Goal: Task Accomplishment & Management: Complete application form

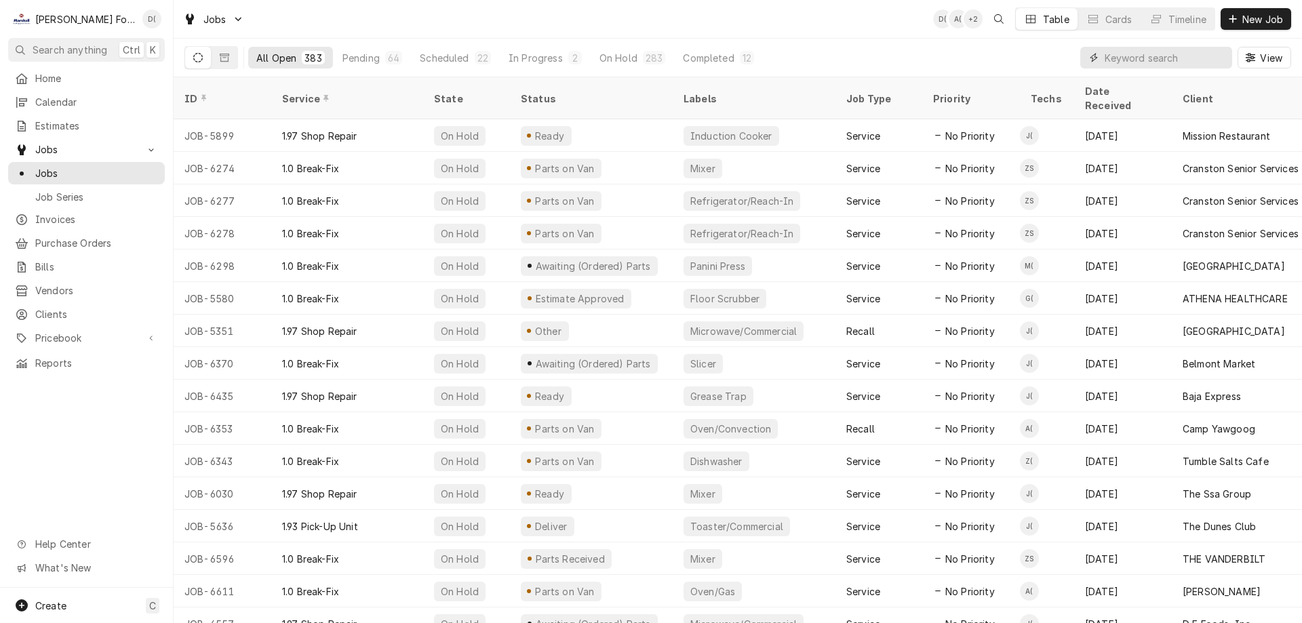
click at [1153, 54] on input "Dynamic Content Wrapper" at bounding box center [1165, 58] width 121 height 22
type input "6940"
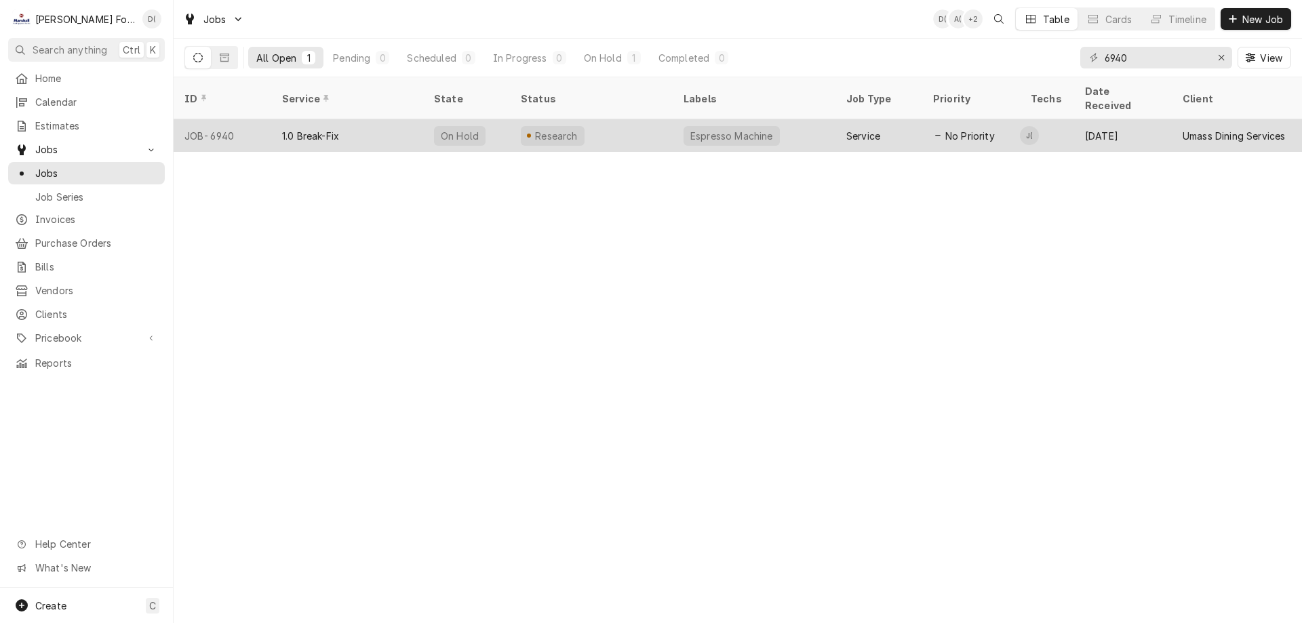
click at [797, 123] on div "Espresso Machine" at bounding box center [754, 135] width 163 height 33
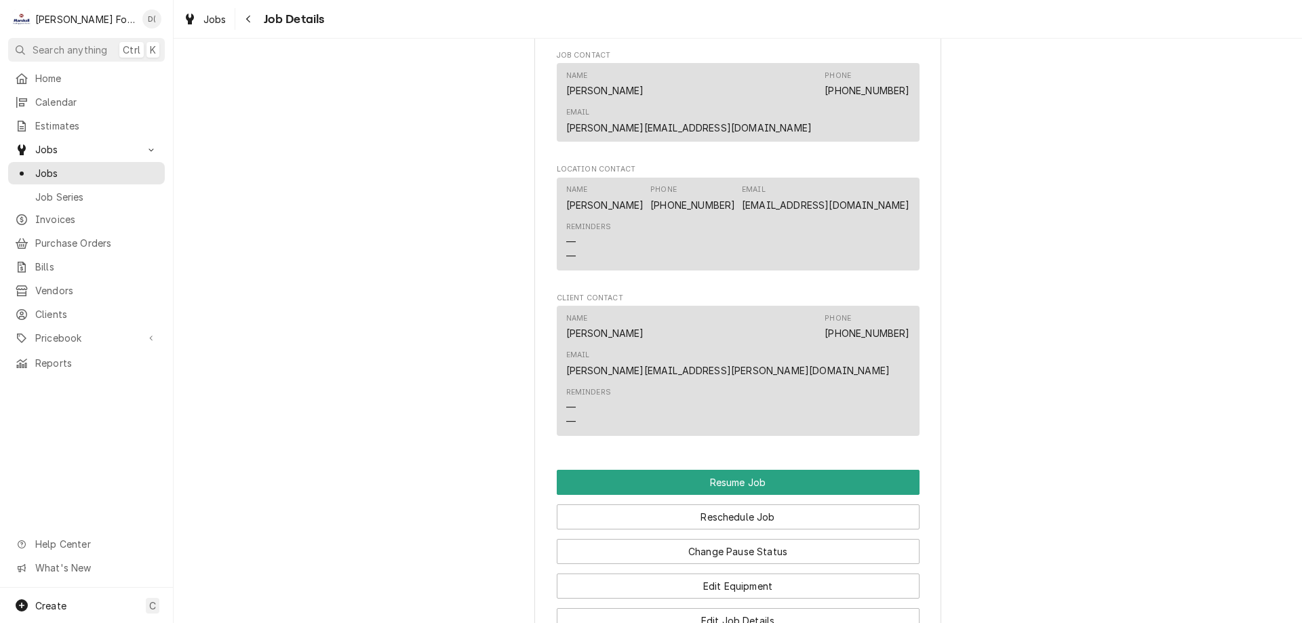
scroll to position [1695, 0]
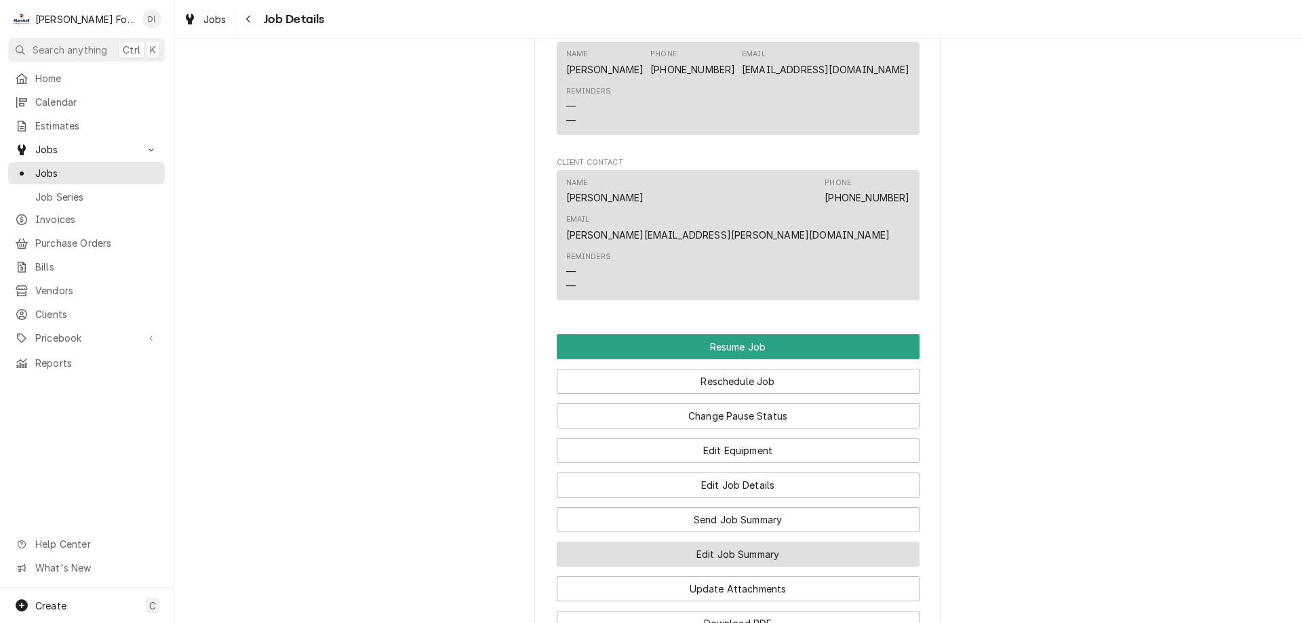
click at [713, 542] on button "Edit Job Summary" at bounding box center [738, 554] width 363 height 25
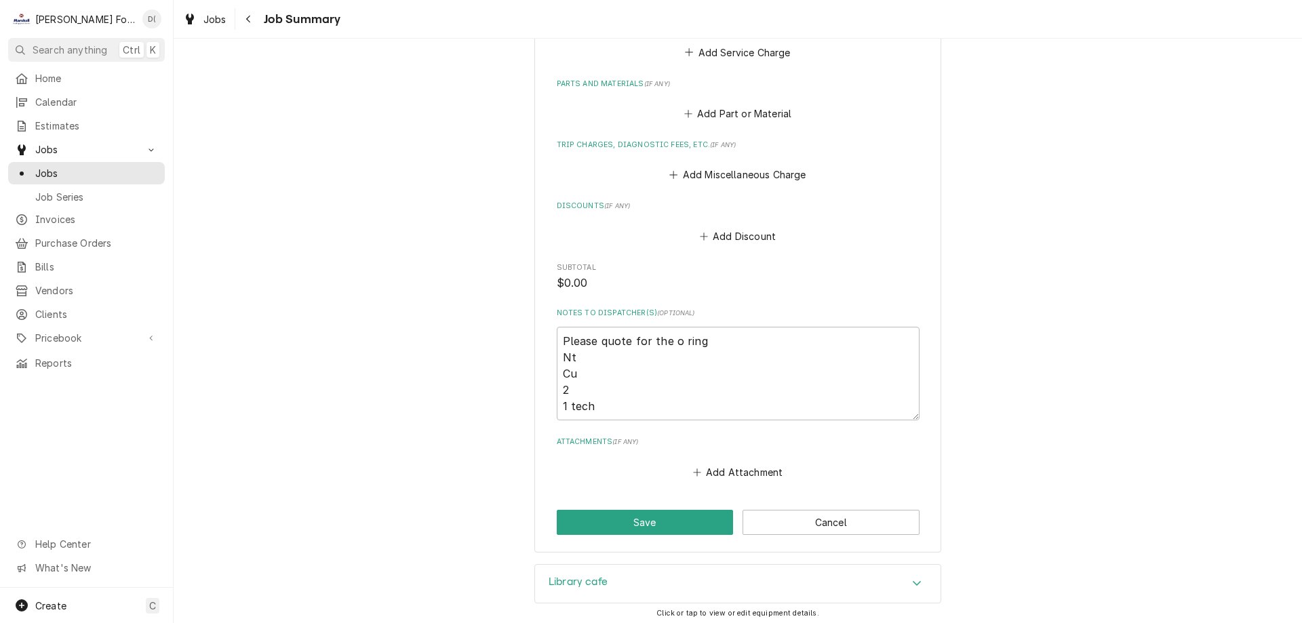
scroll to position [1002, 0]
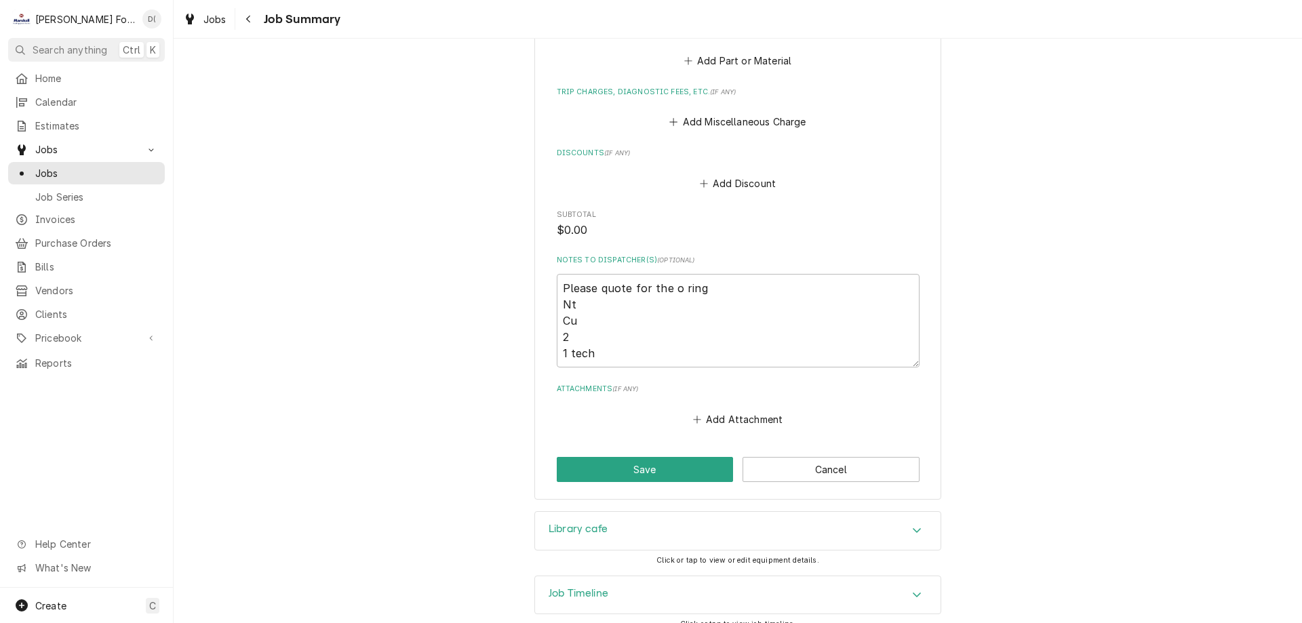
click at [646, 519] on div "Library cafe" at bounding box center [737, 531] width 405 height 38
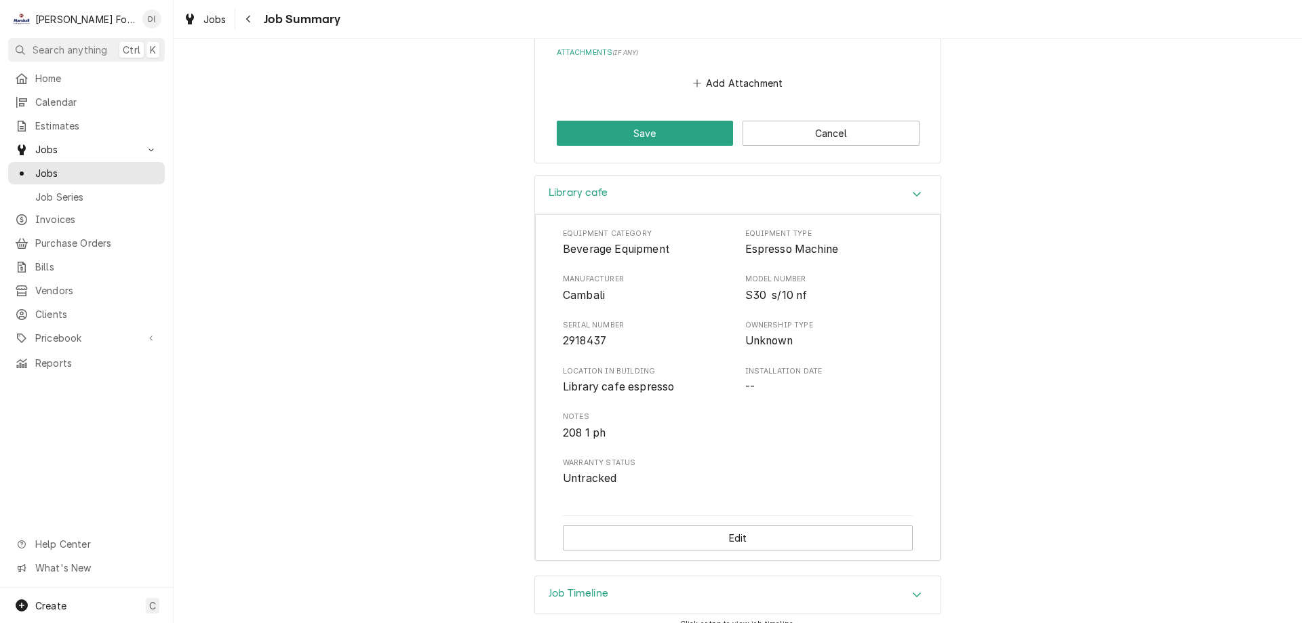
scroll to position [1067, 0]
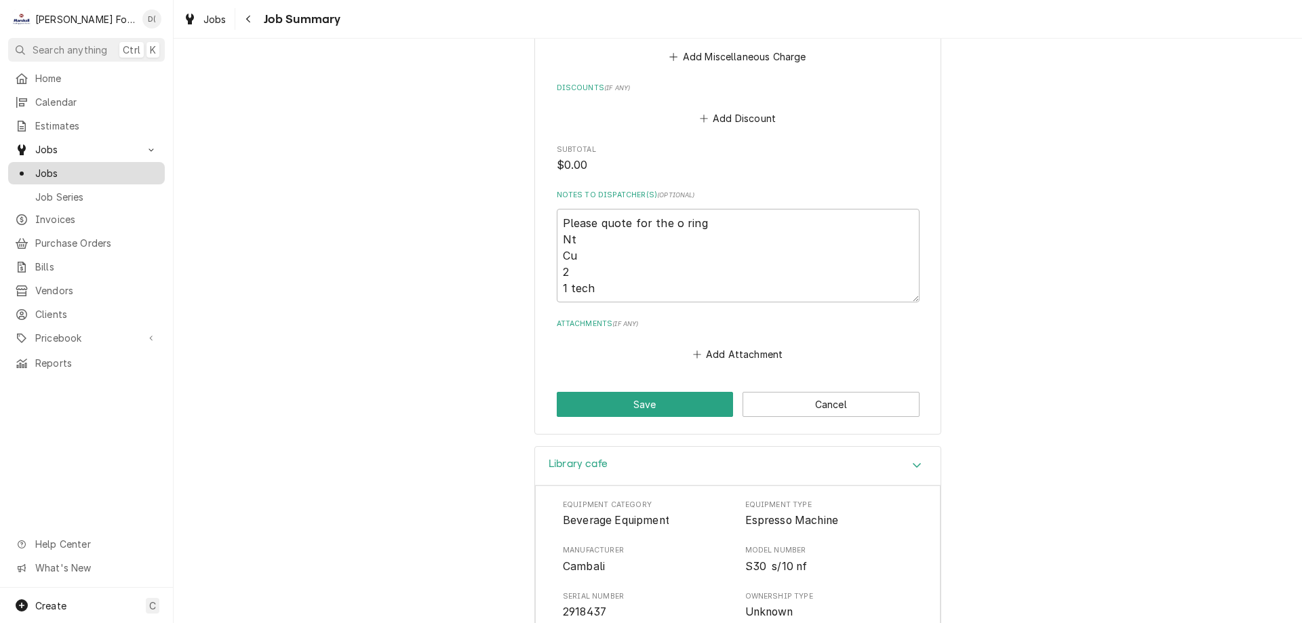
click at [99, 170] on span "Jobs" at bounding box center [96, 173] width 123 height 14
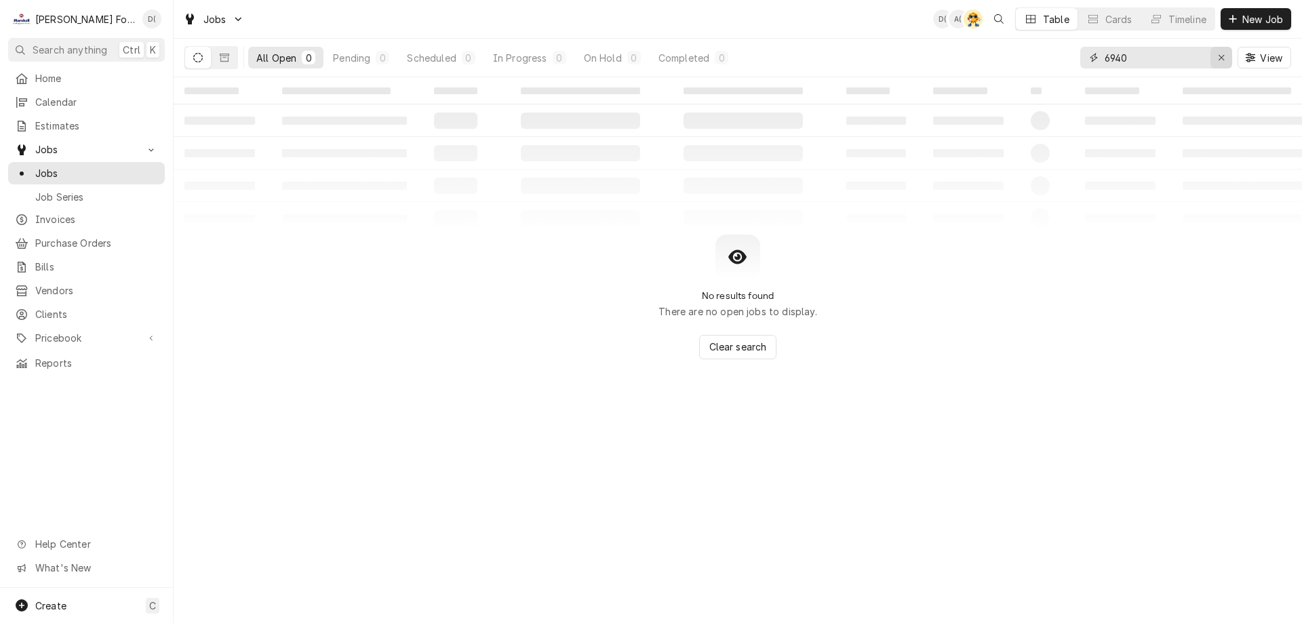
click at [1216, 58] on div "Erase input" at bounding box center [1221, 58] width 14 height 14
click at [1193, 59] on input "Dynamic Content Wrapper" at bounding box center [1168, 58] width 127 height 22
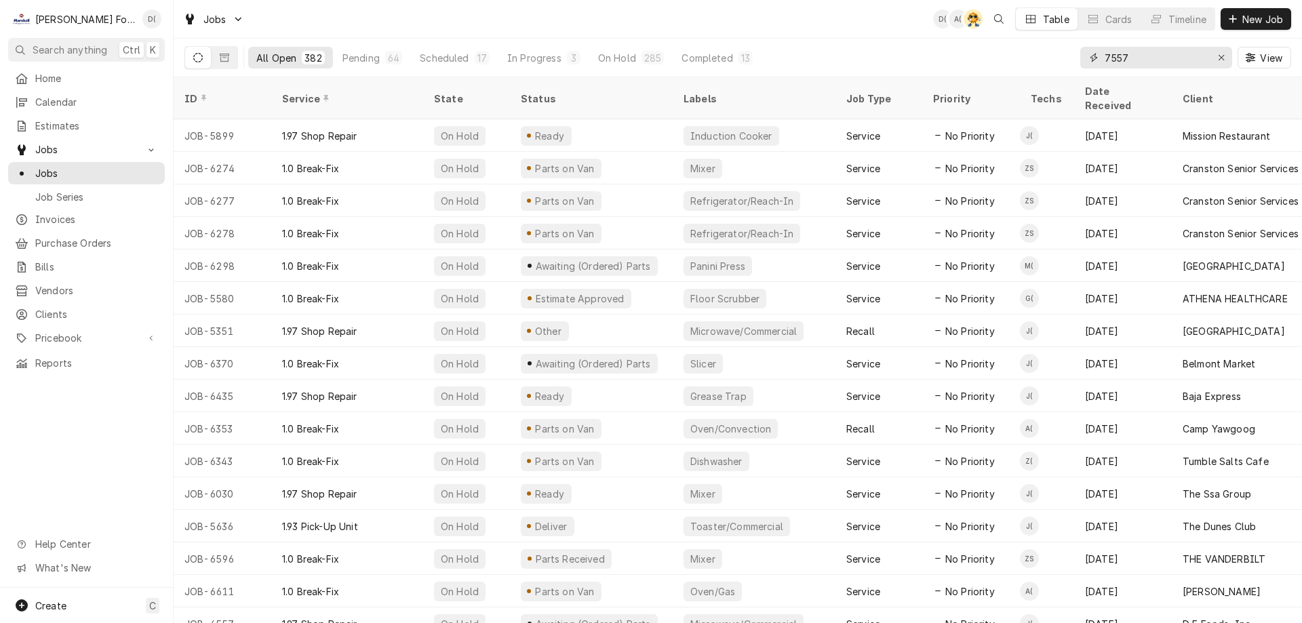
type input "7557"
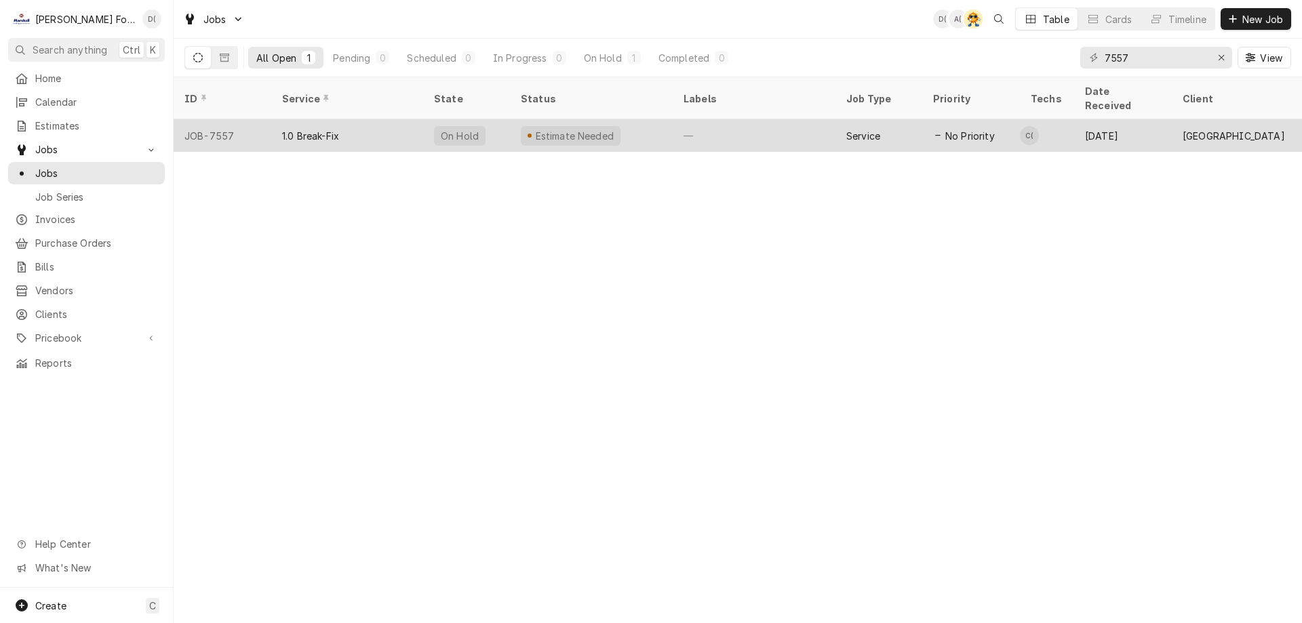
click at [648, 119] on div "Estimate Needed" at bounding box center [591, 135] width 163 height 33
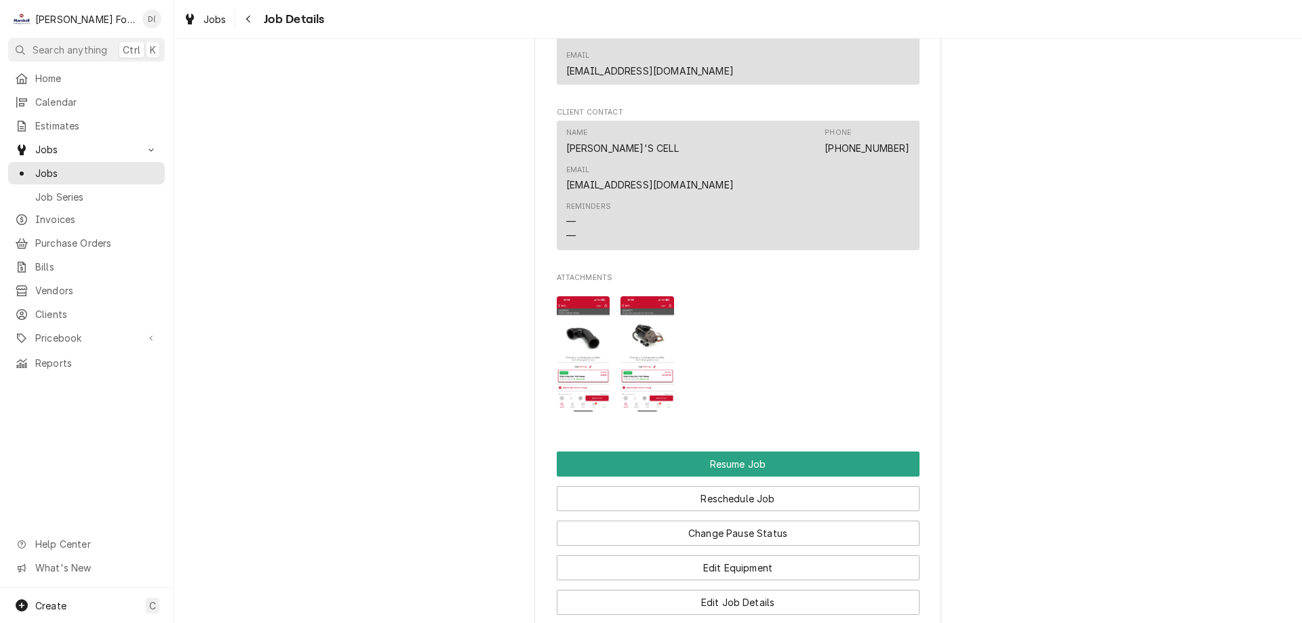
scroll to position [1831, 0]
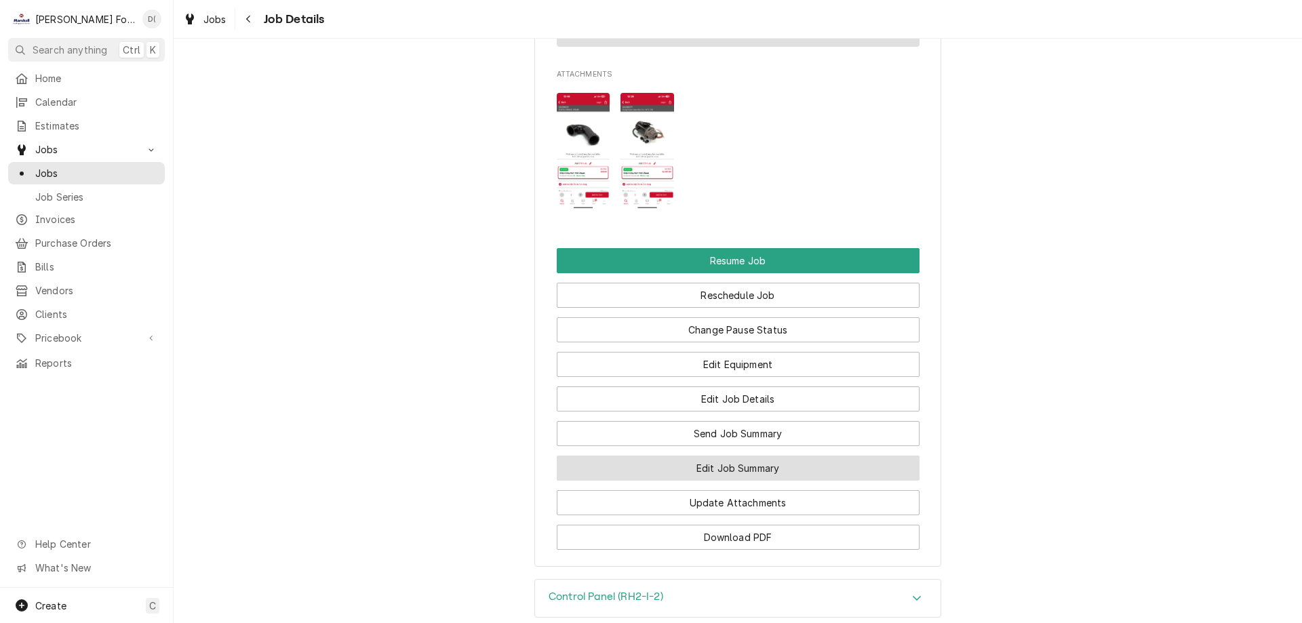
click at [697, 456] on button "Edit Job Summary" at bounding box center [738, 468] width 363 height 25
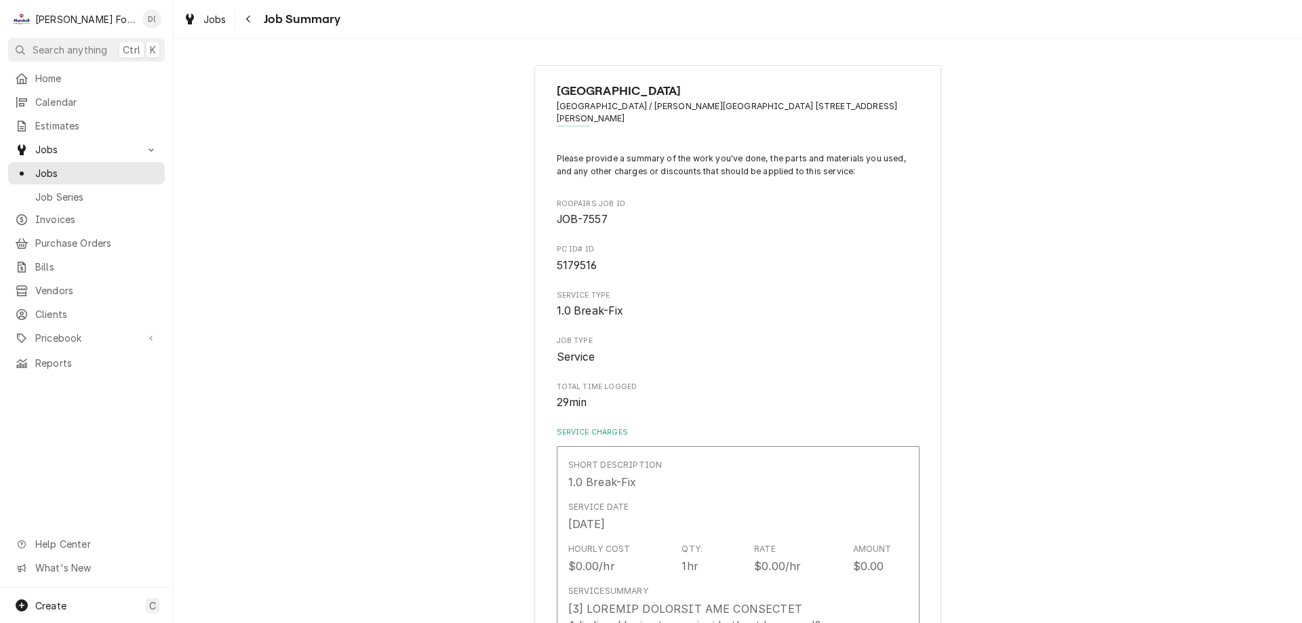
type textarea "x"
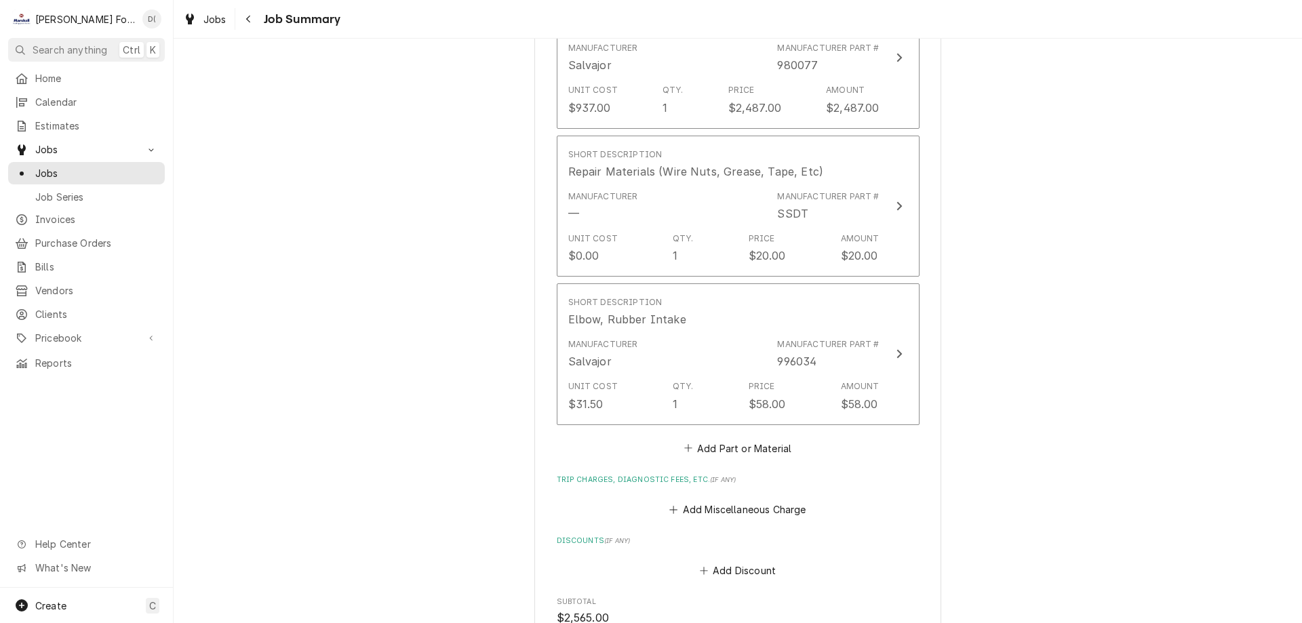
scroll to position [1288, 0]
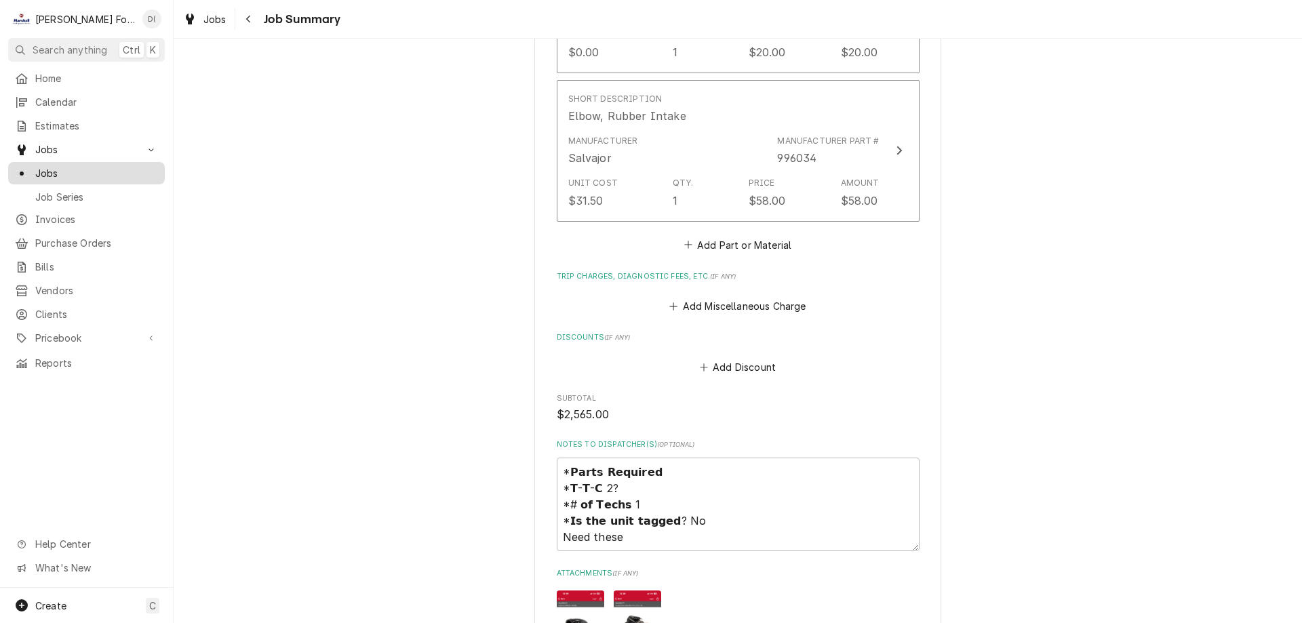
click at [102, 168] on span "Jobs" at bounding box center [96, 173] width 123 height 14
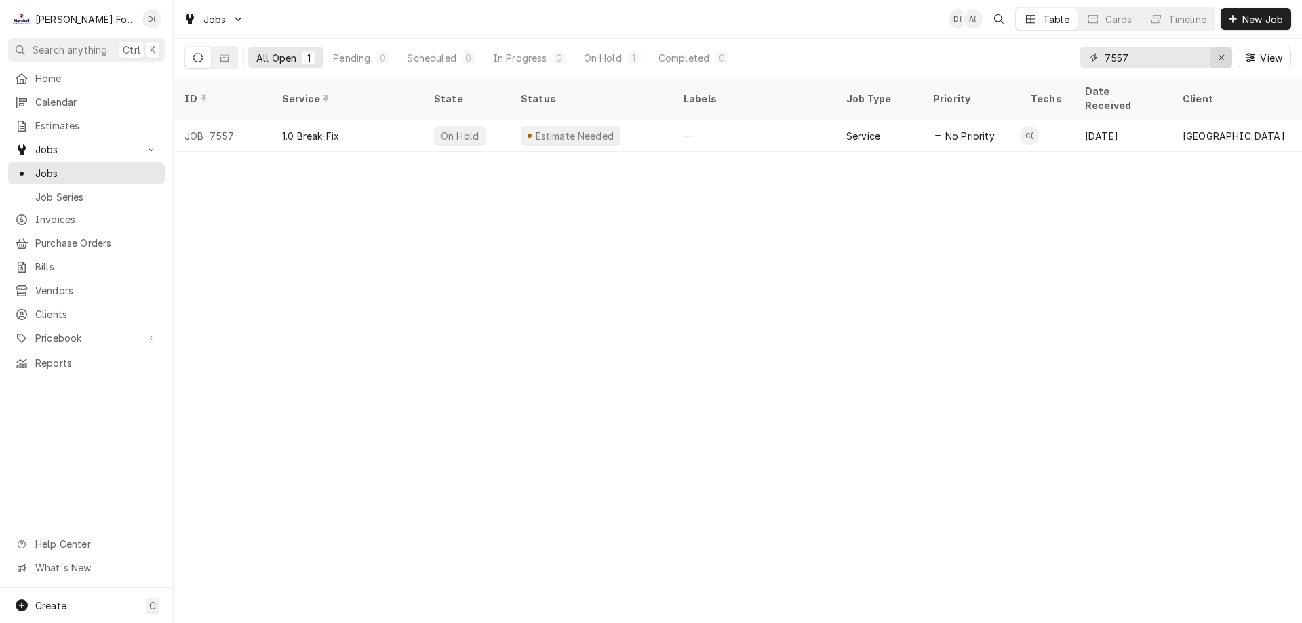
click at [1218, 57] on icon "Erase input" at bounding box center [1221, 57] width 7 height 9
click at [1187, 64] on input "Dynamic Content Wrapper" at bounding box center [1168, 58] width 127 height 22
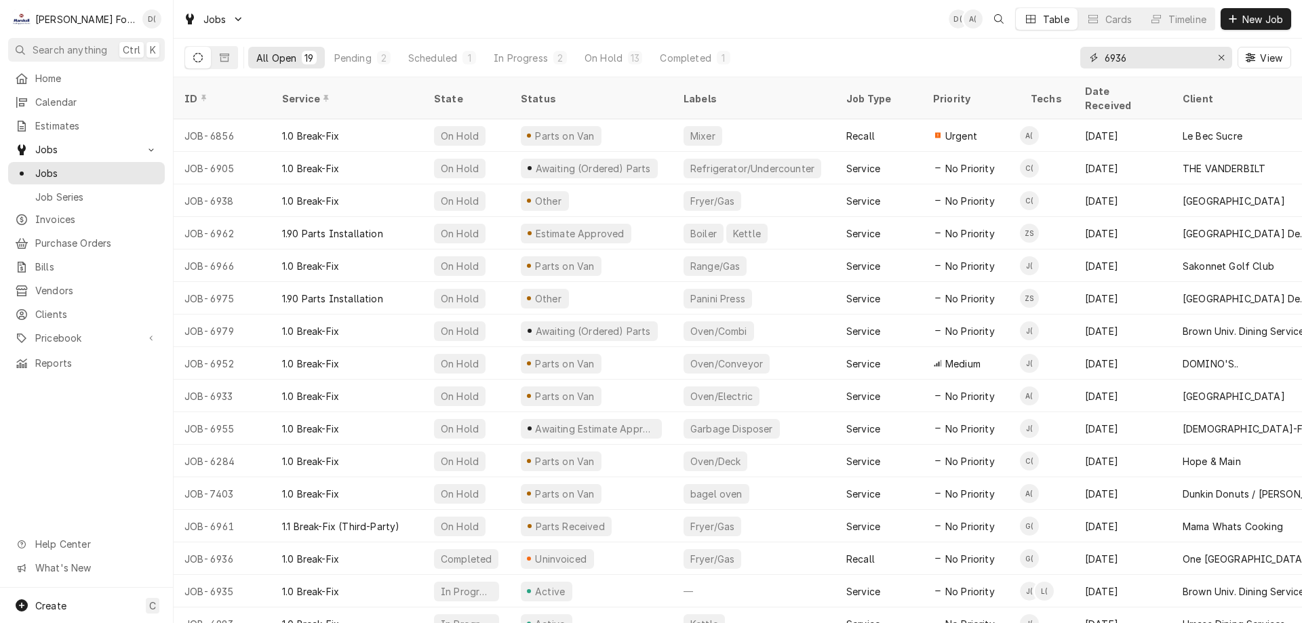
type input "6936"
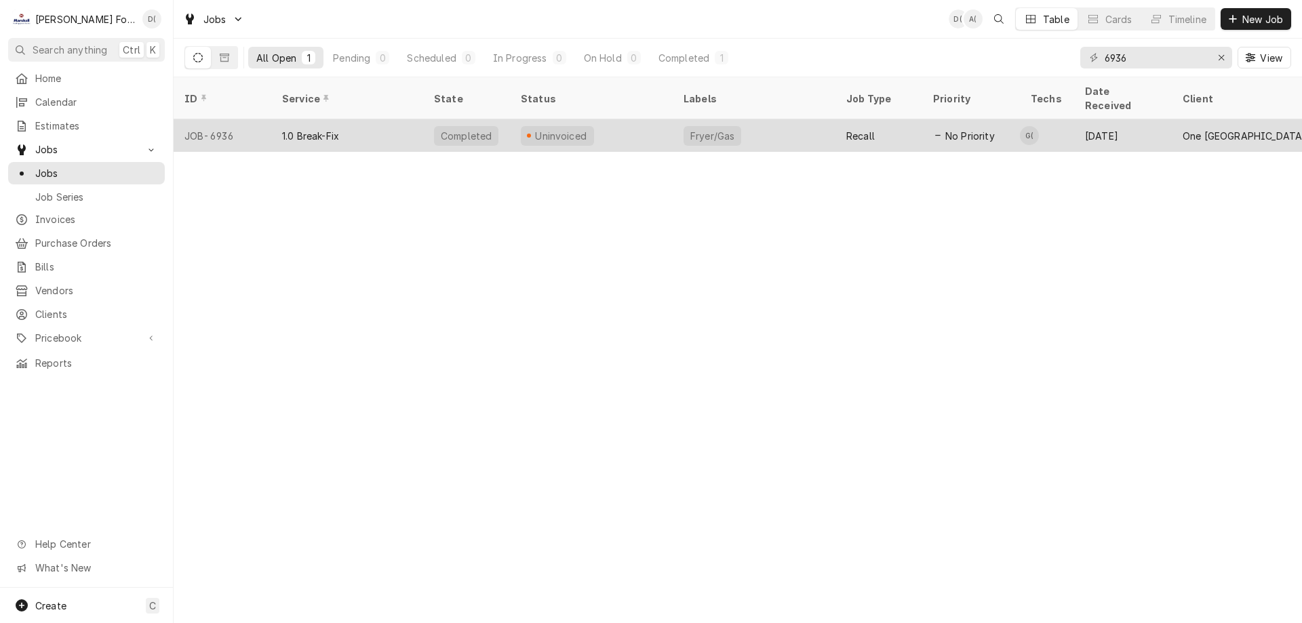
click at [655, 125] on div "Uninvoiced" at bounding box center [591, 135] width 163 height 33
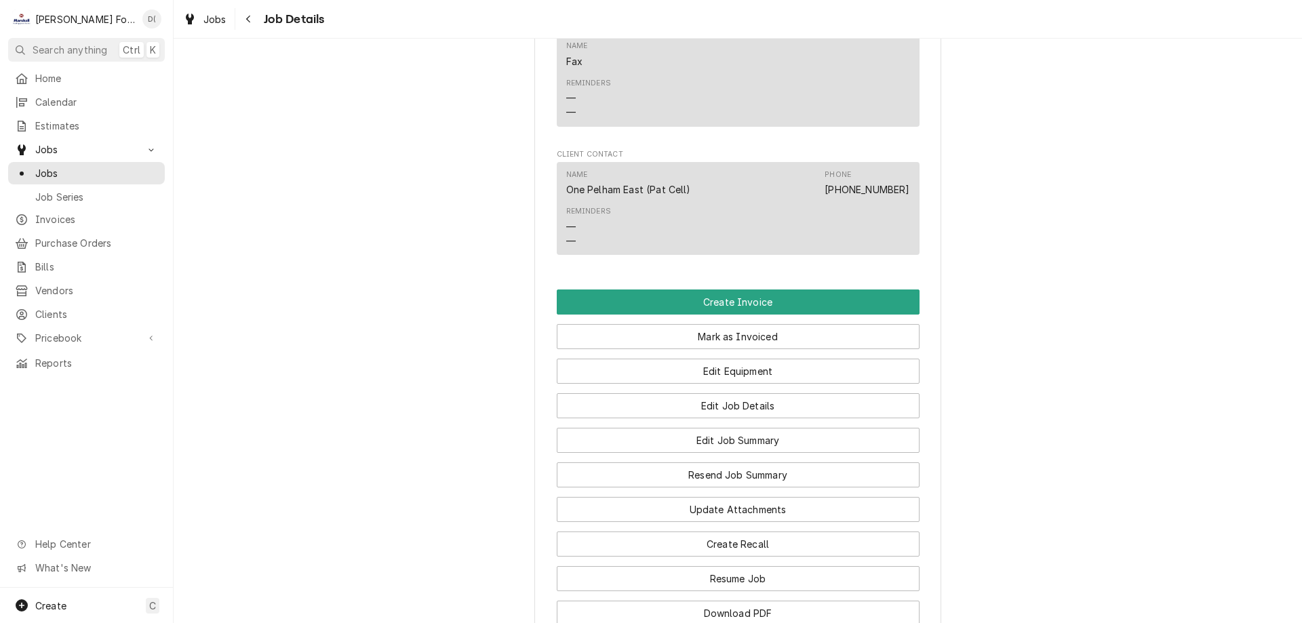
scroll to position [1356, 0]
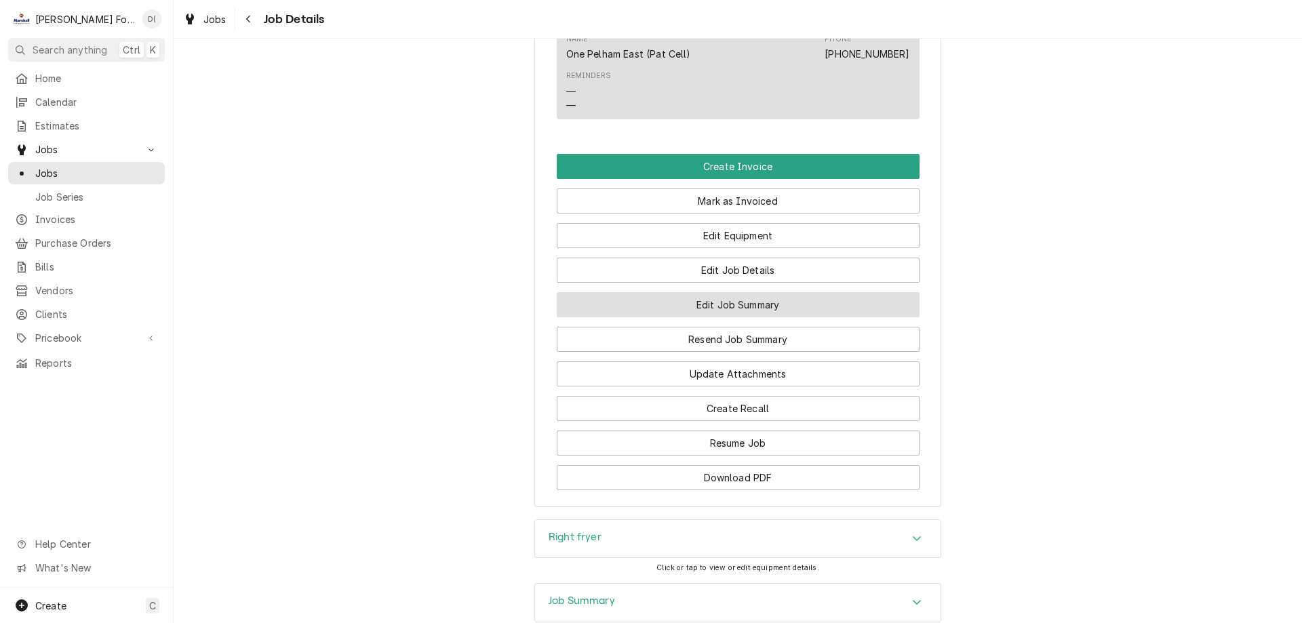
click at [713, 317] on button "Edit Job Summary" at bounding box center [738, 304] width 363 height 25
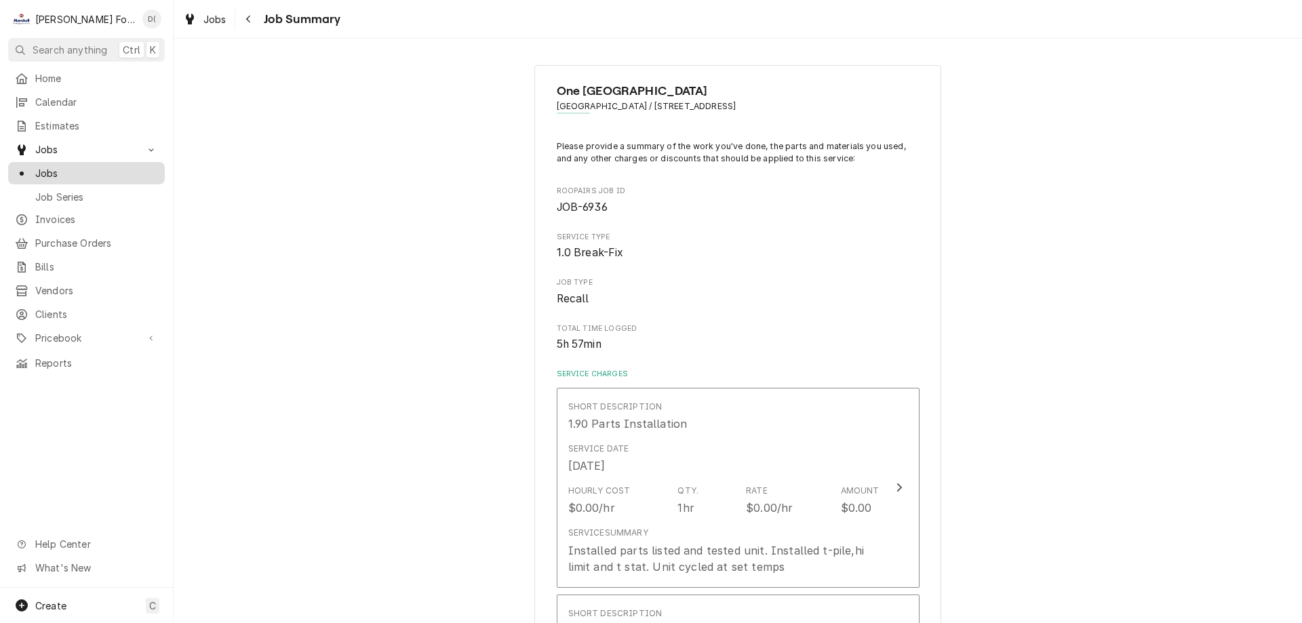
click at [97, 162] on link "Jobs" at bounding box center [86, 173] width 157 height 22
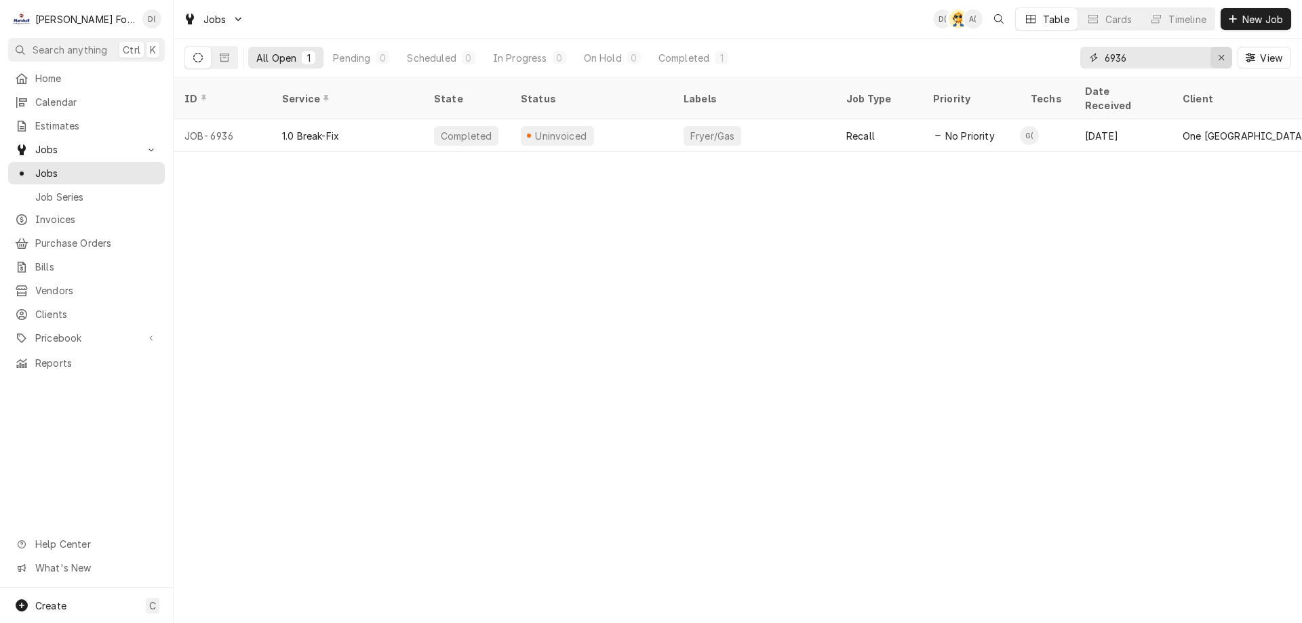
click at [1221, 58] on icon "Erase input" at bounding box center [1220, 57] width 5 height 5
click at [1208, 56] on input "Dynamic Content Wrapper" at bounding box center [1168, 58] width 127 height 22
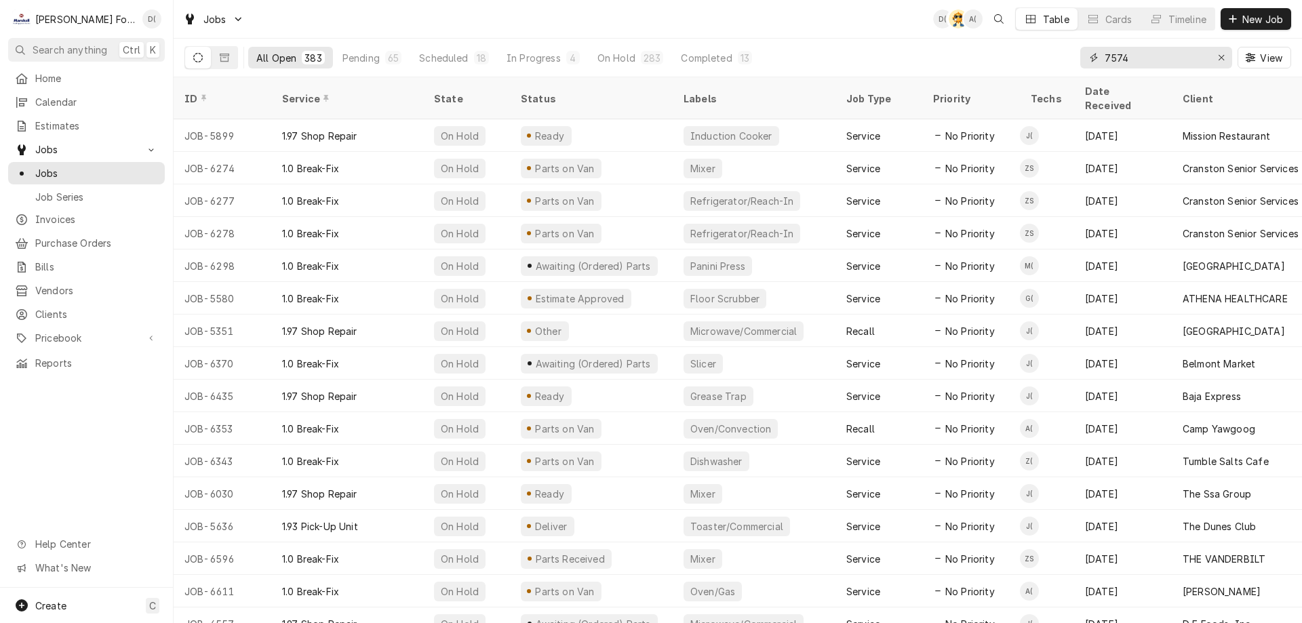
type input "7574"
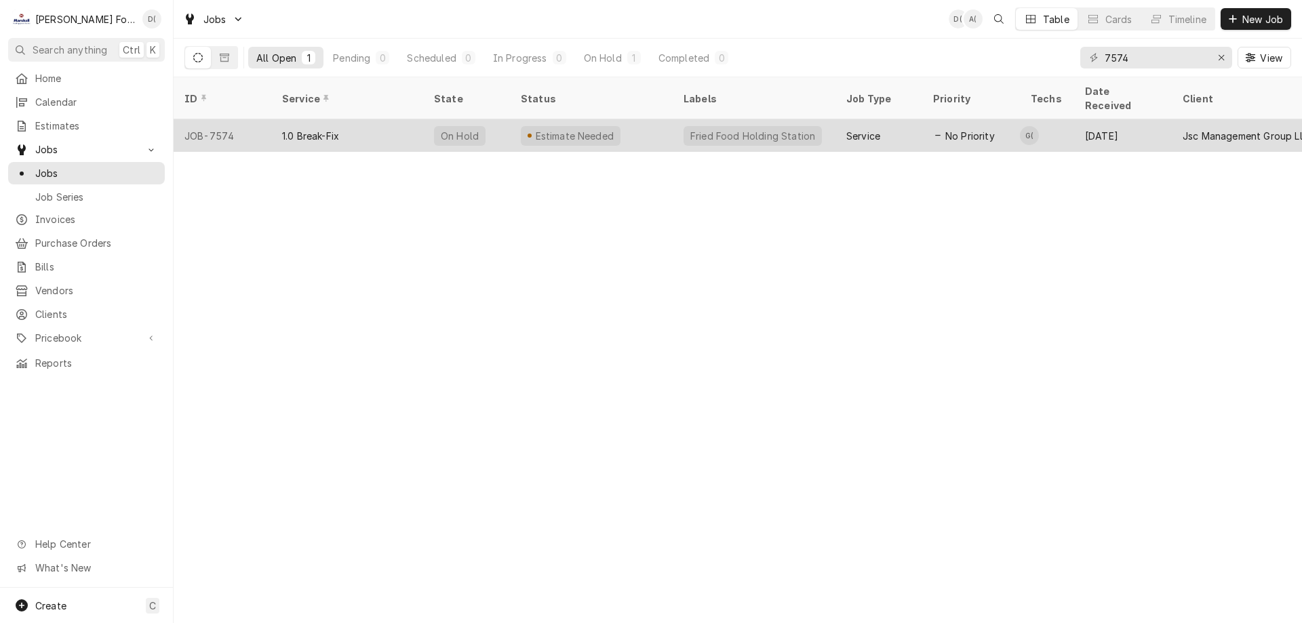
click at [643, 125] on div "Estimate Needed" at bounding box center [591, 135] width 163 height 33
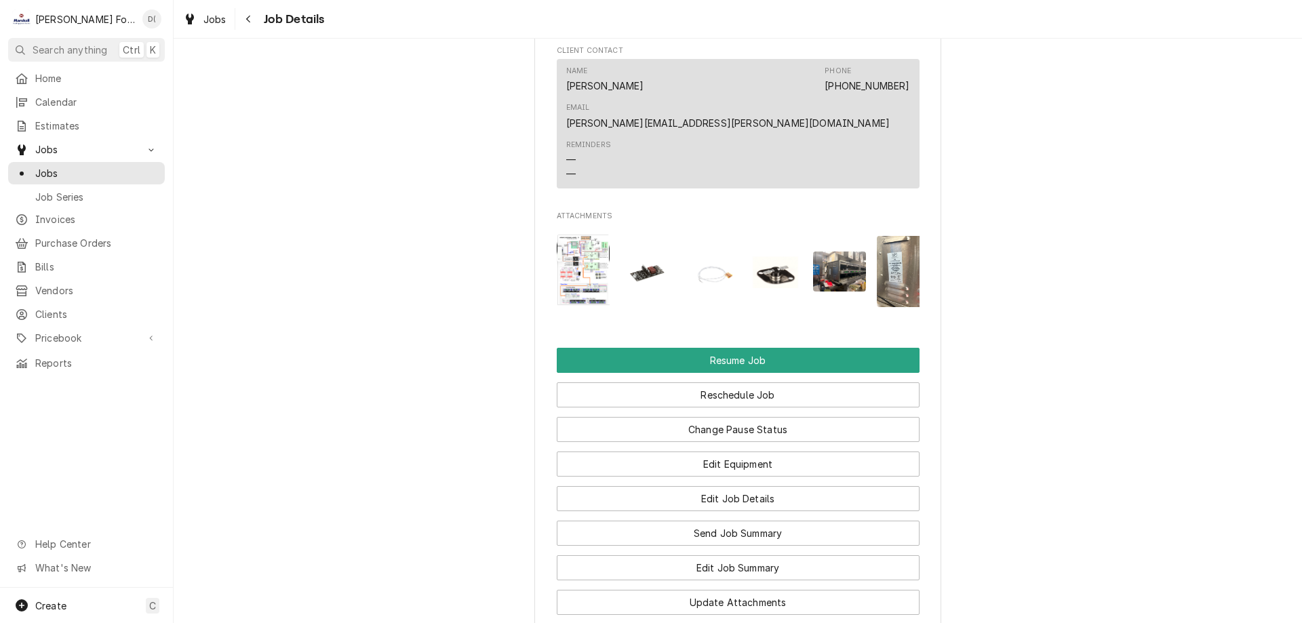
scroll to position [1492, 0]
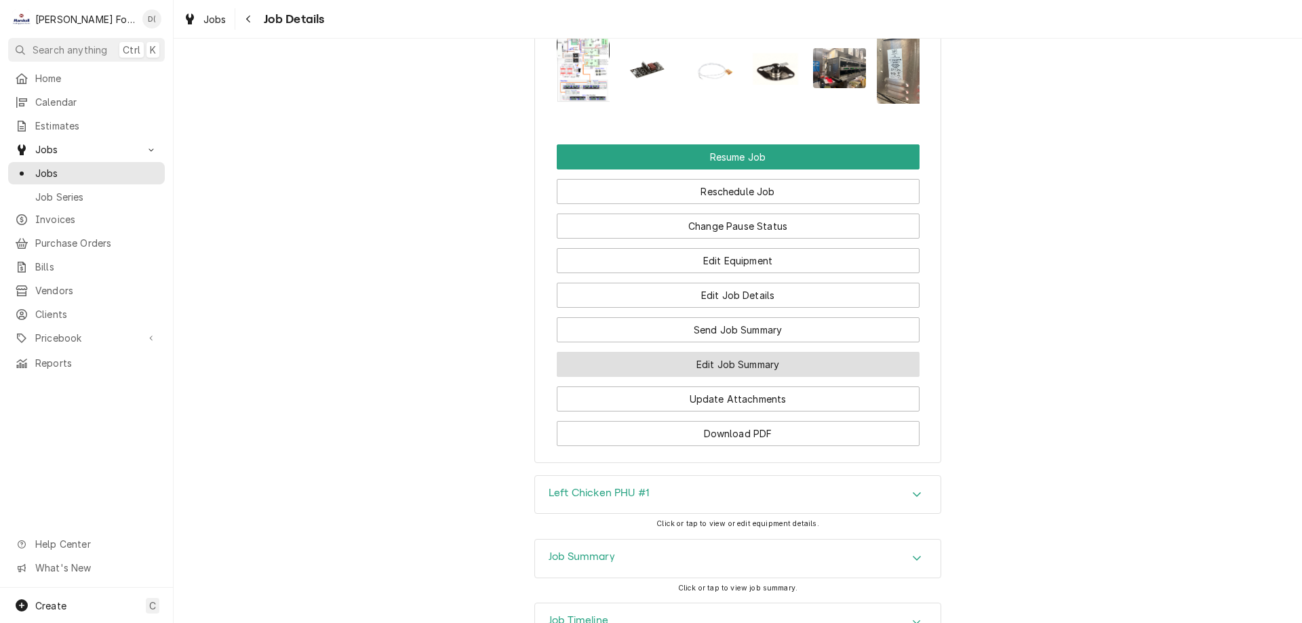
click at [787, 352] on button "Edit Job Summary" at bounding box center [738, 364] width 363 height 25
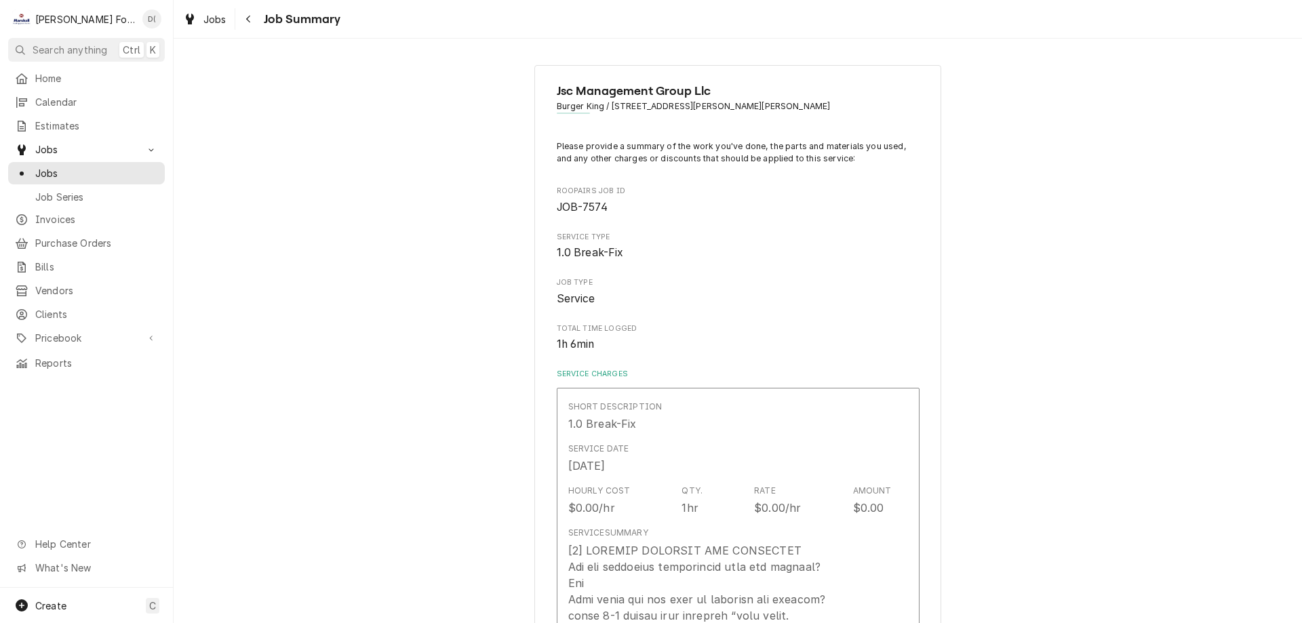
type textarea "x"
click at [110, 168] on span "Jobs" at bounding box center [96, 173] width 123 height 14
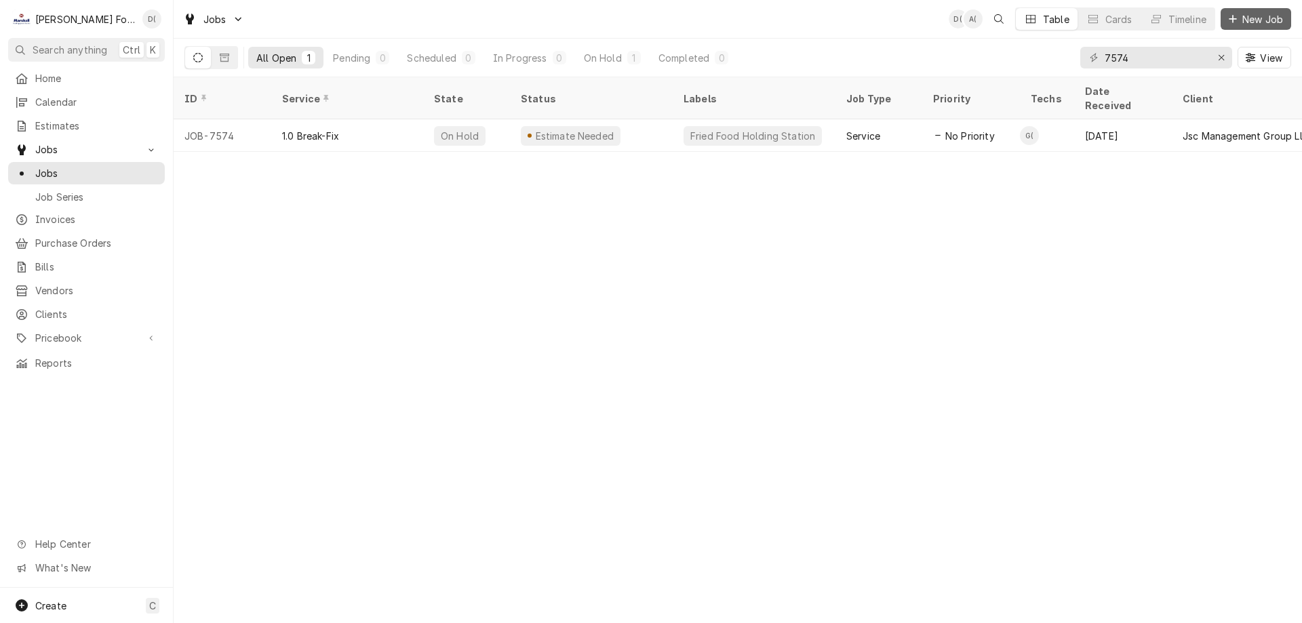
click at [1251, 18] on span "New Job" at bounding box center [1263, 19] width 46 height 14
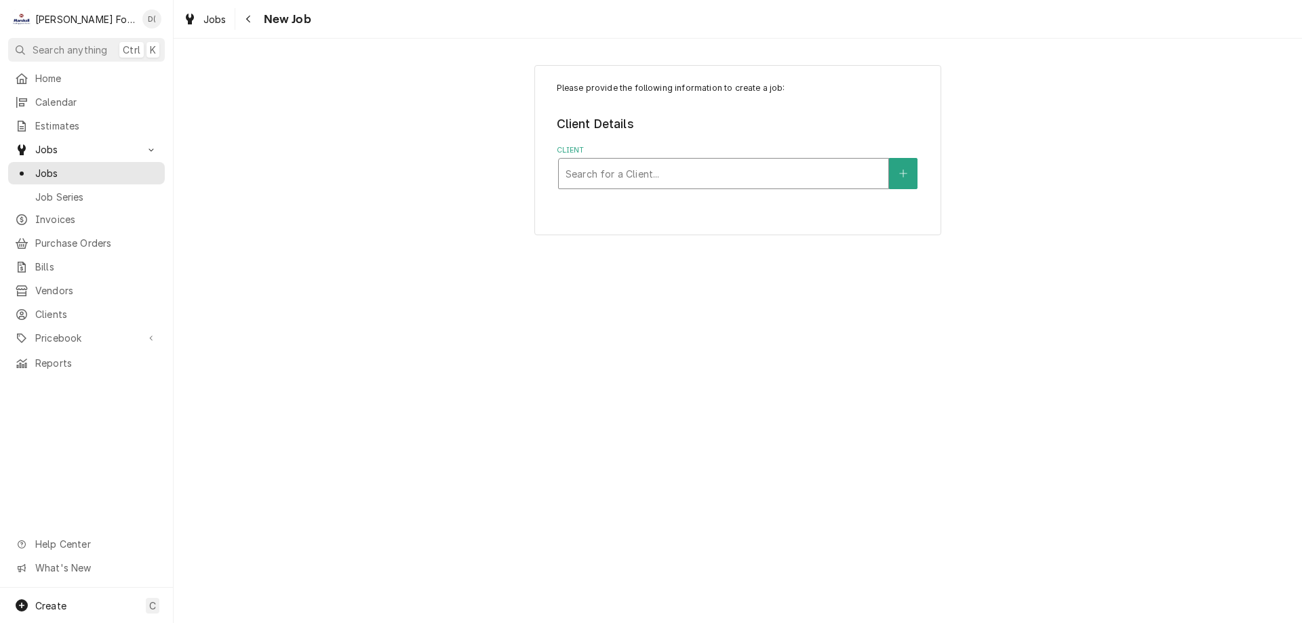
click at [675, 176] on div "Client" at bounding box center [724, 173] width 316 height 24
type input "providence colle"
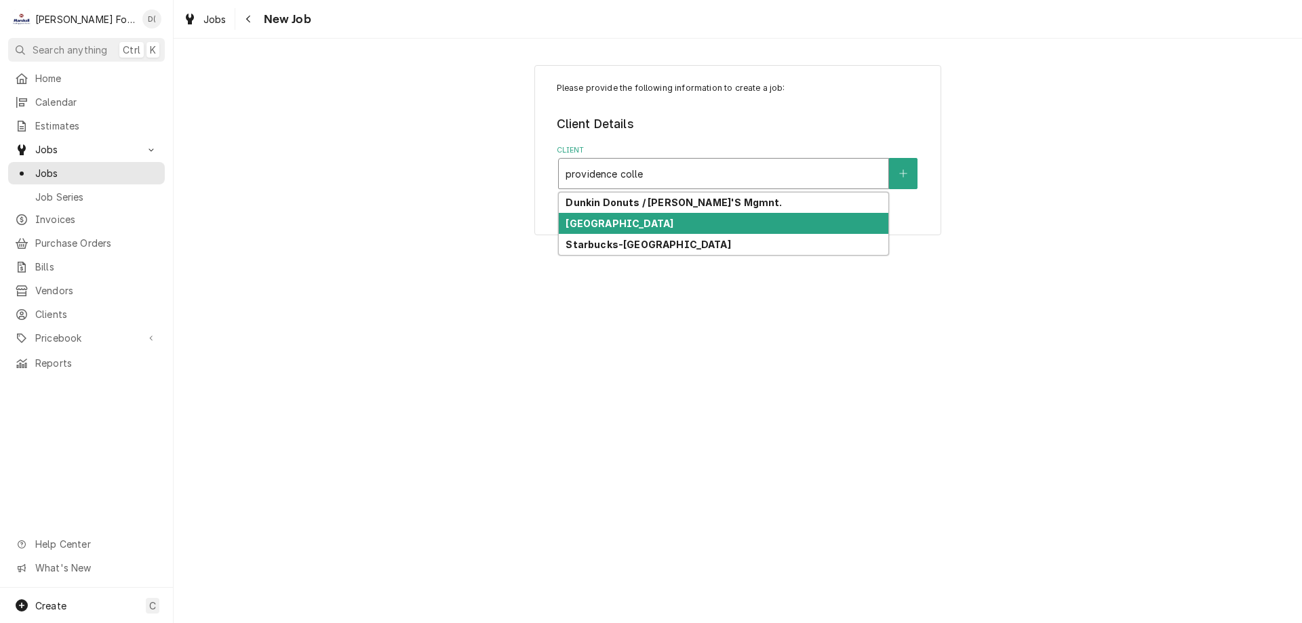
click at [654, 221] on strong "[GEOGRAPHIC_DATA]" at bounding box center [620, 224] width 108 height 12
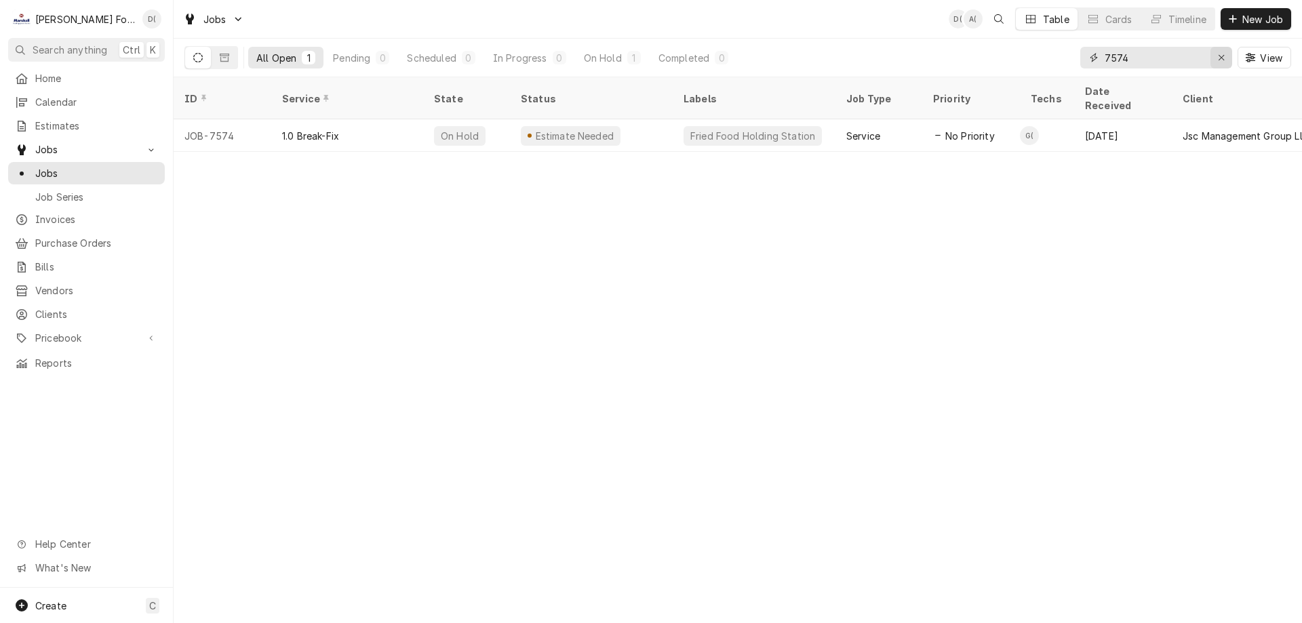
click at [1218, 56] on icon "Erase input" at bounding box center [1221, 57] width 7 height 9
click at [1180, 59] on input "Dynamic Content Wrapper" at bounding box center [1168, 58] width 127 height 22
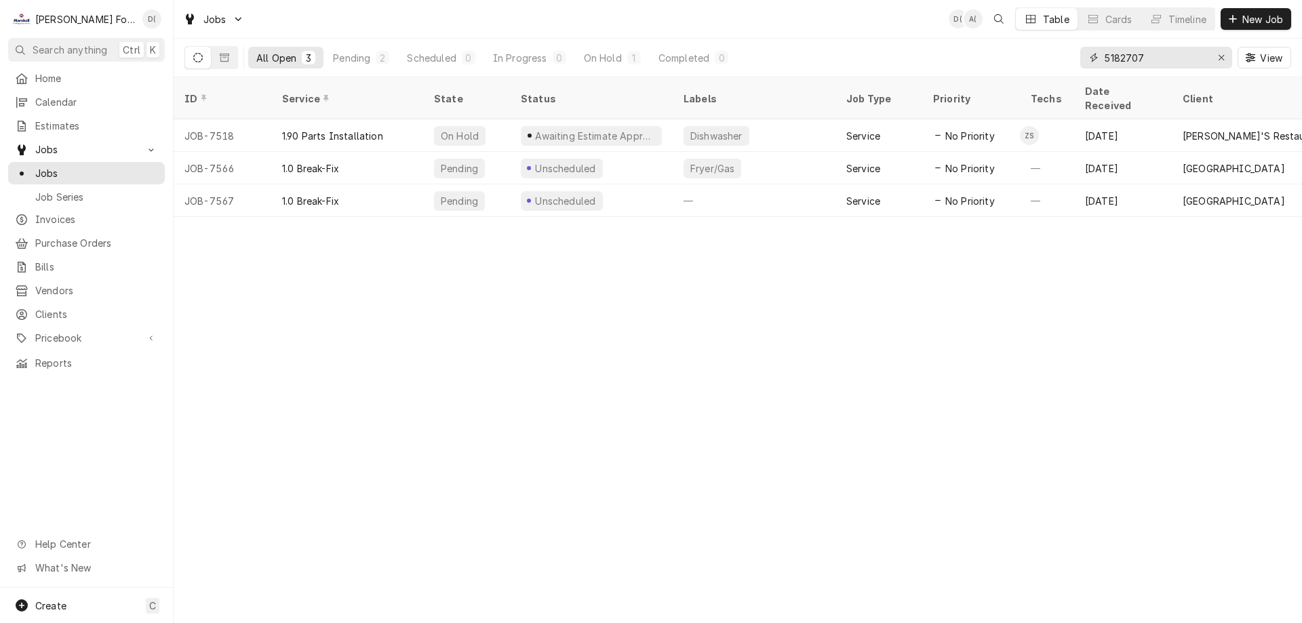
type input "5182707"
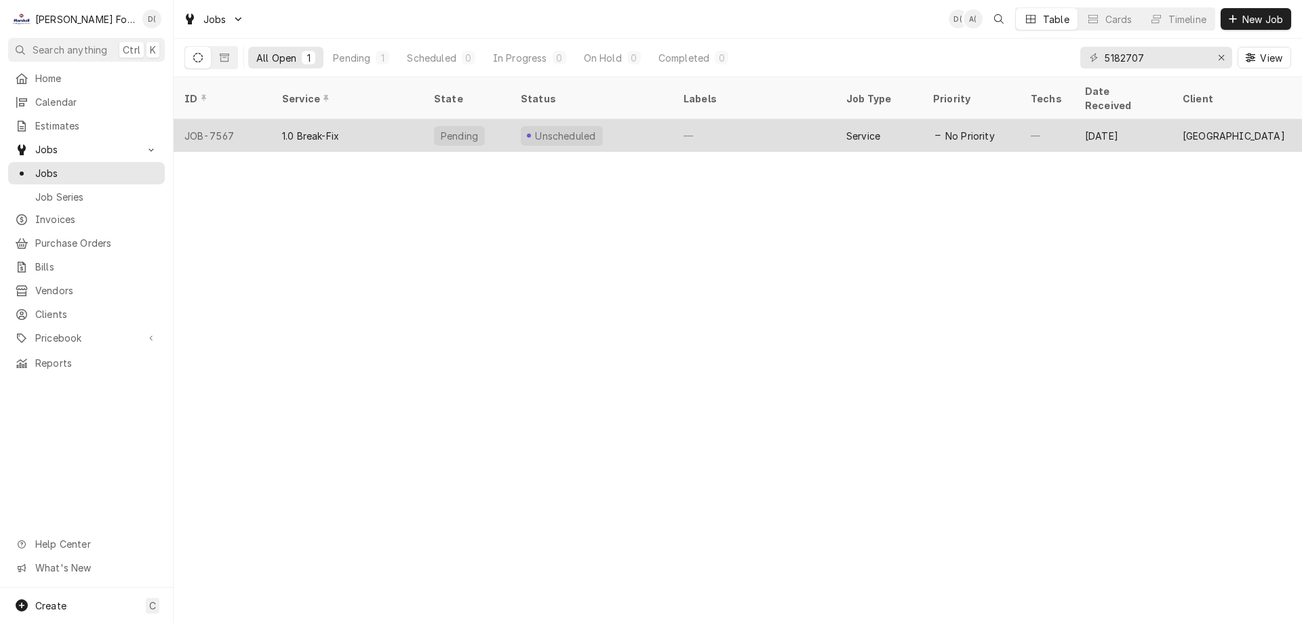
click at [657, 119] on div "Unscheduled" at bounding box center [591, 135] width 163 height 33
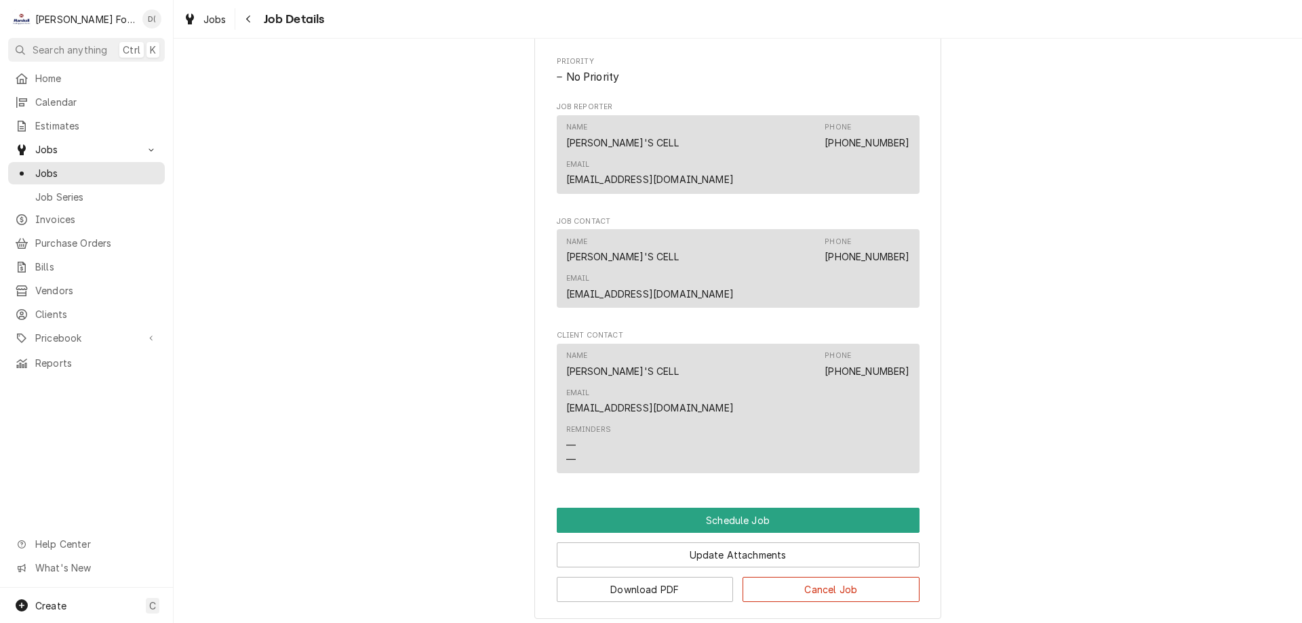
scroll to position [962, 0]
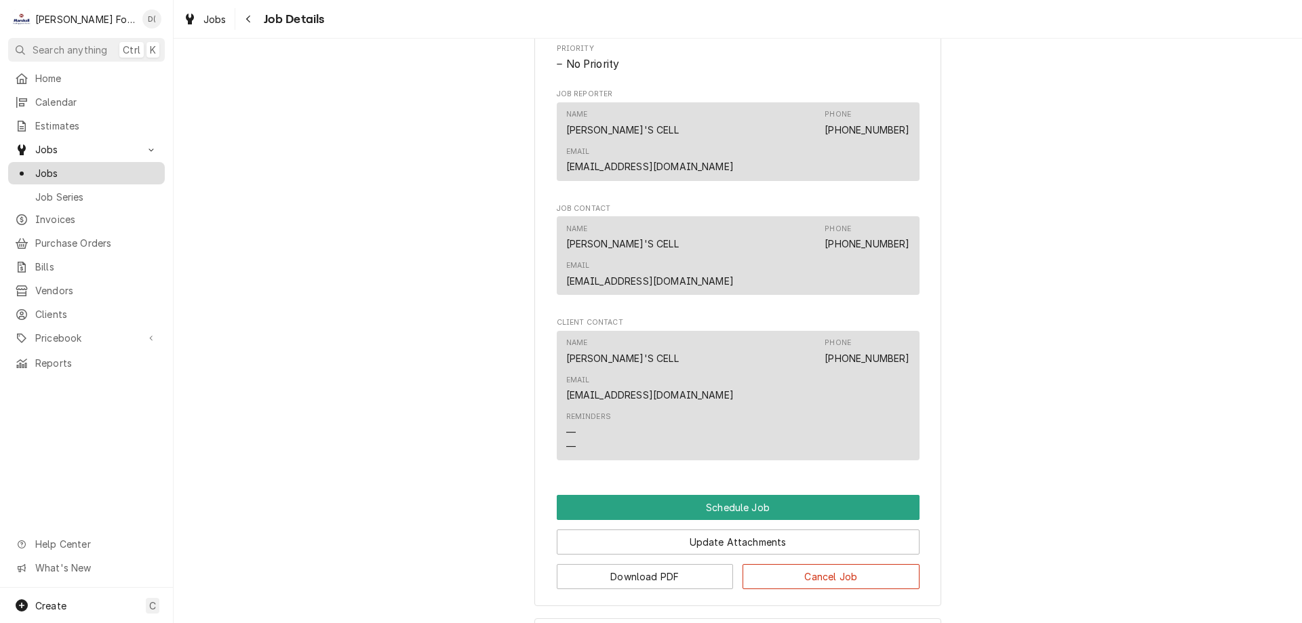
click at [49, 166] on span "Jobs" at bounding box center [96, 173] width 123 height 14
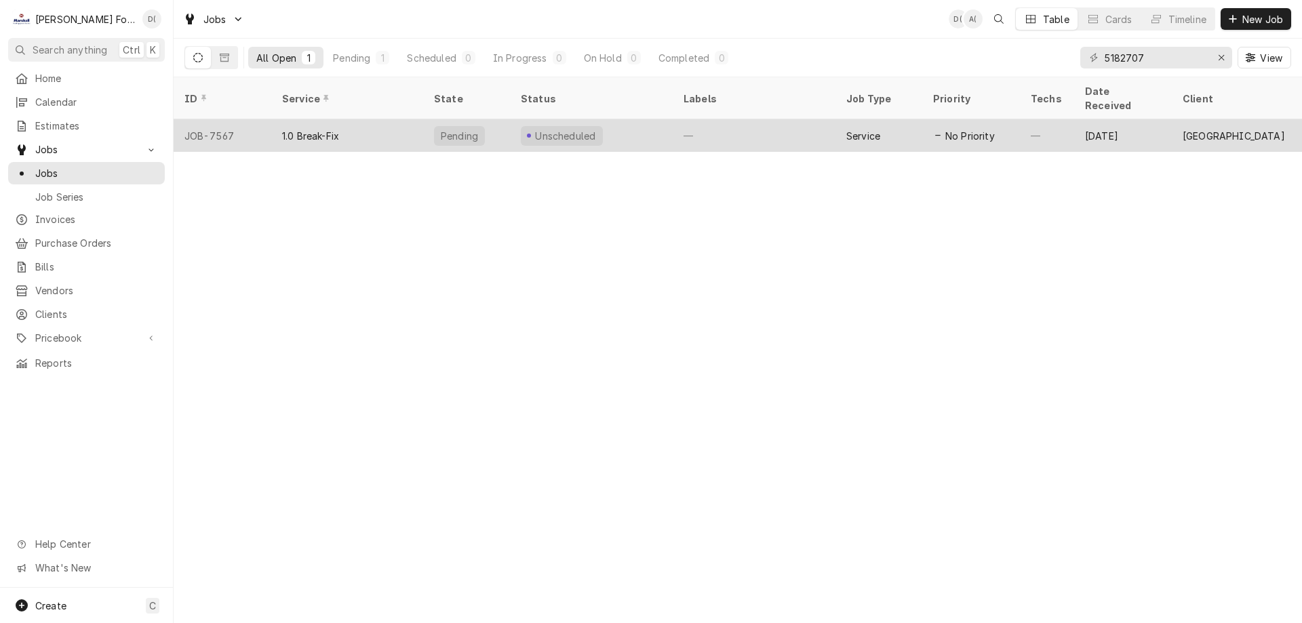
click at [750, 119] on div "—" at bounding box center [754, 135] width 163 height 33
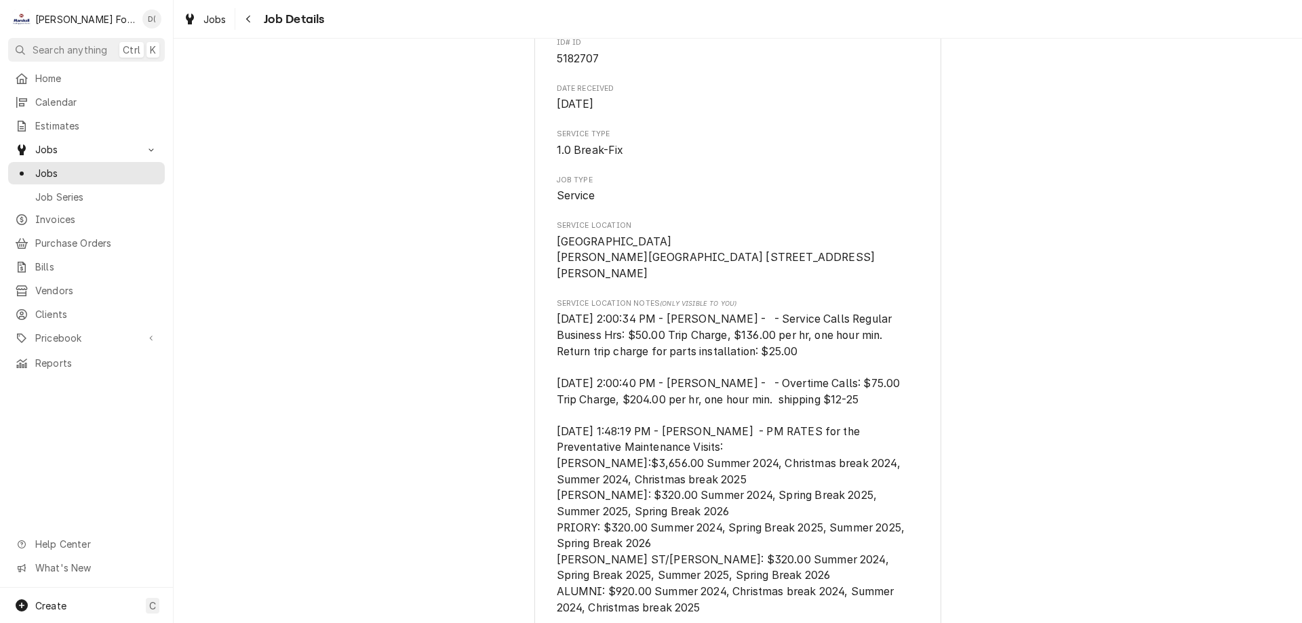
scroll to position [68, 0]
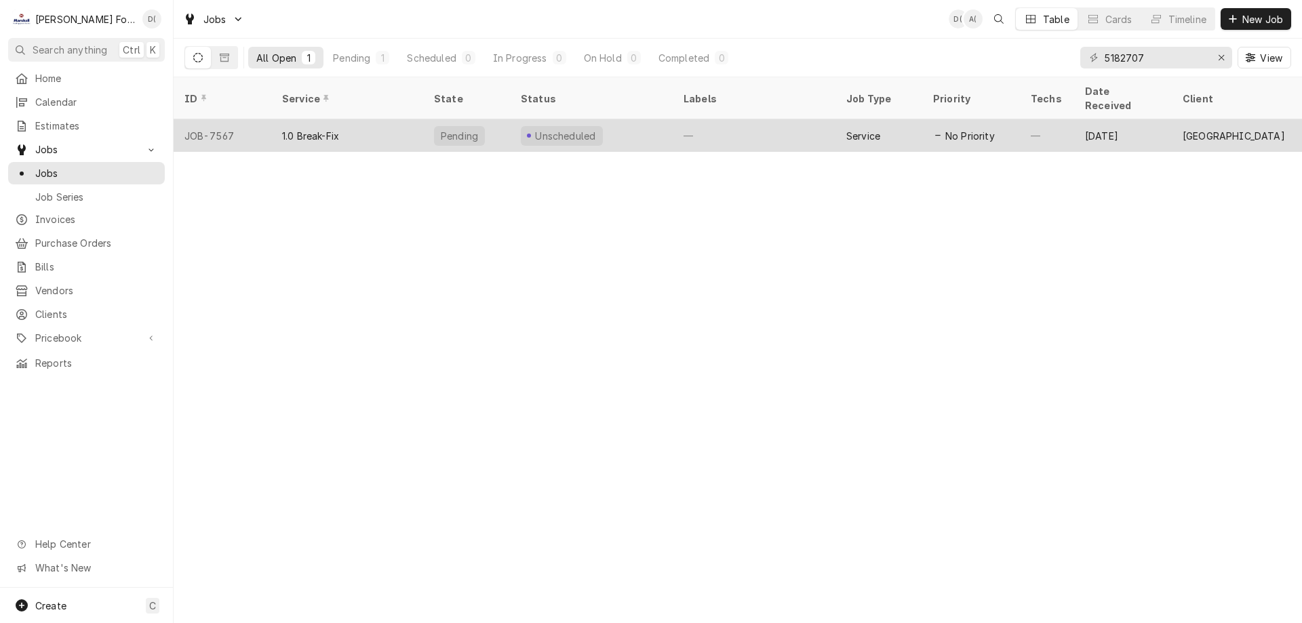
click at [646, 121] on div "Unscheduled" at bounding box center [591, 135] width 163 height 33
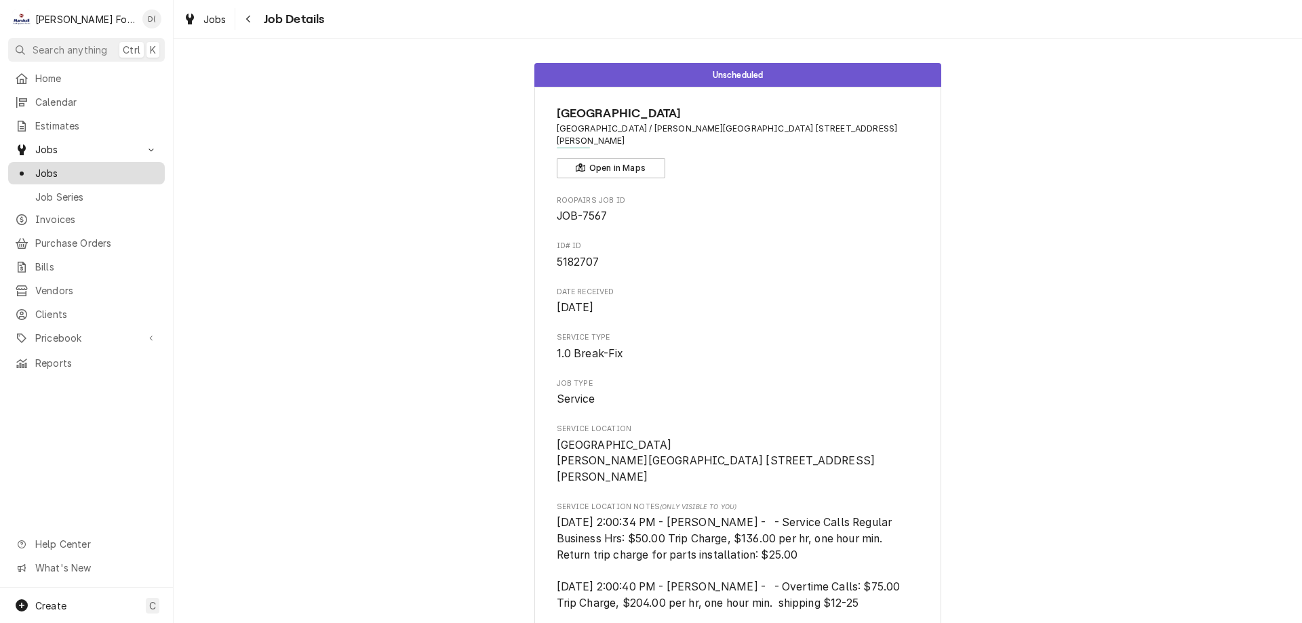
click at [104, 170] on span "Jobs" at bounding box center [96, 173] width 123 height 14
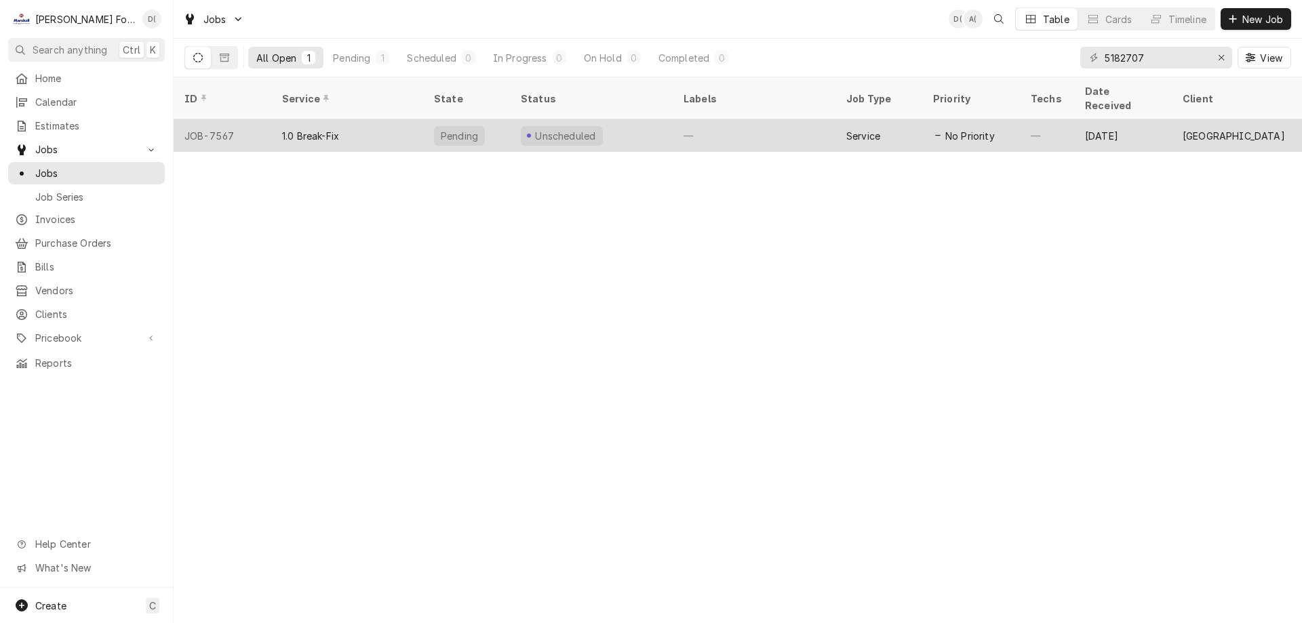
click at [645, 119] on div "Unscheduled" at bounding box center [591, 135] width 163 height 33
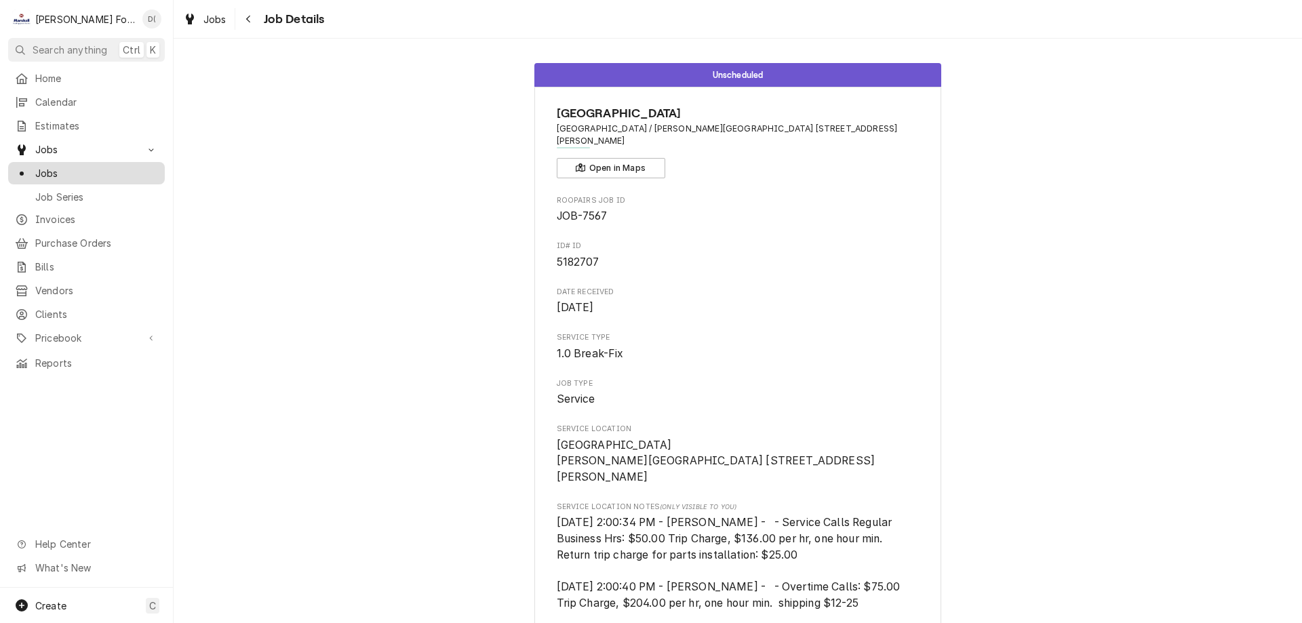
click at [100, 168] on span "Jobs" at bounding box center [96, 173] width 123 height 14
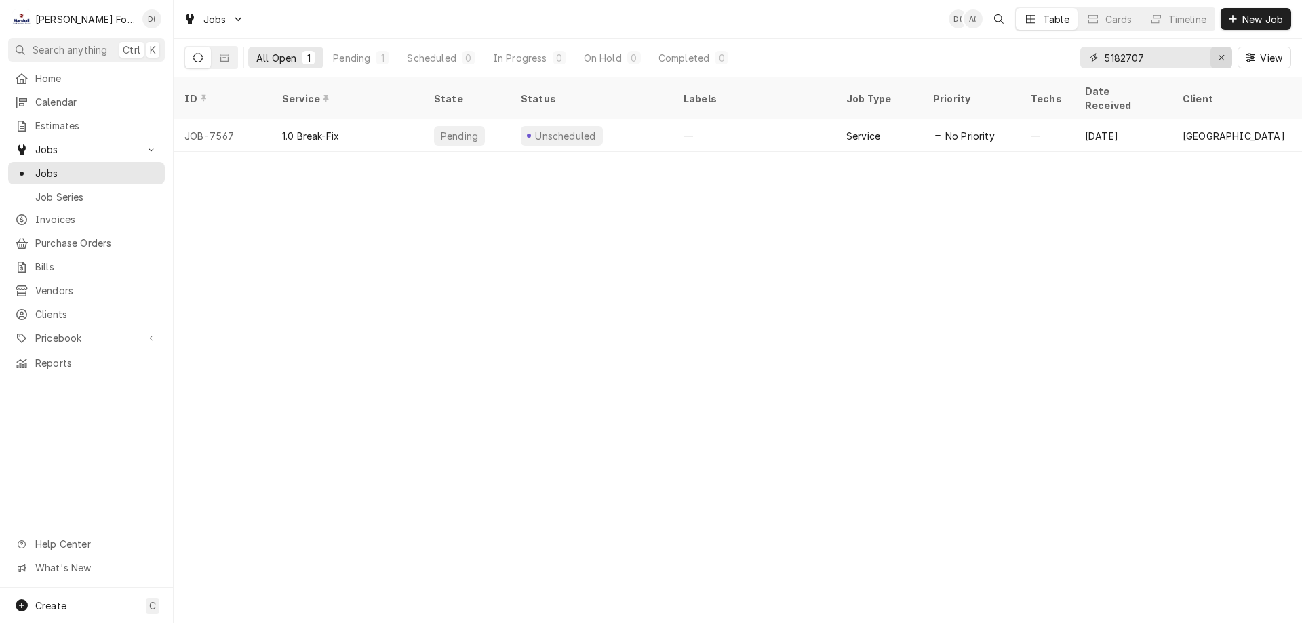
click at [1216, 58] on div "Erase input" at bounding box center [1221, 58] width 14 height 14
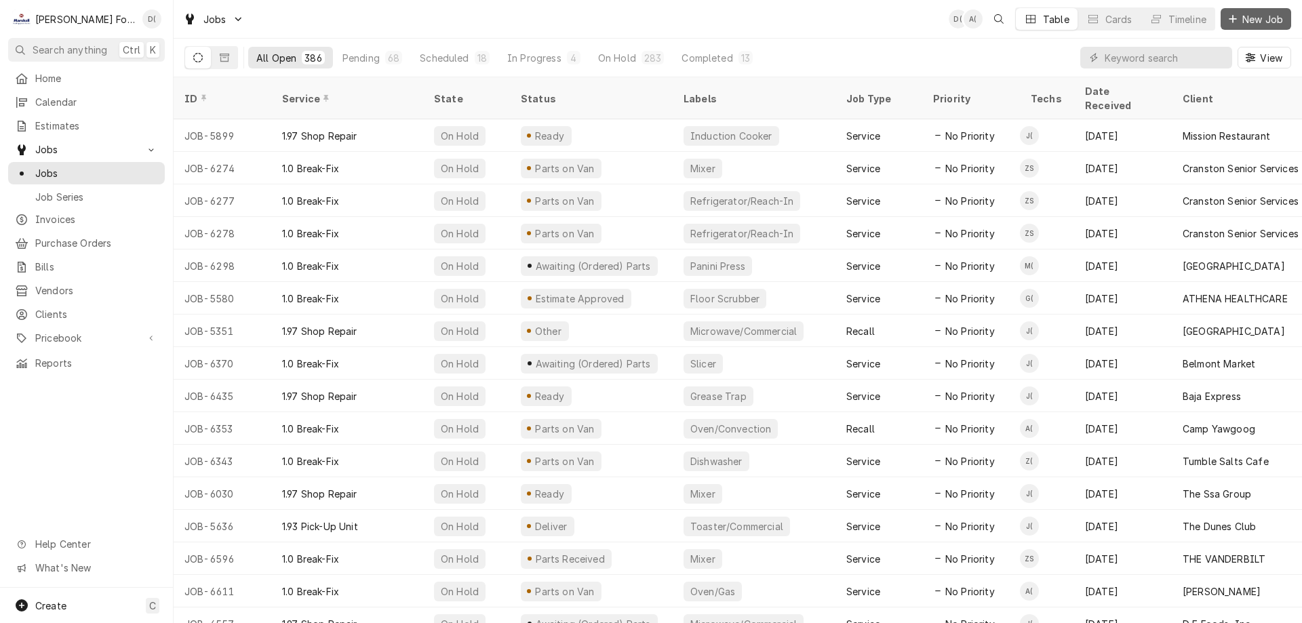
click at [1252, 25] on span "New Job" at bounding box center [1263, 19] width 46 height 14
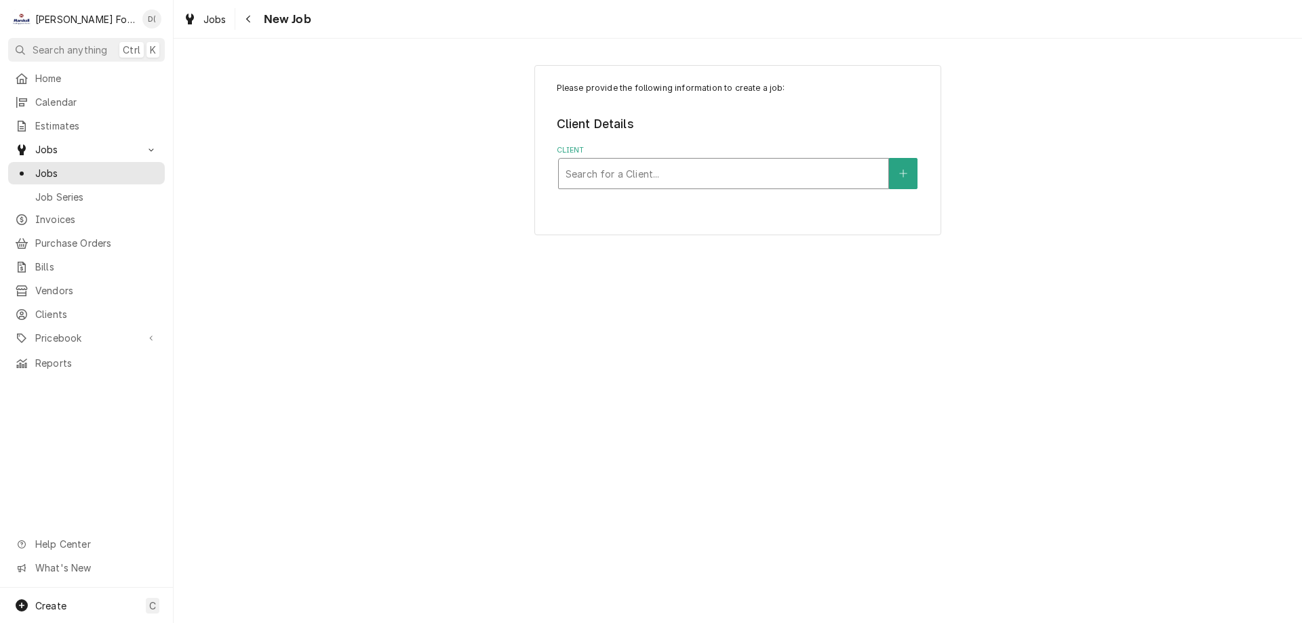
click at [650, 175] on div "Client" at bounding box center [724, 173] width 316 height 24
type input "[GEOGRAPHIC_DATA]"
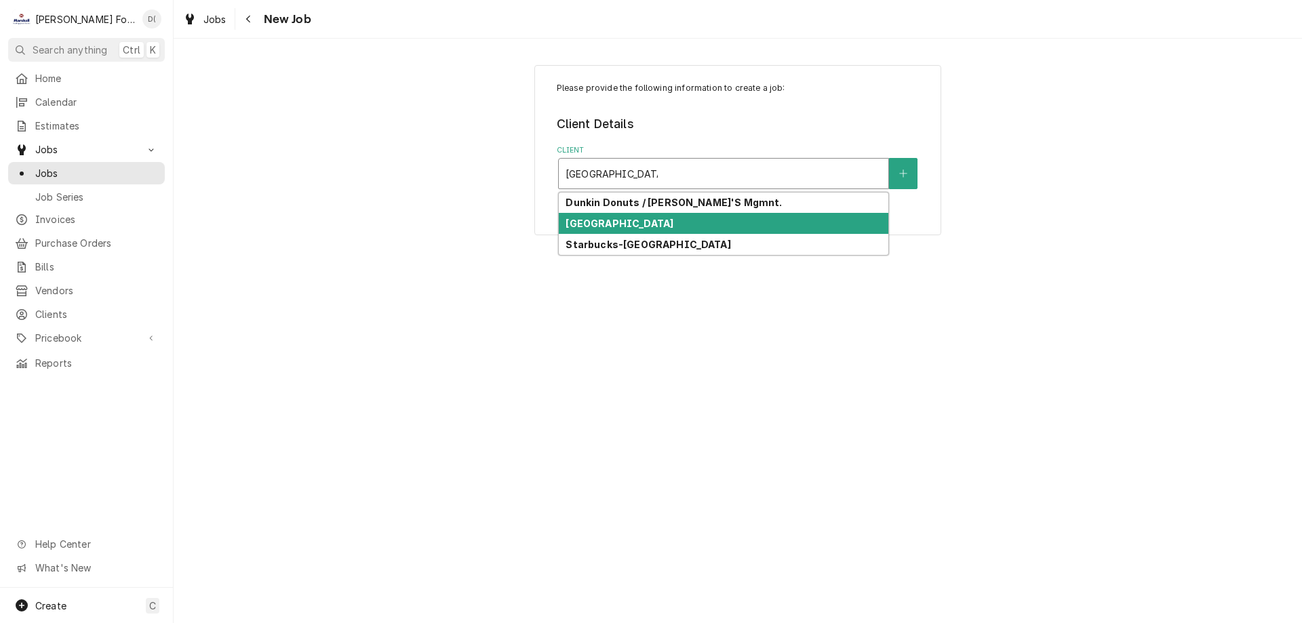
click at [636, 219] on strong "[GEOGRAPHIC_DATA]" at bounding box center [620, 224] width 108 height 12
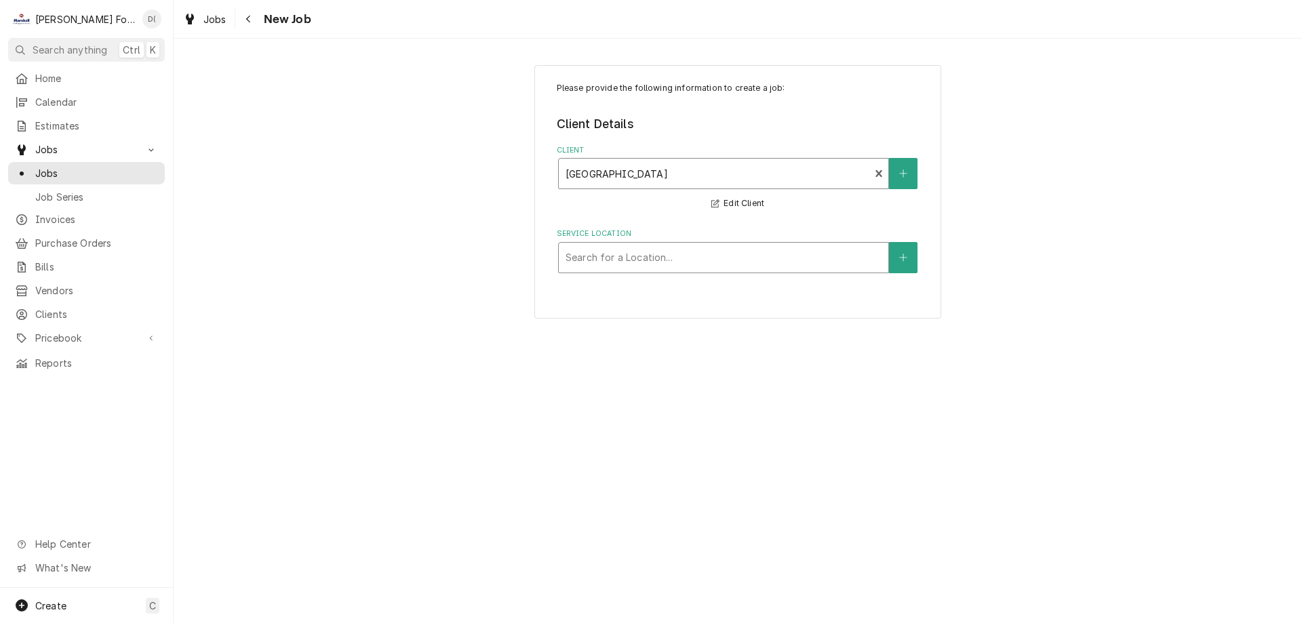
click at [664, 257] on div "Service Location" at bounding box center [724, 257] width 316 height 24
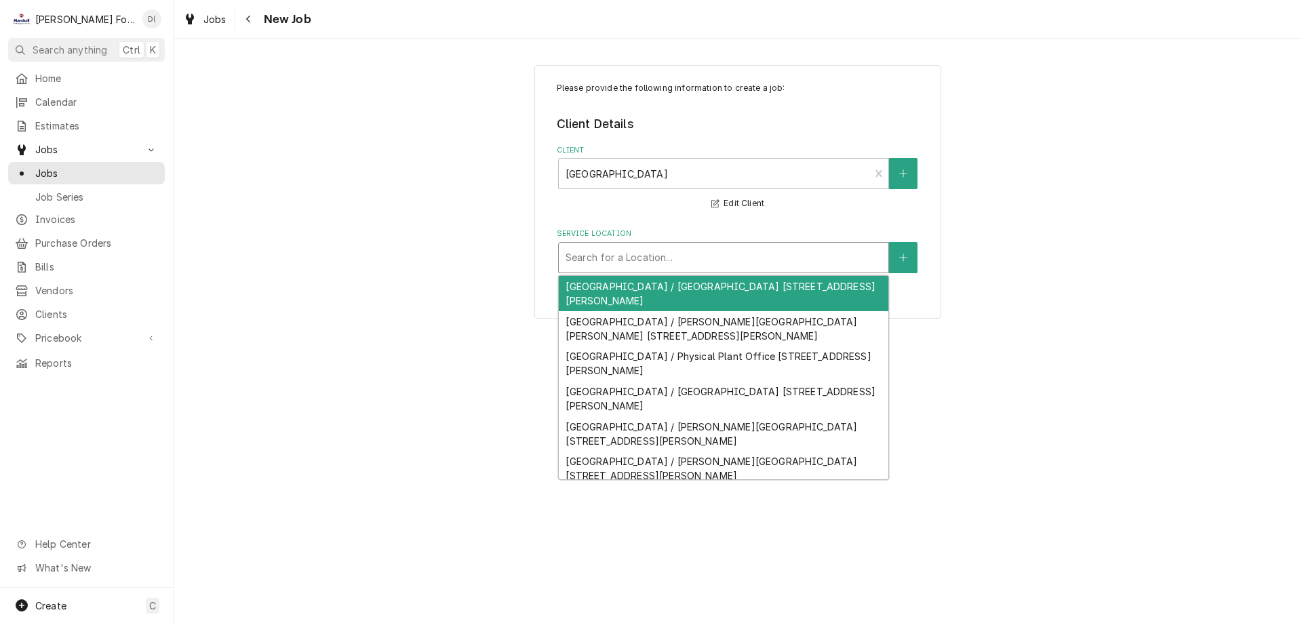
click at [671, 293] on div "Providence College / Alumni Hall 1 Cunningham Sq., Providence, RI 02918" at bounding box center [724, 293] width 330 height 35
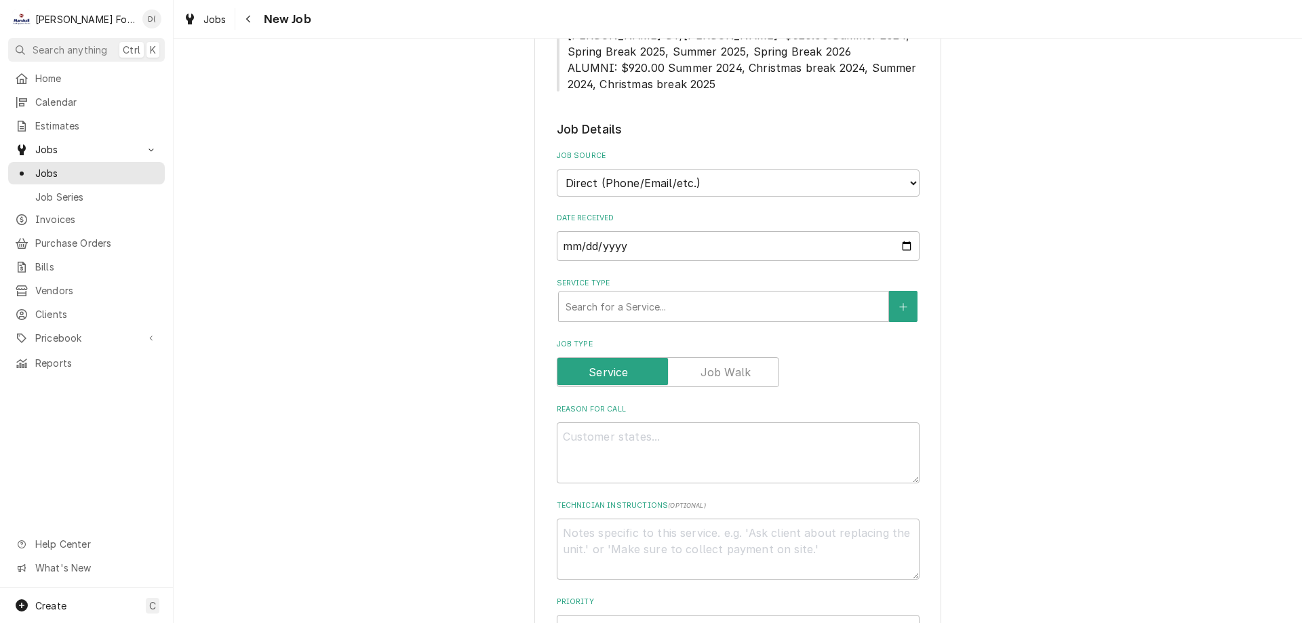
scroll to position [610, 0]
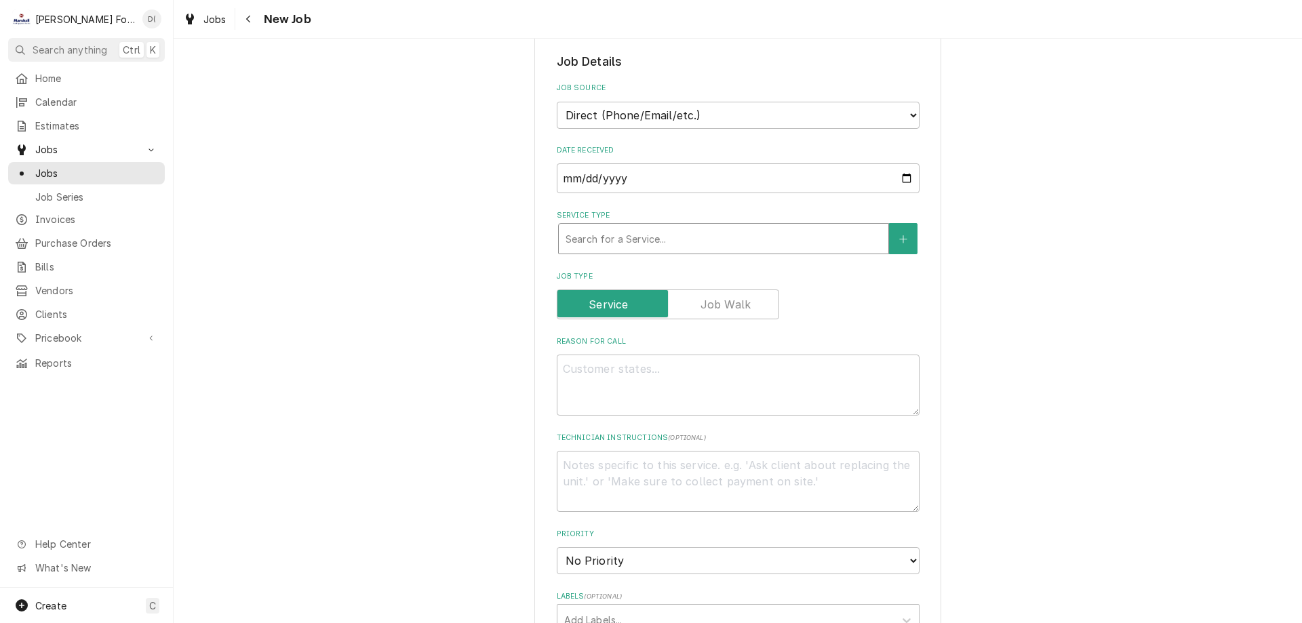
click at [725, 243] on div "Service Type" at bounding box center [724, 238] width 316 height 24
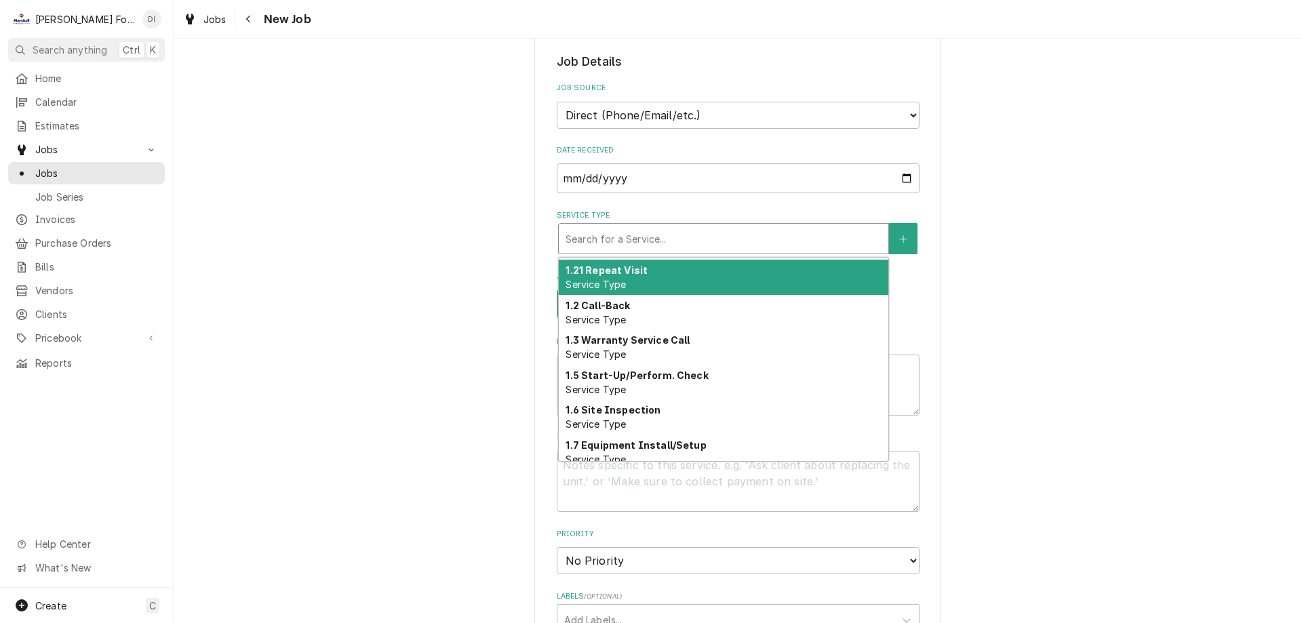
scroll to position [0, 0]
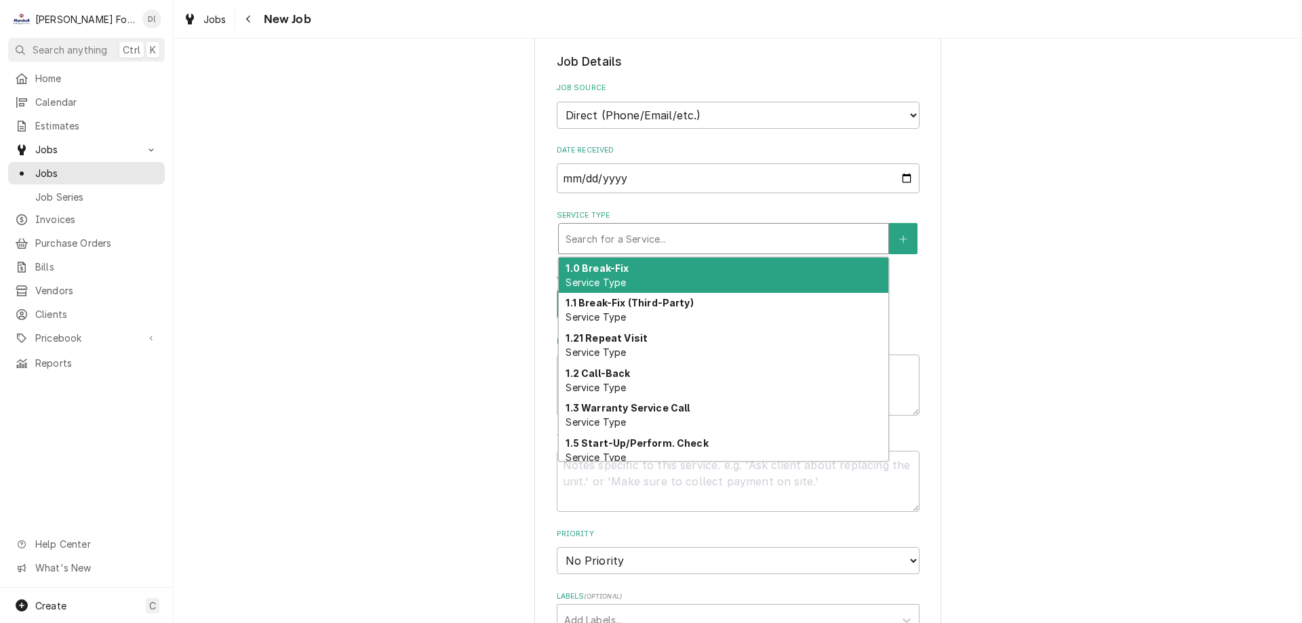
click at [715, 275] on div "1.0 Break-Fix Service Type" at bounding box center [724, 275] width 330 height 35
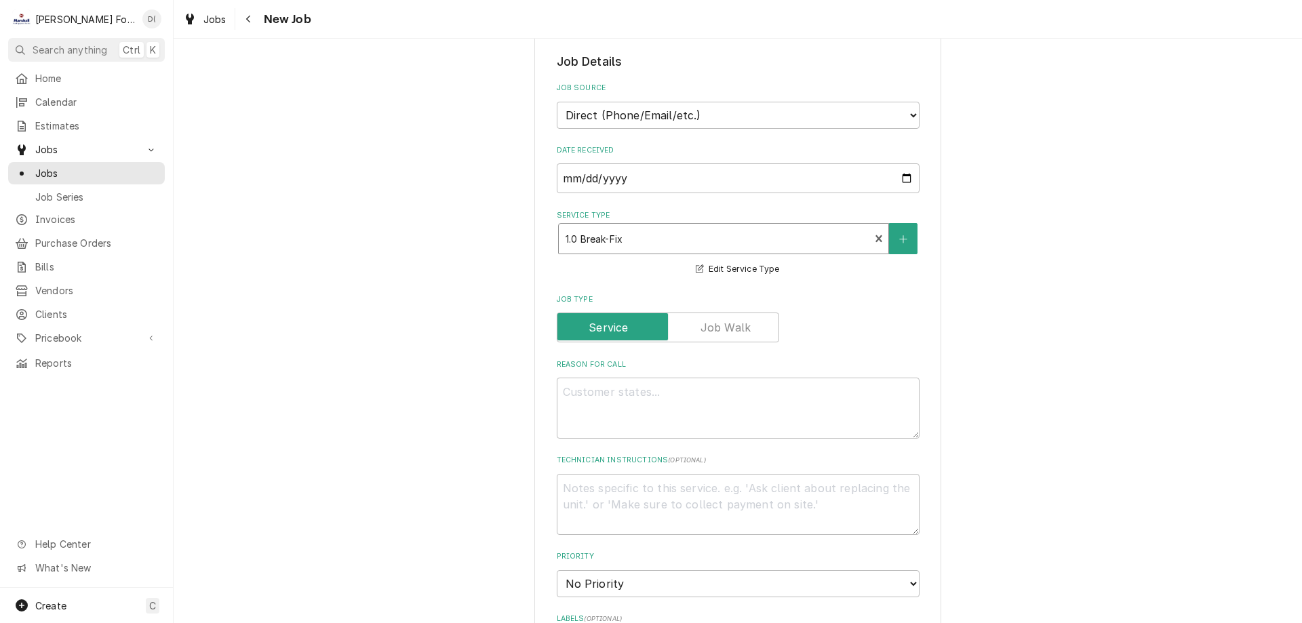
type textarea "x"
click at [905, 113] on select "Direct (Phone/Email/etc.) Service Channel Corrigo Ecotrak Other" at bounding box center [738, 115] width 363 height 27
select select "100"
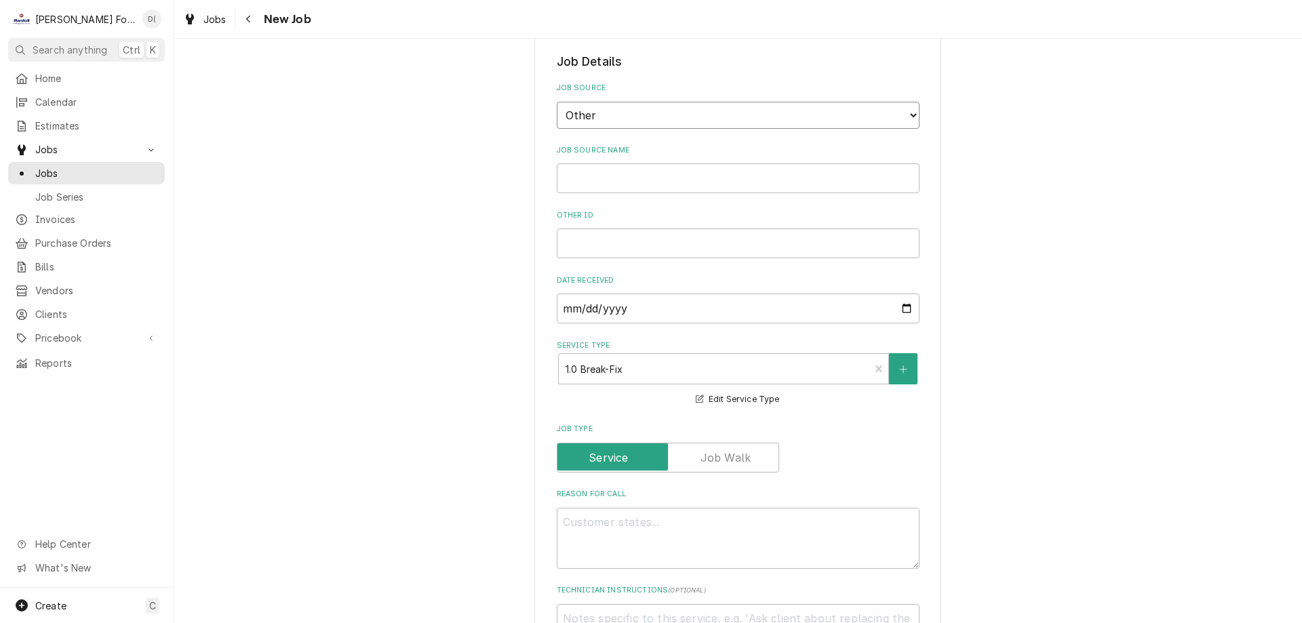
type textarea "x"
click at [669, 175] on input "Job Source Name" at bounding box center [738, 178] width 363 height 30
click at [908, 113] on select "Direct (Phone/Email/etc.) Service Channel Corrigo Ecotrak Other" at bounding box center [738, 115] width 363 height 27
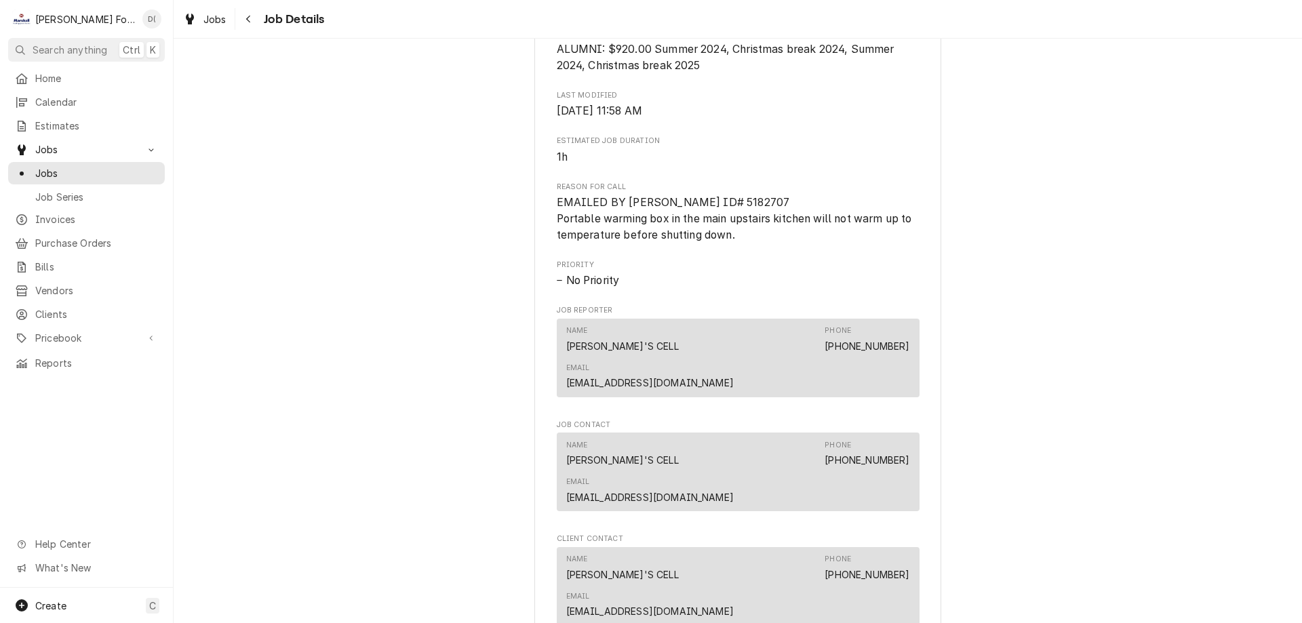
scroll to position [962, 0]
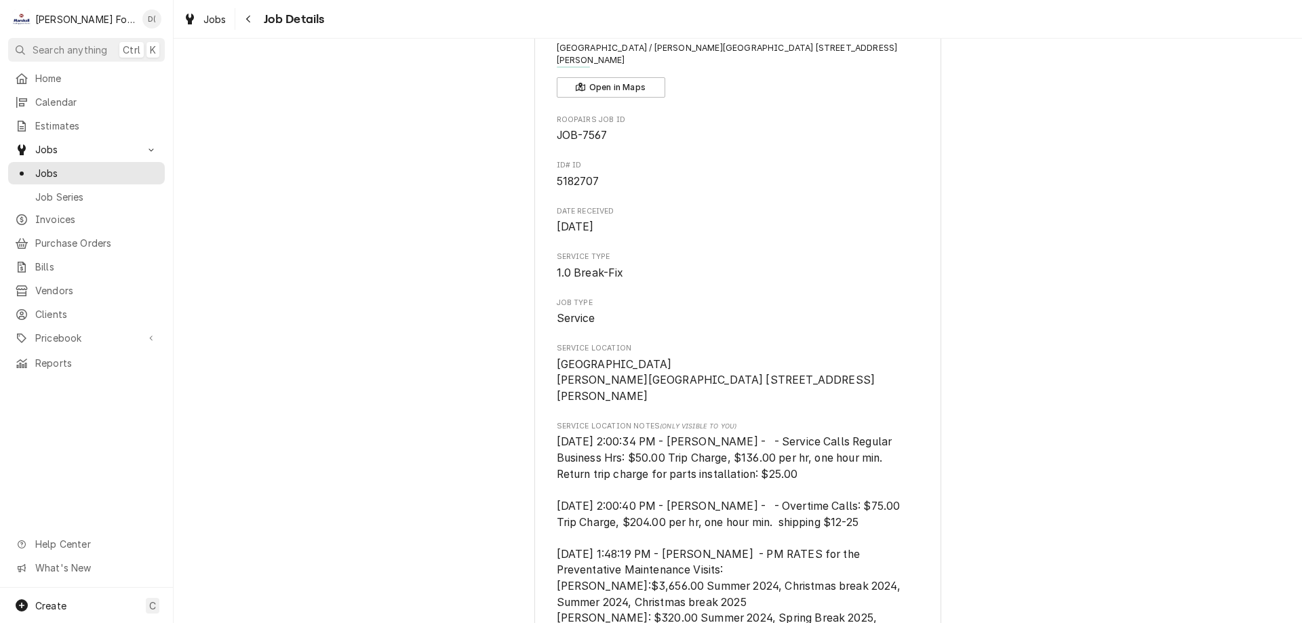
scroll to position [13, 0]
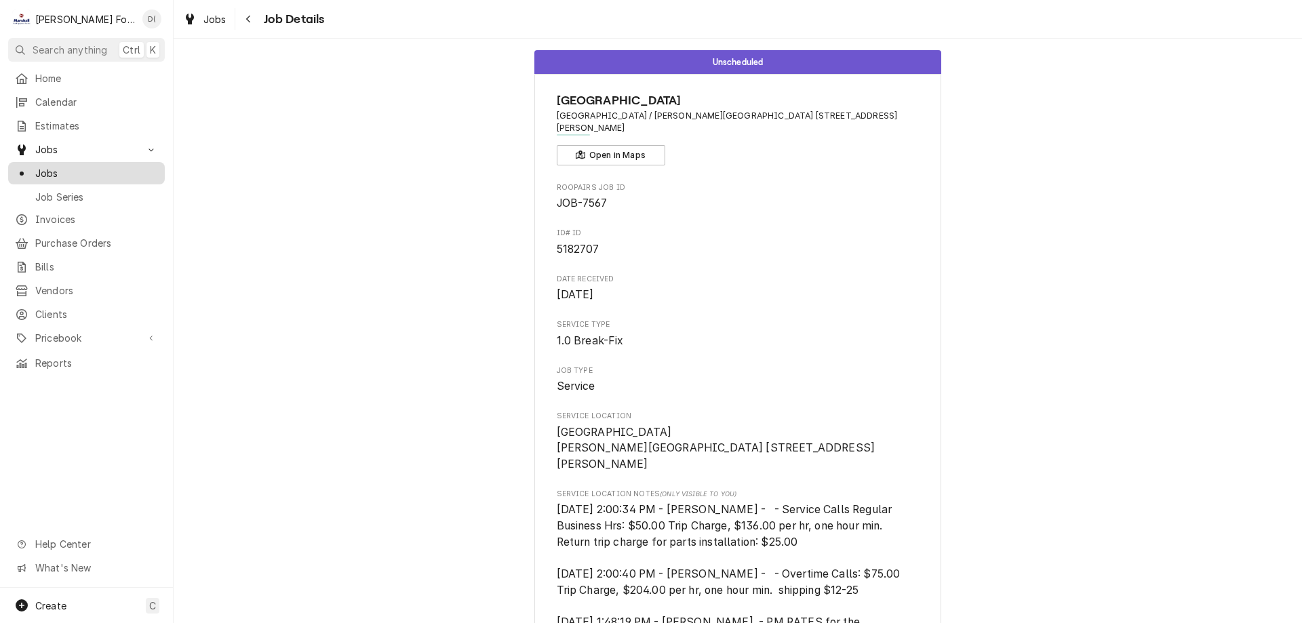
click at [94, 169] on span "Jobs" at bounding box center [96, 173] width 123 height 14
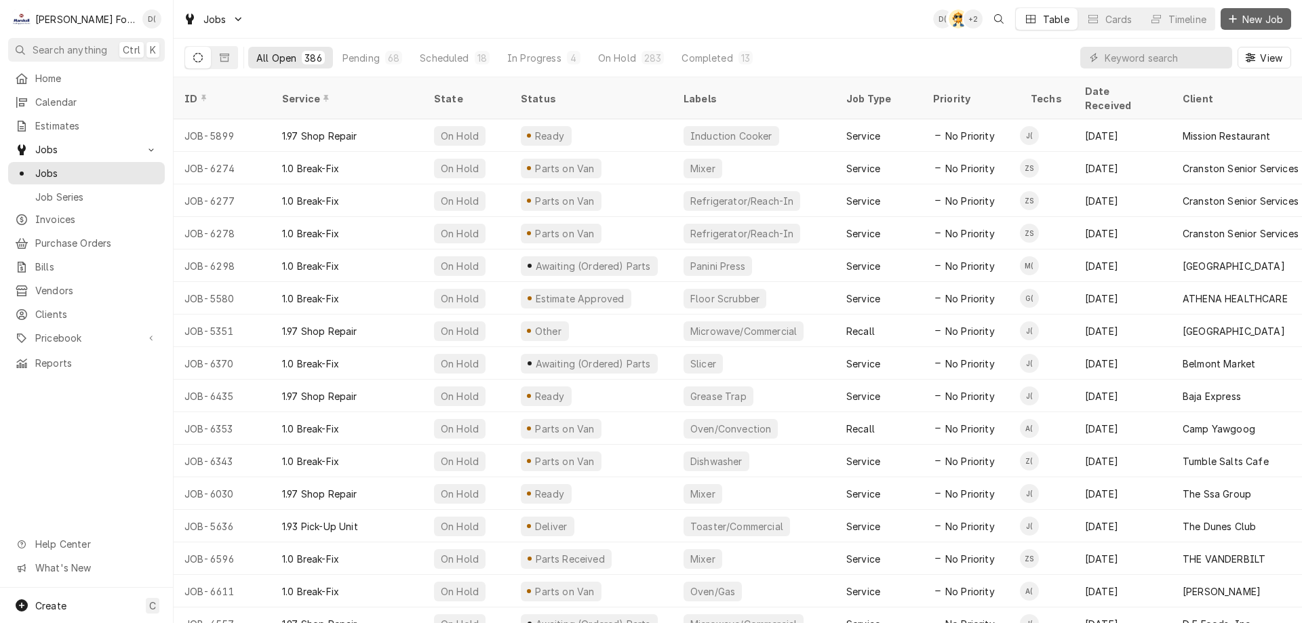
click at [1250, 12] on span "New Job" at bounding box center [1263, 19] width 46 height 14
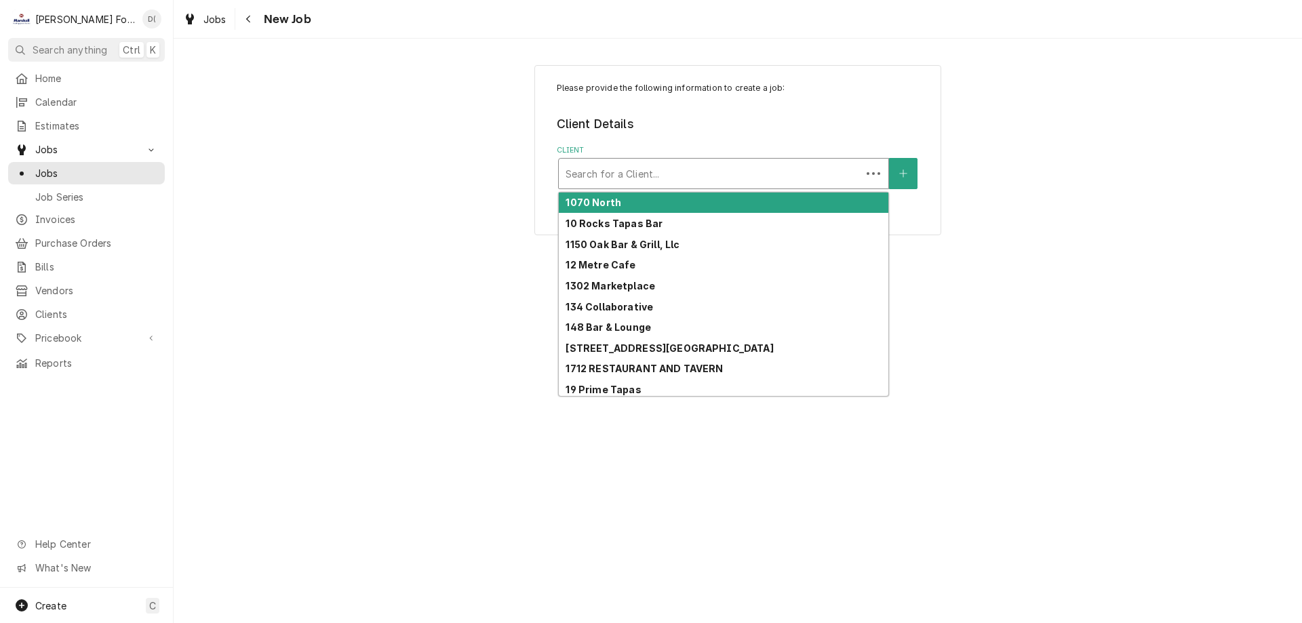
click at [646, 172] on div "Client" at bounding box center [710, 173] width 289 height 24
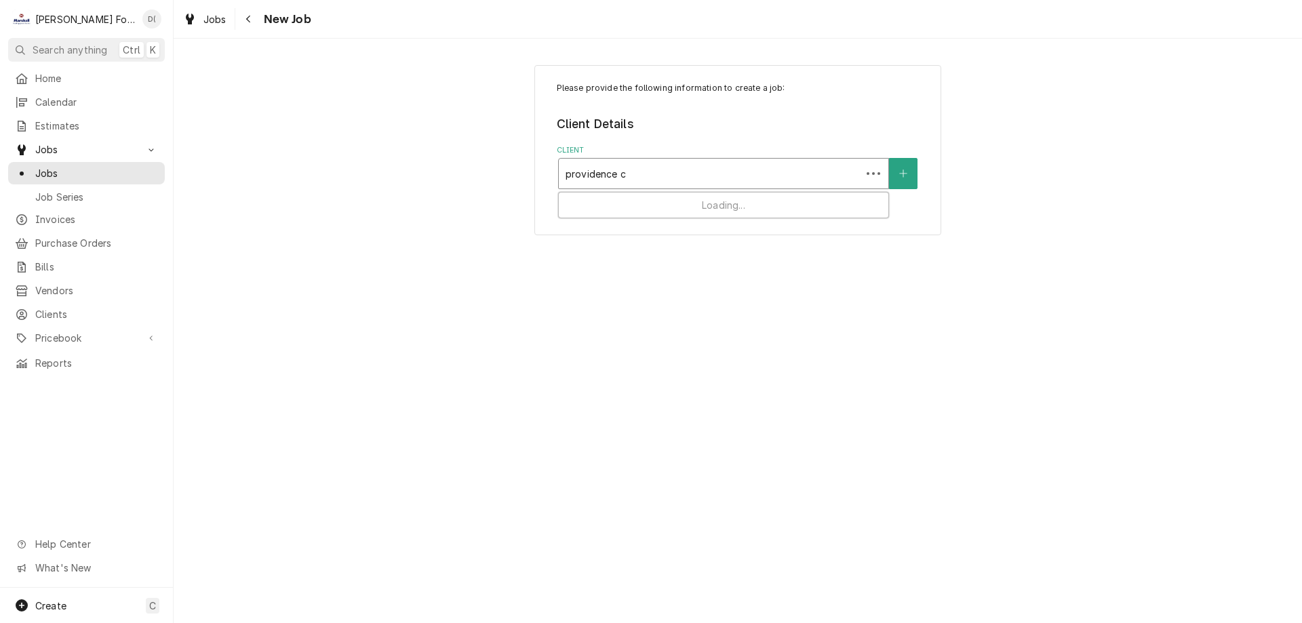
type input "providence co"
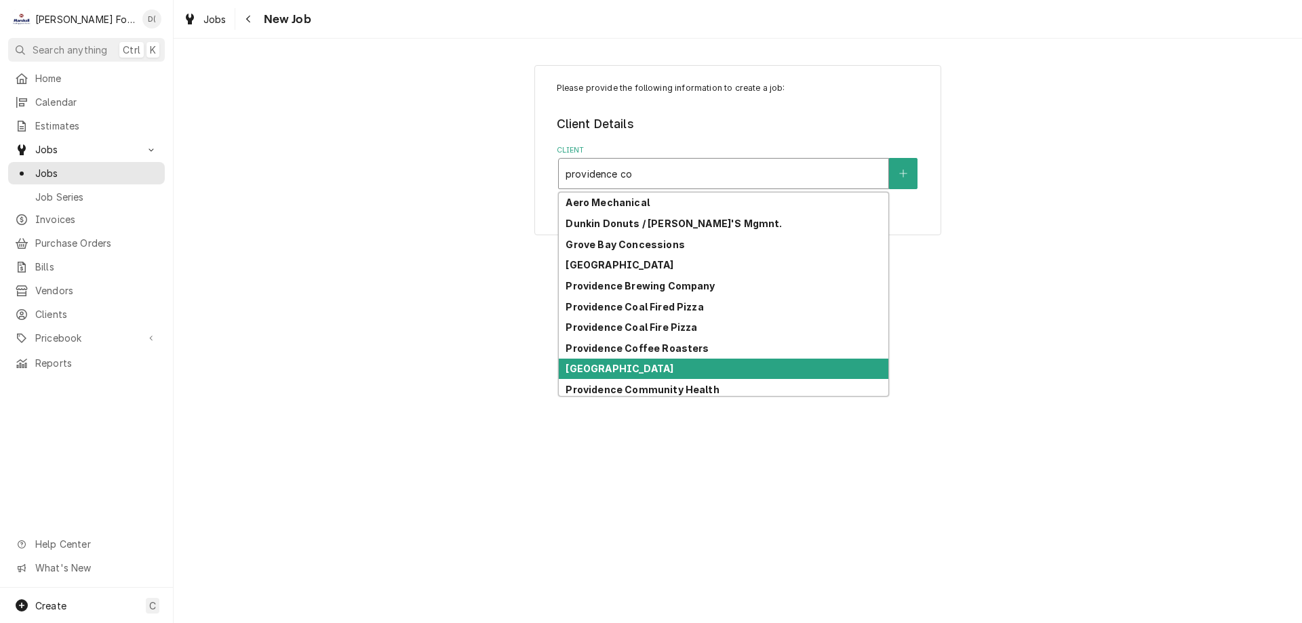
click at [626, 371] on strong "[GEOGRAPHIC_DATA]" at bounding box center [620, 369] width 108 height 12
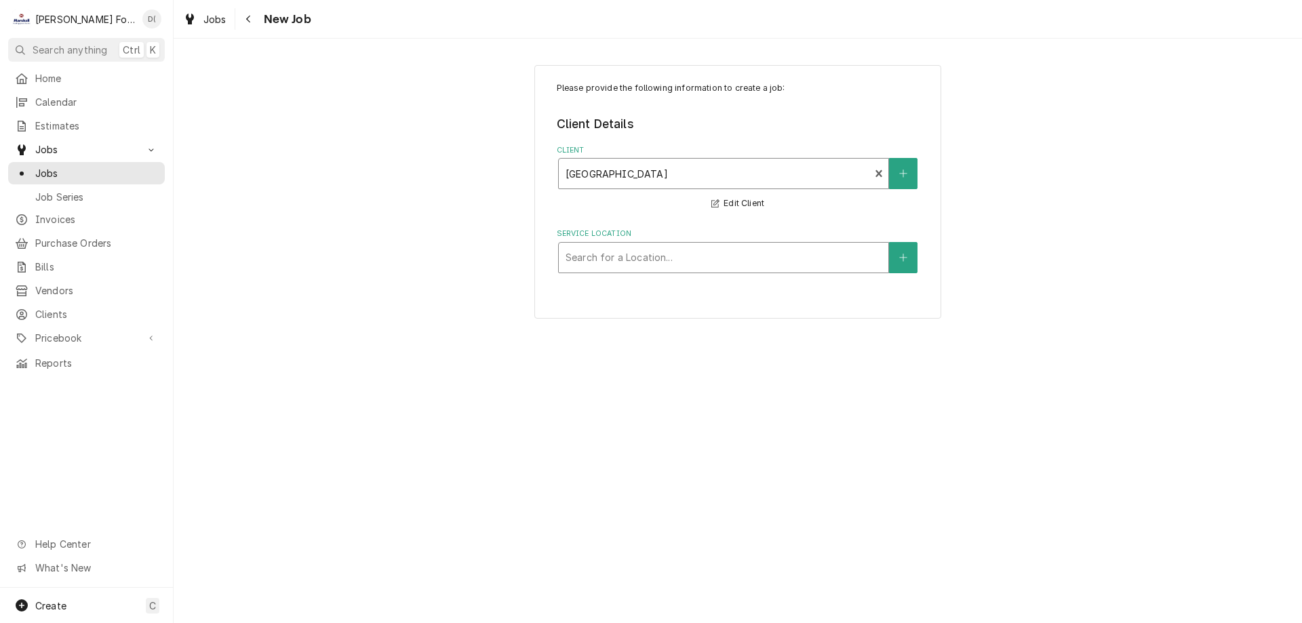
click at [691, 245] on div "Search for a Location..." at bounding box center [724, 258] width 330 height 30
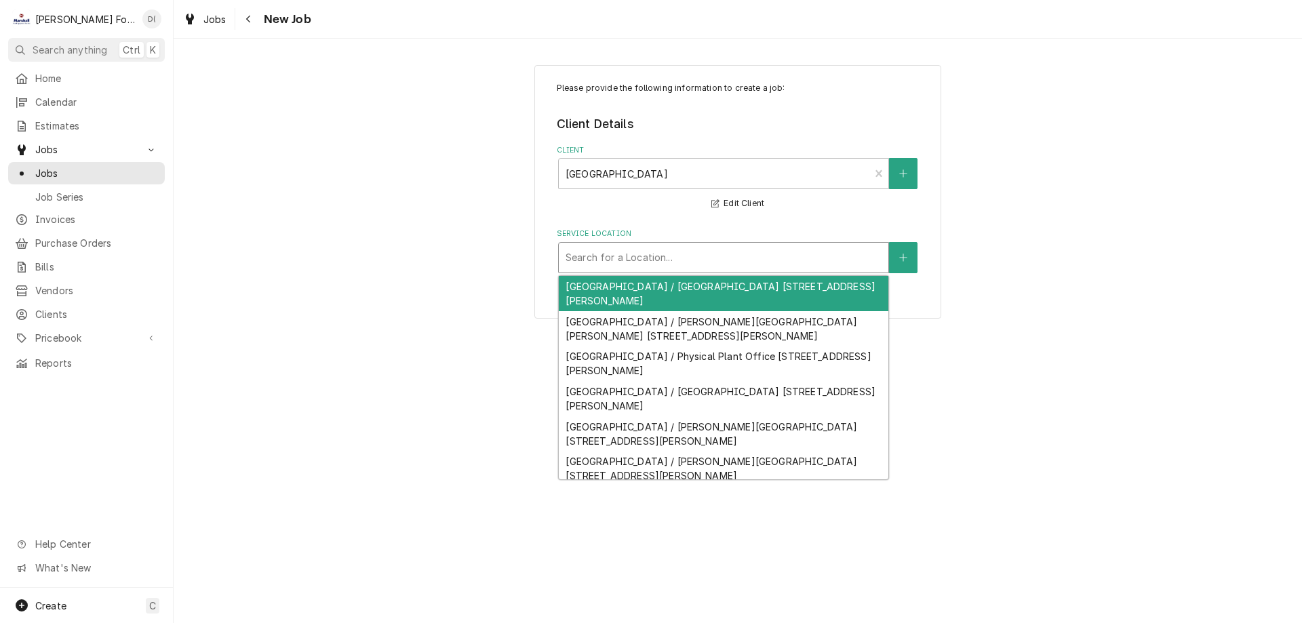
click at [694, 301] on div "[GEOGRAPHIC_DATA] / [GEOGRAPHIC_DATA] [STREET_ADDRESS][PERSON_NAME]" at bounding box center [724, 293] width 330 height 35
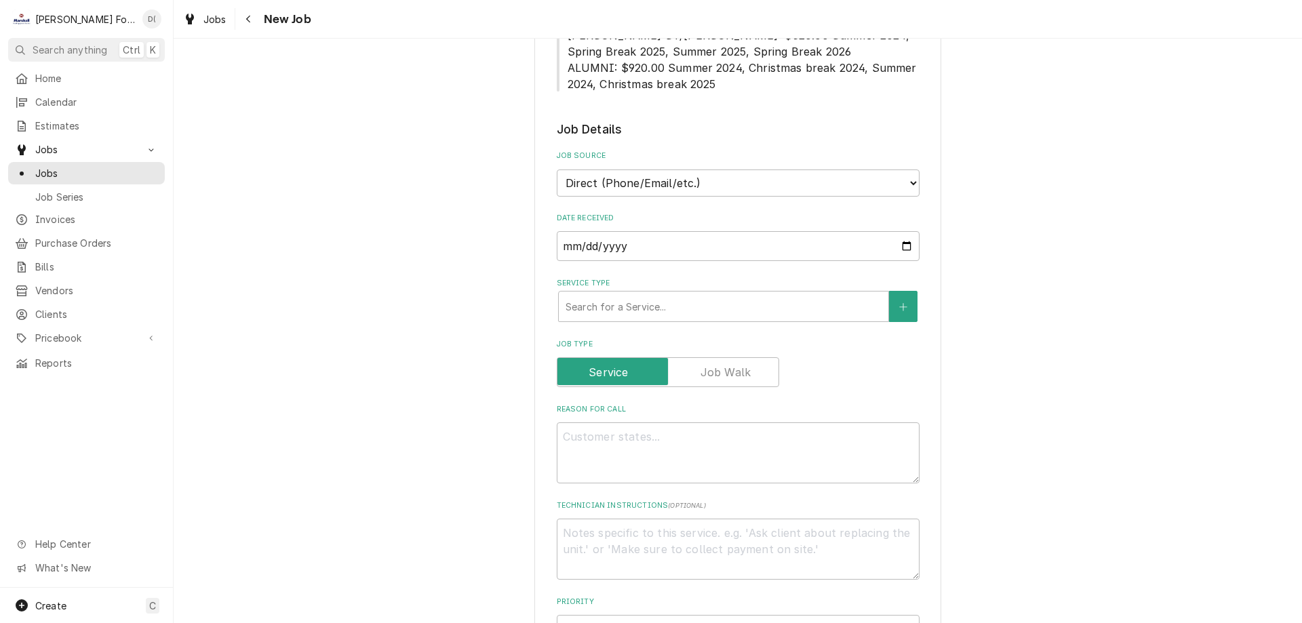
scroll to position [610, 0]
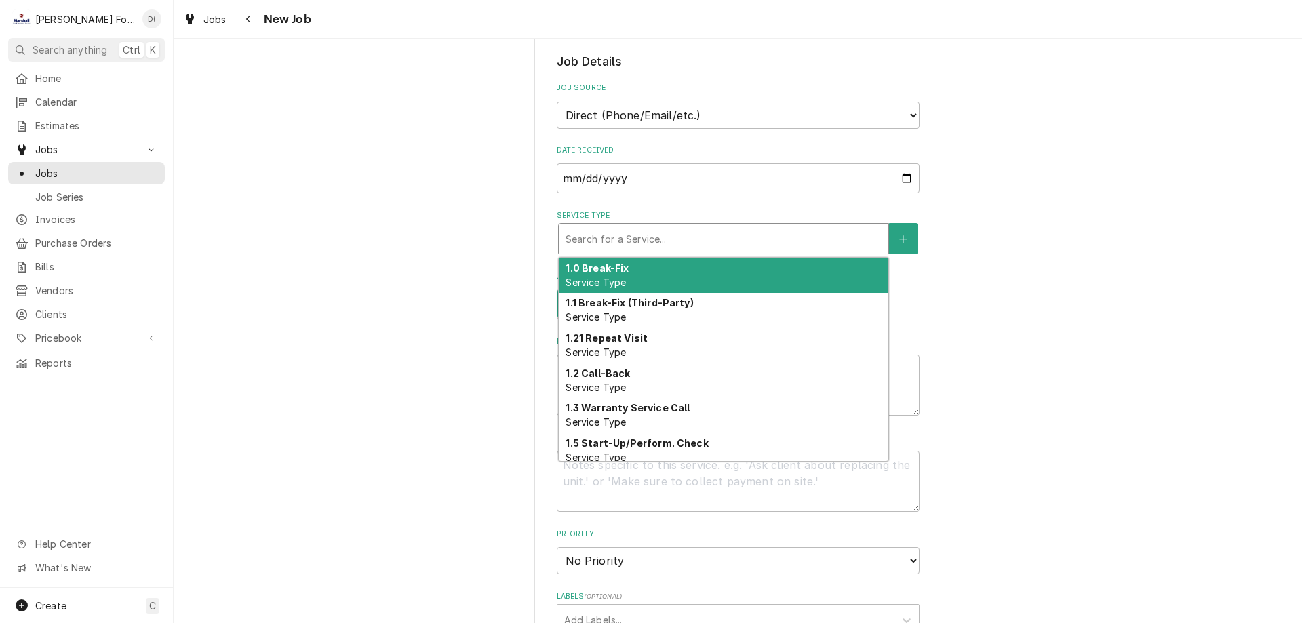
click at [643, 236] on div "Service Type" at bounding box center [724, 238] width 316 height 24
click at [640, 272] on div "1.0 Break-Fix Service Type" at bounding box center [724, 275] width 330 height 35
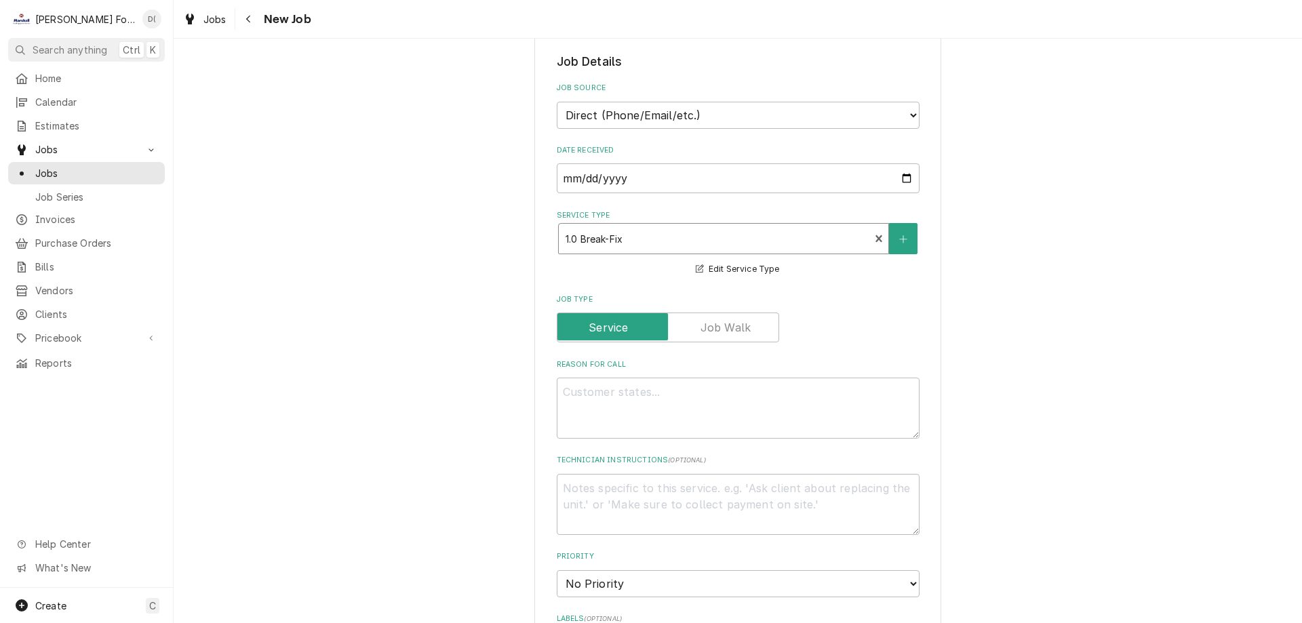
type textarea "x"
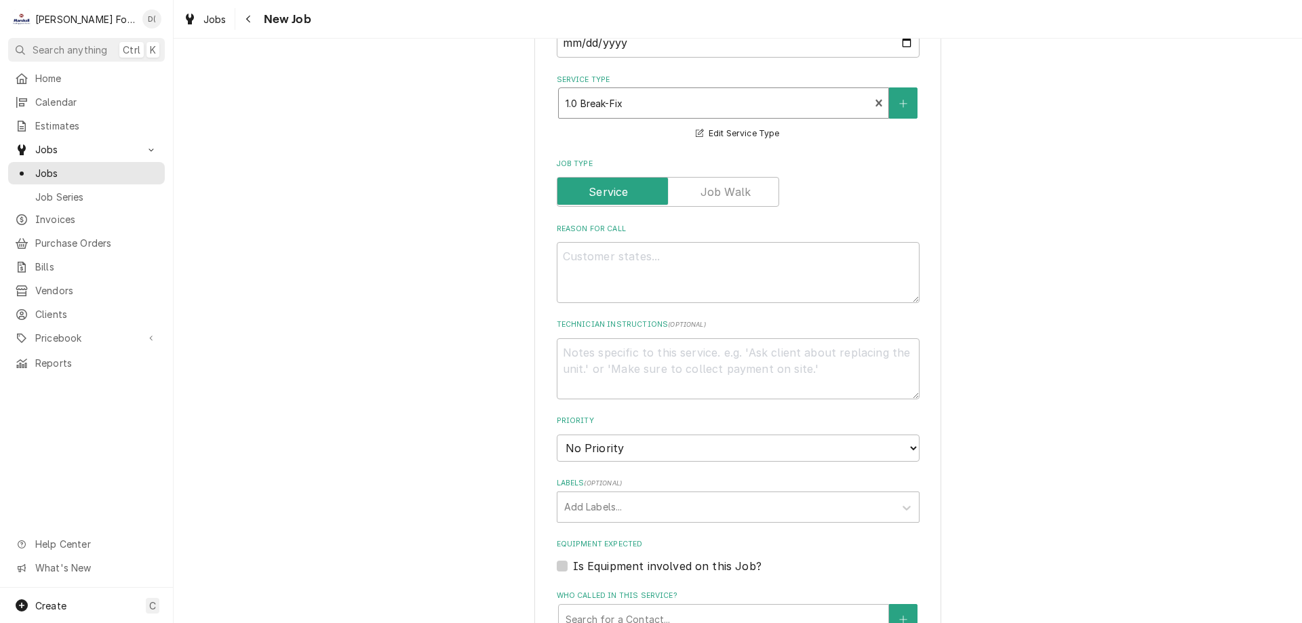
scroll to position [542, 0]
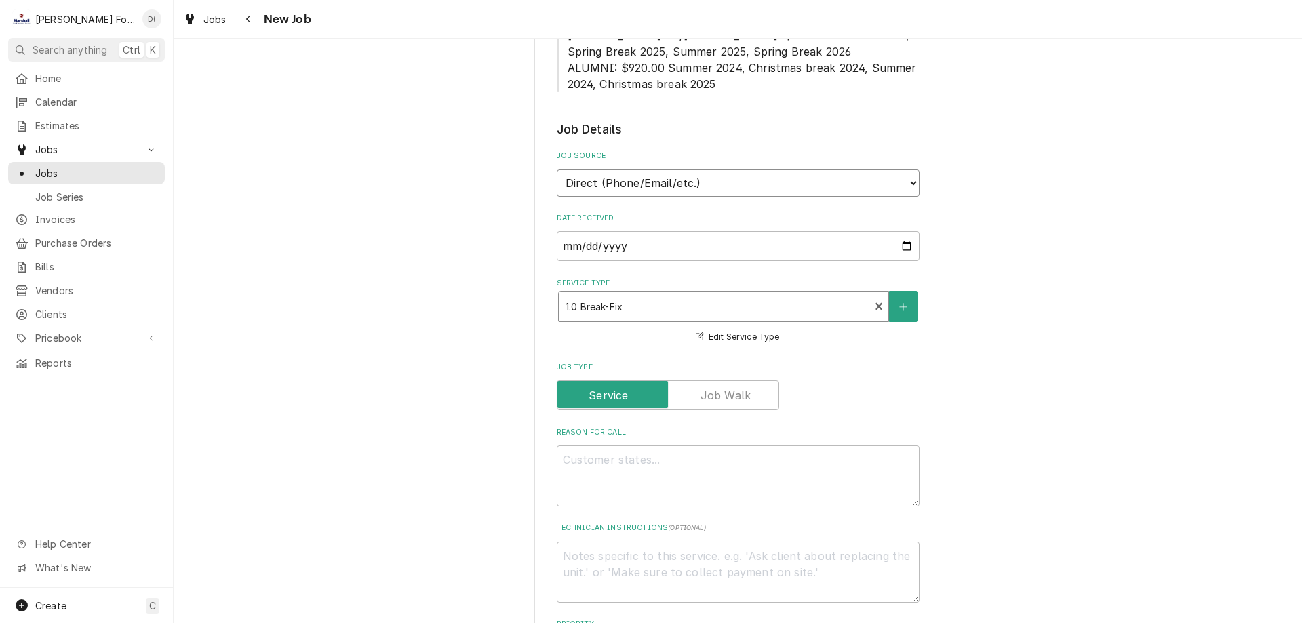
click at [907, 180] on select "Direct (Phone/Email/etc.) Service Channel Corrigo Ecotrak Other" at bounding box center [738, 183] width 363 height 27
select select "100"
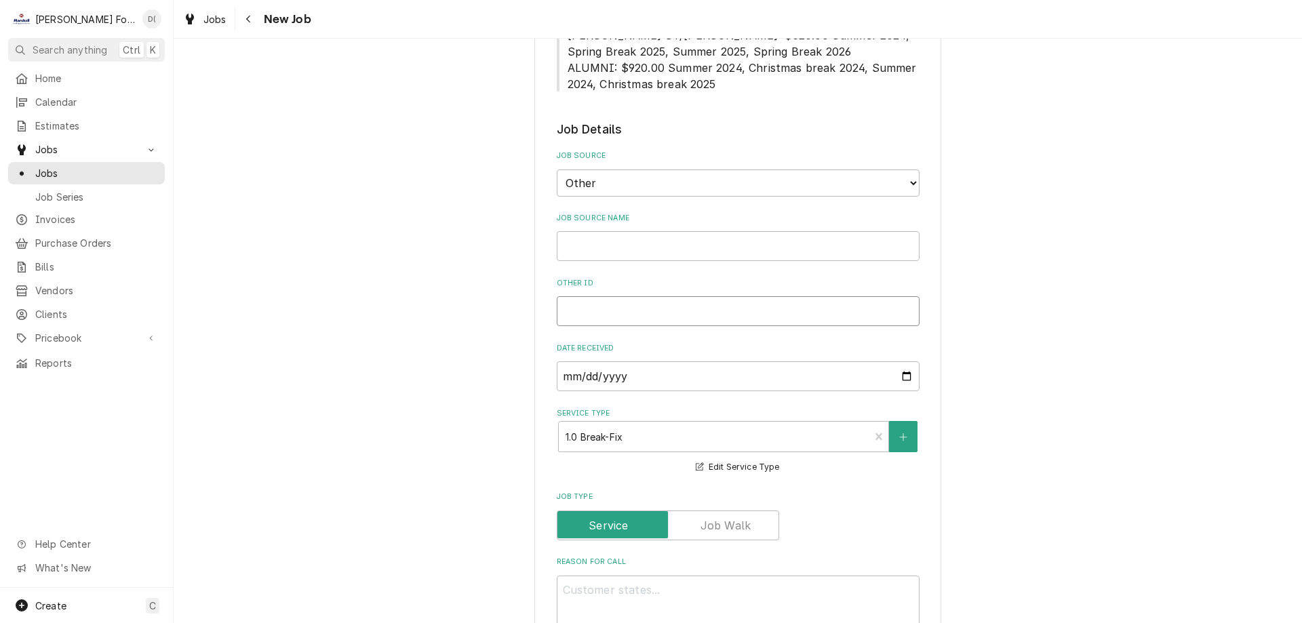
click at [612, 311] on input "Other ID" at bounding box center [738, 311] width 363 height 30
type textarea "x"
type input "5"
type textarea "x"
type input "51"
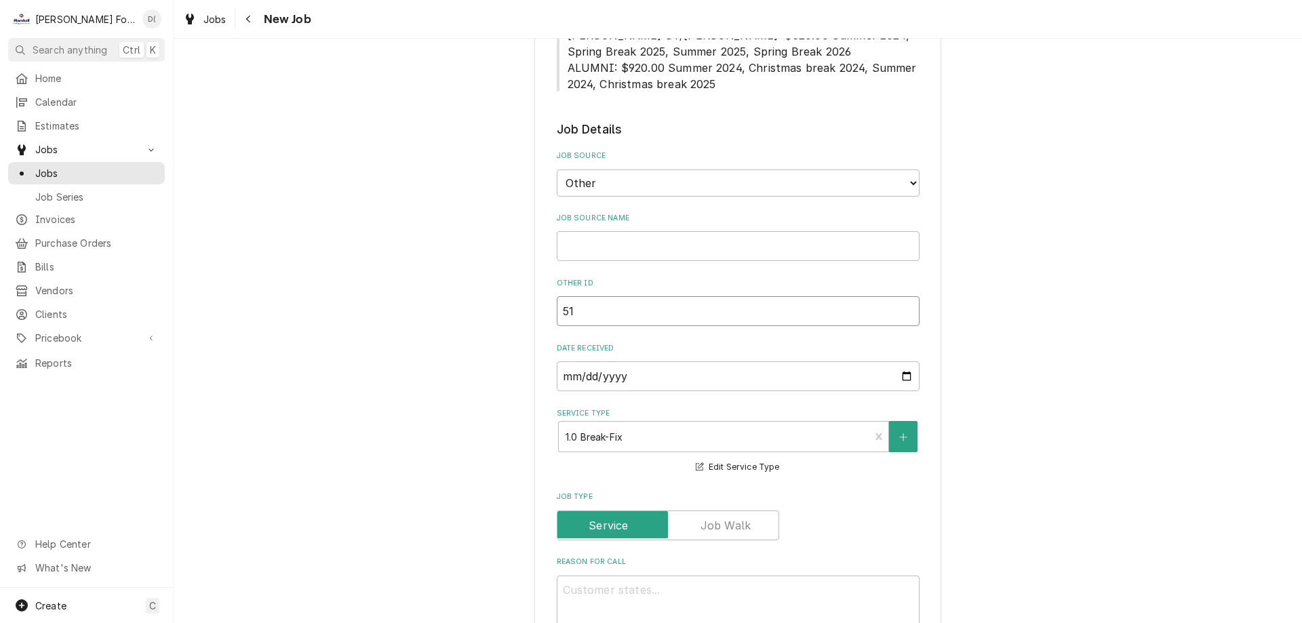
type textarea "x"
type input "518"
type textarea "x"
type input "5187"
type textarea "x"
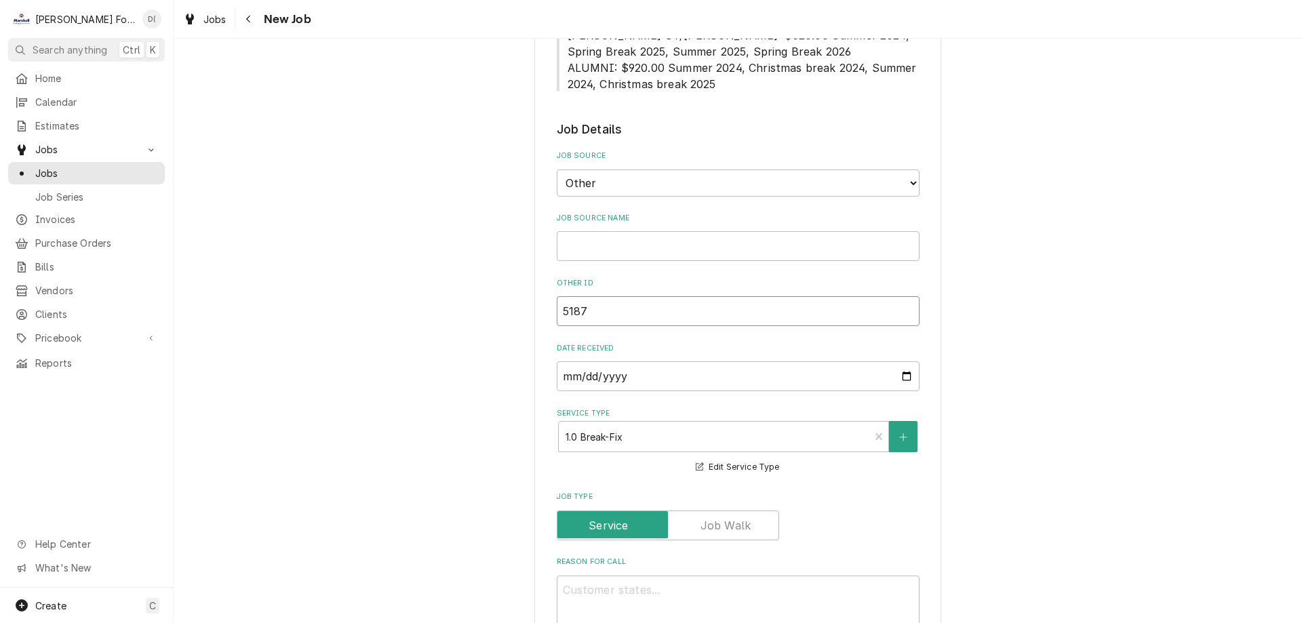
type input "51874"
type textarea "x"
type input "518743"
type textarea "x"
type input "5187435"
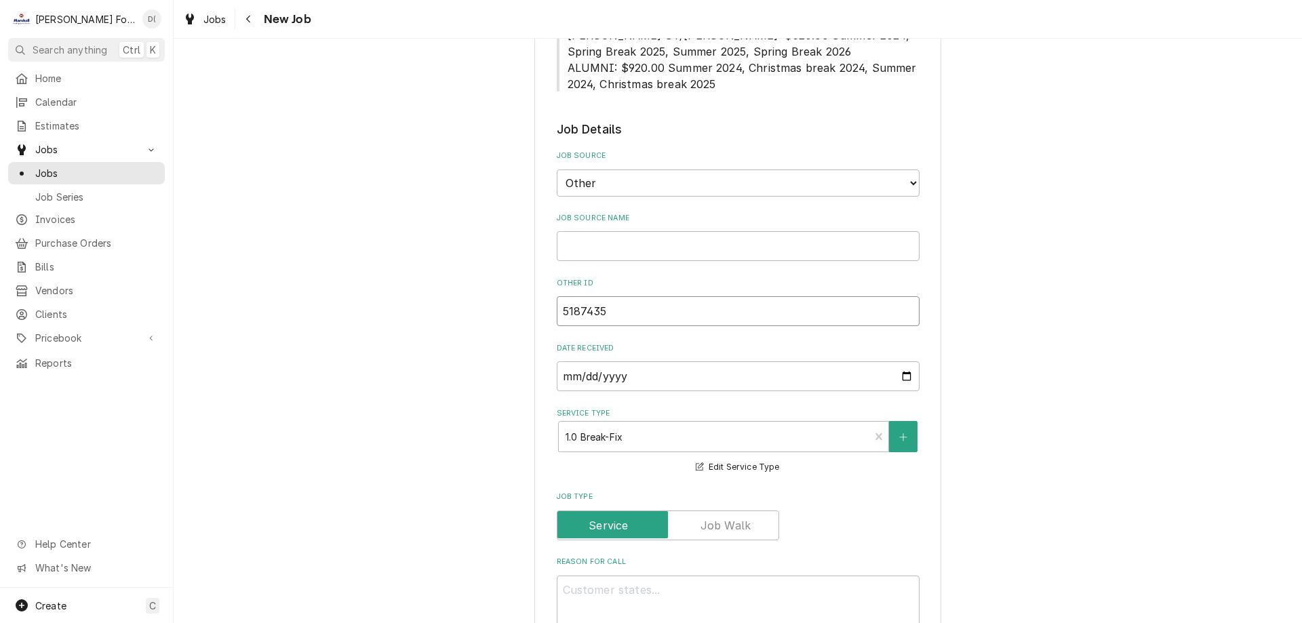
type textarea "x"
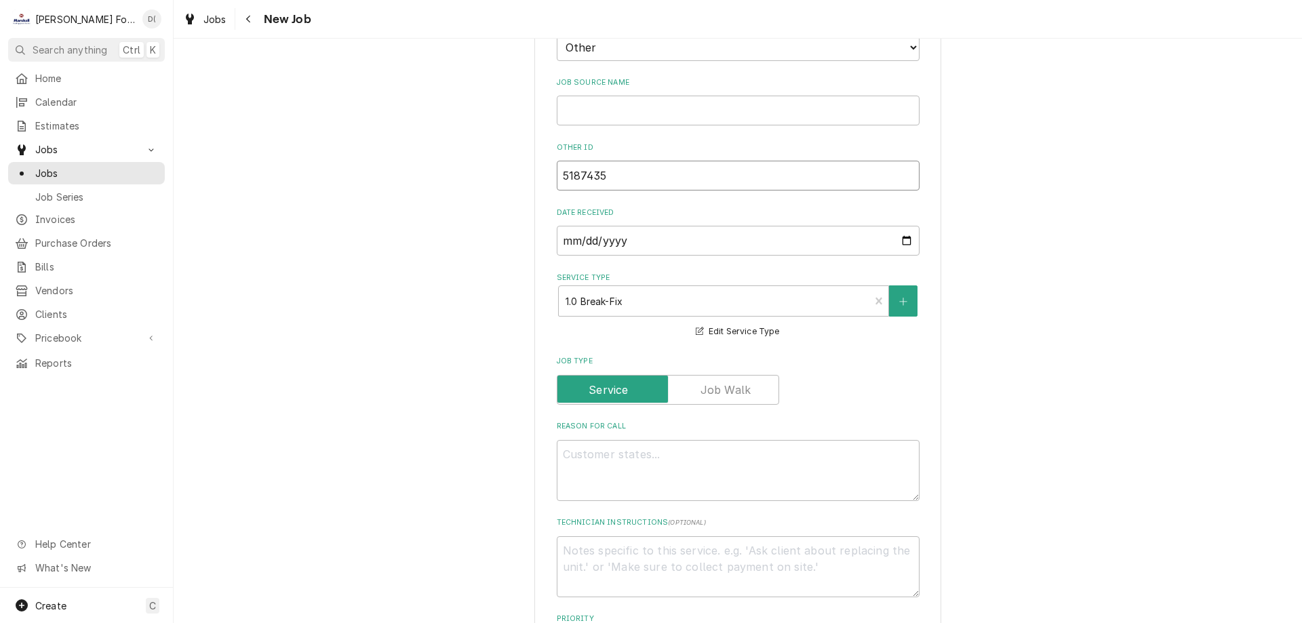
type input "5187435"
click at [573, 449] on textarea "Reason For Call" at bounding box center [738, 470] width 363 height 61
type textarea "x"
type textarea "k"
type textarea "x"
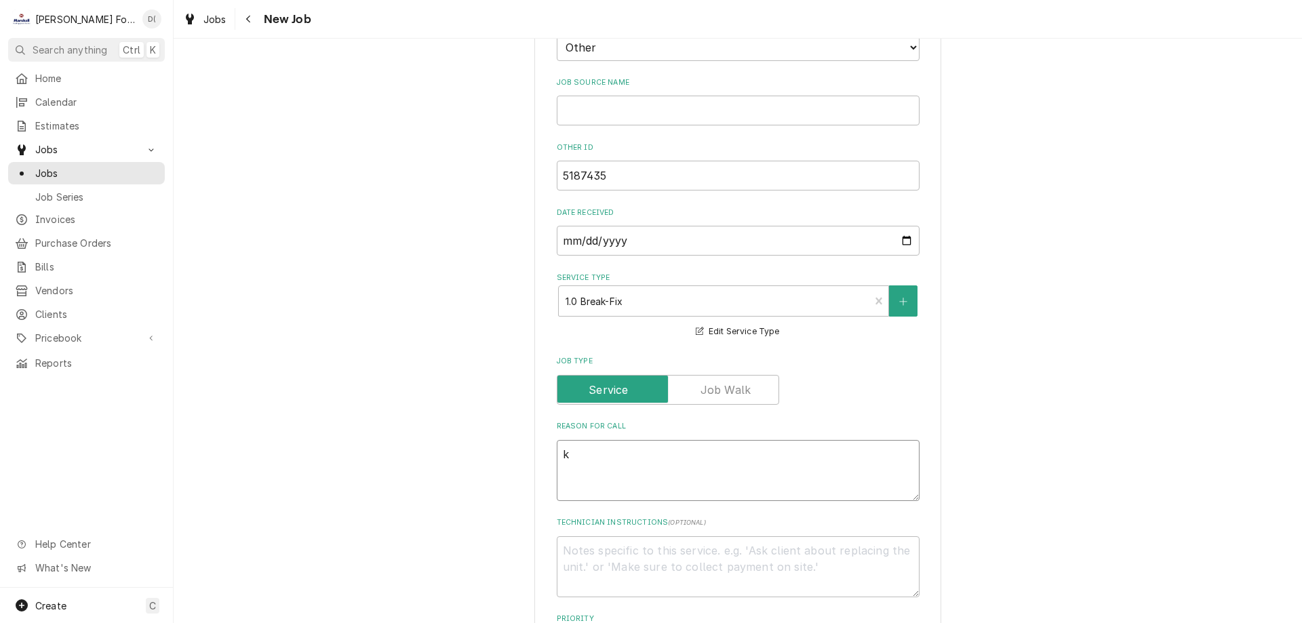
type textarea "ki"
type textarea "x"
type textarea "kit"
type textarea "x"
type textarea "kitc"
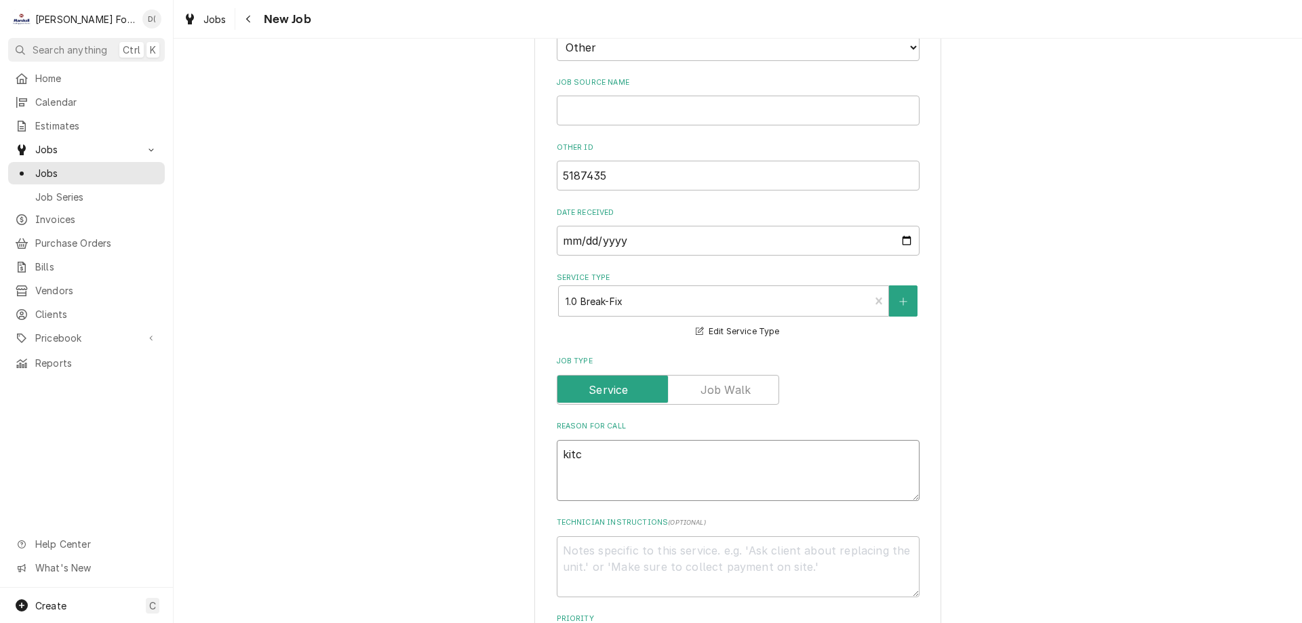
type textarea "x"
type textarea "kitch"
type textarea "x"
type textarea "kitche"
type textarea "x"
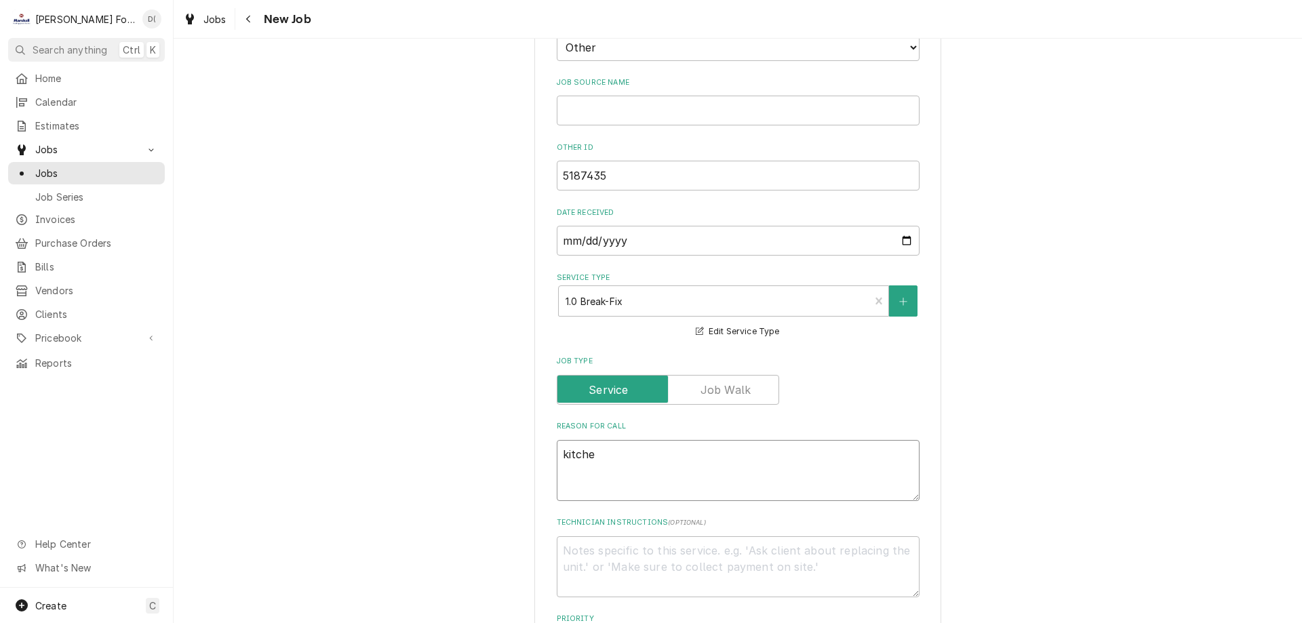
type textarea "kitchen"
type textarea "x"
type textarea "kitchen"
type textarea "x"
type textarea "kitchen w"
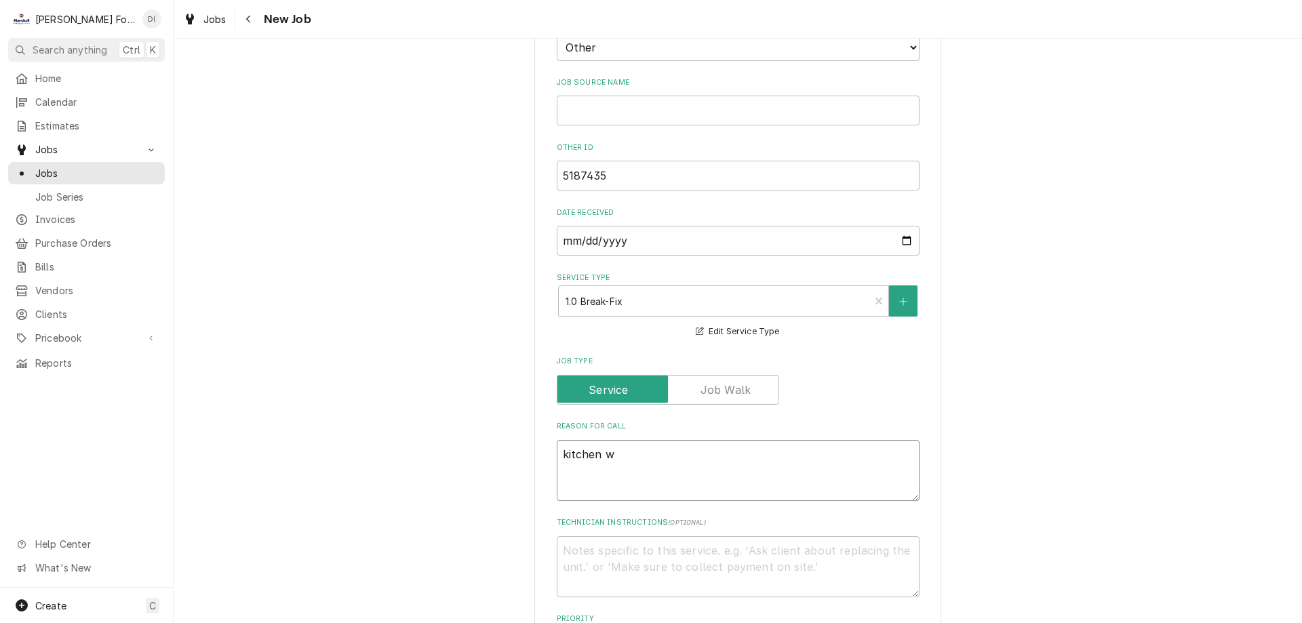
type textarea "x"
type textarea "kitchen wa"
type textarea "x"
type textarea "kitchen war"
type textarea "x"
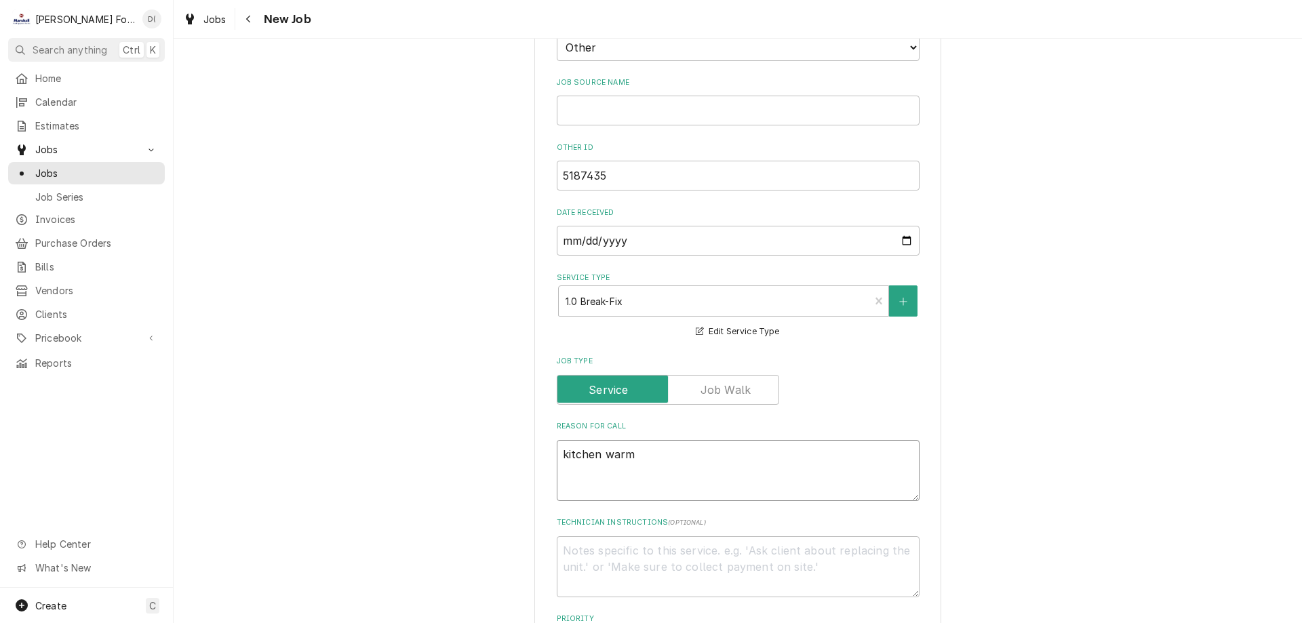
type textarea "kitchen warme"
type textarea "x"
type textarea "kitchen warmer"
type textarea "x"
type textarea "kitchen warmer"
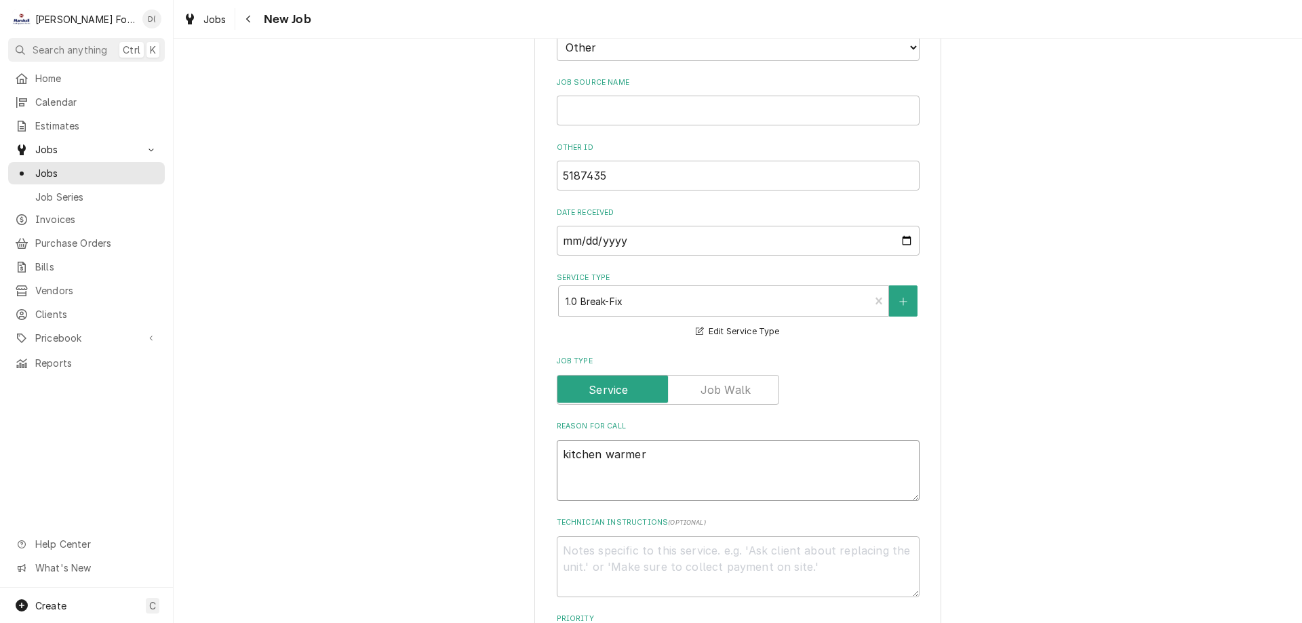
type textarea "x"
type textarea "kitchen warmer i"
type textarea "x"
type textarea "kitchen warmer is"
type textarea "x"
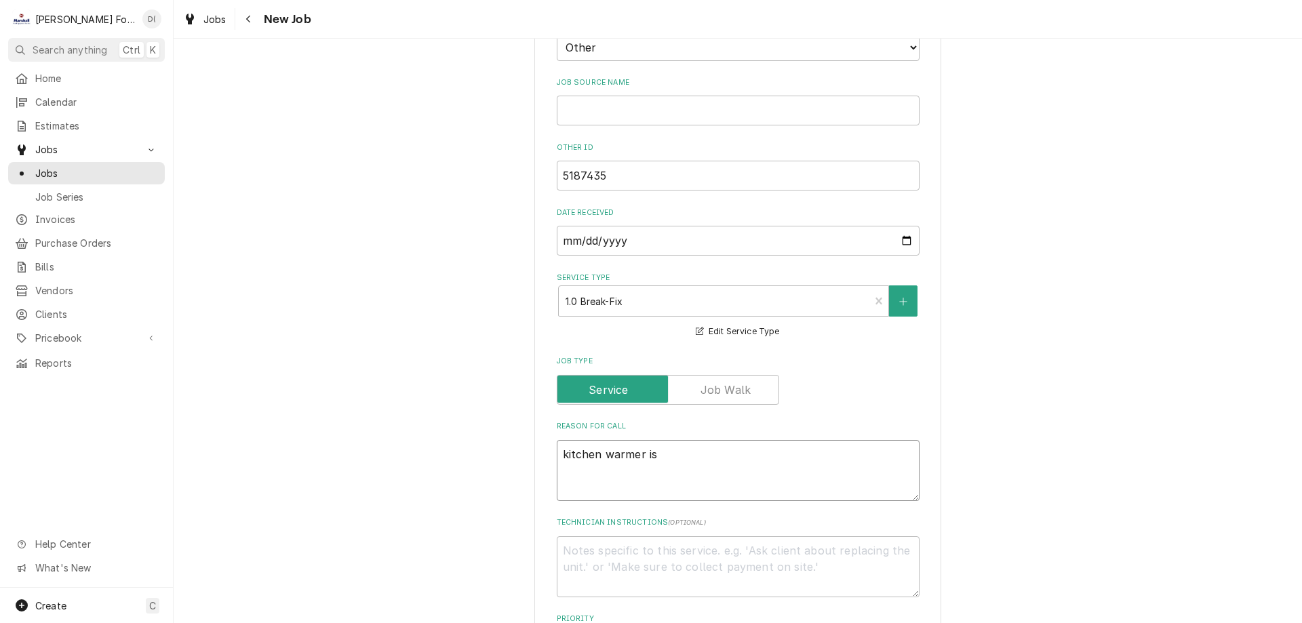
type textarea "kitchen warmer is"
type textarea "x"
type textarea "kitchen warmer is n"
type textarea "x"
type textarea "kitchen warmer is no"
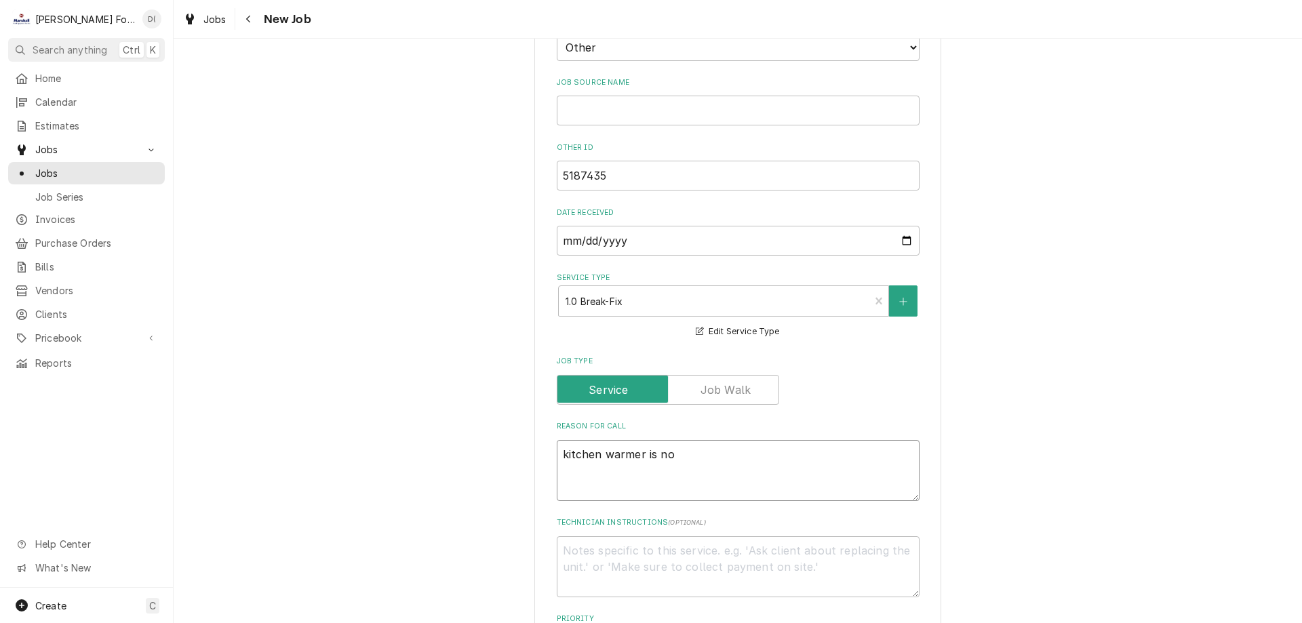
type textarea "x"
type textarea "kitchen warmer is not"
type textarea "x"
type textarea "kitchen warmer is not"
type textarea "x"
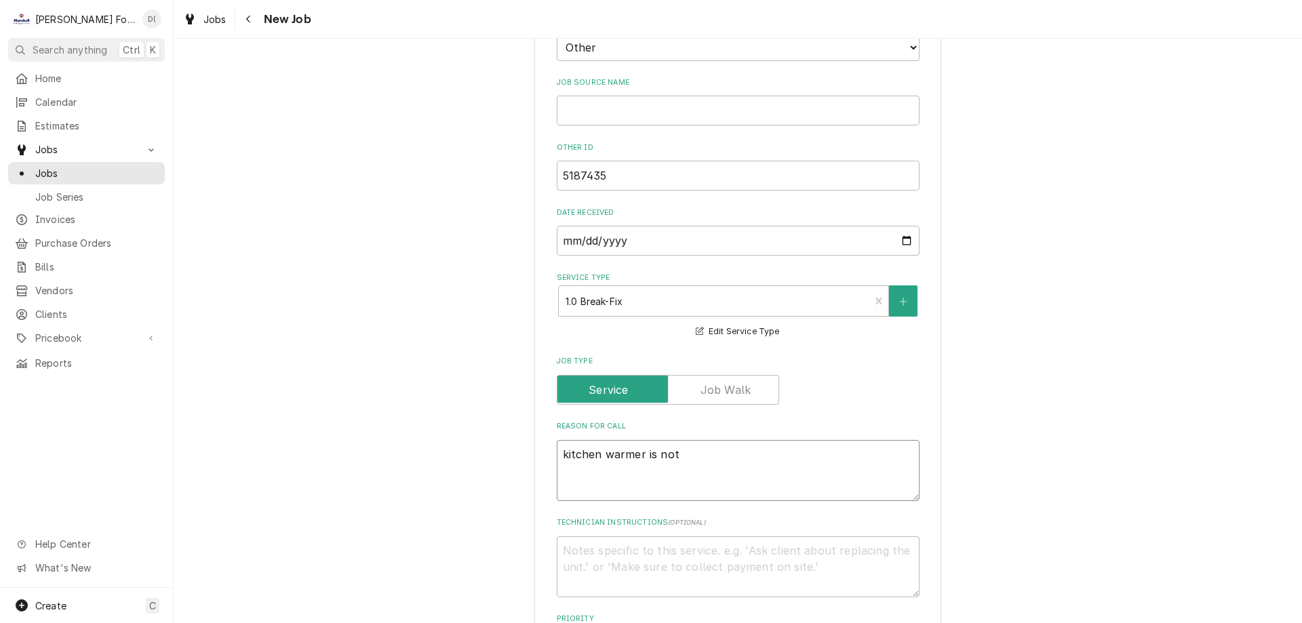
type textarea "kitchen warmer is not k"
type textarea "x"
type textarea "kitchen warmer is not ke"
type textarea "x"
type textarea "kitchen warmer is not kee"
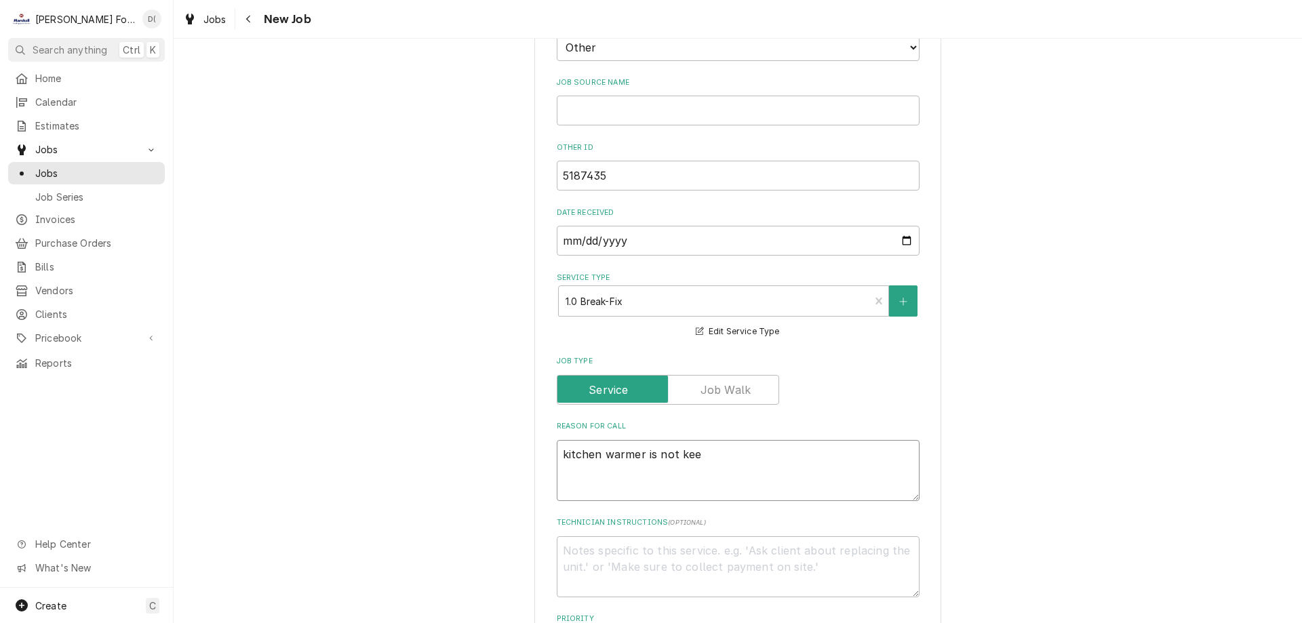
type textarea "x"
type textarea "kitchen warmer is not keep"
type textarea "x"
type textarea "kitchen warmer is not keepi"
type textarea "x"
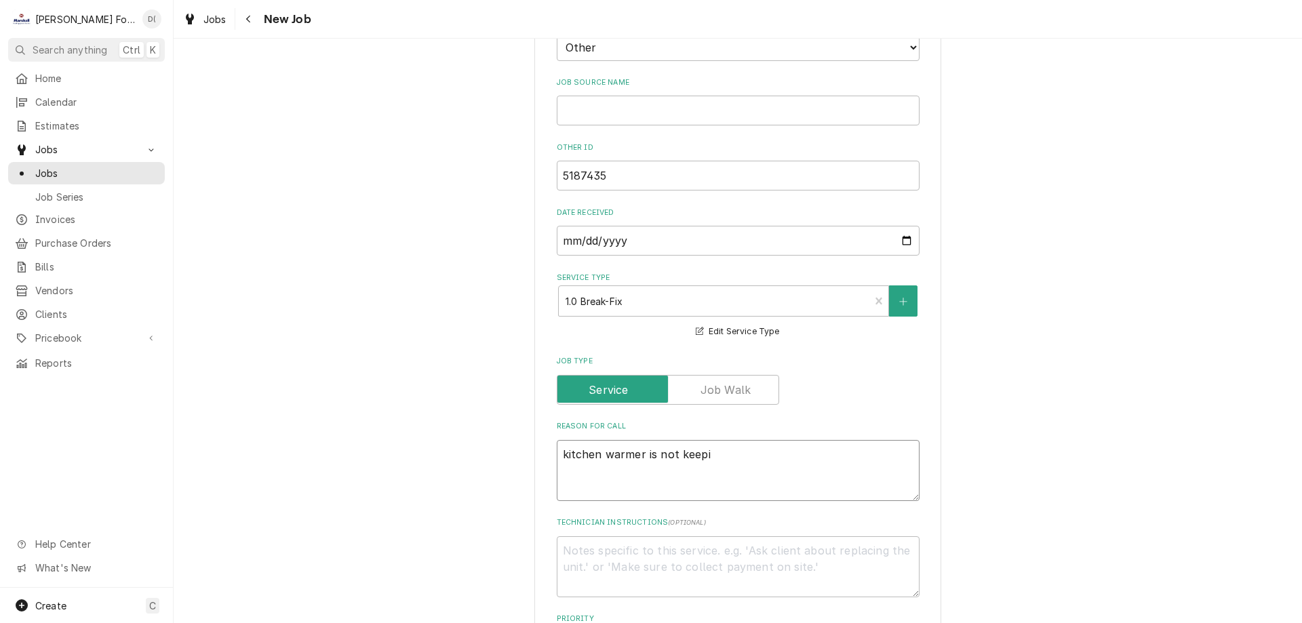
type textarea "kitchen warmer is not keepin"
type textarea "x"
type textarea "kitchen warmer is not keeping"
type textarea "x"
type textarea "kitchen warmer is not keeping"
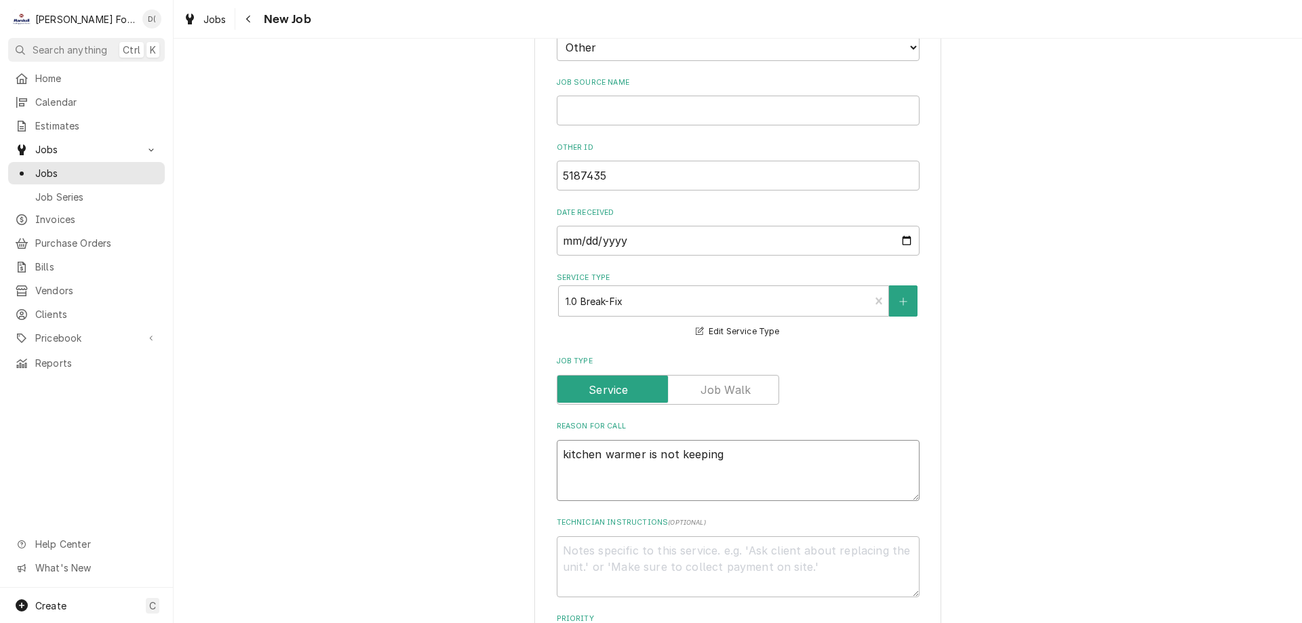
type textarea "x"
type textarea "kitchen warmer is not keeping t"
type textarea "x"
type textarea "kitchen warmer is not keeping te"
type textarea "x"
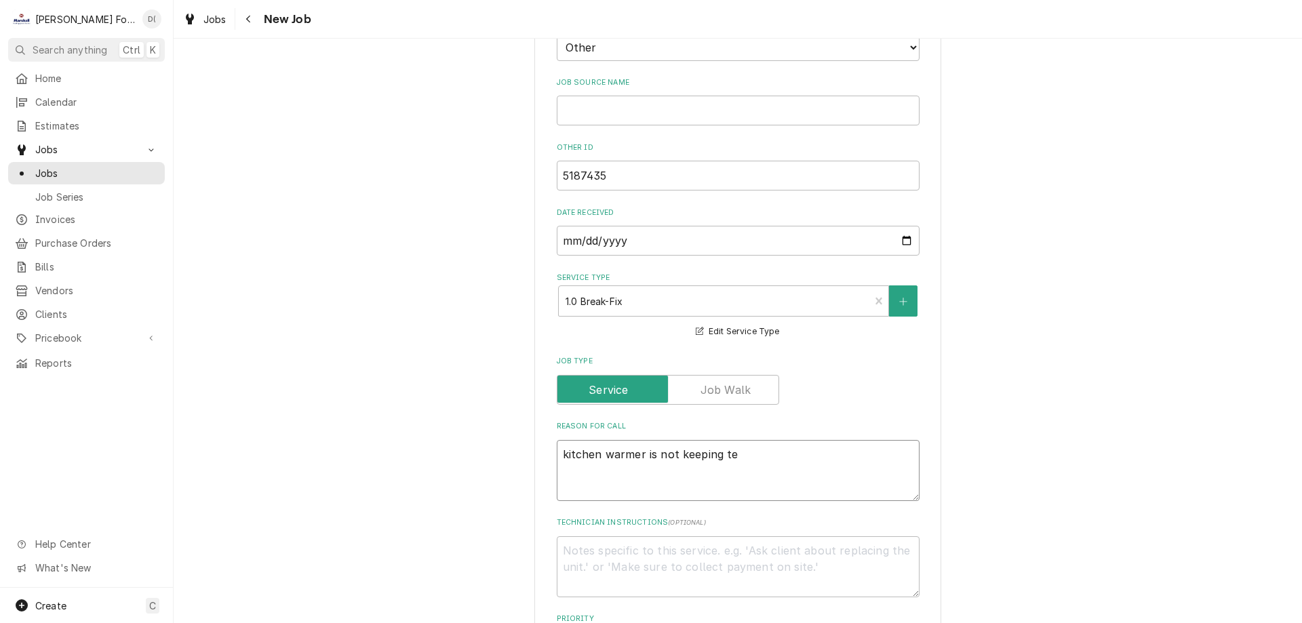
type textarea "kitchen warmer is not keeping tem"
type textarea "x"
type textarea "kitchen warmer is not keeping temp"
type textarea "x"
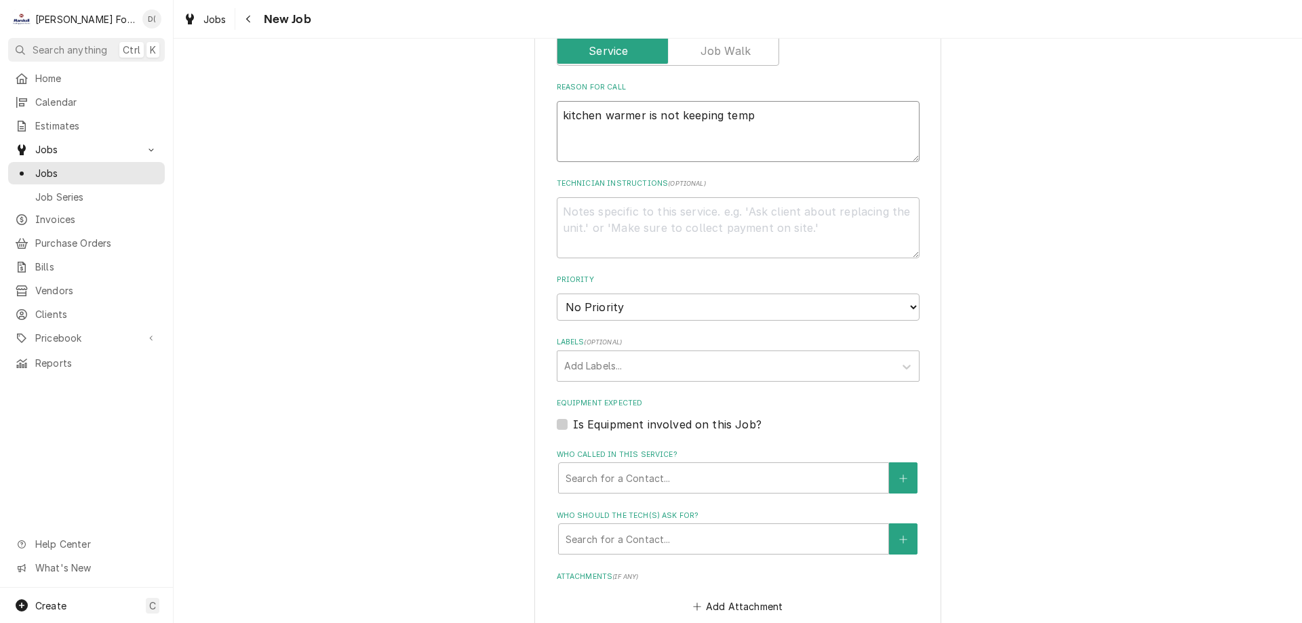
scroll to position [1085, 0]
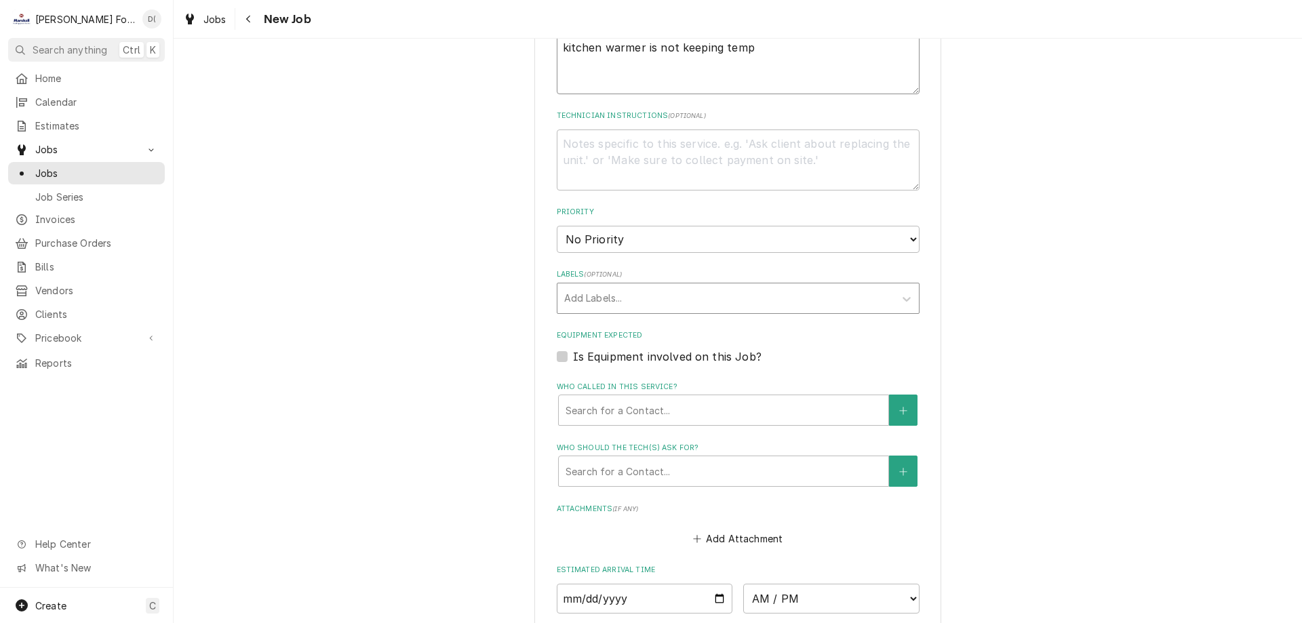
type textarea "kitchen warmer is not keeping temp"
click at [671, 294] on div "Labels" at bounding box center [725, 298] width 323 height 24
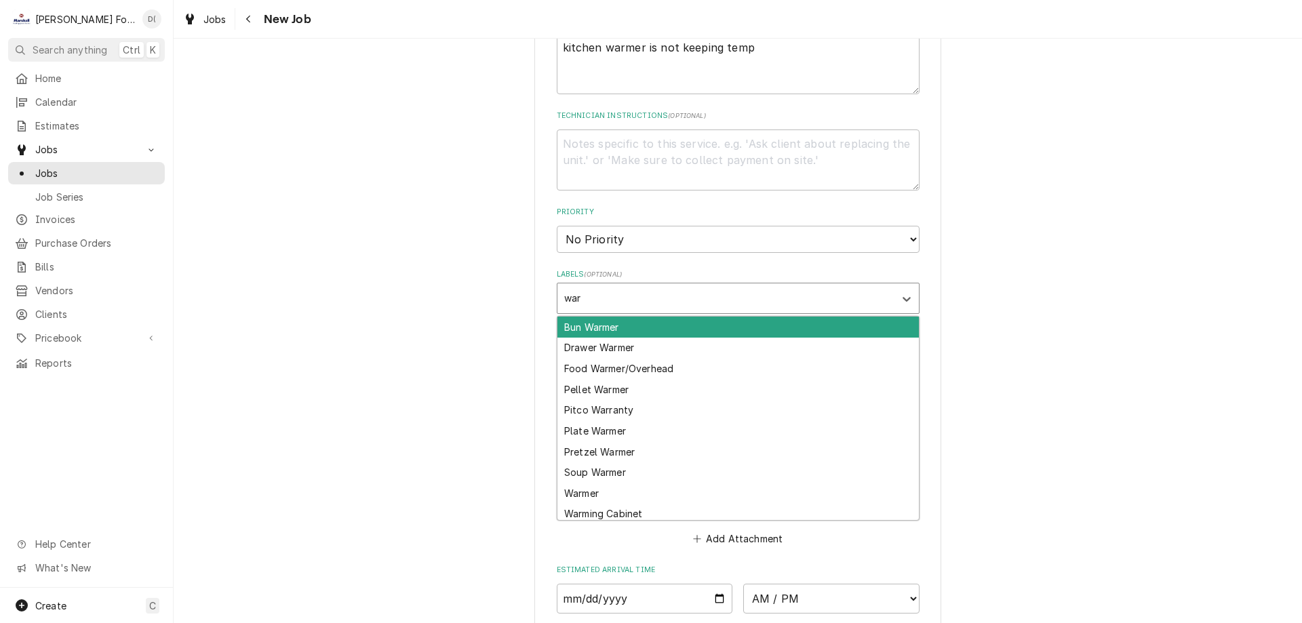
scroll to position [814, 0]
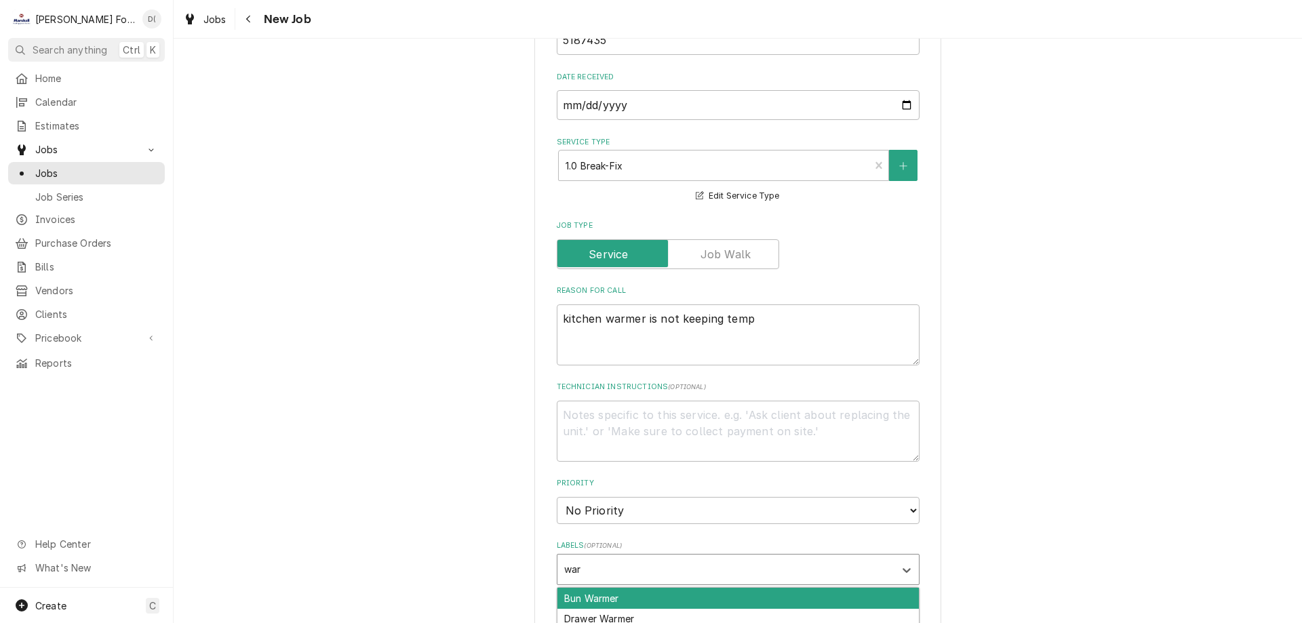
type input "war"
click at [755, 322] on textarea "kitchen warmer is not keeping temp" at bounding box center [738, 334] width 363 height 61
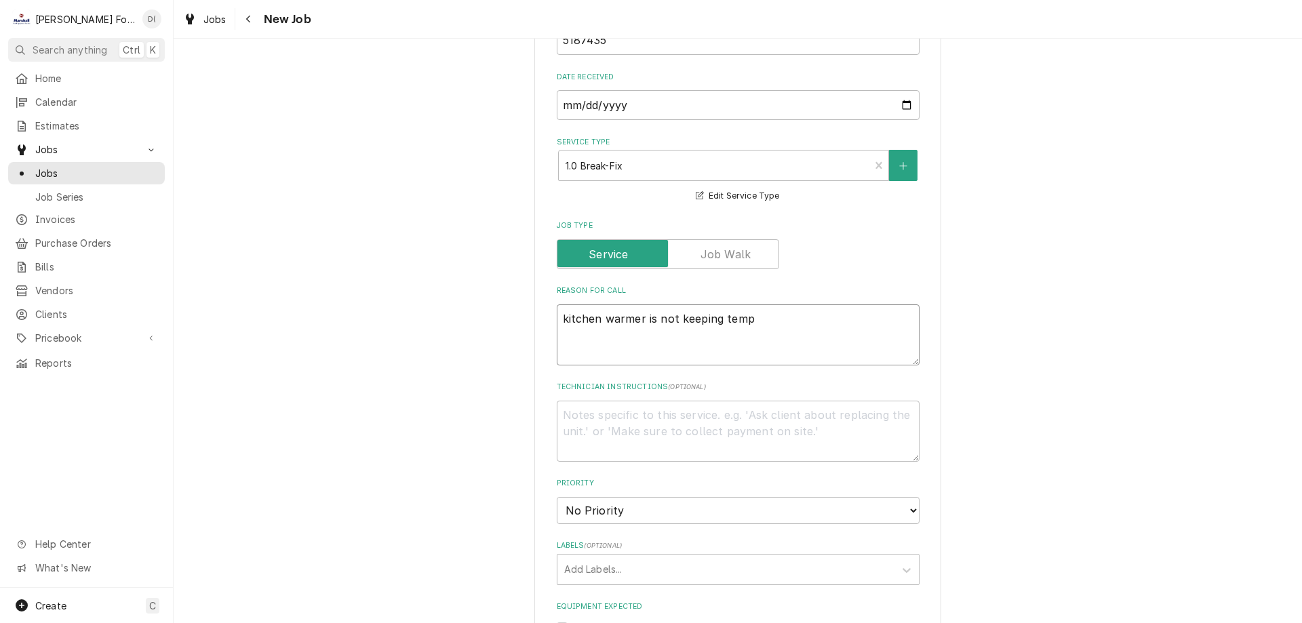
type textarea "x"
type textarea "kitchen warmer is not keeping temp"
type textarea "x"
type textarea "kitchen warmer is not keeping temp a"
type textarea "x"
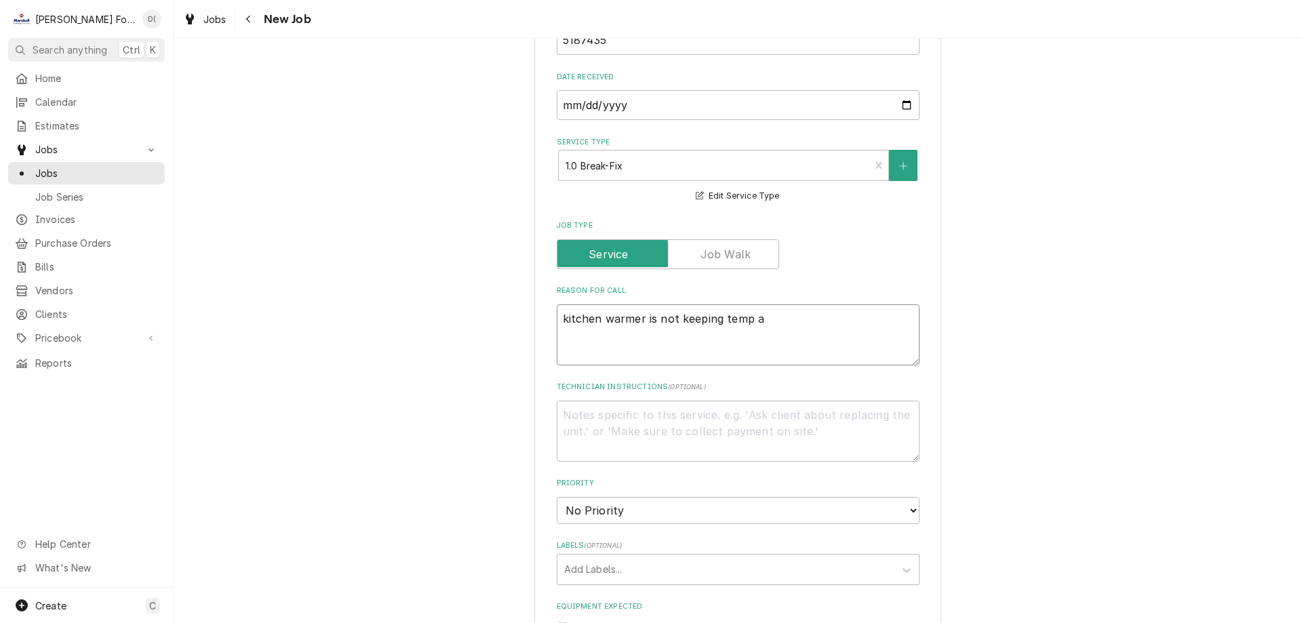
type textarea "kitchen warmer is not keeping temp al"
type textarea "x"
type textarea "kitchen warmer is not keeping temp al-"
type textarea "x"
type textarea "kitchen warmer is not keeping temp al-a"
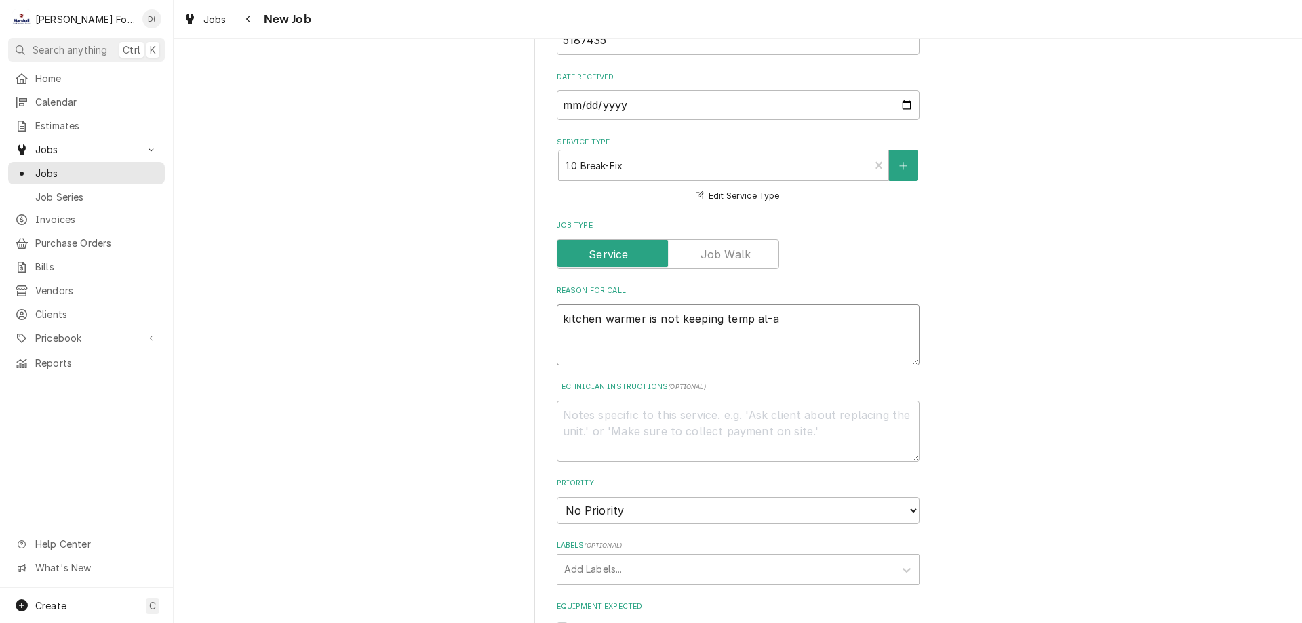
type textarea "x"
type textarea "kitchen warmer is not keeping temp al-a-"
type textarea "x"
type textarea "kitchen warmer is not keeping temp al-a"
type textarea "x"
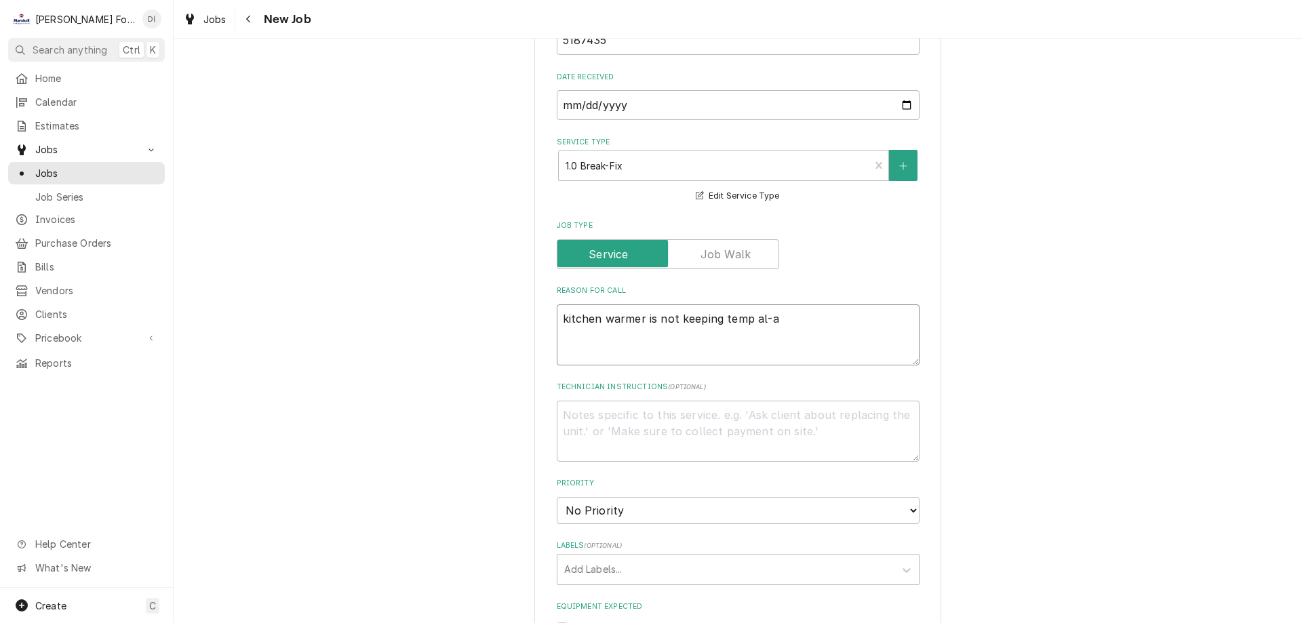
type textarea "kitchen warmer is not keeping temp al-"
type textarea "x"
type textarea "kitchen warmer is not keeping temp al"
type textarea "x"
type textarea "kitchen warmer is not keeping temp a"
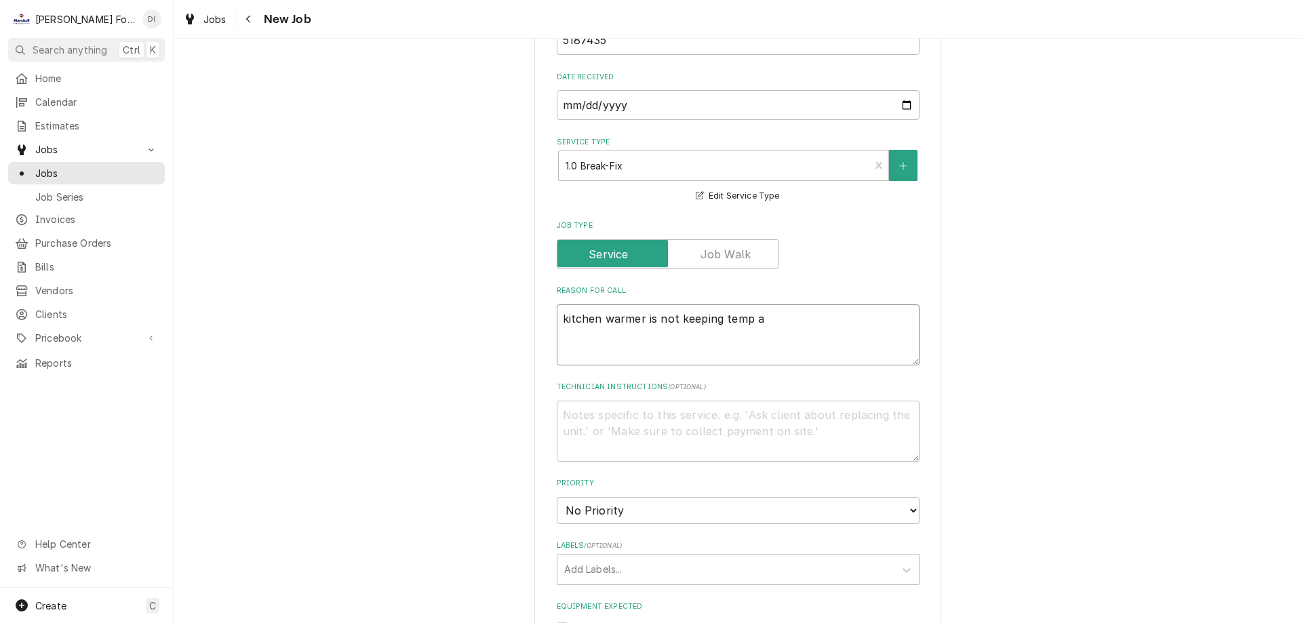
type textarea "x"
type textarea "kitchen warmer is not keeping temp"
type textarea "x"
type textarea "kitchen warmer is not keeping temp A"
type textarea "x"
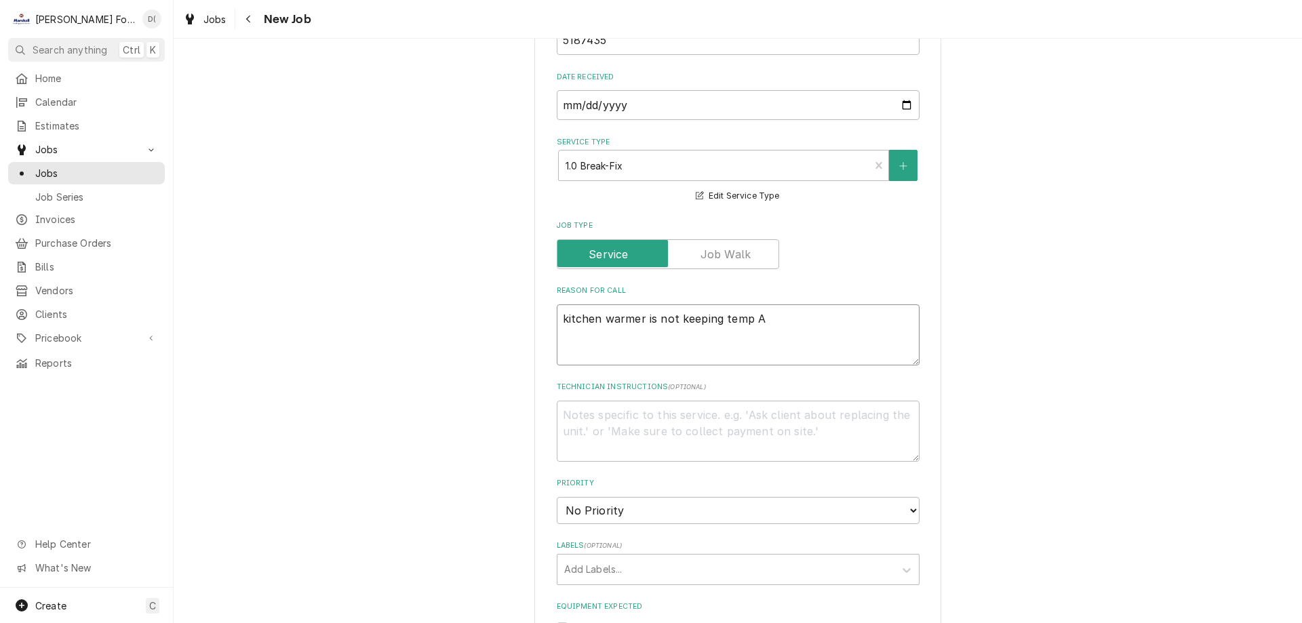
type textarea "kitchen warmer is not keeping temp AL"
type textarea "x"
type textarea "kitchen warmer is not keeping temp AL-"
type textarea "x"
type textarea "kitchen warmer is not keeping temp AL-a"
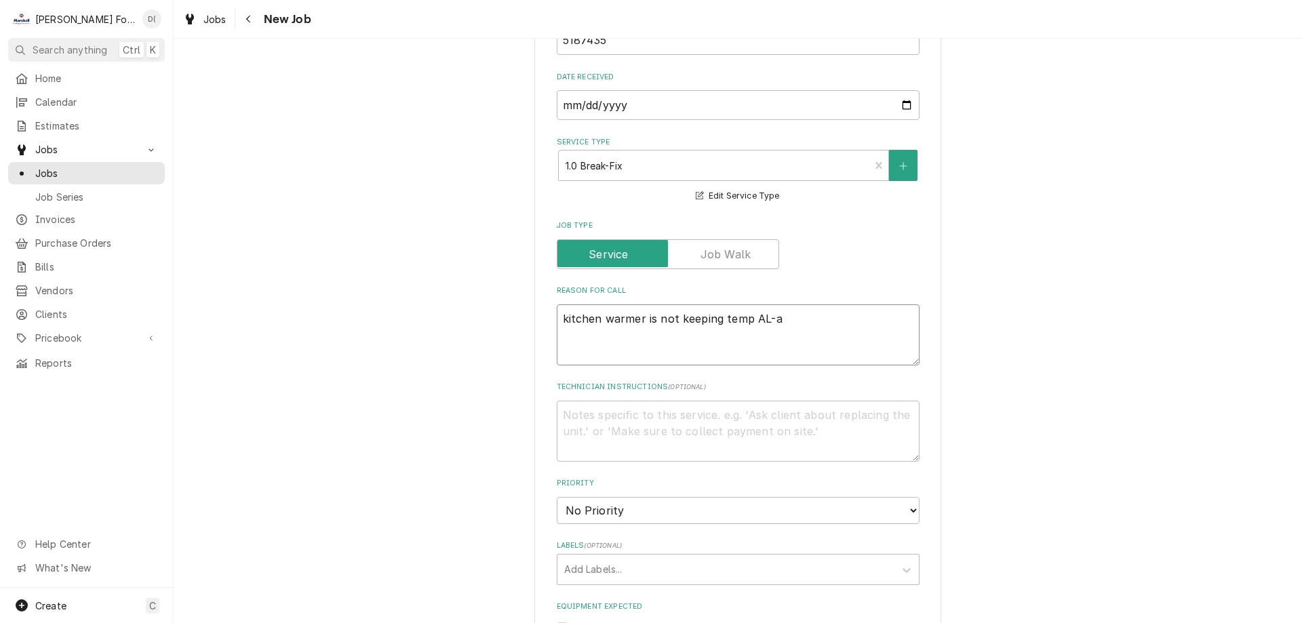
type textarea "x"
type textarea "kitchen warmer is not keeping temp AL-"
type textarea "x"
type textarea "kitchen warmer is not keeping temp AL-A"
type textarea "x"
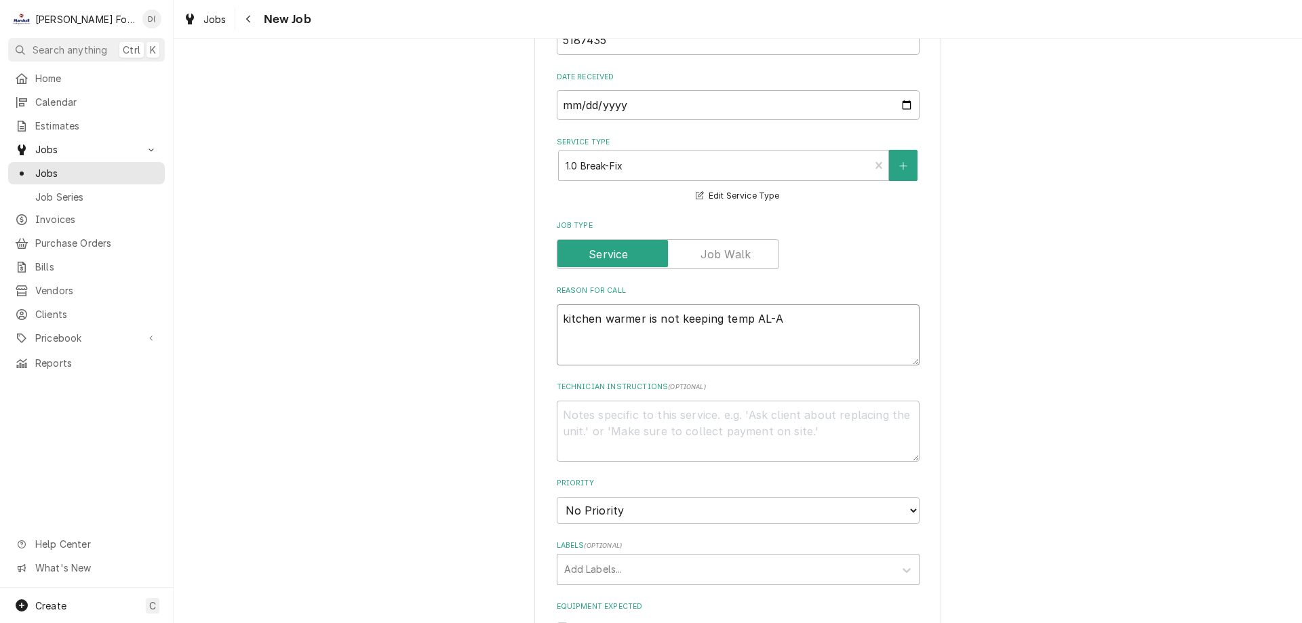
type textarea "kitchen warmer is not keeping temp AL-A-"
type textarea "x"
type textarea "kitchen warmer is not keeping temp AL-A-1"
type textarea "x"
type textarea "kitchen warmer is not keeping temp AL-A-17"
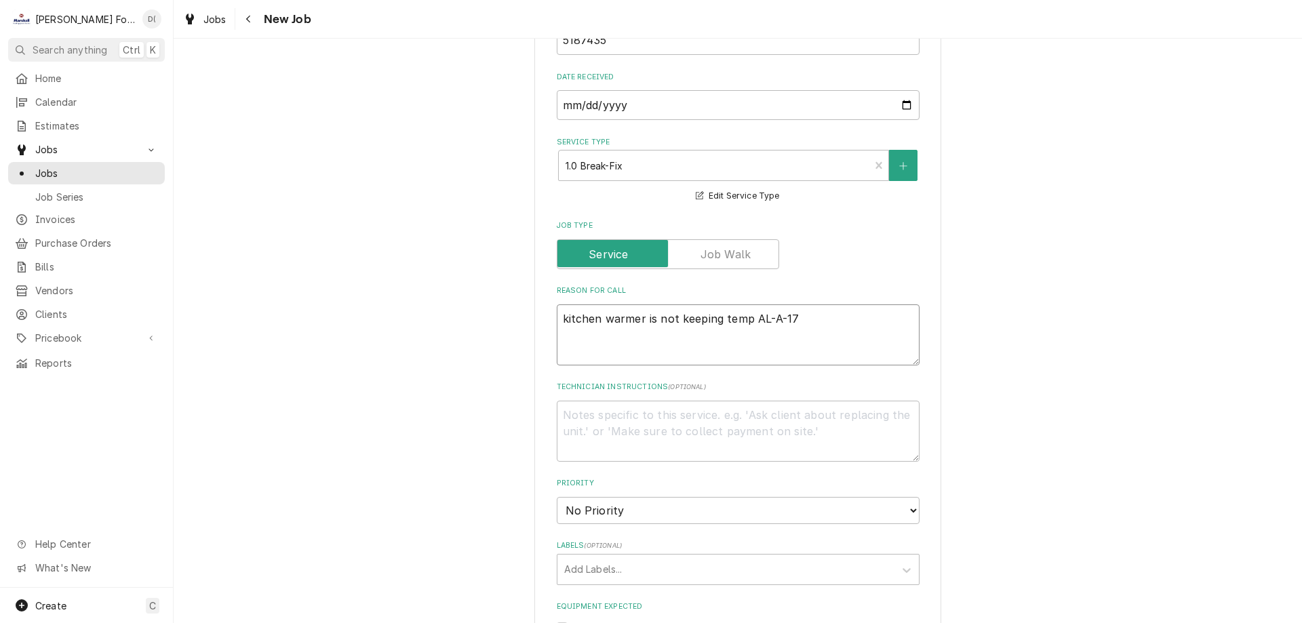
type textarea "x"
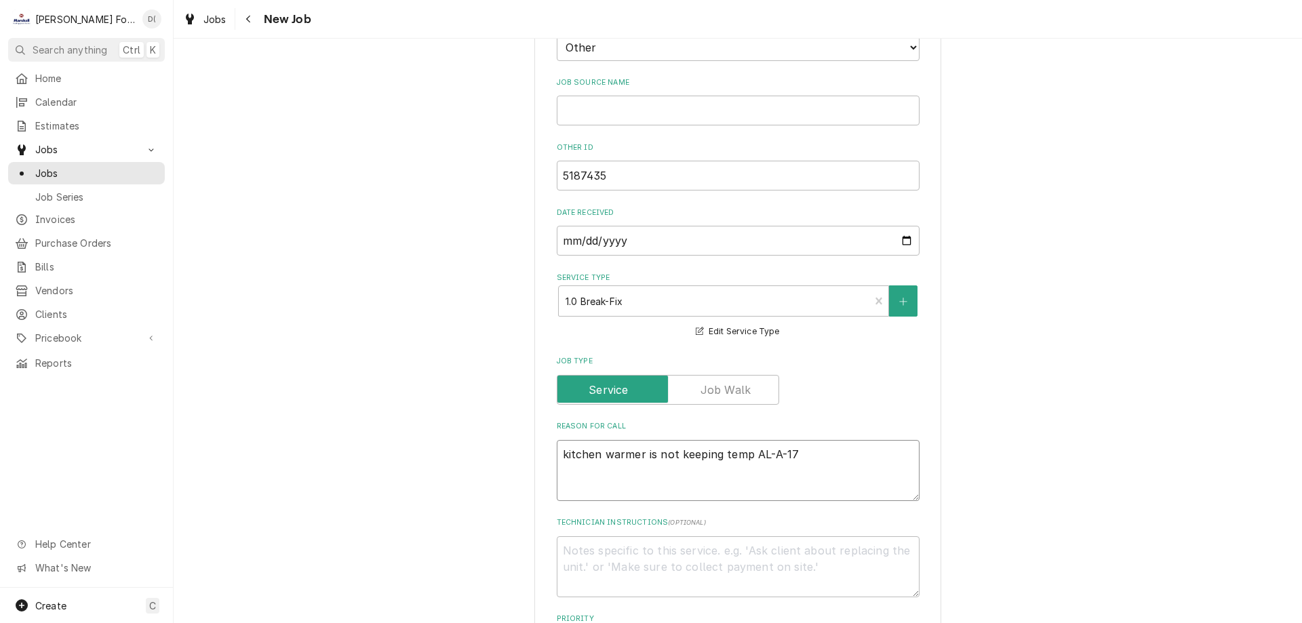
scroll to position [610, 0]
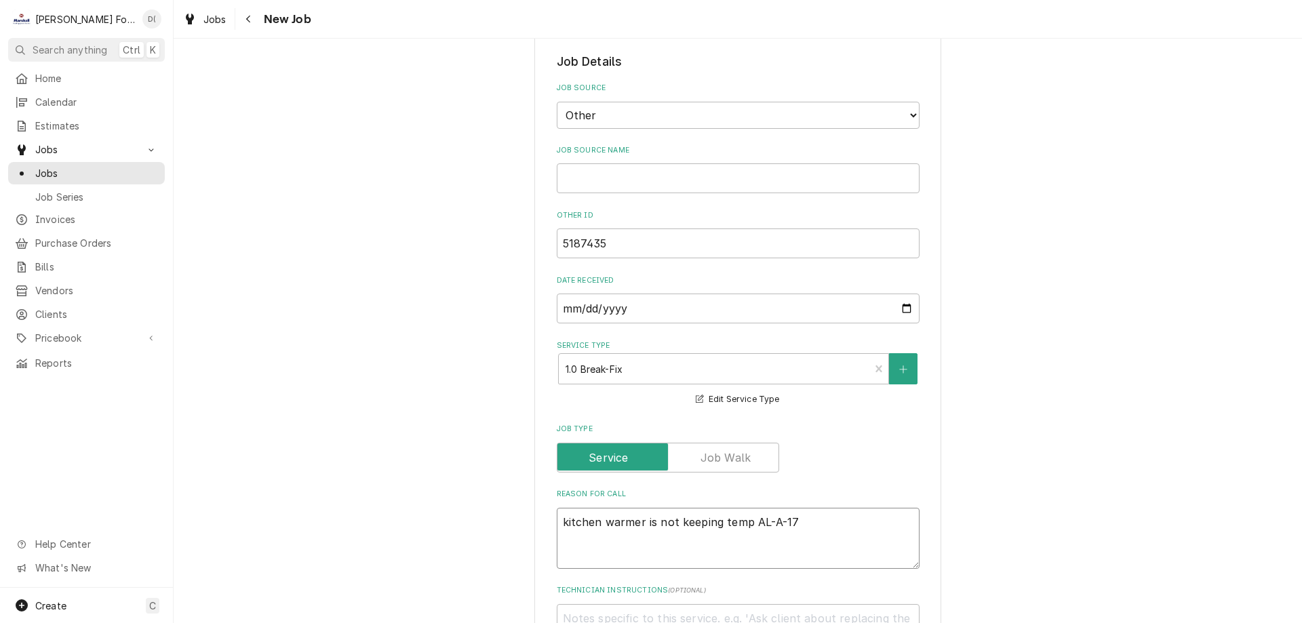
type textarea "kitchen warmer is not keeping temp AL-A-17"
click at [627, 180] on input "Job Source Name" at bounding box center [738, 178] width 363 height 30
type textarea "x"
type input "A"
type textarea "x"
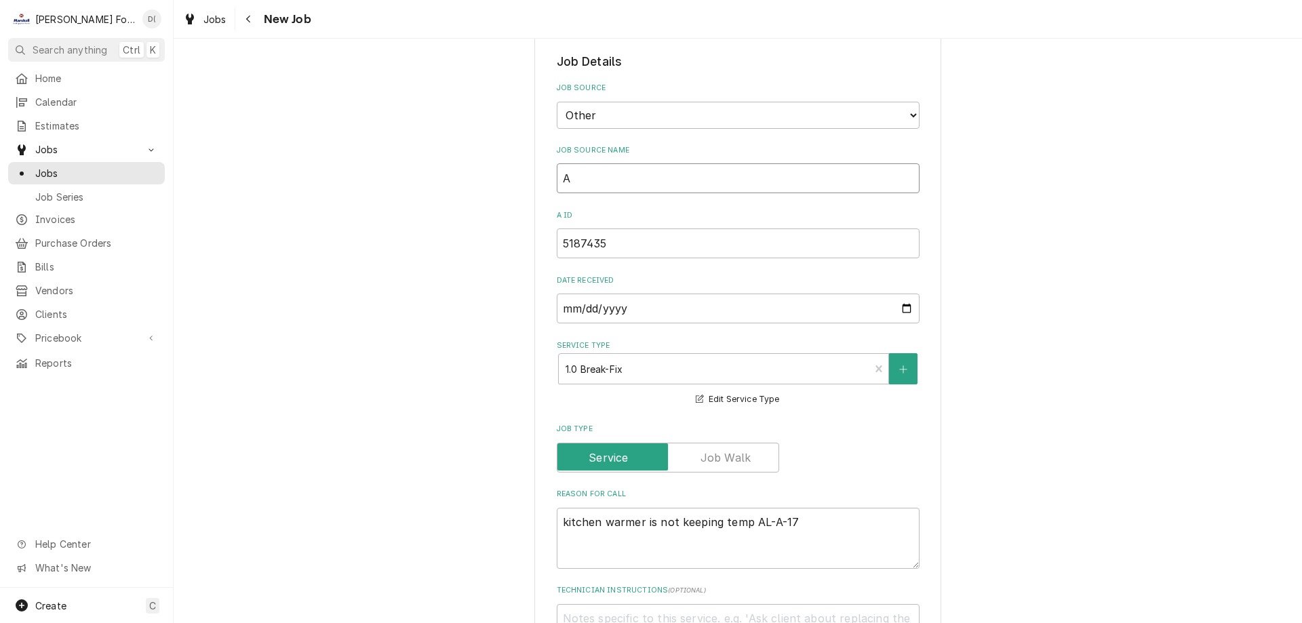
type input "AL"
type textarea "x"
type input "AL-"
type textarea "x"
type input "AL-A"
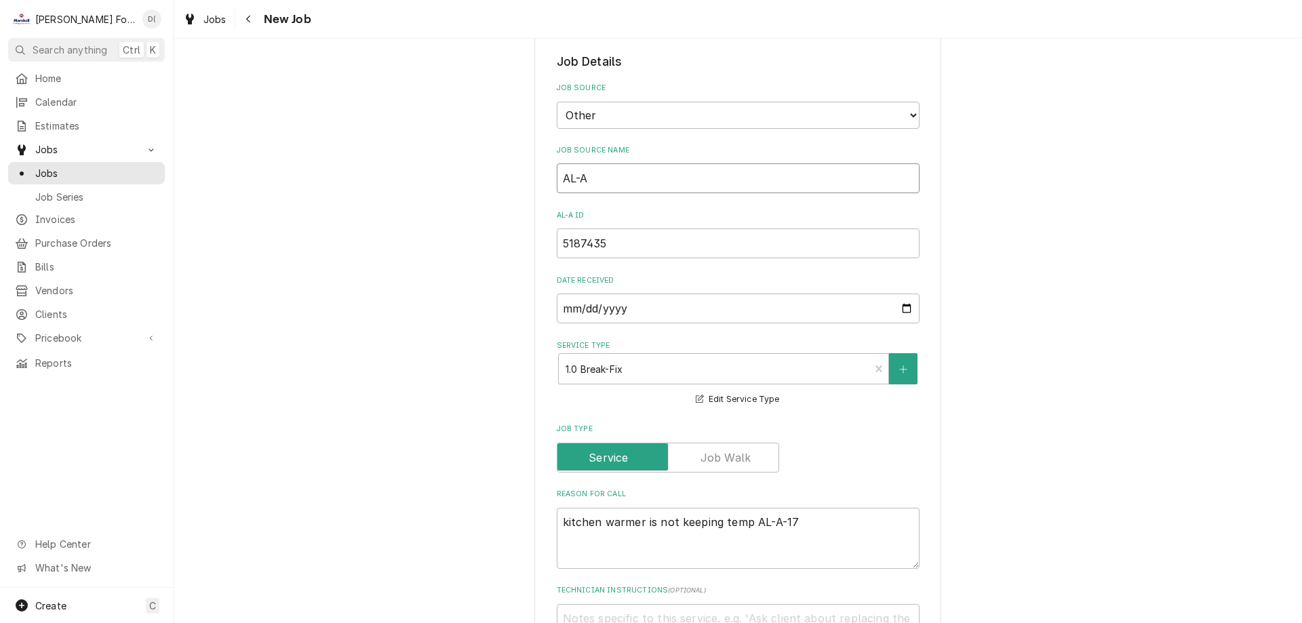
type textarea "x"
type input "AL-A-"
type textarea "x"
type input "AL-A-1"
type textarea "x"
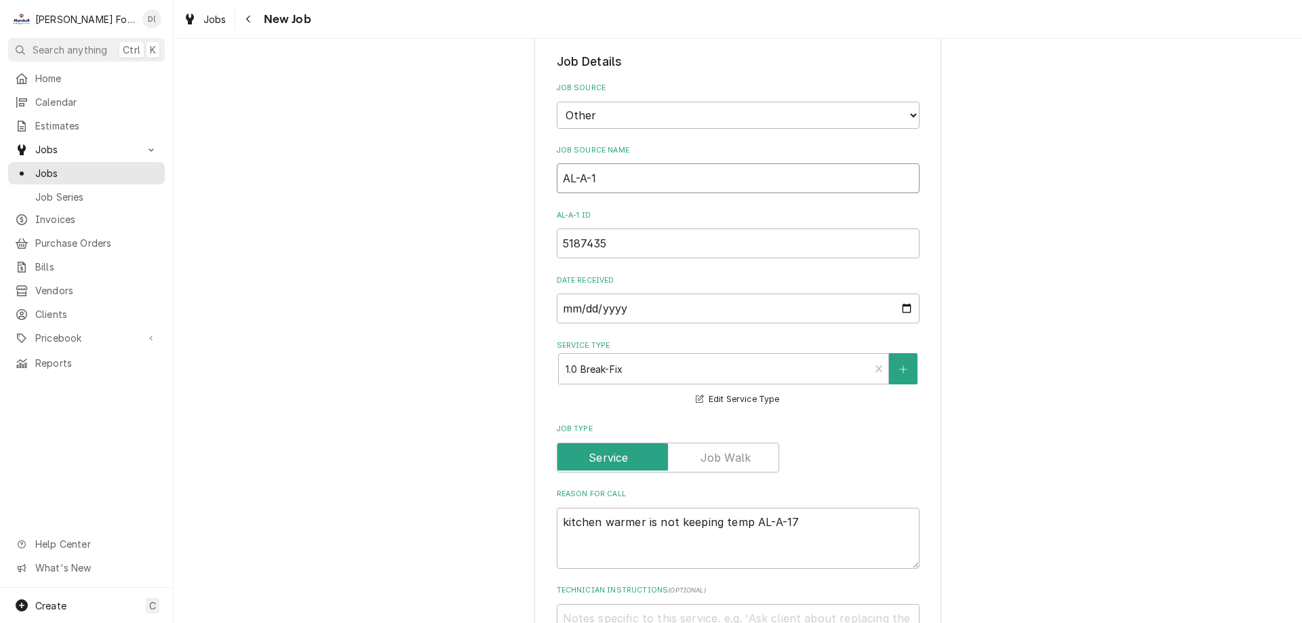
type input "AL-A-17"
type textarea "x"
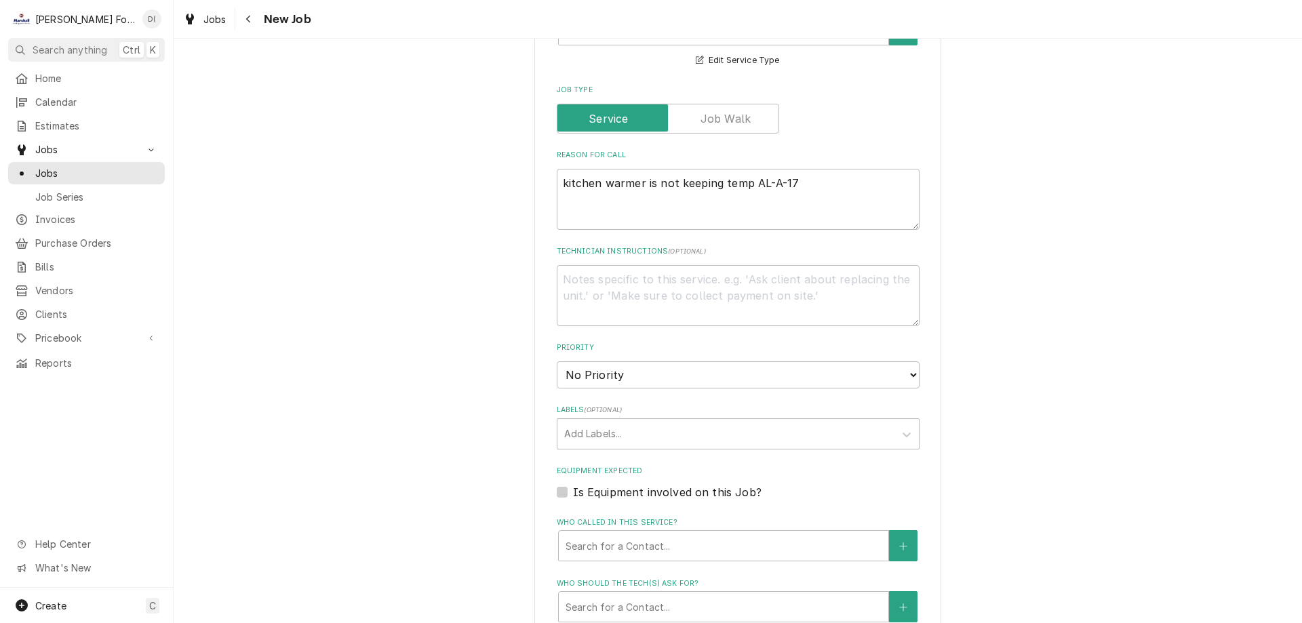
scroll to position [1153, 0]
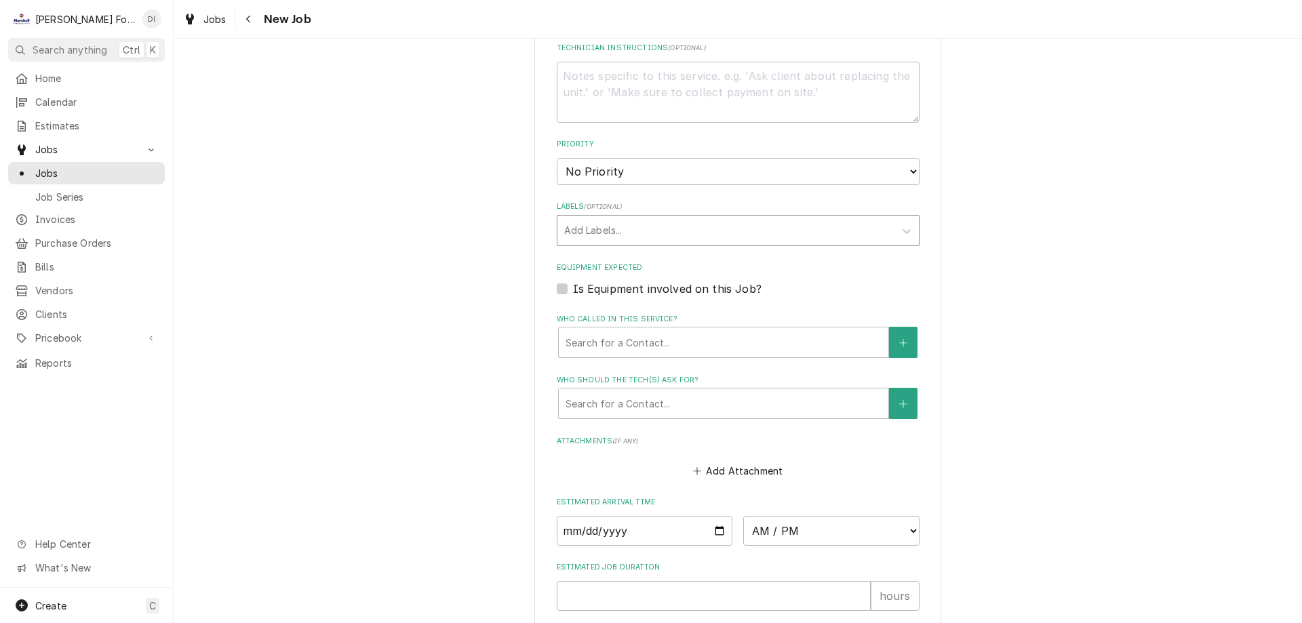
type input "AL-A-17"
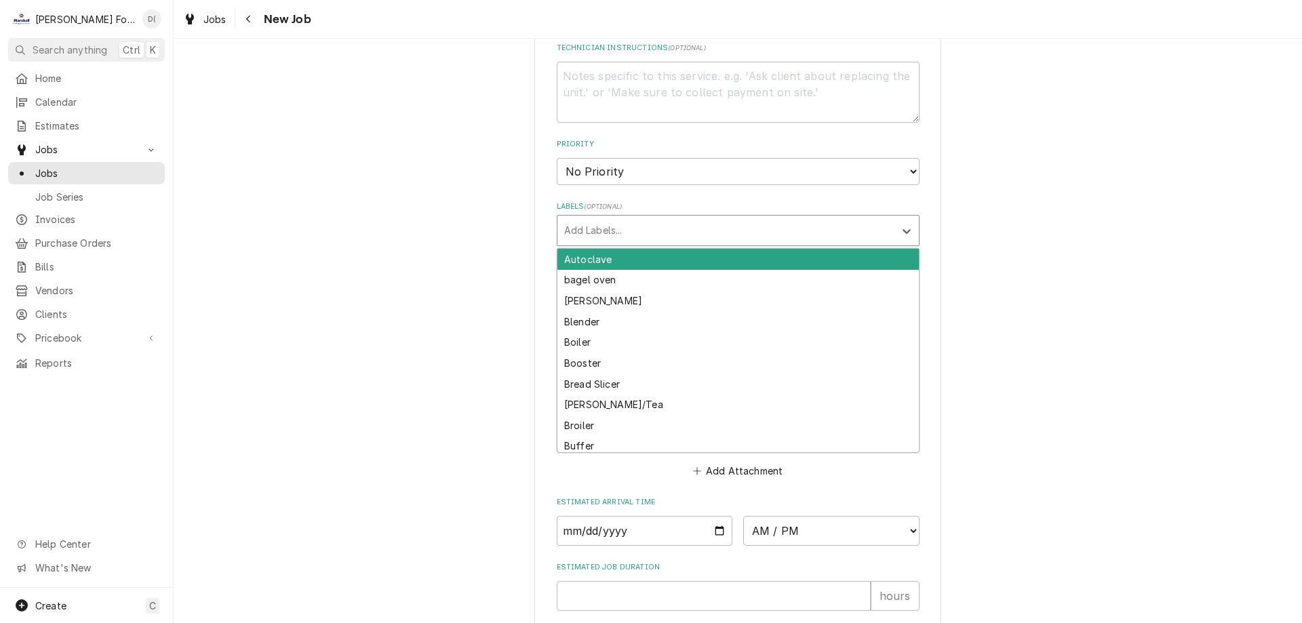
click at [618, 233] on div "Labels" at bounding box center [725, 230] width 323 height 24
type input "war"
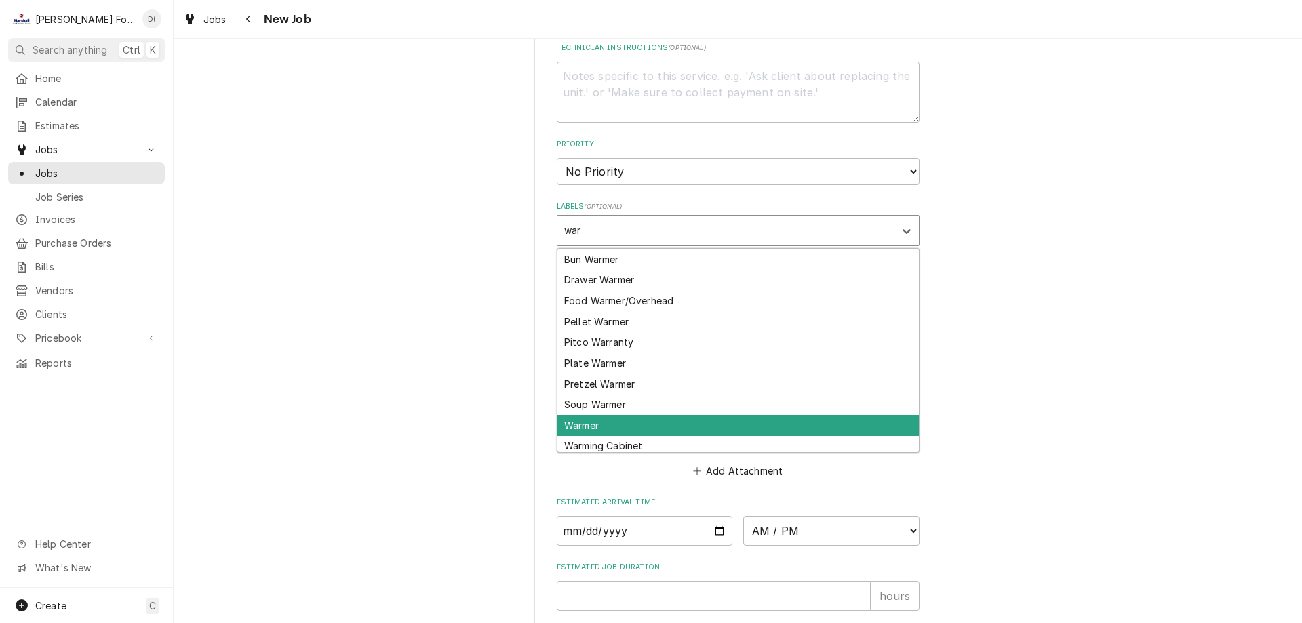
click at [600, 422] on div "Warmer" at bounding box center [737, 425] width 361 height 21
type textarea "x"
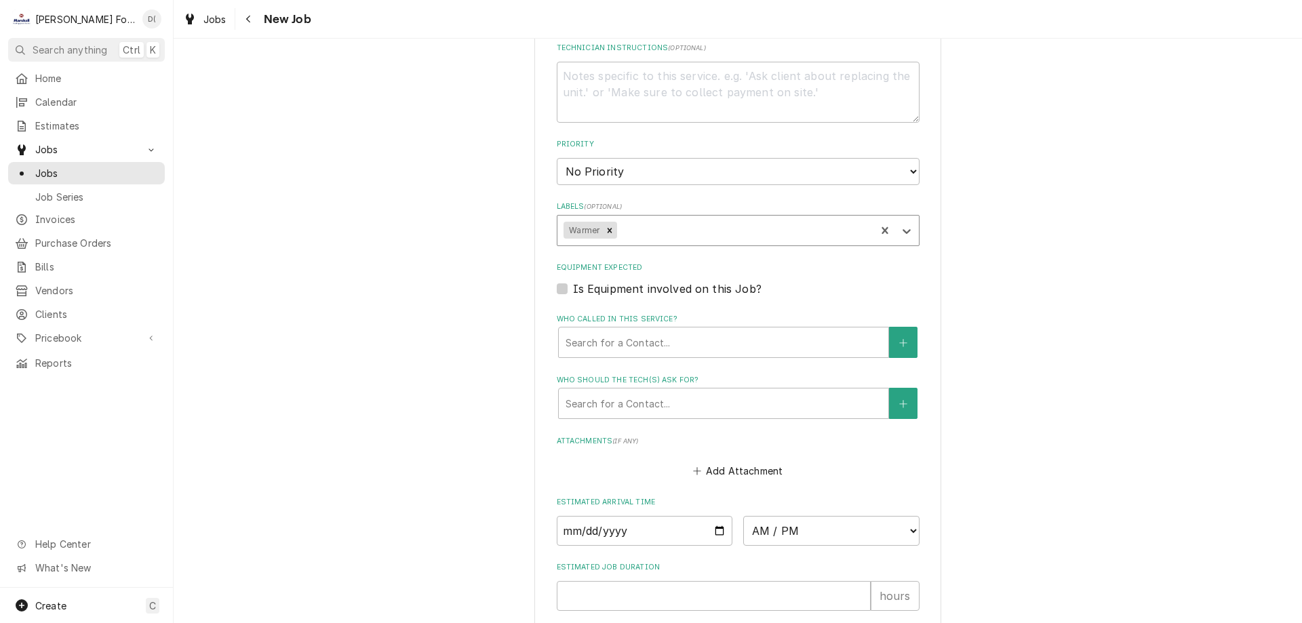
scroll to position [1288, 0]
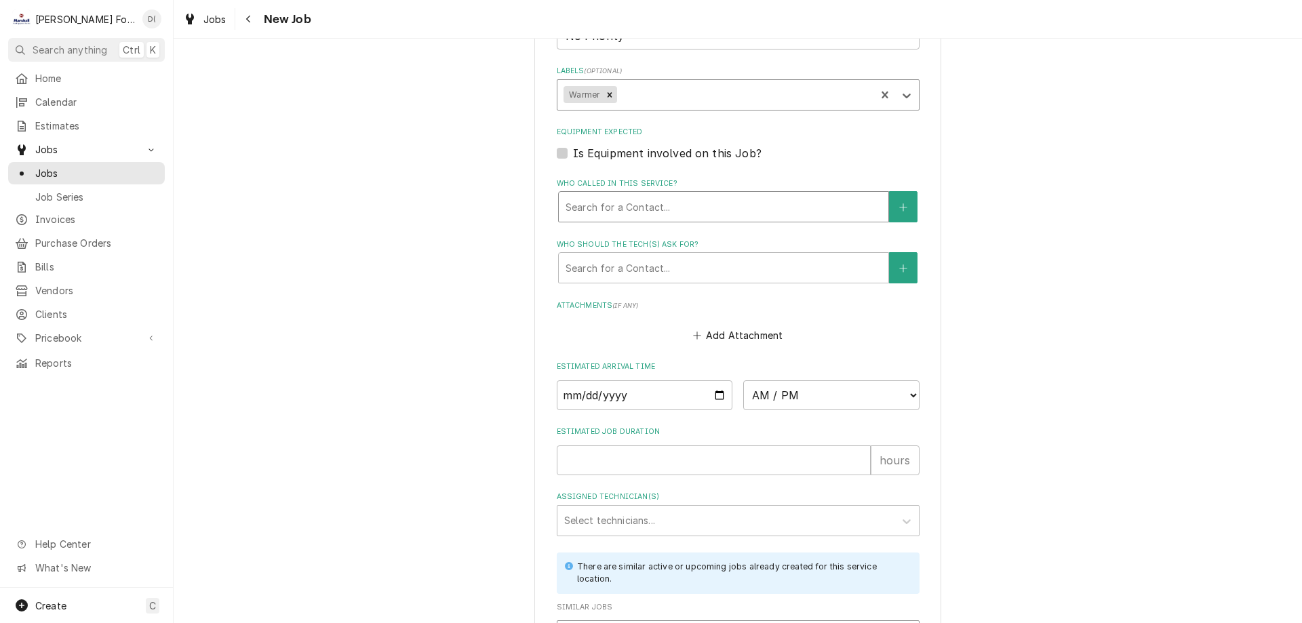
click at [644, 213] on div "Who called in this service?" at bounding box center [724, 207] width 316 height 24
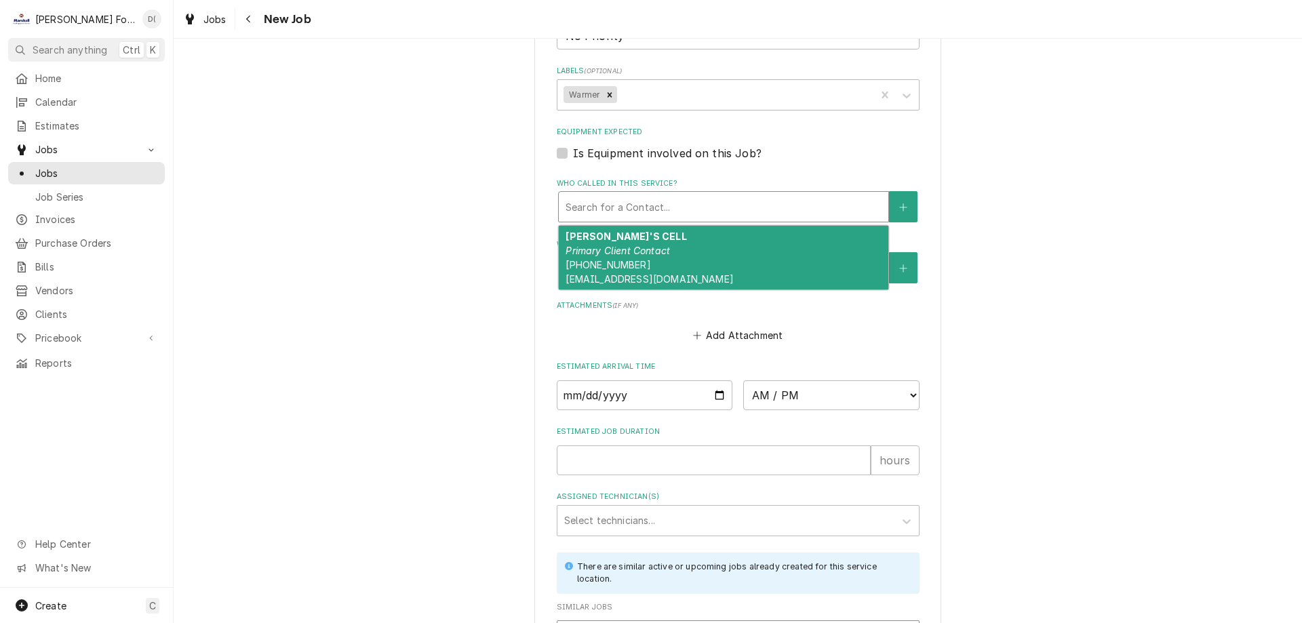
click at [641, 243] on div "TOM'S CELL Primary Client Contact (774) 961-9708 tobrien9@providence.edu" at bounding box center [724, 258] width 330 height 64
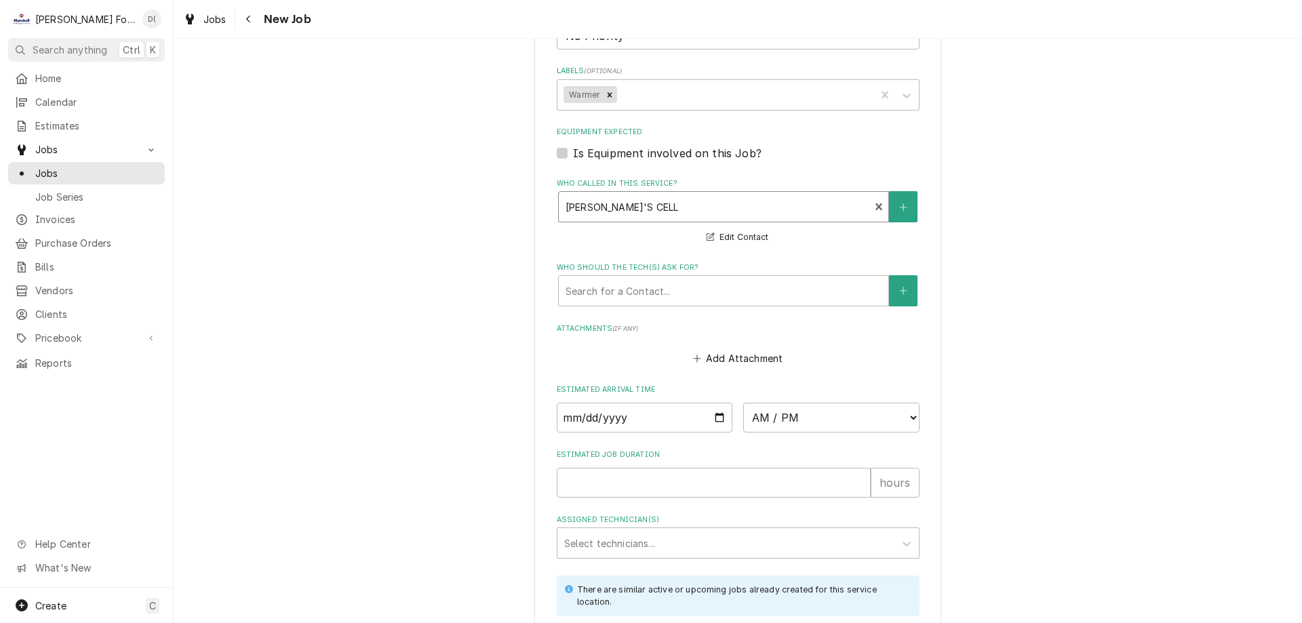
scroll to position [1424, 0]
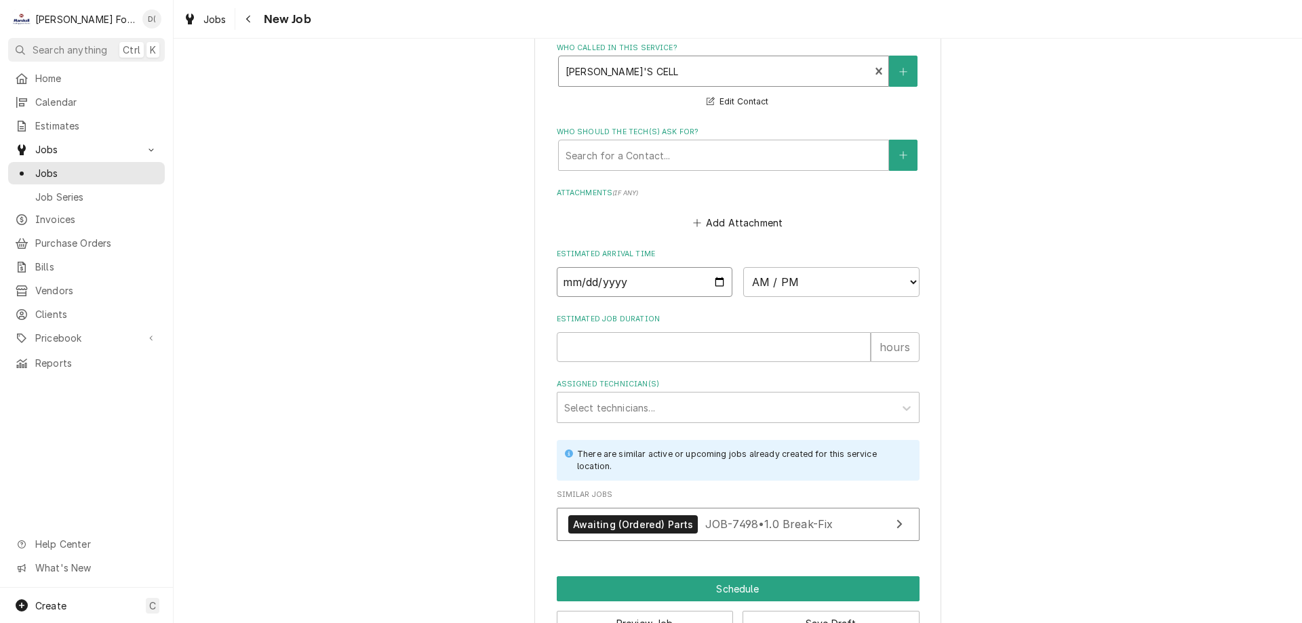
click at [713, 283] on input "Date" at bounding box center [645, 282] width 176 height 30
type textarea "x"
type input "2025-09-26"
type textarea "x"
click at [816, 283] on select "AM / PM 6:00 AM 6:15 AM 6:30 AM 6:45 AM 7:00 AM 7:15 AM 7:30 AM 7:45 AM 8:00 AM…" at bounding box center [831, 282] width 176 height 30
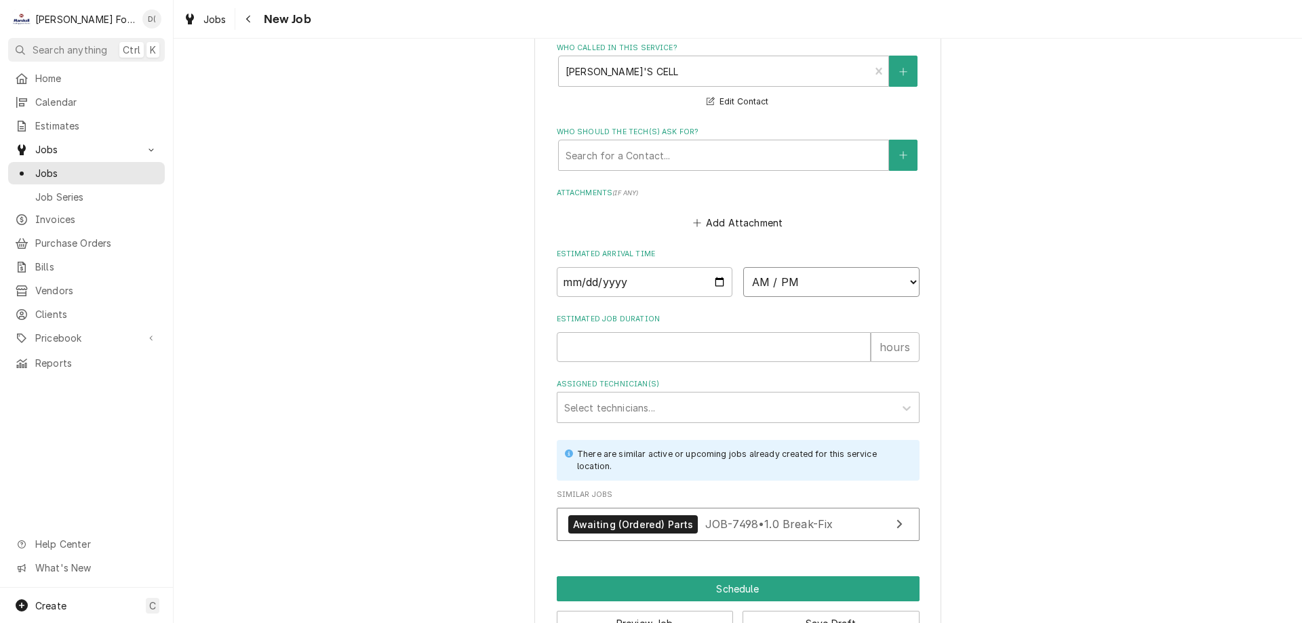
select select "11:45:00"
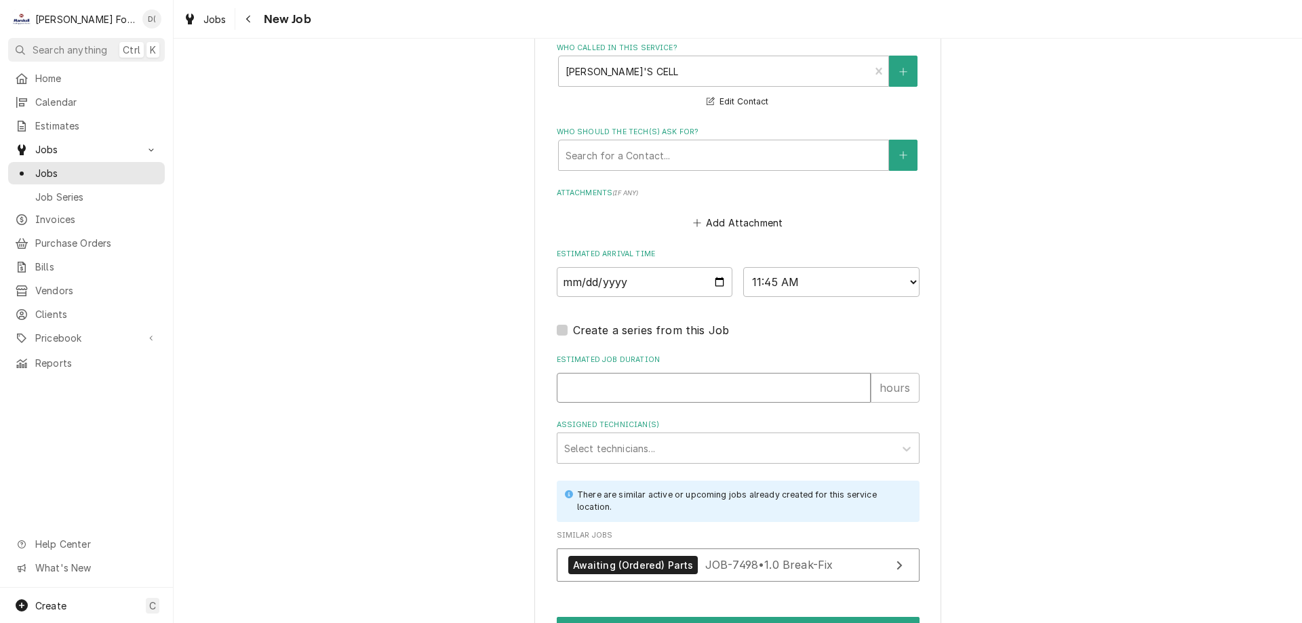
click at [592, 393] on input "Estimated Job Duration" at bounding box center [714, 388] width 314 height 30
type textarea "x"
type input "1"
type textarea "x"
type input "1"
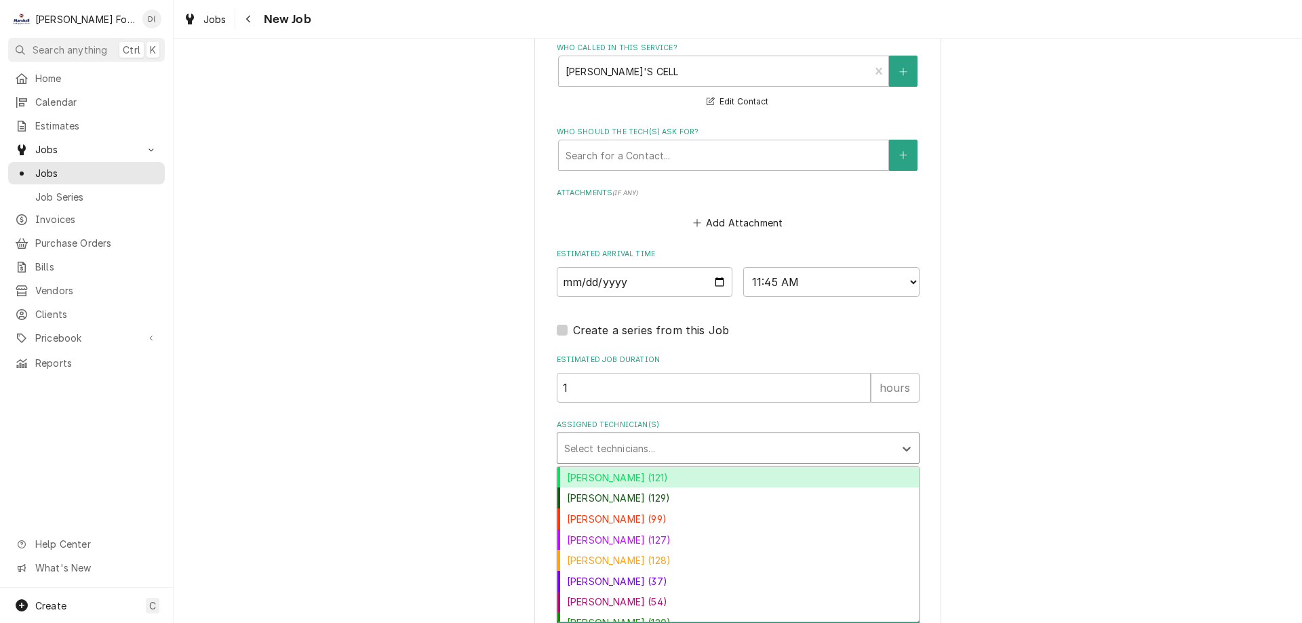
click at [606, 445] on div "Assigned Technician(s)" at bounding box center [725, 448] width 323 height 24
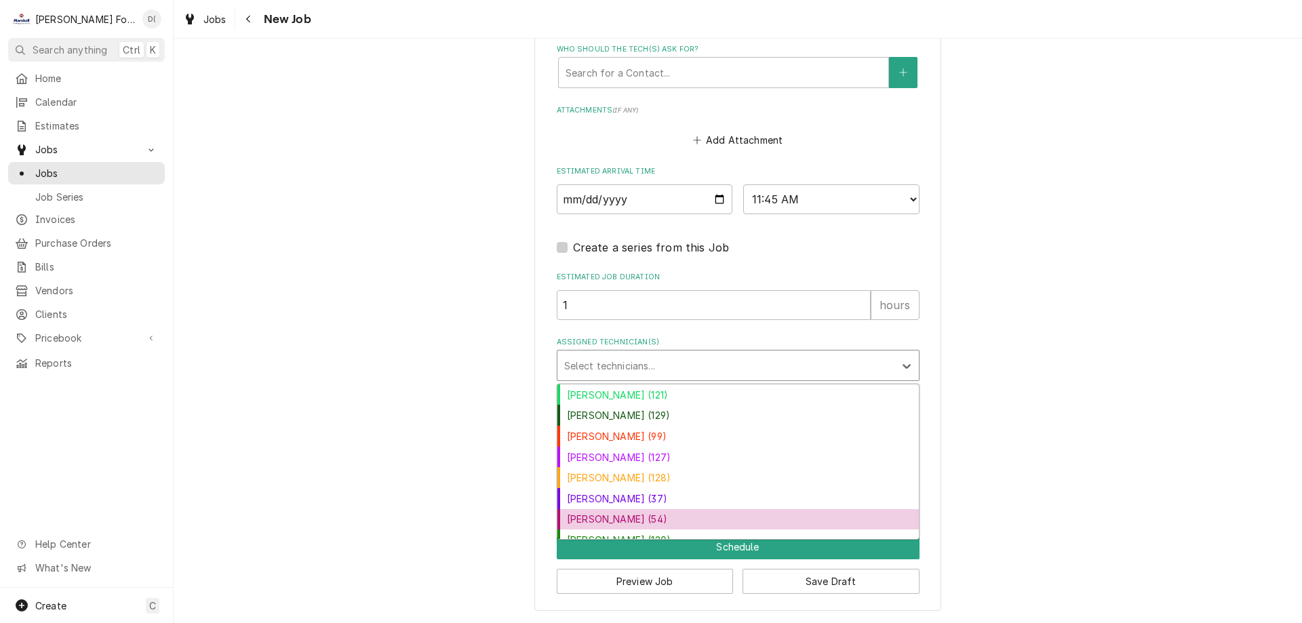
scroll to position [33, 0]
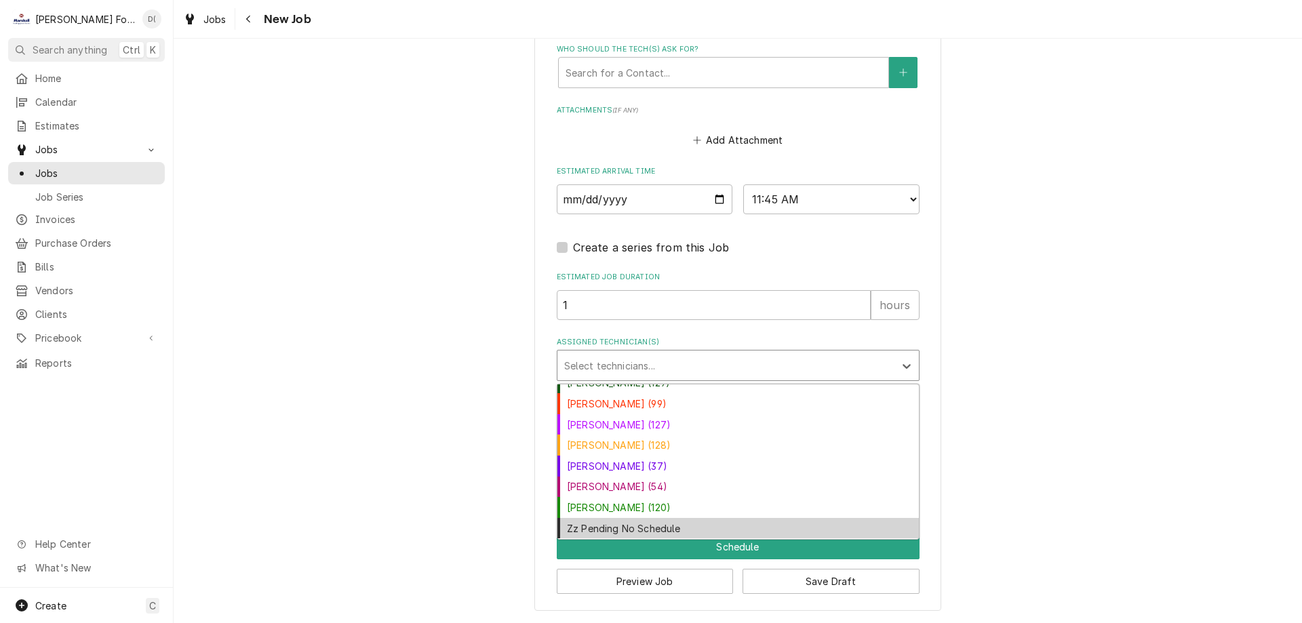
click at [637, 523] on div "Zz Pending No Schedule" at bounding box center [737, 528] width 361 height 21
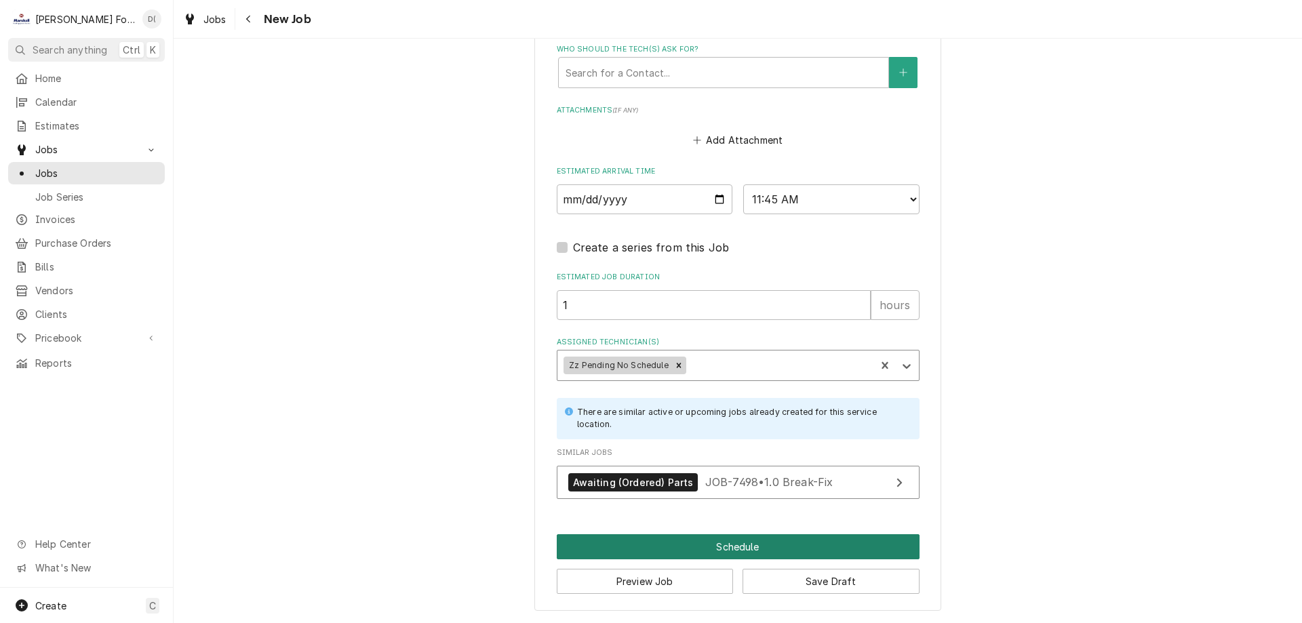
click at [731, 541] on button "Schedule" at bounding box center [738, 546] width 363 height 25
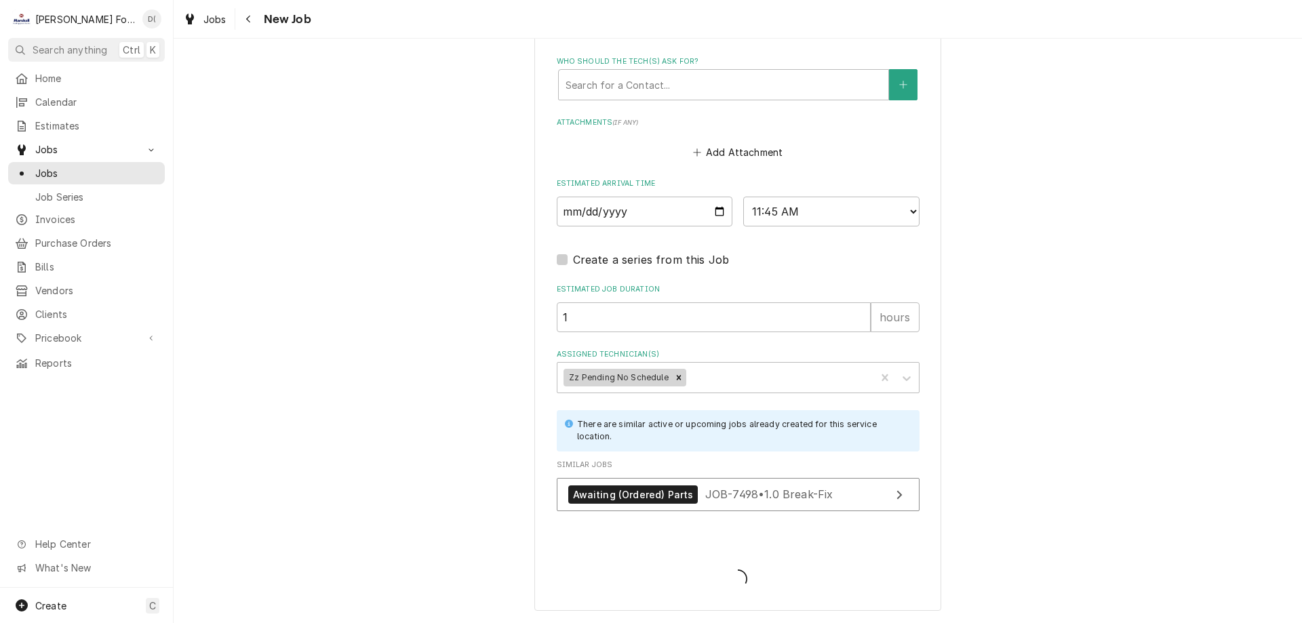
type textarea "x"
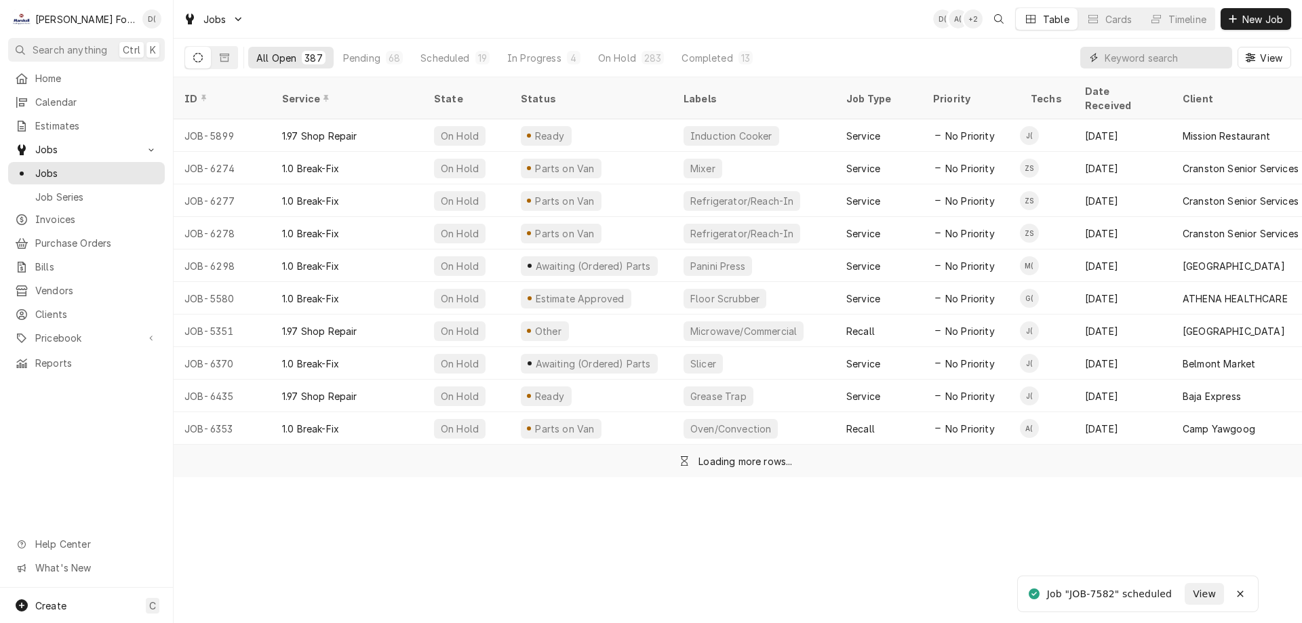
click at [1134, 58] on input "Dynamic Content Wrapper" at bounding box center [1165, 58] width 121 height 22
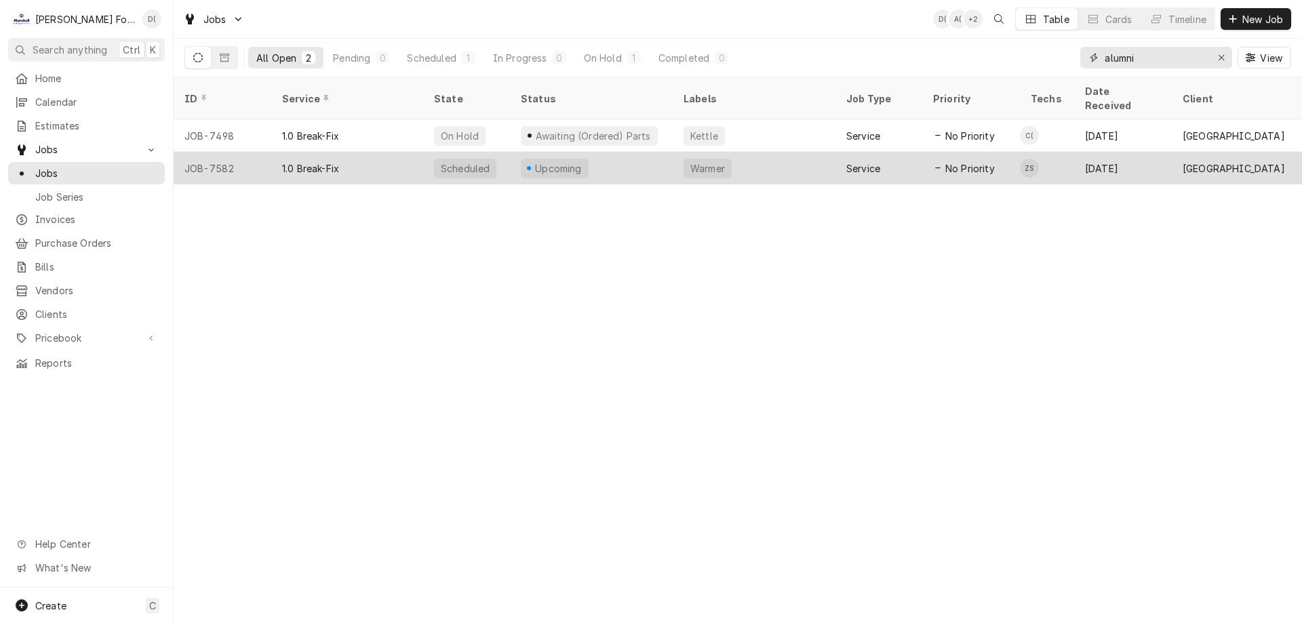
type input "alumni"
click at [648, 155] on div "Upcoming" at bounding box center [591, 168] width 163 height 33
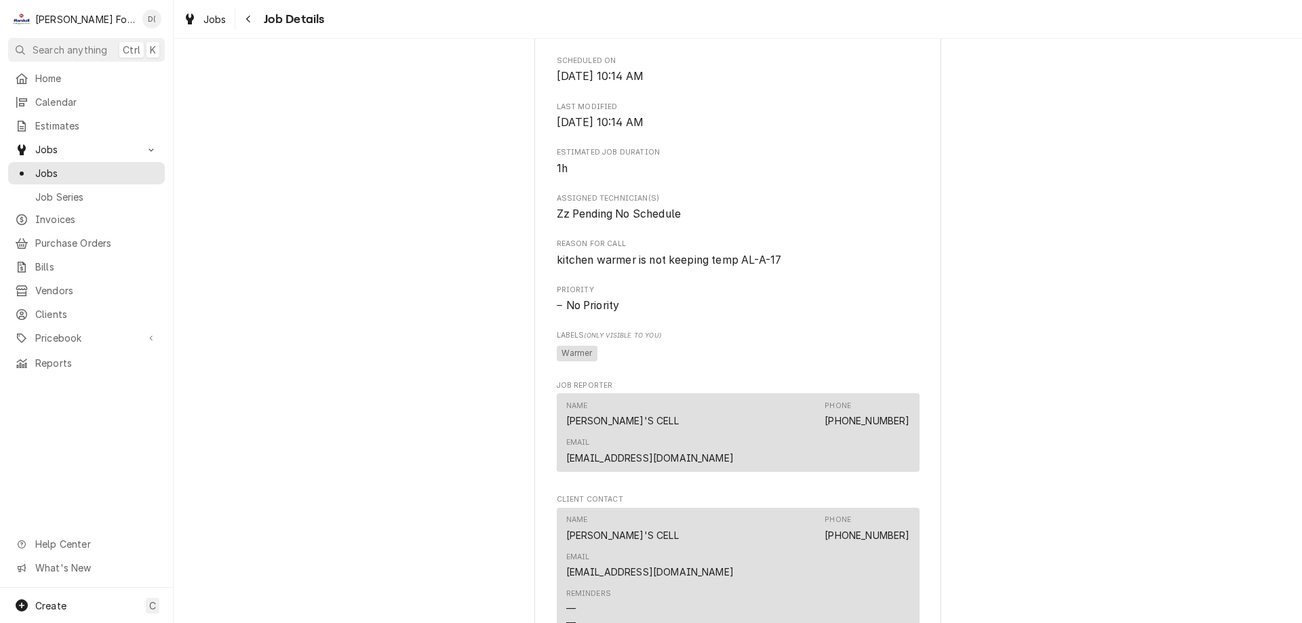
scroll to position [1109, 0]
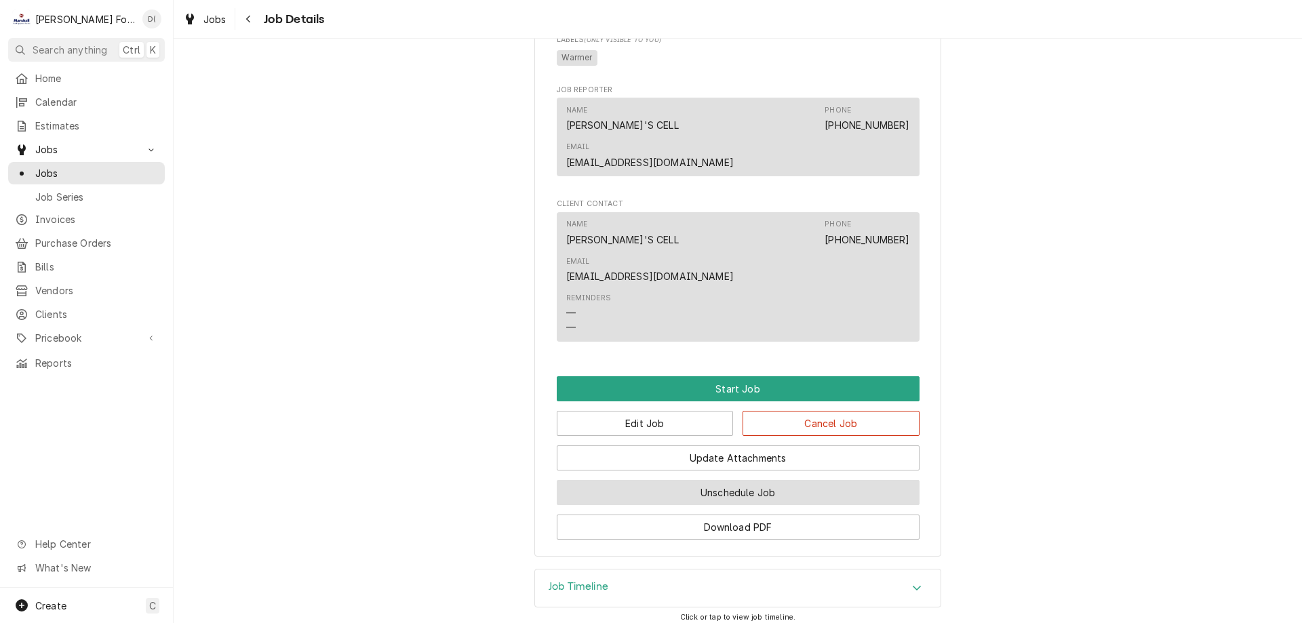
click at [699, 480] on button "Unschedule Job" at bounding box center [738, 492] width 363 height 25
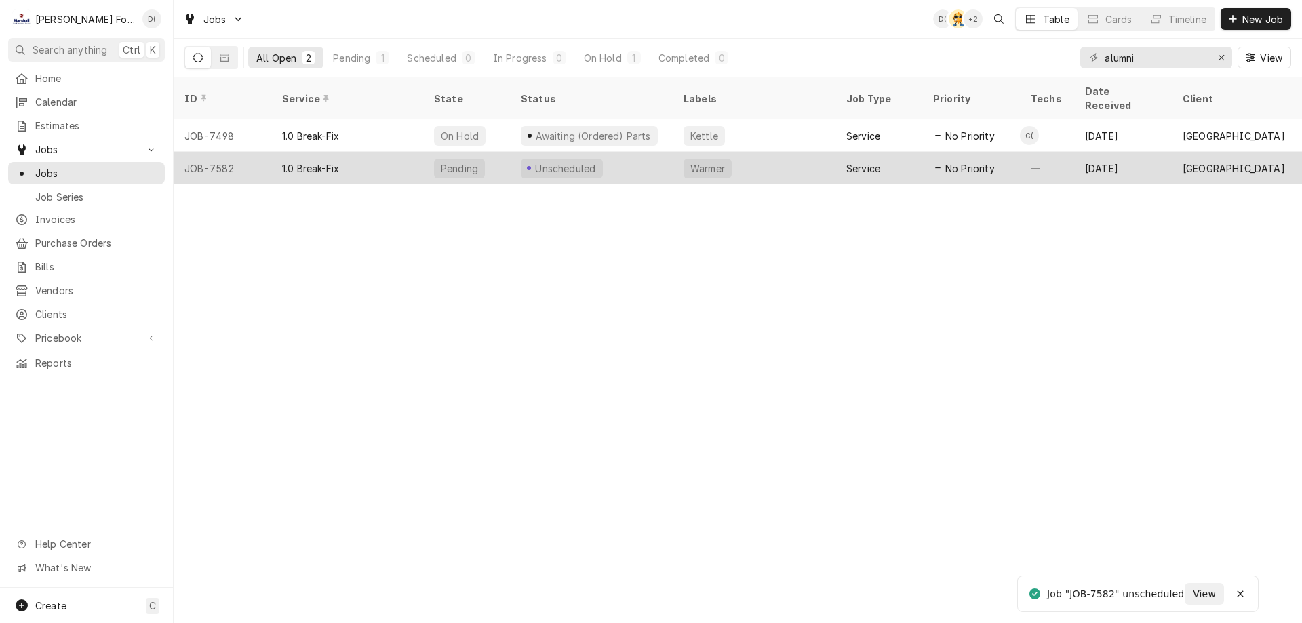
click at [667, 153] on div "Unscheduled" at bounding box center [591, 168] width 163 height 33
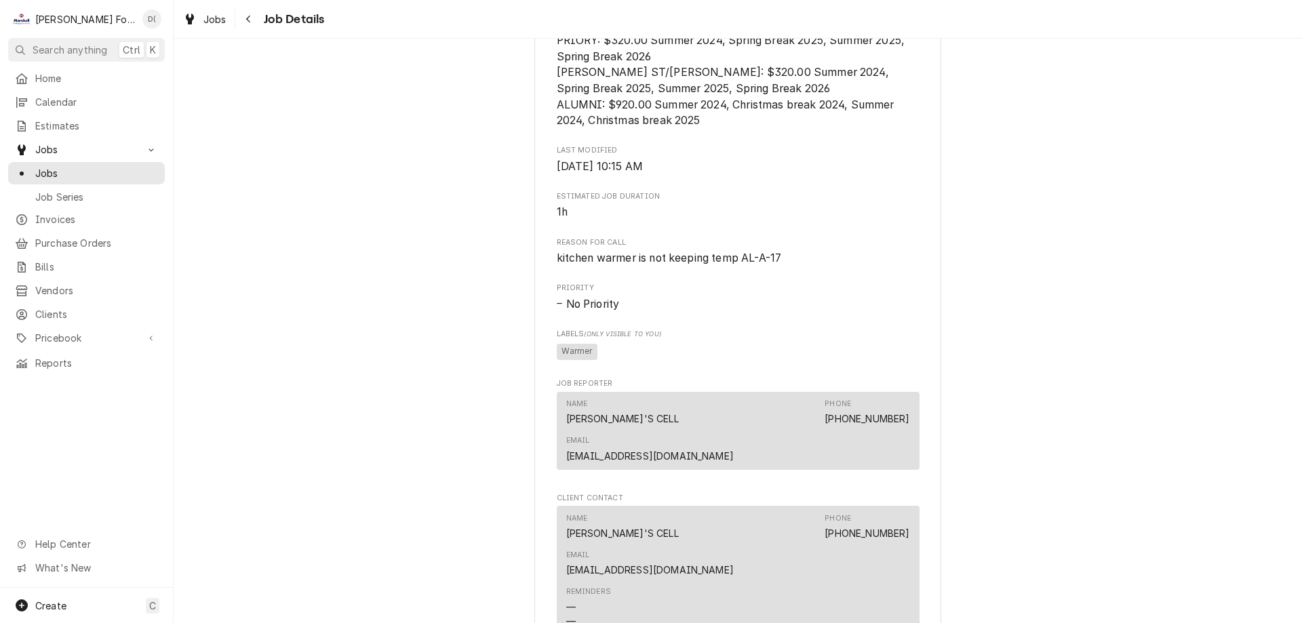
scroll to position [903, 0]
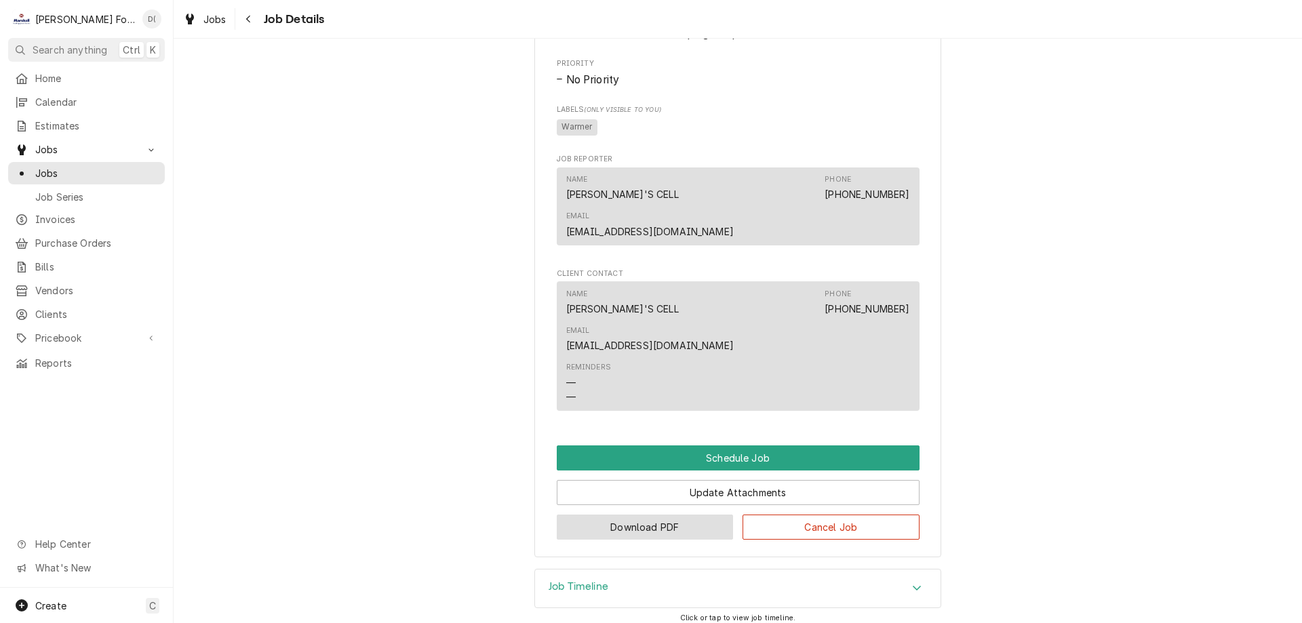
click at [637, 515] on button "Download PDF" at bounding box center [645, 527] width 177 height 25
click at [108, 169] on span "Jobs" at bounding box center [96, 173] width 123 height 14
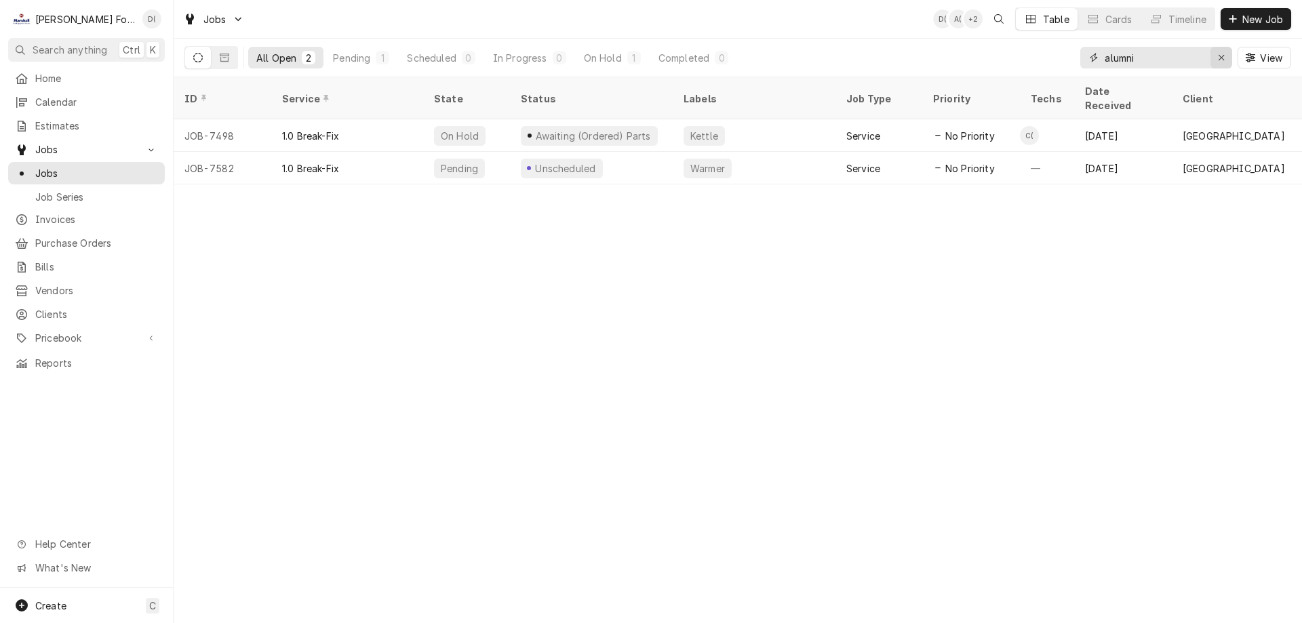
click at [1218, 55] on icon "Erase input" at bounding box center [1221, 57] width 7 height 9
click at [1164, 65] on input "Dynamic Content Wrapper" at bounding box center [1168, 58] width 127 height 22
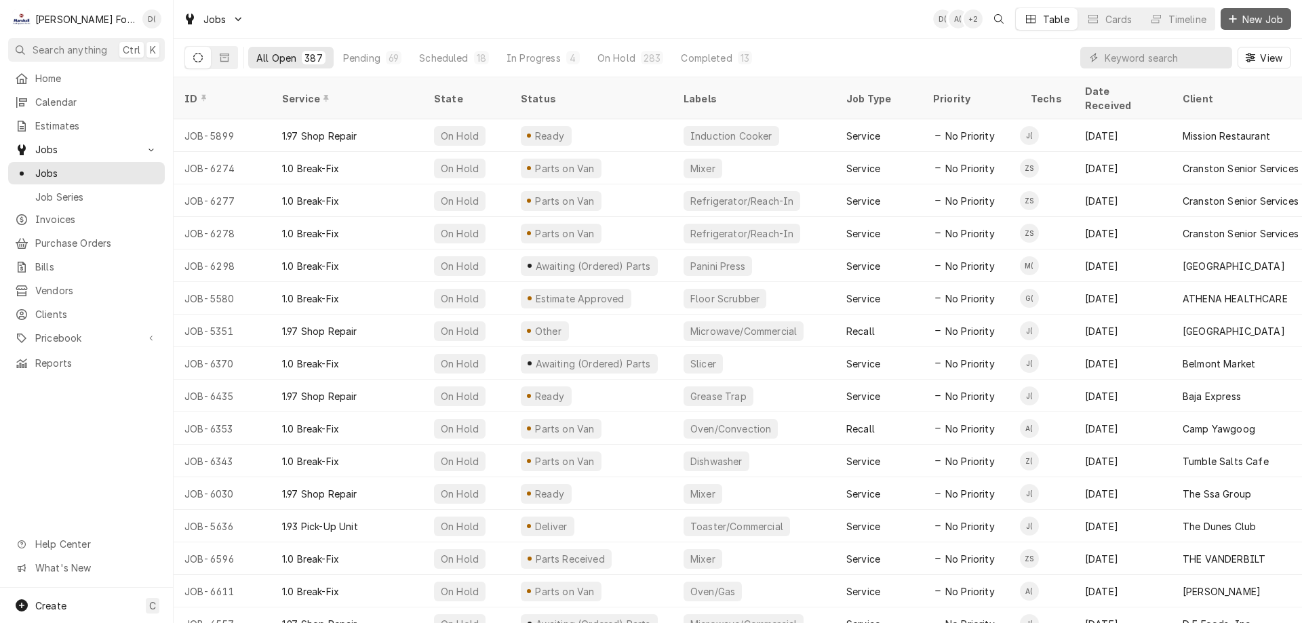
click at [1235, 20] on icon "Dynamic Content Wrapper" at bounding box center [1233, 18] width 8 height 9
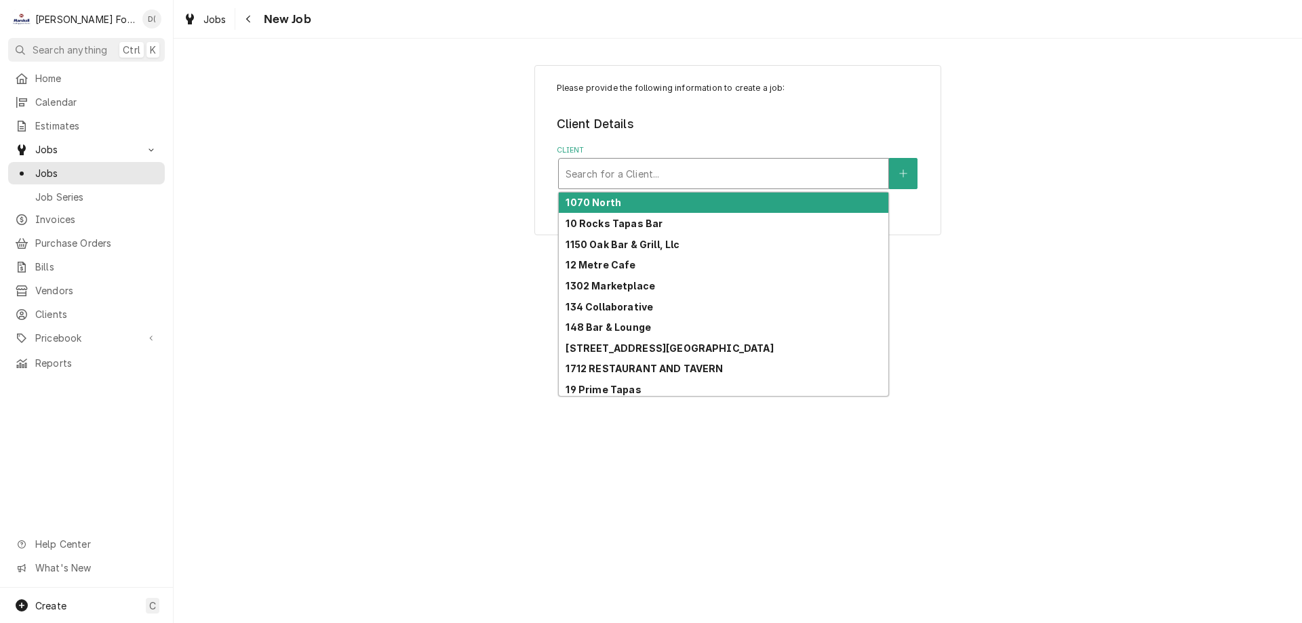
click at [619, 169] on div "Client" at bounding box center [724, 173] width 316 height 24
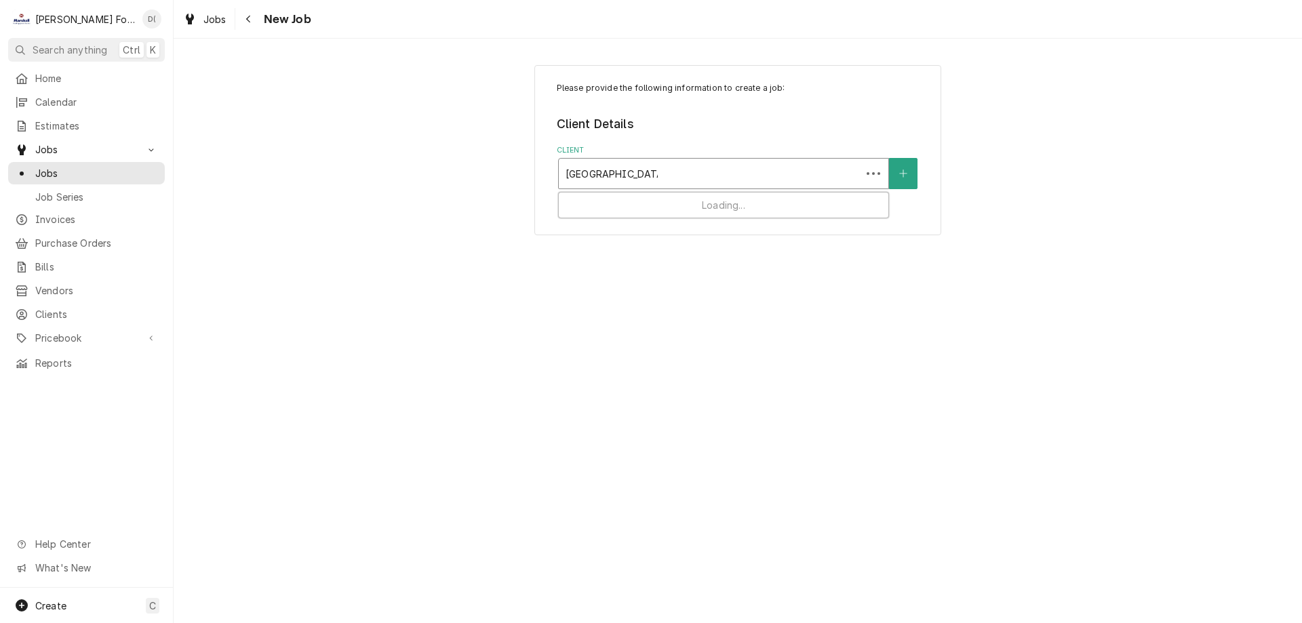
type input "[GEOGRAPHIC_DATA]"
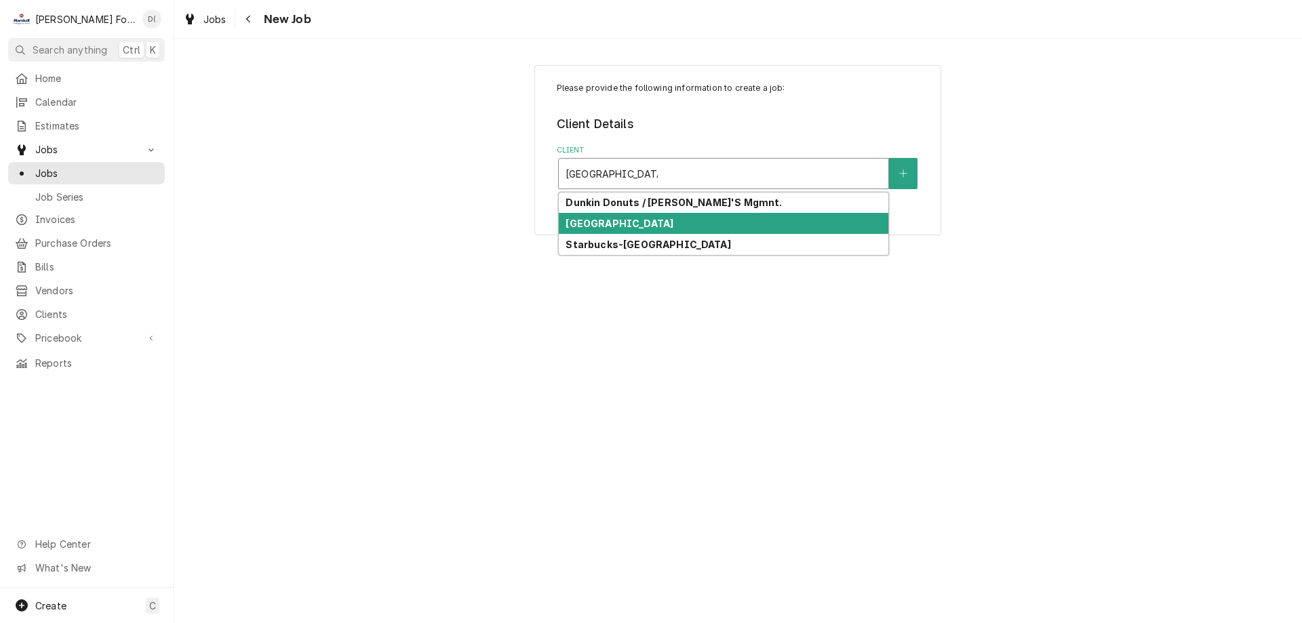
click at [620, 220] on strong "[GEOGRAPHIC_DATA]" at bounding box center [620, 224] width 108 height 12
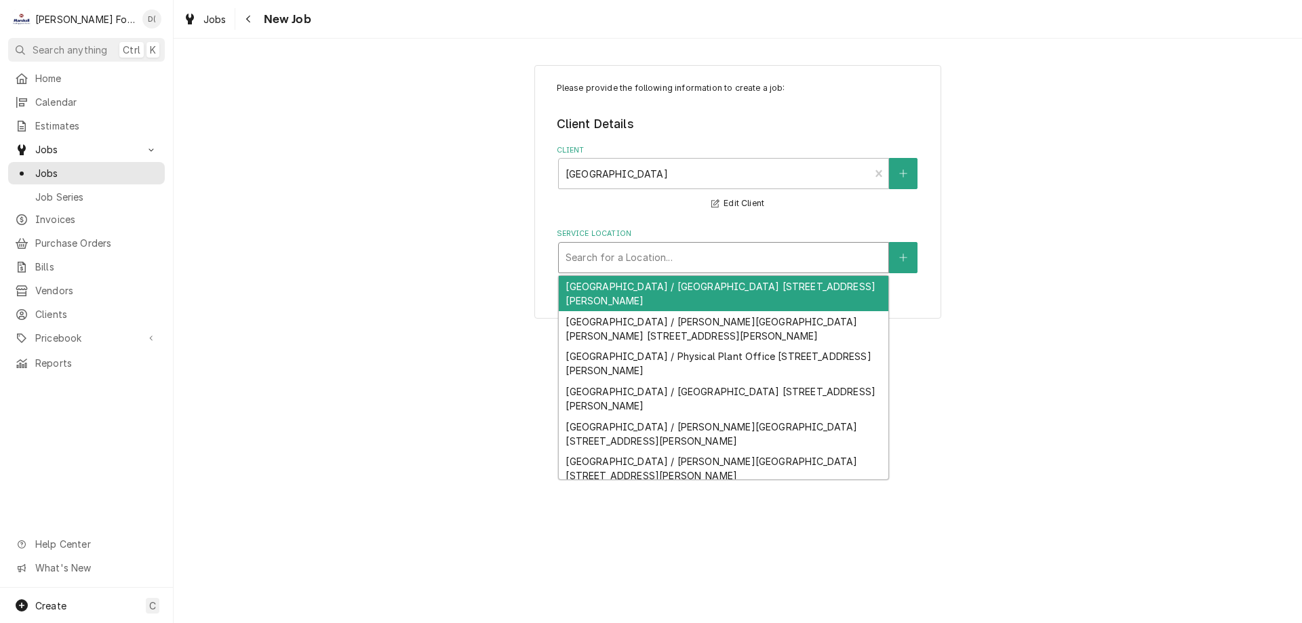
click at [671, 264] on div "Service Location" at bounding box center [724, 257] width 316 height 24
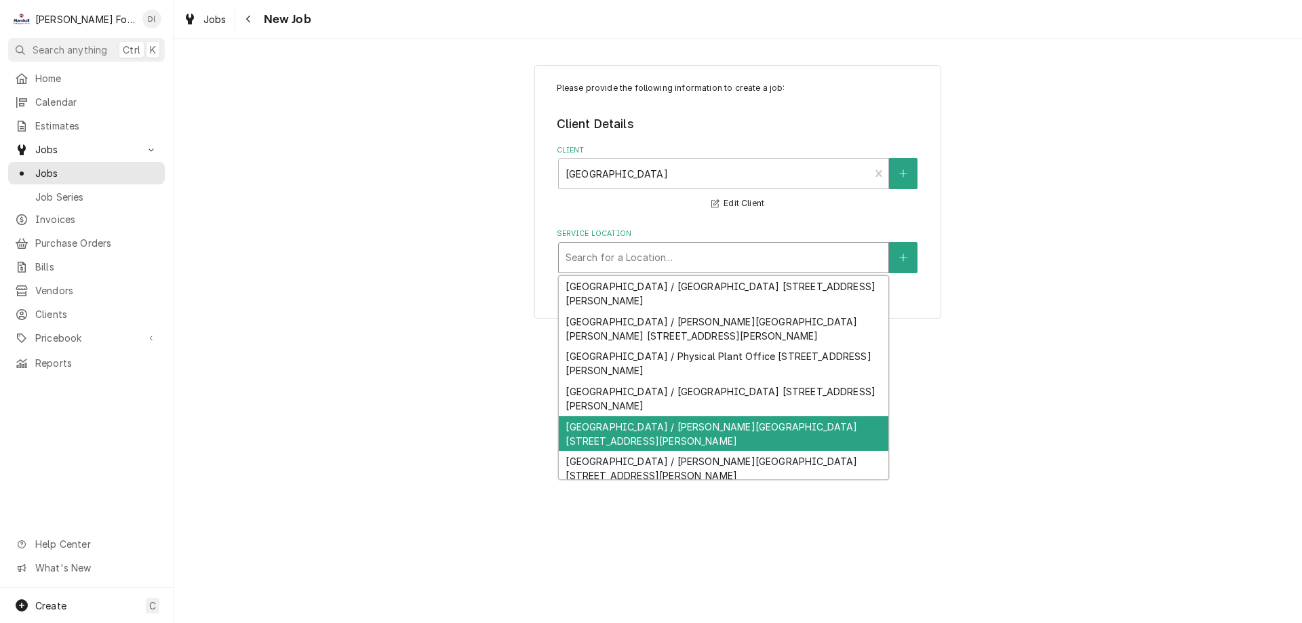
click at [683, 435] on div "Providence College / Raymond Dining Hall 1 Cunningham Square, Providence, RI 02…" at bounding box center [724, 433] width 330 height 35
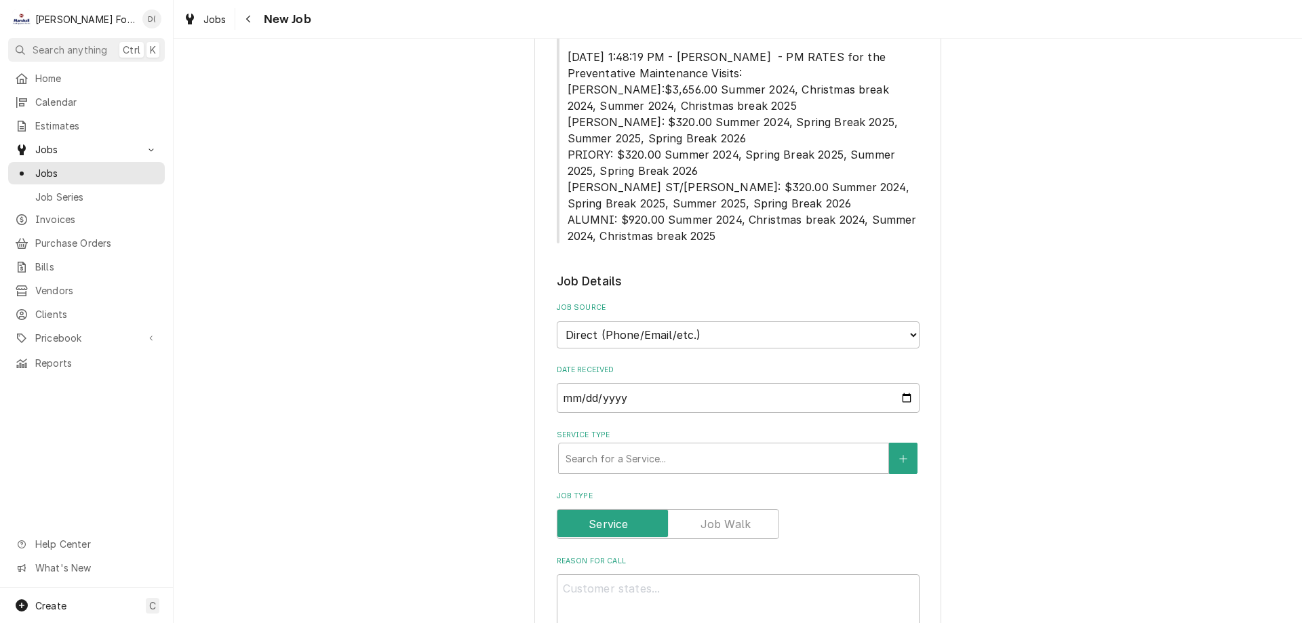
scroll to position [610, 0]
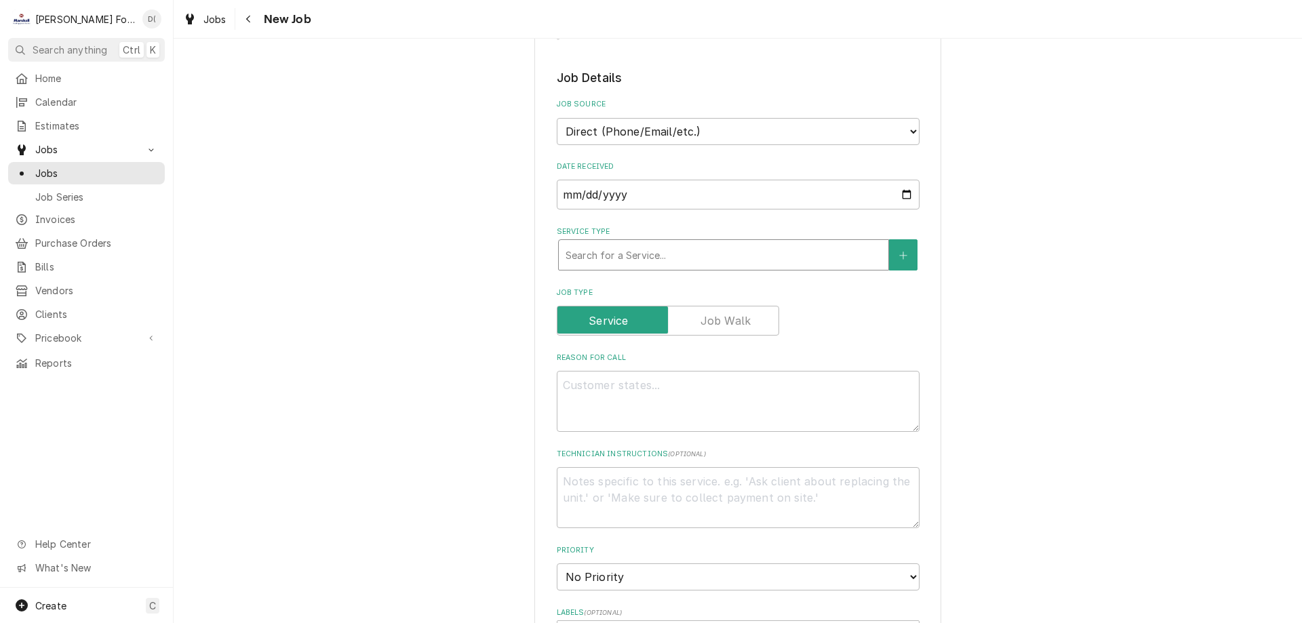
click at [640, 243] on div "Service Type" at bounding box center [724, 255] width 316 height 24
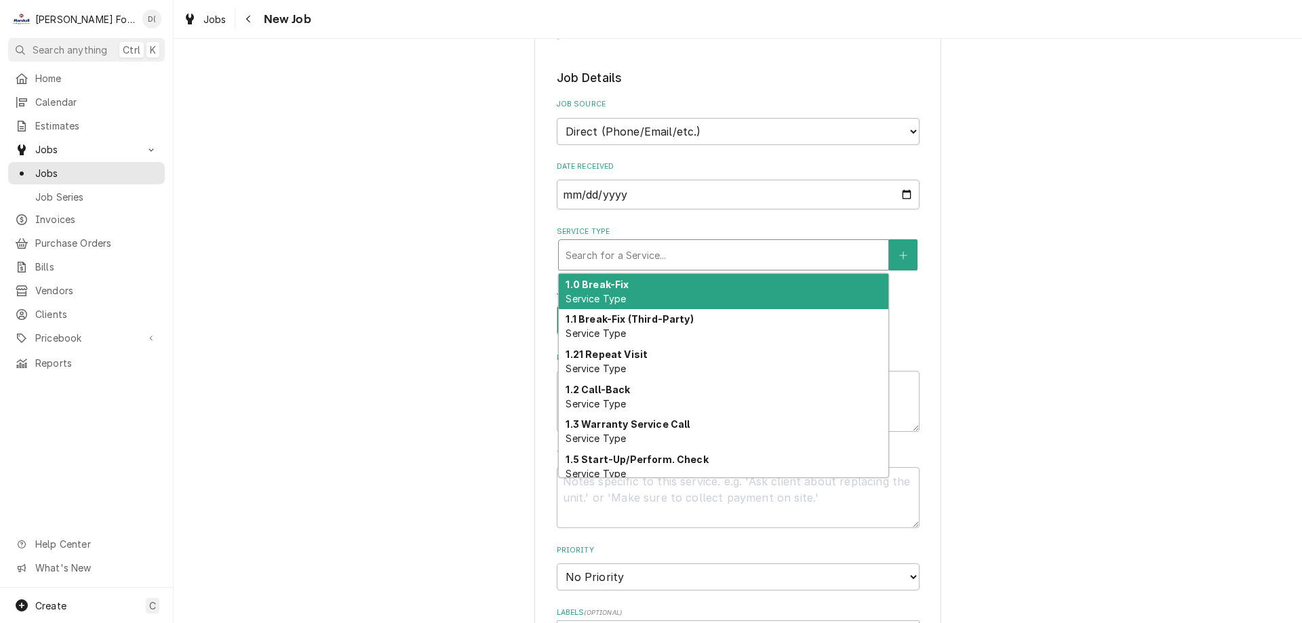
click at [633, 274] on div "1.0 Break-Fix Service Type" at bounding box center [724, 291] width 330 height 35
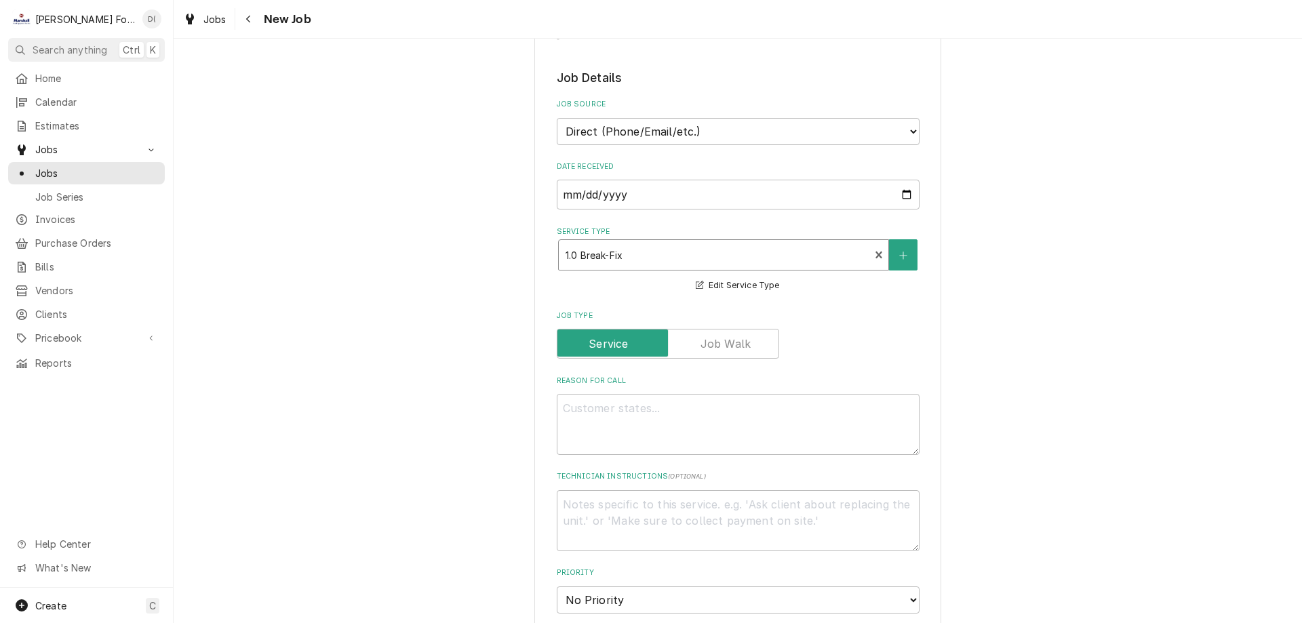
type textarea "x"
click at [900, 118] on select "Direct (Phone/Email/etc.) Service Channel Corrigo Ecotrak Other" at bounding box center [738, 131] width 363 height 27
select select "100"
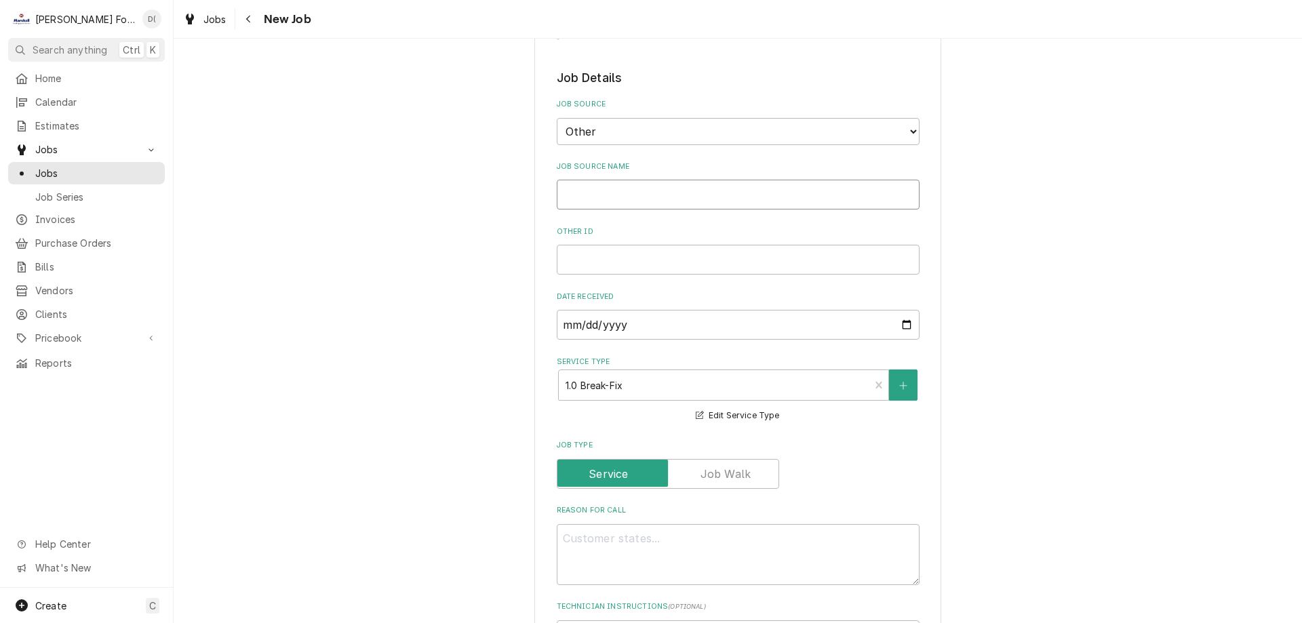
click at [650, 185] on input "Job Source Name" at bounding box center [738, 195] width 363 height 30
type textarea "x"
type input "R"
type textarea "x"
type input "RH"
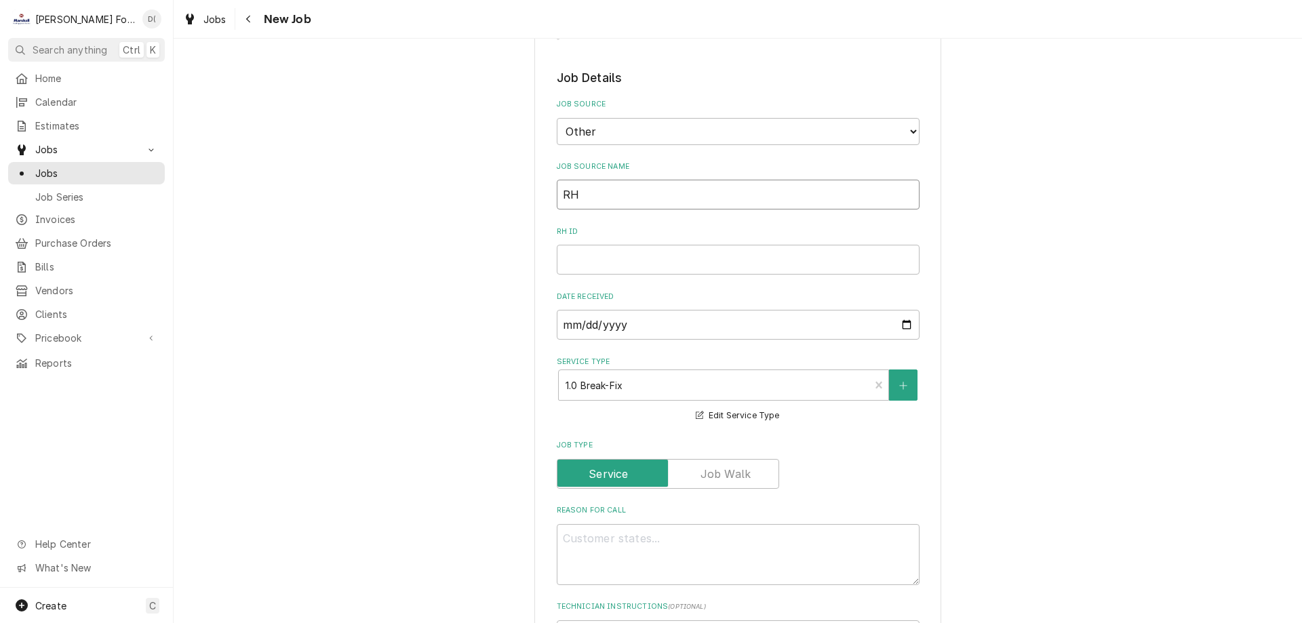
type textarea "x"
type input "RH-"
type textarea "x"
type input "RH-F"
type textarea "x"
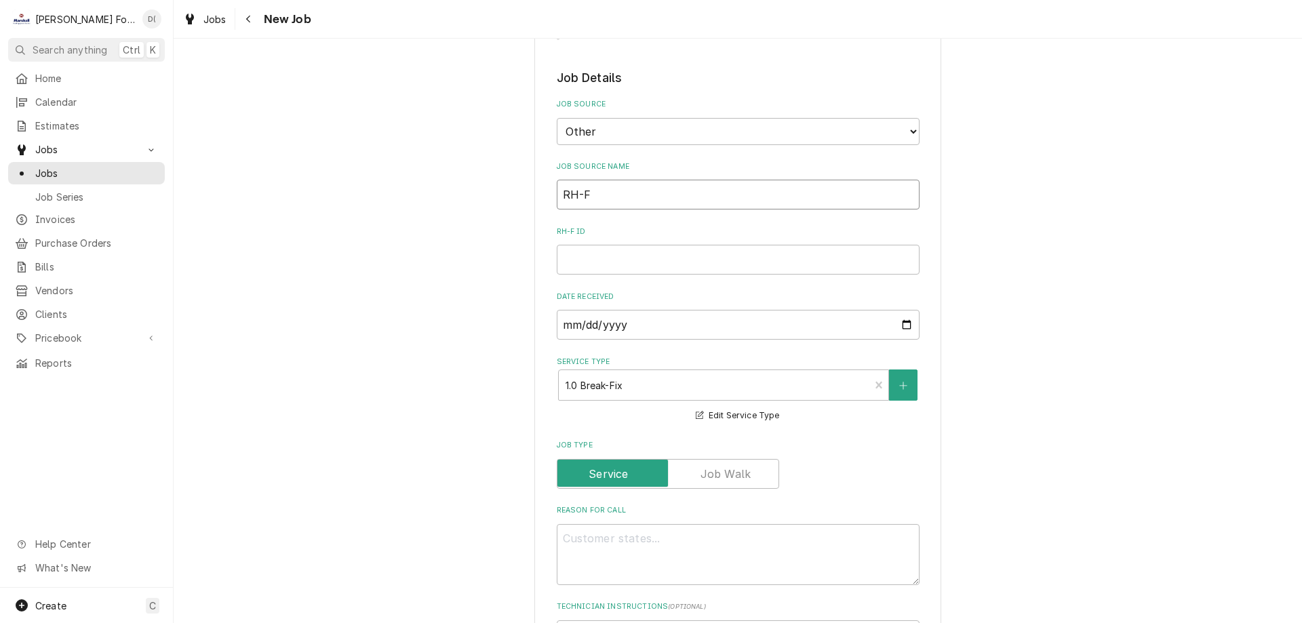
type input "RH-F-"
type textarea "x"
type input "RH-F-1"
type textarea "x"
type input "RH-F-1"
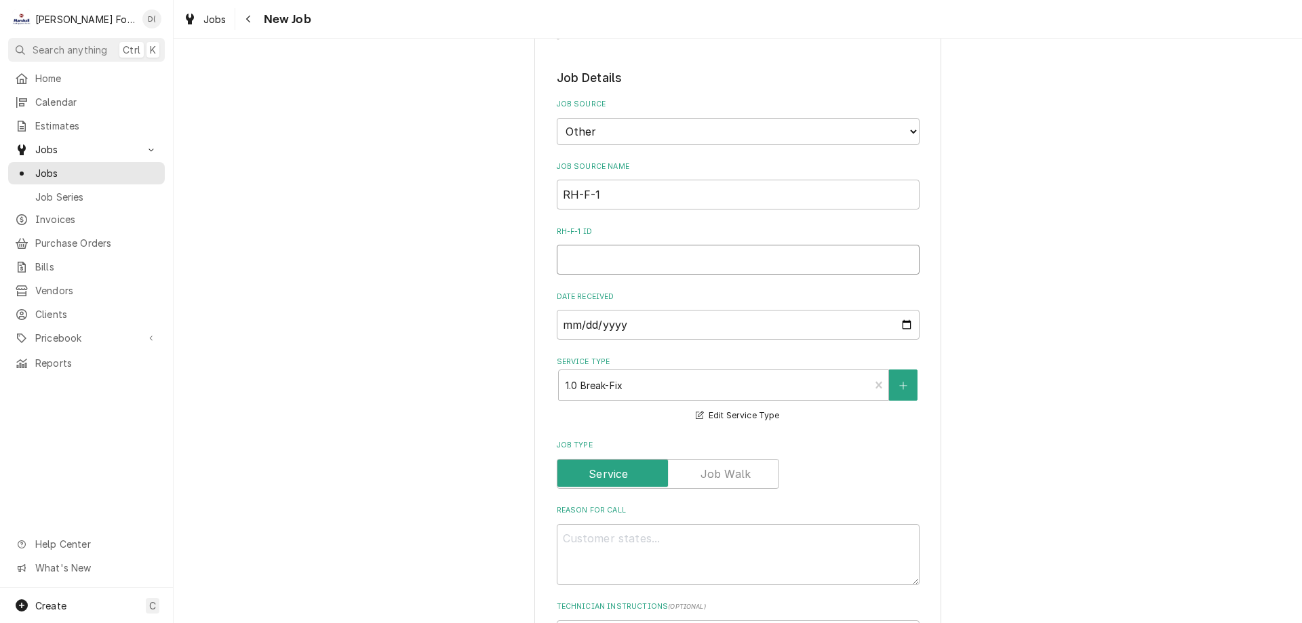
click at [572, 245] on input "RH-F-1 ID" at bounding box center [738, 260] width 363 height 30
type textarea "x"
type input "5"
type textarea "x"
type input "51"
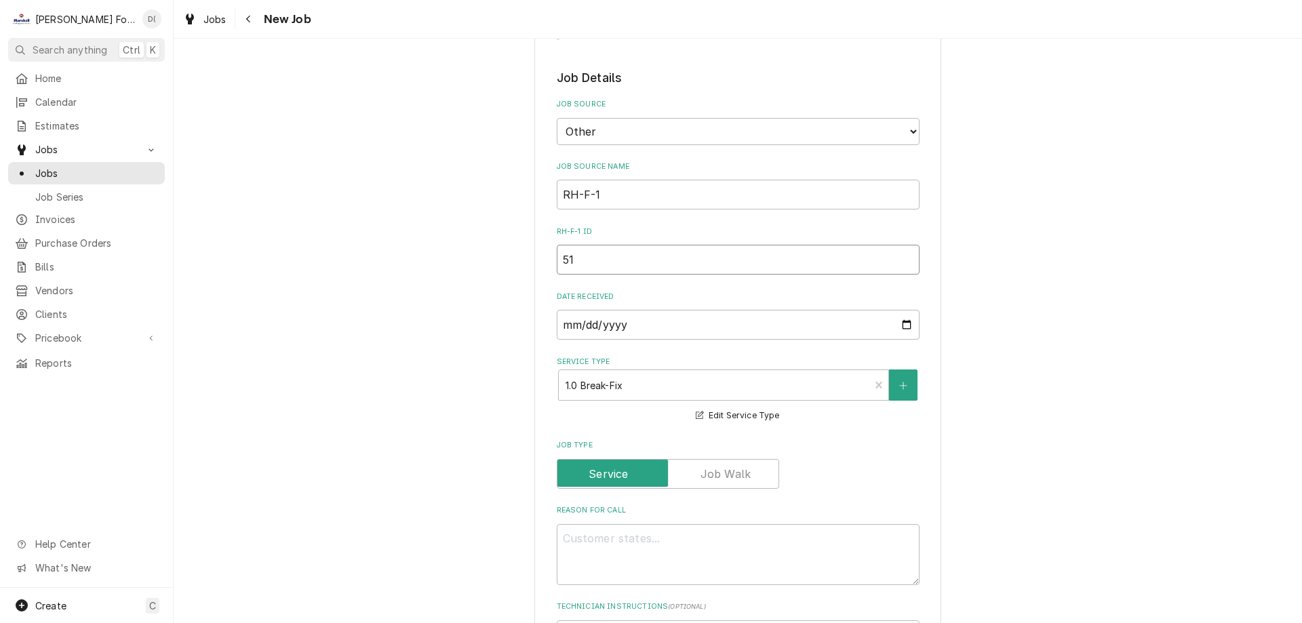
type textarea "x"
type input "518"
type textarea "x"
type input "5188"
type textarea "x"
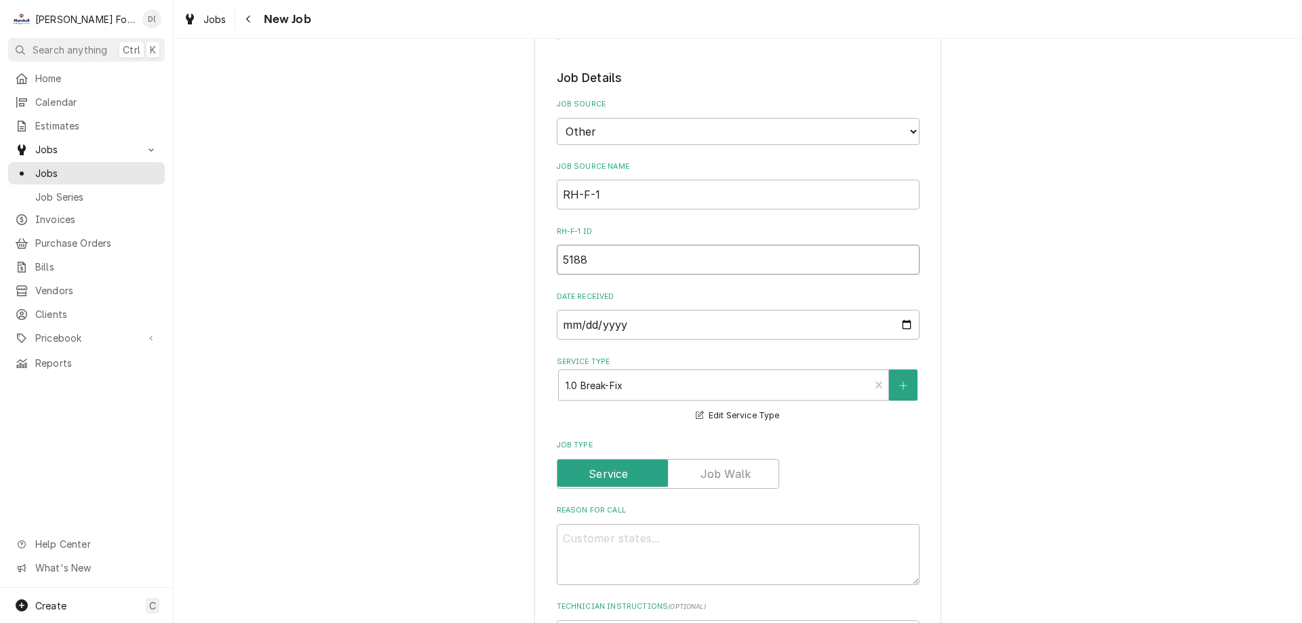
type input "51889"
type textarea "x"
type input "518892"
type textarea "x"
type input "5188920"
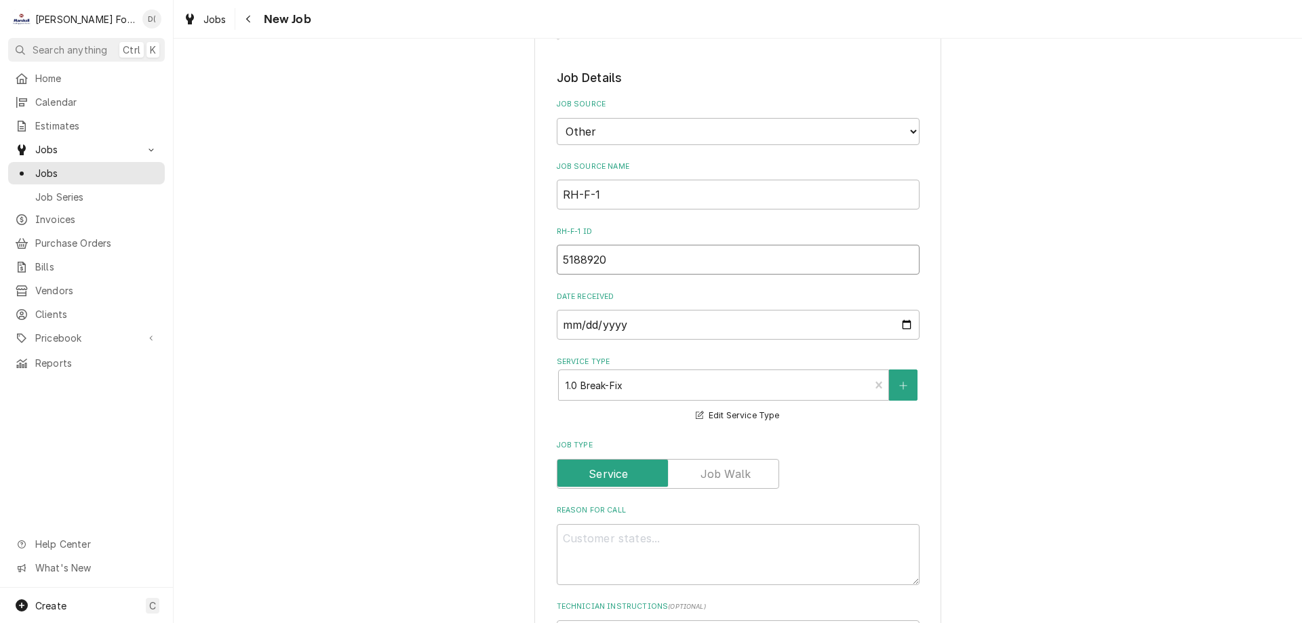
type textarea "x"
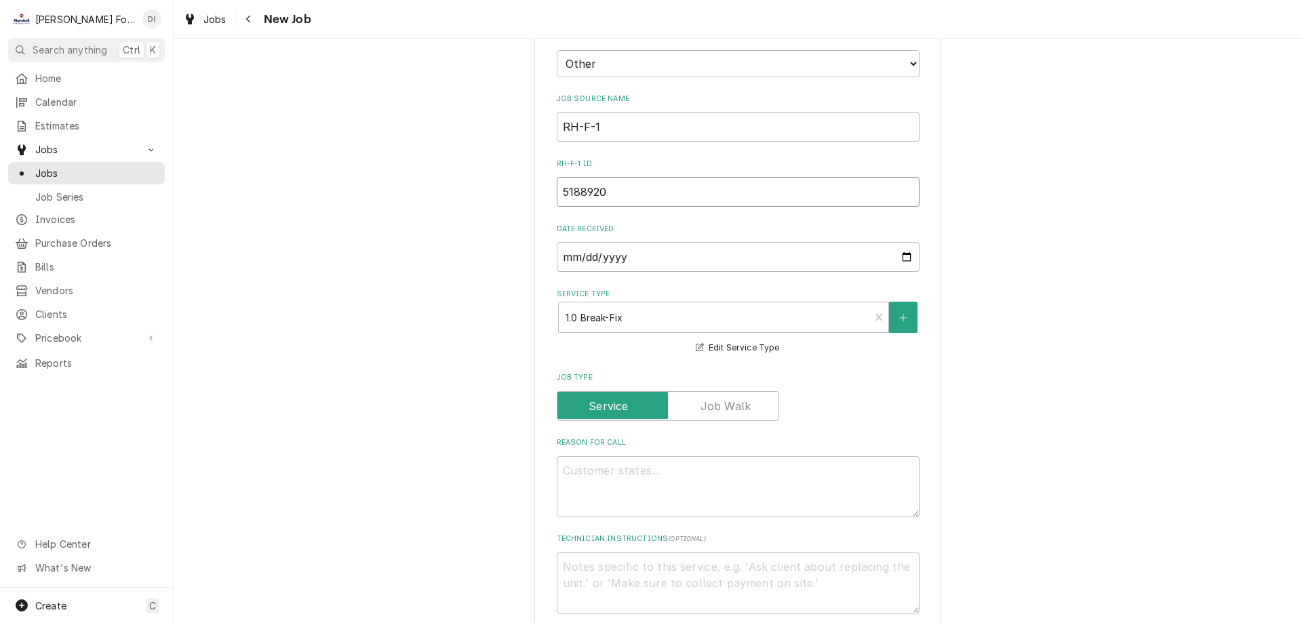
type input "5188920"
click at [618, 460] on textarea "Reason For Call" at bounding box center [738, 486] width 363 height 61
type textarea "x"
type textarea "p"
type textarea "x"
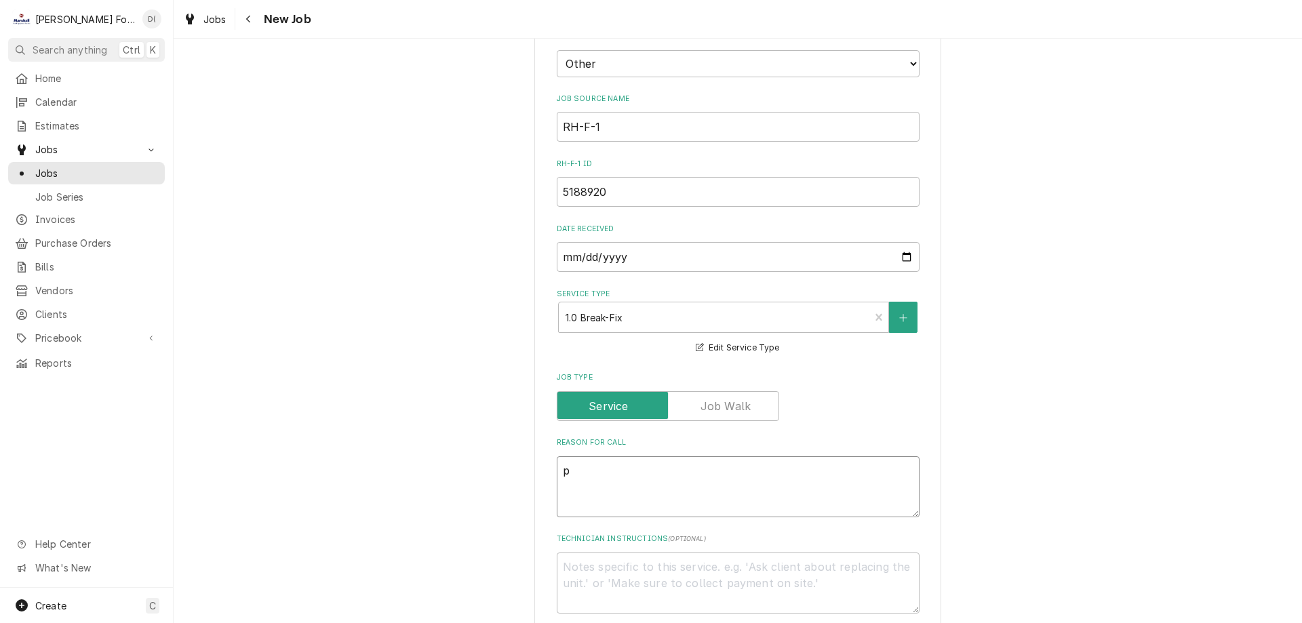
type textarea "po"
type textarea "x"
type textarea "por"
type textarea "x"
type textarea "port"
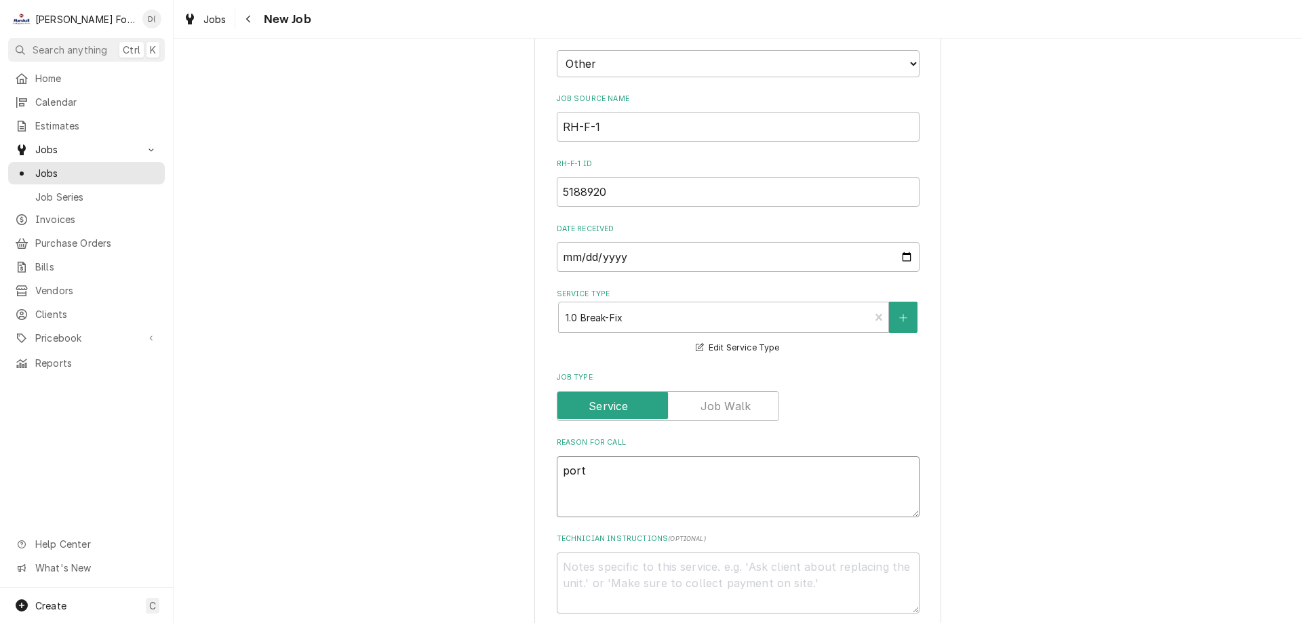
type textarea "x"
type textarea "porta"
type textarea "x"
type textarea "portab"
type textarea "x"
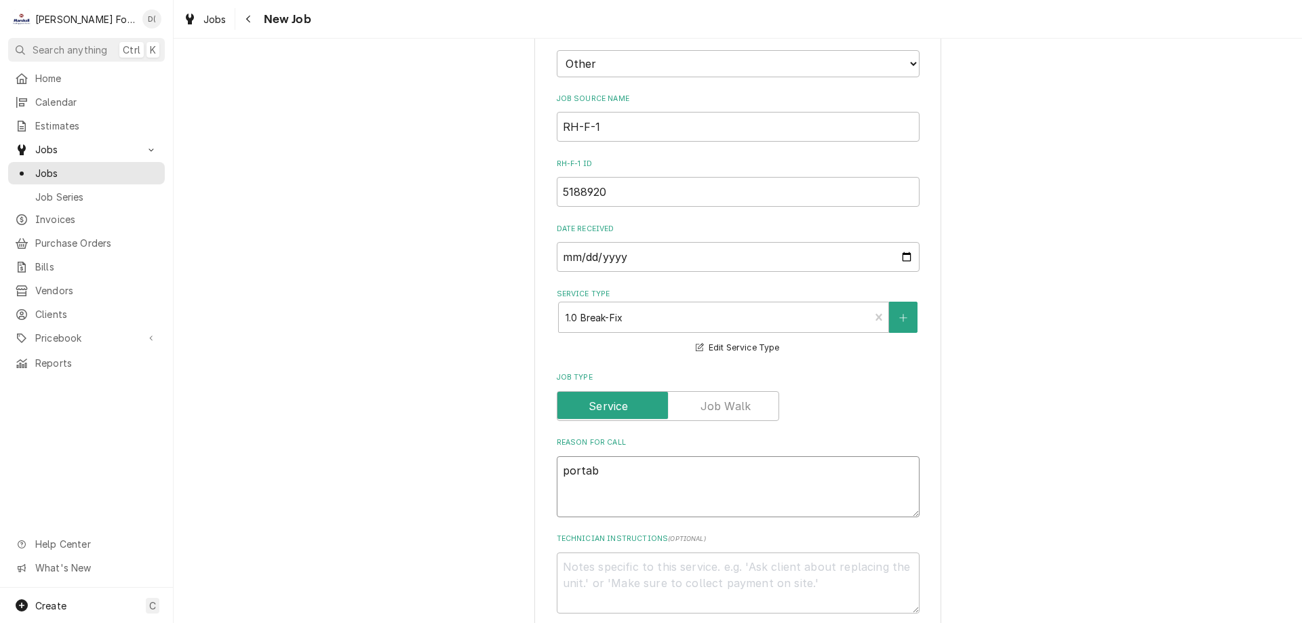
type textarea "portabk"
type textarea "x"
type textarea "portab"
type textarea "x"
type textarea "portabl"
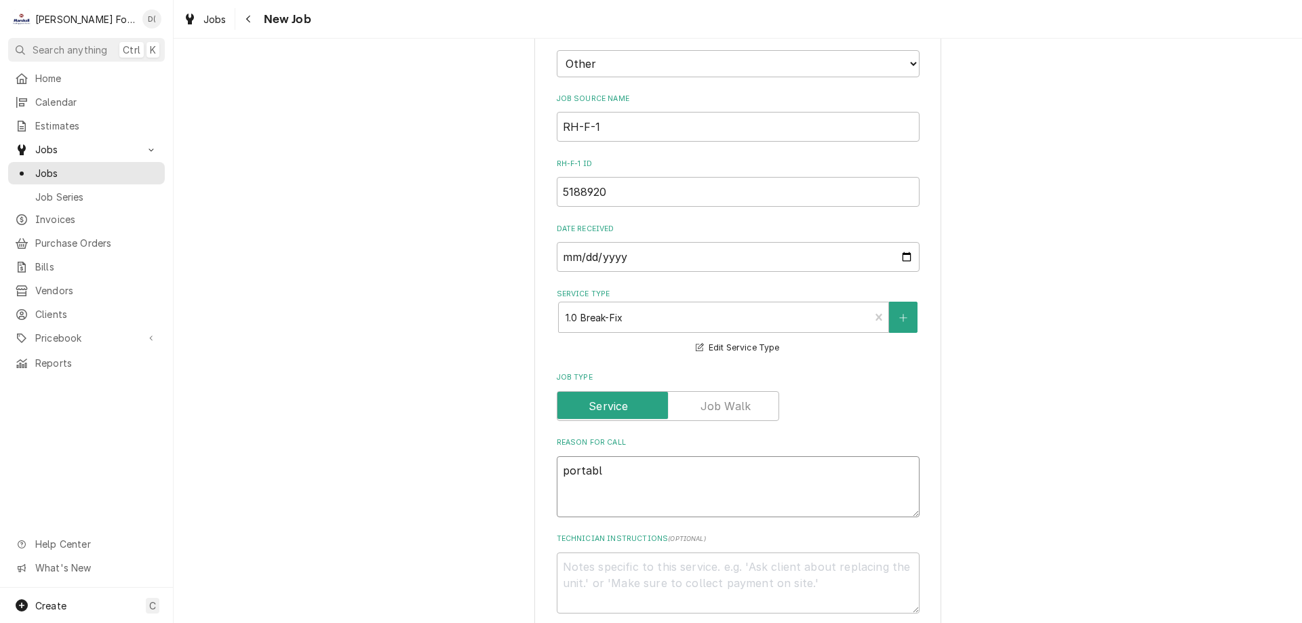
type textarea "x"
type textarea "portable"
type textarea "x"
type textarea "portable"
type textarea "x"
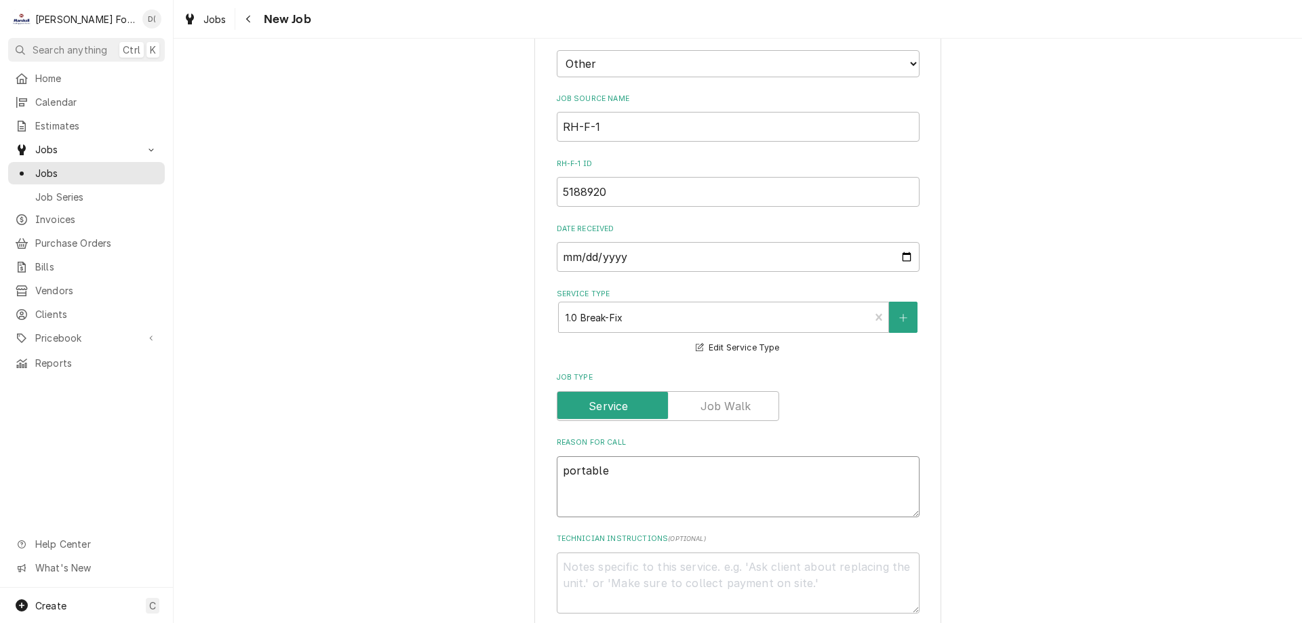
type textarea "portable w"
type textarea "x"
type textarea "portable wa"
type textarea "x"
type textarea "portable war"
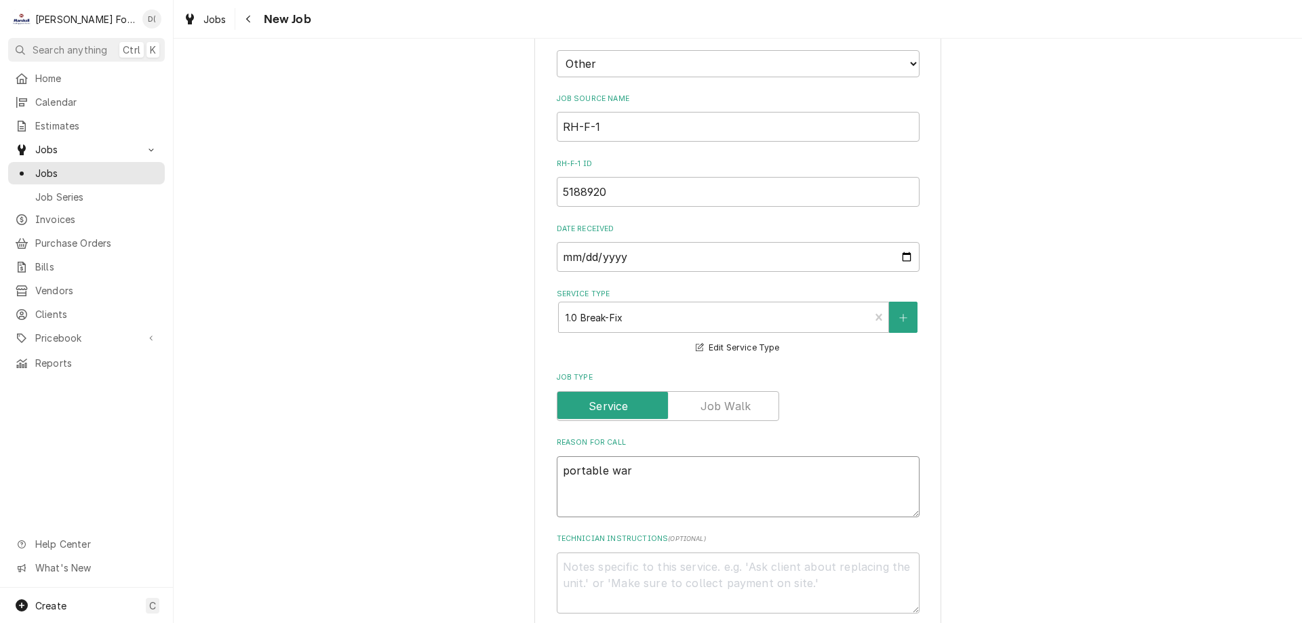
type textarea "x"
type textarea "portable warm"
type textarea "x"
type textarea "portable warme"
type textarea "x"
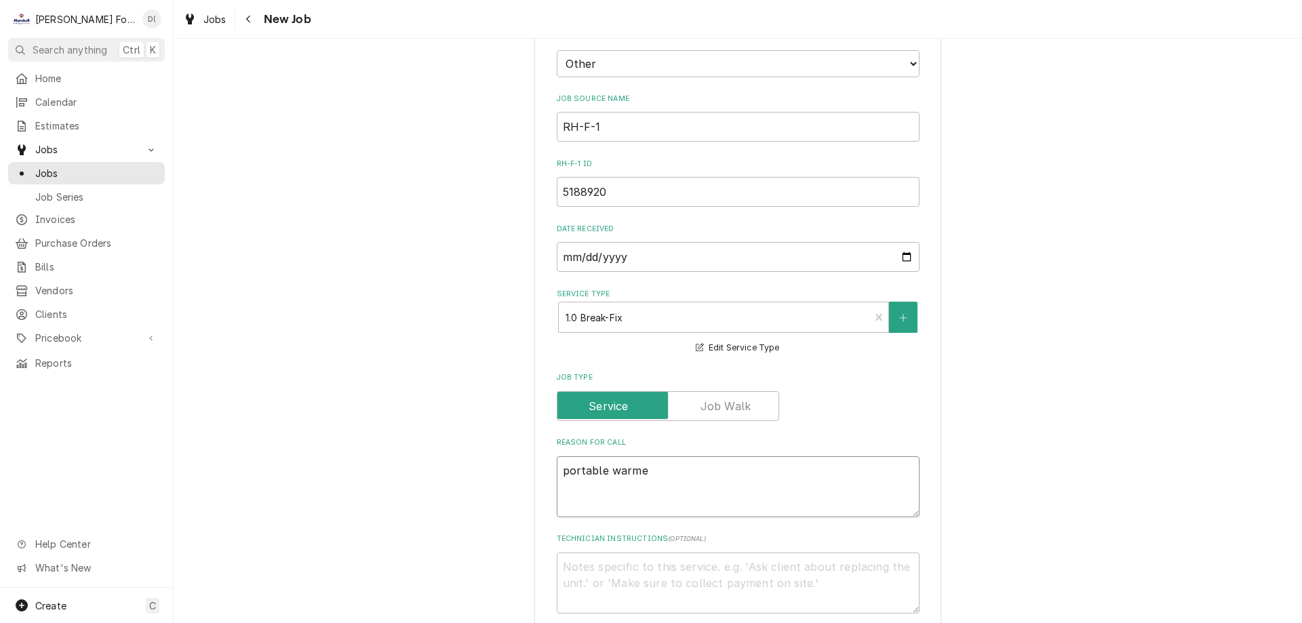
type textarea "portable warmer"
type textarea "x"
type textarea "portable warmer"
type textarea "x"
type textarea "portable warmer R"
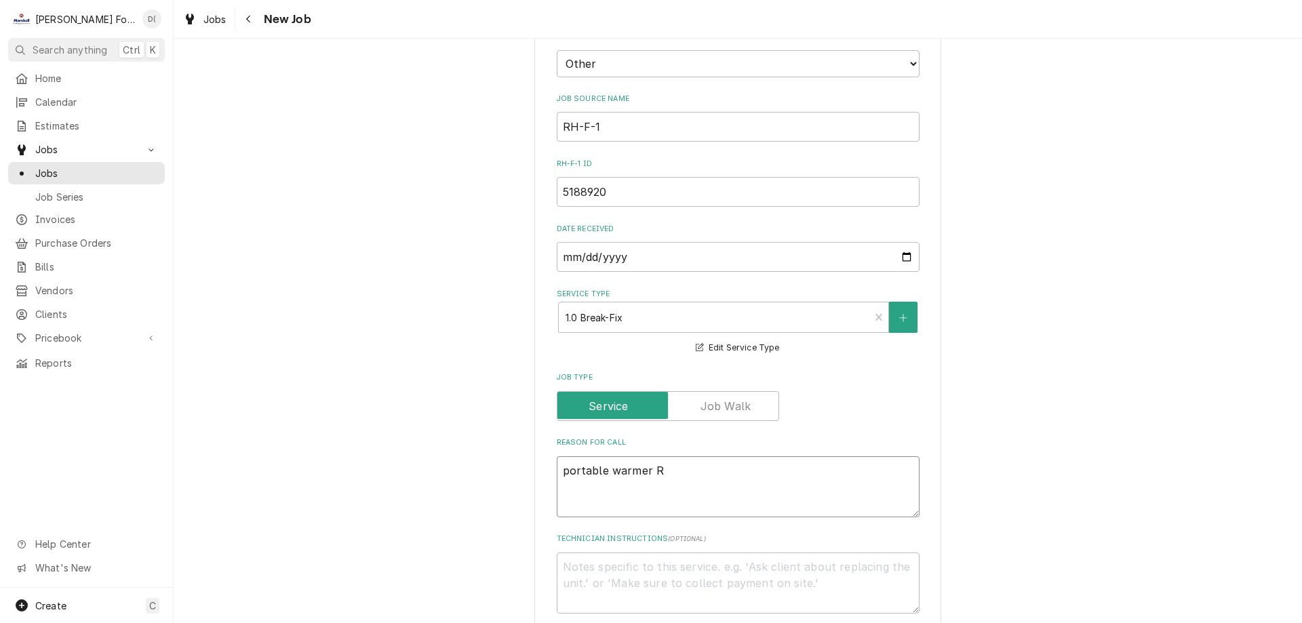
type textarea "x"
type textarea "portable warmer RH"
type textarea "x"
type textarea "portable warmer RH-"
type textarea "x"
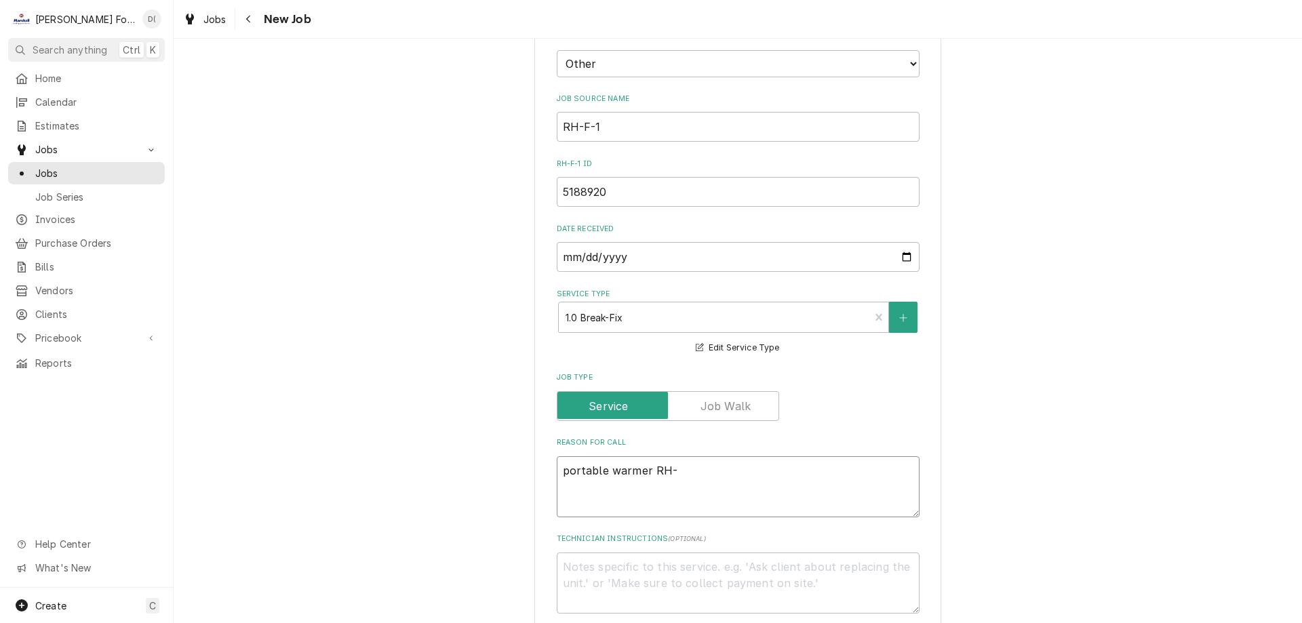
type textarea "portable warmer RH"
type textarea "x"
type textarea "portable warmer RH2"
type textarea "x"
type textarea "portable warmer RH2-"
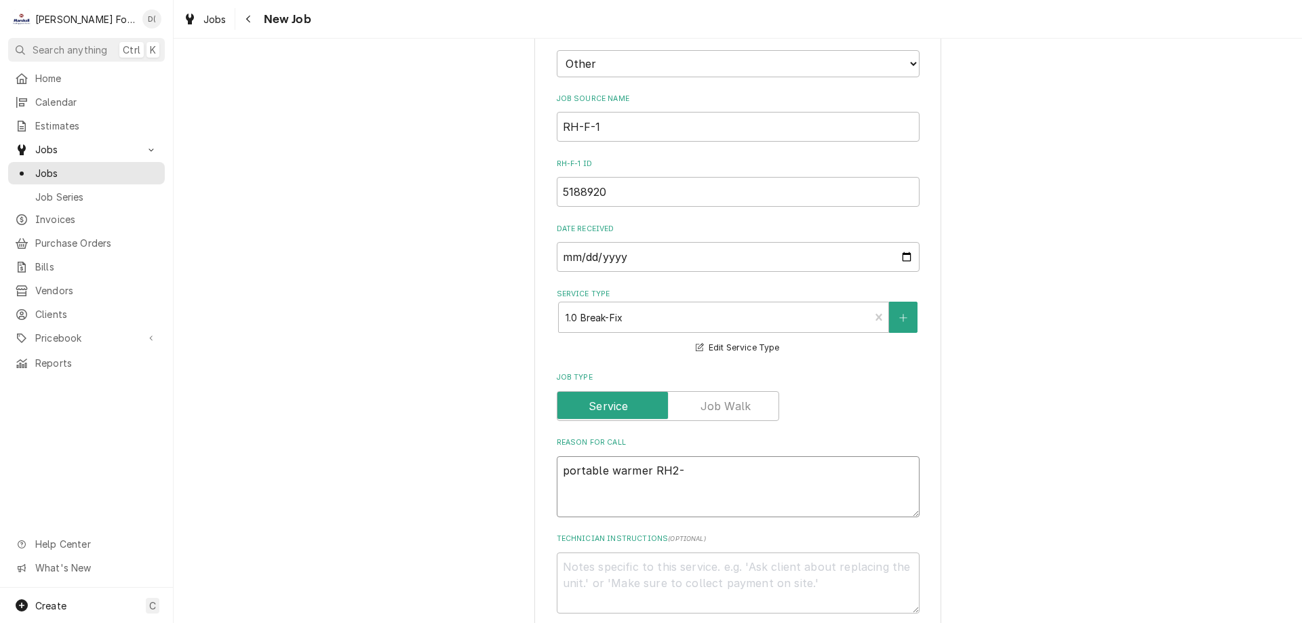
type textarea "x"
type textarea "portable warmer RH2-F"
type textarea "x"
type textarea "portable warmer RH2-F-"
type textarea "x"
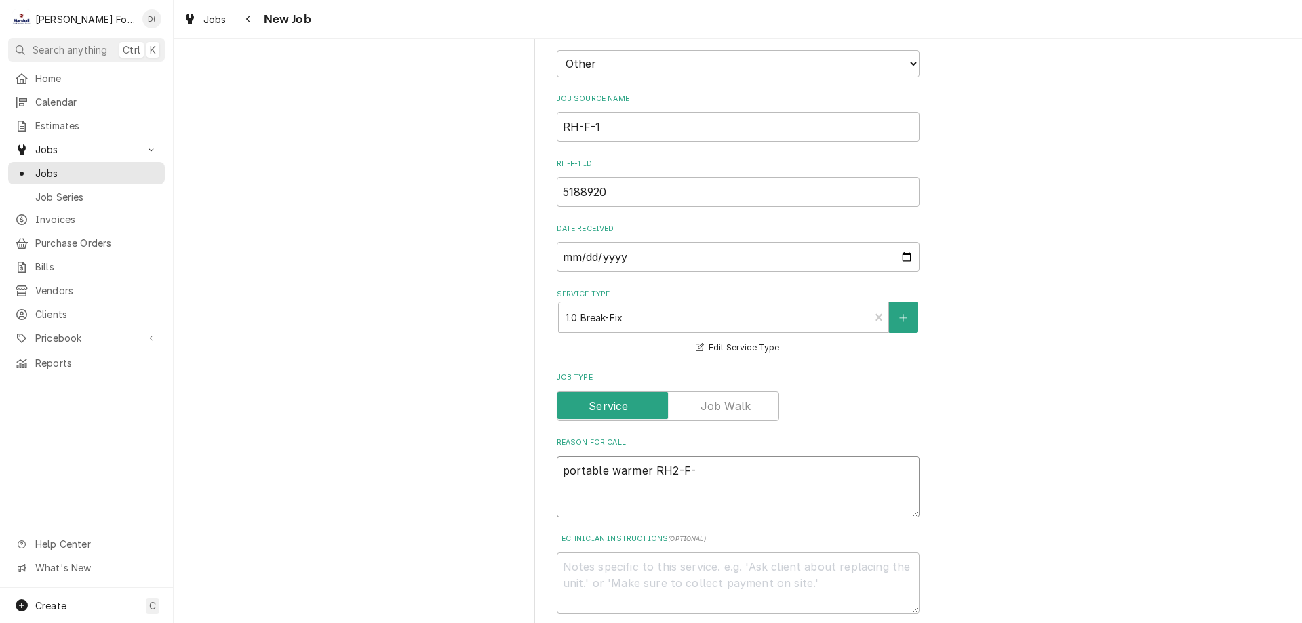
type textarea "portable warmer RH2-F-1"
type textarea "x"
type textarea "portable warmer RH2-F-1"
type textarea "x"
type textarea "portable warmer RH2-F-1 w"
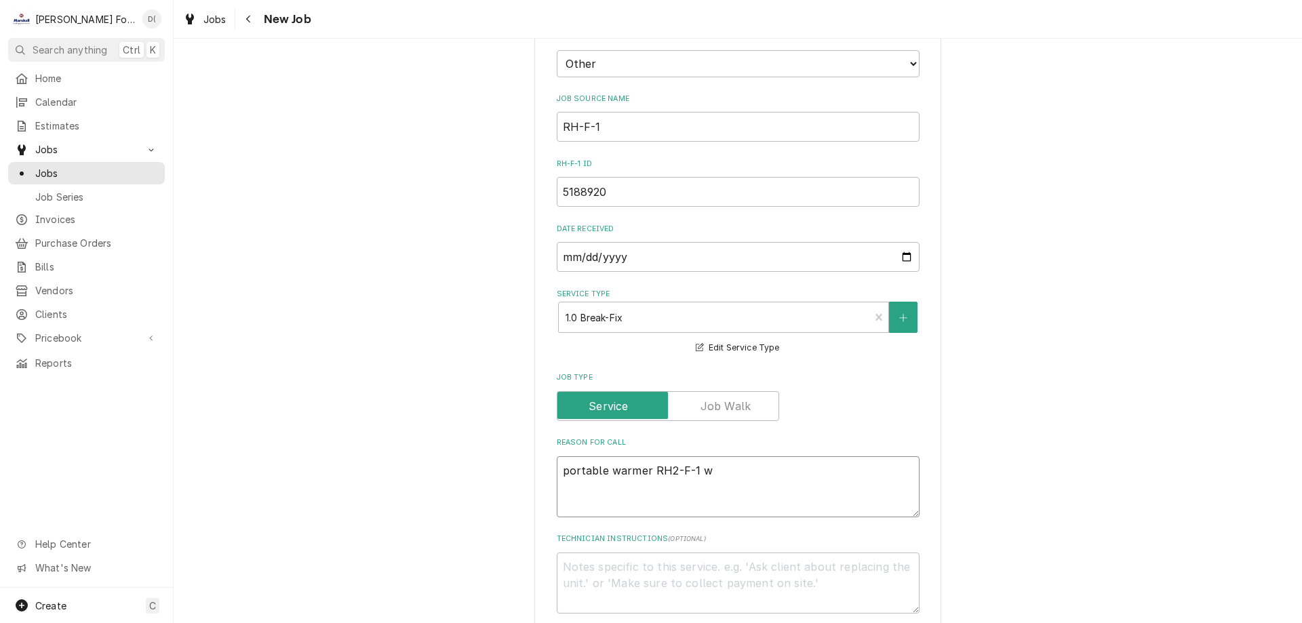
type textarea "x"
type textarea "portable warmer RH2-F-1 wi"
type textarea "x"
type textarea "portable warmer RH2-F-1 wil"
type textarea "x"
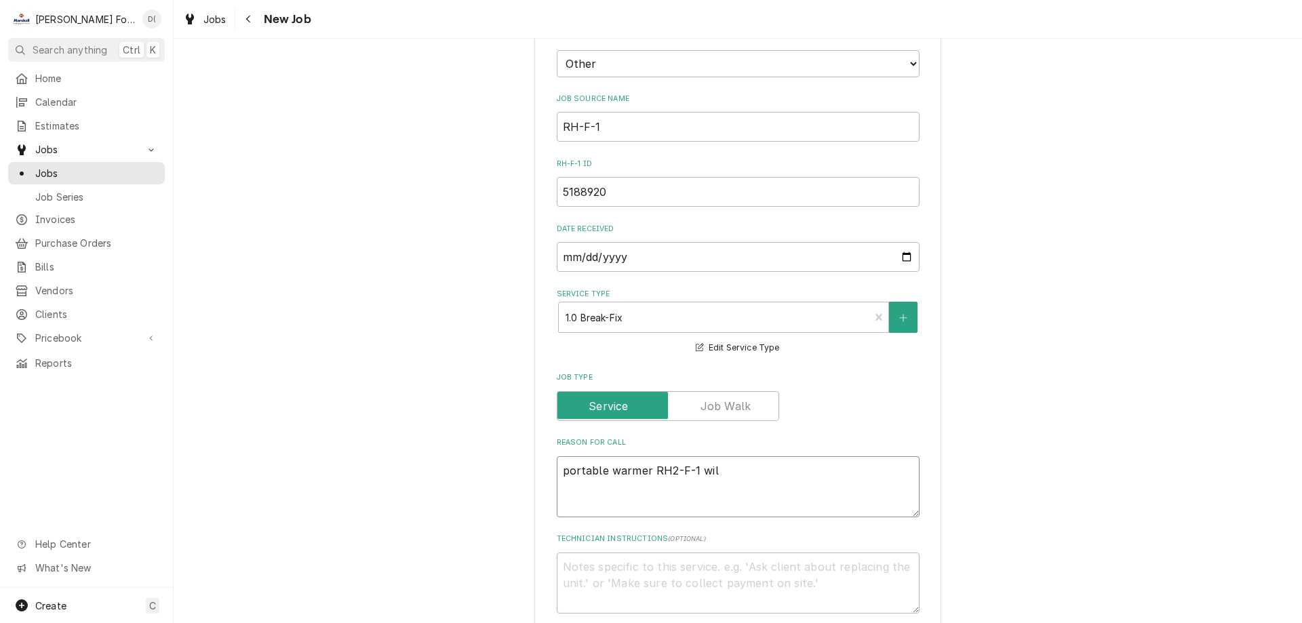
type textarea "portable warmer RH2-F-1 will"
type textarea "x"
type textarea "portable warmer RH2-F-1 will"
type textarea "x"
type textarea "portable warmer RH2-F-1 will n"
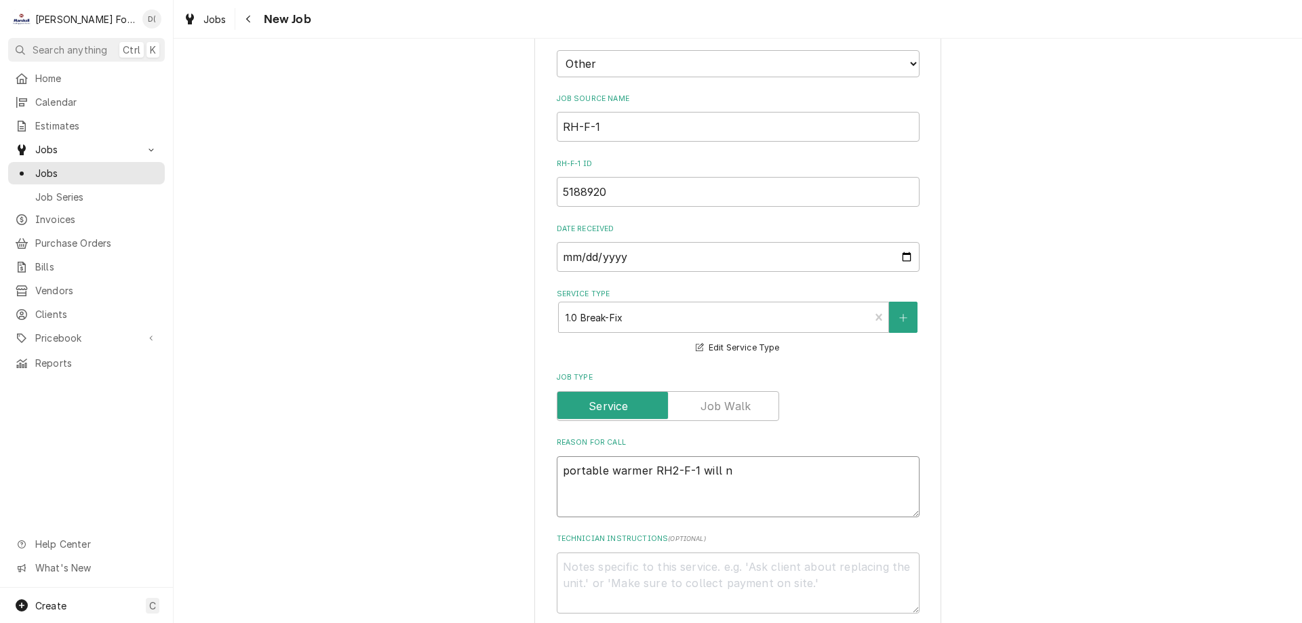
type textarea "x"
type textarea "portable warmer RH2-F-1 will no"
type textarea "x"
type textarea "portable warmer RH2-F-1 will not"
type textarea "x"
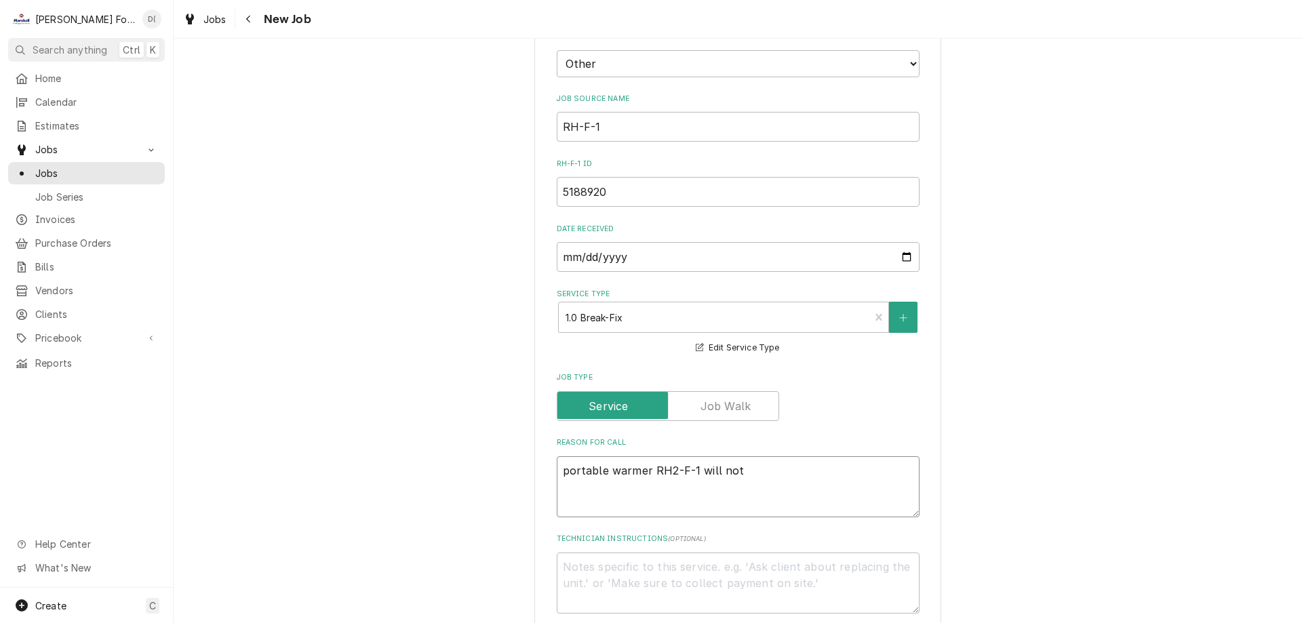
type textarea "portable warmer RH2-F-1 will not"
type textarea "x"
type textarea "portable warmer RH2-F-1 will not p"
type textarea "x"
type textarea "portable warmer RH2-F-1 will not po"
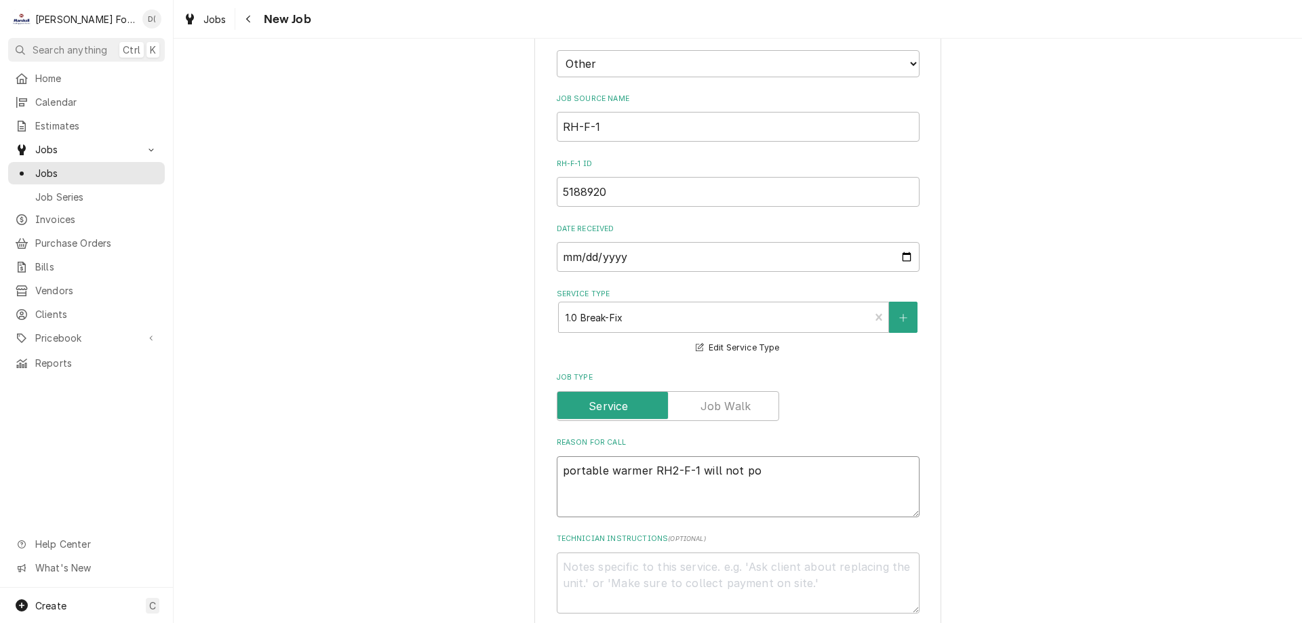
type textarea "x"
type textarea "portable warmer RH2-F-1 will not pow"
type textarea "x"
type textarea "portable warmer RH2-F-1 will not powe"
type textarea "x"
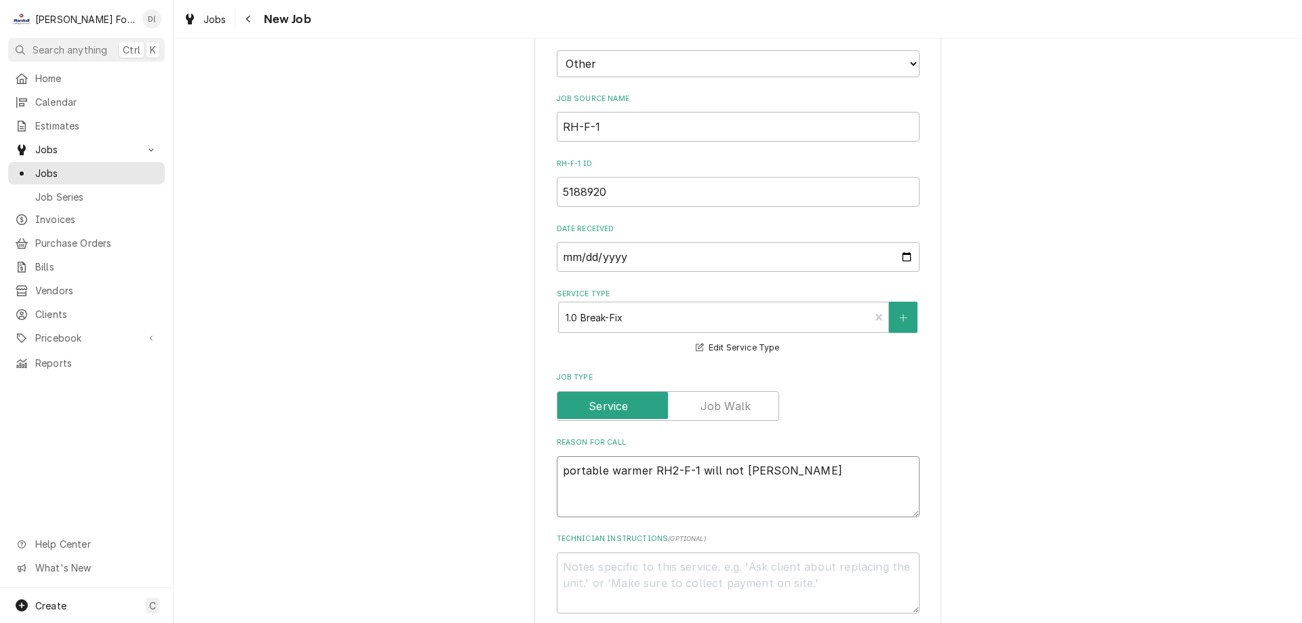
type textarea "portable warmer RH2-F-1 will not power"
type textarea "x"
type textarea "portable warmer RH2-F-1 will not power"
type textarea "x"
type textarea "portable warmer RH2-F-1 will not power o"
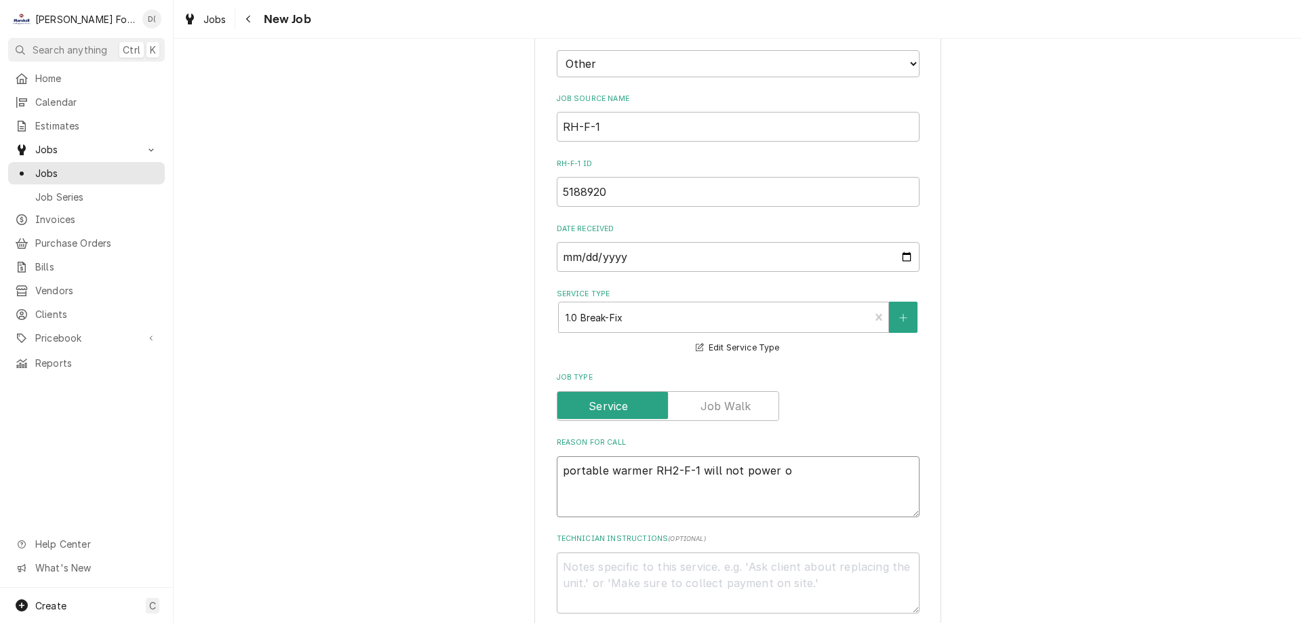
type textarea "x"
type textarea "portable warmer RH2-F-1 will not power on"
type textarea "x"
type textarea "portable warmer RH2-F-1 will not power on"
type textarea "x"
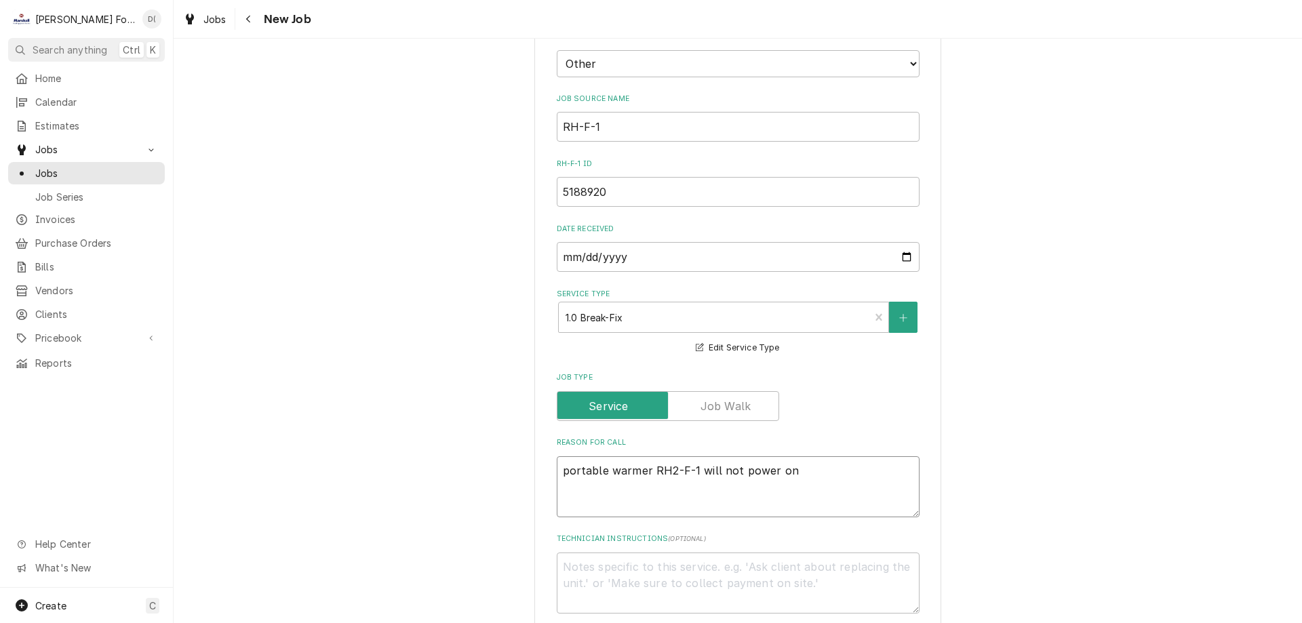
type textarea "portable warmer RH2-F-1 will not power on m"
type textarea "x"
type textarea "portable warmer RH2-F-1 will not power on mu"
type textarea "x"
type textarea "portable warmer RH2-F-1 will not power on mul"
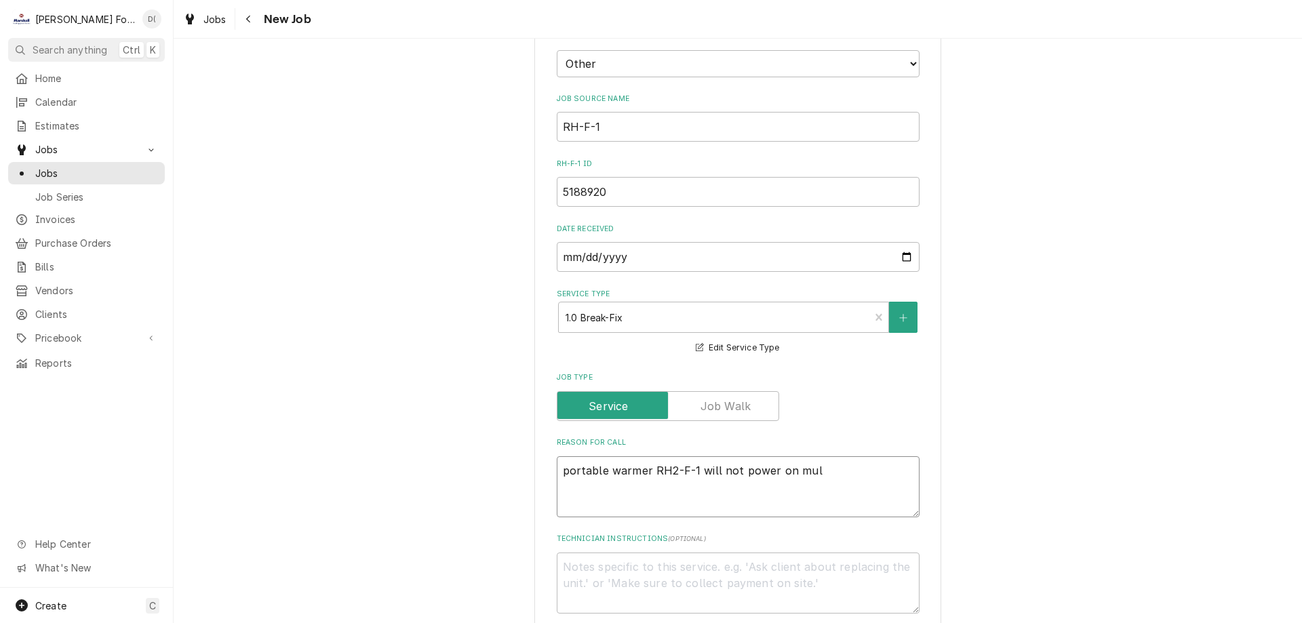
type textarea "x"
type textarea "portable warmer RH2-F-1 will not power on mult"
type textarea "x"
type textarea "portable warmer RH2-F-1 will not power on multi"
type textarea "x"
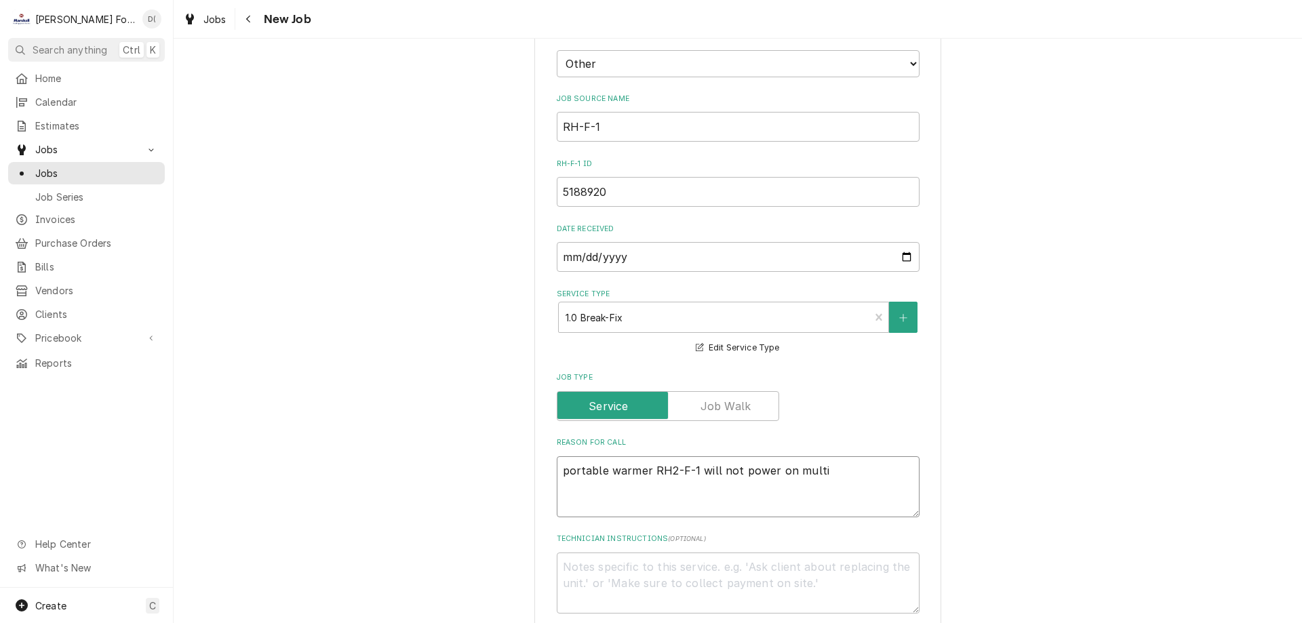
type textarea "portable warmer RH2-F-1 will not power on multip"
type textarea "x"
type textarea "portable warmer RH2-F-1 will not power on multipl"
type textarea "x"
type textarea "portable warmer RH2-F-1 will not power on multiple"
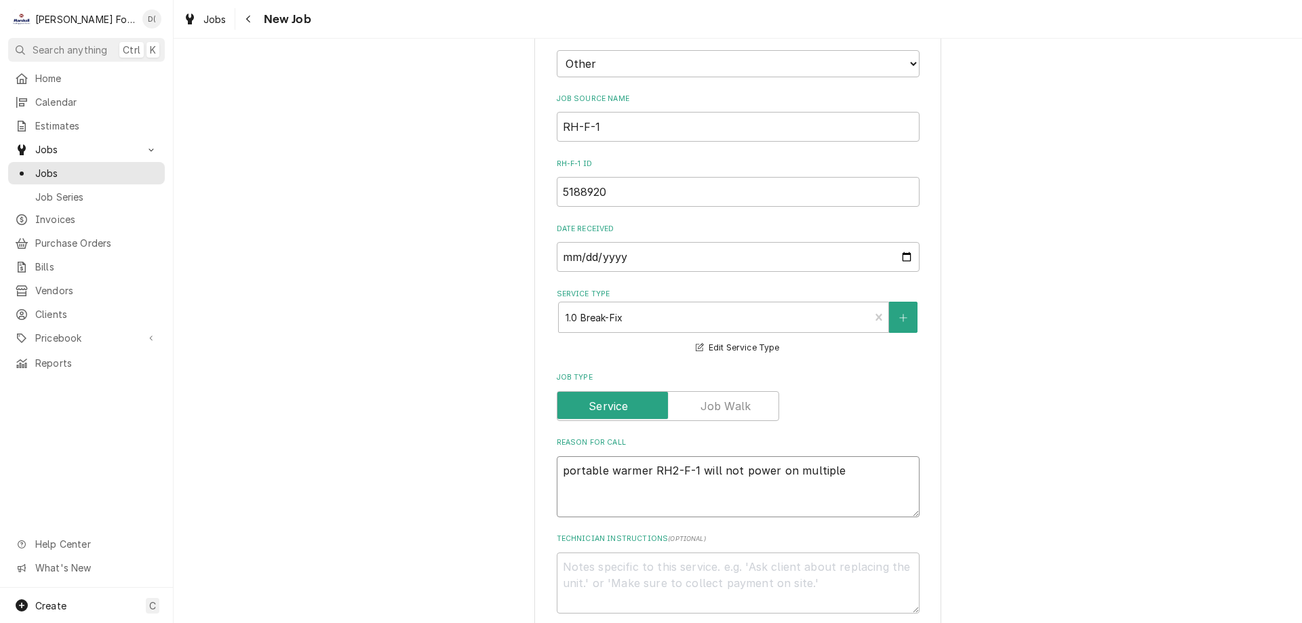
type textarea "x"
type textarea "portable warmer RH2-F-1 will not power on multiple"
type textarea "x"
type textarea "portable warmer RH2-F-1 will not power on multiple o"
type textarea "x"
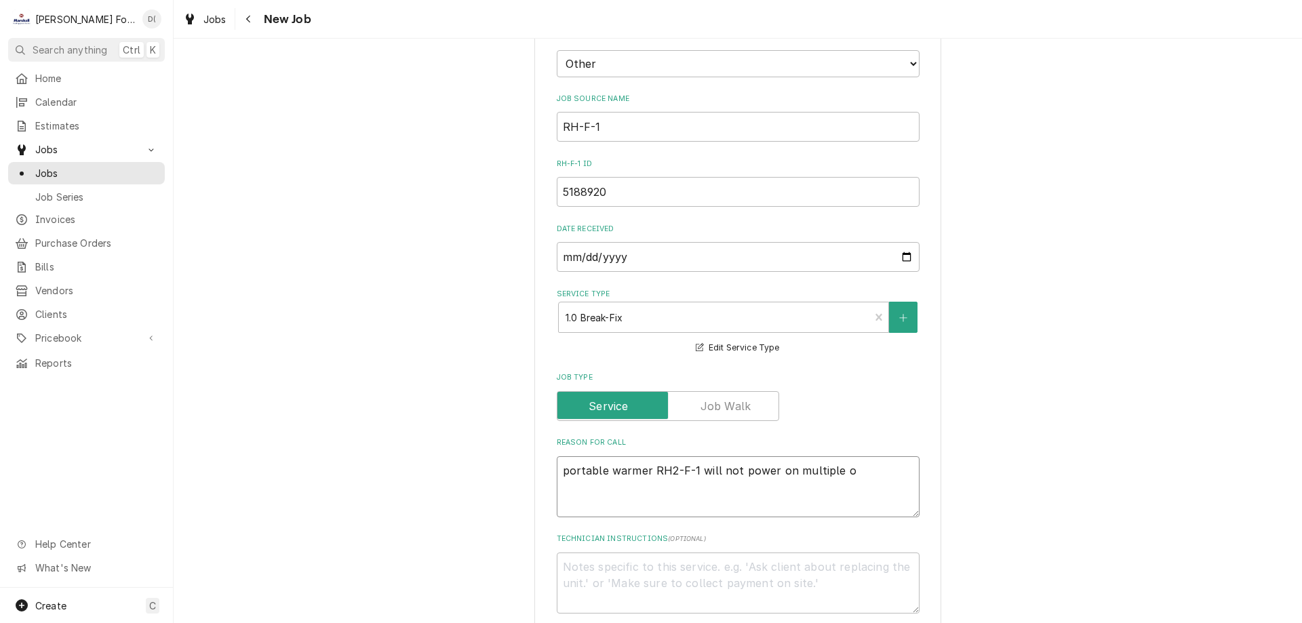
type textarea "portable warmer RH2-F-1 will not power on multiple ou"
type textarea "x"
type textarea "portable warmer RH2-F-1 will not power on multiple out"
type textarea "x"
type textarea "portable warmer RH2-F-1 will not power on multiple outl"
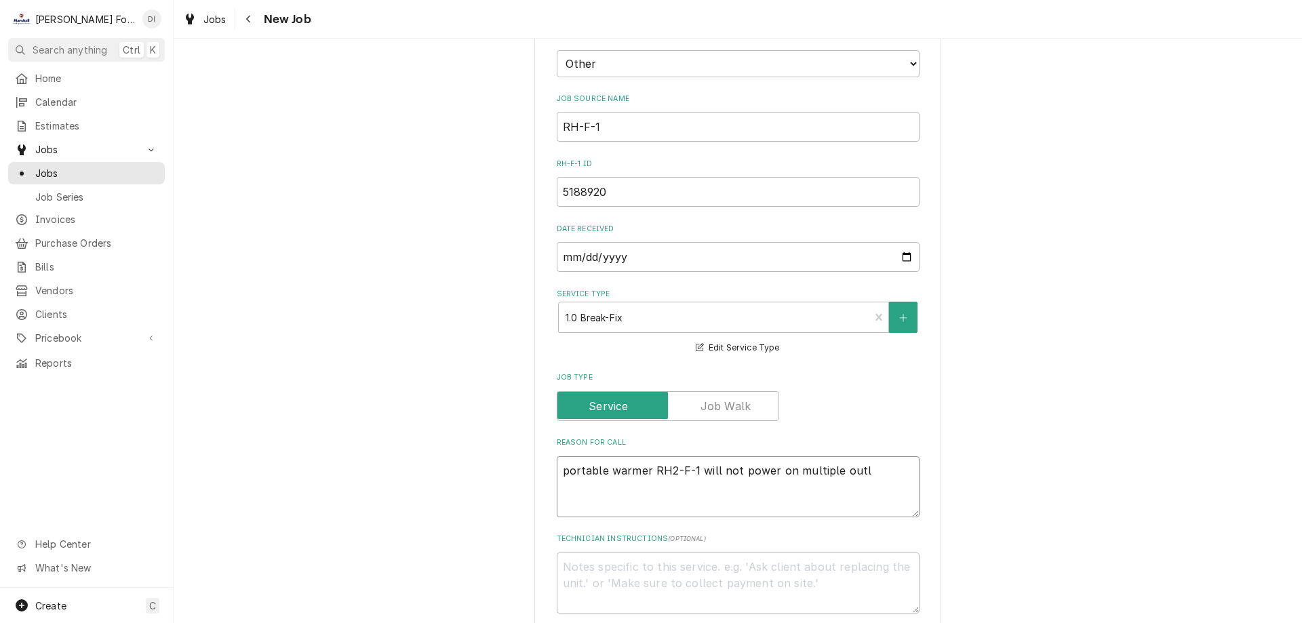
type textarea "x"
type textarea "portable warmer RH2-F-1 will not power on multiple outle"
type textarea "x"
type textarea "portable warmer RH2-F-1 will not power on multiple outlet"
type textarea "x"
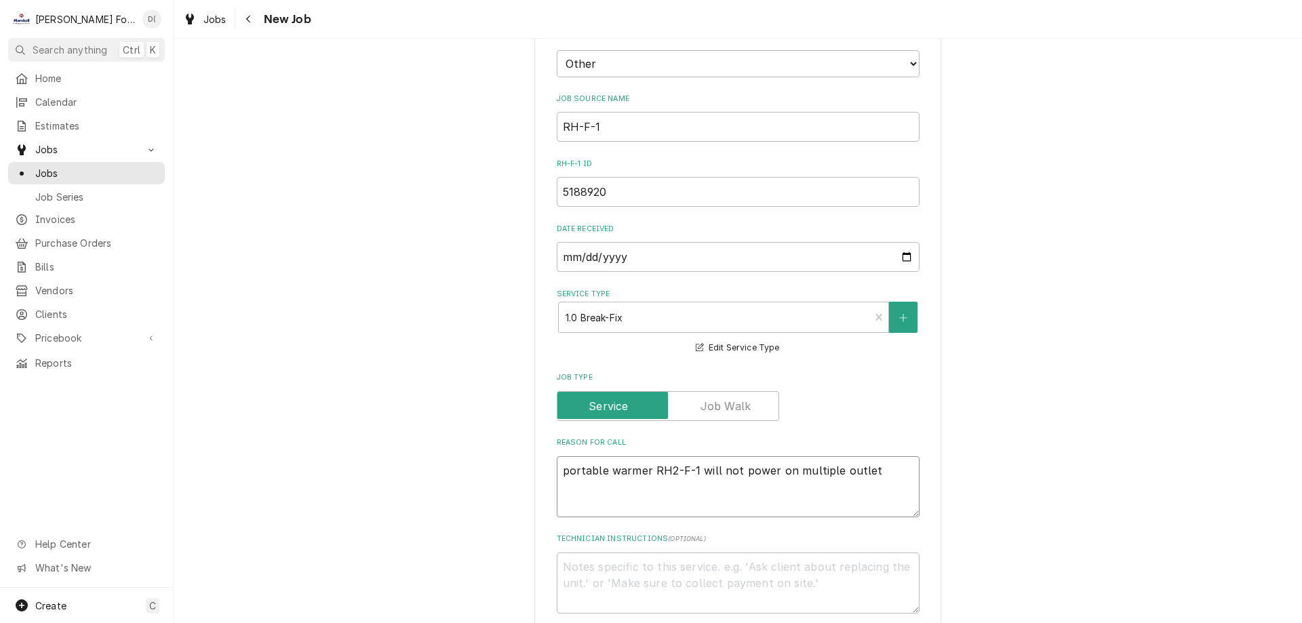
type textarea "portable warmer RH2-F-1 will not power on multiple outlets"
type textarea "x"
type textarea "portable warmer RH2-F-1 will not power on multiple outlets"
type textarea "x"
type textarea "portable warmer RH2-F-1 will not power on multiple outlets c"
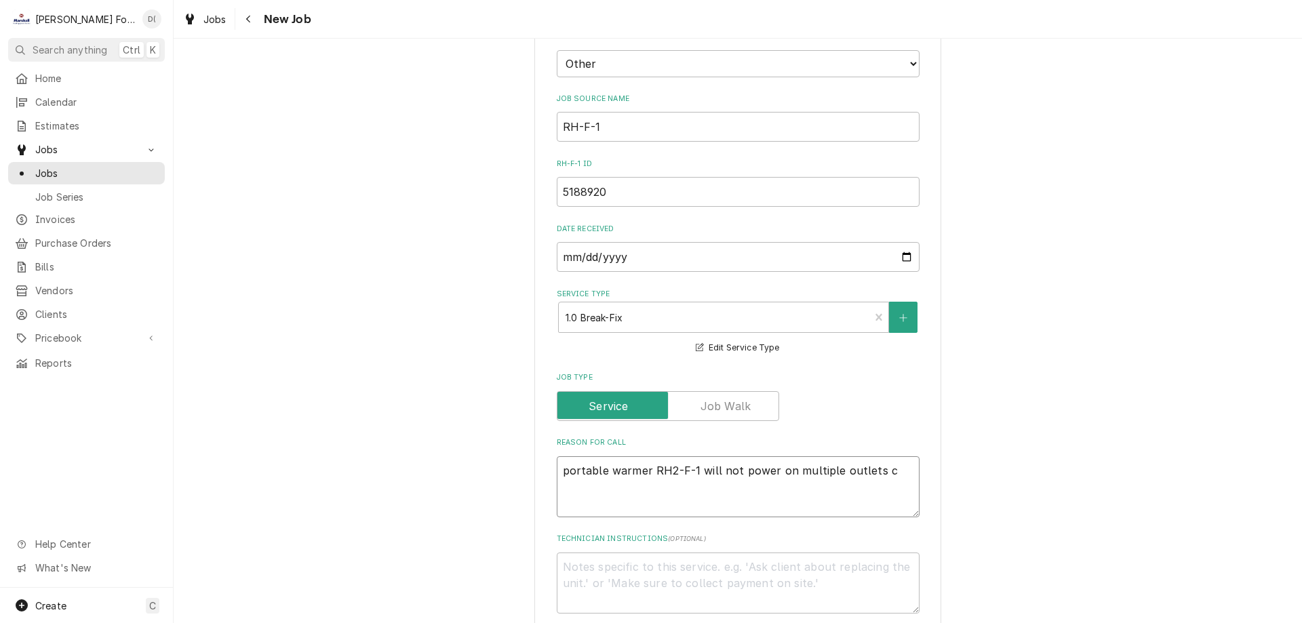
type textarea "x"
type textarea "portable warmer RH2-F-1 will not power on multiple outlets ch"
type textarea "x"
type textarea "portable warmer RH2-F-1 will not power on multiple outlets che"
type textarea "x"
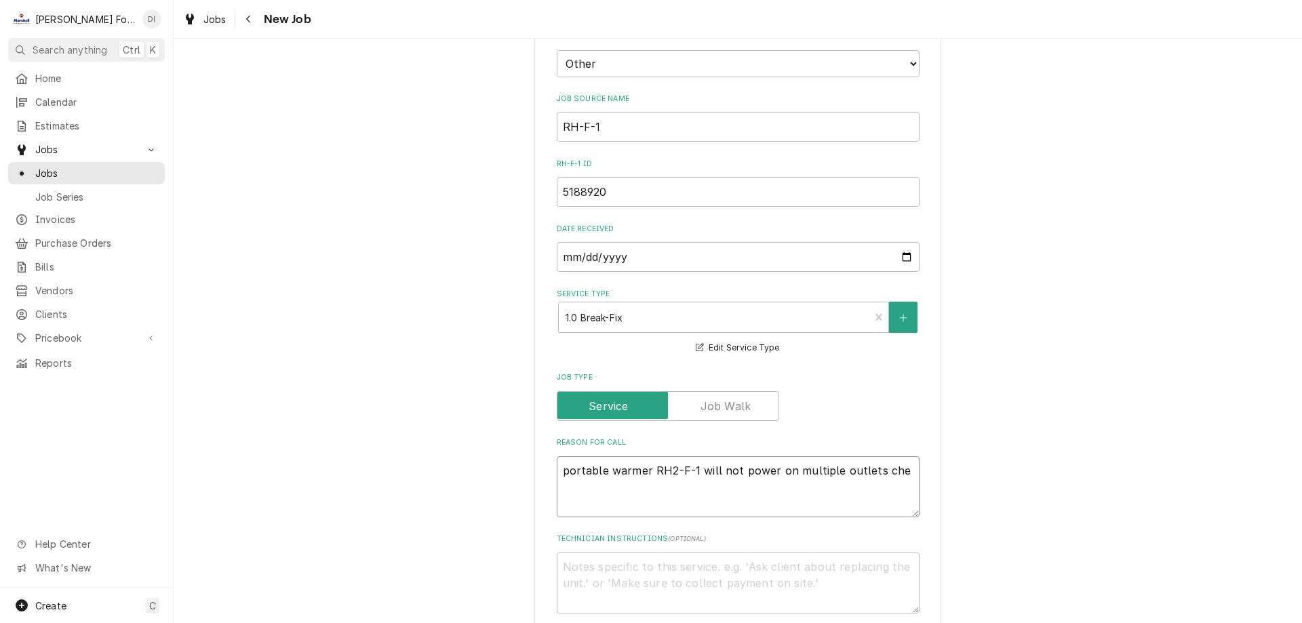
type textarea "portable warmer RH2-F-1 will not power on multiple outlets chec"
type textarea "x"
type textarea "portable warmer RH2-F-1 will not power on multiple outlets check"
type textarea "x"
type textarea "portable warmer RH2-F-1 will not power on multiple outlets checke"
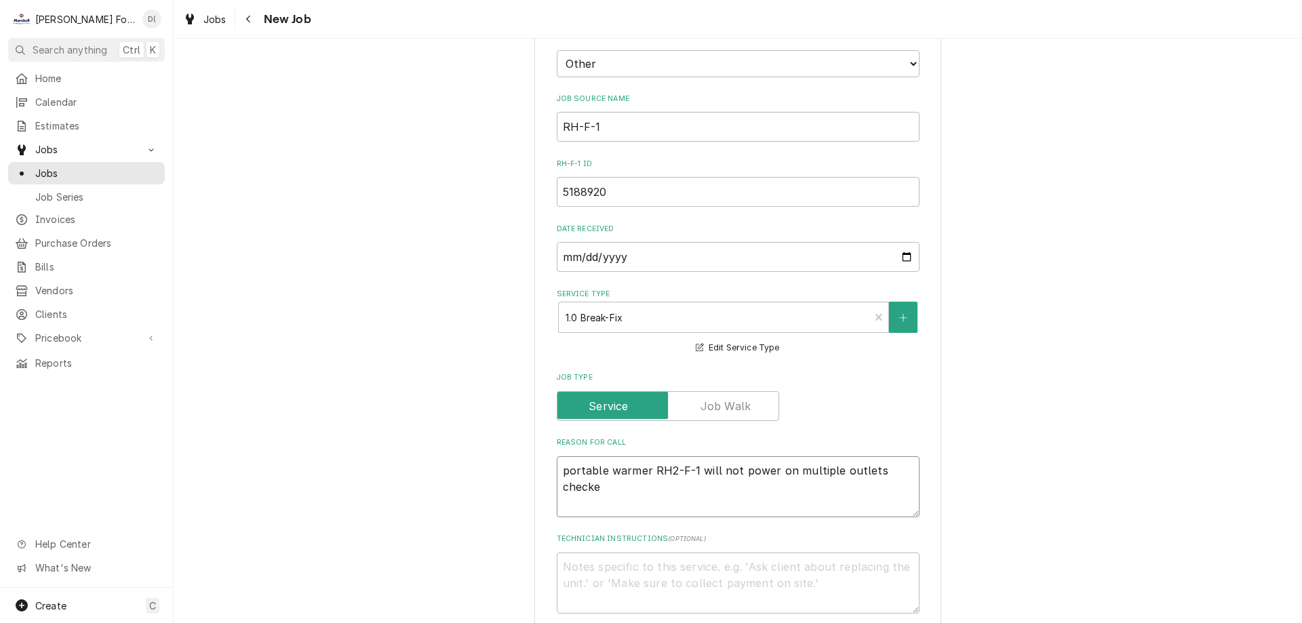
type textarea "x"
type textarea "portable warmer RH2-F-1 will not power on multiple outlets checked"
type textarea "x"
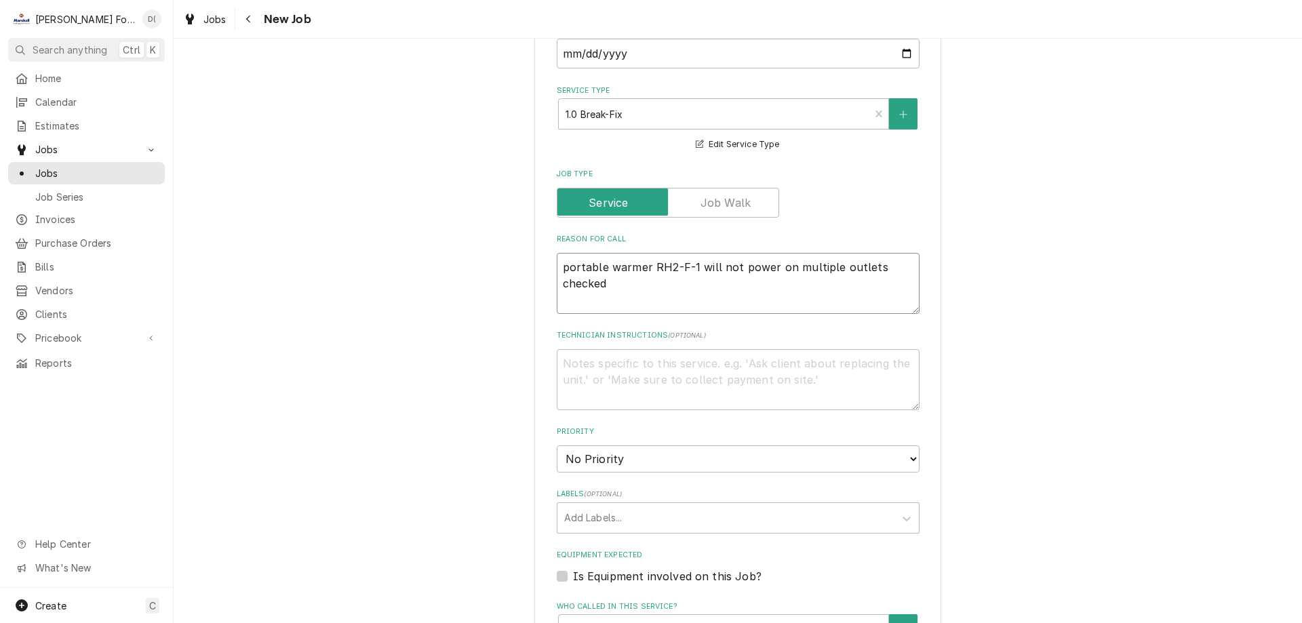
scroll to position [1017, 0]
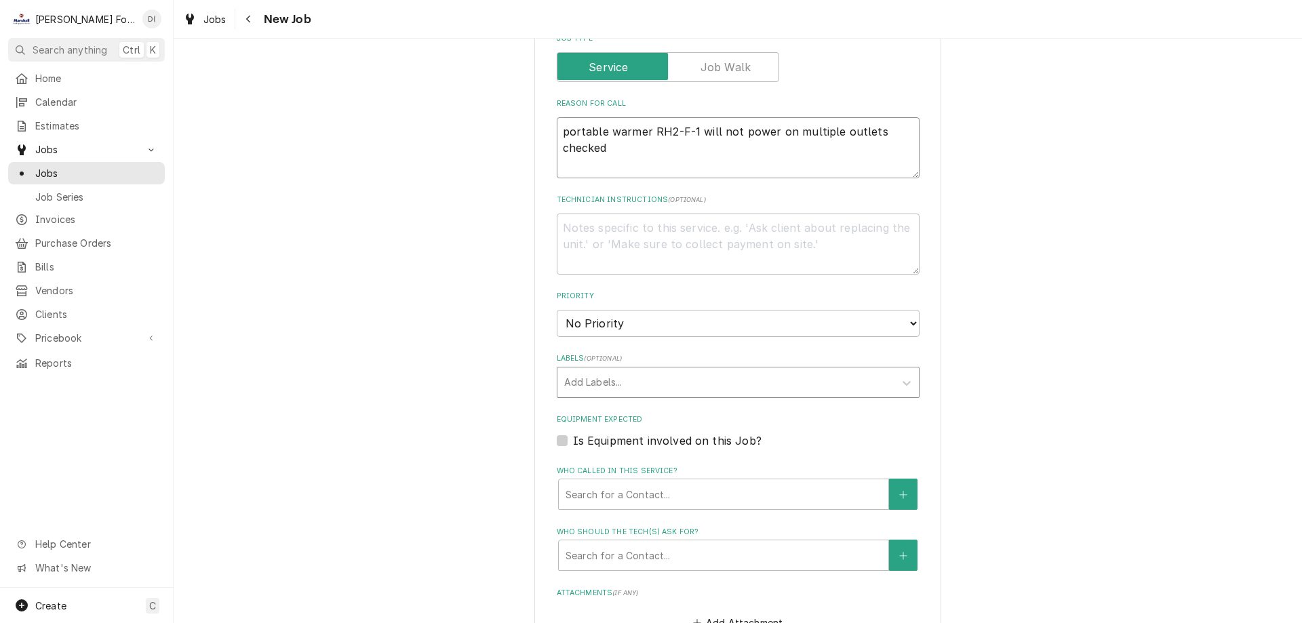
type textarea "portable warmer RH2-F-1 will not power on multiple outlets checked"
click at [669, 370] on div "Labels" at bounding box center [725, 382] width 323 height 24
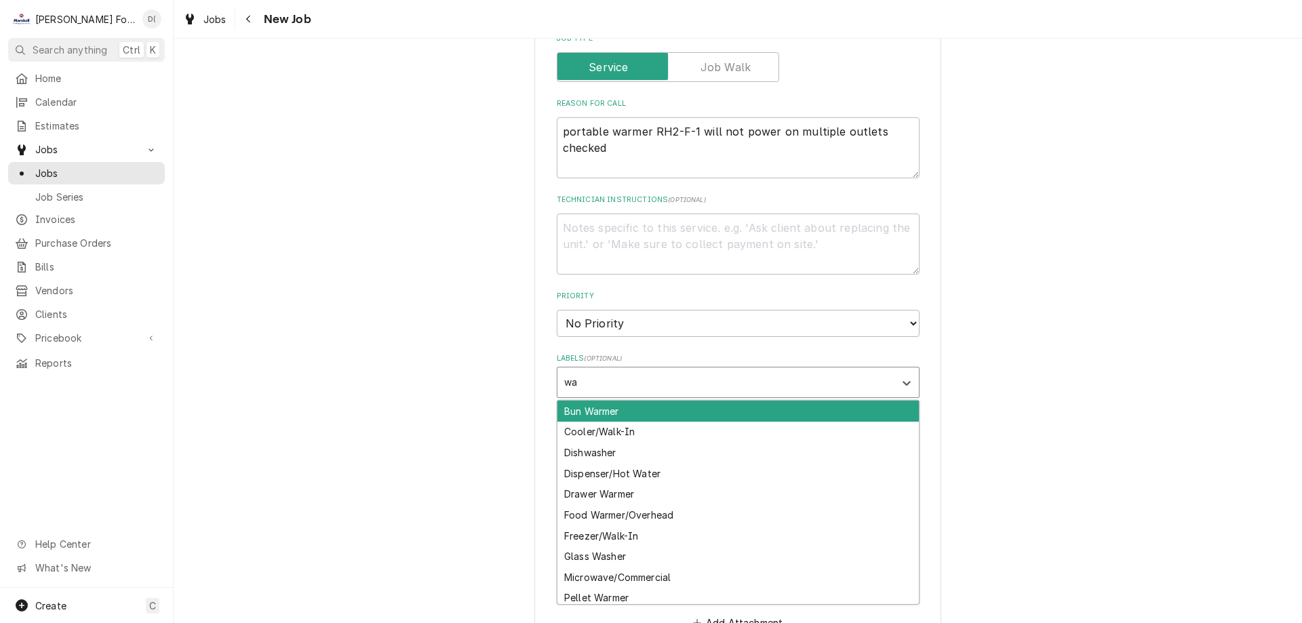
type input "war"
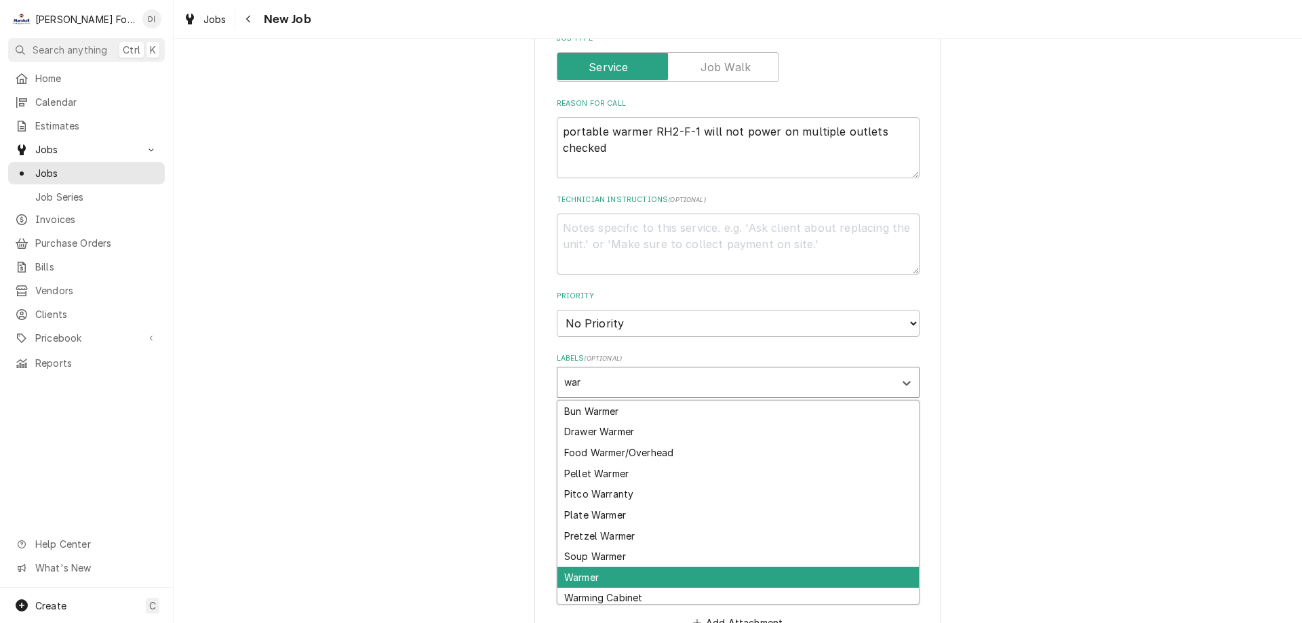
click at [633, 567] on div "Warmer" at bounding box center [737, 577] width 361 height 21
type textarea "x"
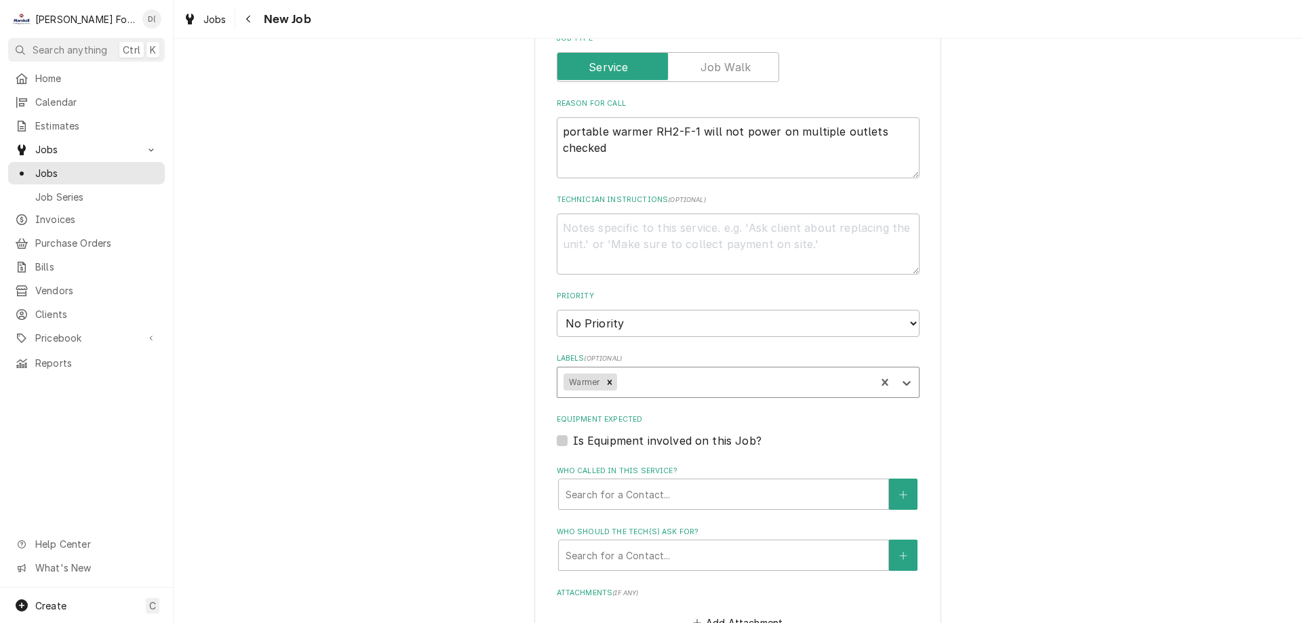
scroll to position [1153, 0]
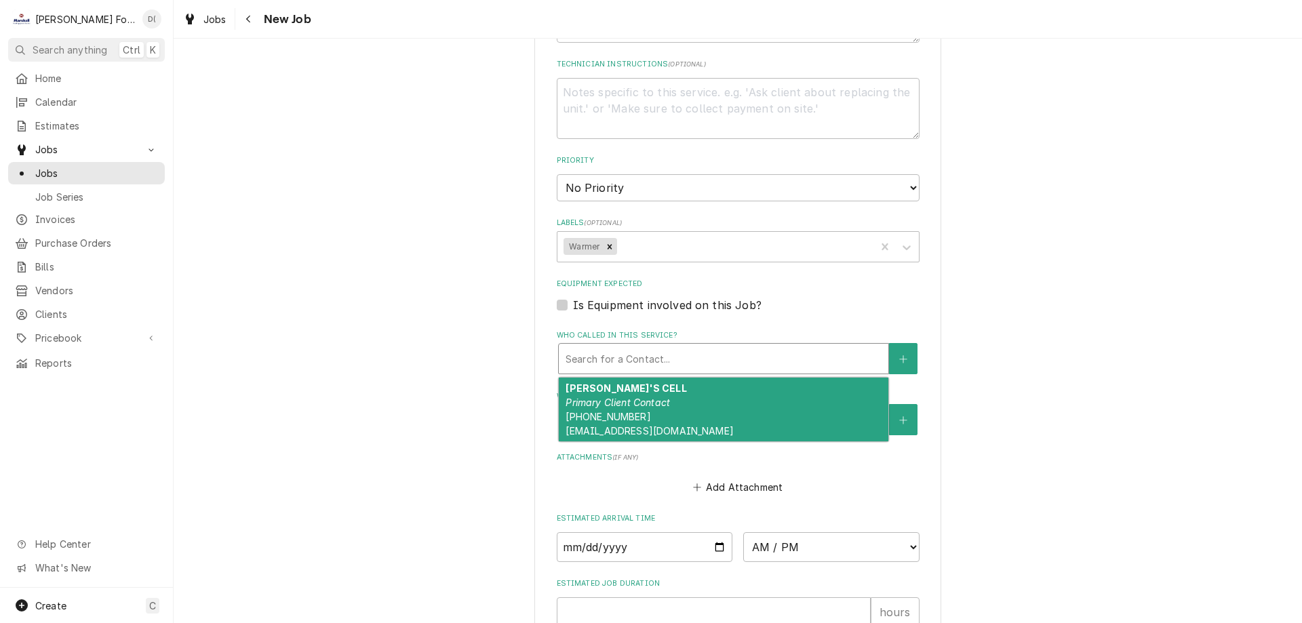
click at [639, 351] on div "Who called in this service?" at bounding box center [724, 358] width 316 height 24
click at [635, 378] on div "TOM'S CELL Primary Client Contact (774) 961-9708 tobrien9@providence.edu" at bounding box center [724, 410] width 330 height 64
type textarea "x"
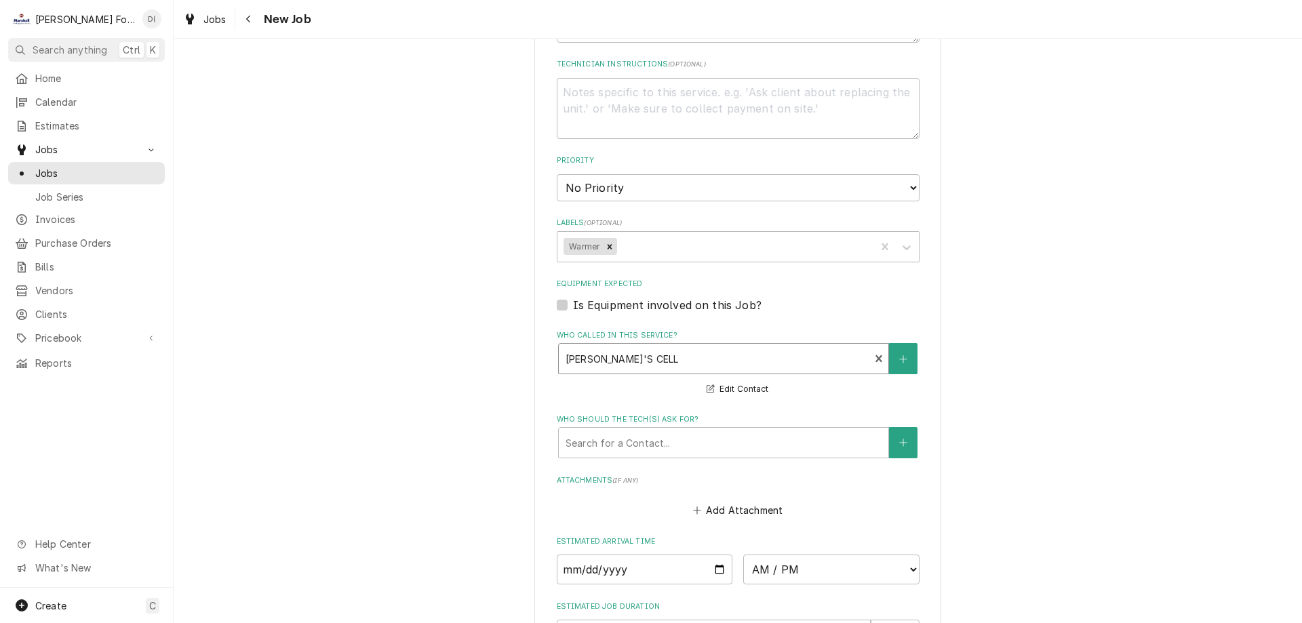
scroll to position [1356, 0]
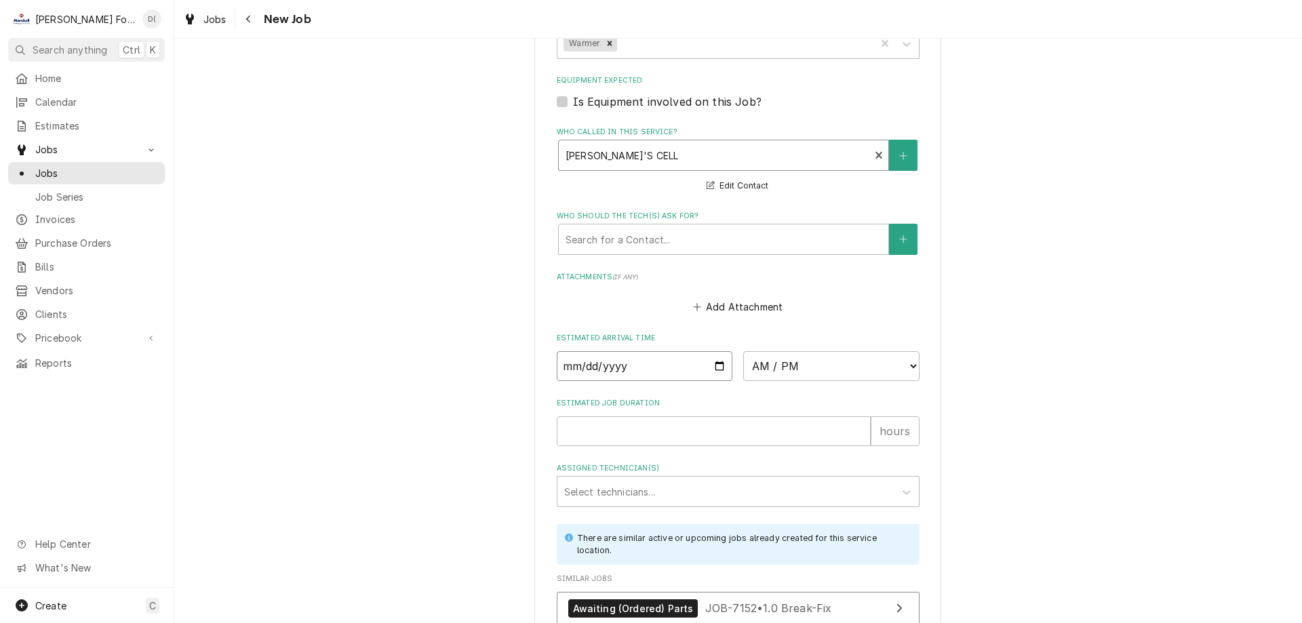
click at [717, 351] on input "Date" at bounding box center [645, 366] width 176 height 30
type input "2025-09-26"
type textarea "x"
click at [835, 354] on select "AM / PM 6:00 AM 6:15 AM 6:30 AM 6:45 AM 7:00 AM 7:15 AM 7:30 AM 7:45 AM 8:00 AM…" at bounding box center [831, 366] width 176 height 30
select select "13:30:00"
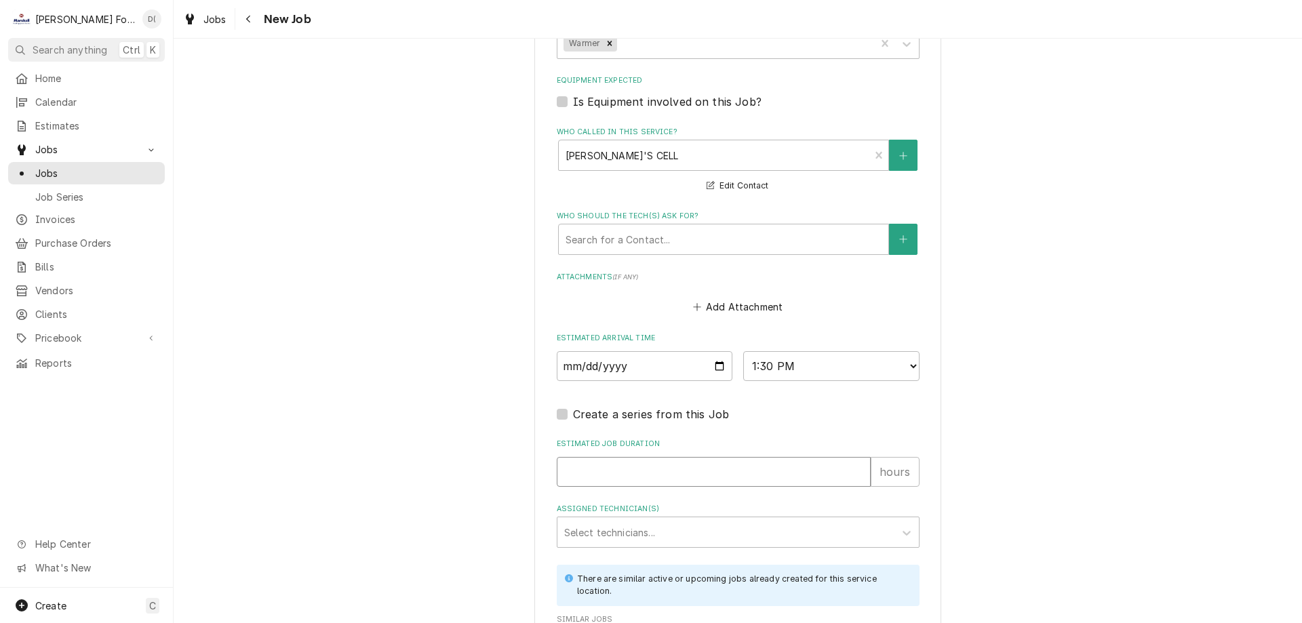
click at [617, 460] on input "Estimated Job Duration" at bounding box center [714, 472] width 314 height 30
type textarea "x"
type input "1"
type textarea "x"
type input "1"
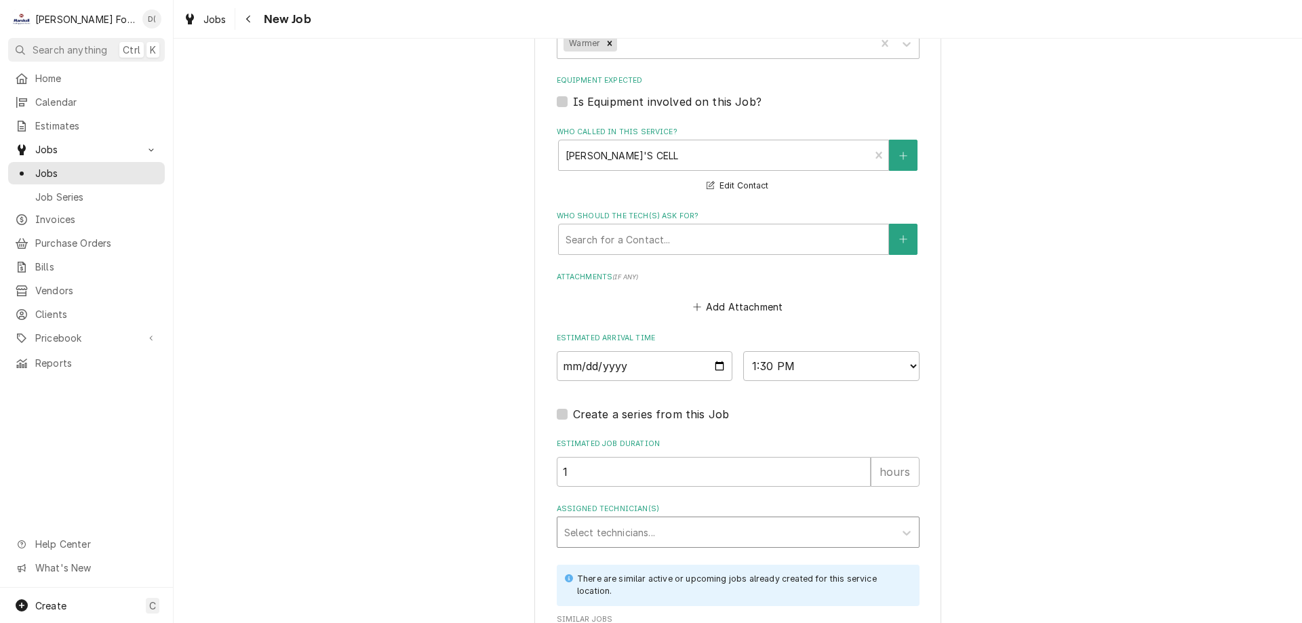
click at [606, 520] on div "Assigned Technician(s)" at bounding box center [725, 532] width 323 height 24
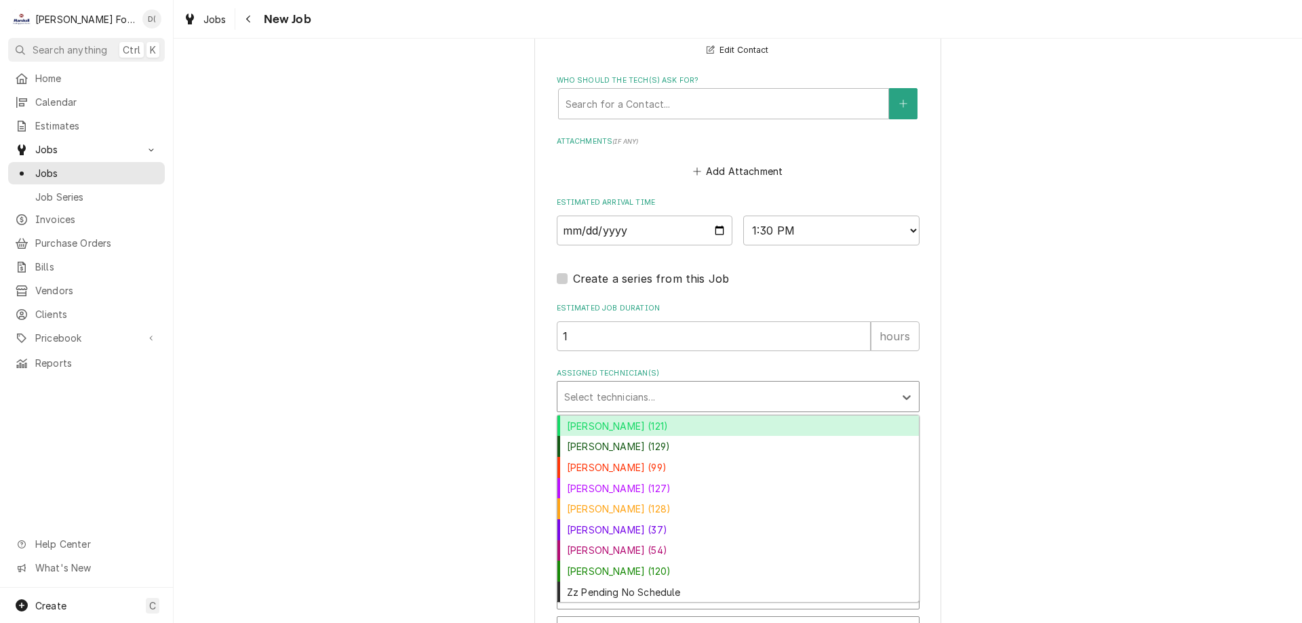
scroll to position [1627, 0]
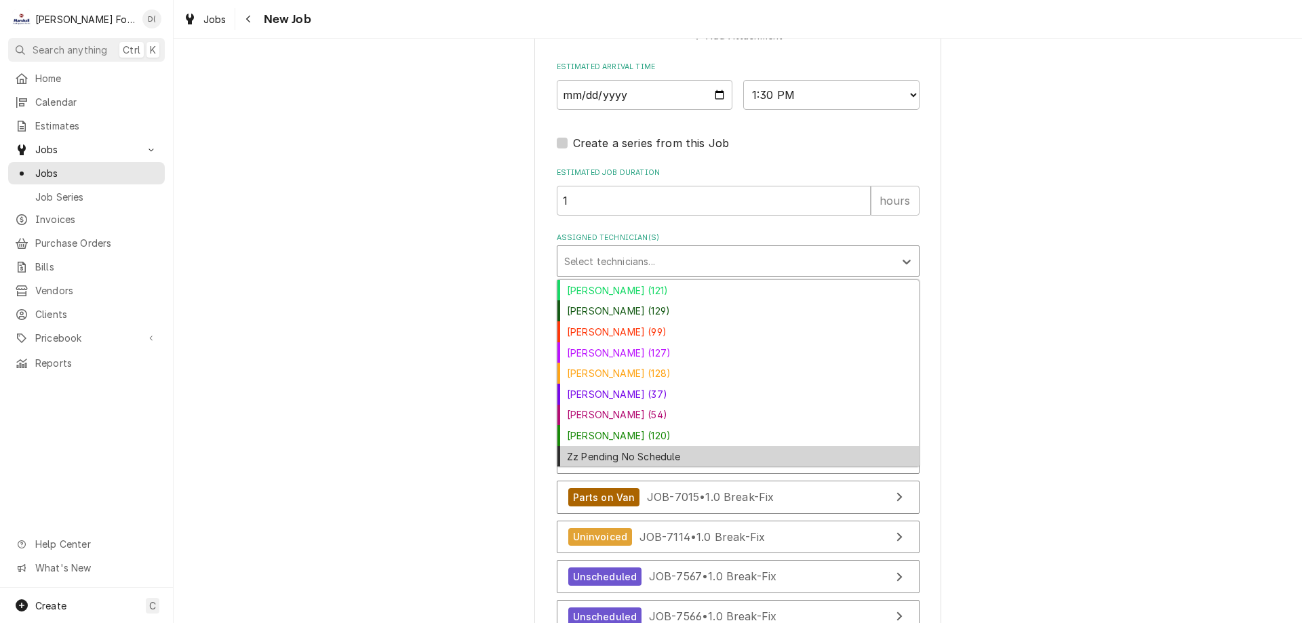
click at [620, 446] on div "Zz Pending No Schedule" at bounding box center [737, 456] width 361 height 21
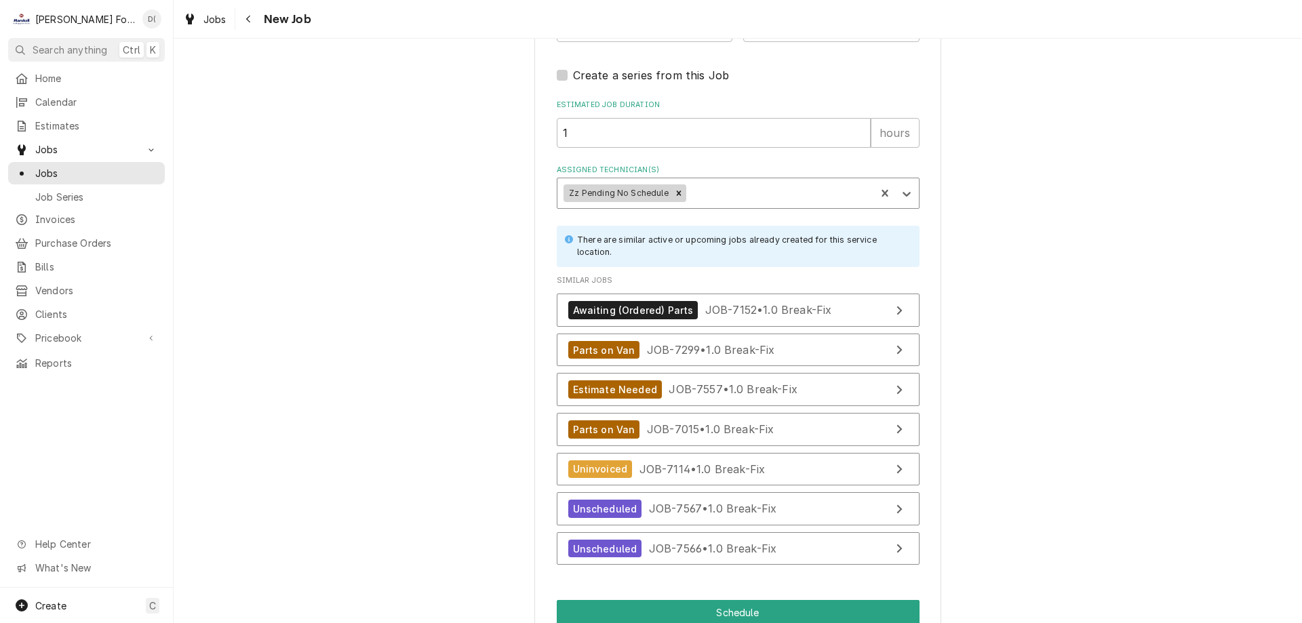
scroll to position [1745, 0]
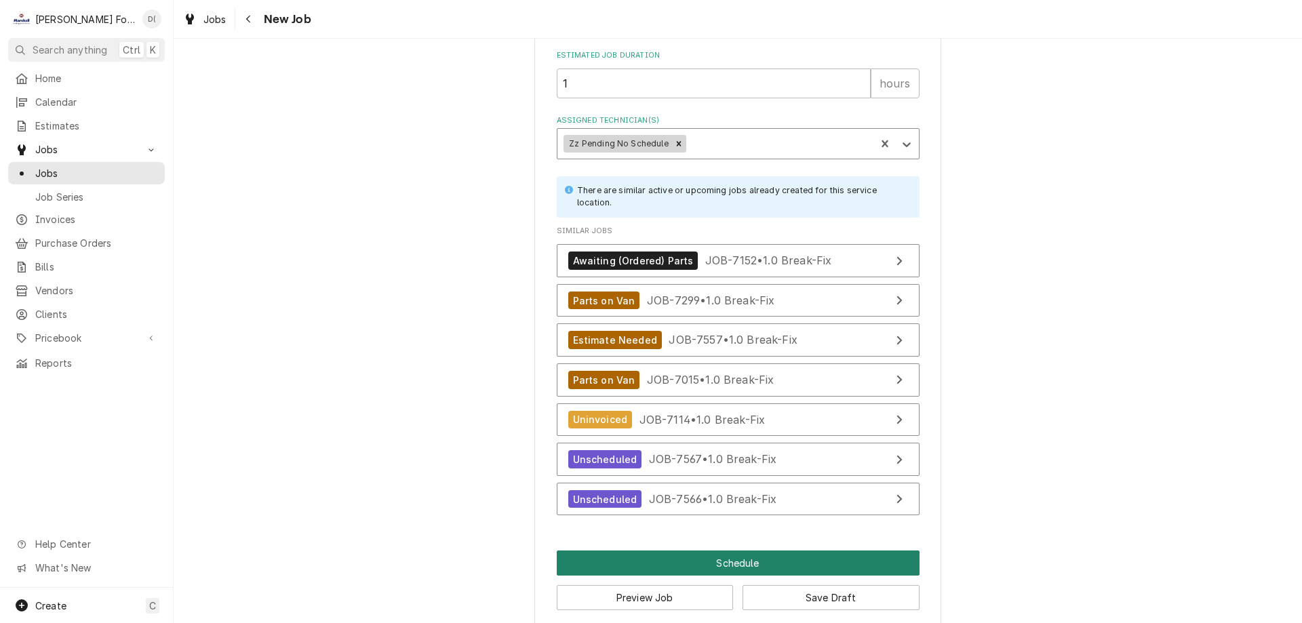
click at [720, 551] on button "Schedule" at bounding box center [738, 563] width 363 height 25
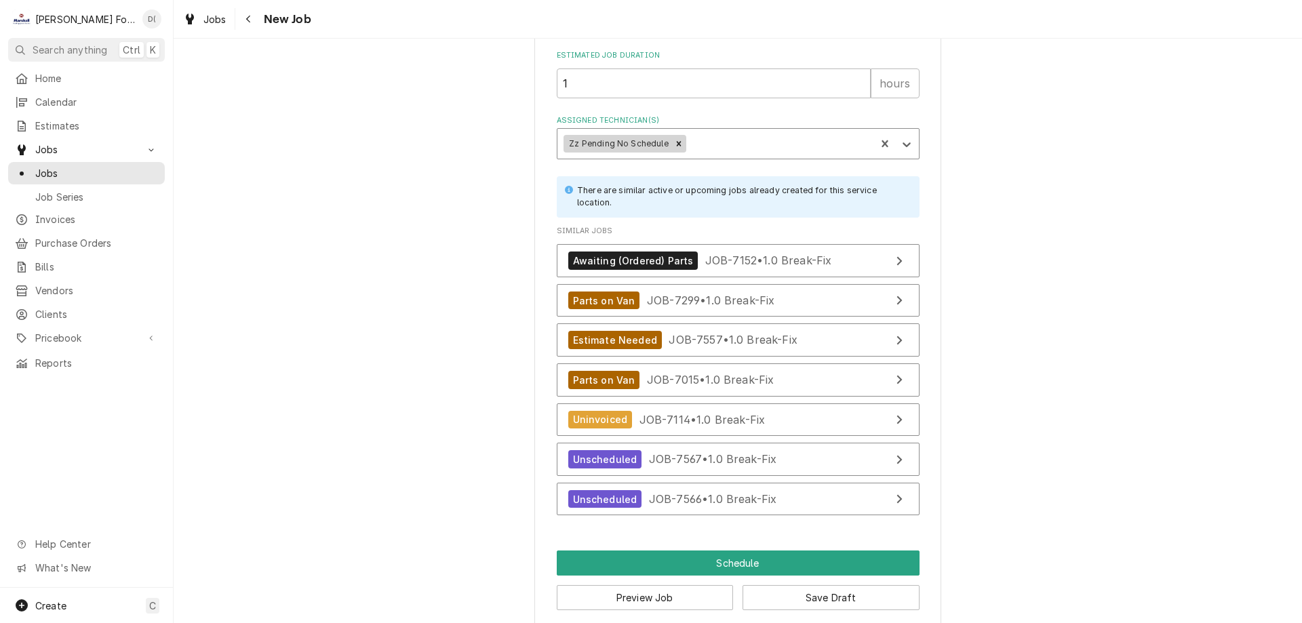
scroll to position [1732, 0]
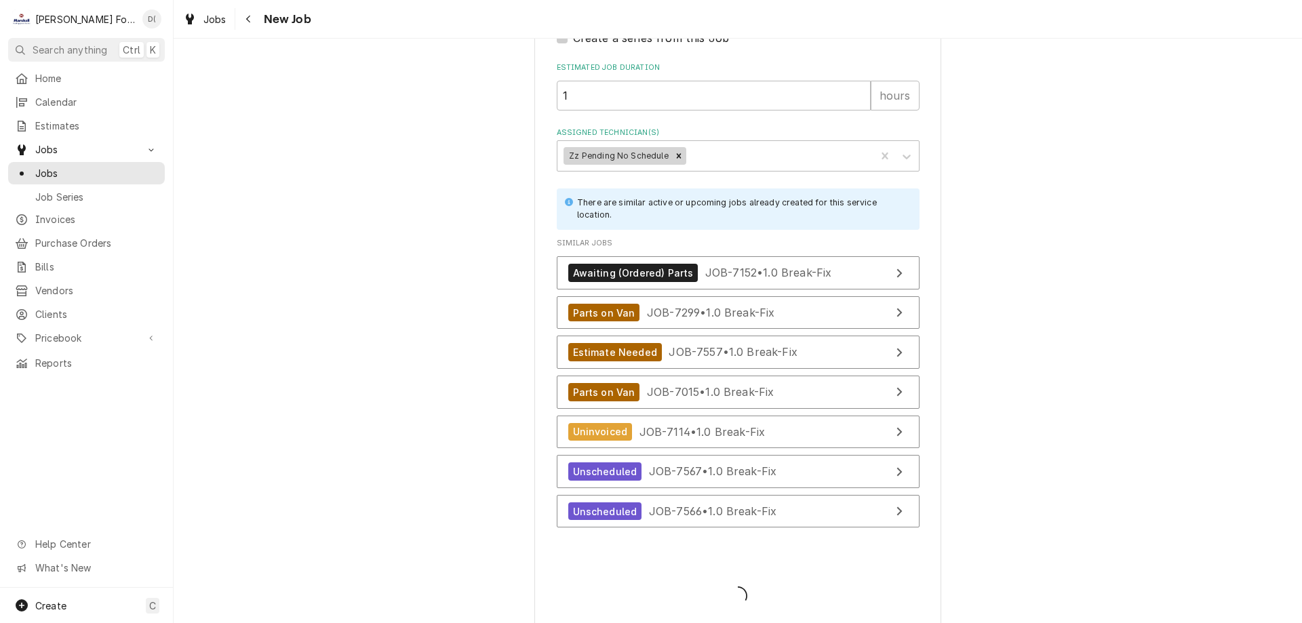
type textarea "x"
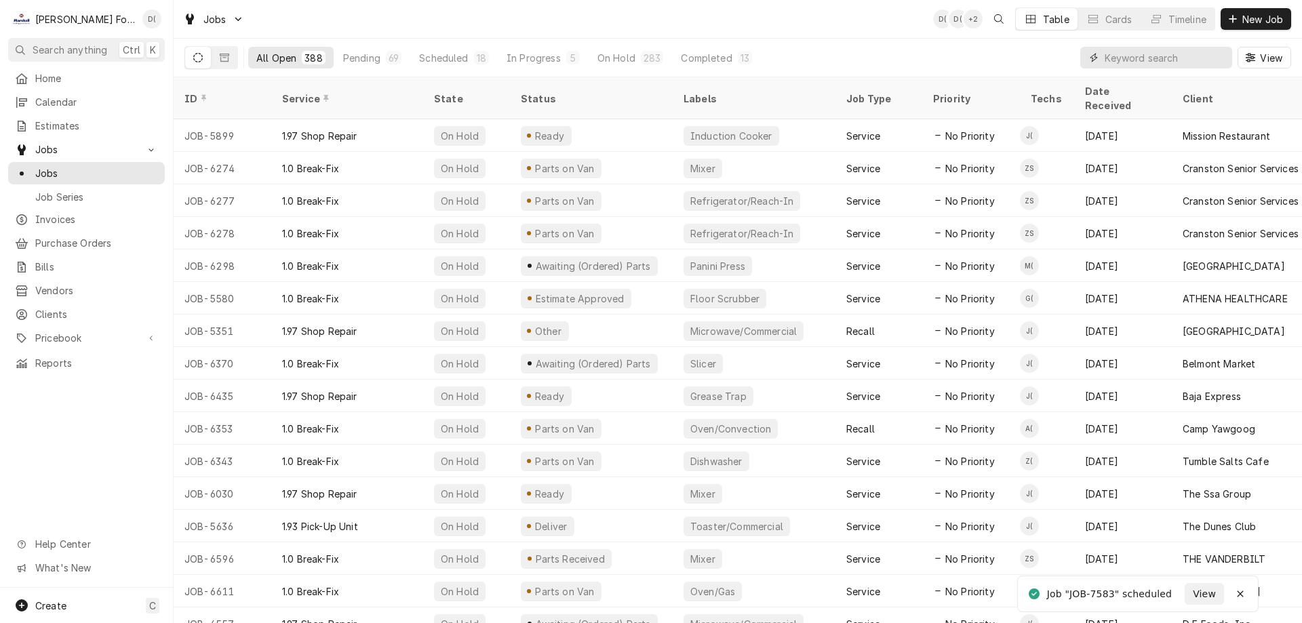
click at [1139, 60] on input "Dynamic Content Wrapper" at bounding box center [1165, 58] width 121 height 22
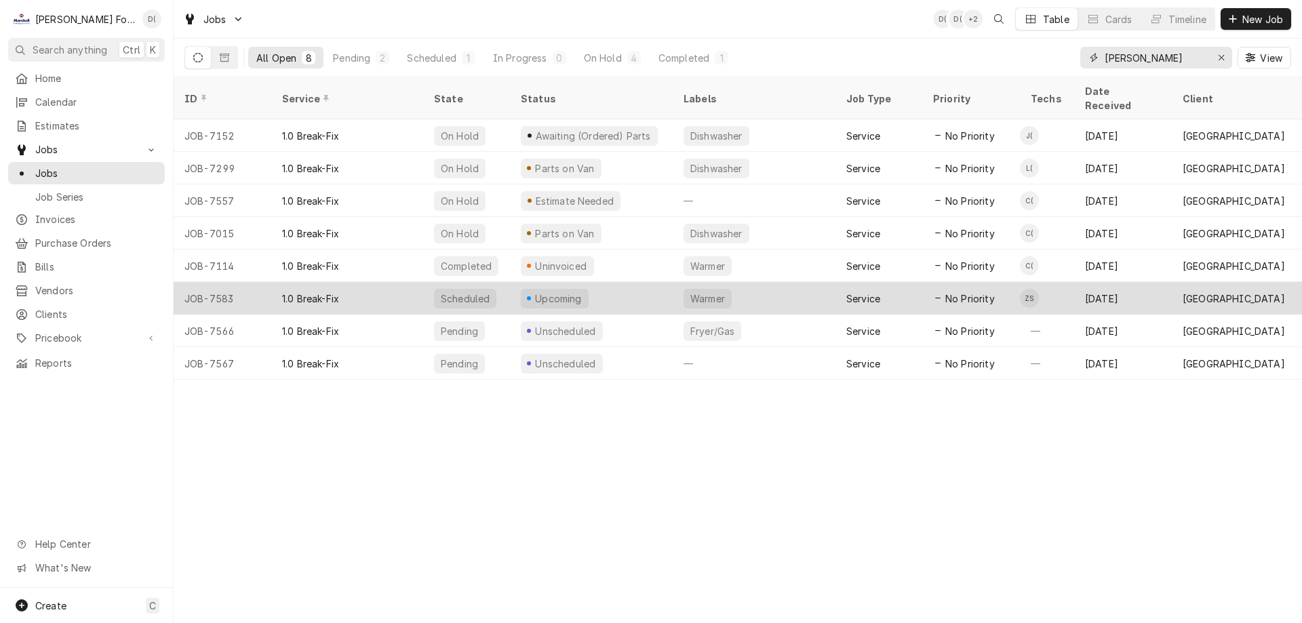
type input "[PERSON_NAME]"
click at [627, 282] on div "Upcoming" at bounding box center [591, 298] width 163 height 33
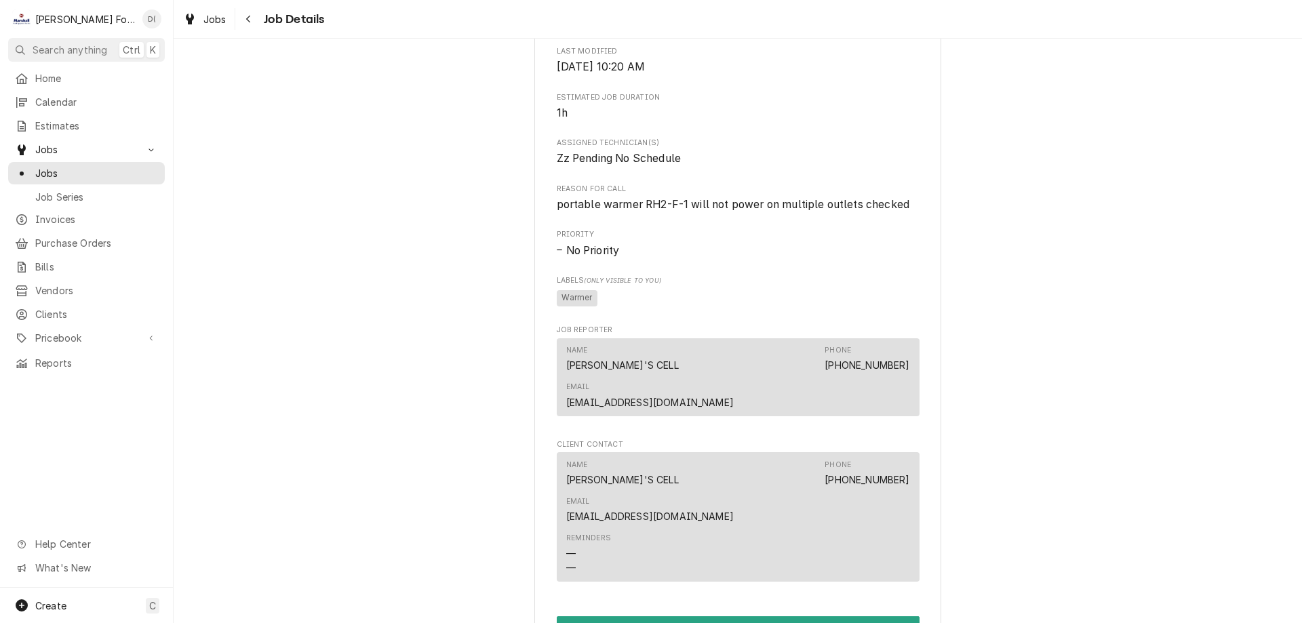
scroll to position [1109, 0]
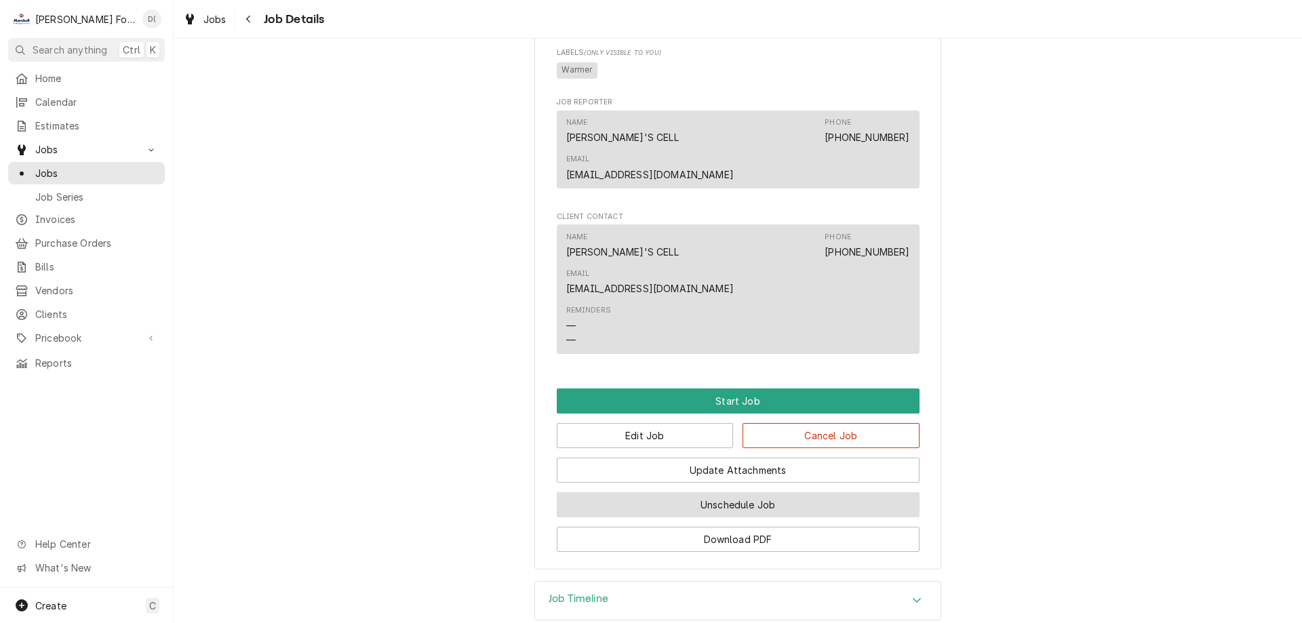
click at [620, 492] on button "Unschedule Job" at bounding box center [738, 504] width 363 height 25
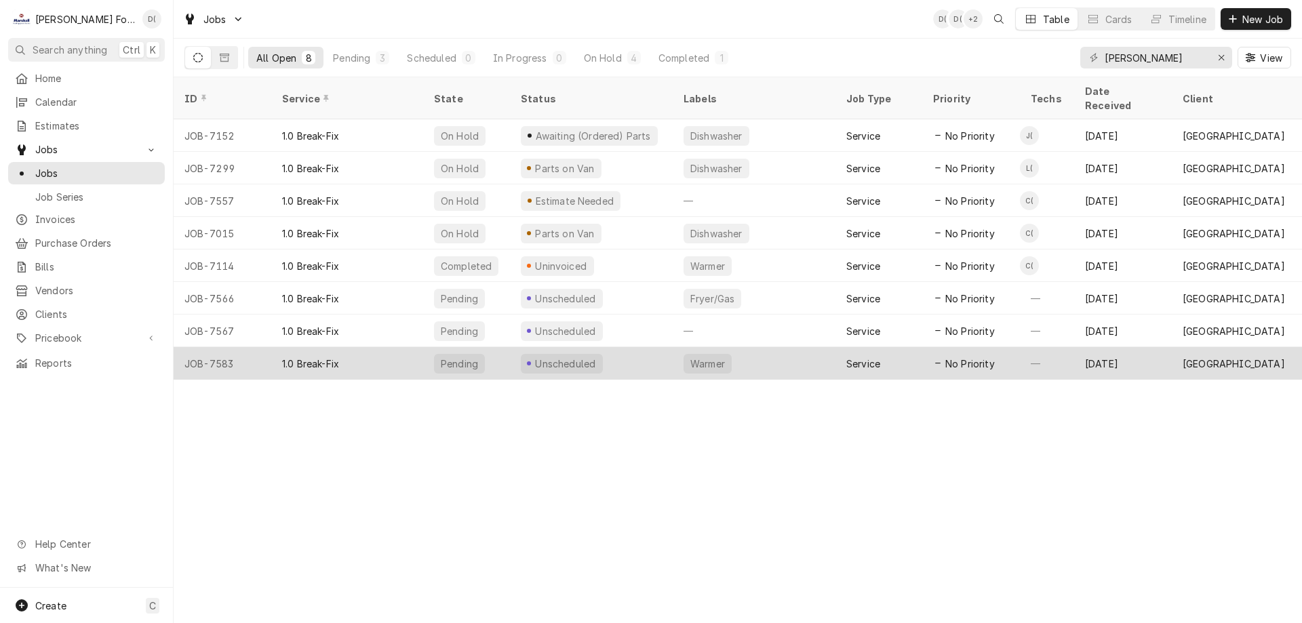
click at [631, 347] on div "Unscheduled" at bounding box center [591, 363] width 163 height 33
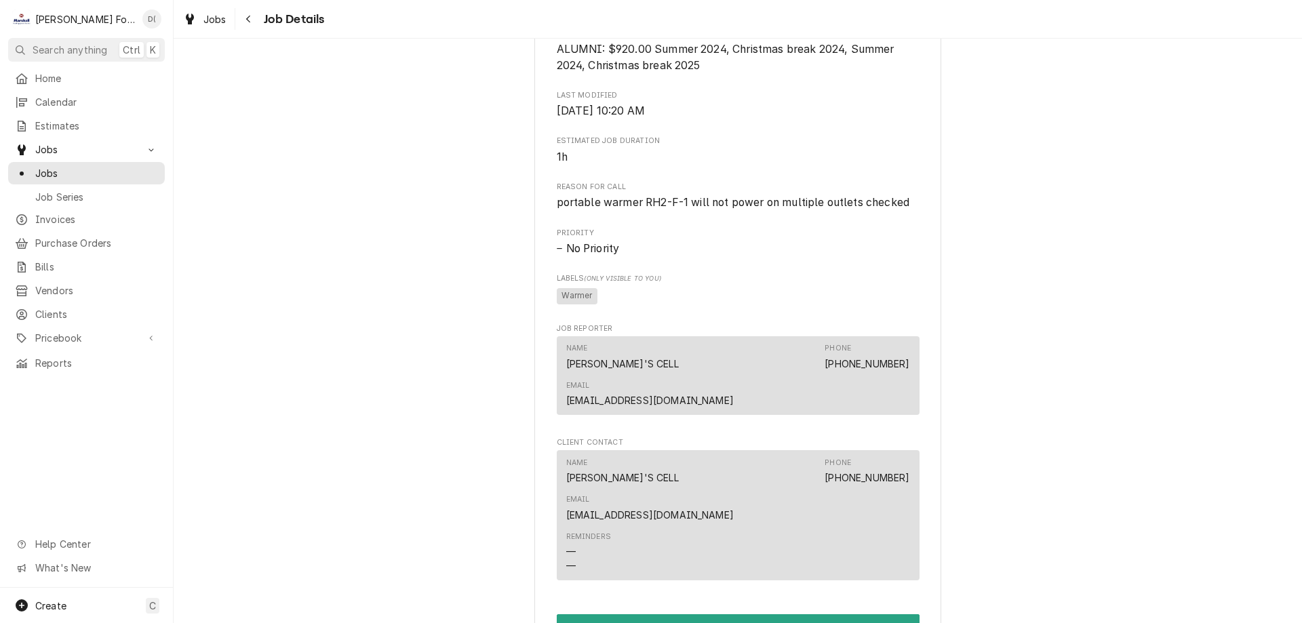
scroll to position [903, 0]
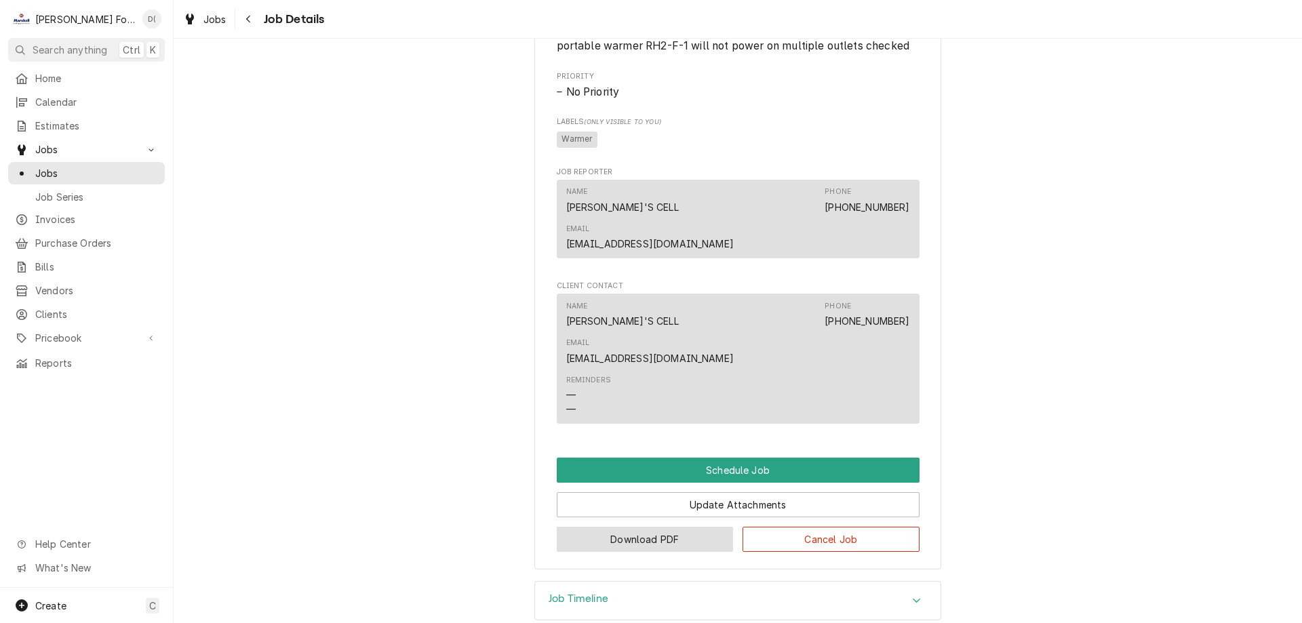
click at [652, 527] on button "Download PDF" at bounding box center [645, 539] width 177 height 25
click at [95, 175] on div "Jobs" at bounding box center [86, 173] width 151 height 17
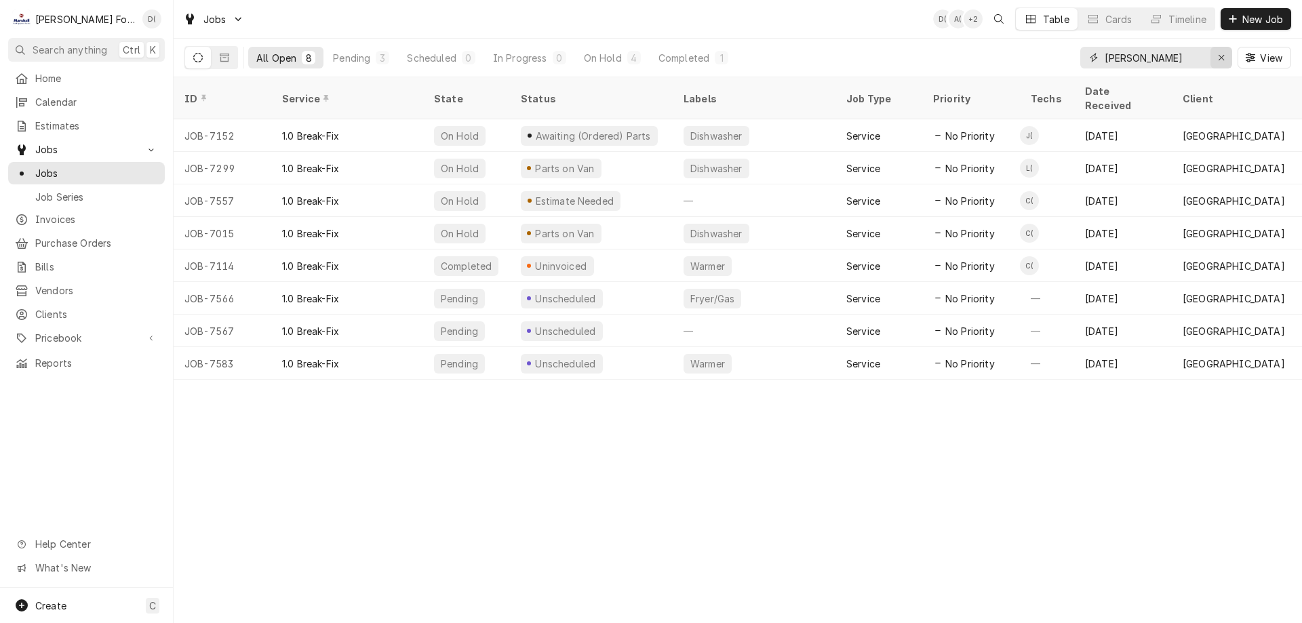
click at [1222, 58] on icon "Erase input" at bounding box center [1221, 57] width 7 height 9
click at [1204, 58] on input "Dynamic Content Wrapper" at bounding box center [1168, 58] width 127 height 22
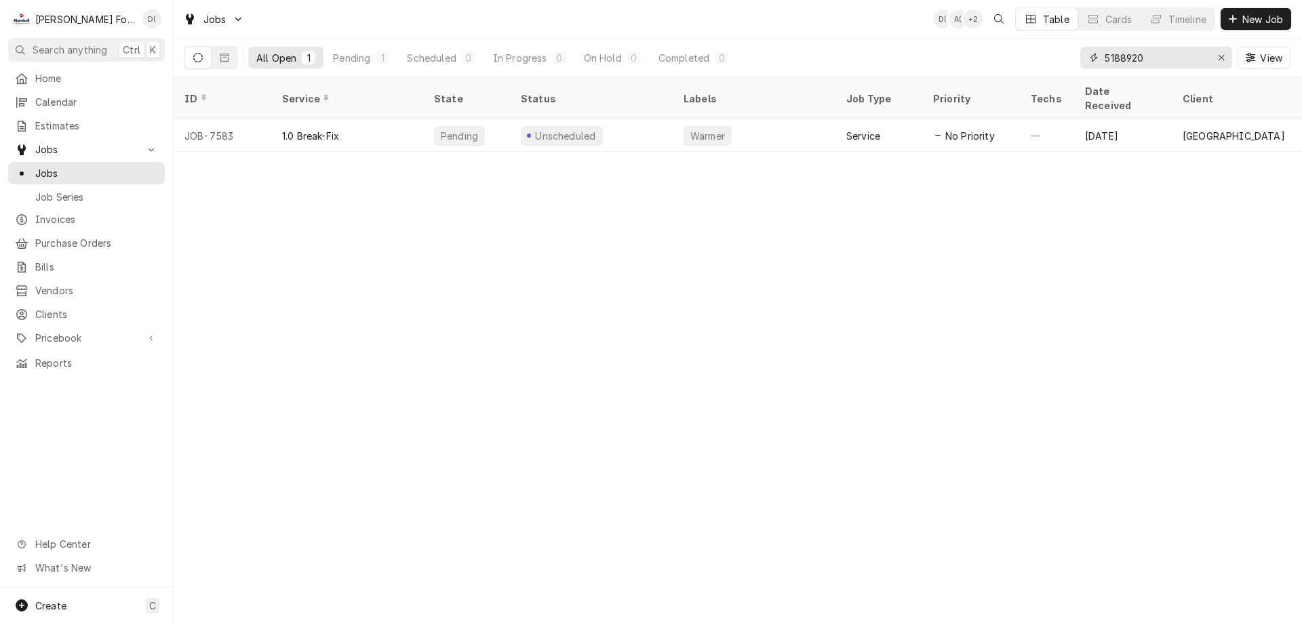
type input "5188920"
click at [1216, 52] on div "Erase input" at bounding box center [1221, 58] width 14 height 14
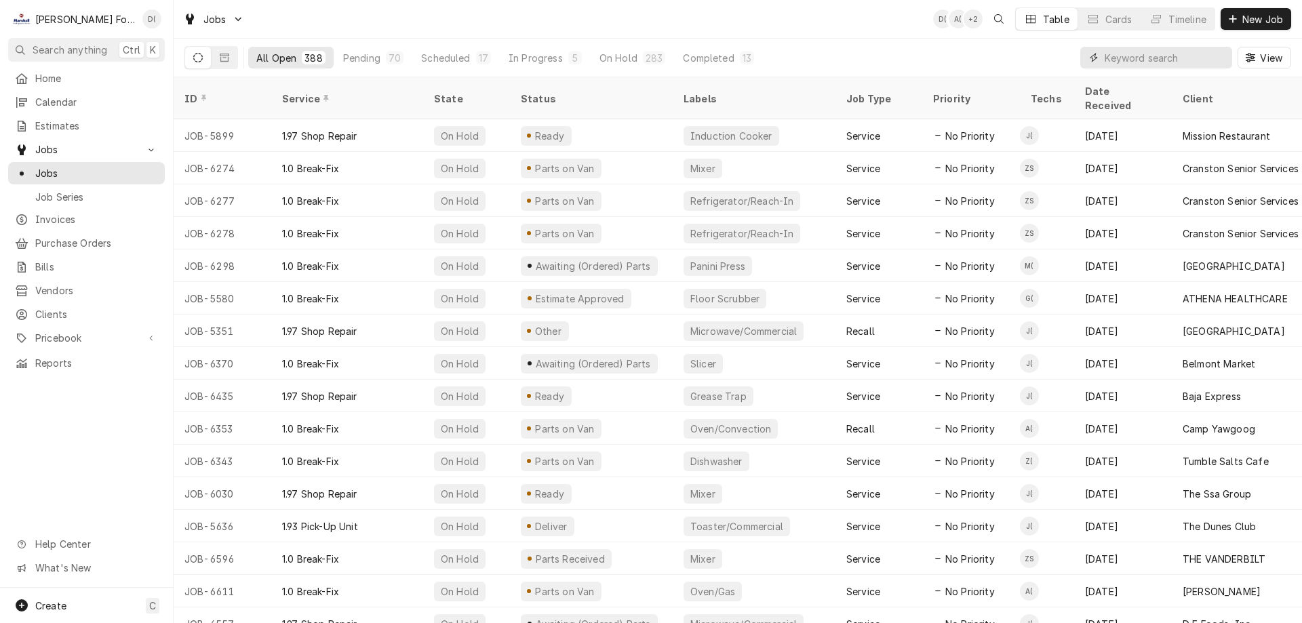
click at [1153, 52] on input "Dynamic Content Wrapper" at bounding box center [1165, 58] width 121 height 22
type input "warmer"
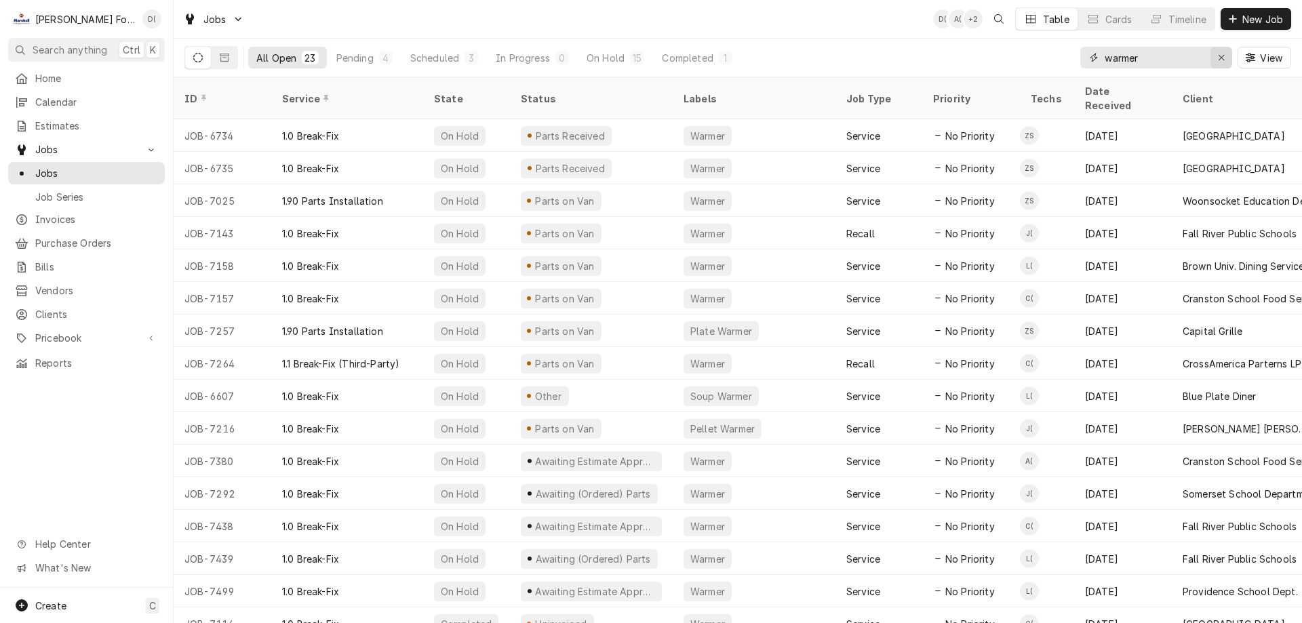
click at [1216, 56] on div "Erase input" at bounding box center [1221, 58] width 14 height 14
click at [1168, 56] on input "Dynamic Content Wrapper" at bounding box center [1168, 58] width 127 height 22
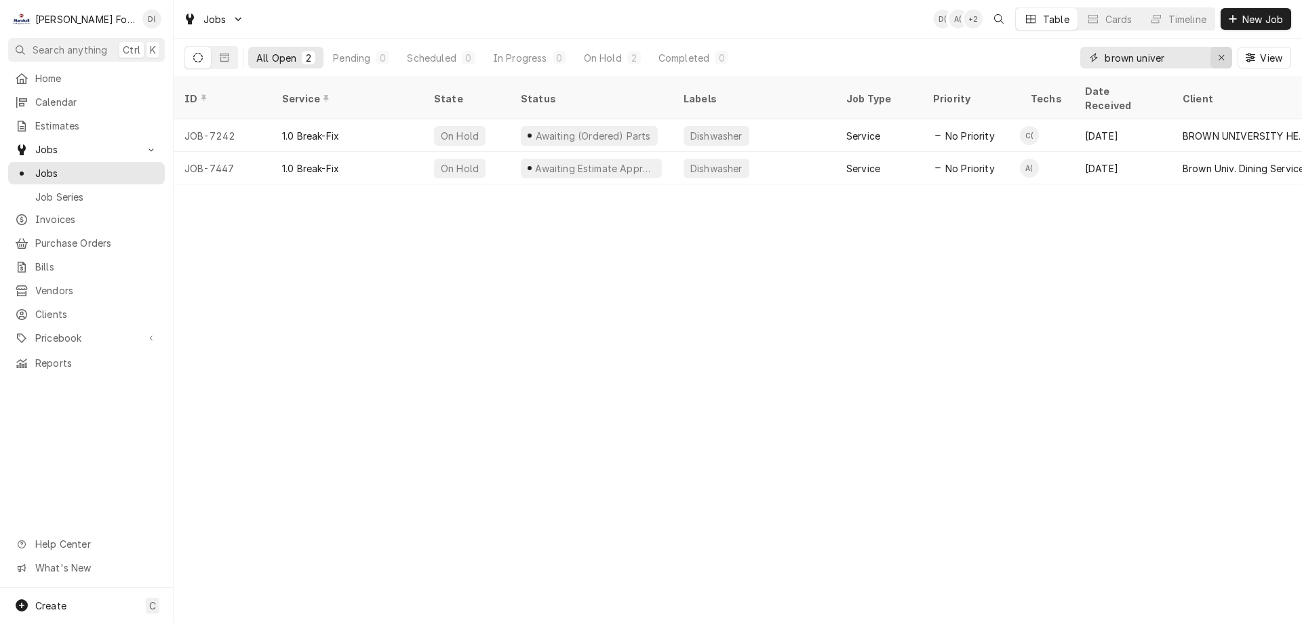
type input "brown univer"
click at [1221, 60] on icon "Erase input" at bounding box center [1221, 57] width 7 height 9
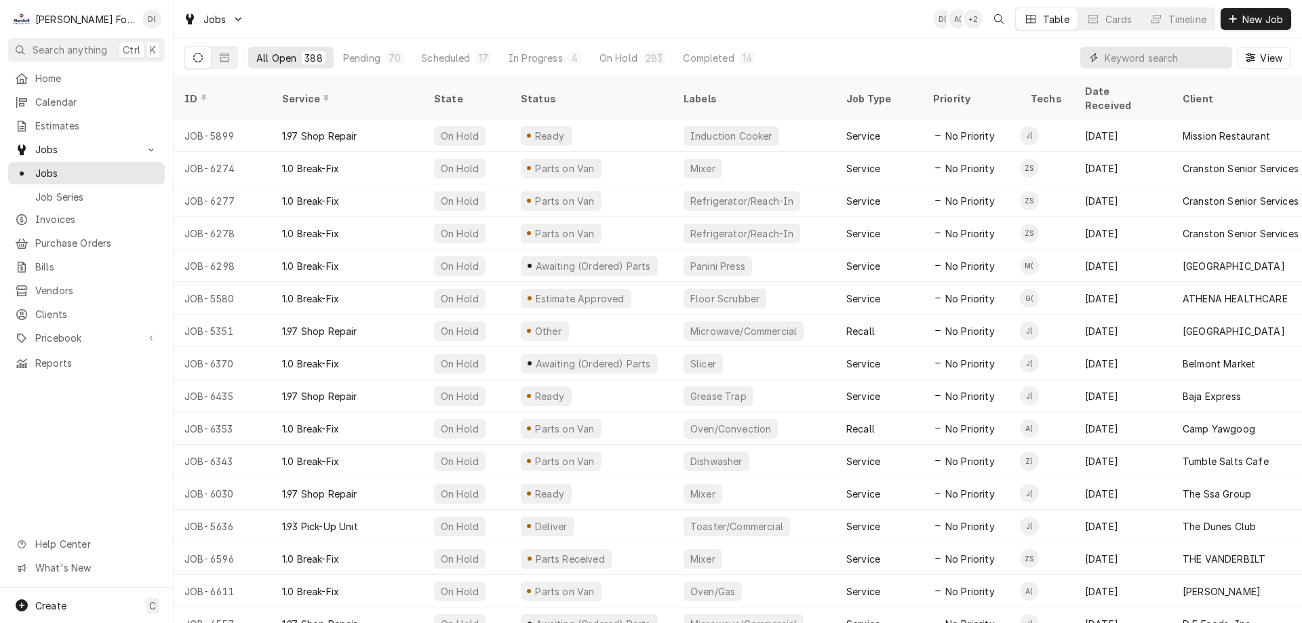
click at [1159, 62] on input "Dynamic Content Wrapper" at bounding box center [1165, 58] width 121 height 22
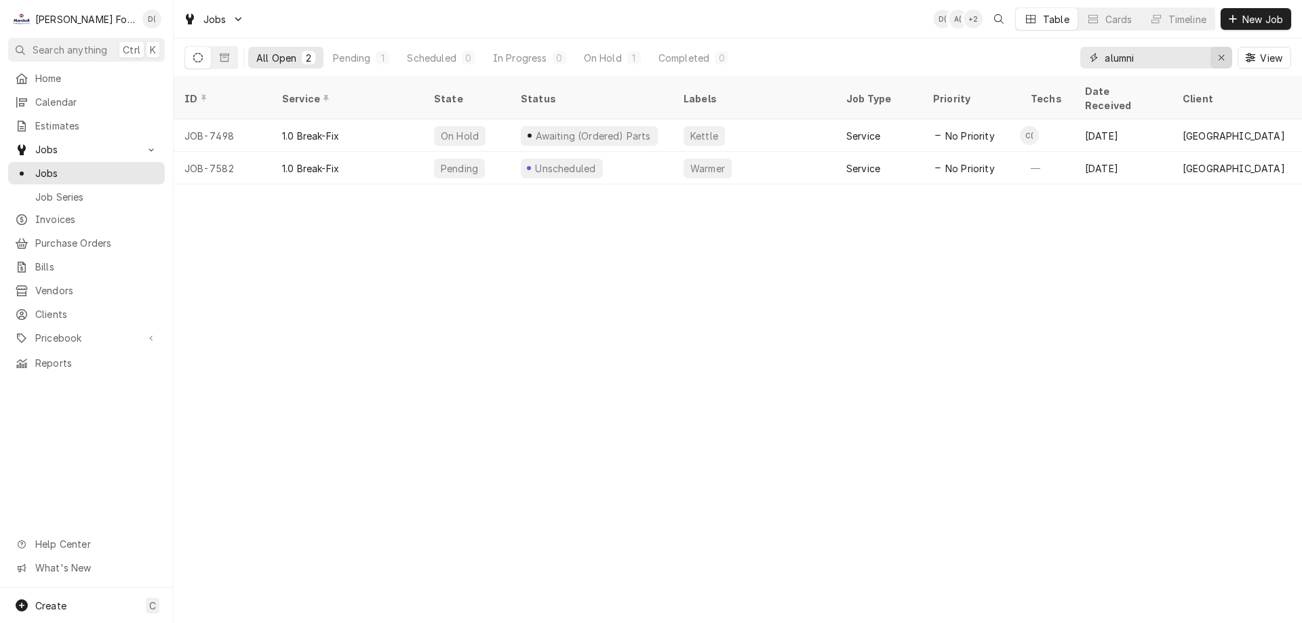
type input "alumni"
click at [1214, 57] on div "Erase input" at bounding box center [1221, 58] width 14 height 14
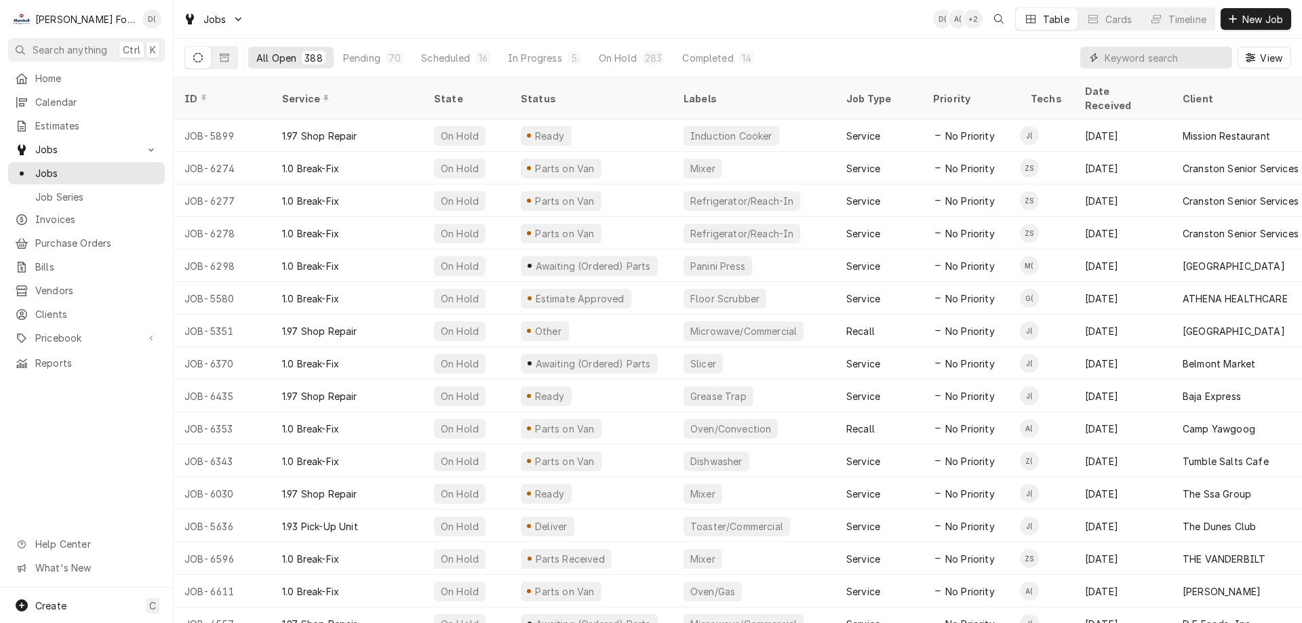
click at [1149, 61] on input "Dynamic Content Wrapper" at bounding box center [1165, 58] width 121 height 22
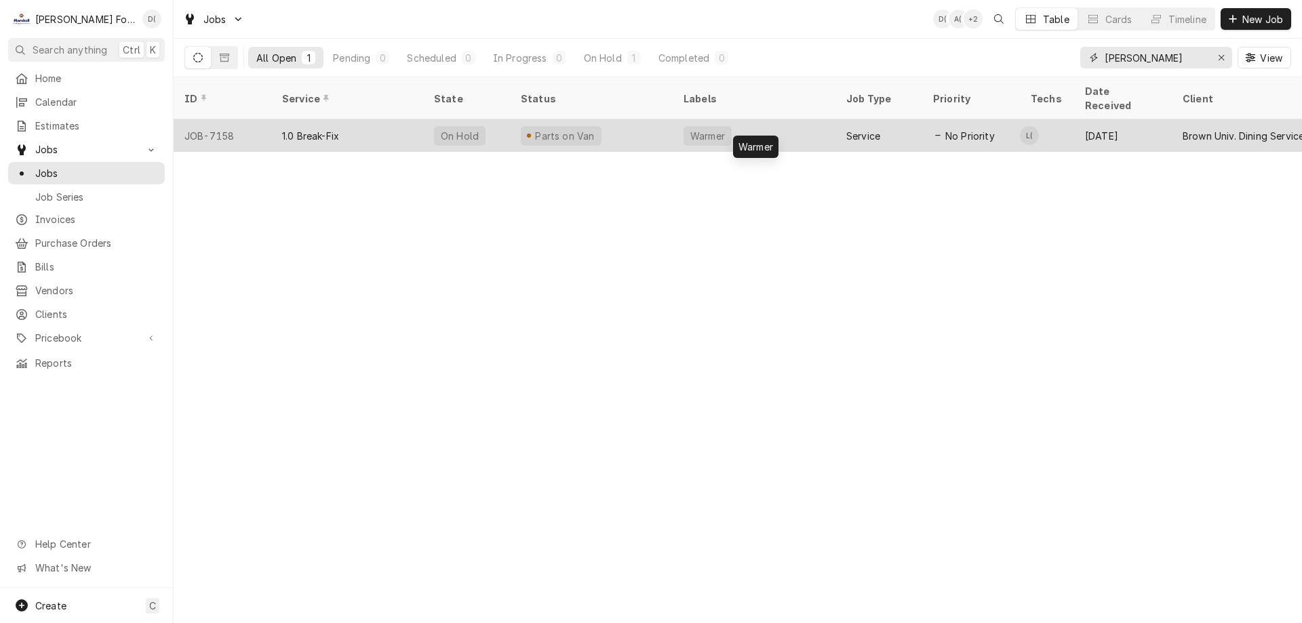
type input "andrew"
click at [768, 121] on div "Warmer" at bounding box center [754, 135] width 163 height 33
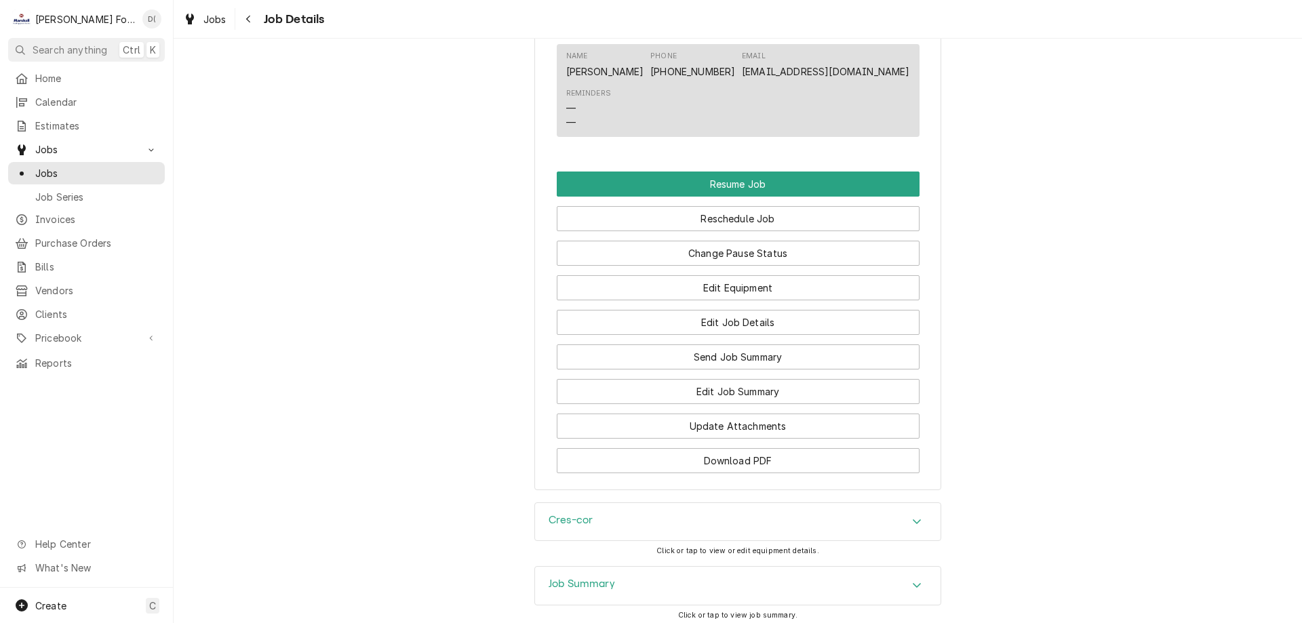
scroll to position [1898, 0]
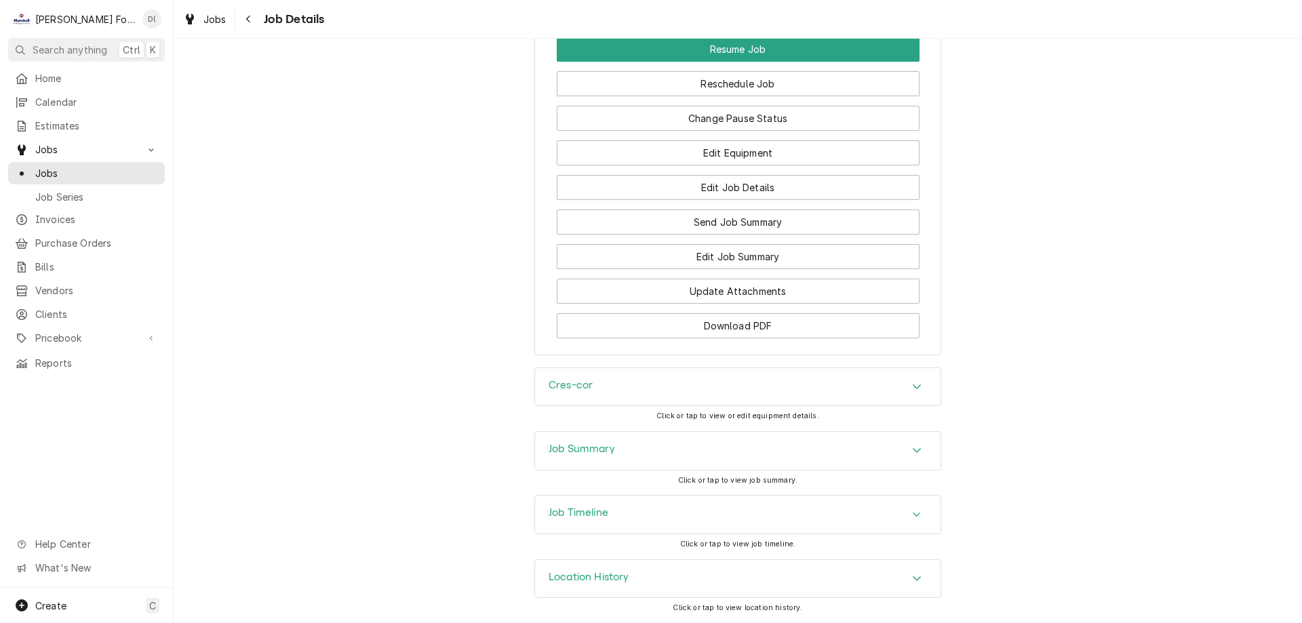
click at [620, 519] on div "Job Timeline" at bounding box center [737, 515] width 405 height 38
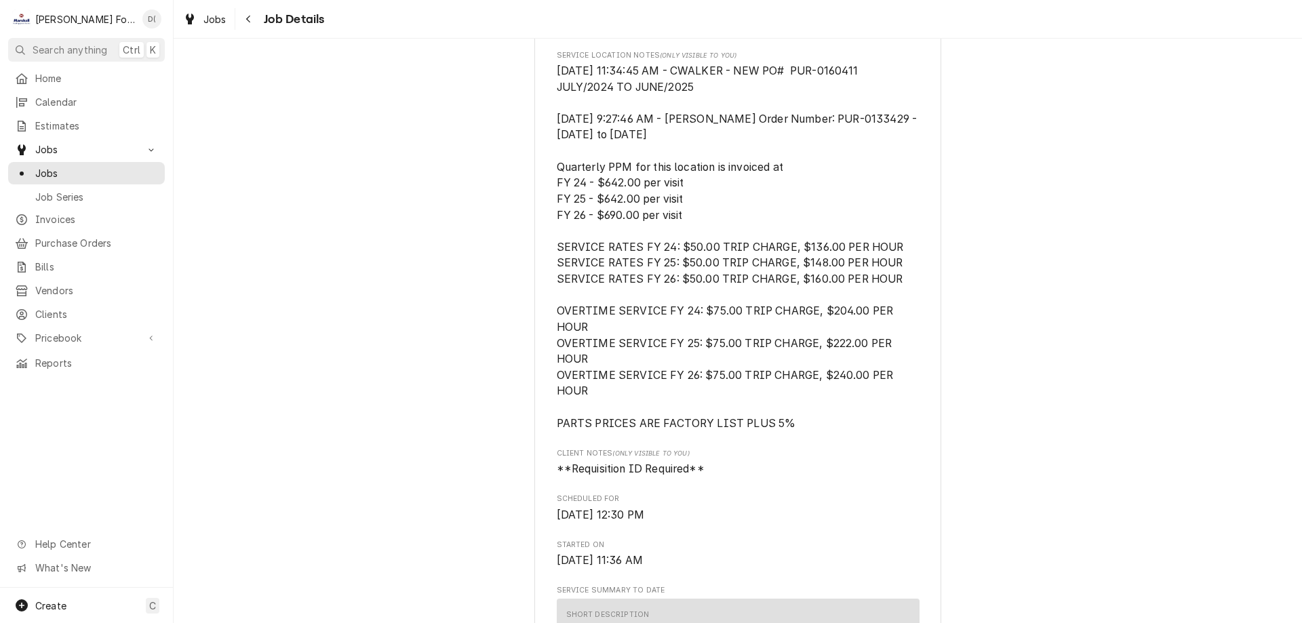
scroll to position [0, 0]
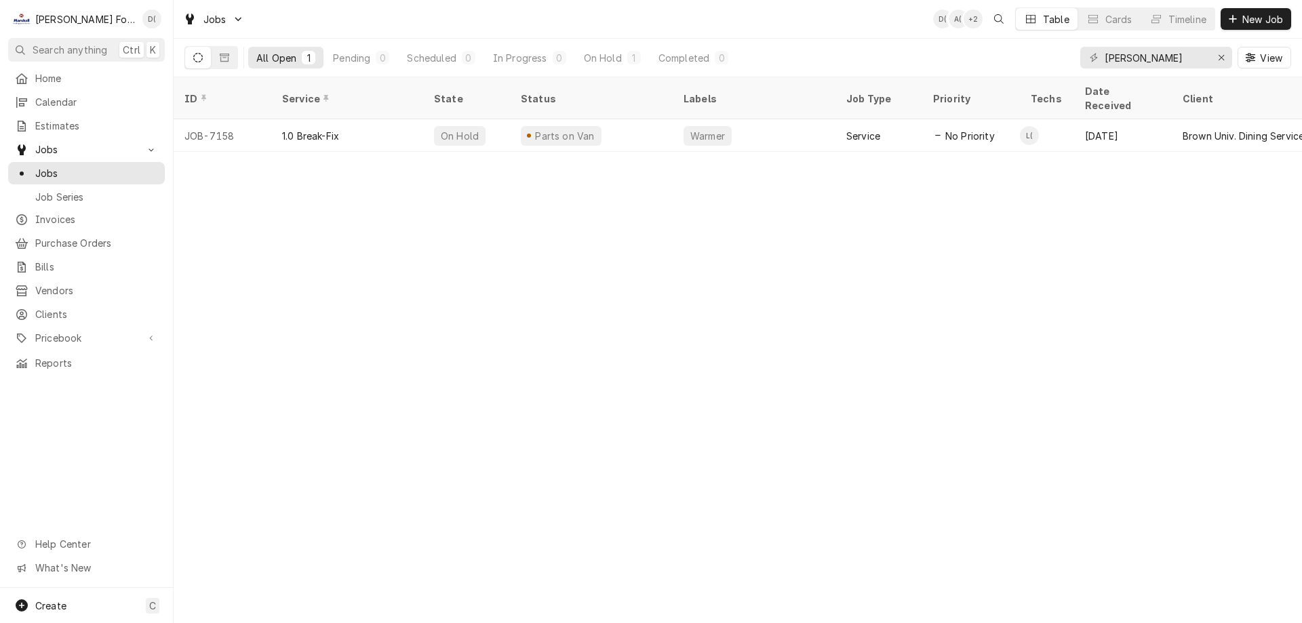
click at [319, 337] on div "ID Service State Status Labels Job Type Priority Techs Date Received Client Loc…" at bounding box center [738, 350] width 1128 height 546
click at [1256, 18] on span "New Job" at bounding box center [1263, 19] width 46 height 14
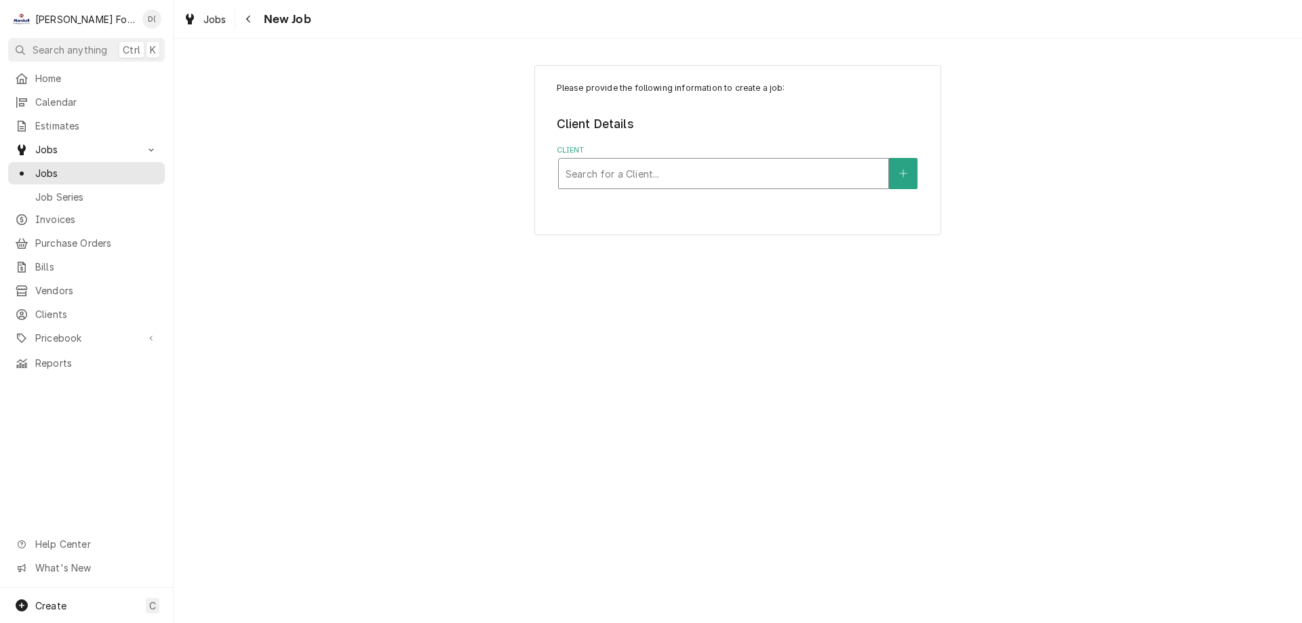
click at [645, 166] on div "Client" at bounding box center [724, 173] width 316 height 24
type input "brown un"
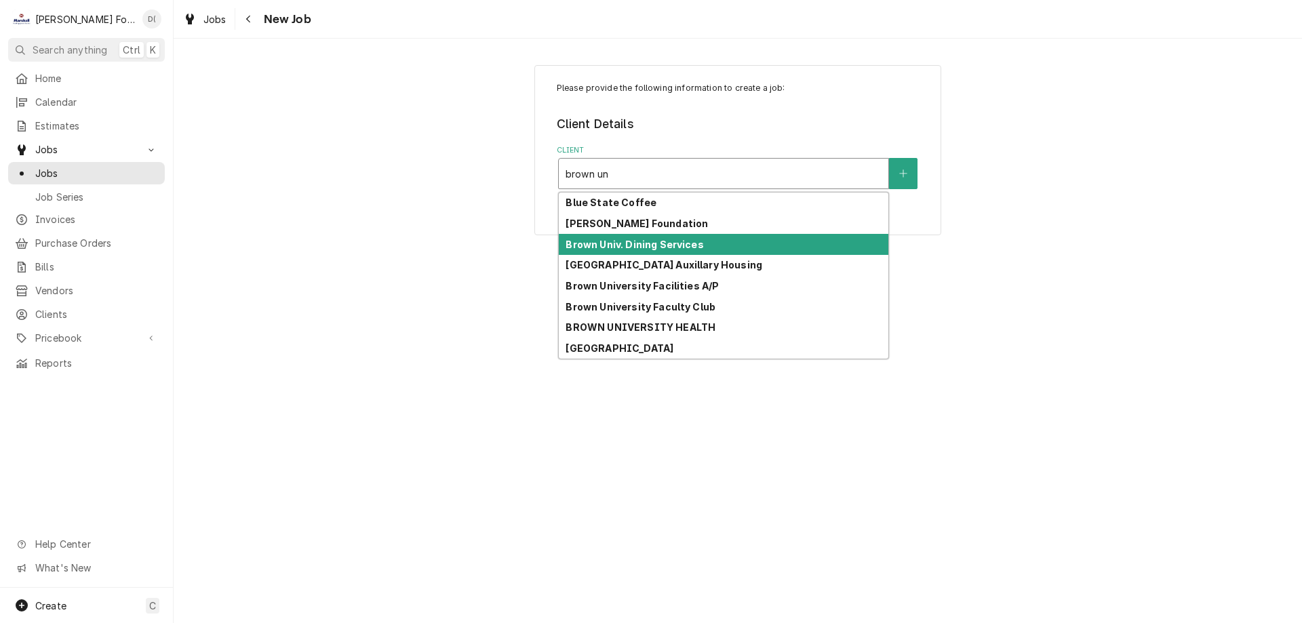
click at [660, 250] on strong "Brown Univ. Dining Services" at bounding box center [635, 245] width 138 height 12
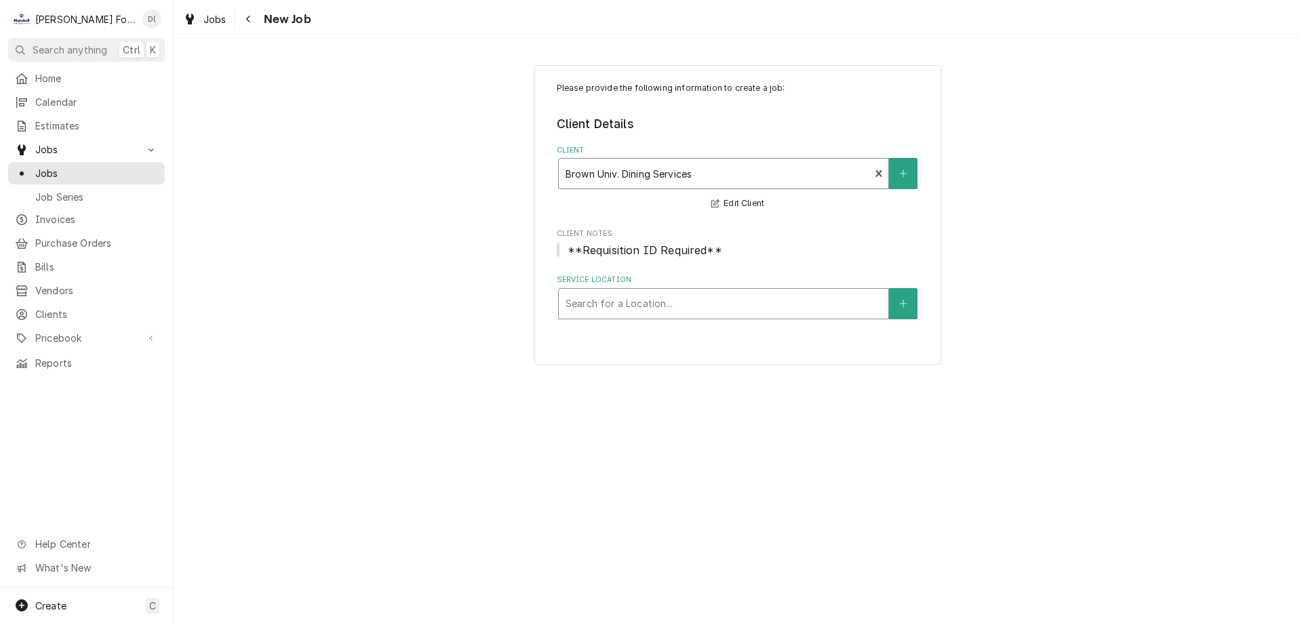
click at [635, 306] on div "Service Location" at bounding box center [724, 304] width 316 height 24
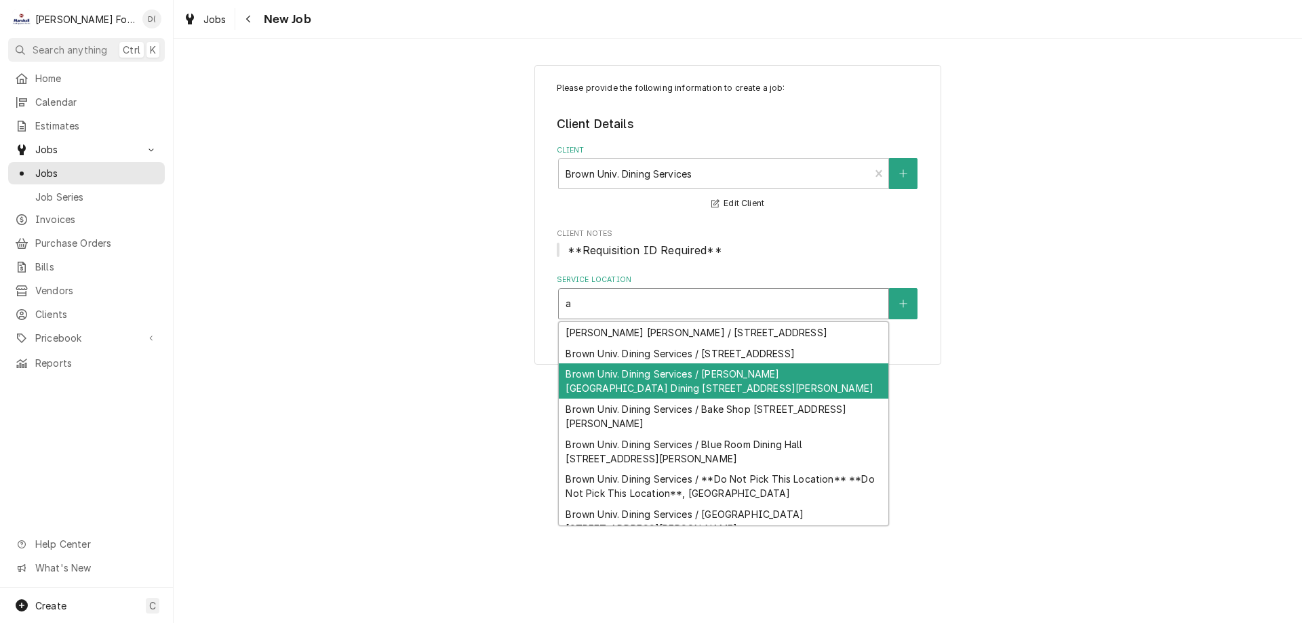
type input "a"
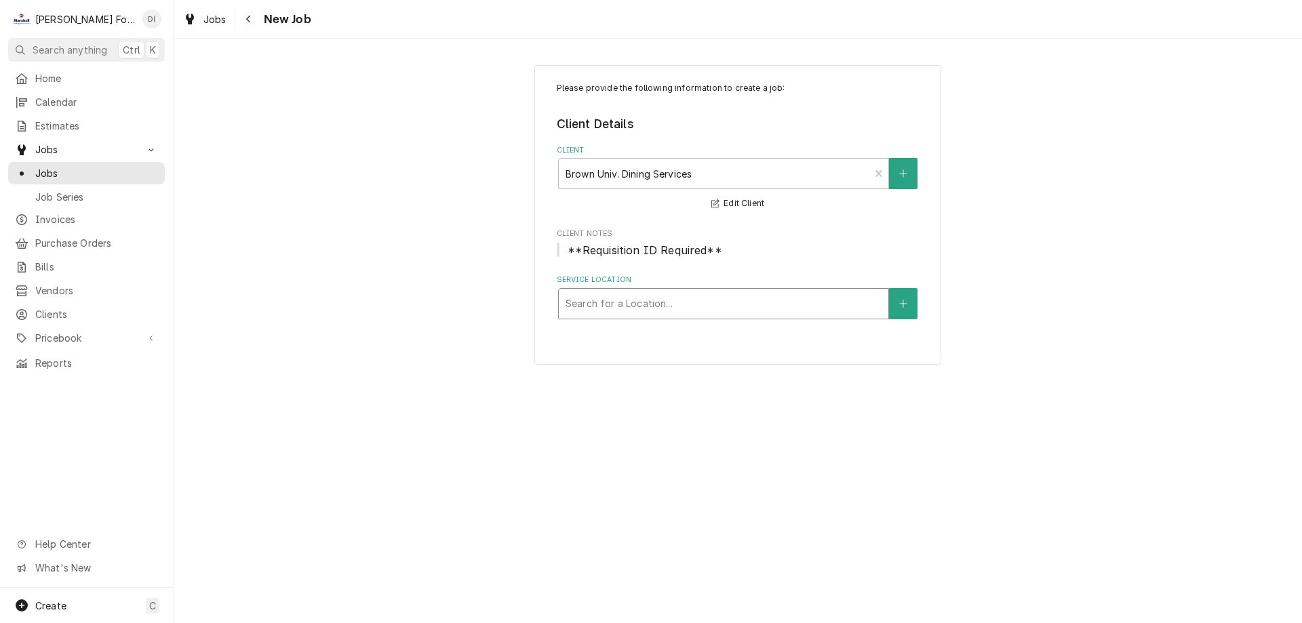
click at [641, 301] on div "Service Location" at bounding box center [724, 304] width 316 height 24
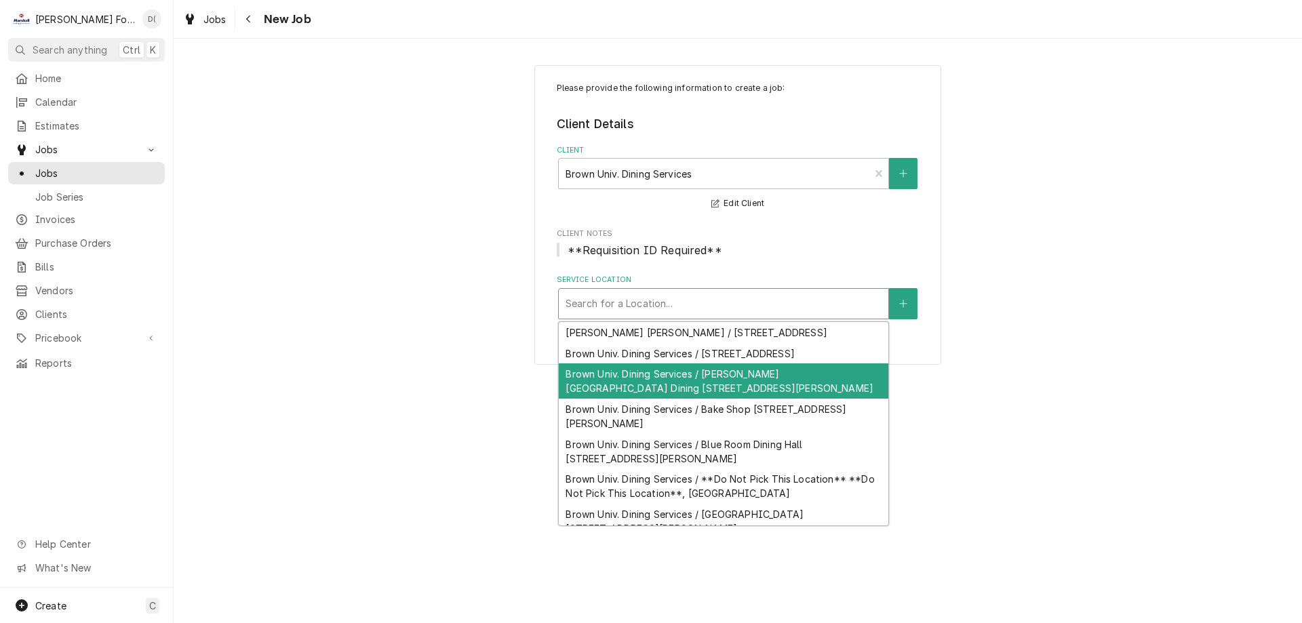
click at [678, 374] on div "Brown Univ. Dining Services / Andrews Commons Dining 211 Bowen Street, Providen…" at bounding box center [724, 380] width 330 height 35
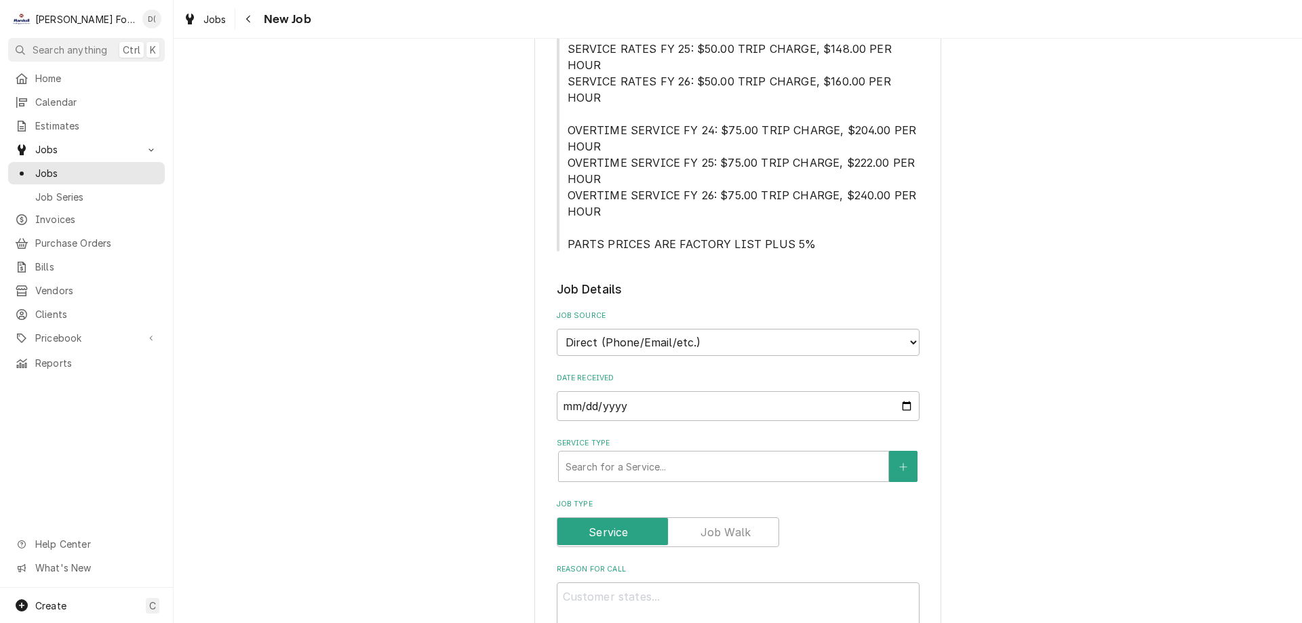
scroll to position [678, 0]
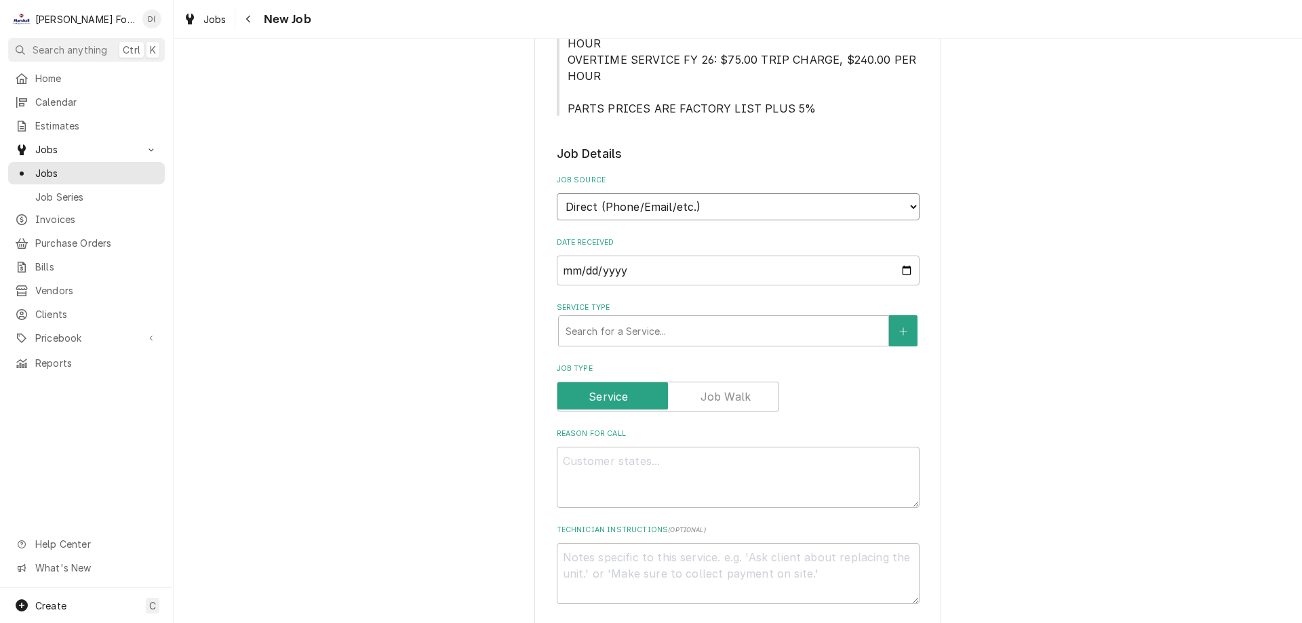
click at [904, 193] on select "Direct (Phone/Email/etc.) Service Channel Corrigo Ecotrak Other" at bounding box center [738, 206] width 363 height 27
select select "100"
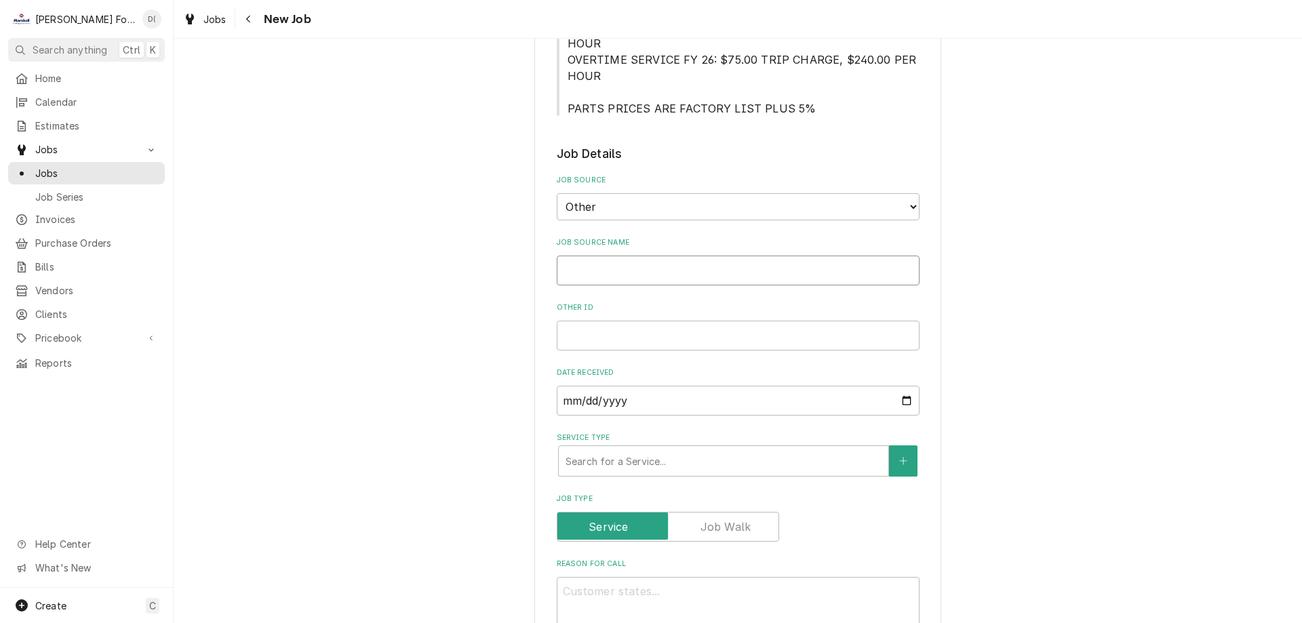
click at [673, 256] on input "Job Source Name" at bounding box center [738, 271] width 363 height 30
type textarea "x"
type input "A"
type textarea "x"
type input "AD"
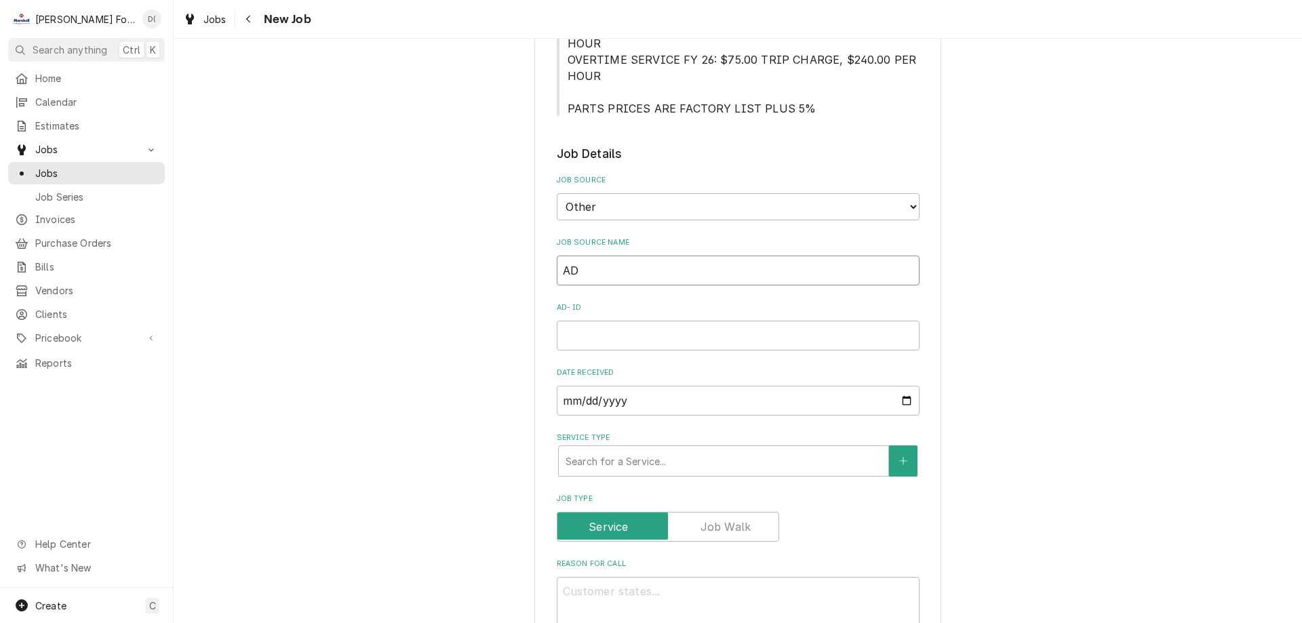
type textarea "x"
type input "AD-"
type textarea "x"
type input "AD-b"
type textarea "x"
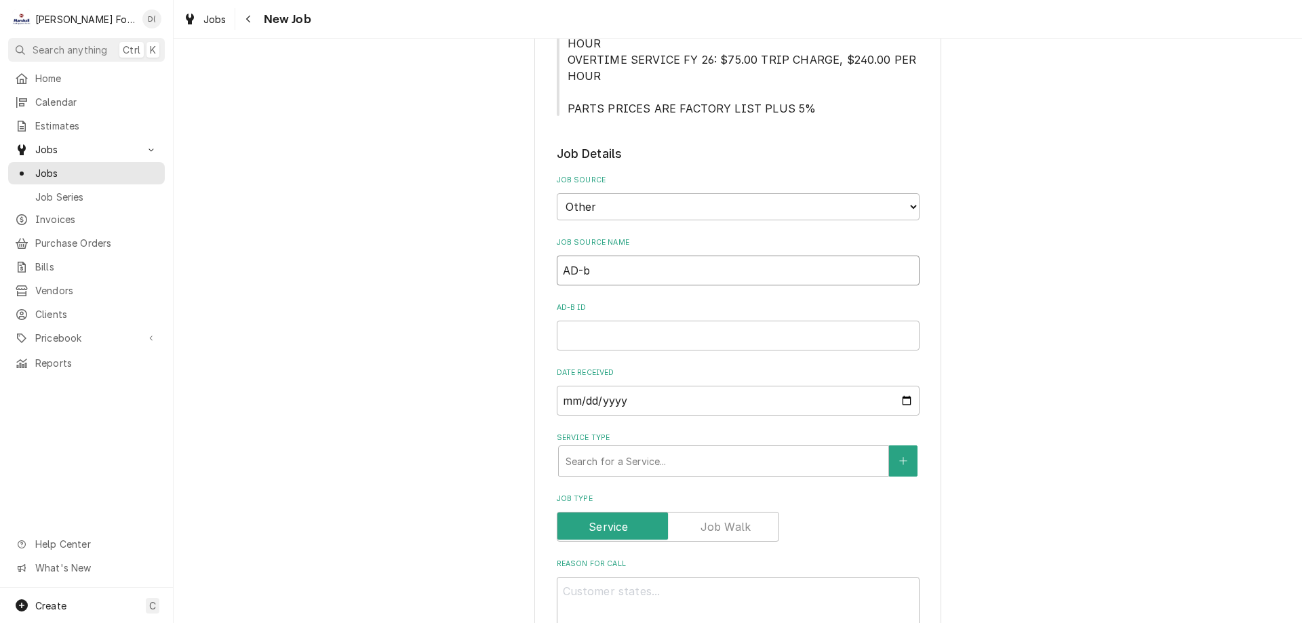
type input "AD-b-"
type textarea "x"
type input "AD-b"
type textarea "x"
type input "AD-"
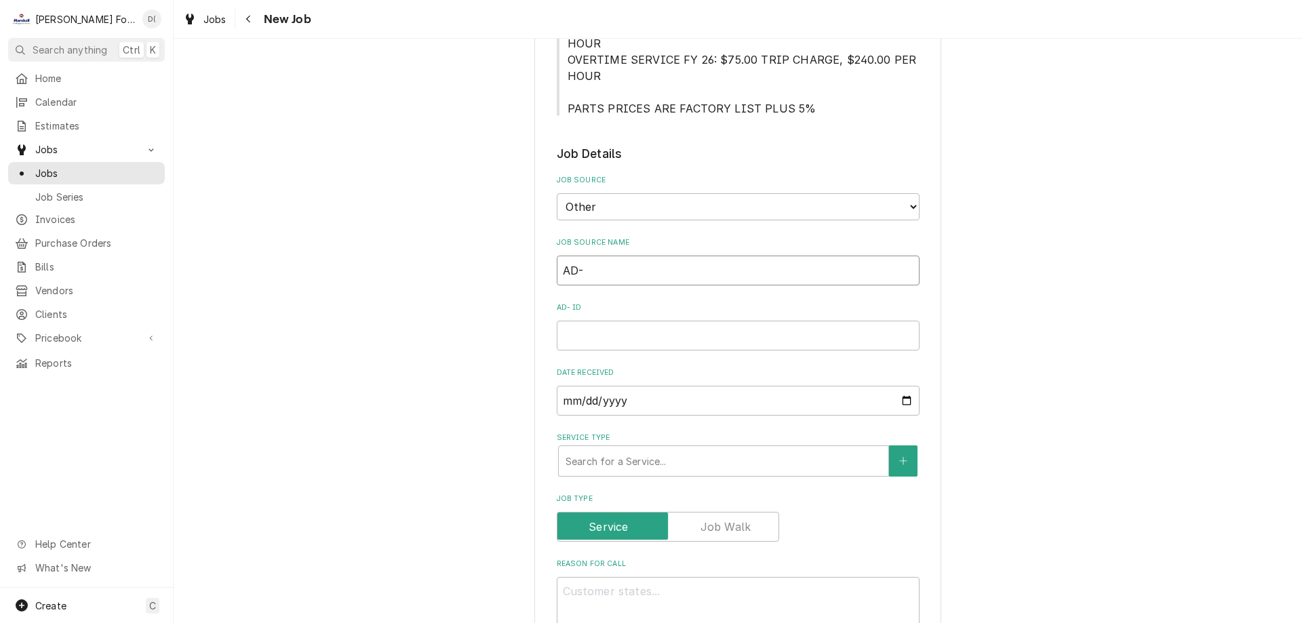
type textarea "x"
type input "AD-B"
type textarea "x"
type input "AD-B-"
type textarea "x"
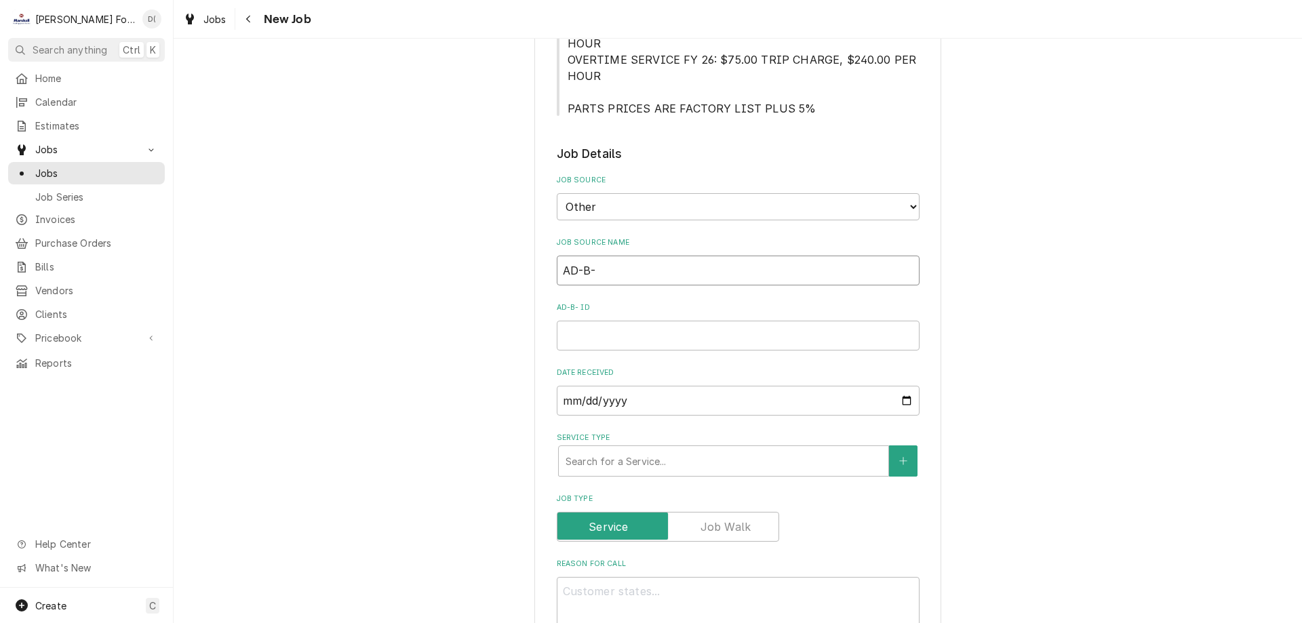
type input "AD-B-9"
type textarea "x"
type input "AD-B-9"
click at [612, 321] on input "AD-B-9 ID" at bounding box center [738, 336] width 363 height 30
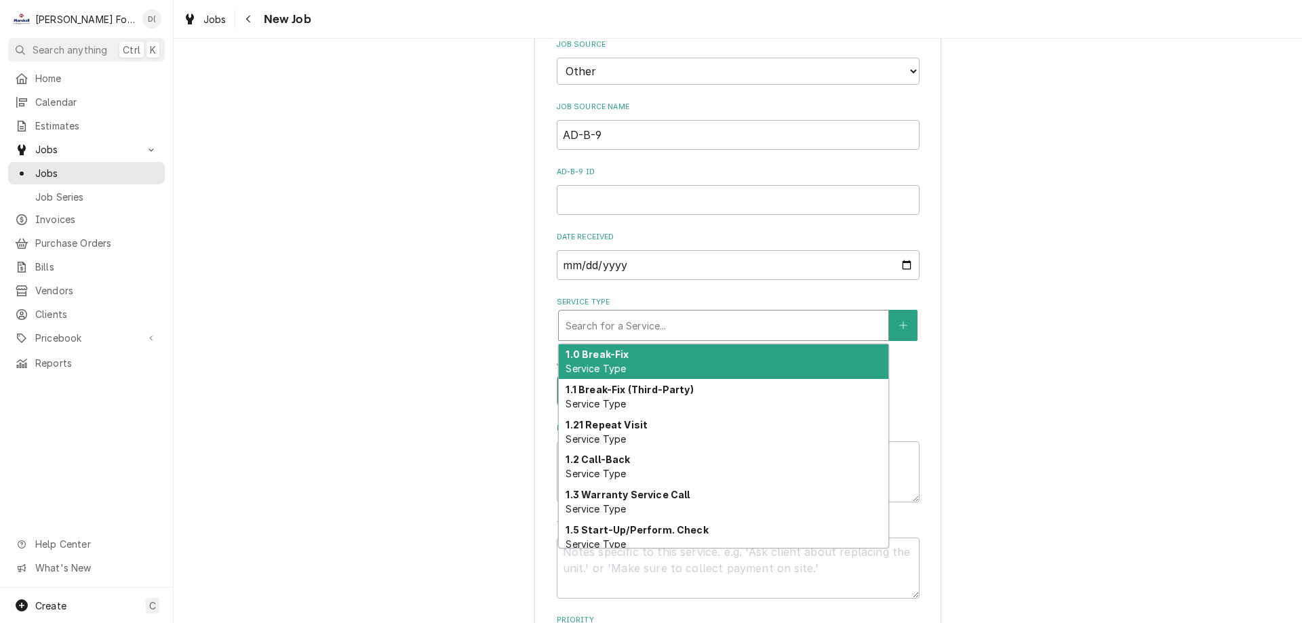
click at [637, 313] on div "Service Type" at bounding box center [724, 325] width 316 height 24
click at [620, 363] on span "Service Type" at bounding box center [596, 369] width 60 height 12
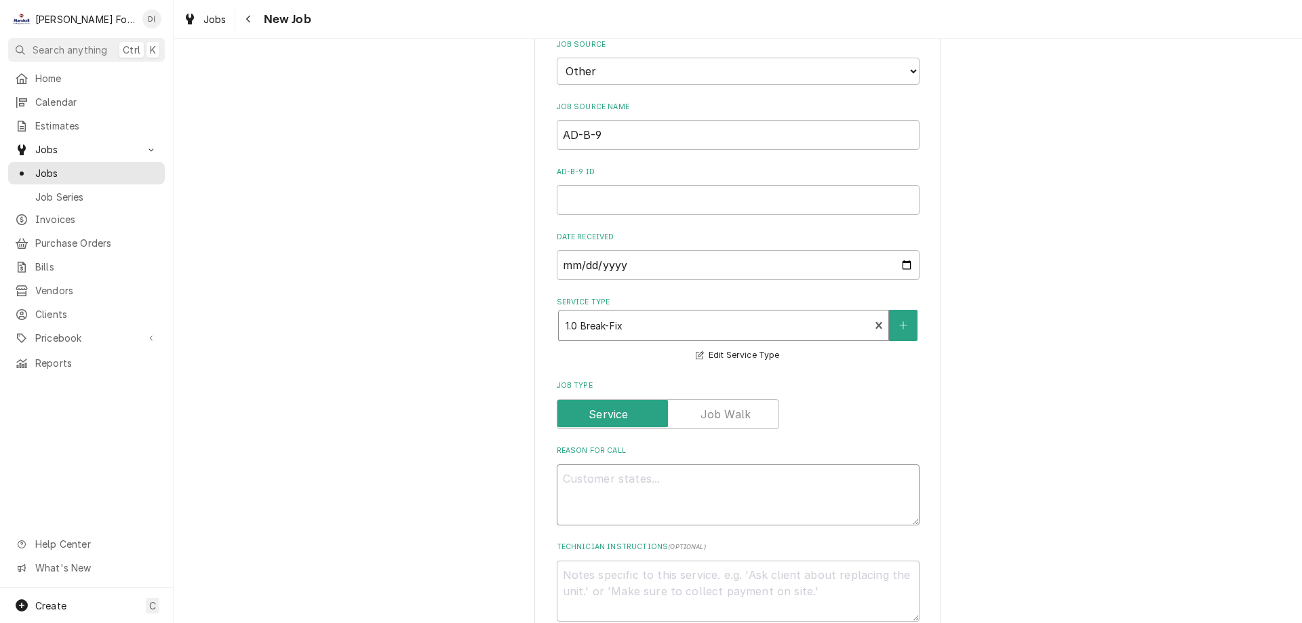
click at [609, 464] on textarea "Reason For Call" at bounding box center [738, 494] width 363 height 61
type textarea "x"
type textarea "h"
type textarea "x"
type textarea "he"
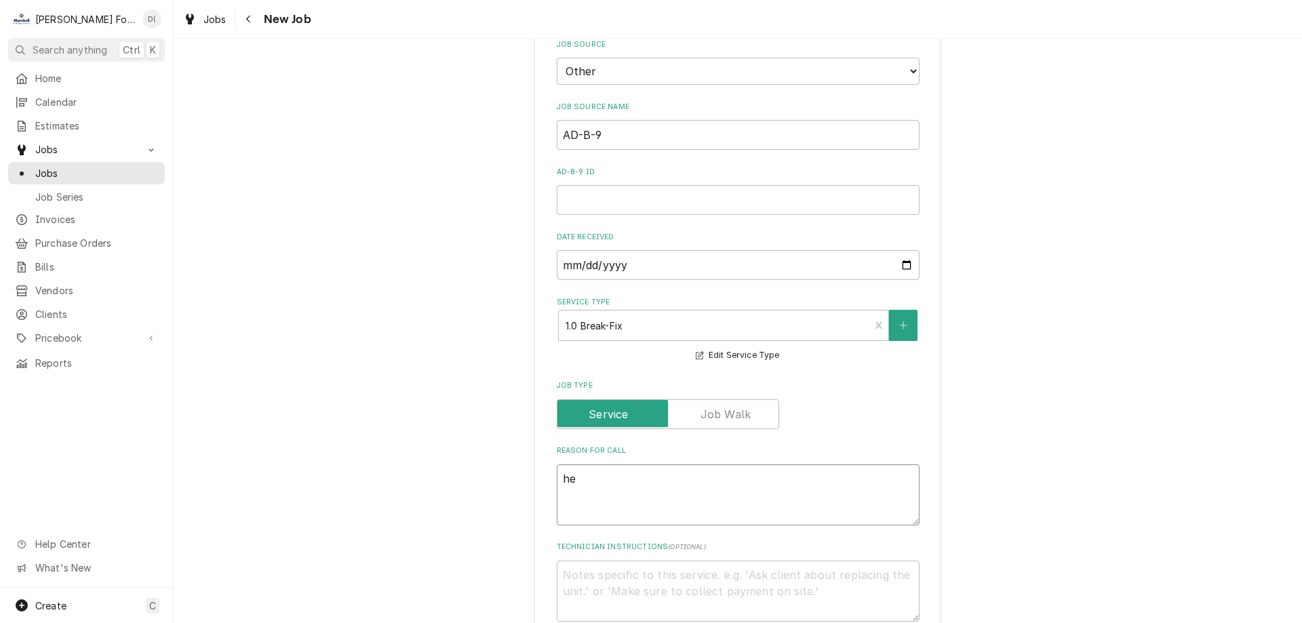
type textarea "x"
type textarea "hea"
type textarea "x"
type textarea "heat"
type textarea "x"
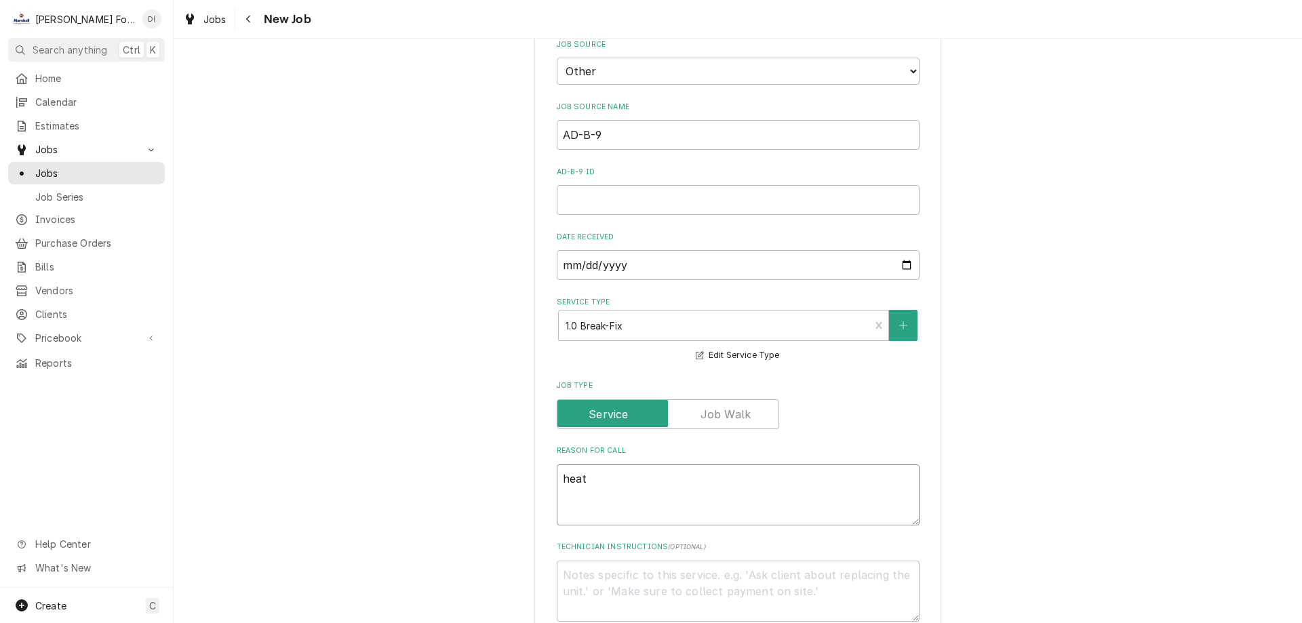
type textarea "heati"
type textarea "x"
type textarea "heatin"
type textarea "x"
type textarea "heating"
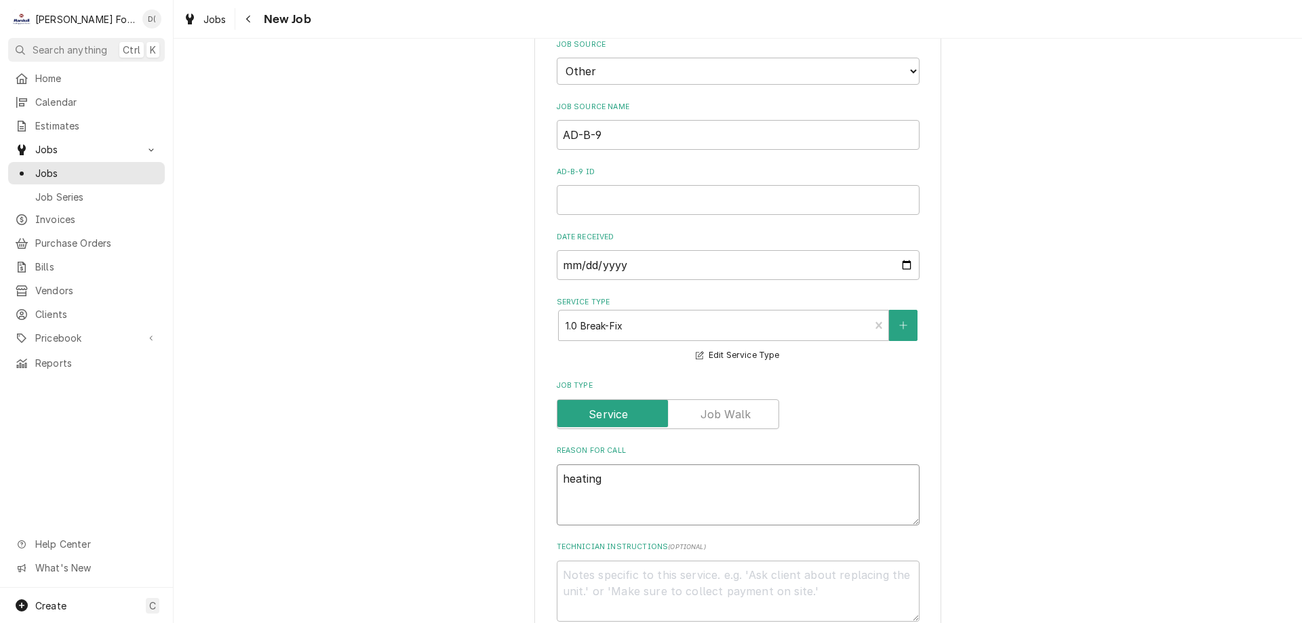
type textarea "x"
type textarea "heating"
type textarea "x"
type textarea "heating d"
type textarea "x"
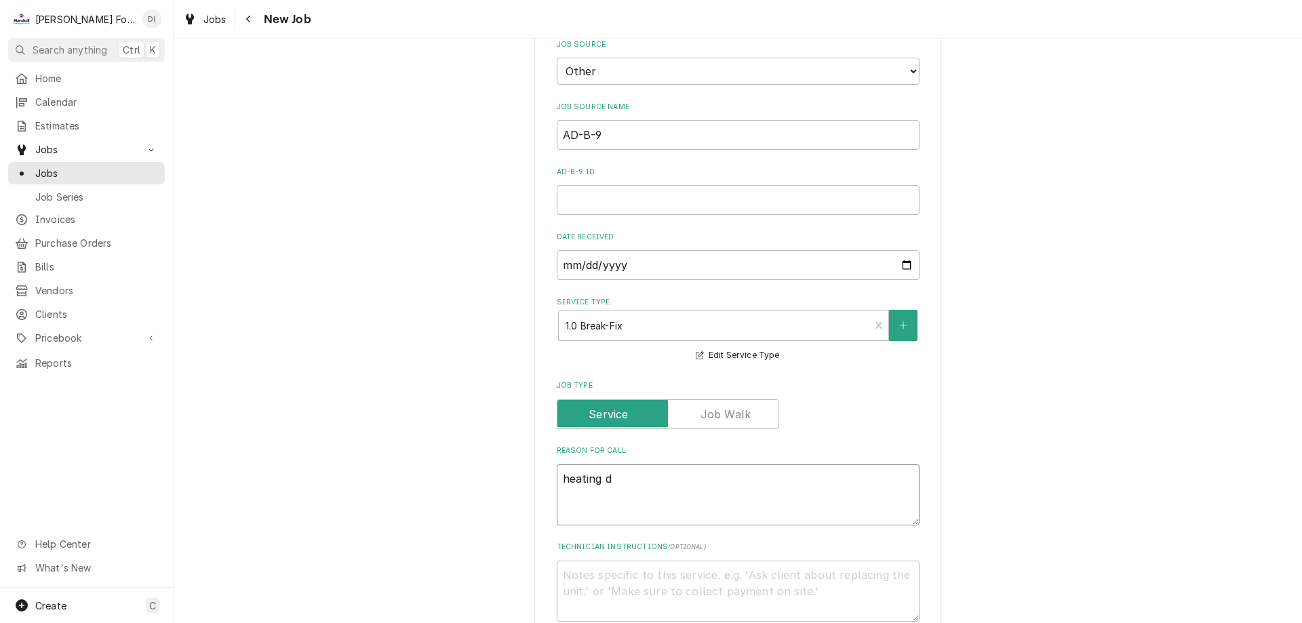
type textarea "heating de"
type textarea "x"
type textarea "heating dec"
type textarea "x"
type textarea "heating deck"
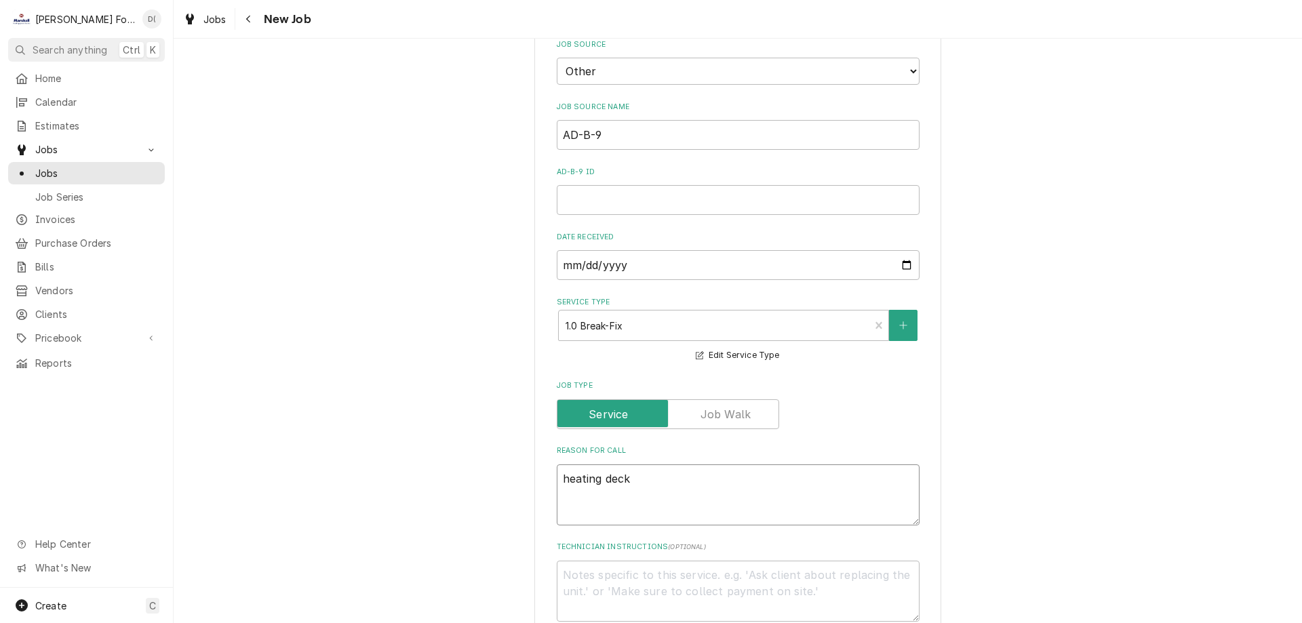
type textarea "x"
type textarea "heating deck"
type textarea "x"
type textarea "heating deck n"
type textarea "x"
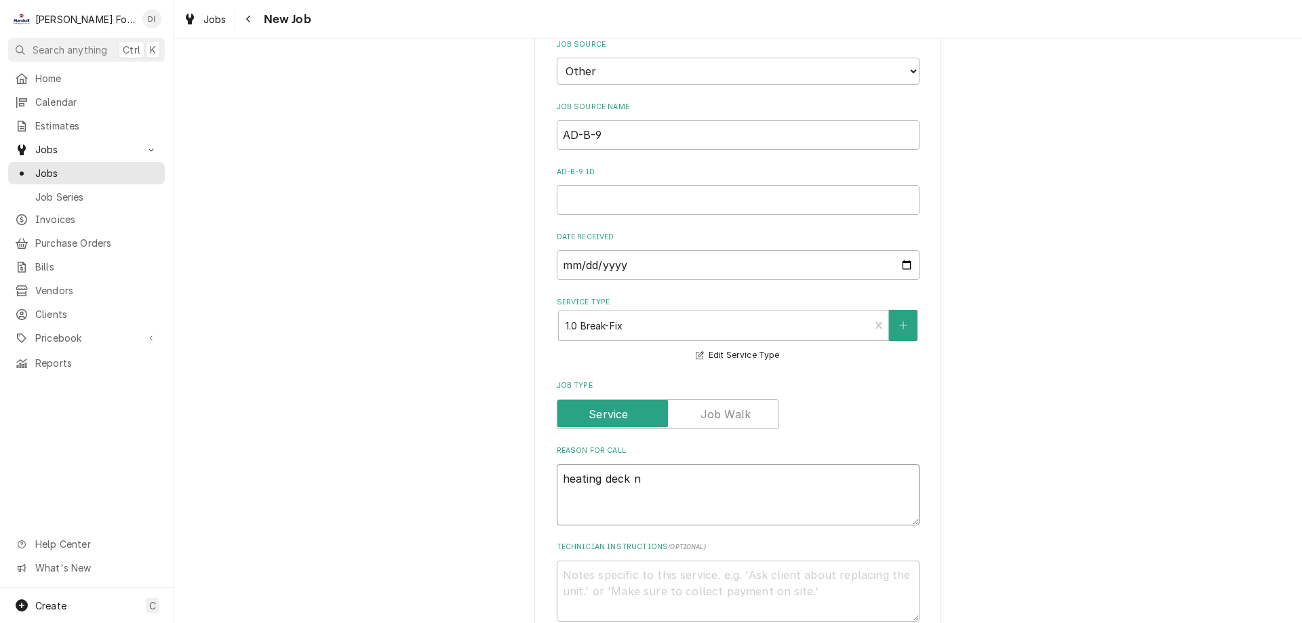
type textarea "heating deck no"
type textarea "x"
type textarea "heating deck not"
type textarea "x"
type textarea "heating deck not"
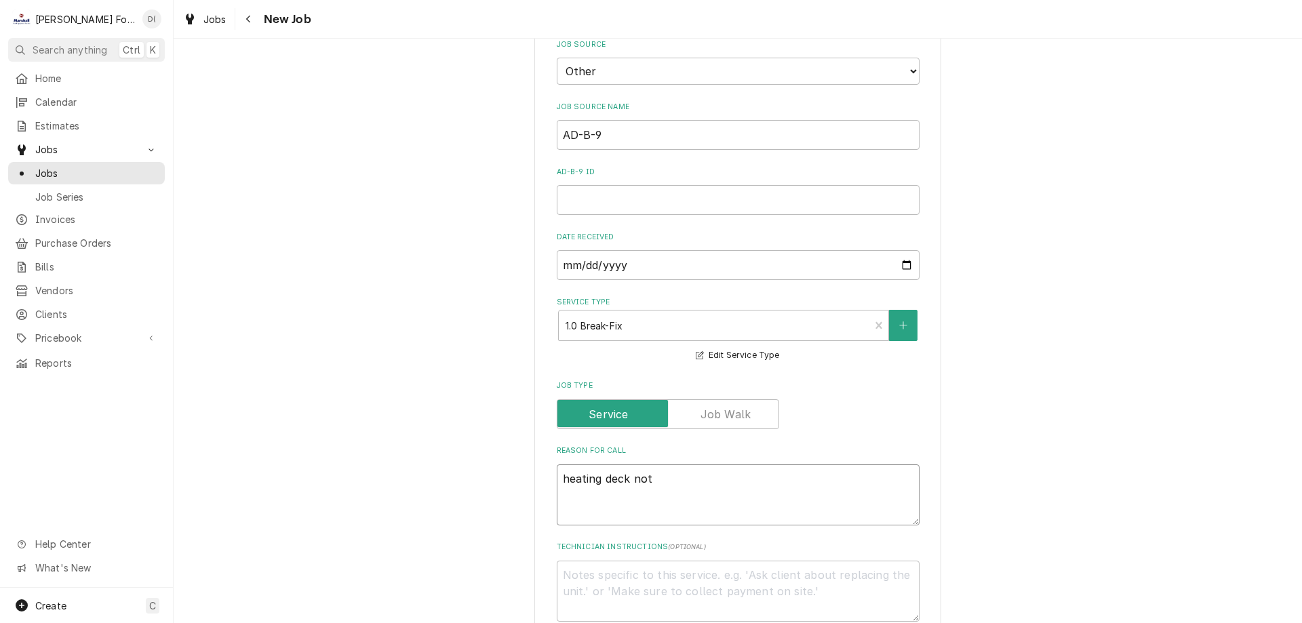
type textarea "x"
type textarea "heating deck not g"
type textarea "x"
type textarea "heating deck not ge"
type textarea "x"
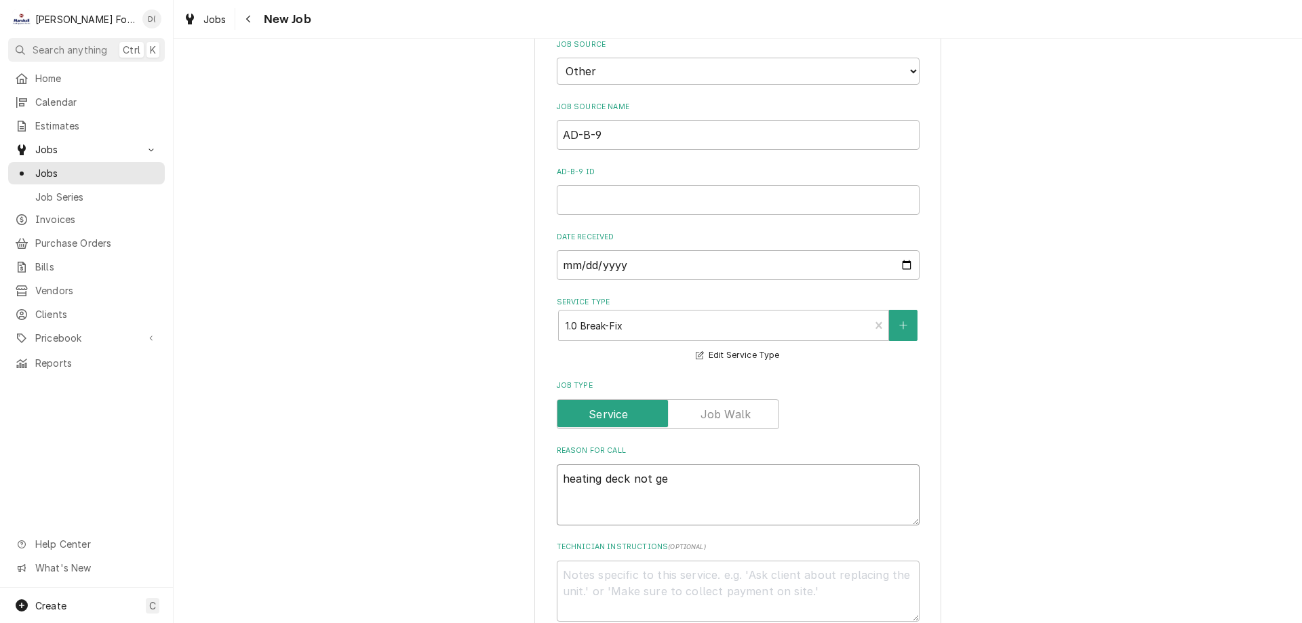
type textarea "heating deck not get"
type textarea "x"
type textarea "heating deck not gett"
type textarea "x"
type textarea "heating deck not getti"
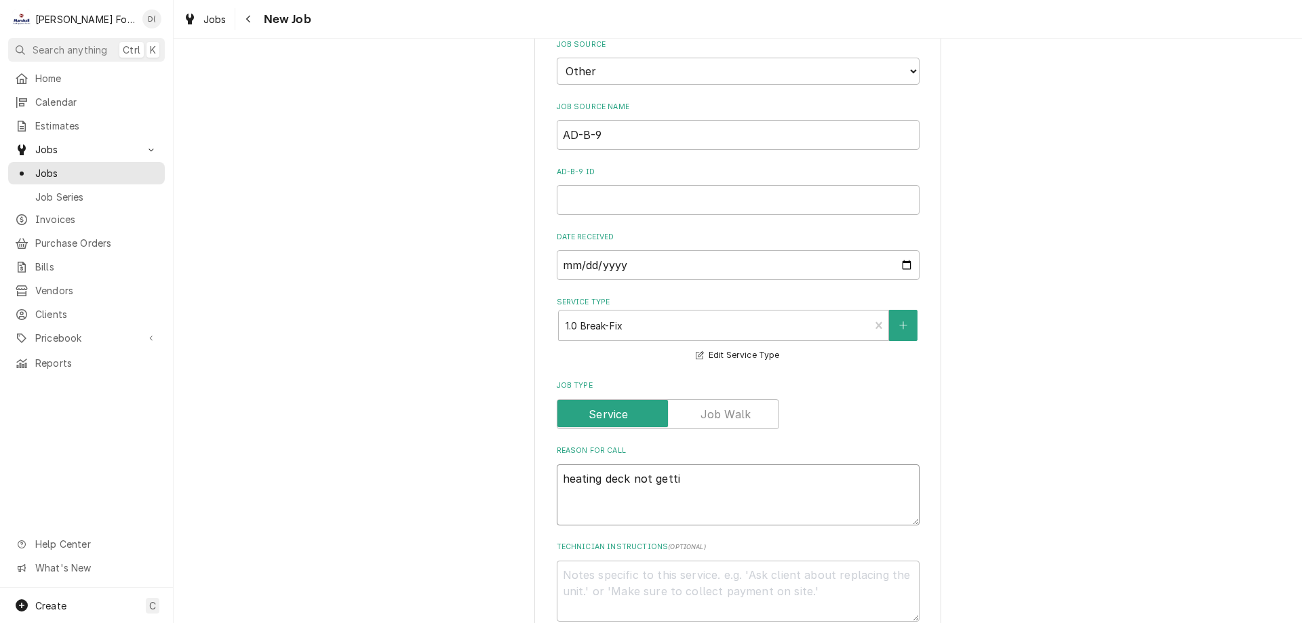
type textarea "x"
type textarea "heating deck not gettin"
type textarea "x"
type textarea "heating deck not getting"
type textarea "x"
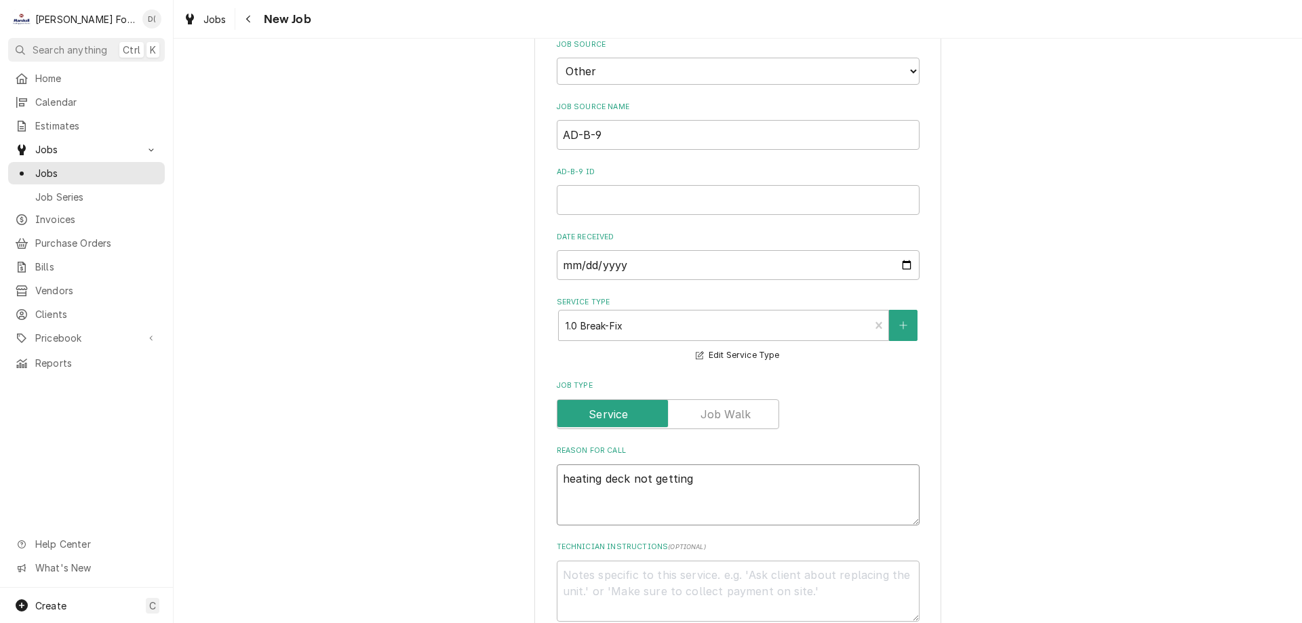
type textarea "heating deck not getting h"
type textarea "x"
type textarea "heating deck not getting ho"
type textarea "x"
type textarea "heating deck not getting hot"
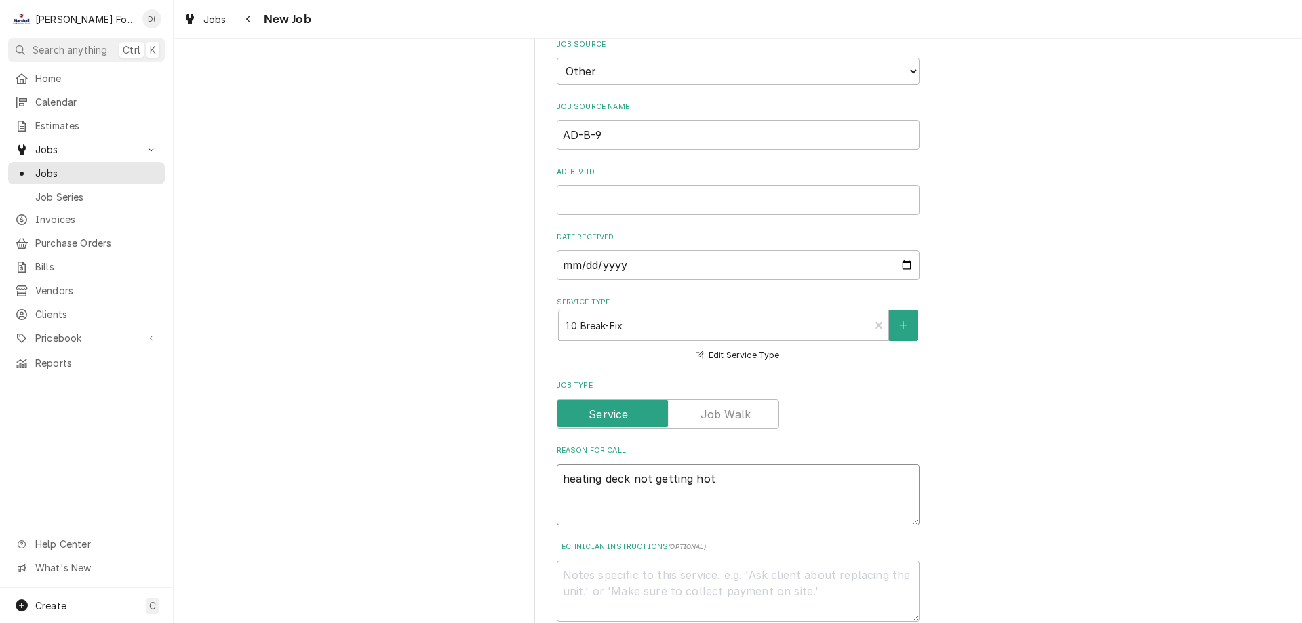
type textarea "x"
type textarea "heating deck not getting hot"
type textarea "x"
type textarea "heating deck not getting hot A"
type textarea "x"
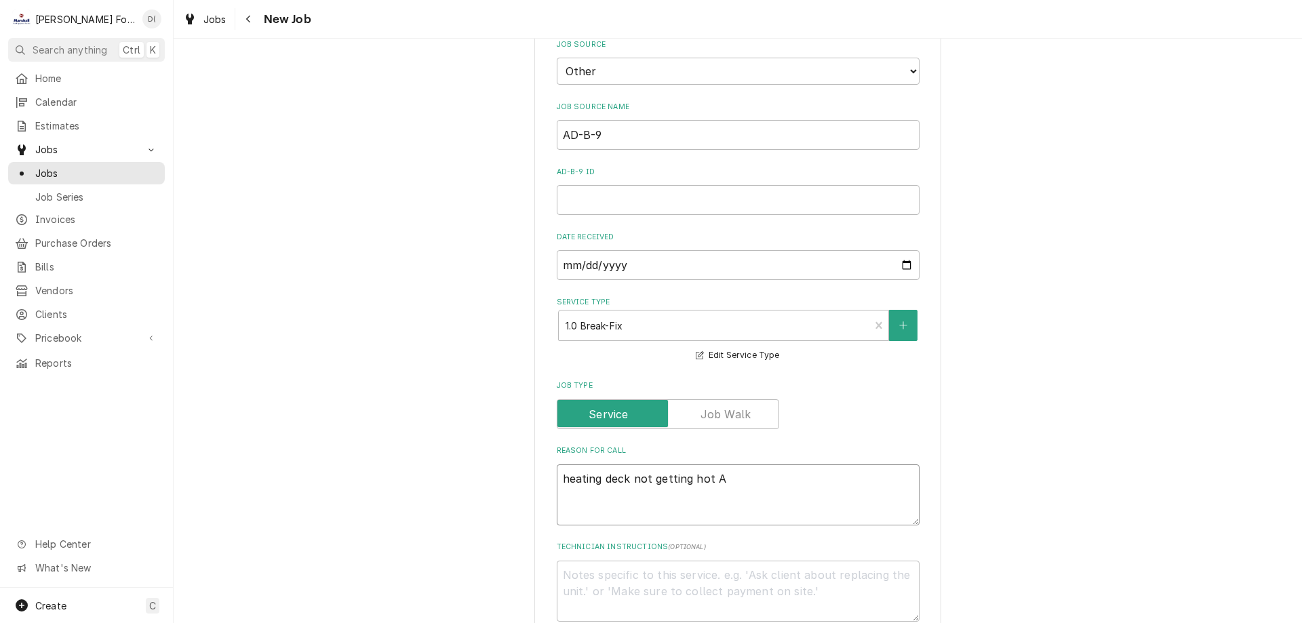
type textarea "heating deck not getting hot AD"
type textarea "x"
type textarea "heating deck not getting hot AD-"
type textarea "x"
type textarea "heating deck not getting hot AD-B"
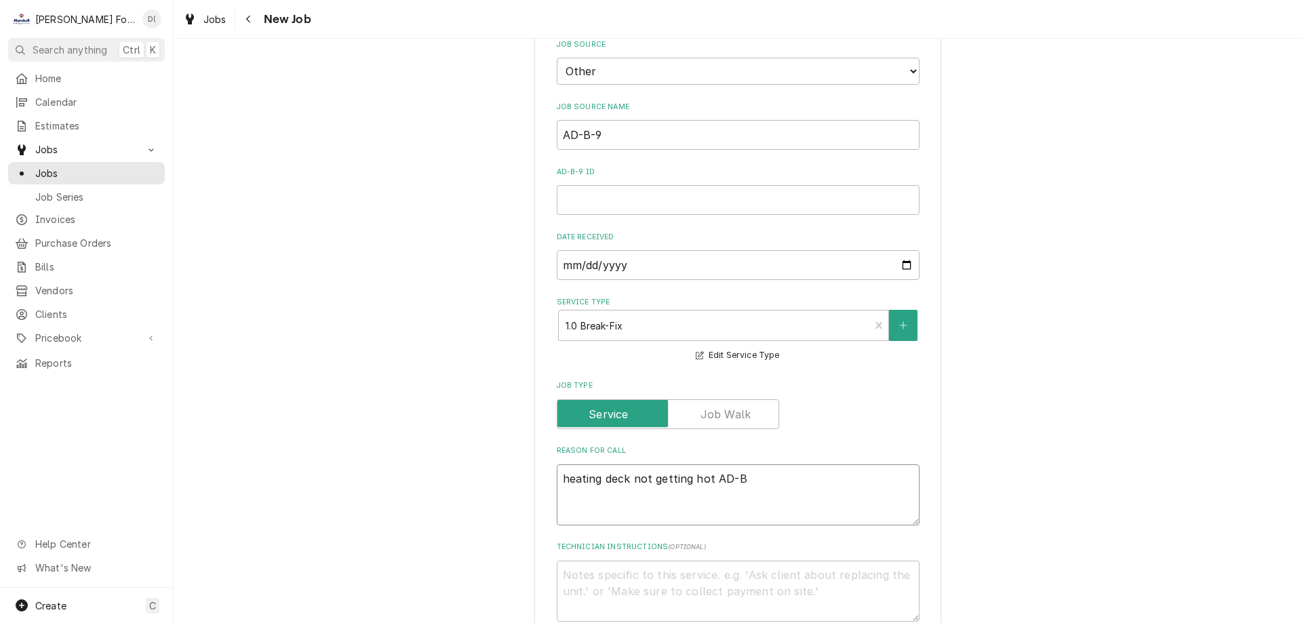
type textarea "x"
type textarea "heating deck not getting hot AD-B-"
type textarea "x"
type textarea "heating deck not getting hot AD-B-9"
type textarea "x"
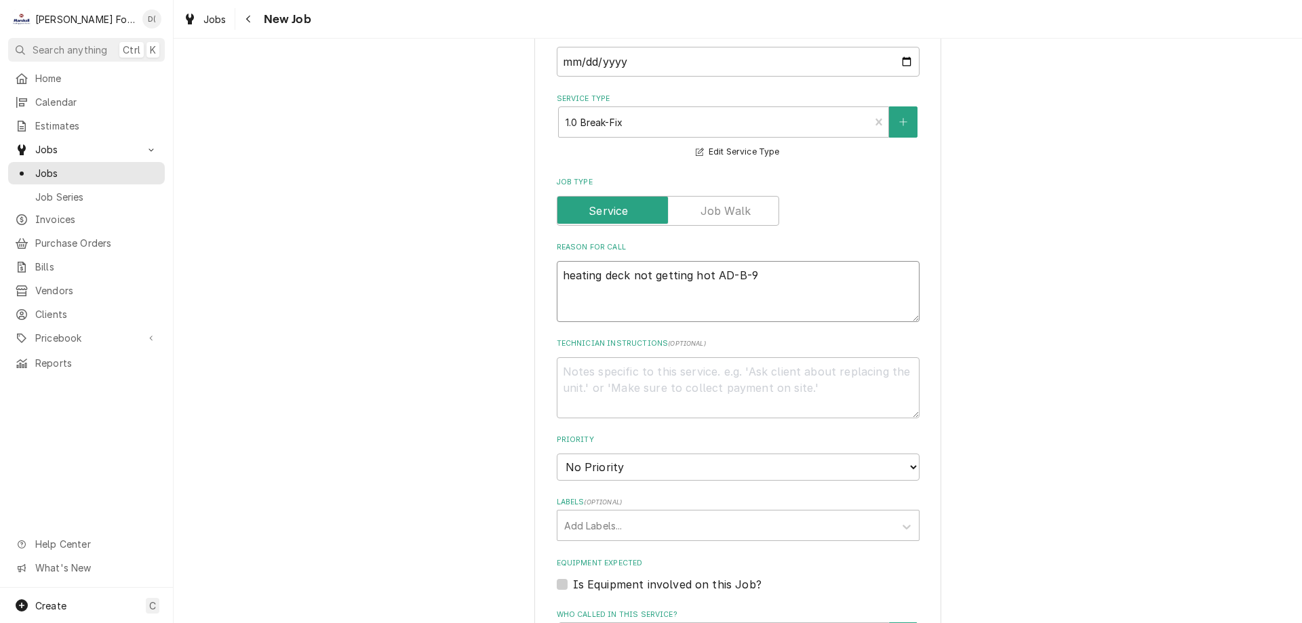
scroll to position [1153, 0]
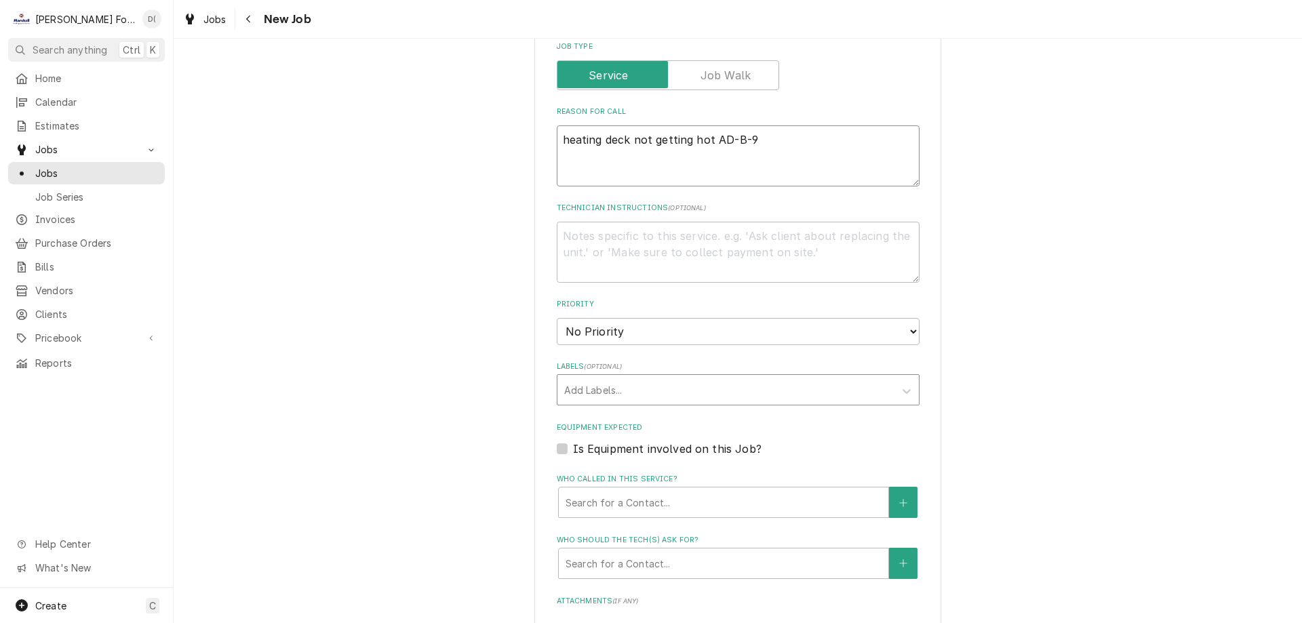
type textarea "heating deck not getting hot AD-B-9"
click at [617, 378] on div "Labels" at bounding box center [725, 390] width 323 height 24
click at [646, 378] on div "Labels" at bounding box center [725, 390] width 323 height 24
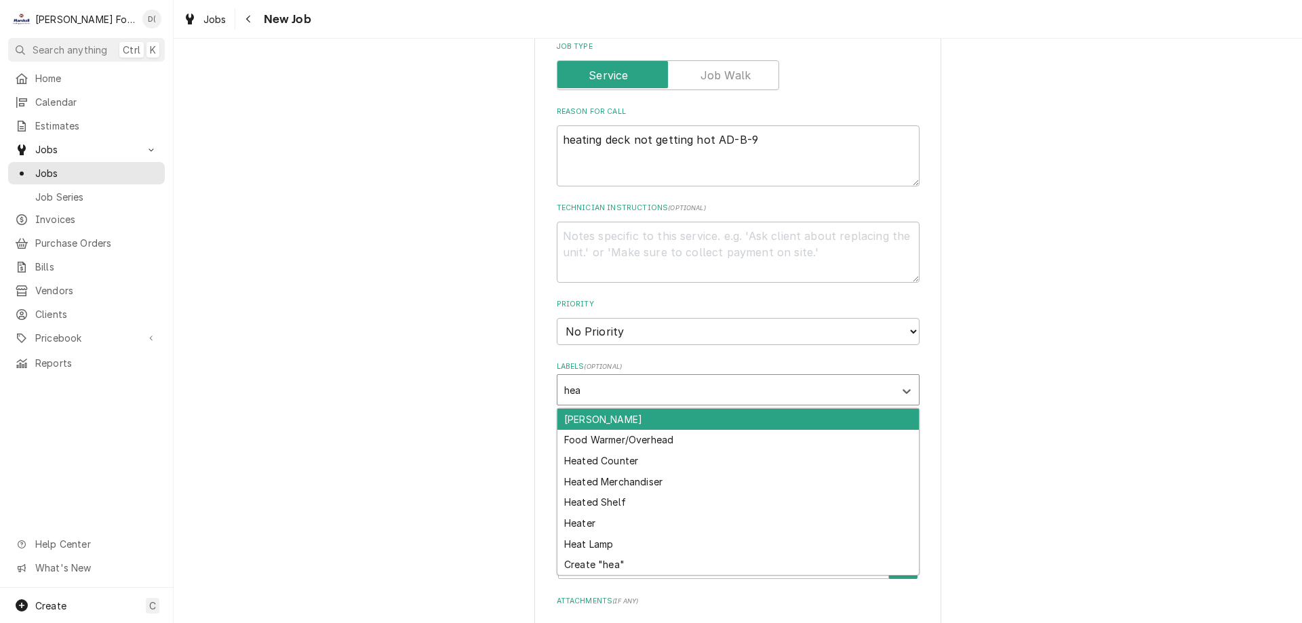
type input "heat"
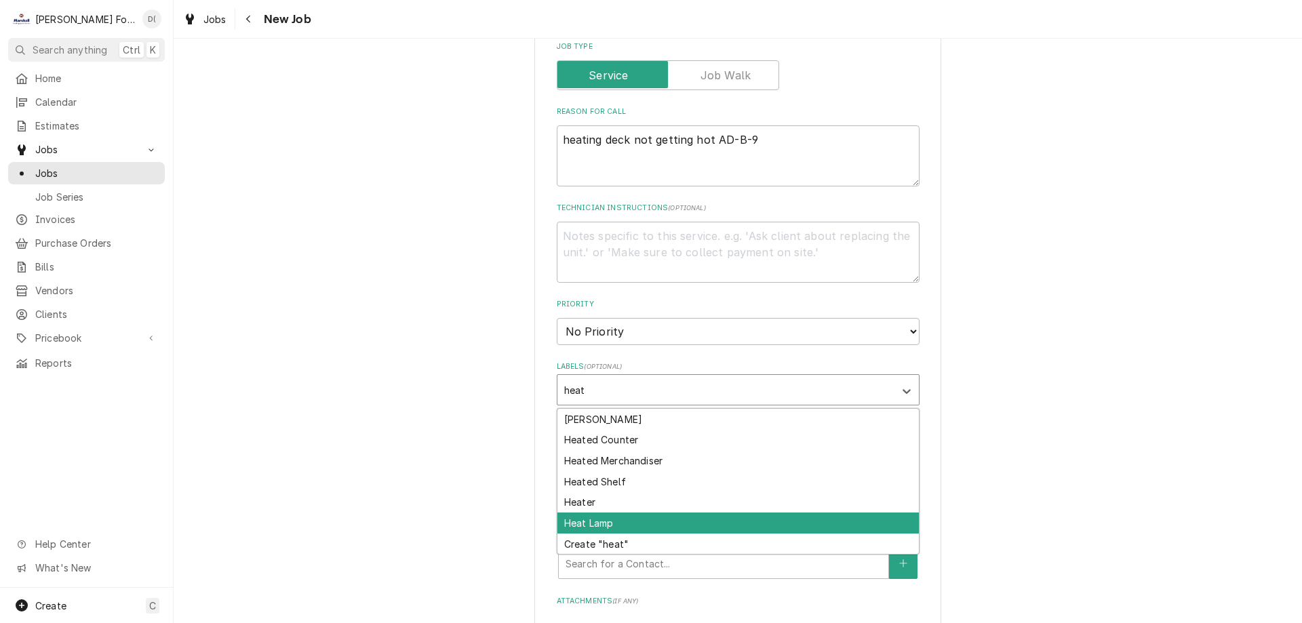
click at [623, 513] on div "Heat Lamp" at bounding box center [737, 523] width 361 height 21
type textarea "x"
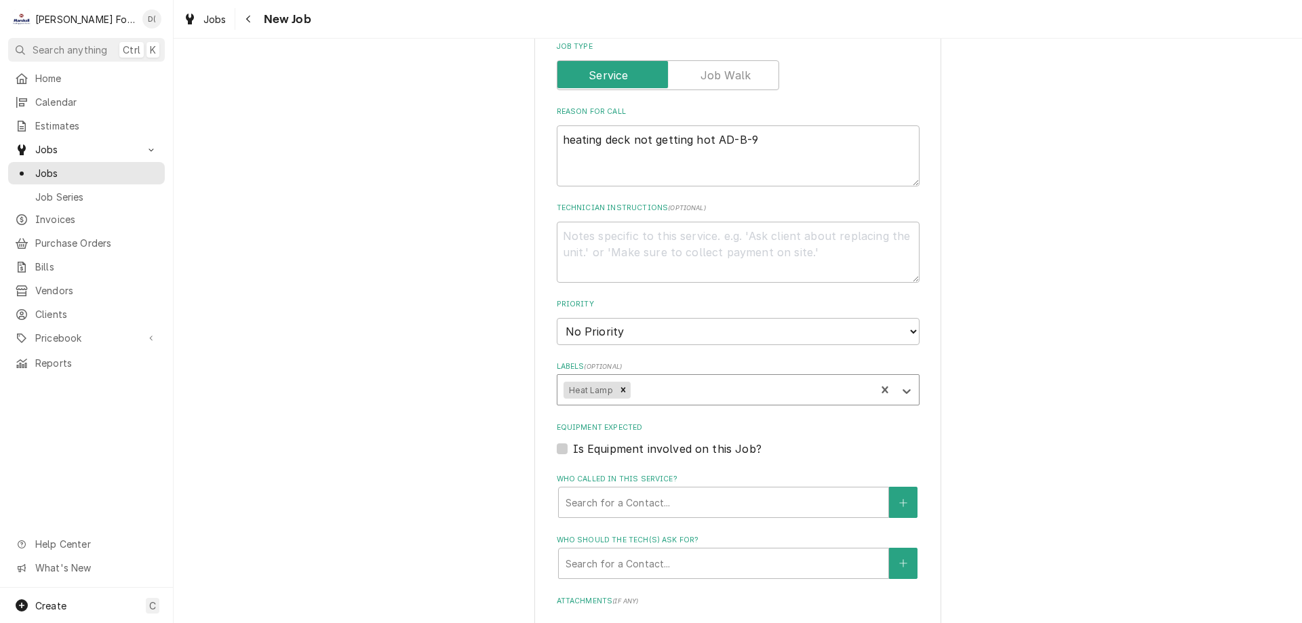
scroll to position [1288, 0]
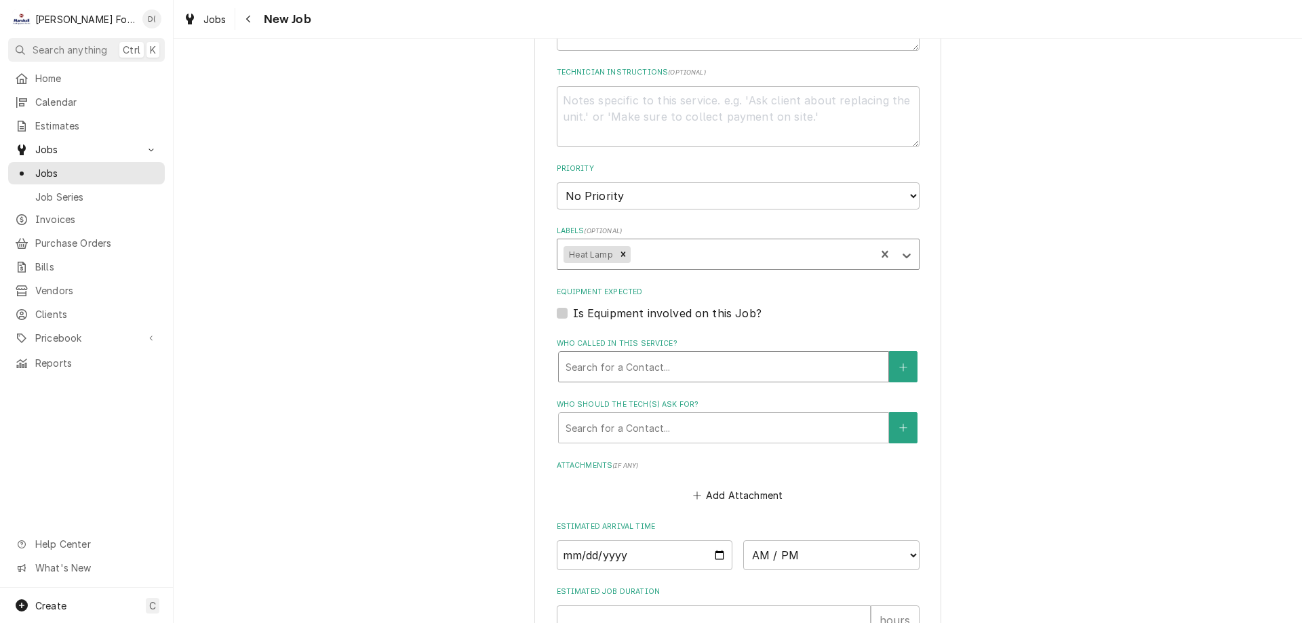
click at [645, 355] on div "Who called in this service?" at bounding box center [724, 367] width 316 height 24
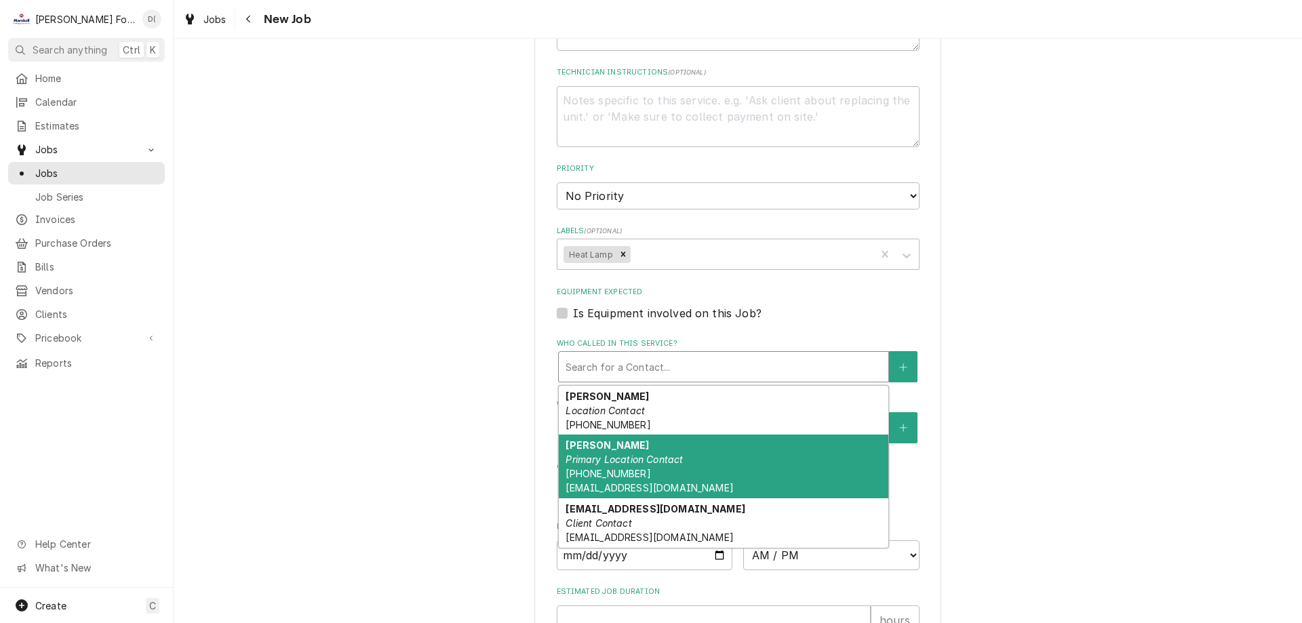
click at [608, 435] on div "TY PAUP Primary Location Contact (401) 369-0188 ty_paup@brown.edu" at bounding box center [724, 467] width 330 height 64
type textarea "x"
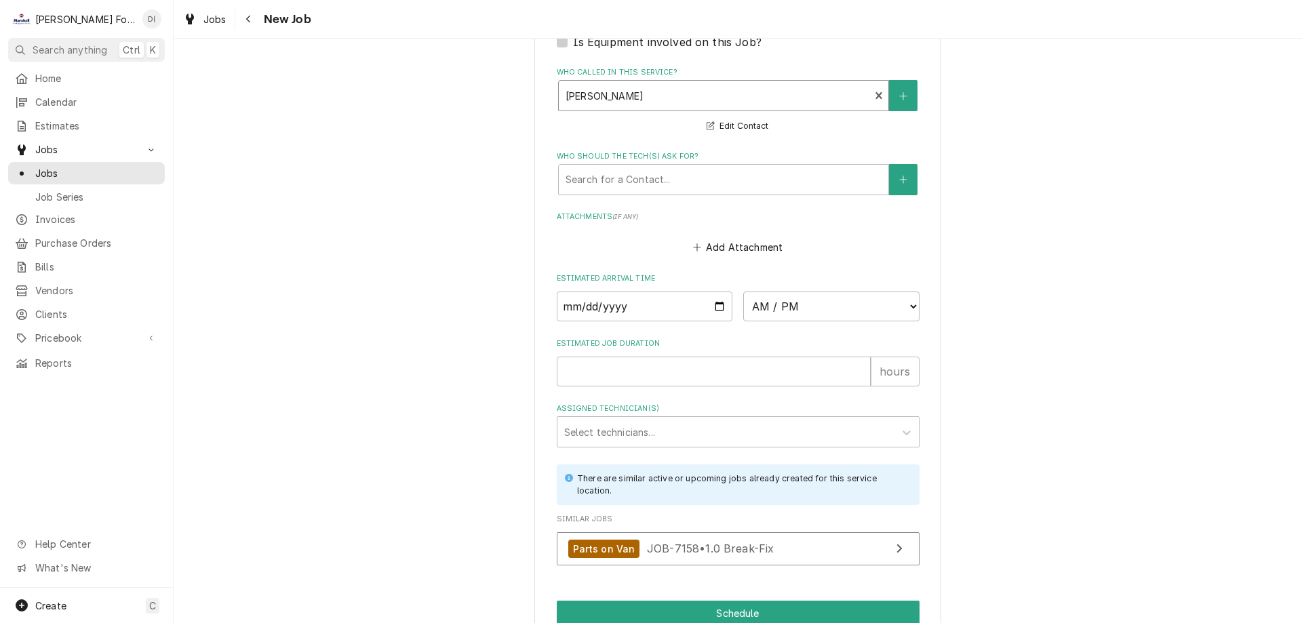
scroll to position [1577, 0]
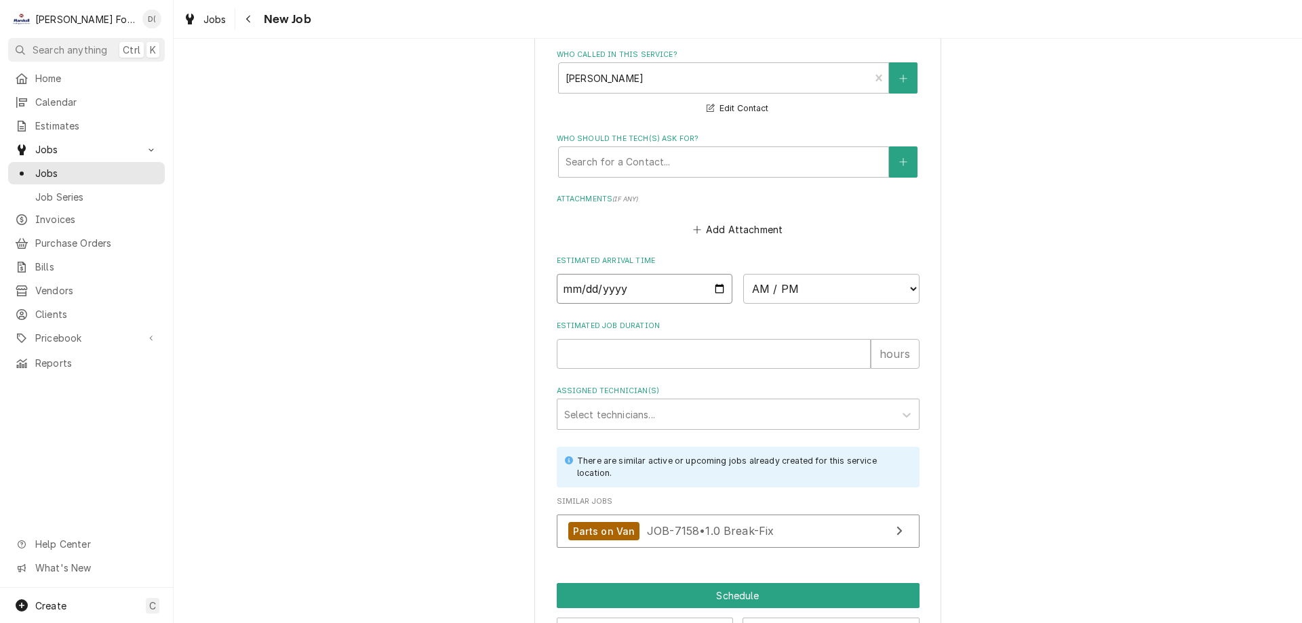
click at [715, 274] on input "Date" at bounding box center [645, 289] width 176 height 30
type input "[DATE]"
click at [847, 274] on select "AM / PM 6:00 AM 6:15 AM 6:30 AM 6:45 AM 7:00 AM 7:15 AM 7:30 AM 7:45 AM 8:00 AM…" at bounding box center [831, 289] width 176 height 30
type textarea "x"
select select "14:15:00"
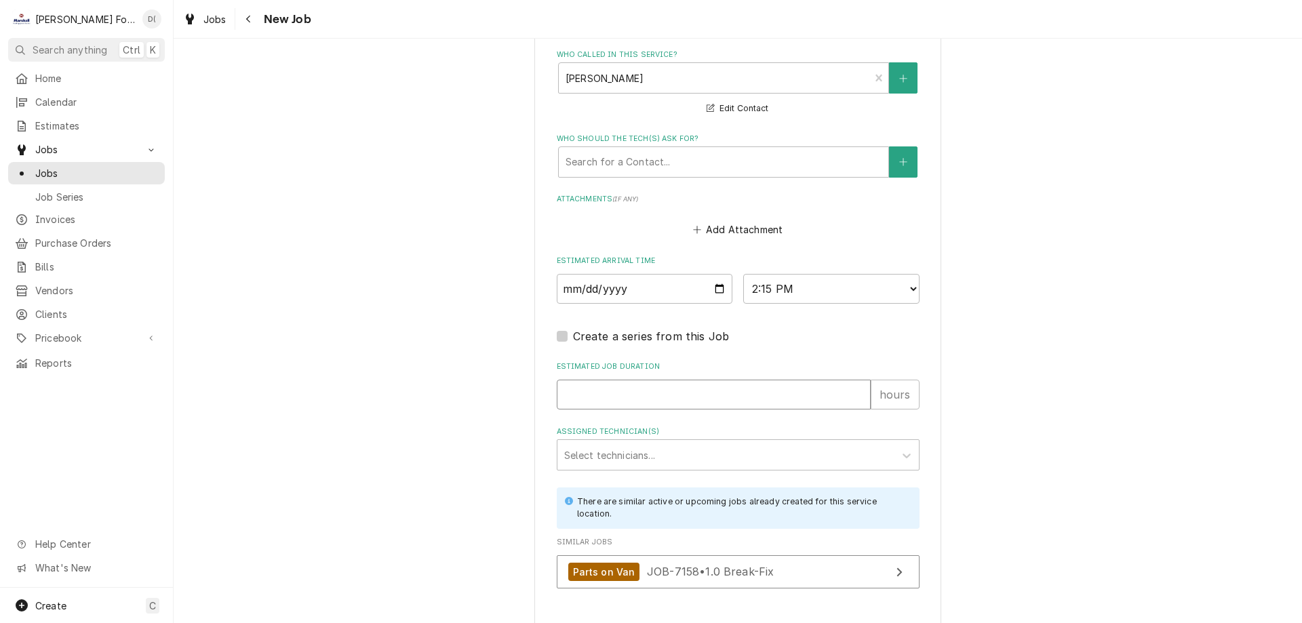
click at [630, 380] on input "Estimated Job Duration" at bounding box center [714, 395] width 314 height 30
type textarea "x"
type input "1"
type textarea "x"
type input "1"
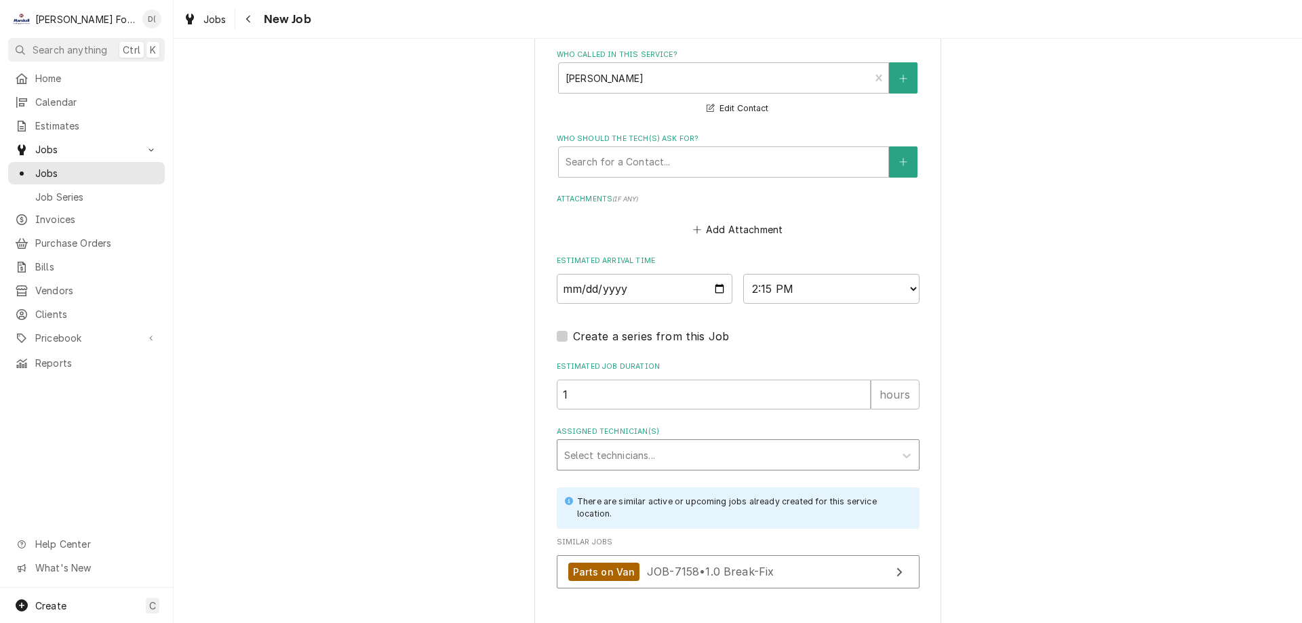
click at [647, 443] on div "Assigned Technician(s)" at bounding box center [725, 455] width 323 height 24
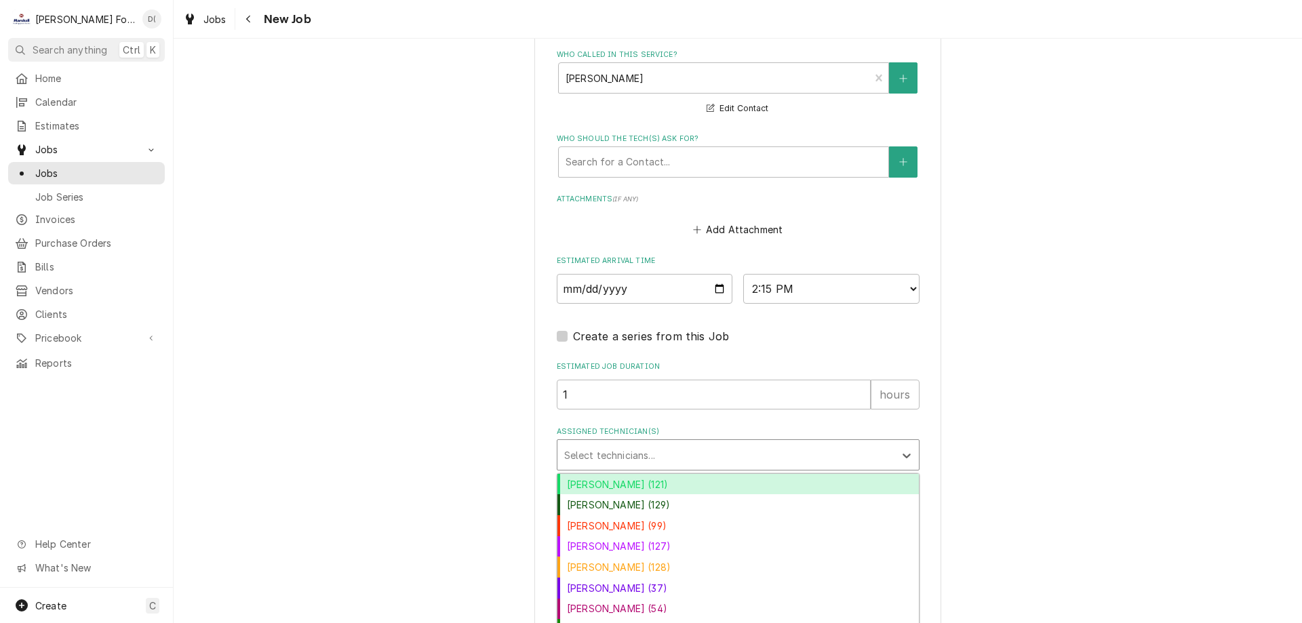
scroll to position [1618, 0]
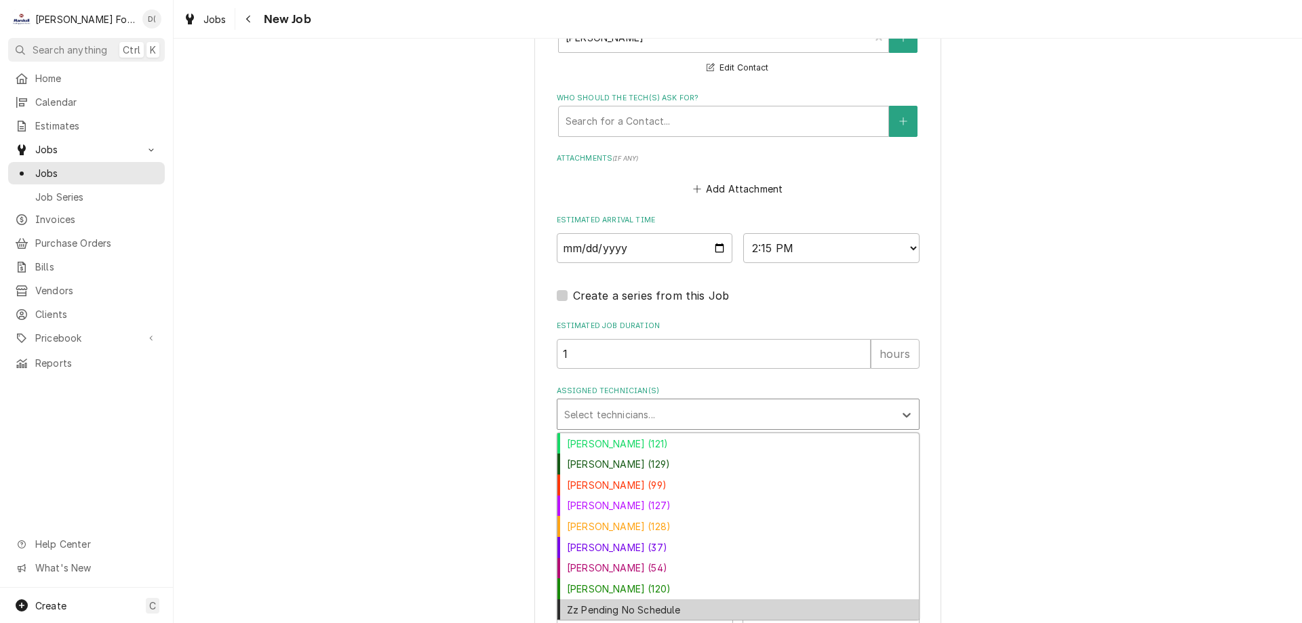
click at [639, 599] on div "Zz Pending No Schedule" at bounding box center [737, 609] width 361 height 21
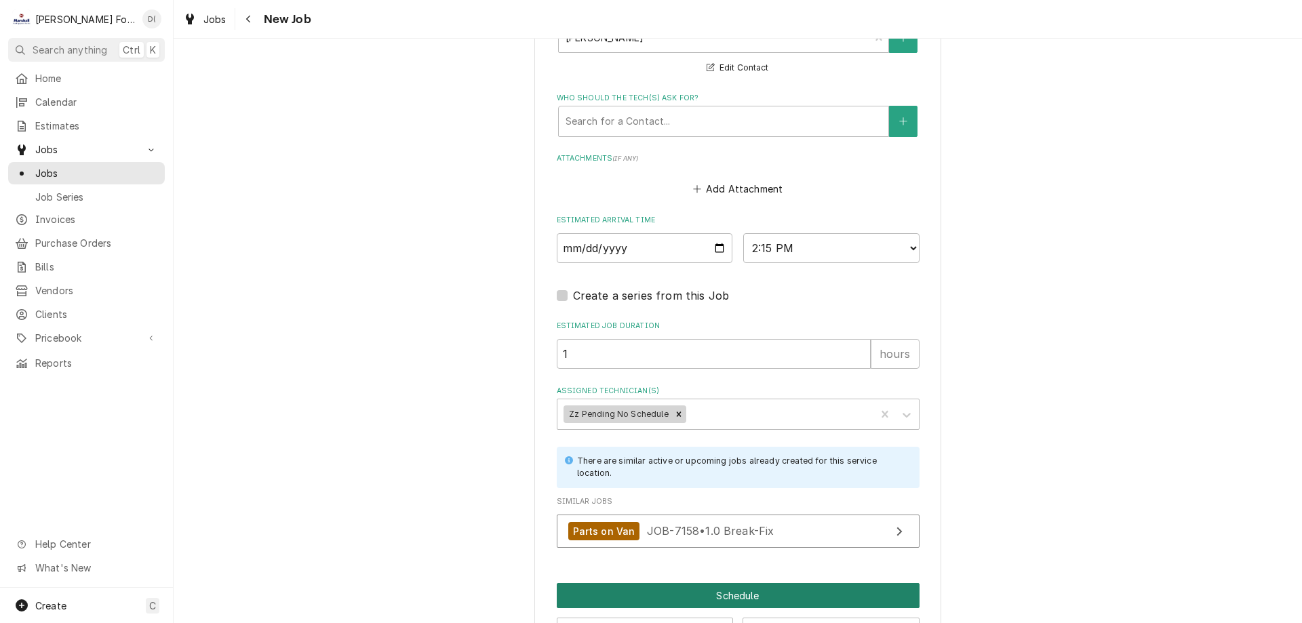
click at [698, 583] on button "Schedule" at bounding box center [738, 595] width 363 height 25
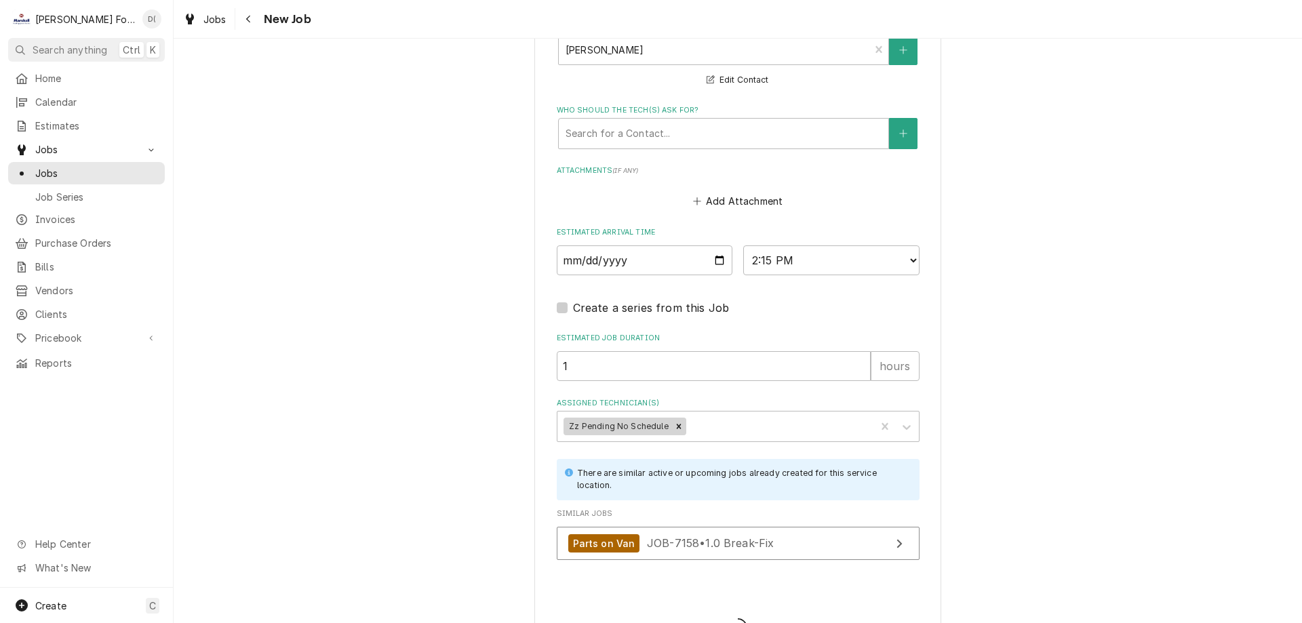
scroll to position [893, 0]
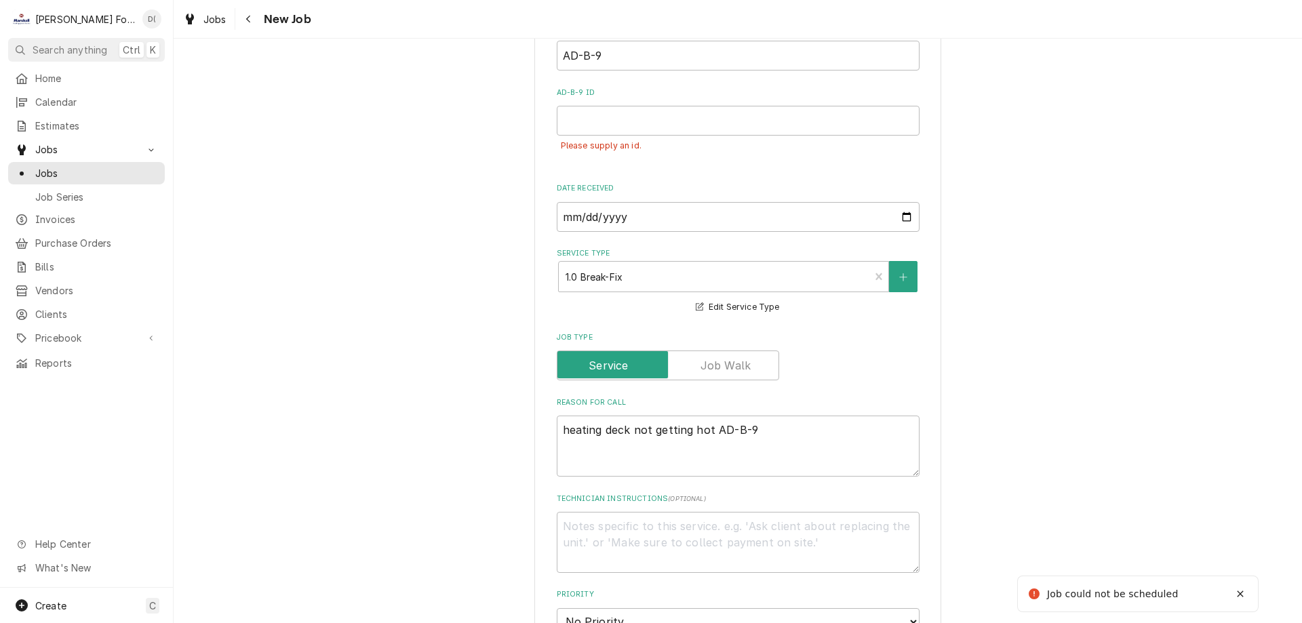
click at [611, 136] on div "Please supply an id." at bounding box center [738, 146] width 363 height 21
click at [614, 106] on input "AD-B-9 ID" at bounding box center [738, 121] width 363 height 30
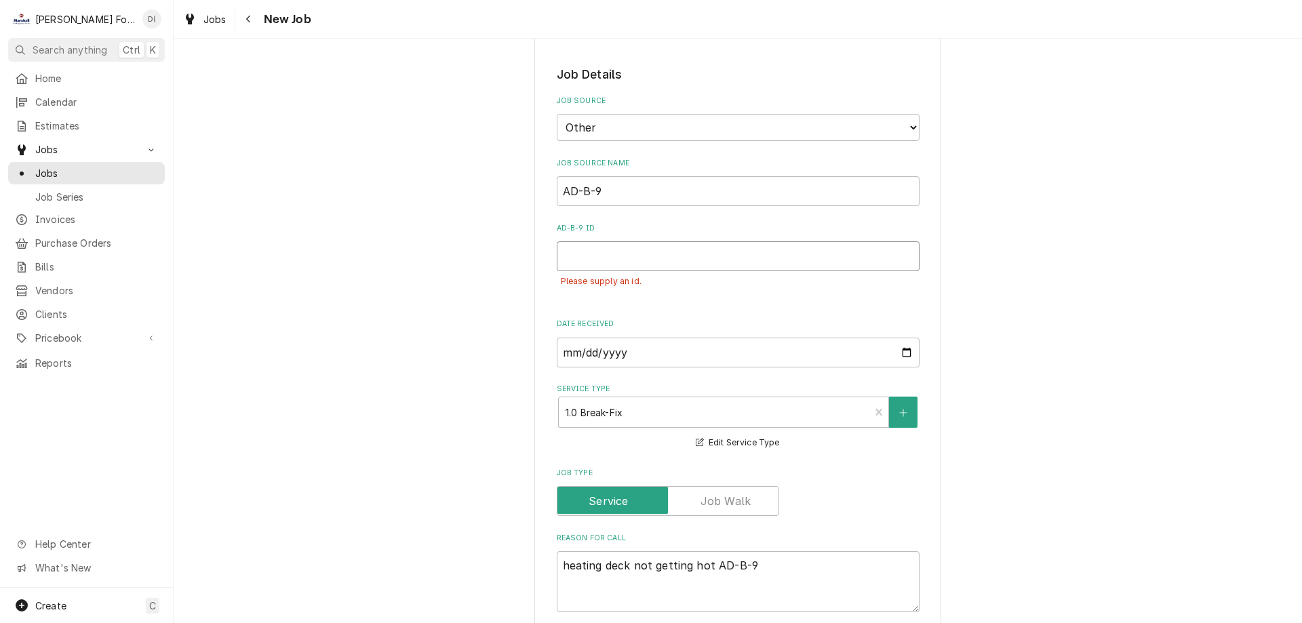
type textarea "x"
type input "A"
type textarea "x"
type input "AD"
type textarea "x"
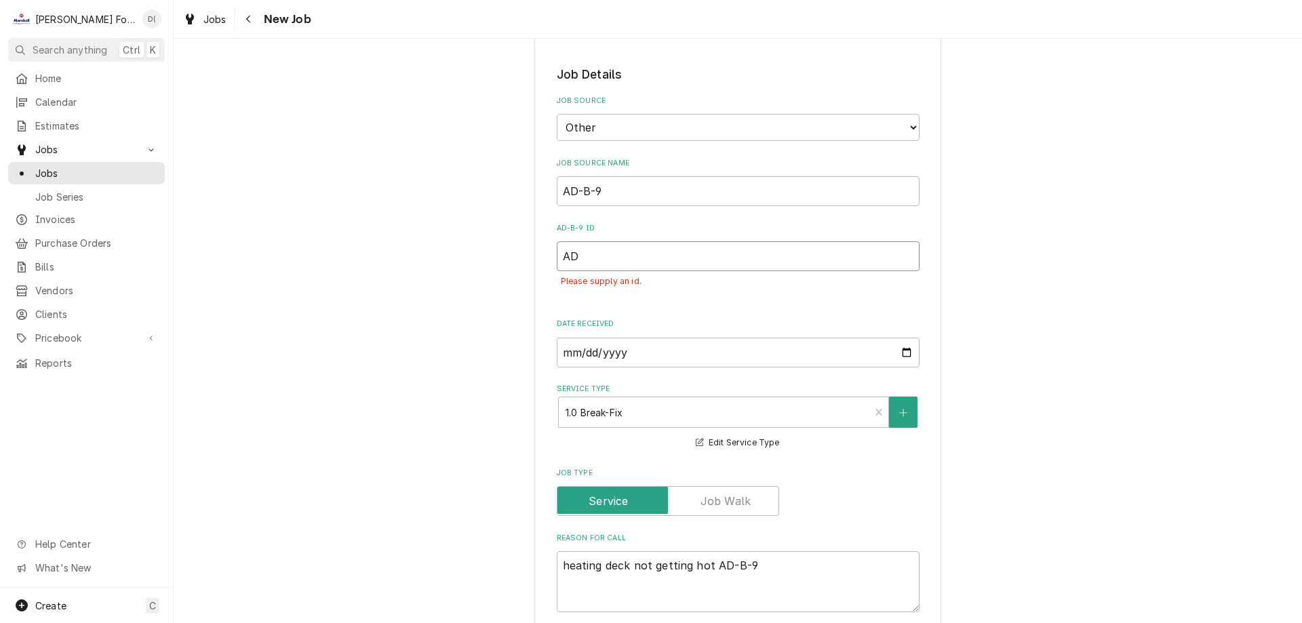
type input "AD-"
type textarea "x"
type input "AD-B"
type textarea "x"
type input "AD-B-"
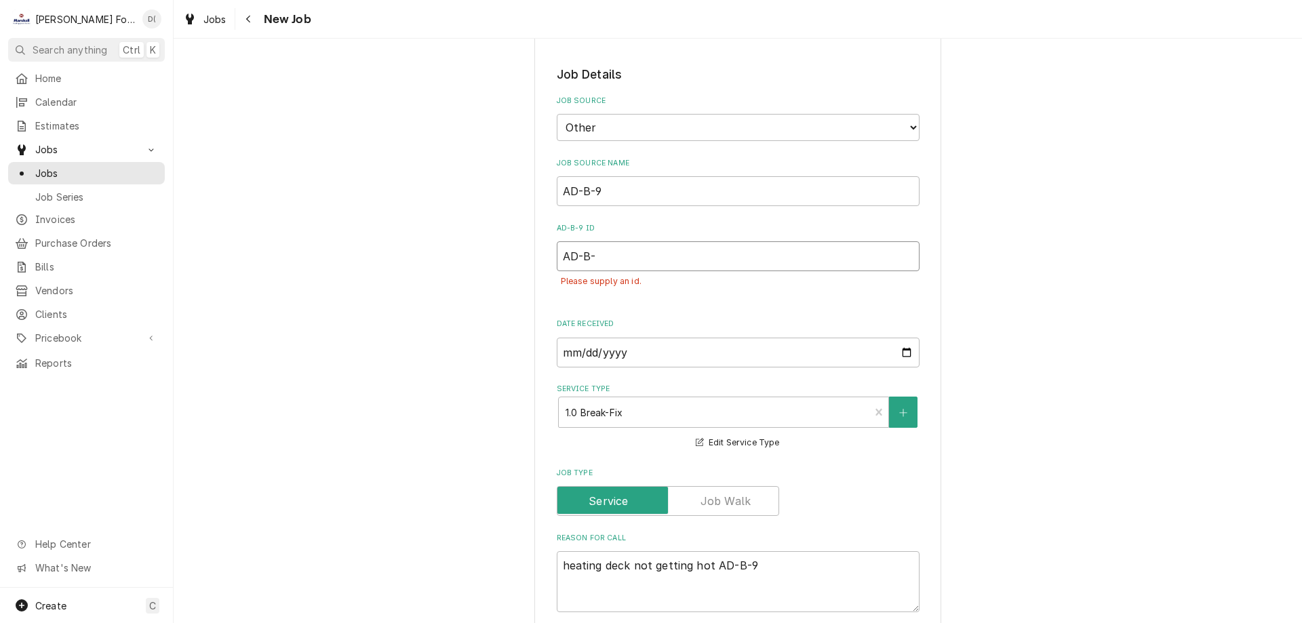
type textarea "x"
type input "AD-B-9"
type textarea "x"
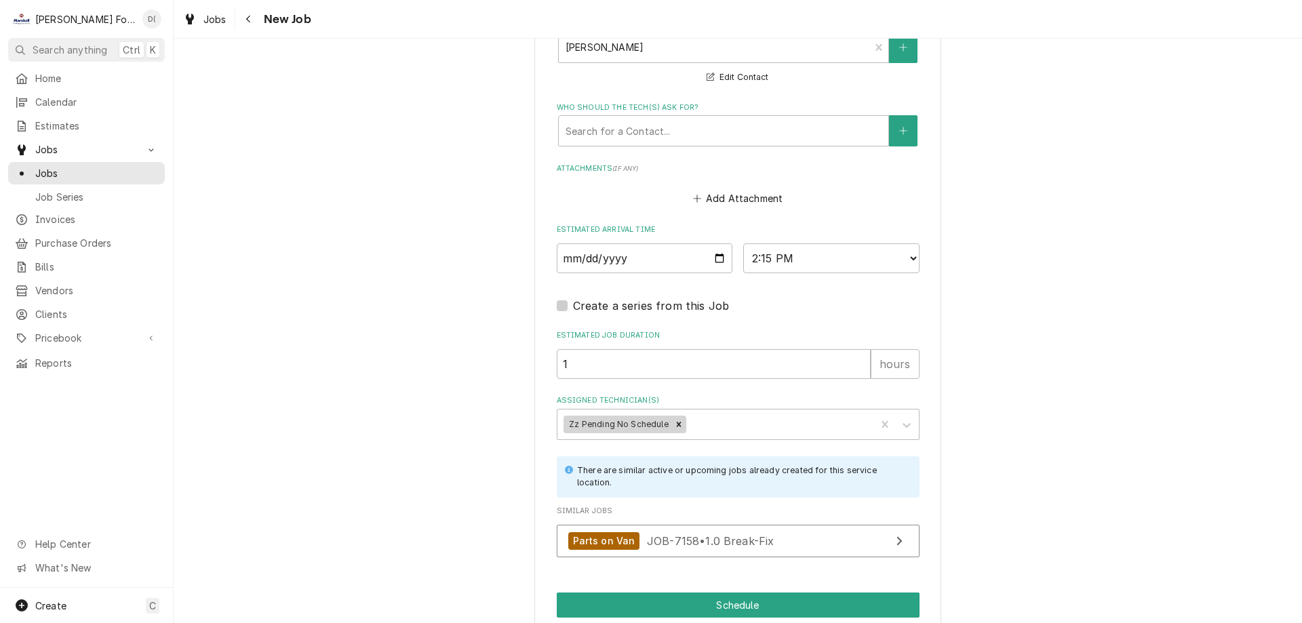
scroll to position [1648, 0]
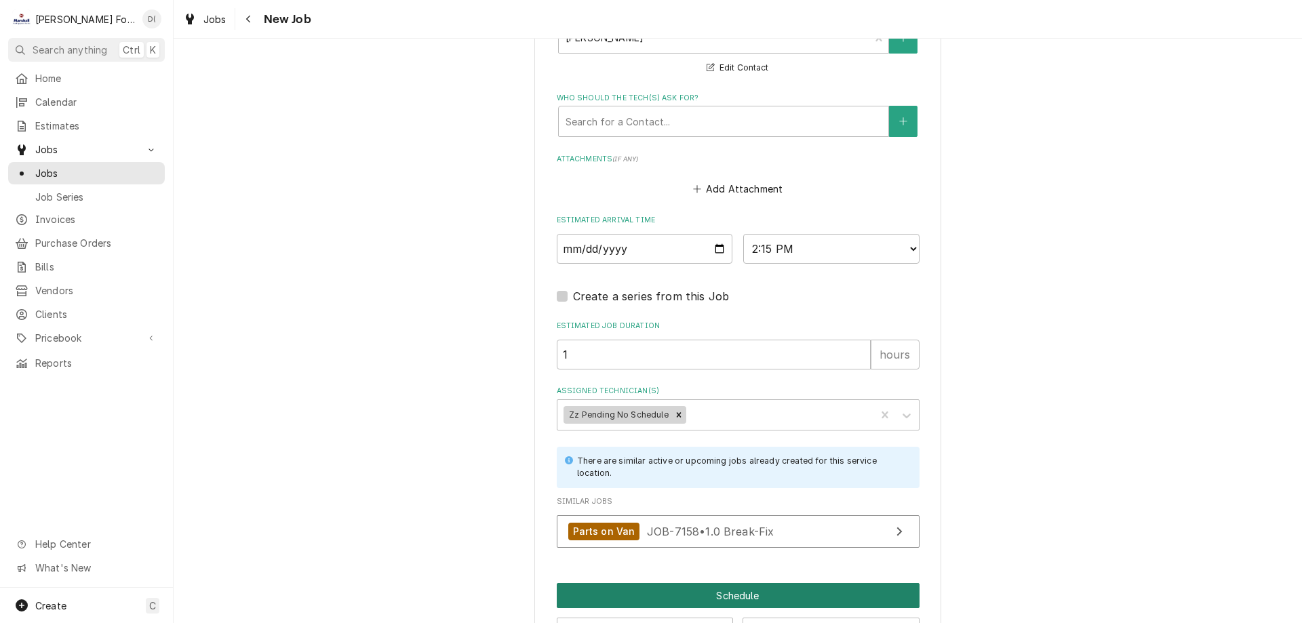
type input "AD-B-9"
click at [721, 583] on button "Schedule" at bounding box center [738, 595] width 363 height 25
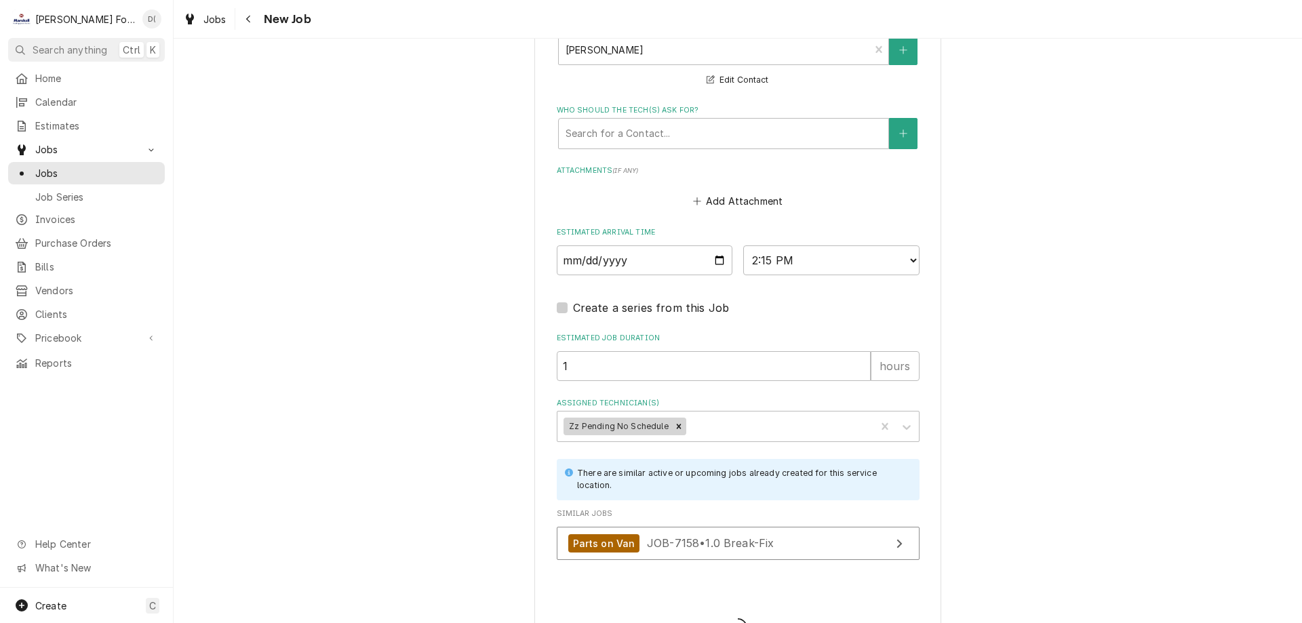
type textarea "x"
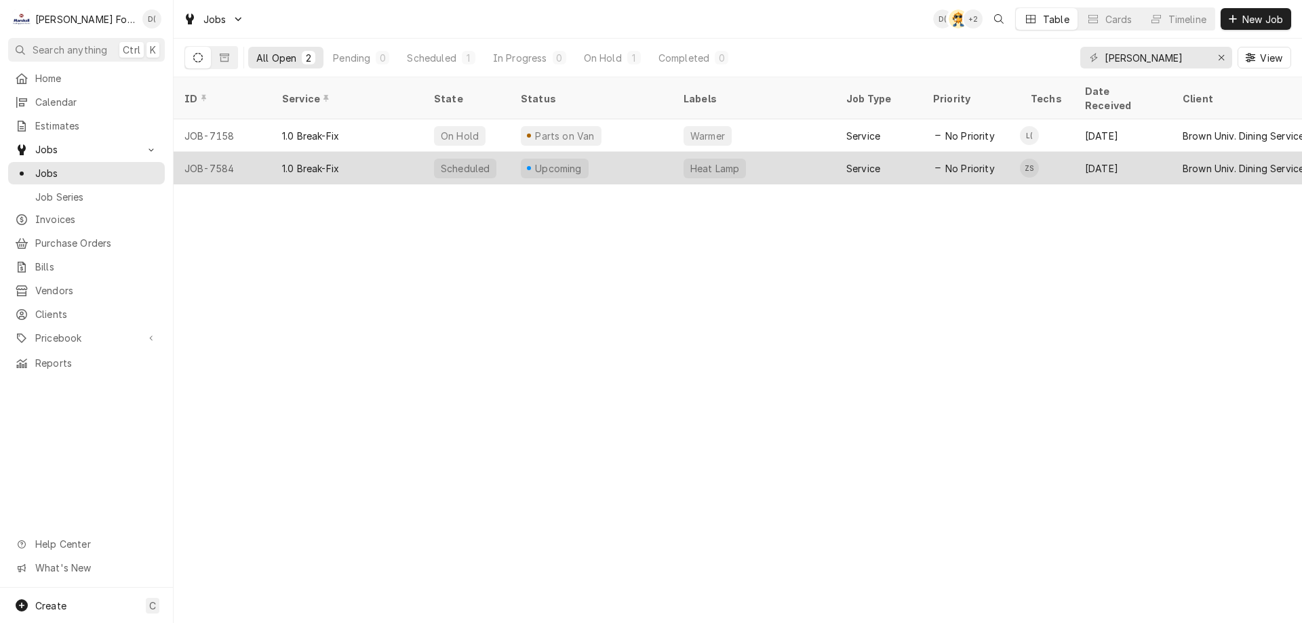
click at [639, 153] on div "Upcoming" at bounding box center [591, 168] width 163 height 33
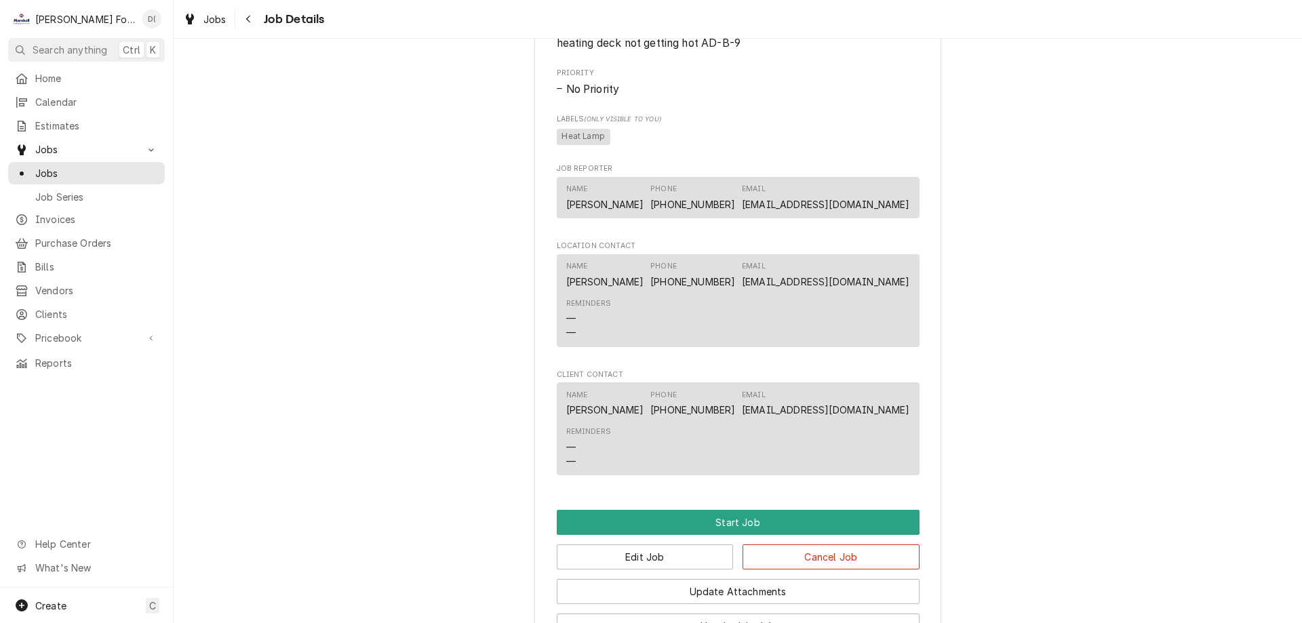
scroll to position [1360, 0]
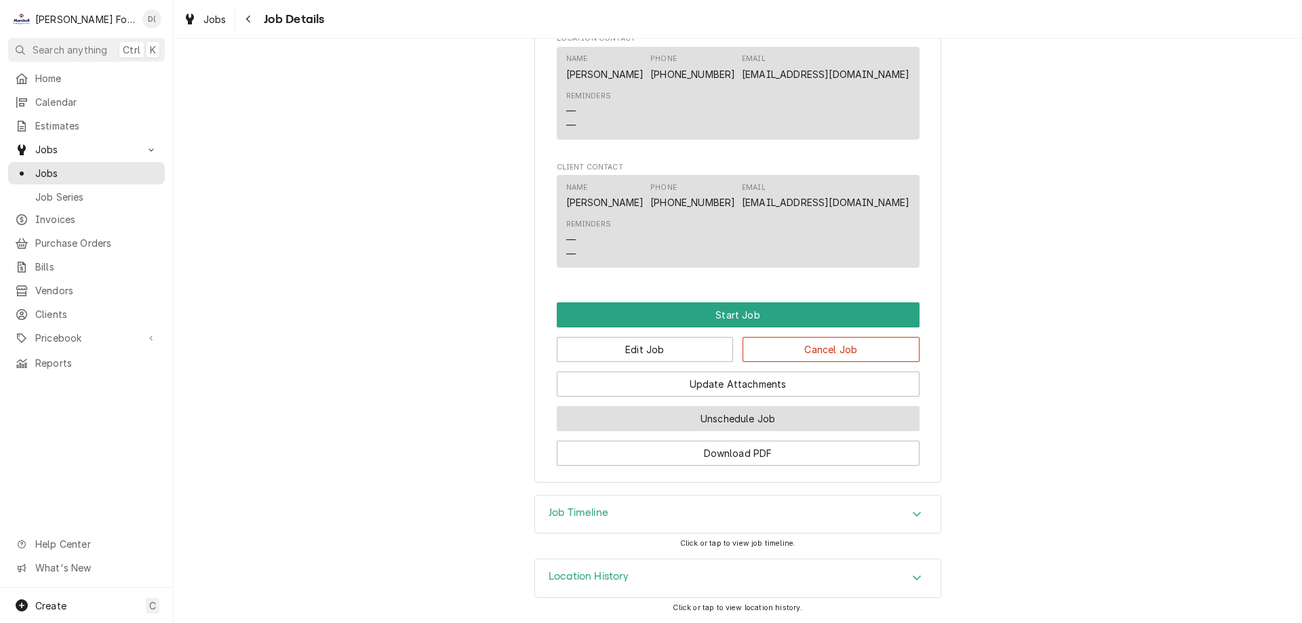
click at [658, 420] on button "Unschedule Job" at bounding box center [738, 418] width 363 height 25
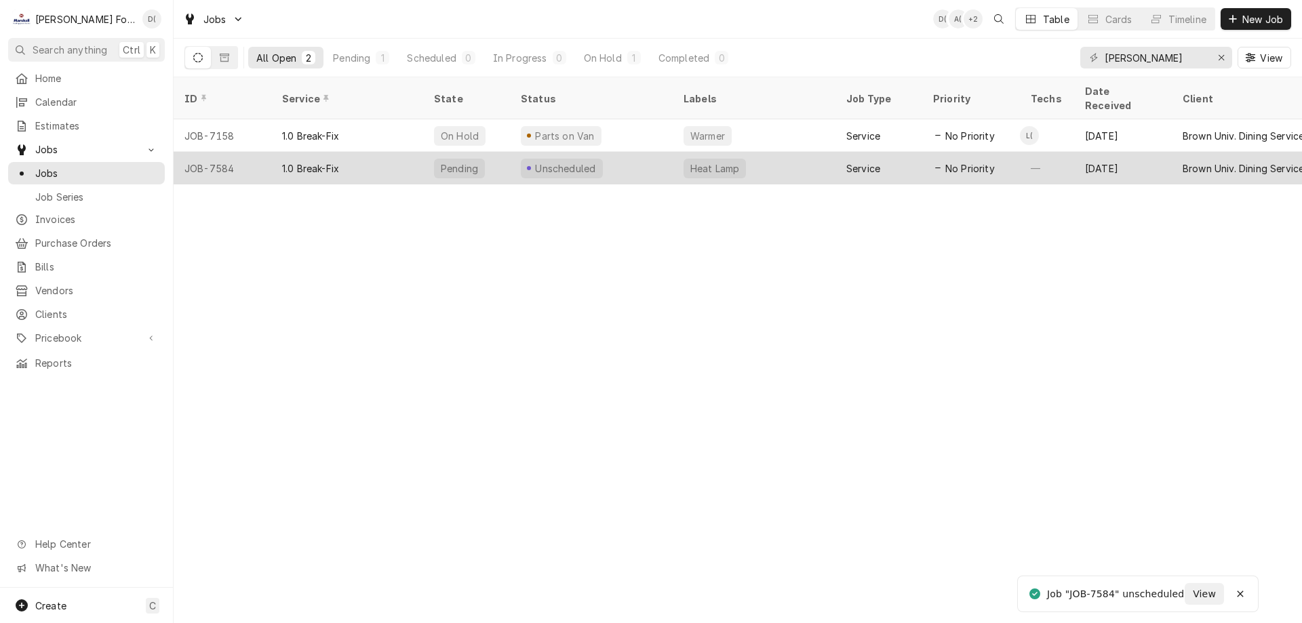
click at [629, 160] on div "Unscheduled" at bounding box center [591, 168] width 163 height 33
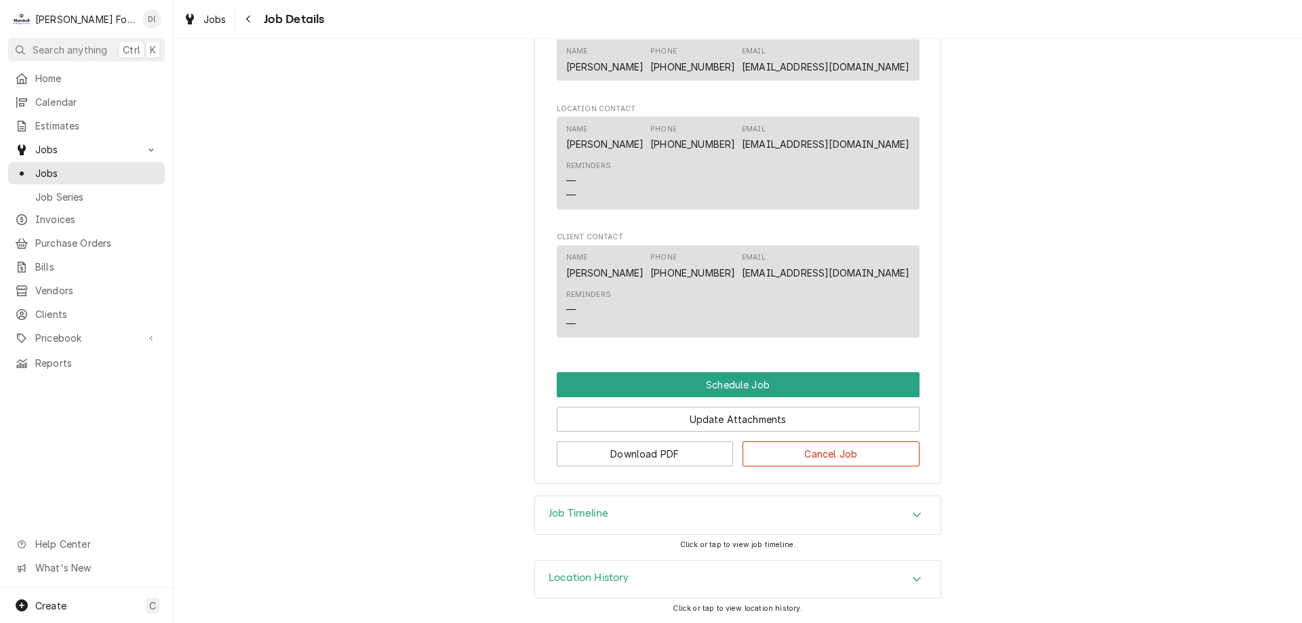
scroll to position [1153, 0]
click at [643, 455] on button "Download PDF" at bounding box center [645, 453] width 177 height 25
click at [106, 166] on span "Jobs" at bounding box center [96, 173] width 123 height 14
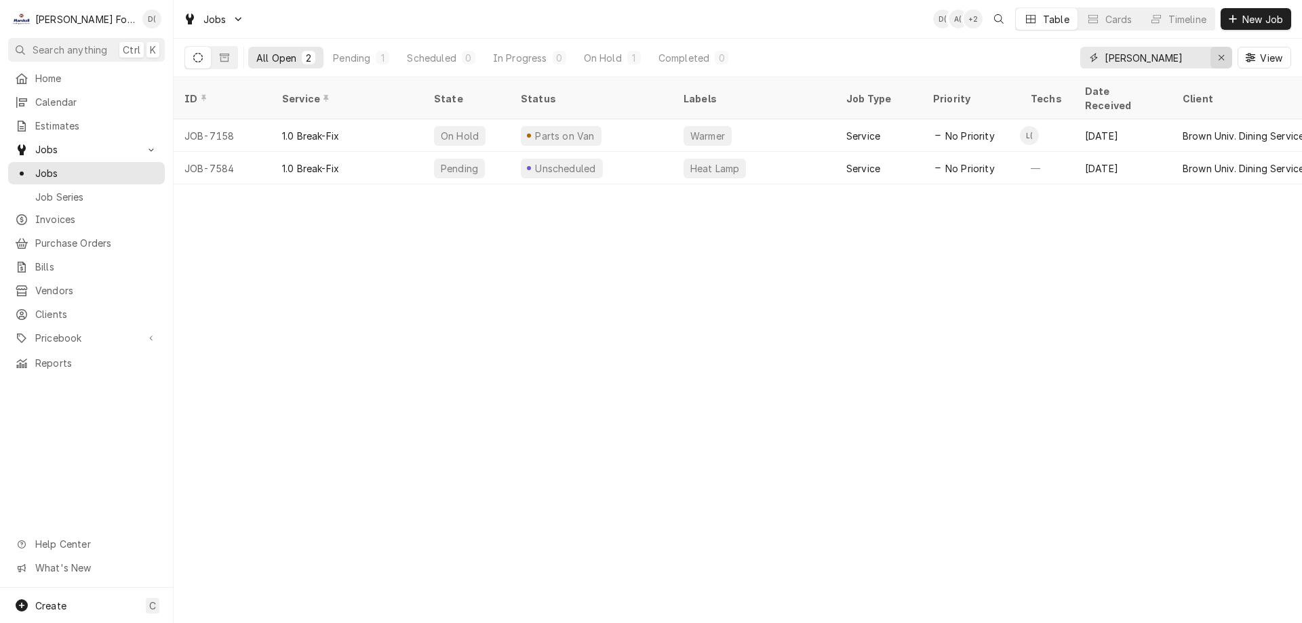
click at [1221, 56] on icon "Erase input" at bounding box center [1221, 57] width 7 height 9
click at [1199, 58] on input "Dynamic Content Wrapper" at bounding box center [1168, 58] width 127 height 22
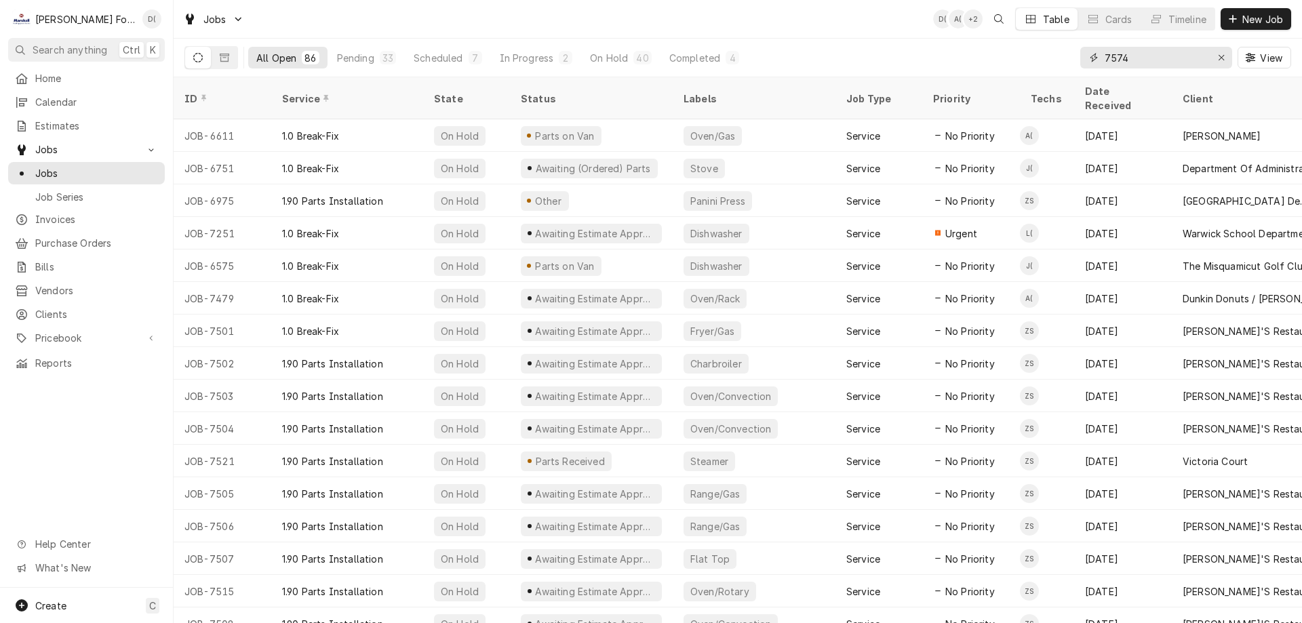
type input "7574"
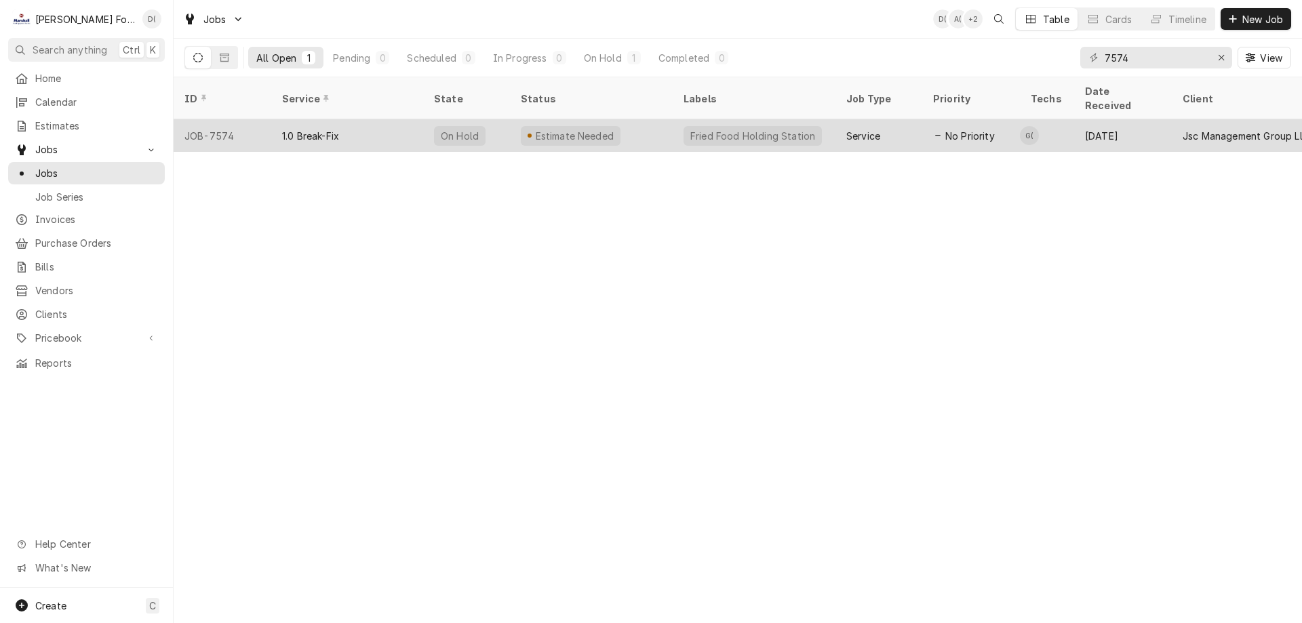
click at [620, 123] on div "Estimate Needed" at bounding box center [591, 135] width 163 height 33
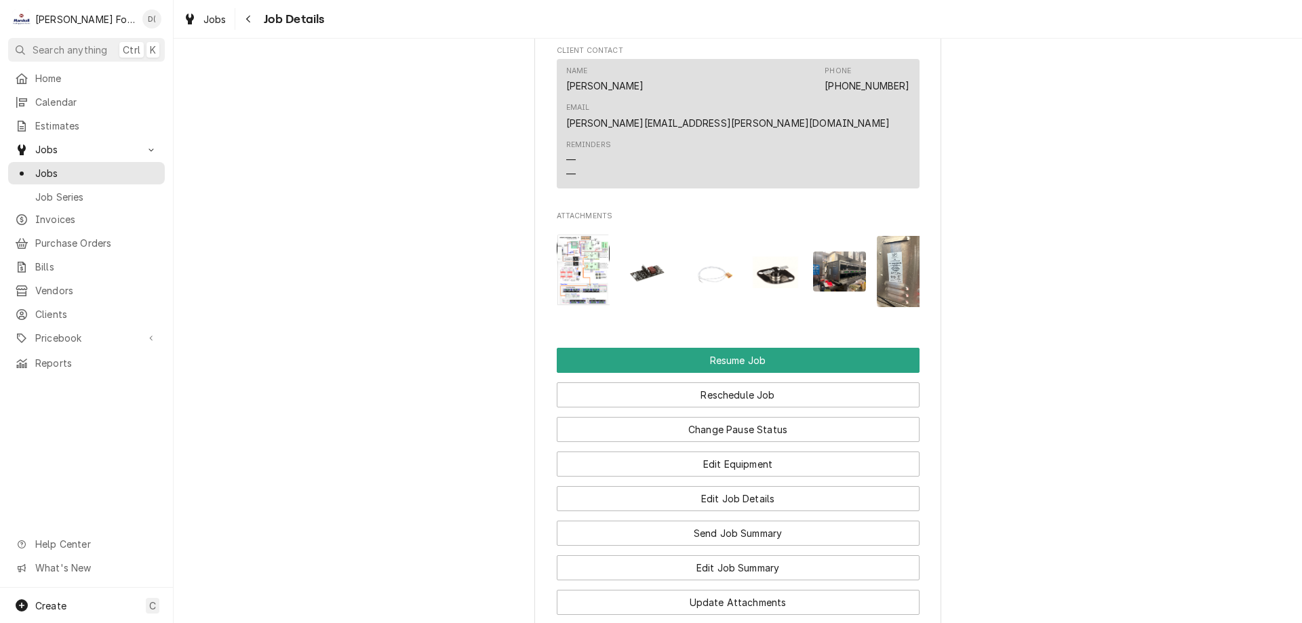
scroll to position [1492, 0]
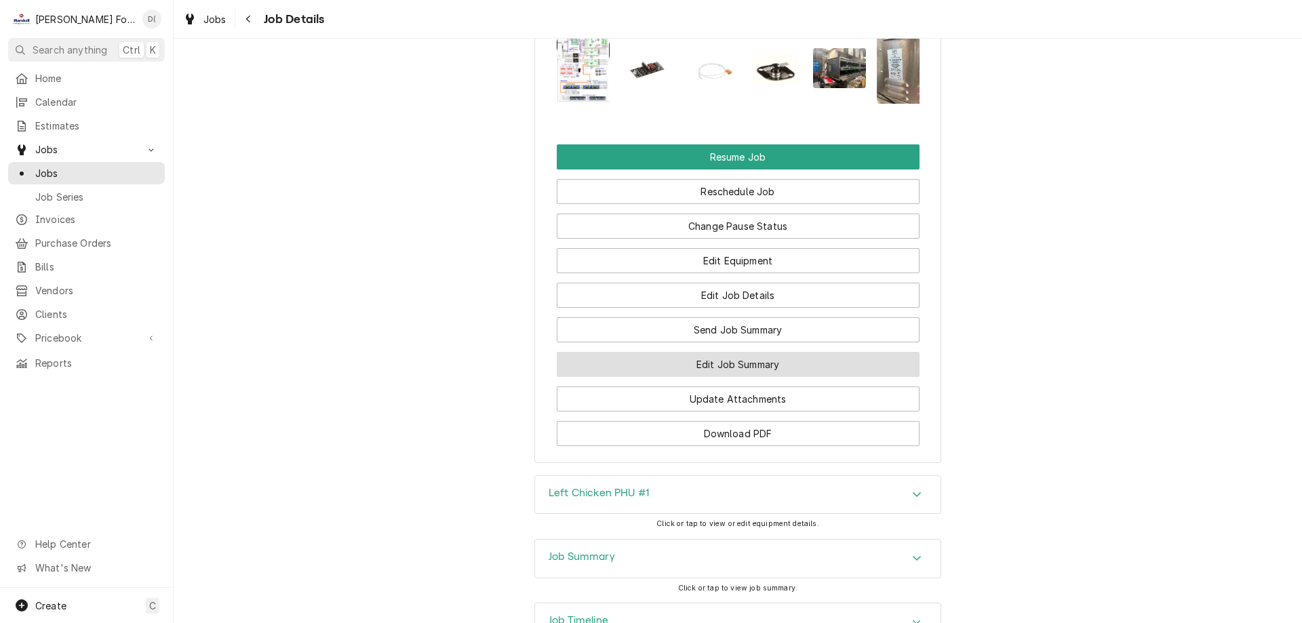
click at [704, 352] on button "Edit Job Summary" at bounding box center [738, 364] width 363 height 25
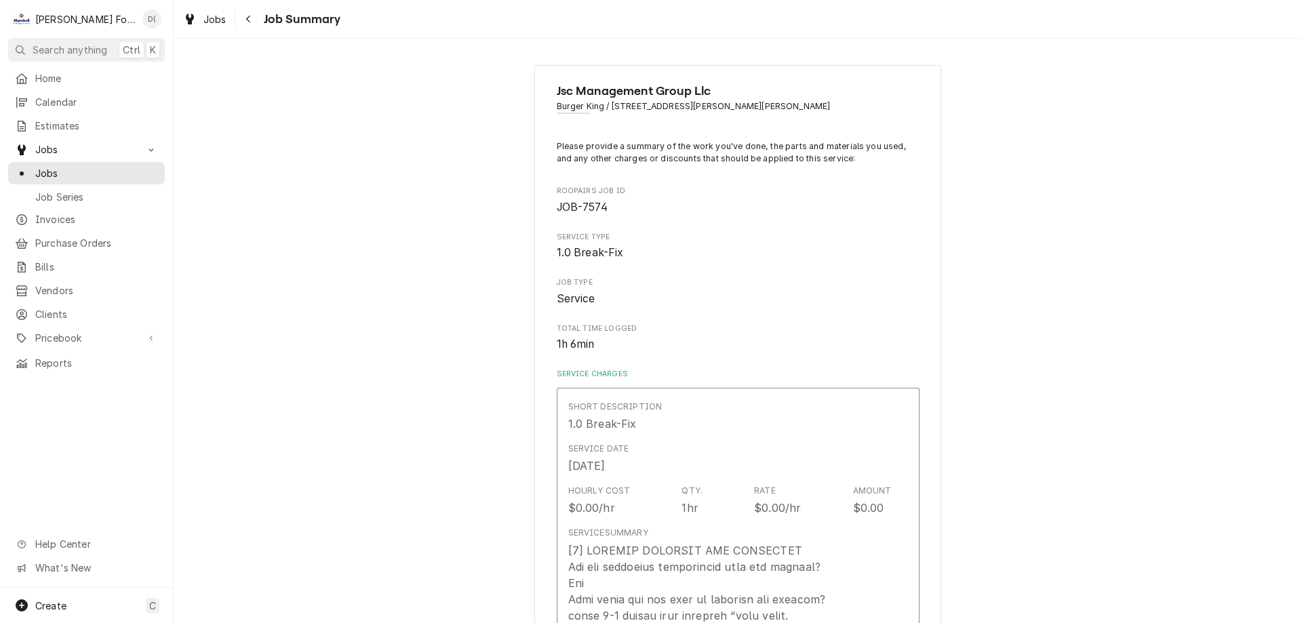
type textarea "x"
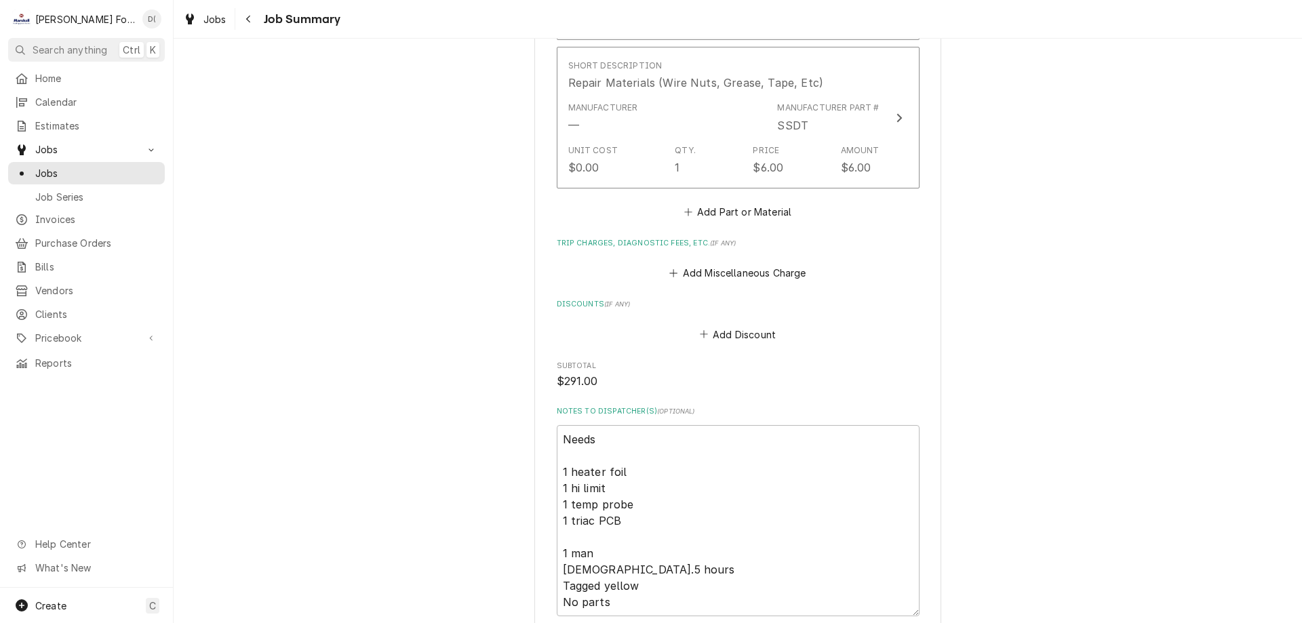
scroll to position [1695, 0]
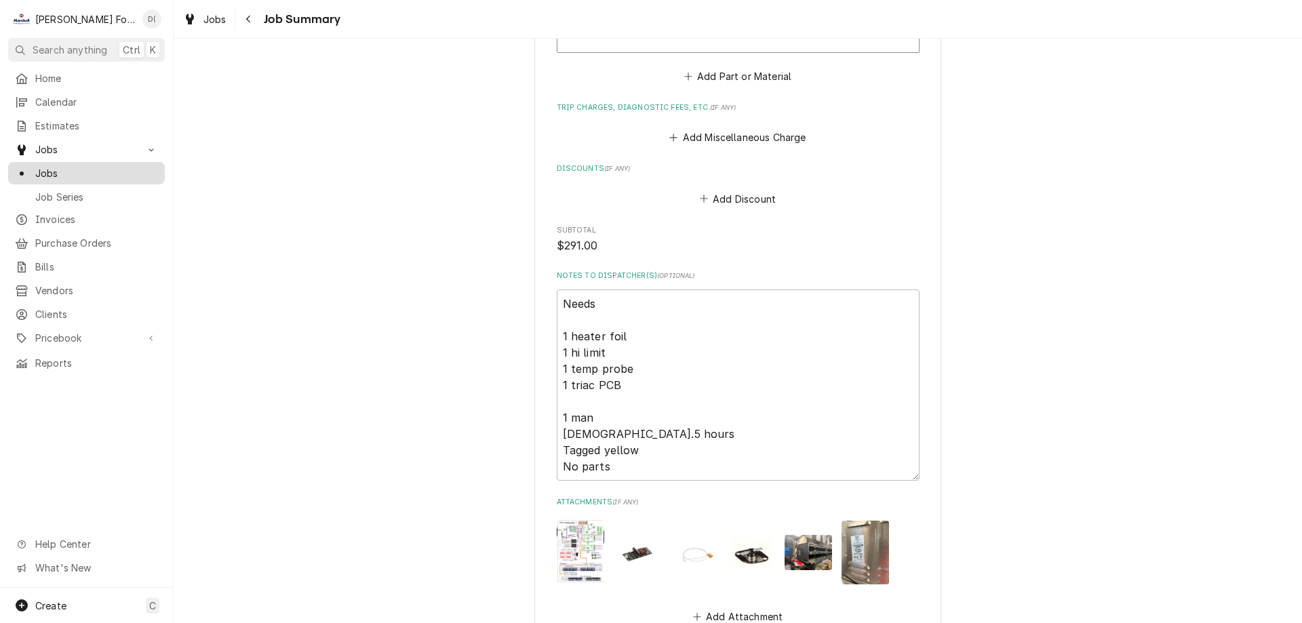
click at [88, 176] on div "Jobs" at bounding box center [86, 173] width 151 height 17
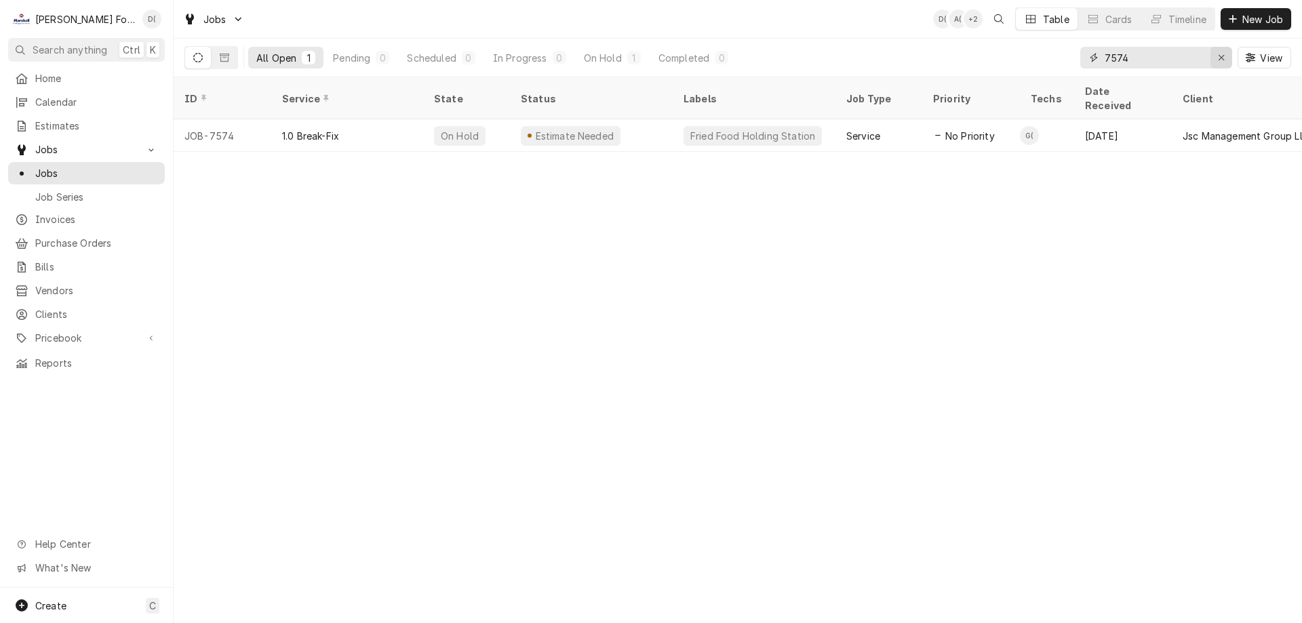
click at [1218, 56] on icon "Erase input" at bounding box center [1220, 57] width 5 height 5
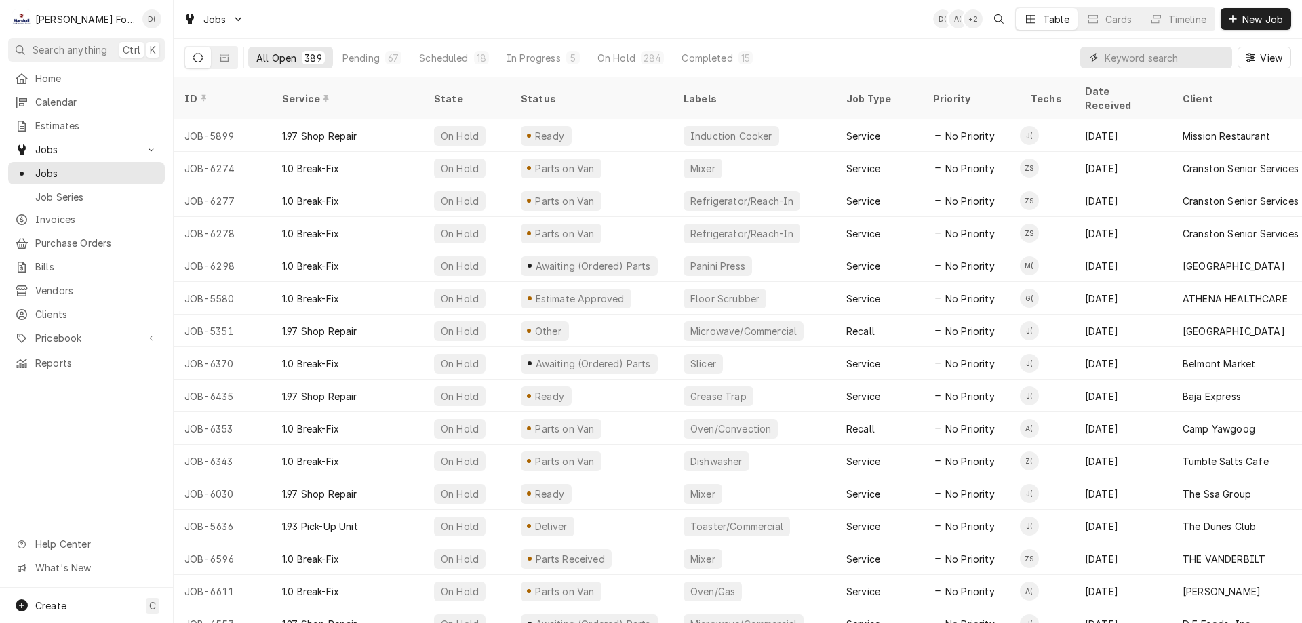
click at [1129, 52] on input "Dynamic Content Wrapper" at bounding box center [1165, 58] width 121 height 22
type input "7475"
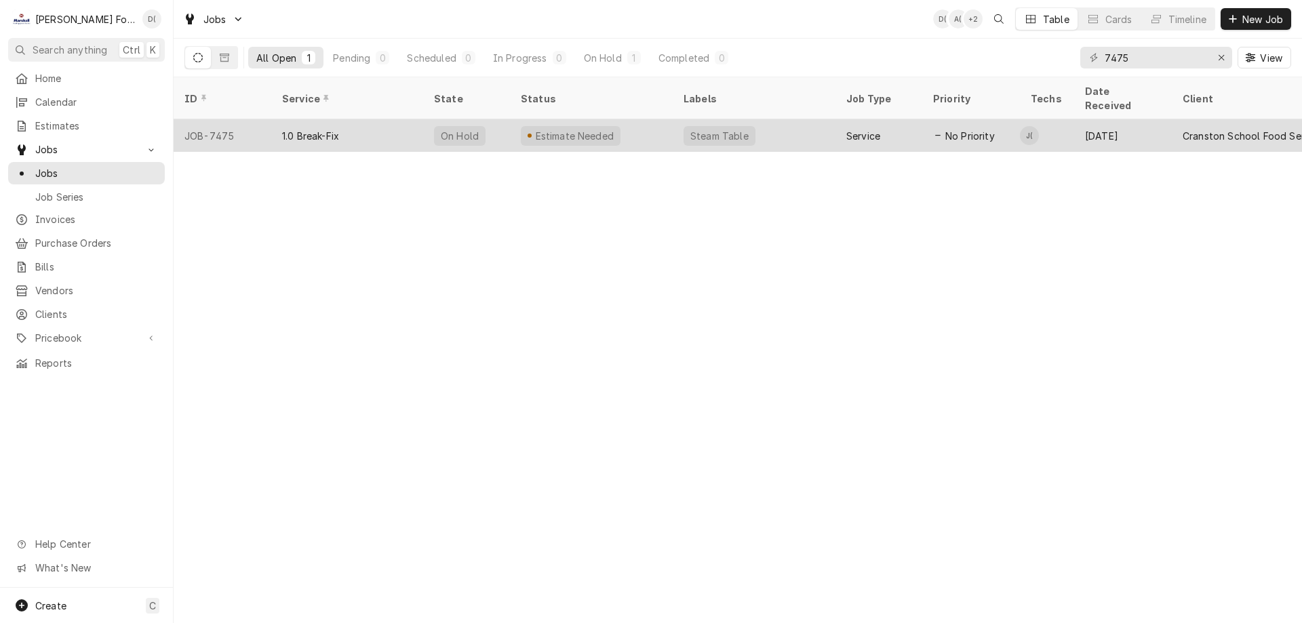
click at [410, 119] on div "1.0 Break-Fix" at bounding box center [347, 135] width 152 height 33
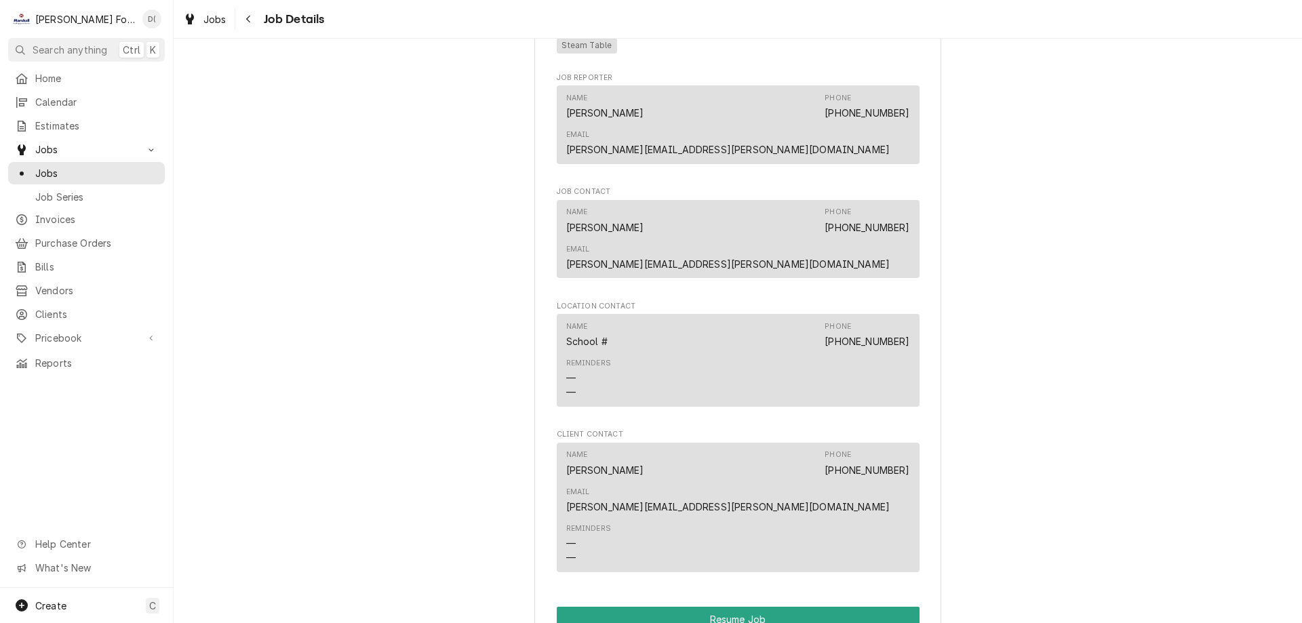
scroll to position [1356, 0]
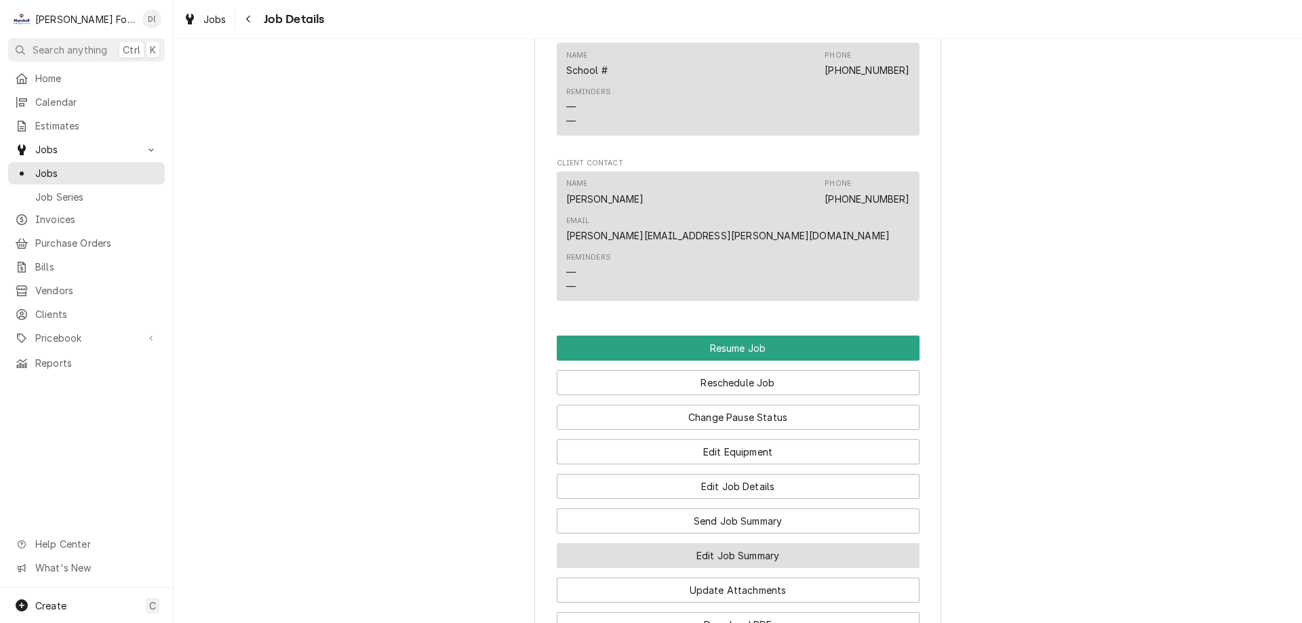
click at [655, 543] on button "Edit Job Summary" at bounding box center [738, 555] width 363 height 25
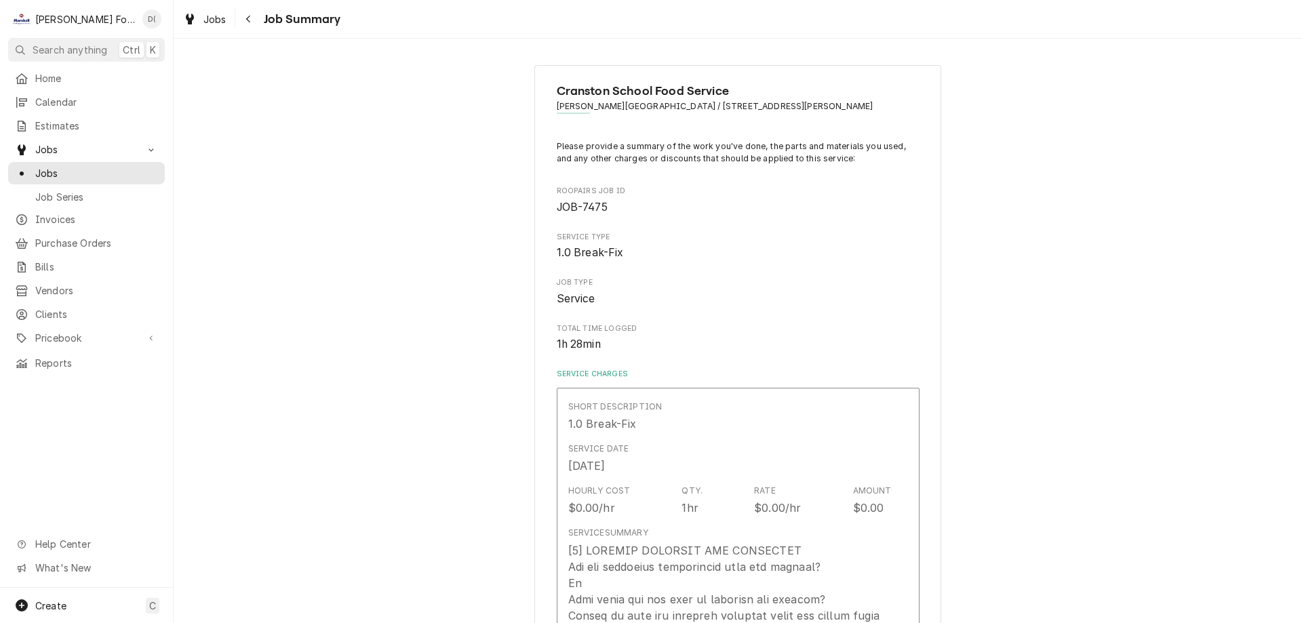
type textarea "x"
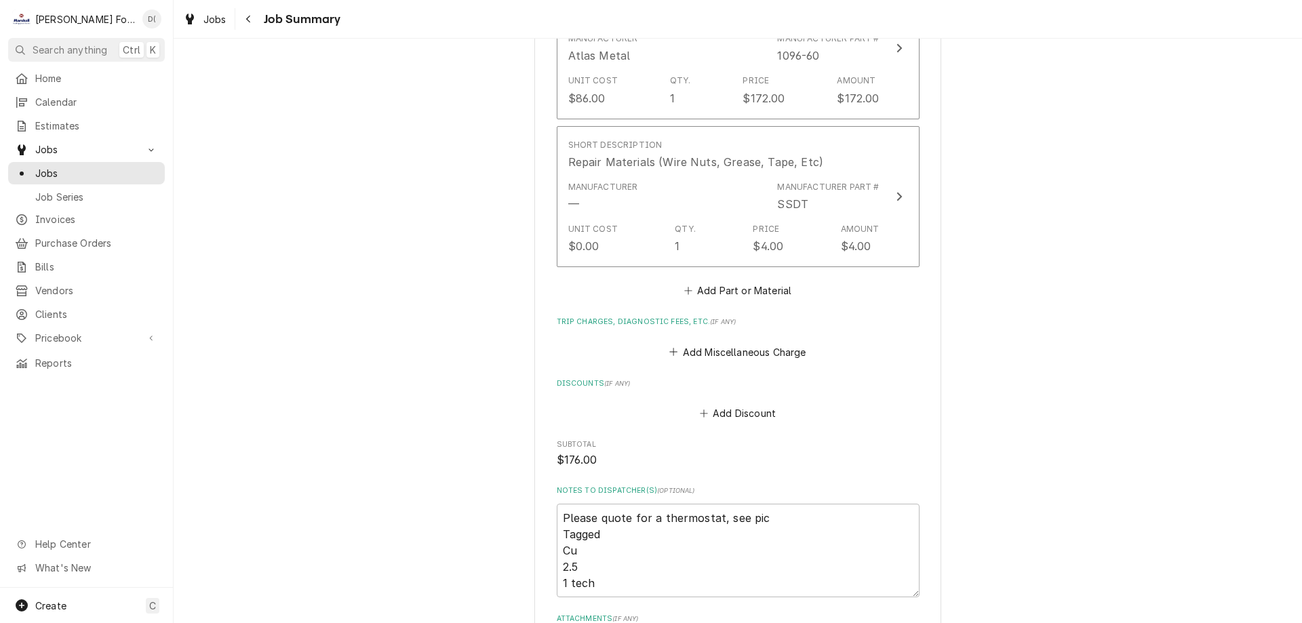
scroll to position [1221, 0]
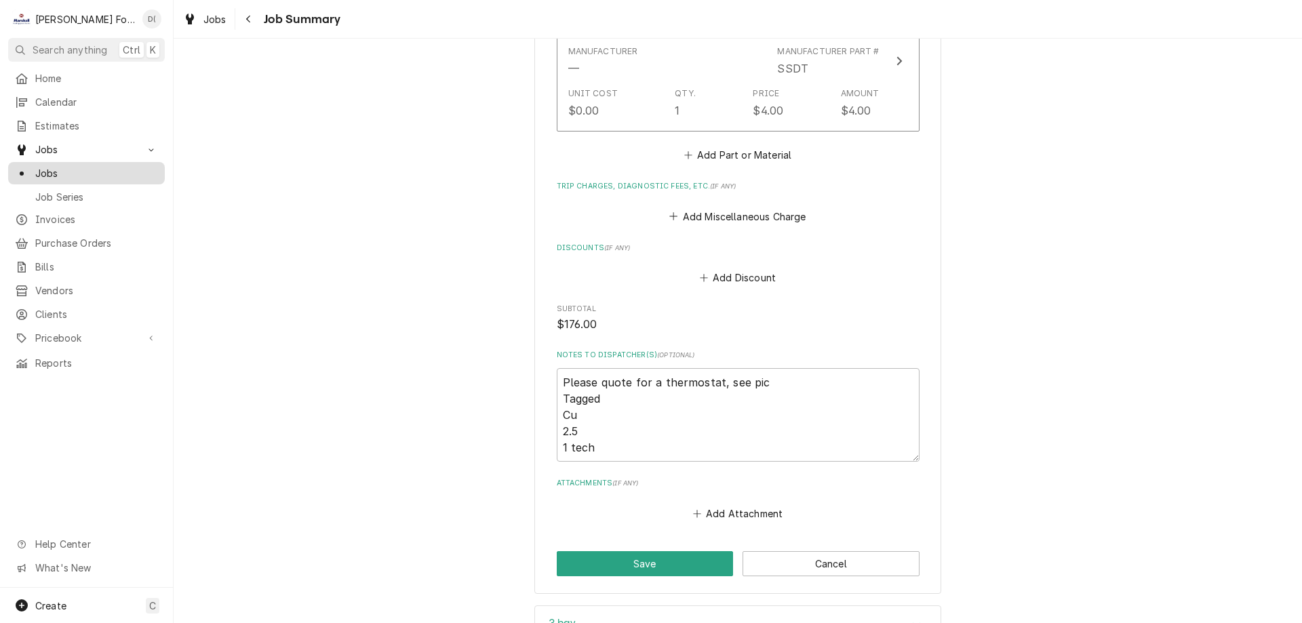
click at [90, 172] on span "Jobs" at bounding box center [96, 173] width 123 height 14
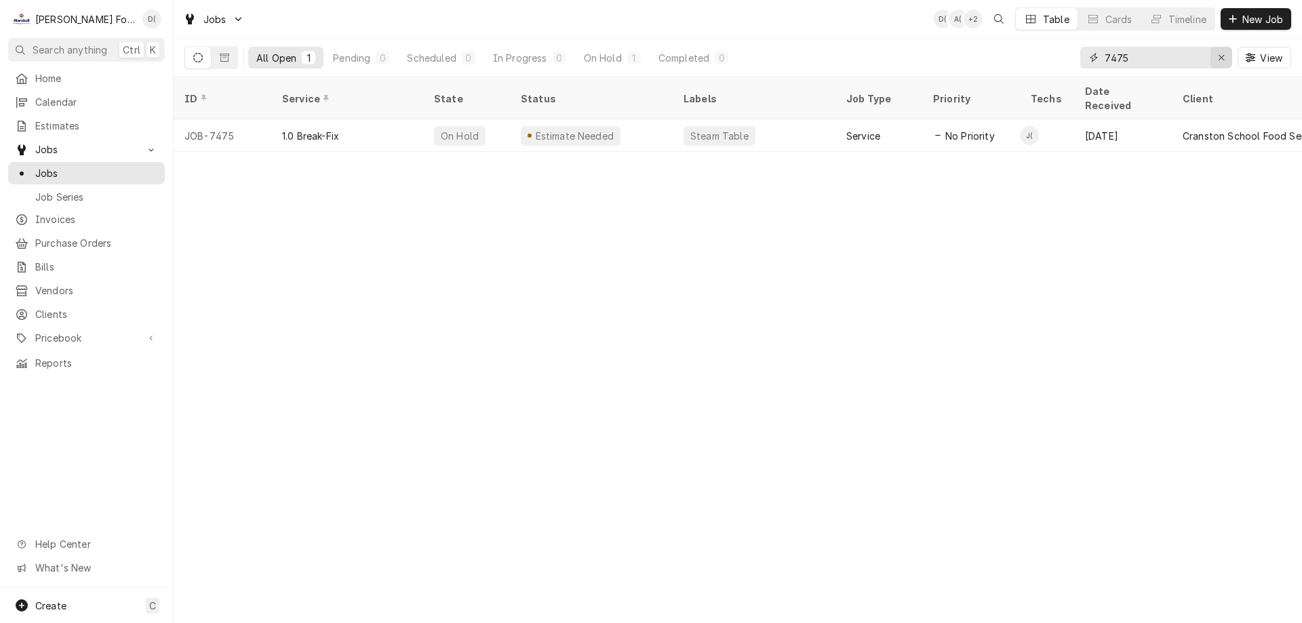
drag, startPoint x: 1218, startPoint y: 59, endPoint x: 1183, endPoint y: 57, distance: 34.6
click at [1218, 58] on icon "Erase input" at bounding box center [1221, 57] width 7 height 9
drag, startPoint x: 1181, startPoint y: 58, endPoint x: 1168, endPoint y: 47, distance: 17.0
click at [1178, 55] on input "Dynamic Content Wrapper" at bounding box center [1168, 58] width 127 height 22
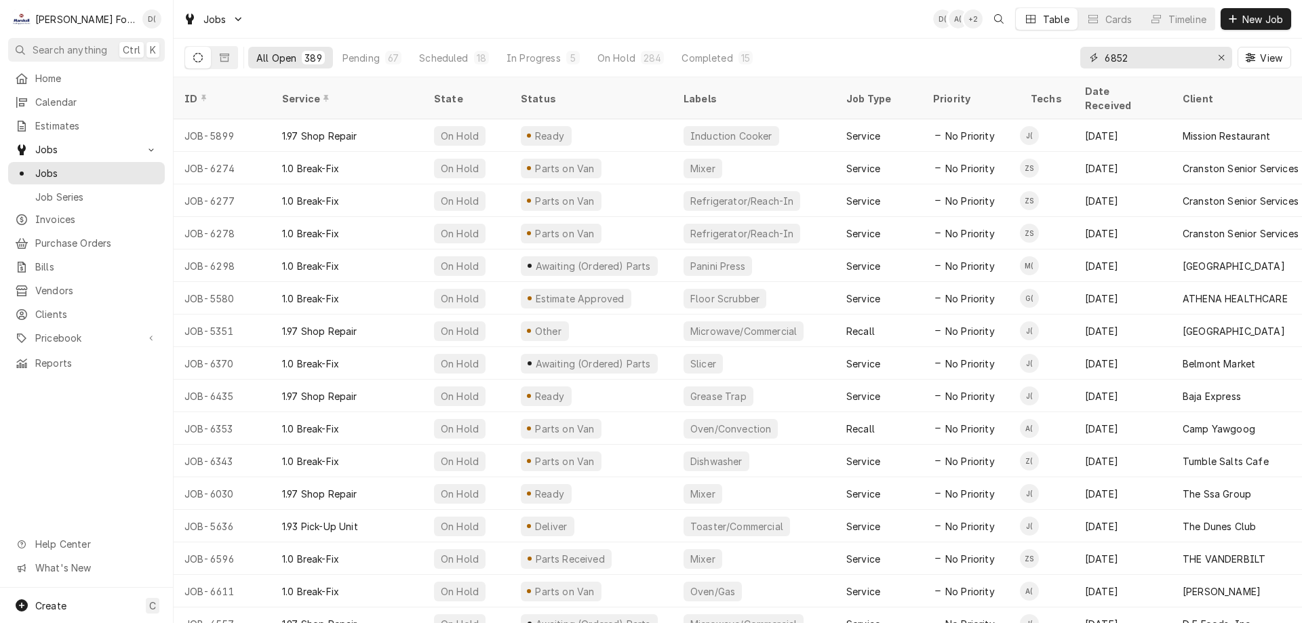
type input "6852"
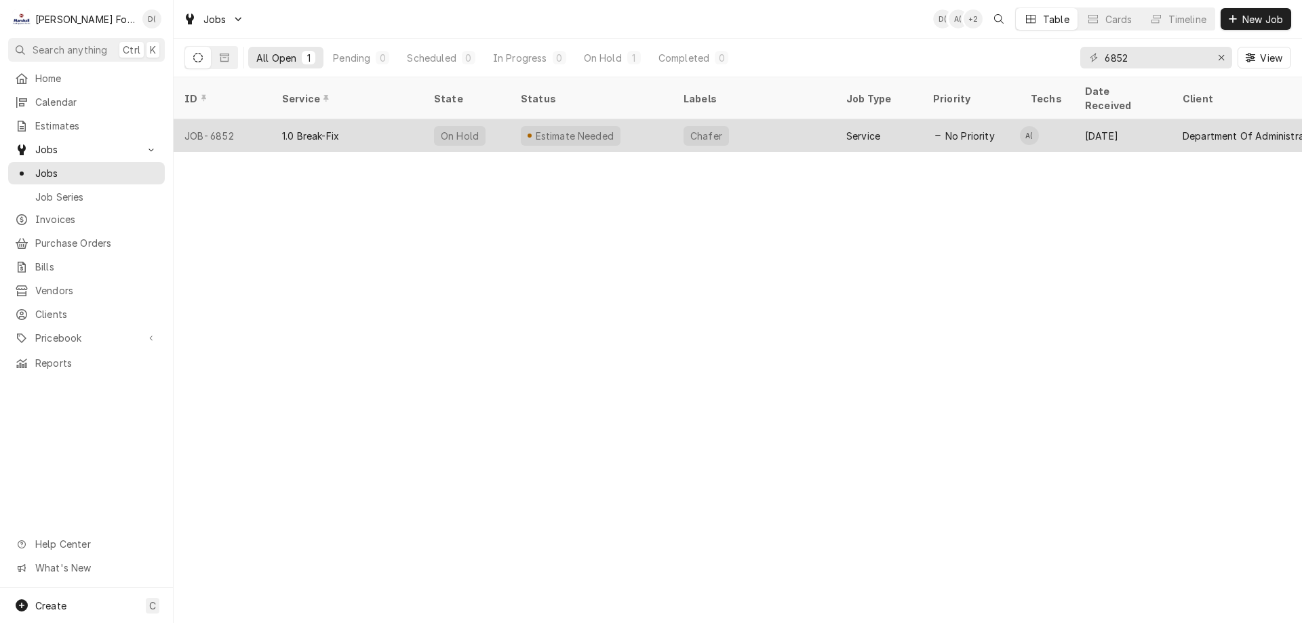
click at [782, 120] on div "Chafer" at bounding box center [754, 135] width 163 height 33
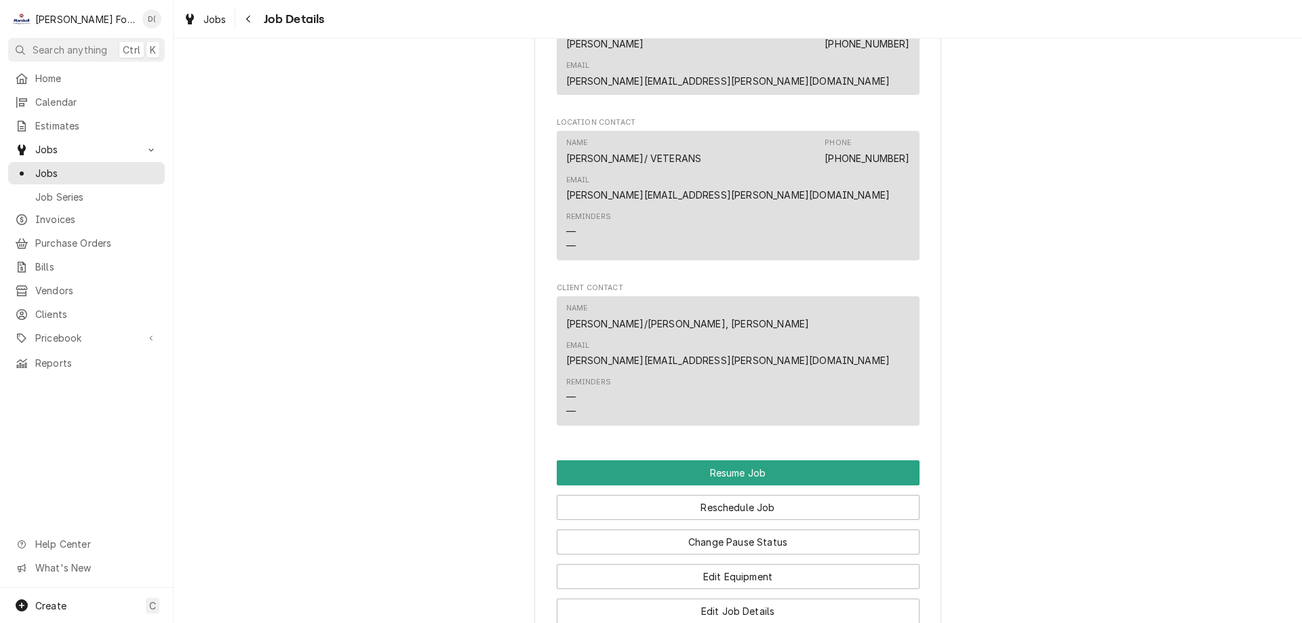
scroll to position [1492, 0]
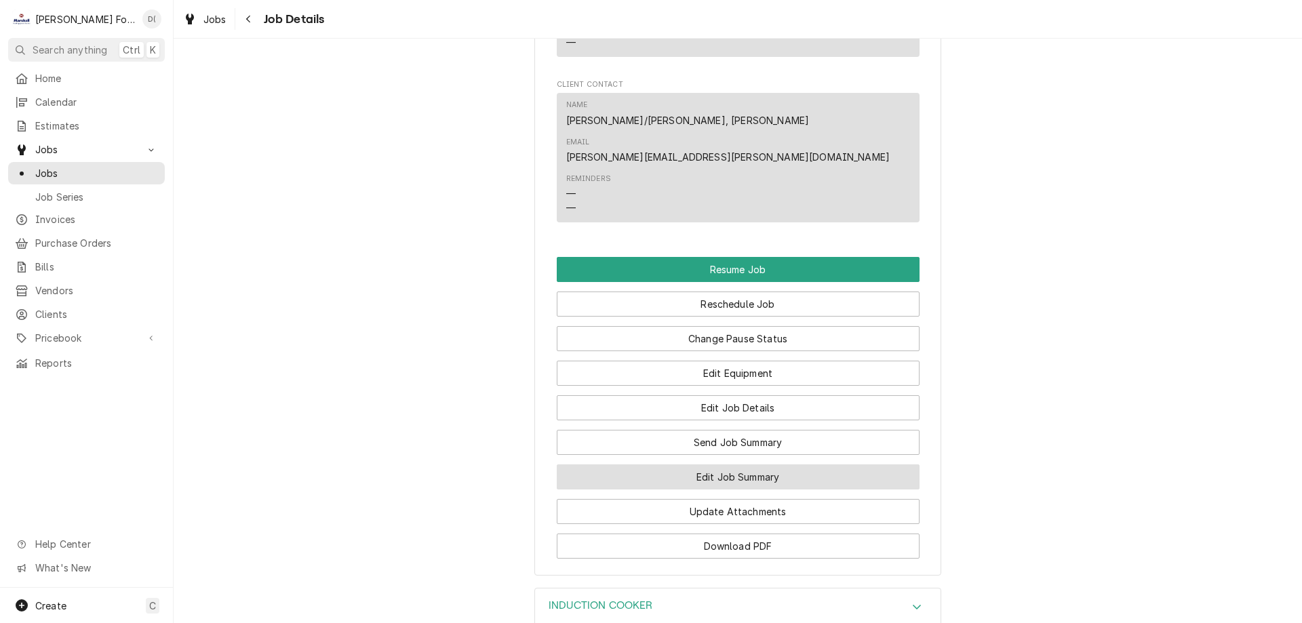
click at [671, 464] on button "Edit Job Summary" at bounding box center [738, 476] width 363 height 25
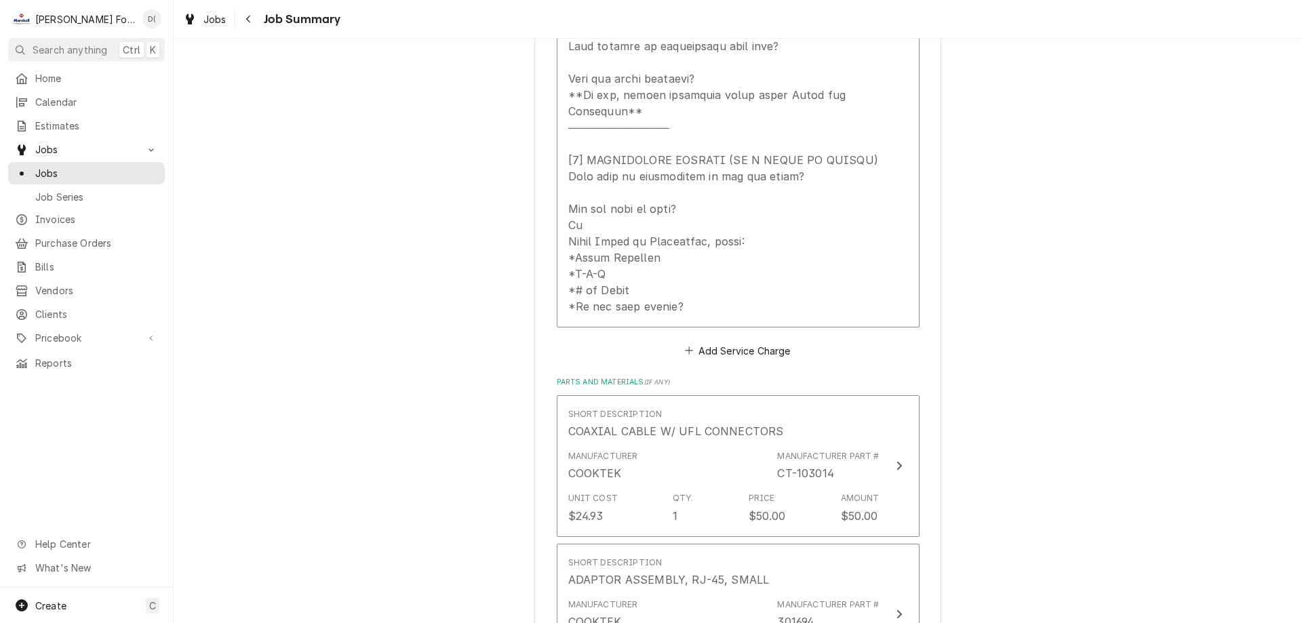
scroll to position [515, 0]
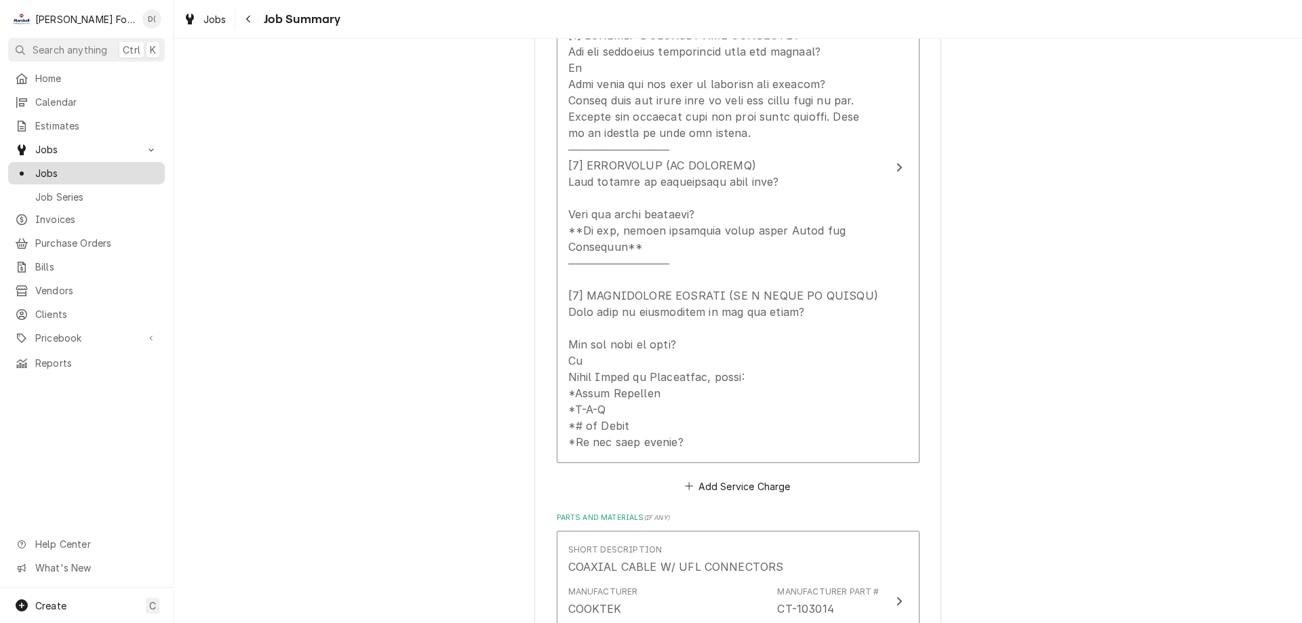
click at [111, 172] on span "Jobs" at bounding box center [96, 173] width 123 height 14
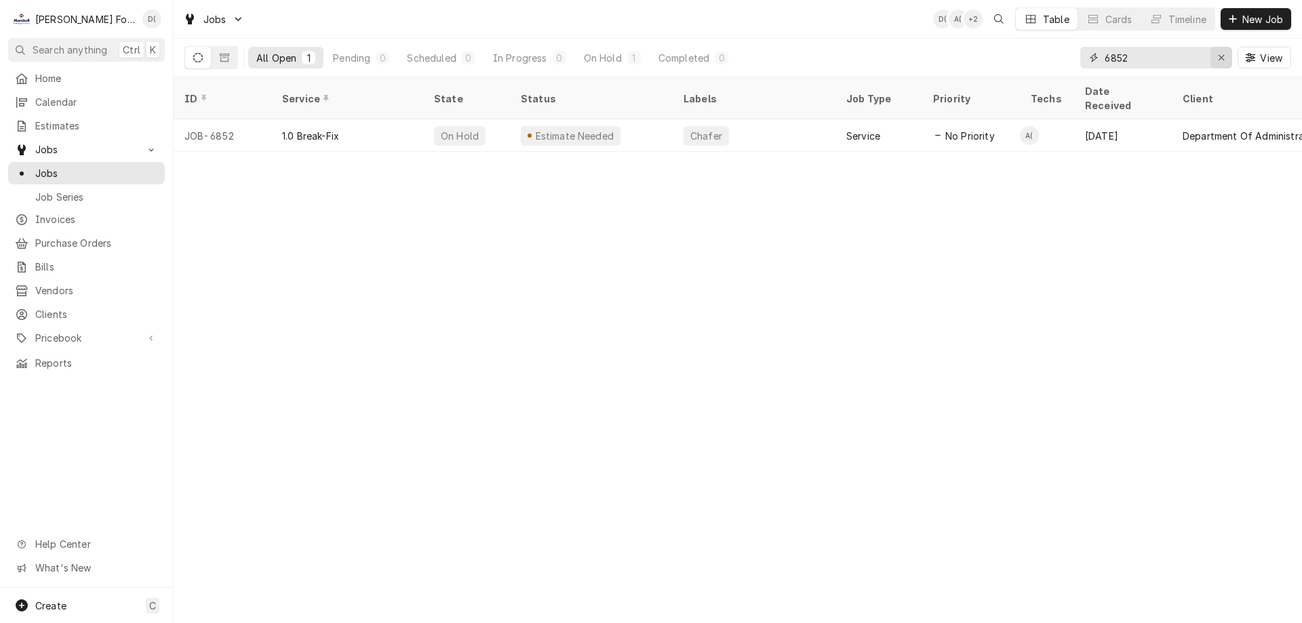
click at [1216, 57] on div "Erase input" at bounding box center [1221, 58] width 14 height 14
click at [1171, 60] on input "Dynamic Content Wrapper" at bounding box center [1168, 58] width 127 height 22
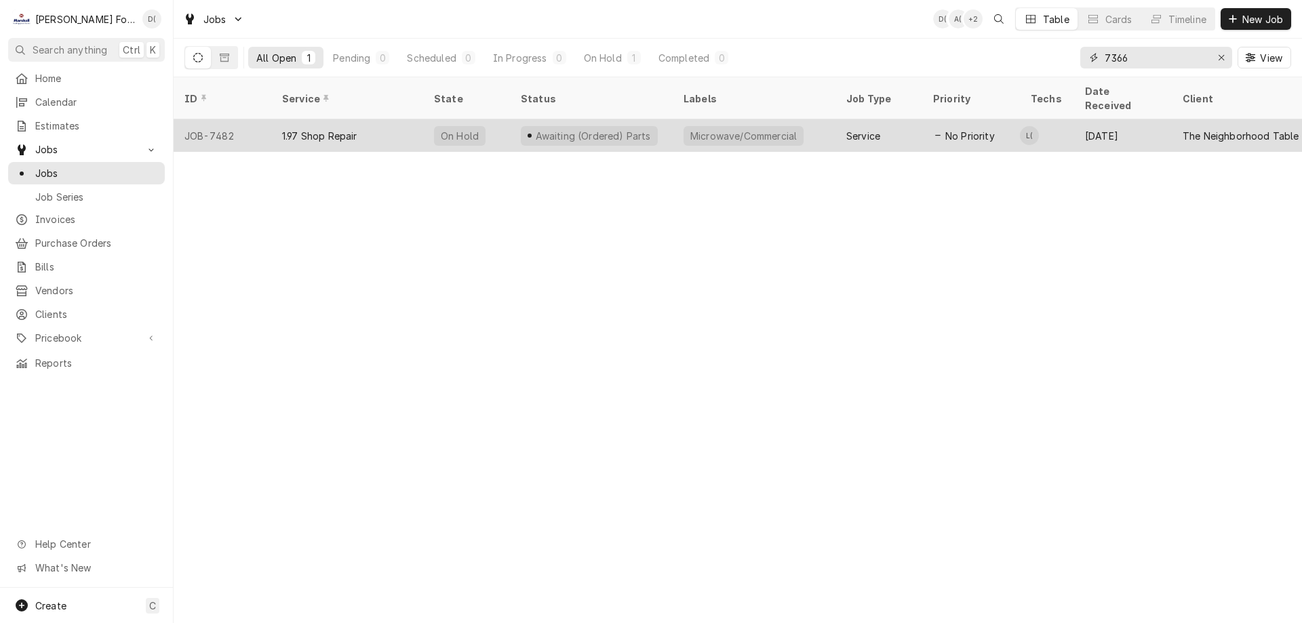
type input "7366"
click at [659, 119] on div "Awaiting (Ordered) Parts" at bounding box center [591, 135] width 163 height 33
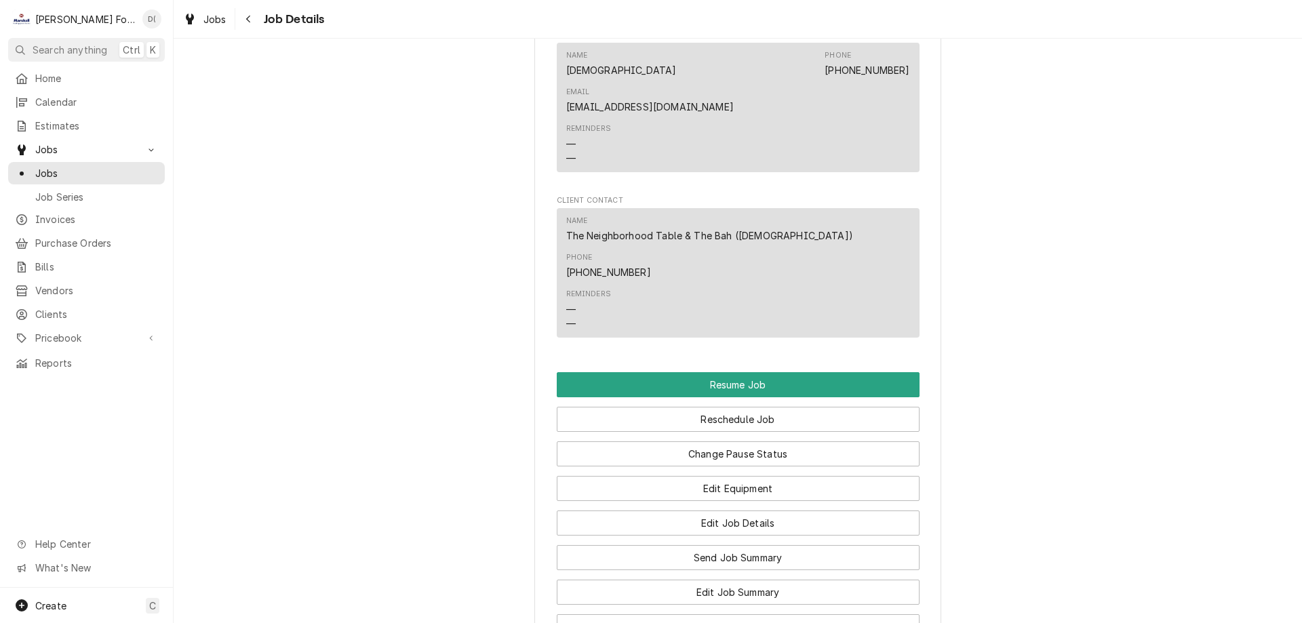
scroll to position [1492, 0]
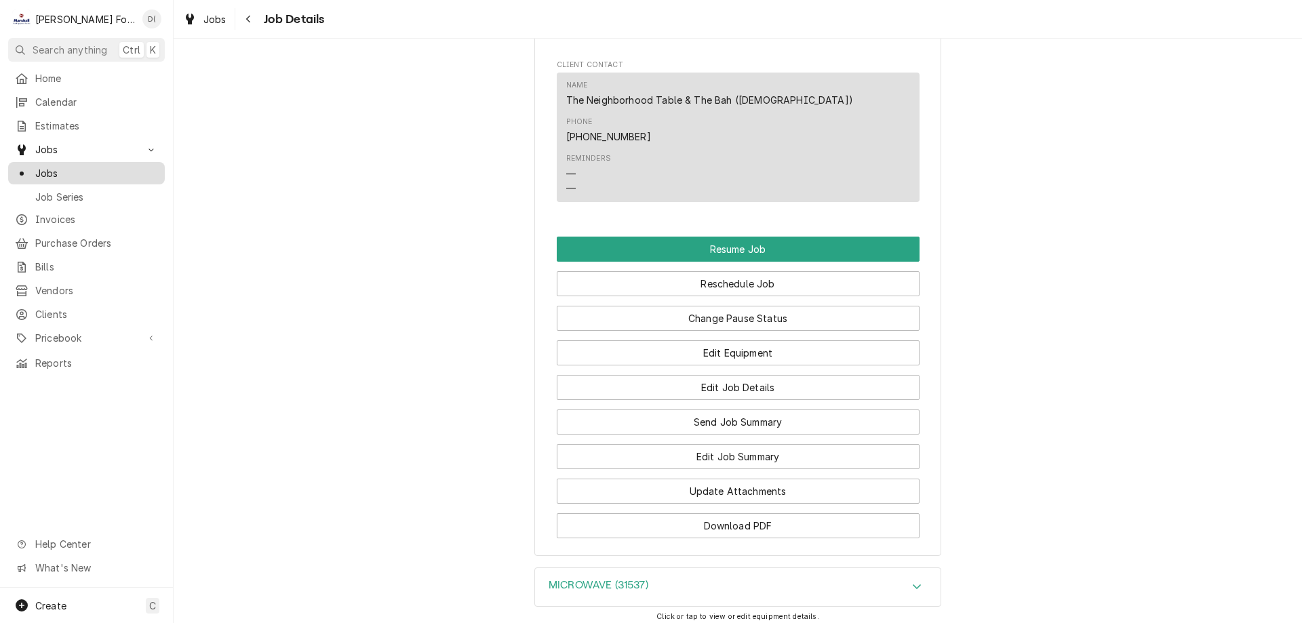
click at [104, 172] on span "Jobs" at bounding box center [96, 173] width 123 height 14
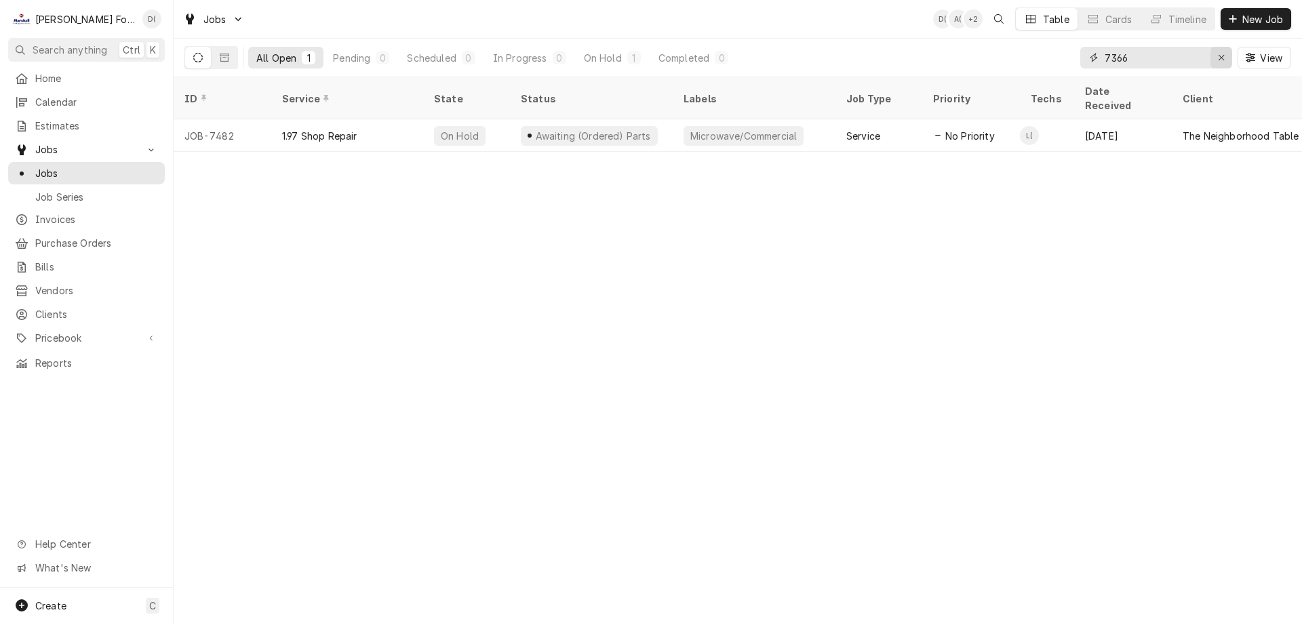
click at [1216, 56] on div "Erase input" at bounding box center [1221, 58] width 14 height 14
click at [1173, 54] on input "Dynamic Content Wrapper" at bounding box center [1168, 58] width 127 height 22
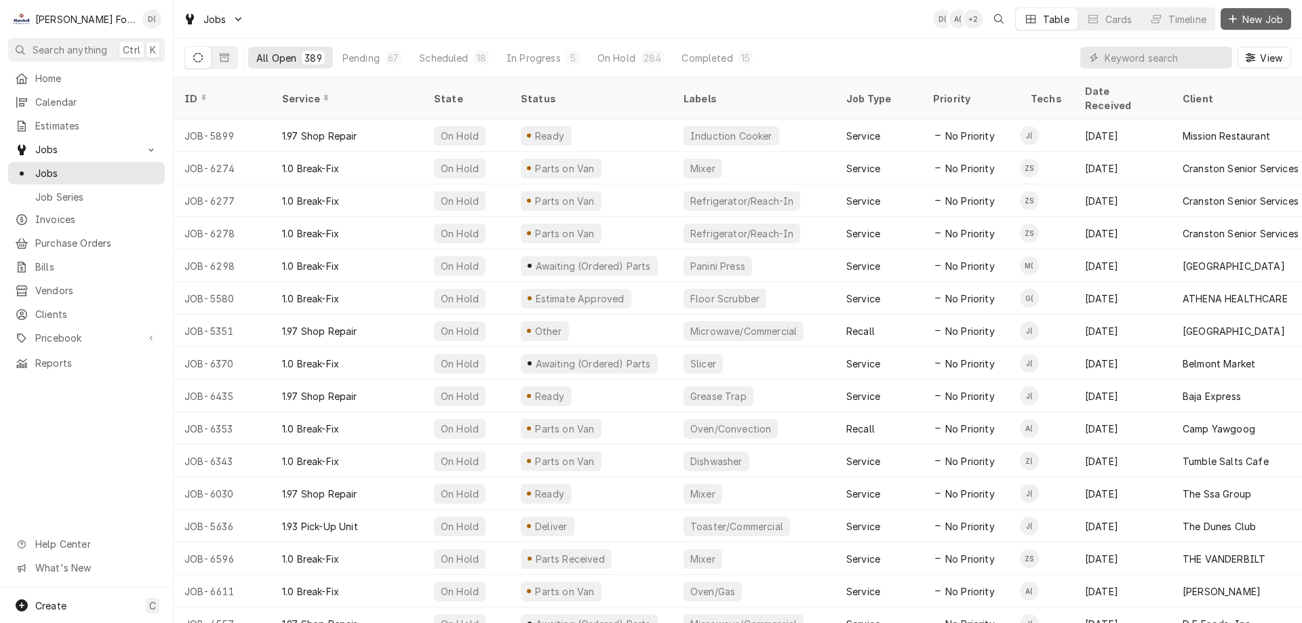
click at [1260, 19] on span "New Job" at bounding box center [1263, 19] width 46 height 14
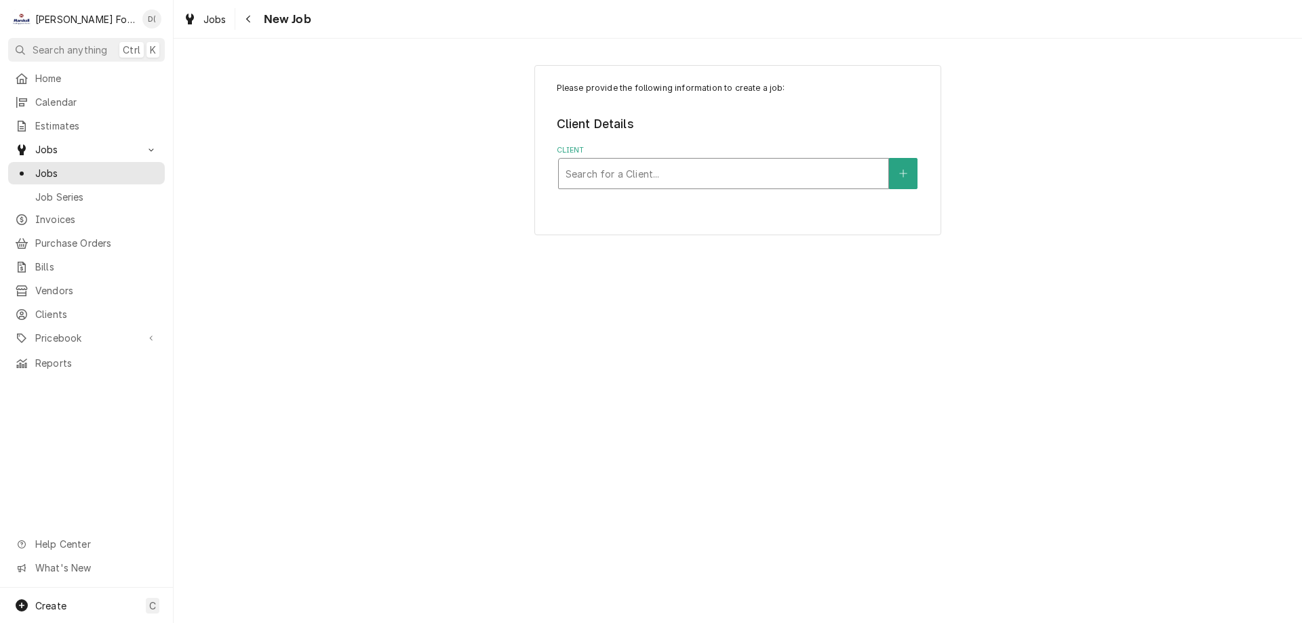
click at [672, 170] on div "Client" at bounding box center [724, 173] width 316 height 24
type input "feast"
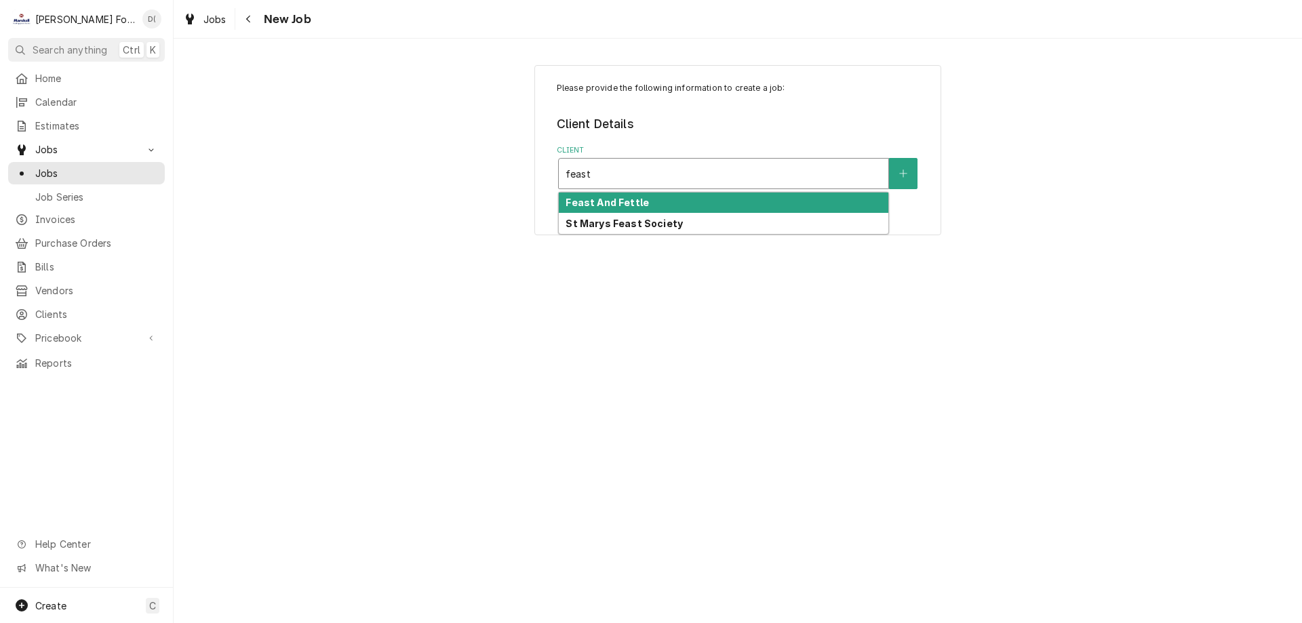
click at [643, 197] on div "Feast And Fettle" at bounding box center [724, 203] width 330 height 21
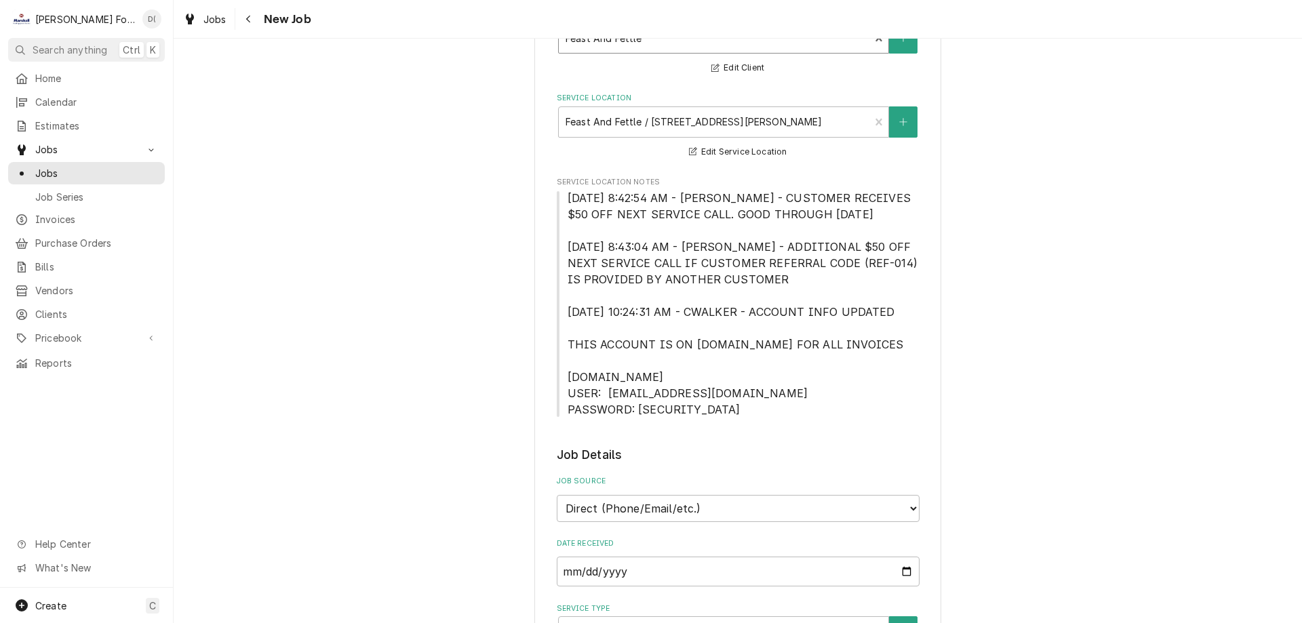
scroll to position [339, 0]
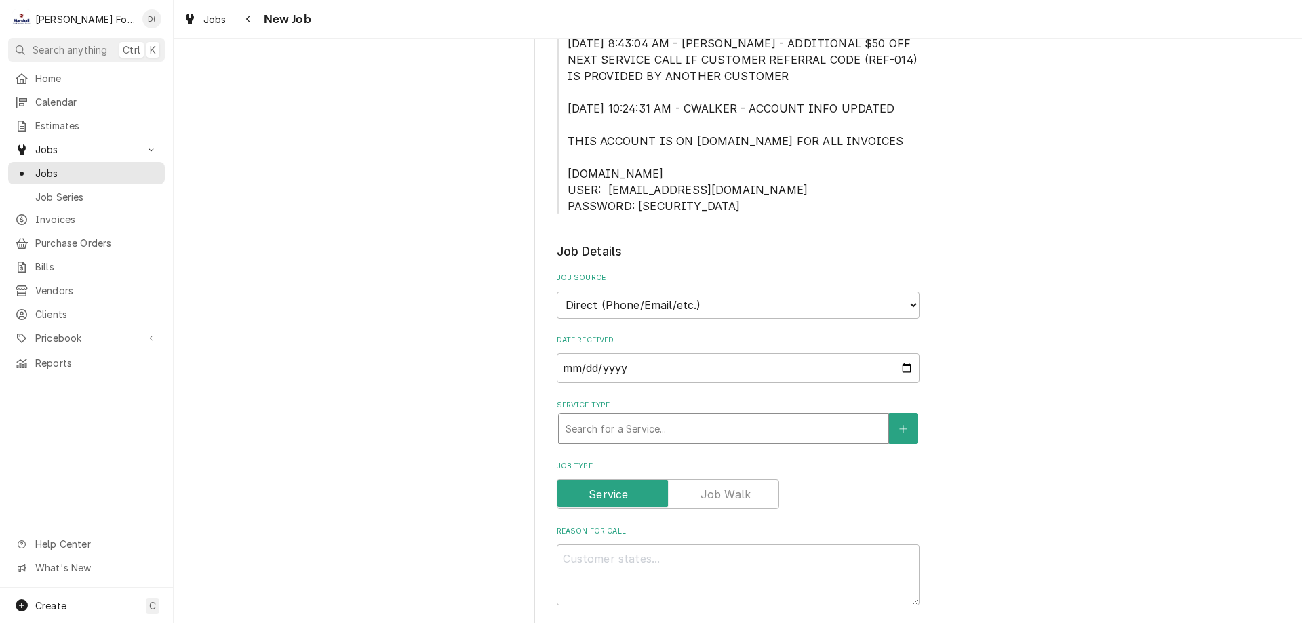
click at [623, 420] on div "Service Type" at bounding box center [724, 428] width 316 height 24
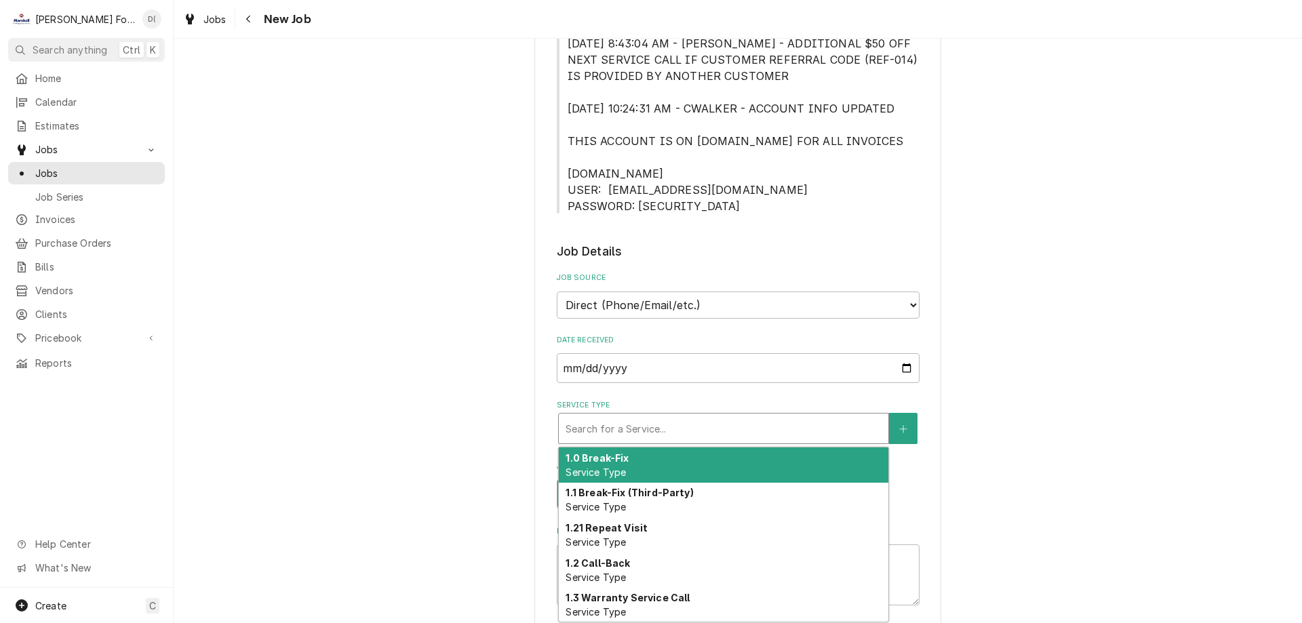
click at [612, 458] on strong "1.0 Break-Fix" at bounding box center [597, 458] width 63 height 12
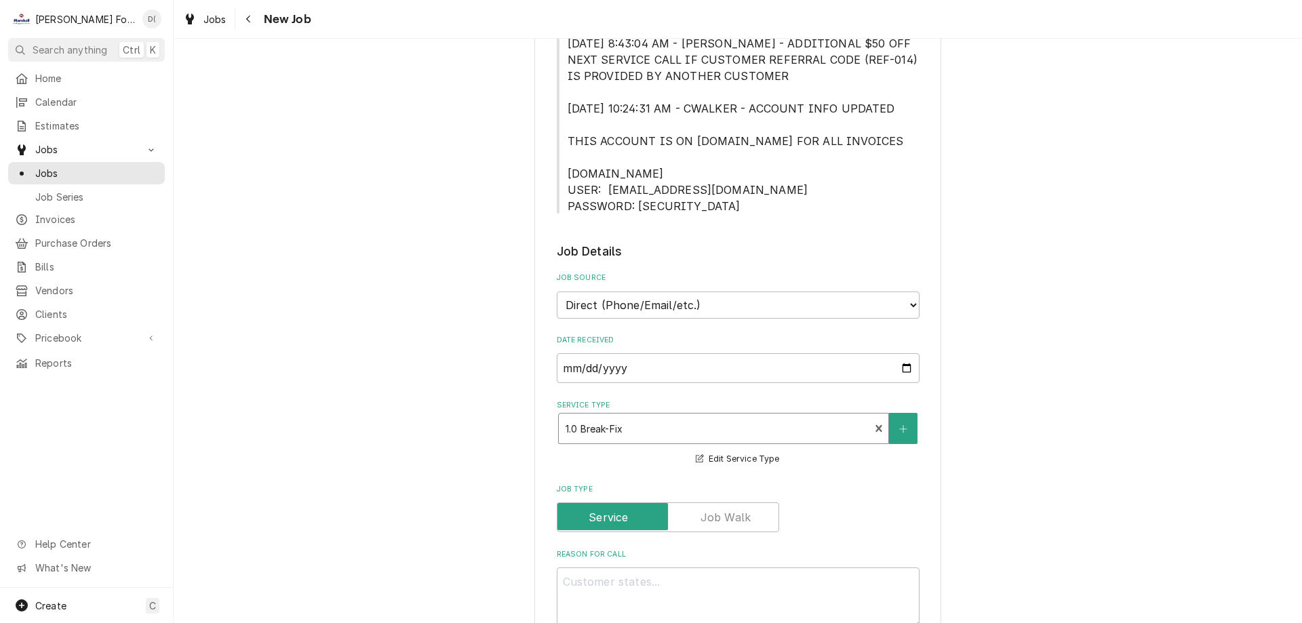
scroll to position [542, 0]
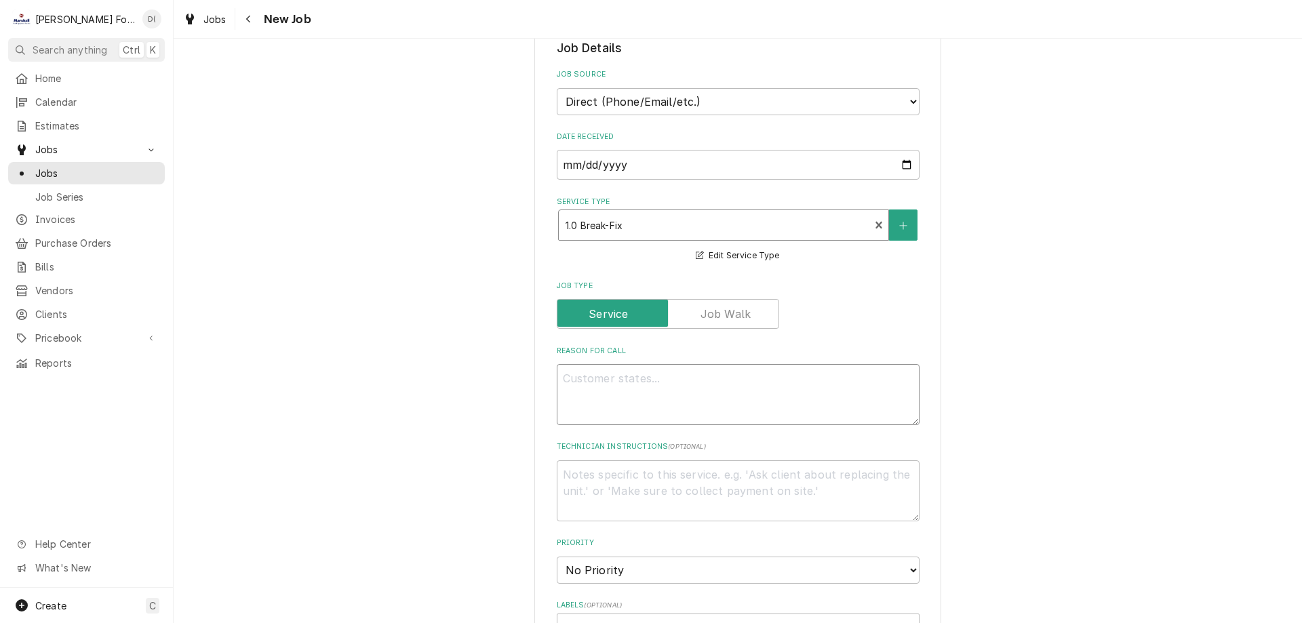
click at [625, 391] on textarea "Reason For Call" at bounding box center [738, 394] width 363 height 61
type textarea "x"
type textarea "m"
type textarea "x"
type textarea "mi"
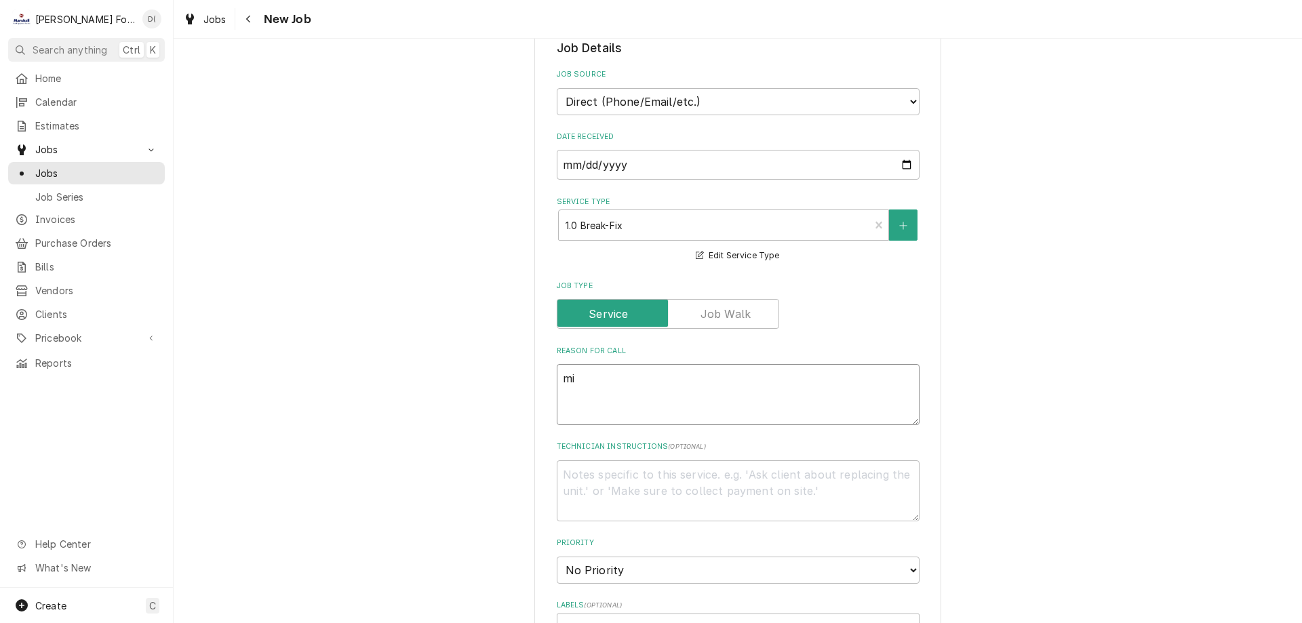
type textarea "x"
type textarea "mix"
type textarea "x"
type textarea "mixe"
type textarea "x"
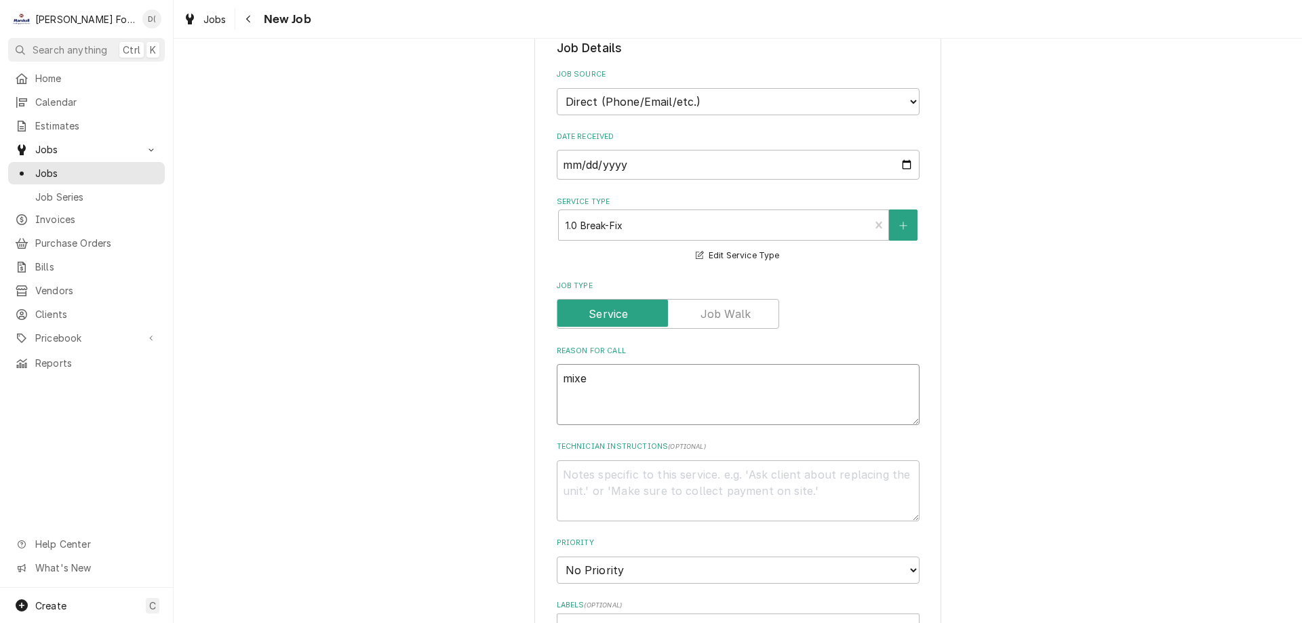
type textarea "mixer"
type textarea "x"
type textarea "mixer"
type textarea "x"
type textarea "mixer i"
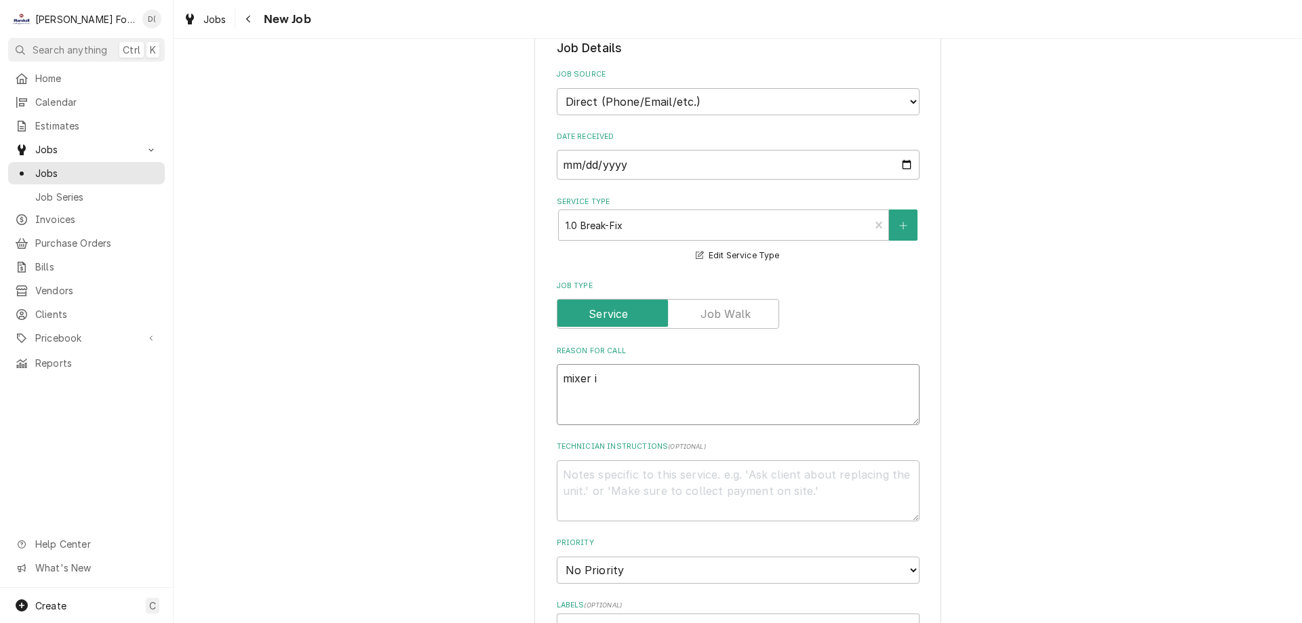
type textarea "x"
type textarea "mixer in"
type textarea "x"
type textarea "mixer in"
type textarea "x"
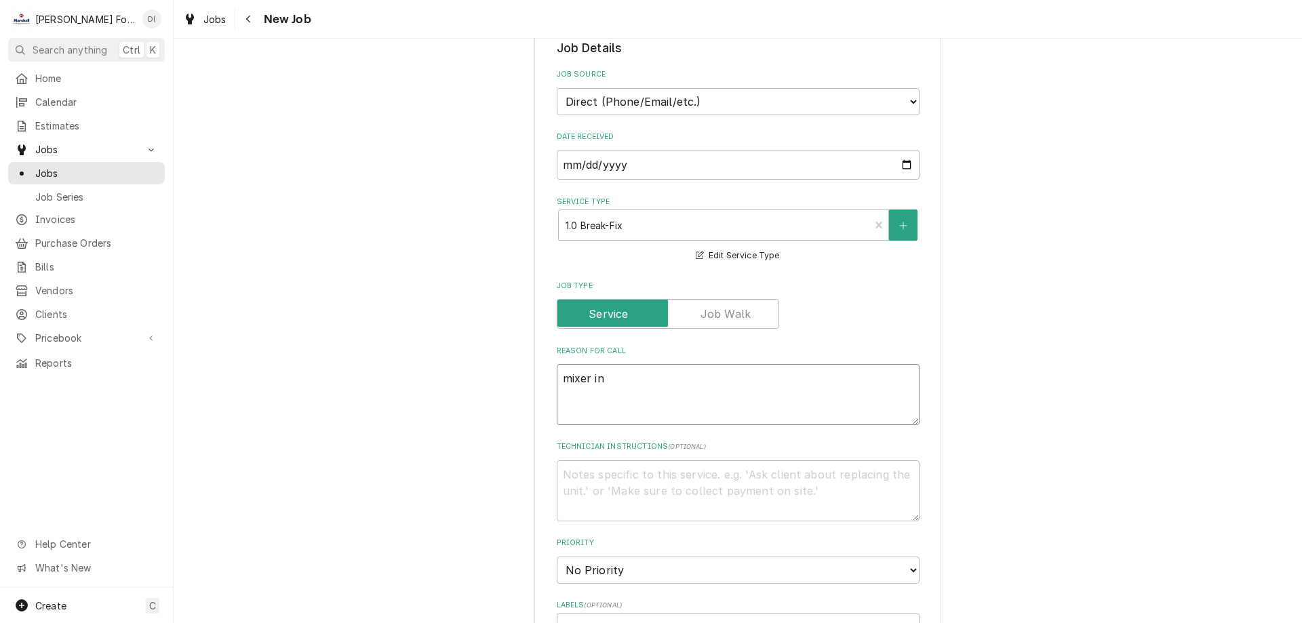
type textarea "mixer in p"
type textarea "x"
type textarea "mixer in pr"
type textarea "x"
type textarea "mixer in pre"
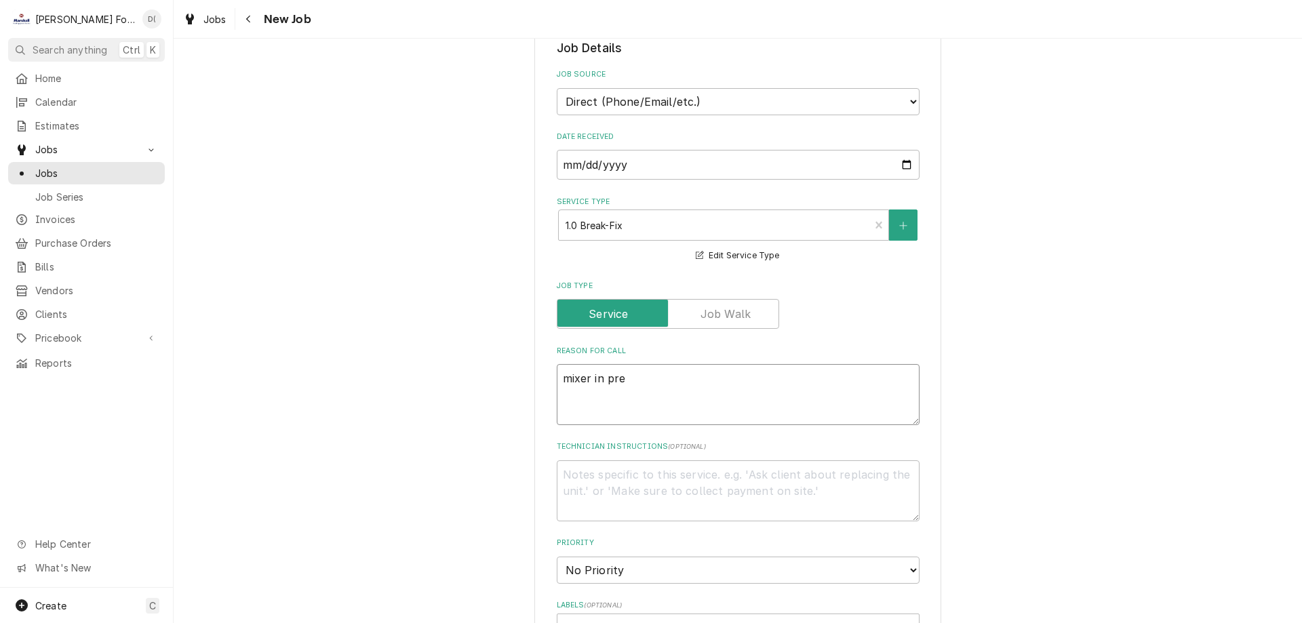
type textarea "x"
type textarea "mixer in prep"
type textarea "x"
type textarea "mixer in prep"
type textarea "x"
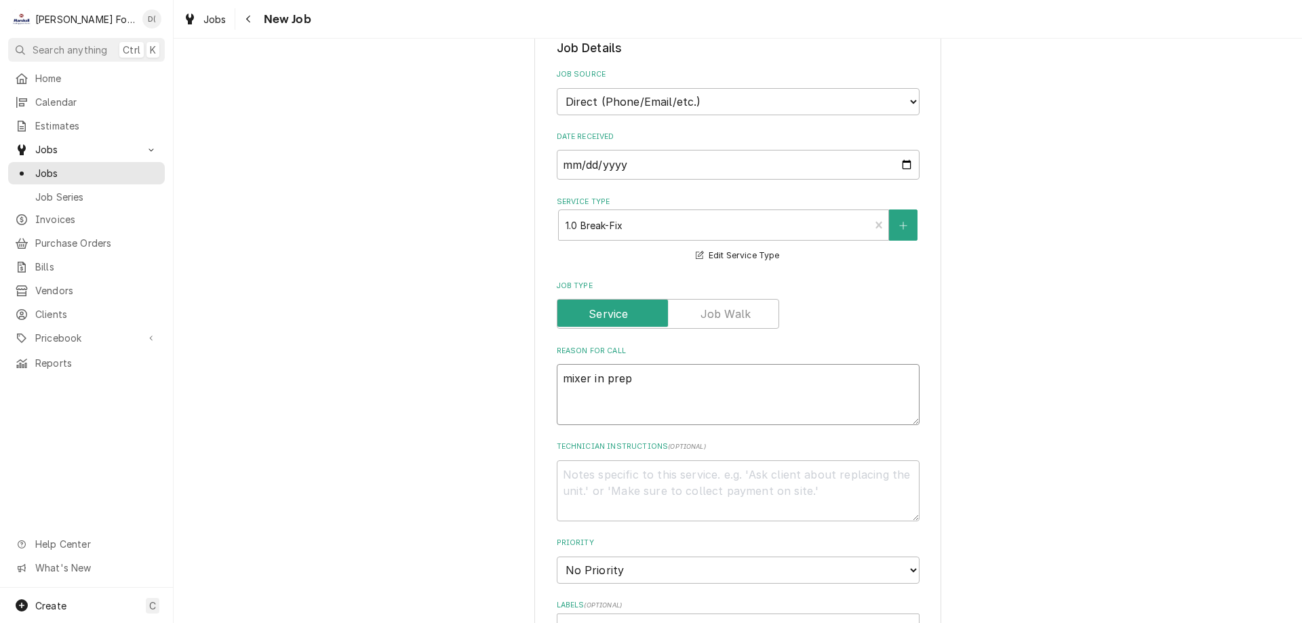
type textarea "mixer in prep a"
type textarea "x"
type textarea "mixer in prep ar"
type textarea "x"
type textarea "mixer in prep are"
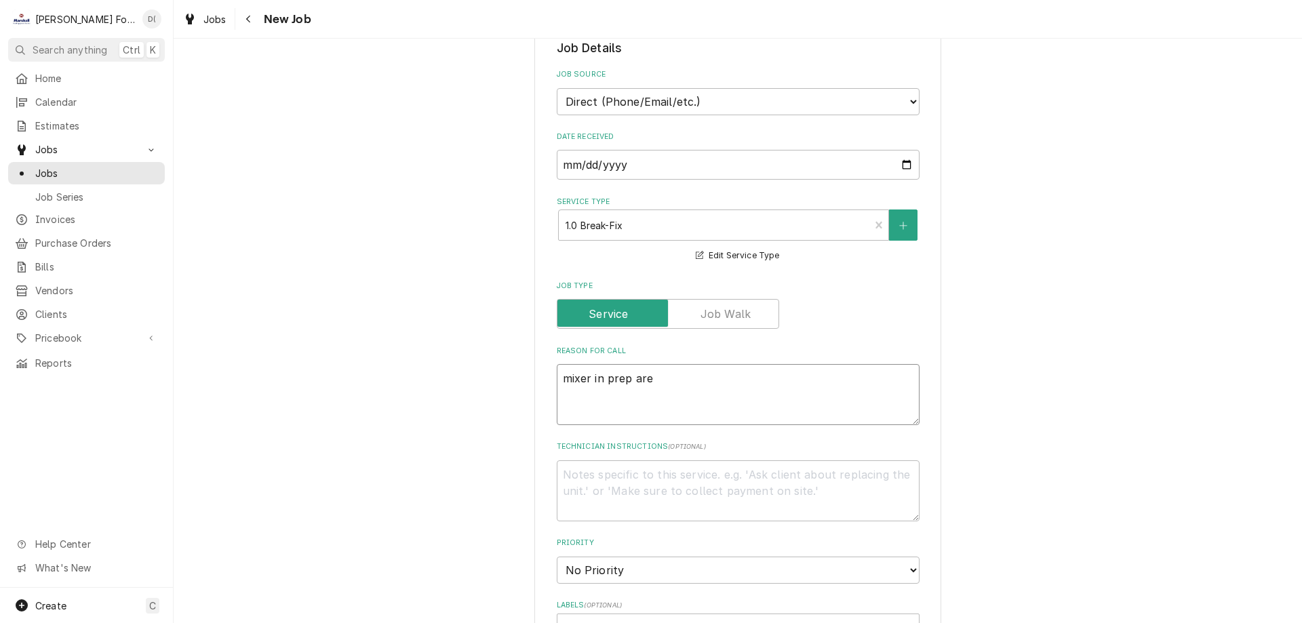
type textarea "x"
type textarea "mixer in prep area"
type textarea "x"
type textarea "mixer in prep area"
type textarea "x"
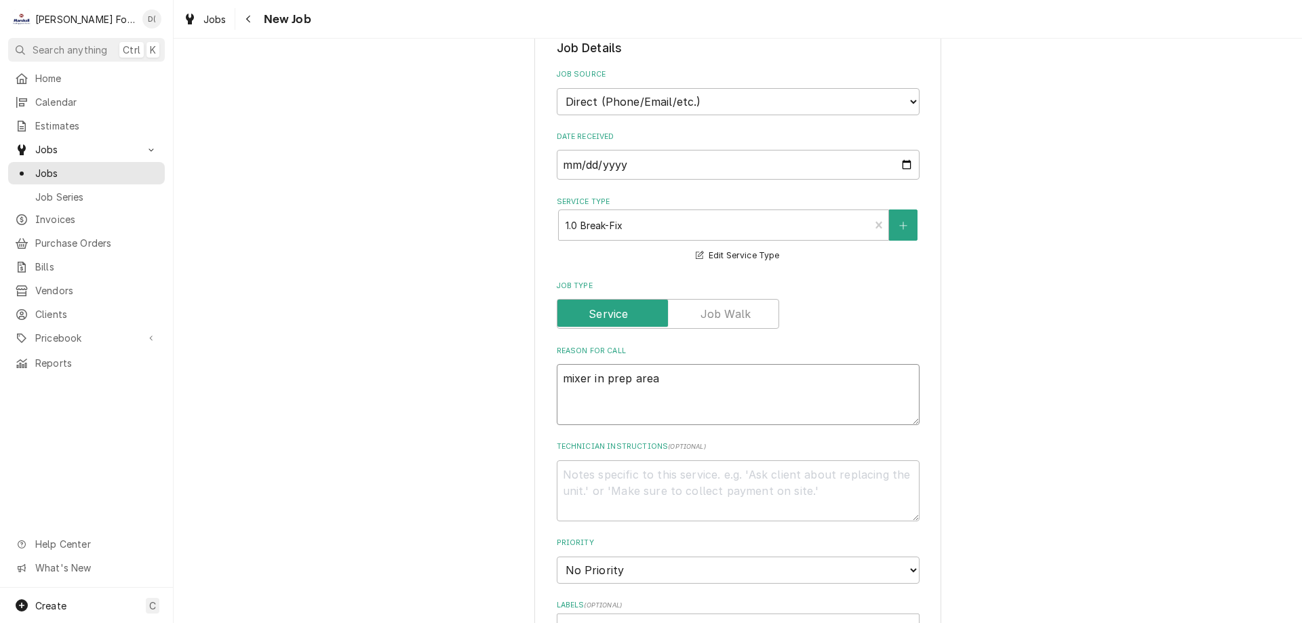
type textarea "mixer in prep area l"
type textarea "x"
type textarea "mixer in prep area lo"
type textarea "x"
type textarea "mixer in prep area lou"
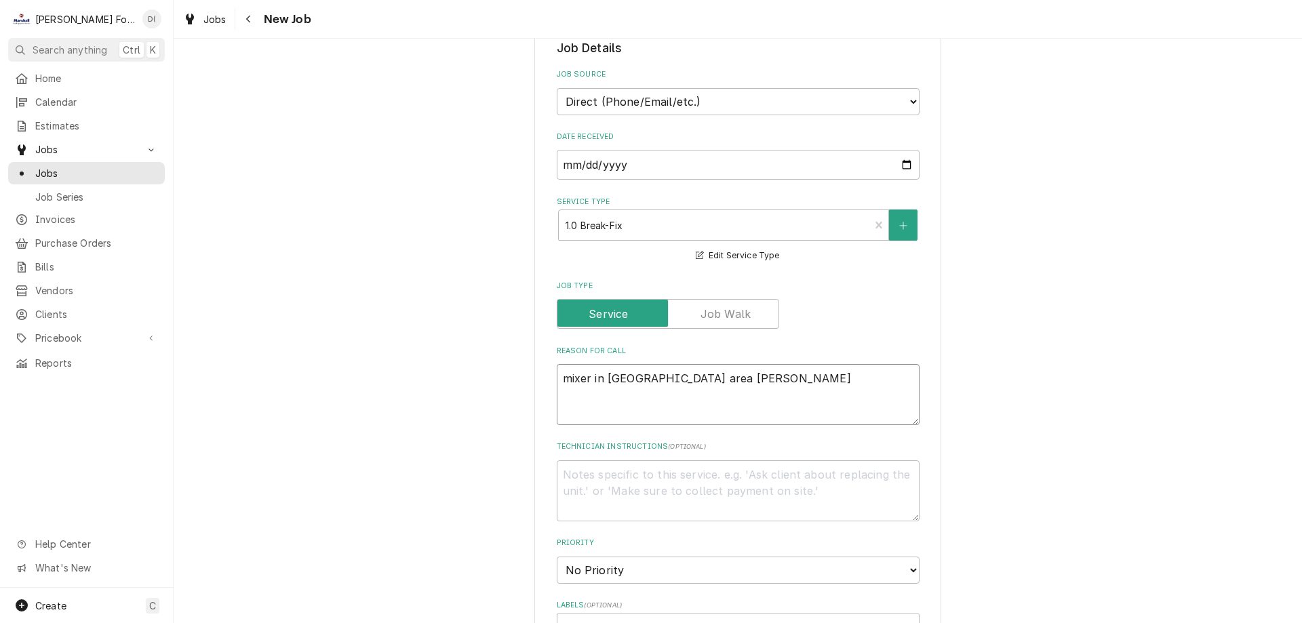
type textarea "x"
type textarea "mixer in prep area loud"
type textarea "x"
type textarea "mixer in prep area loud"
type textarea "x"
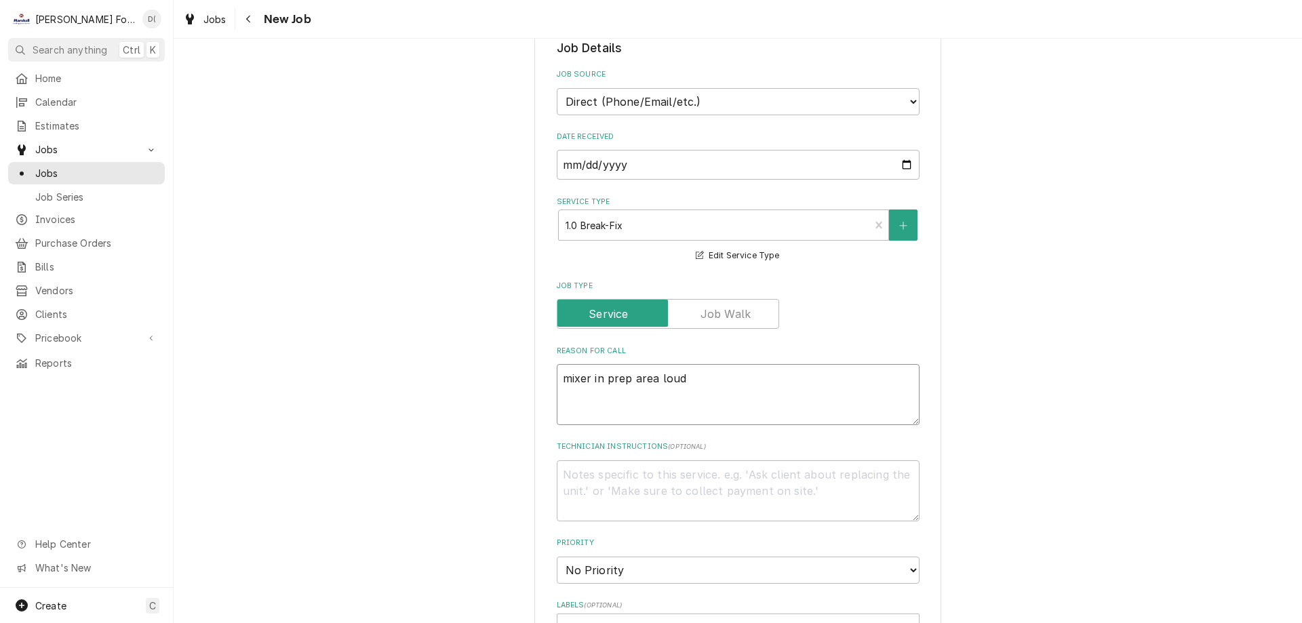
type textarea "mixer in prep area loud a"
type textarea "x"
type textarea "mixer in prep area loud an"
type textarea "x"
type textarea "mixer in prep area loud and"
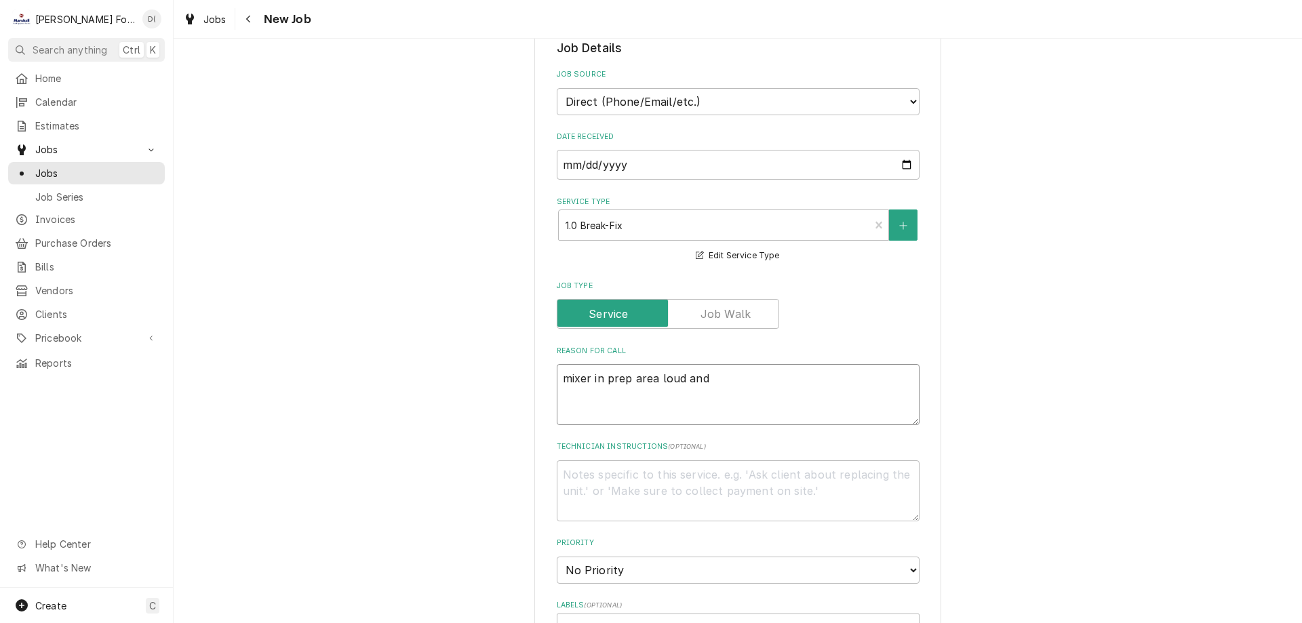
type textarea "x"
type textarea "mixer in prep area loud and"
type textarea "x"
type textarea "mixer in prep area loud and s"
type textarea "x"
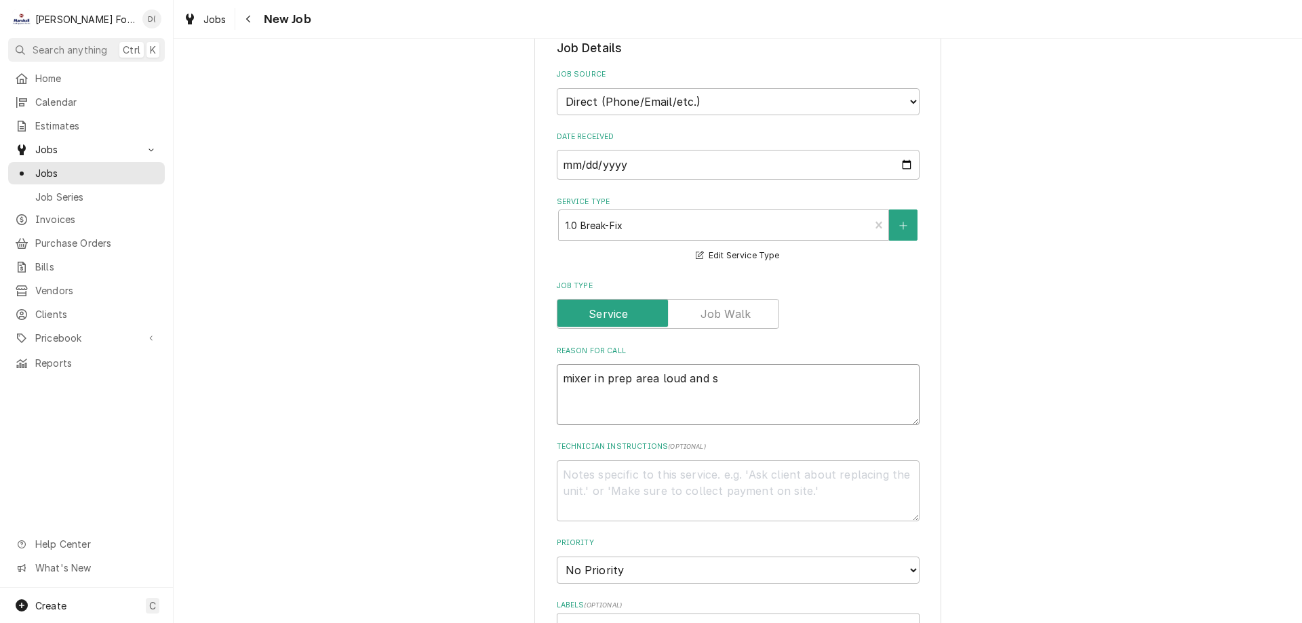
type textarea "mixer in prep area loud and sq"
type textarea "x"
type textarea "mixer in prep area loud and squ"
type textarea "x"
type textarea "mixer in prep area loud and squa"
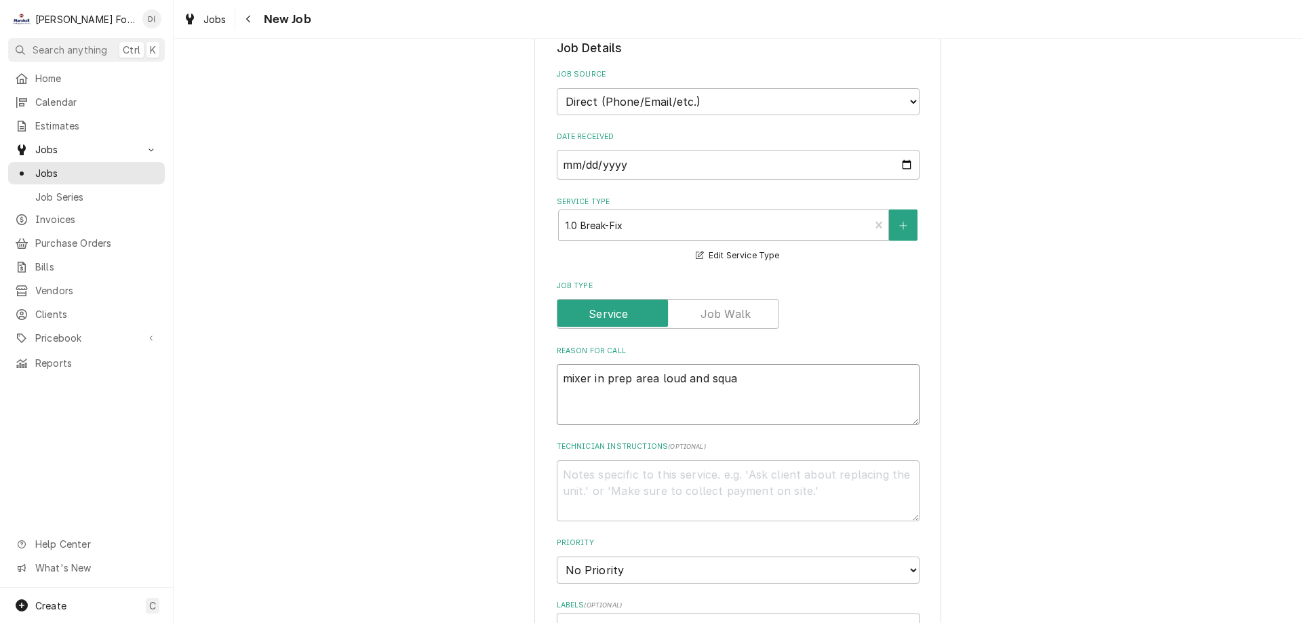
type textarea "x"
type textarea "mixer in prep area loud and squak"
type textarea "x"
type textarea "mixer in prep area loud and squaki"
type textarea "x"
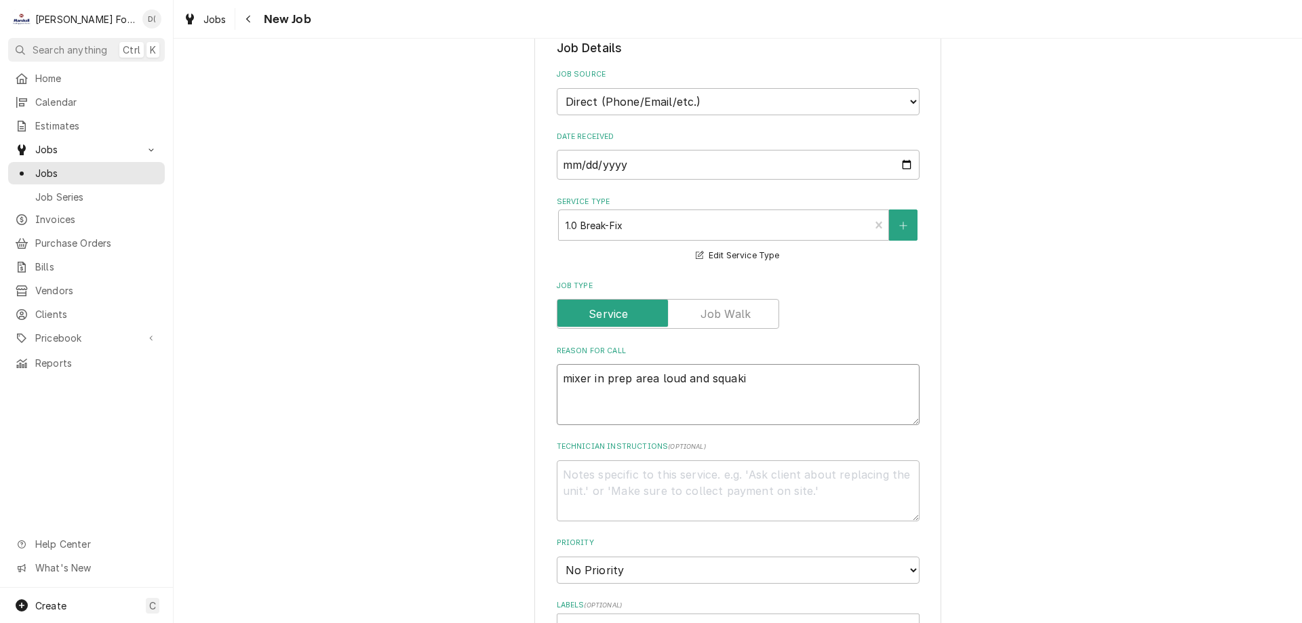
type textarea "mixer in prep area loud and squakin"
type textarea "x"
type textarea "mixer in prep area loud and squaking"
type textarea "x"
type textarea "mixer in prep area loud and squaking"
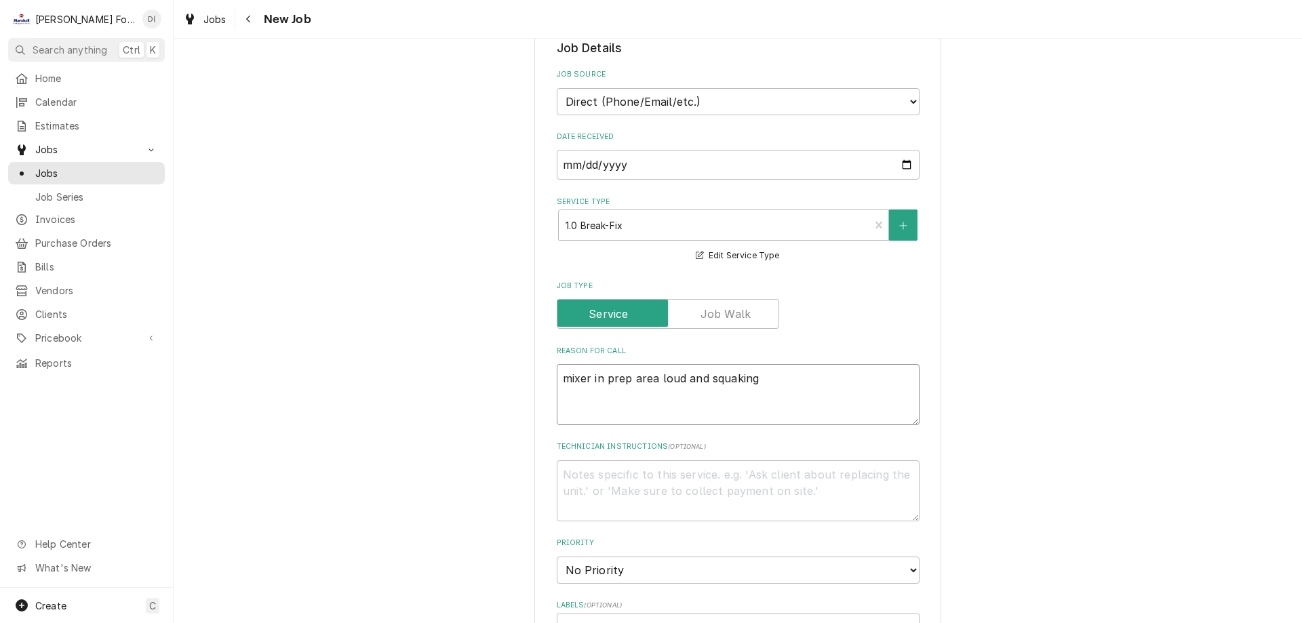
type textarea "x"
type textarea "mixer in prep area loud and squaking"
type textarea "x"
type textarea "mixer in prep area loud and squakin"
type textarea "x"
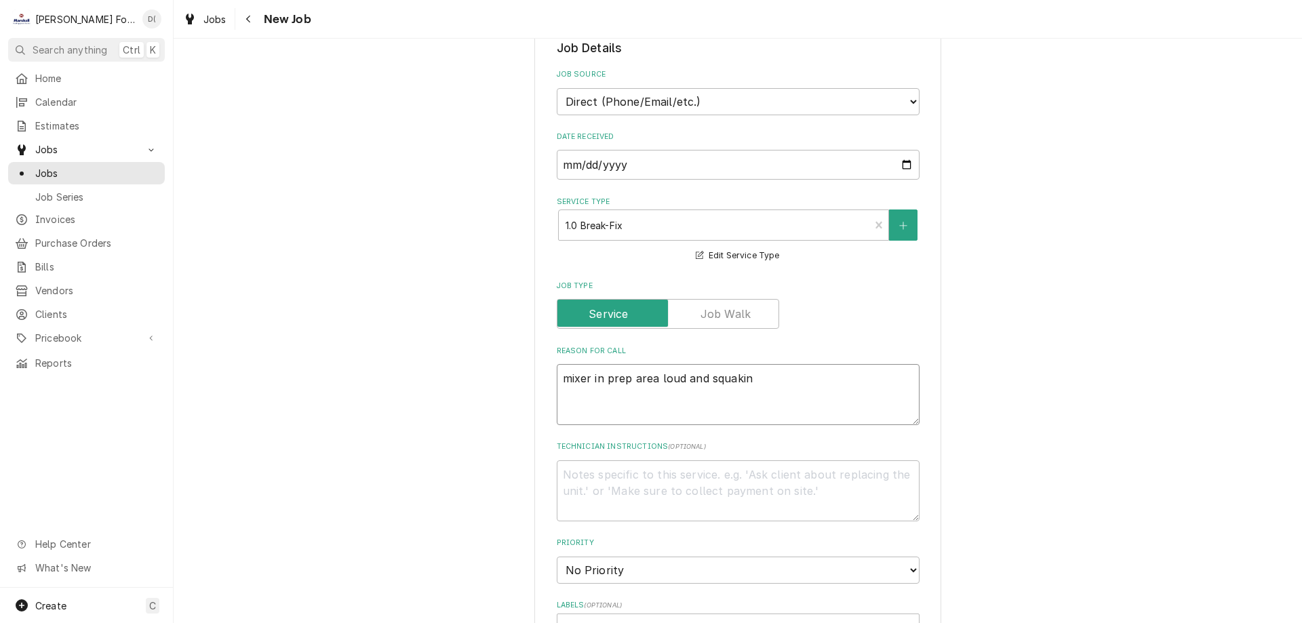
type textarea "mixer in prep area loud and squaki"
type textarea "x"
type textarea "mixer in prep area loud and squak"
type textarea "x"
type textarea "mixer in prep area loud and squa"
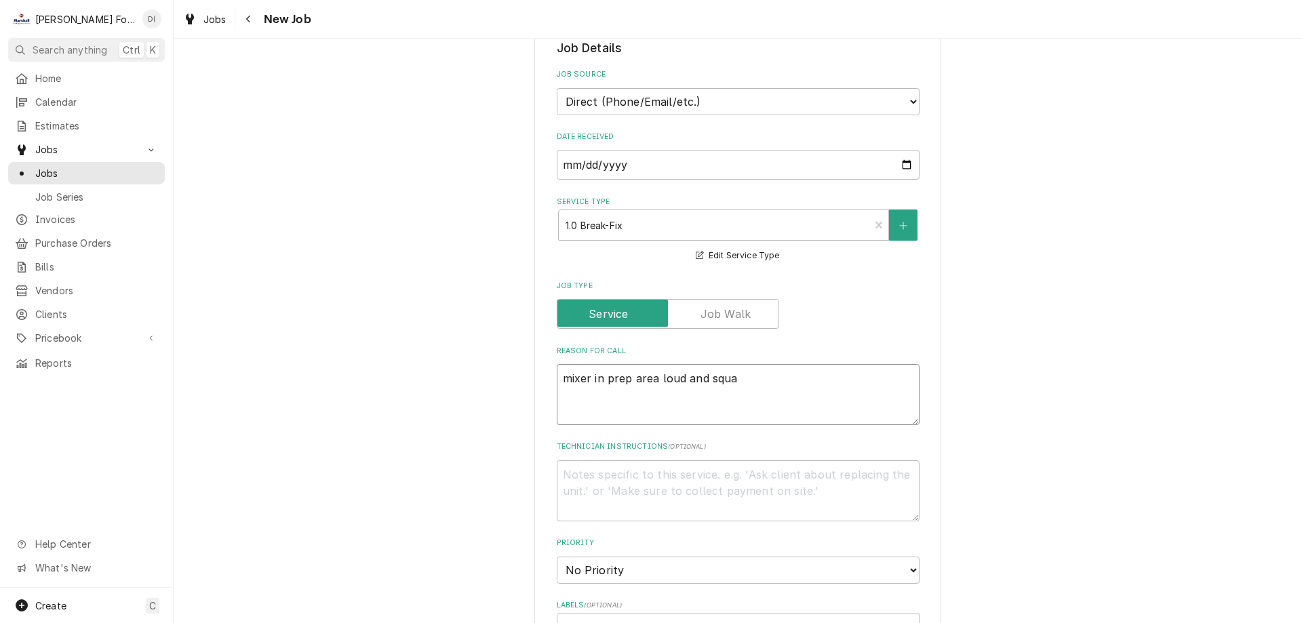
type textarea "x"
type textarea "mixer in prep area loud and squ"
type textarea "x"
type textarea "mixer in prep area loud and sq"
type textarea "x"
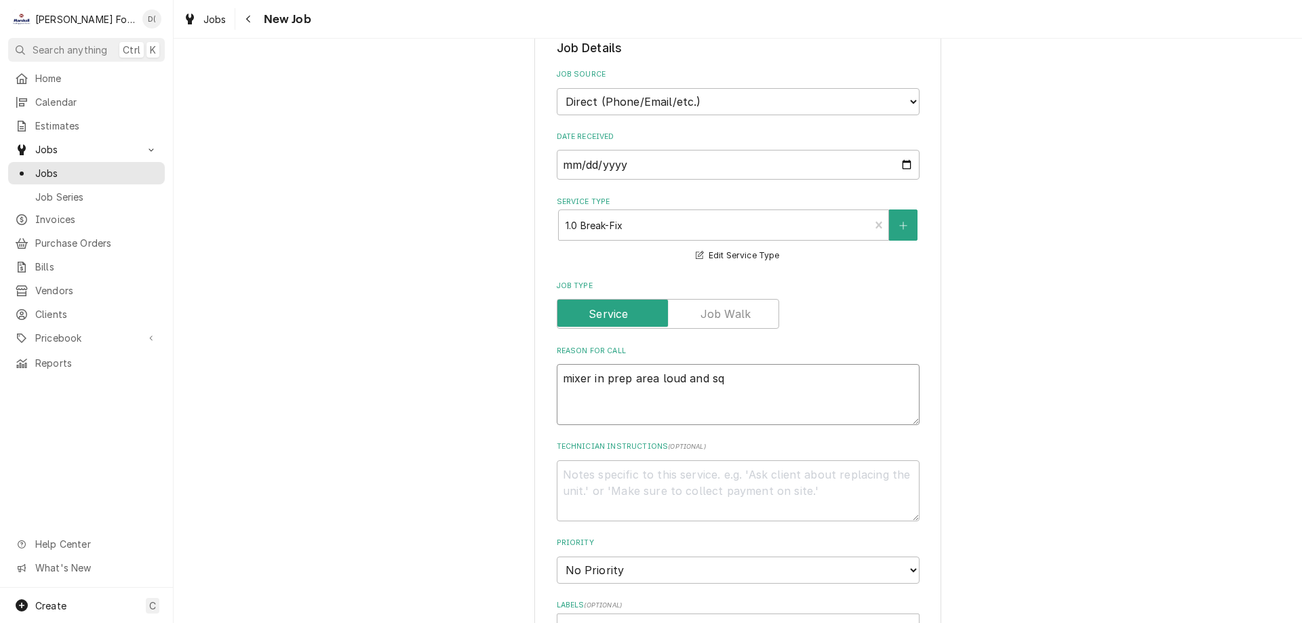
type textarea "mixer in prep area loud and squ"
type textarea "x"
type textarea "mixer in prep area loud and sque"
type textarea "x"
type textarea "mixer in prep area loud and squek"
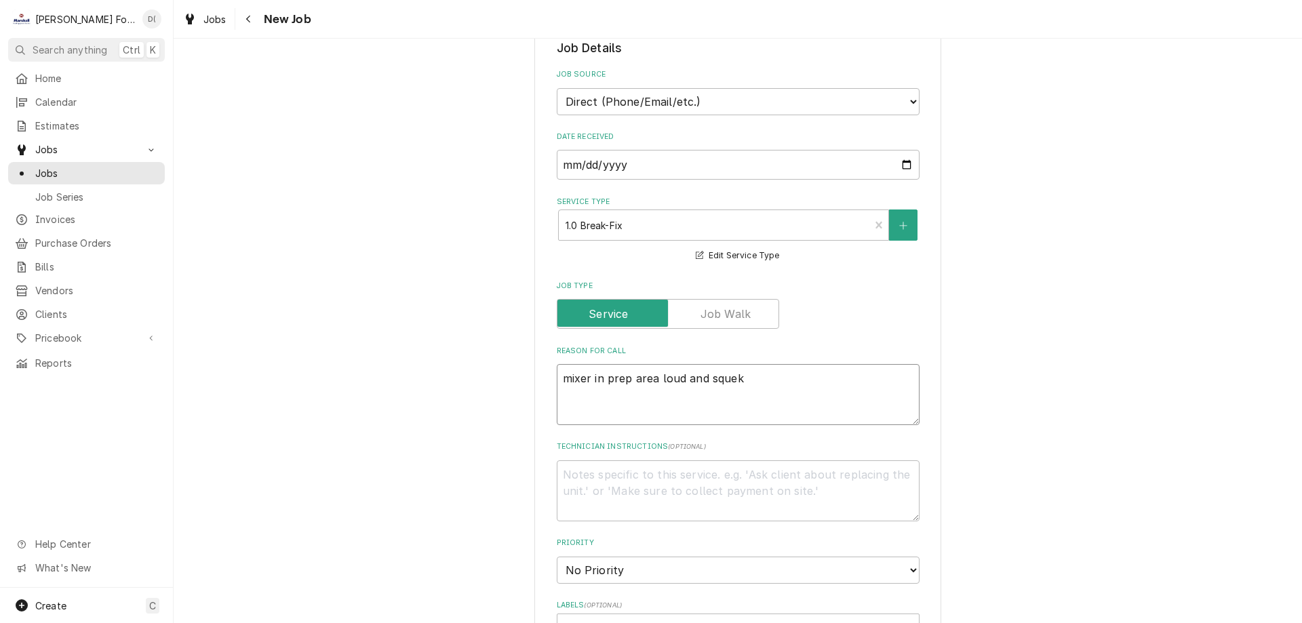
type textarea "x"
type textarea "mixer in prep area loud and squeki"
type textarea "x"
type textarea "mixer in prep area loud and squeking"
type textarea "x"
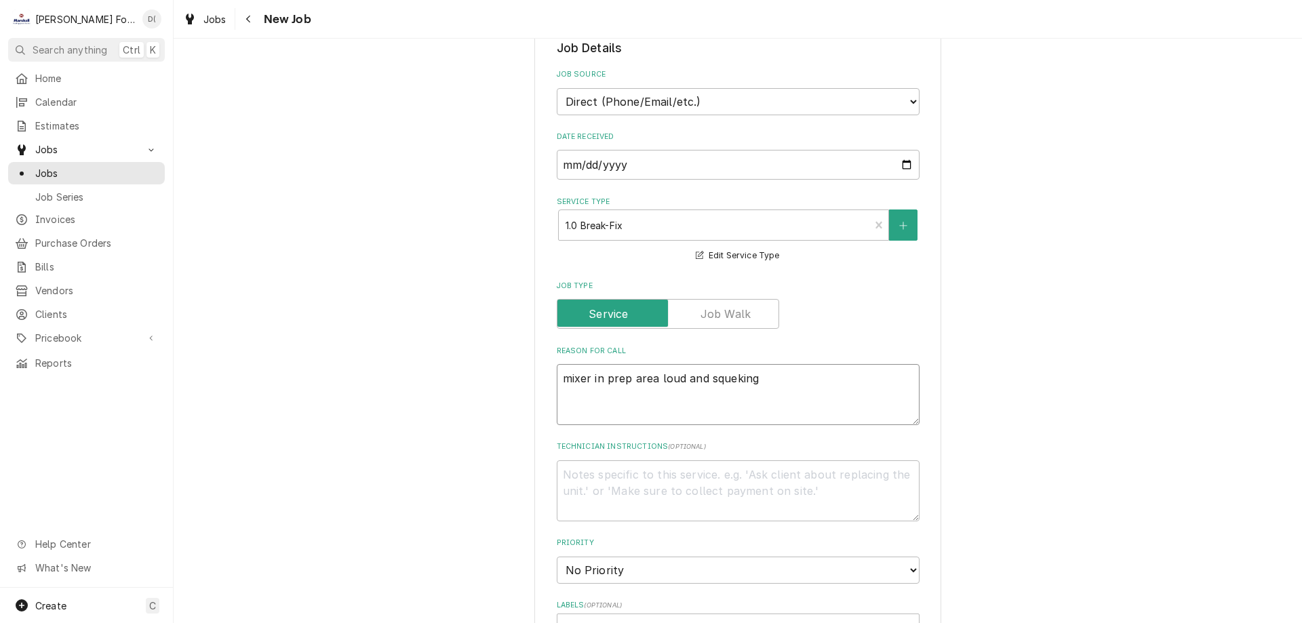
type textarea "mixer in prep area loud and squeking"
type textarea "x"
type textarea "mixer in prep area loud and squeking"
type textarea "x"
type textarea "mixer in prep area loud and squekin"
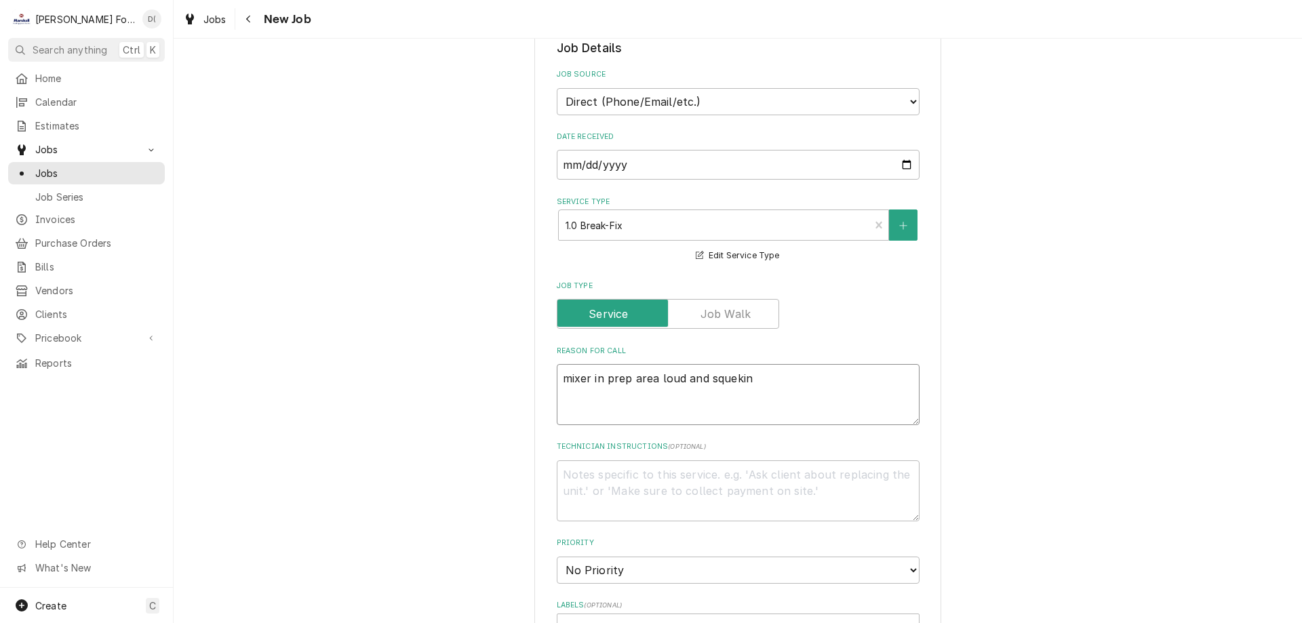
type textarea "x"
type textarea "mixer in prep area loud and squeki"
type textarea "x"
type textarea "mixer in prep area loud and squek"
type textarea "x"
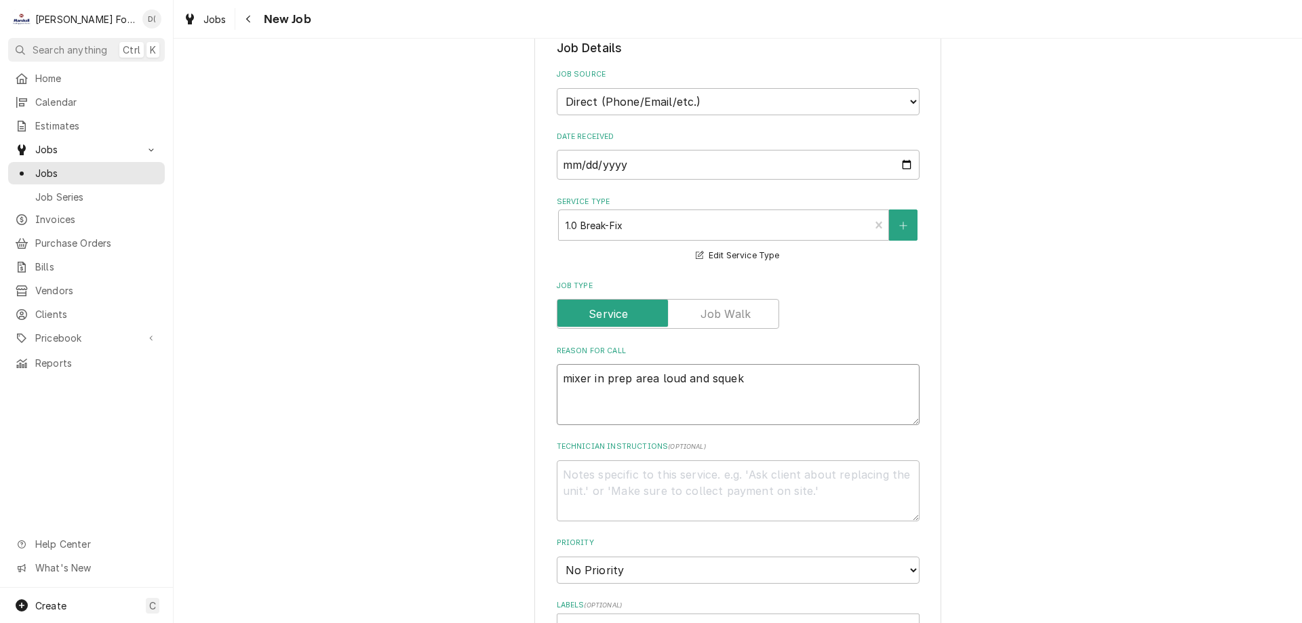
type textarea "mixer in prep area loud and sque"
type textarea "x"
type textarea "mixer in prep area loud and squ"
type textarea "x"
type textarea "mixer in prep area loud and sq"
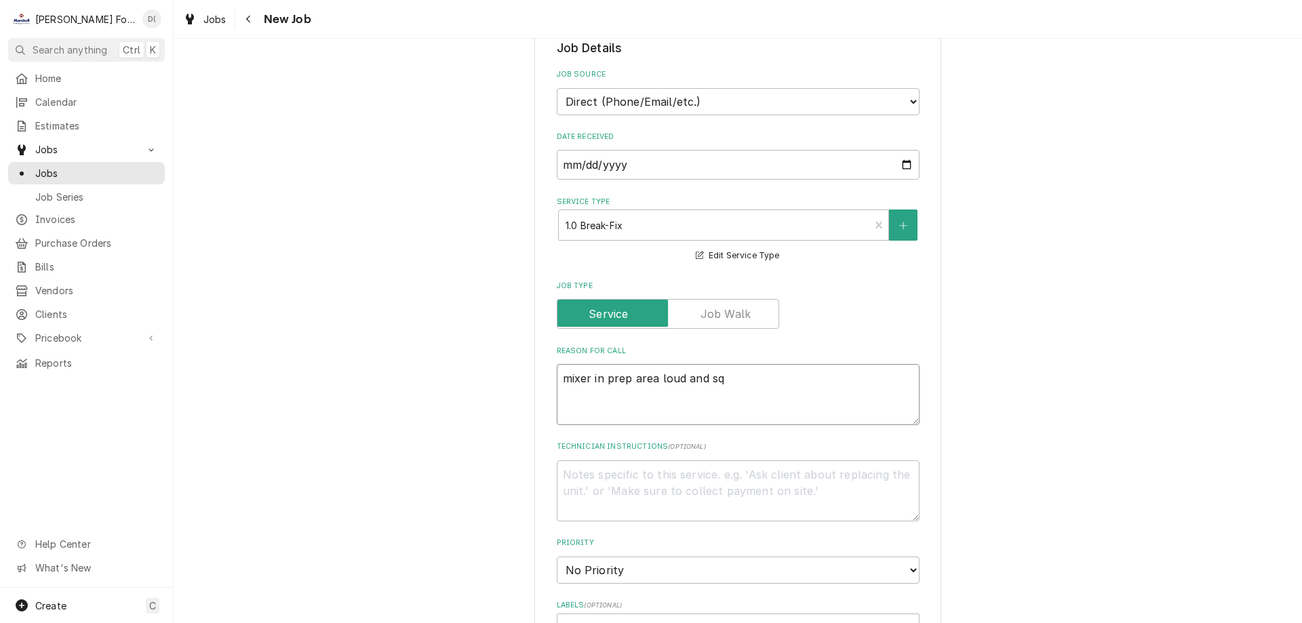
type textarea "x"
type textarea "mixer in prep area loud and s"
type textarea "x"
type textarea "mixer in prep area loud and"
type textarea "x"
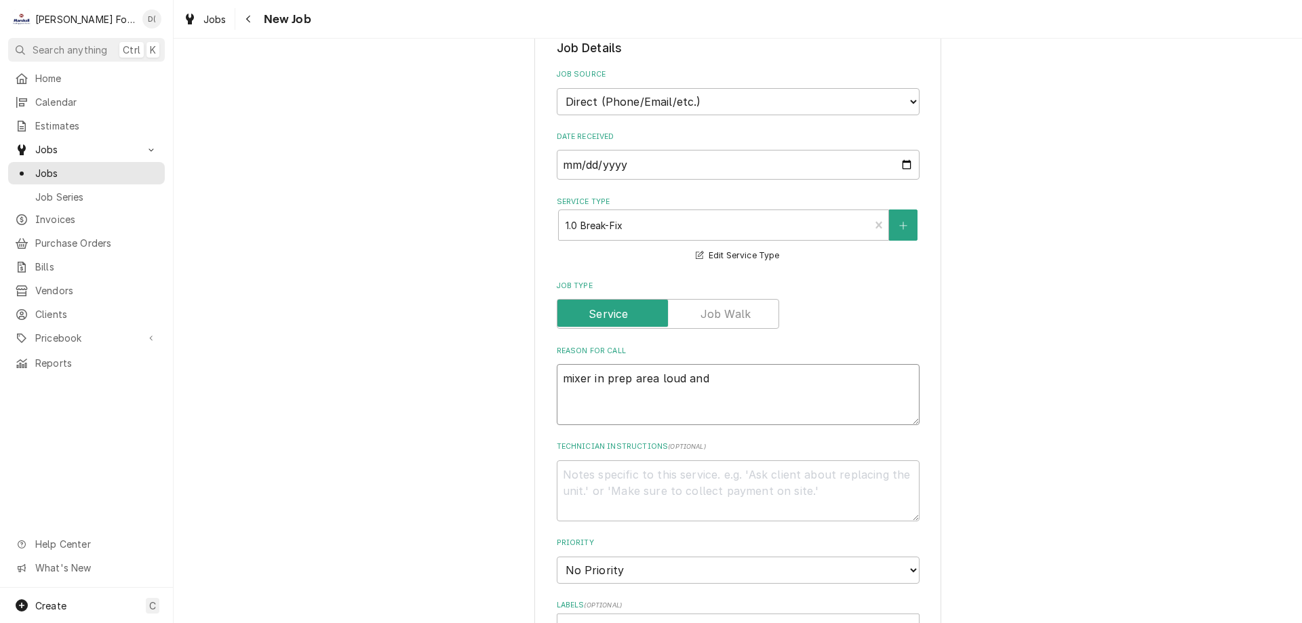
type textarea "mixer in prep area loud and n"
type textarea "x"
type textarea "mixer in prep area loud and no"
type textarea "x"
type textarea "mixer in prep area loud and noi"
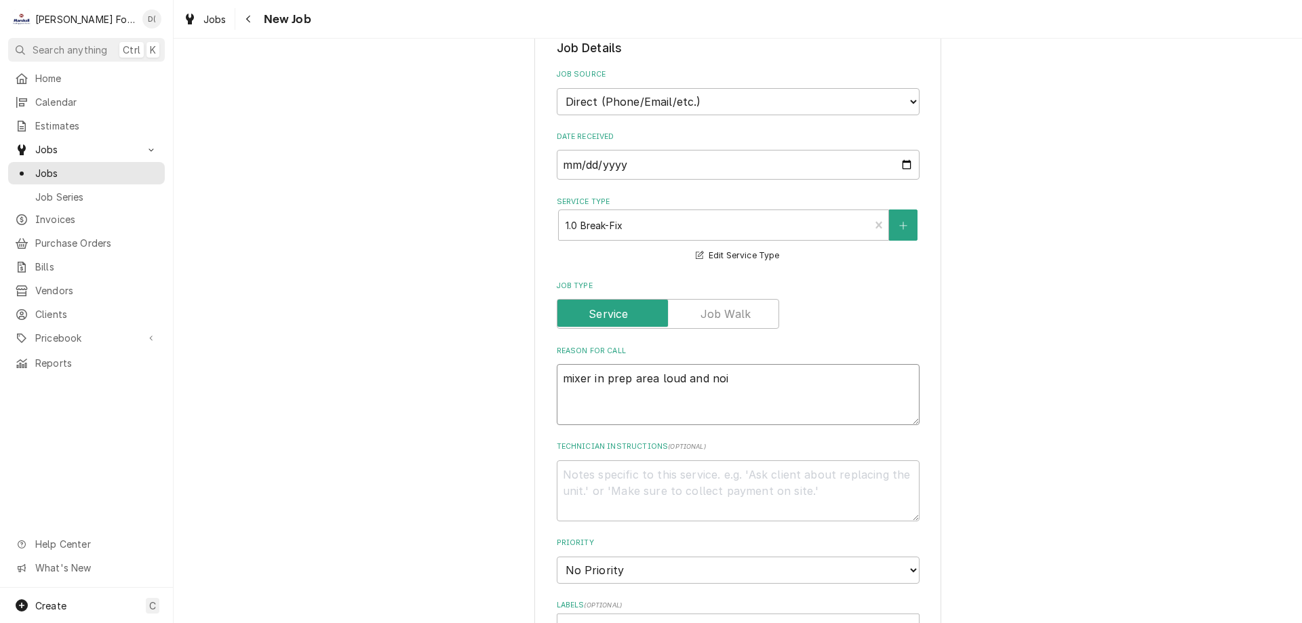
type textarea "x"
type textarea "mixer in prep area loud and nois"
type textarea "x"
type textarea "mixer in prep area loud and noisy"
type textarea "x"
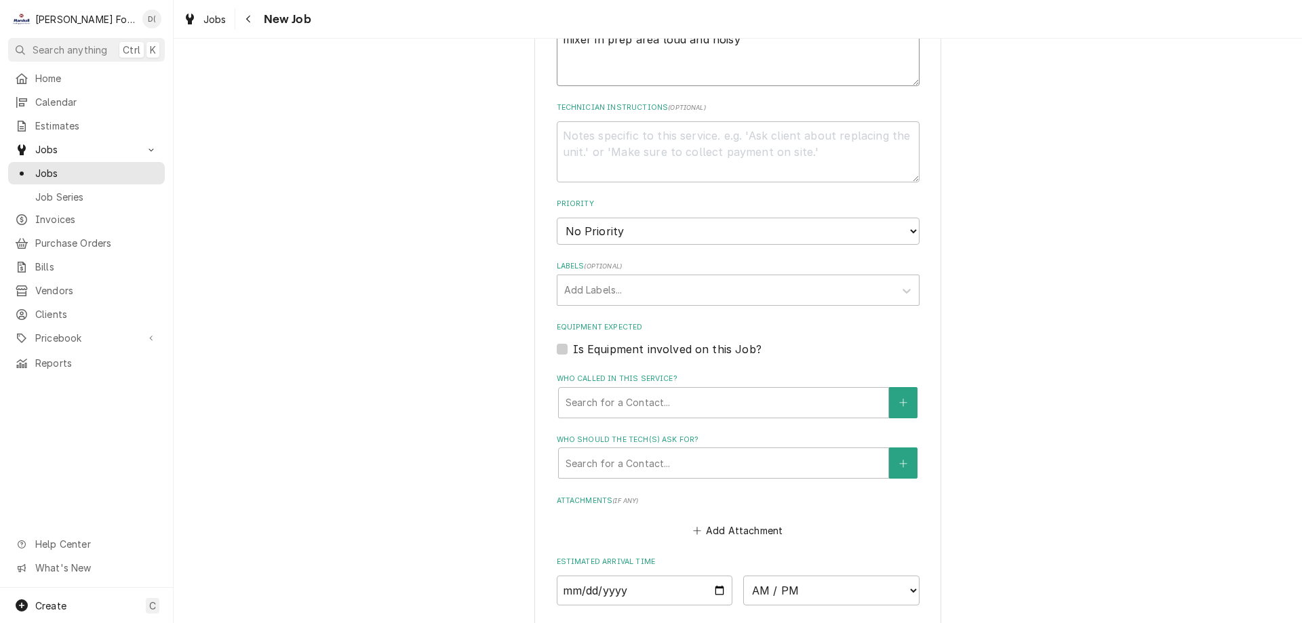
scroll to position [1085, 0]
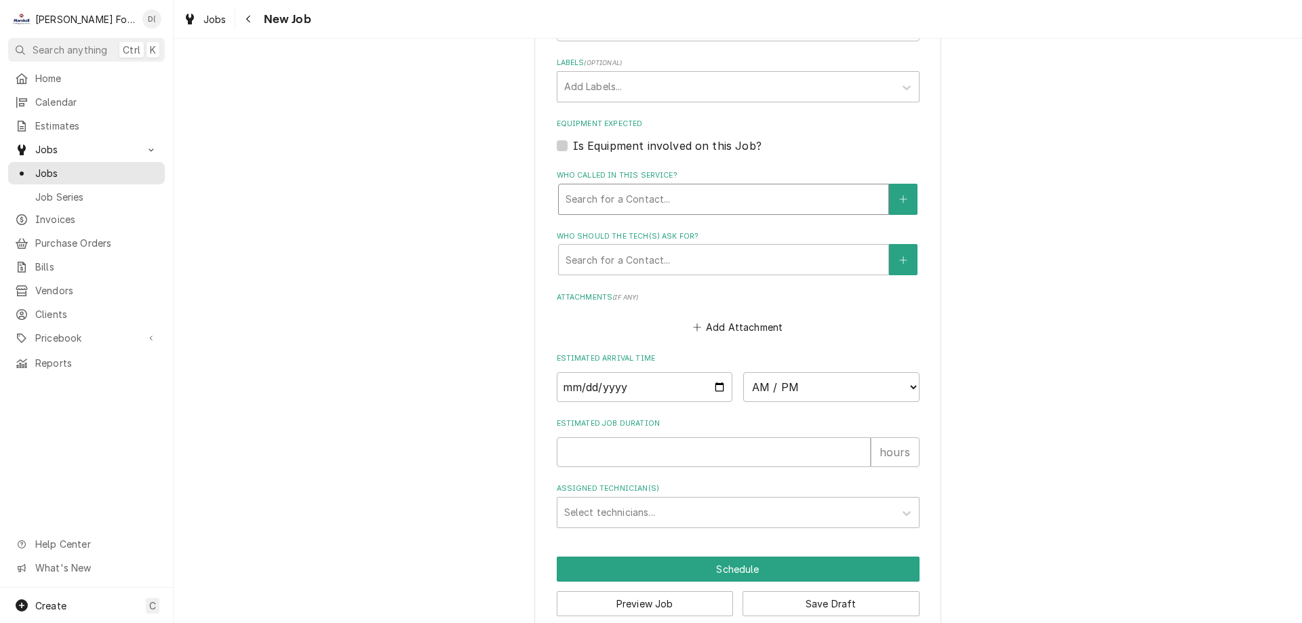
type textarea "mixer in prep area loud and noisy"
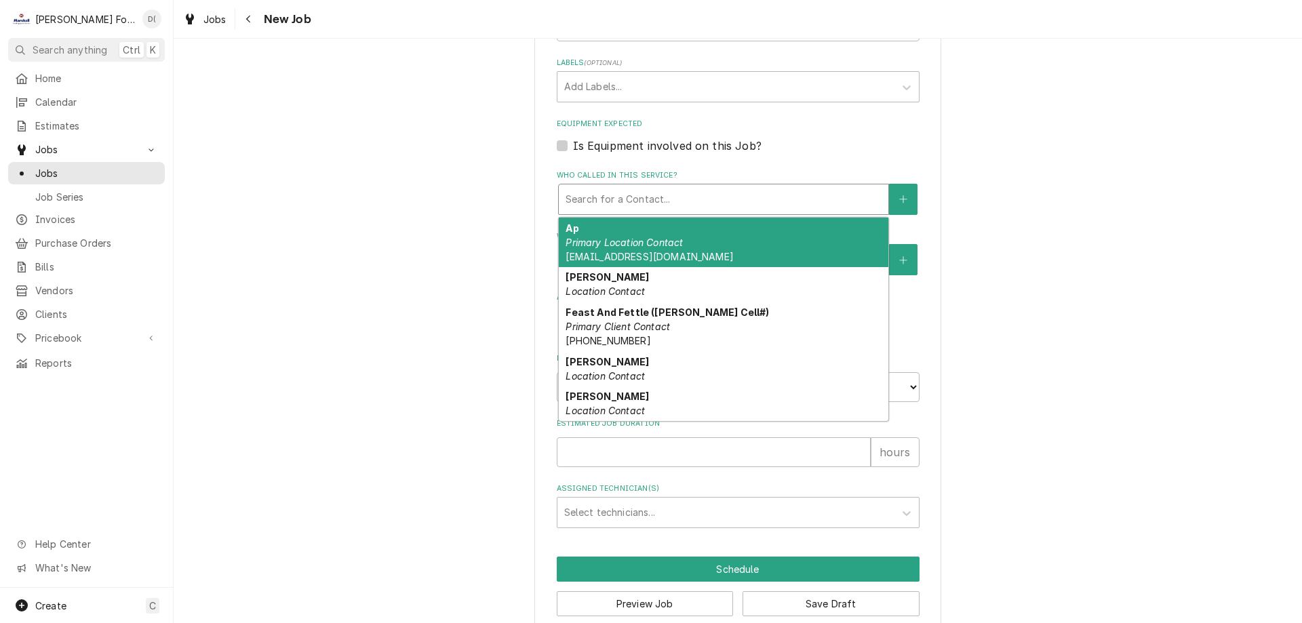
click at [648, 205] on div "Who called in this service?" at bounding box center [724, 199] width 316 height 24
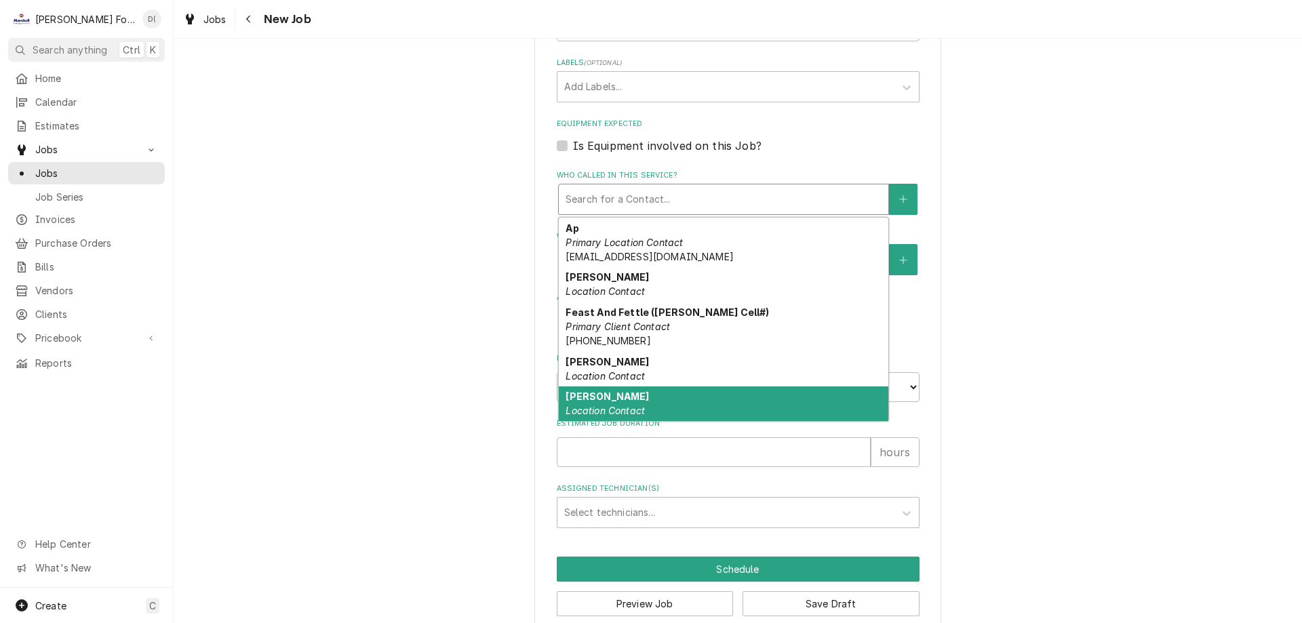
click at [631, 389] on div "Lee Location Contact" at bounding box center [724, 403] width 330 height 35
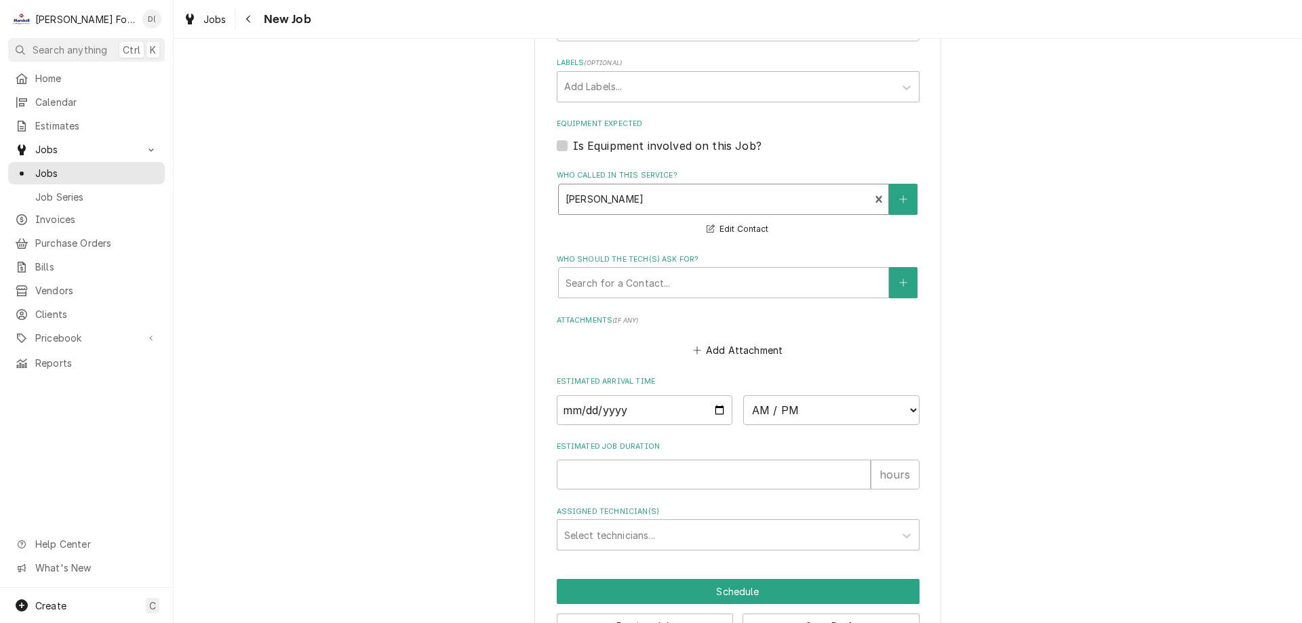
click at [681, 202] on div "Who called in this service?" at bounding box center [715, 199] width 298 height 24
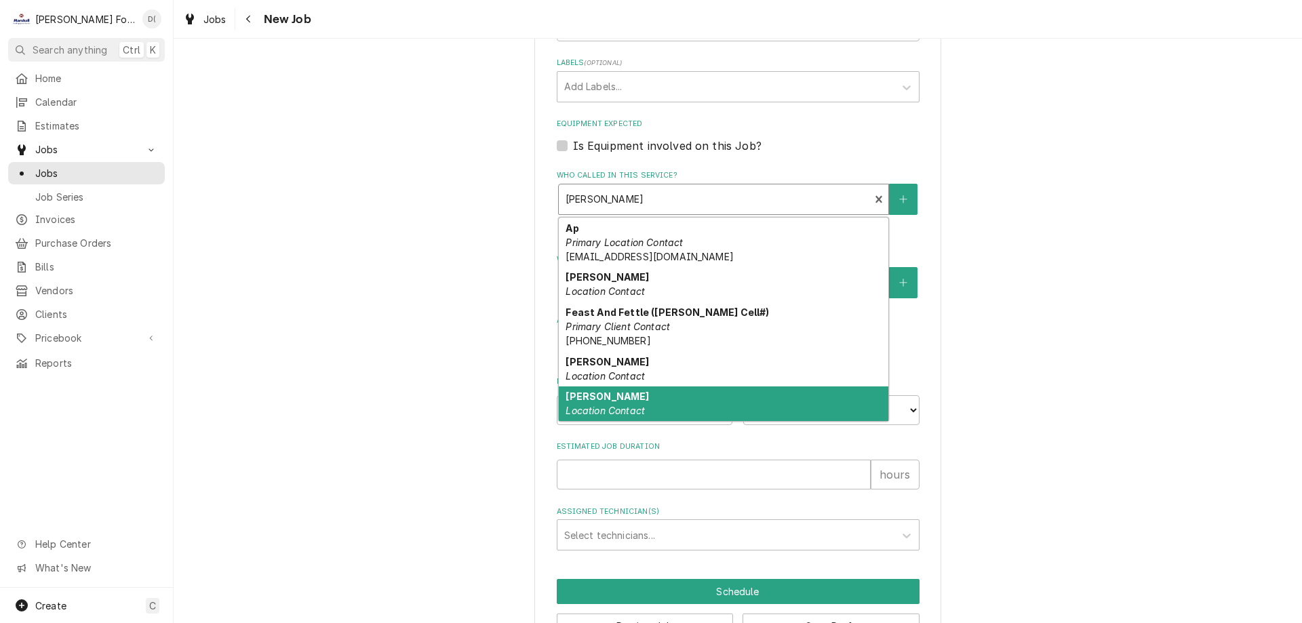
scroll to position [12, 0]
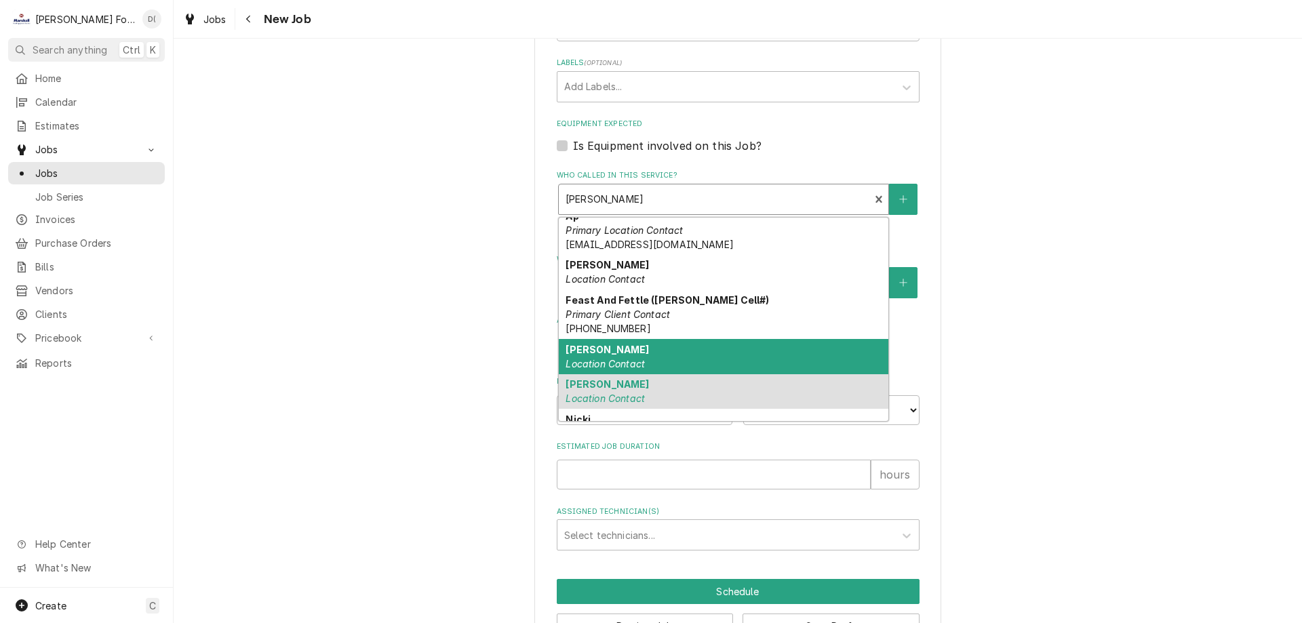
click at [629, 353] on div "KYLE Location Contact" at bounding box center [724, 356] width 330 height 35
type textarea "x"
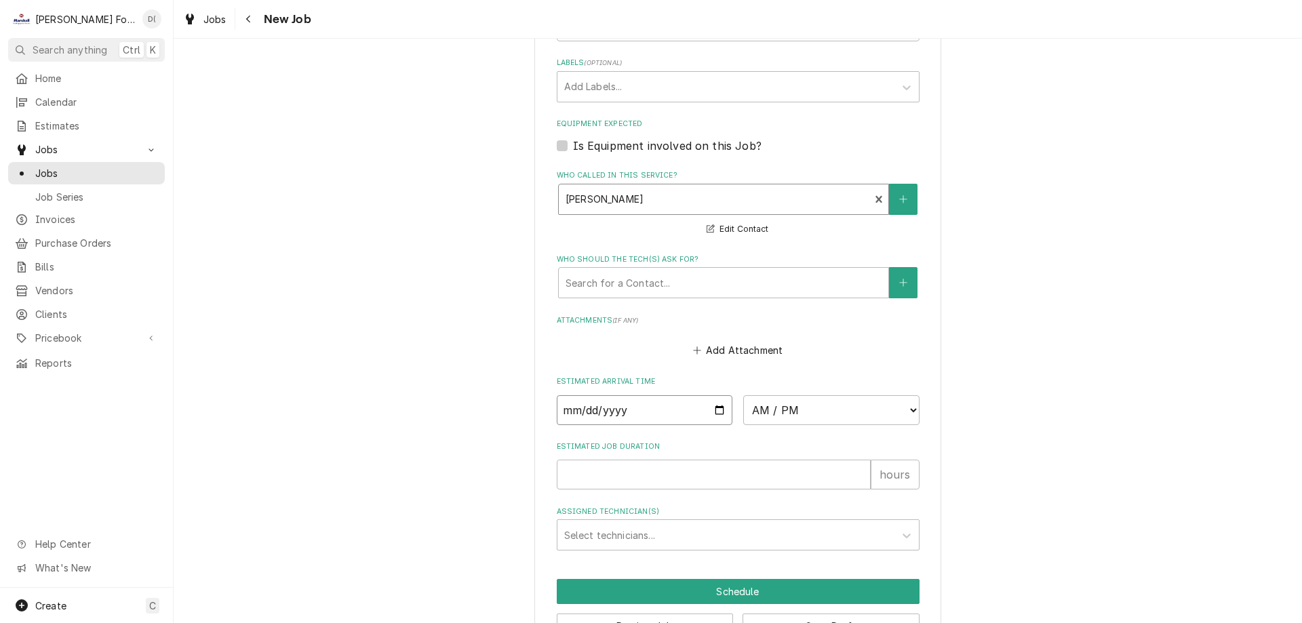
click at [712, 409] on input "Date" at bounding box center [645, 410] width 176 height 30
type input "2025-09-26"
type textarea "x"
click at [810, 416] on select "AM / PM 6:00 AM 6:15 AM 6:30 AM 6:45 AM 7:00 AM 7:15 AM 7:30 AM 7:45 AM 8:00 AM…" at bounding box center [831, 410] width 176 height 30
select select "15:15:00"
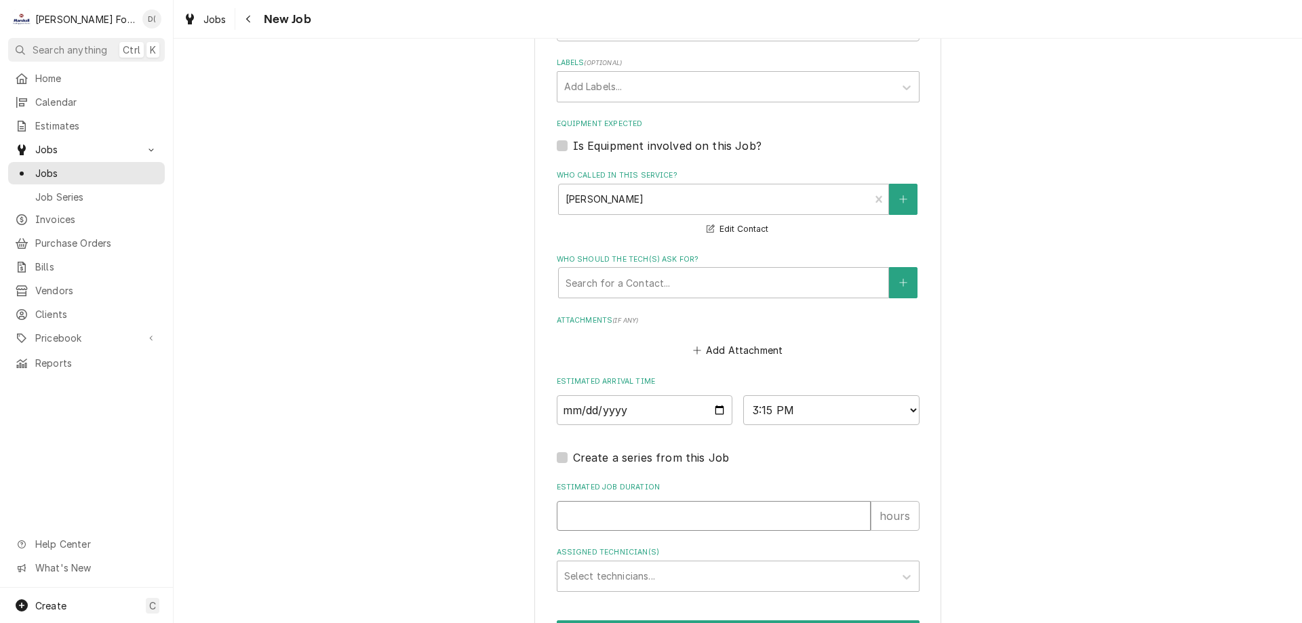
click at [597, 504] on input "Estimated Job Duration" at bounding box center [714, 516] width 314 height 30
type textarea "x"
type input "1"
type textarea "x"
type input "1"
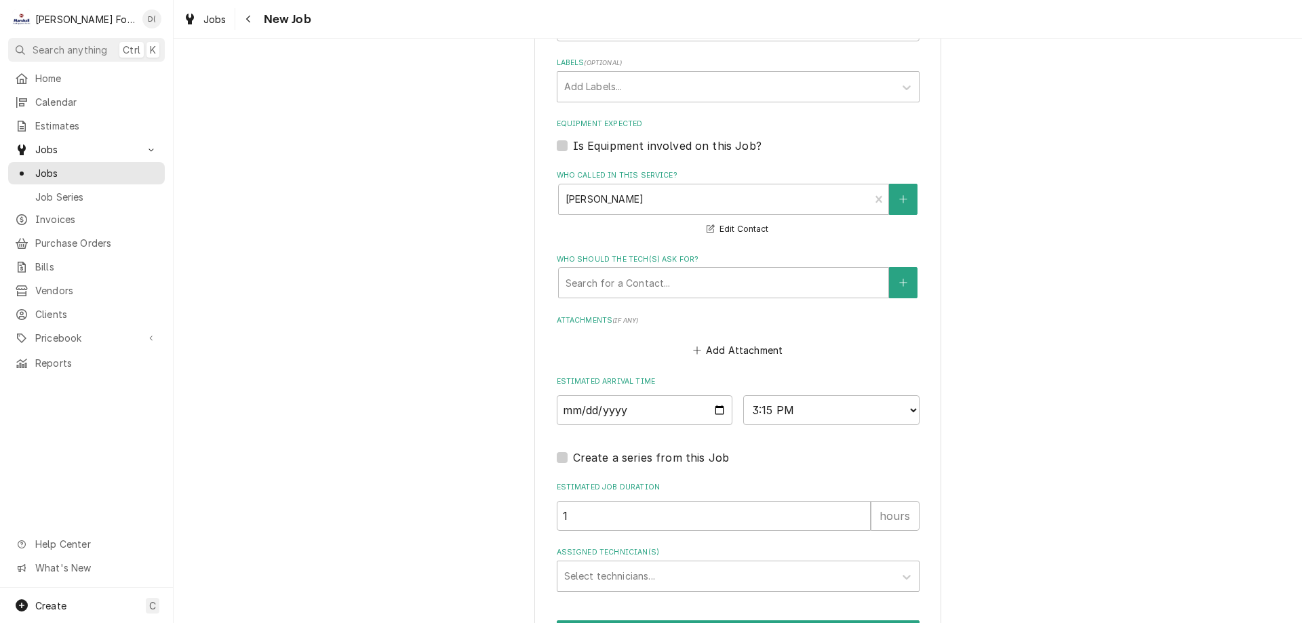
scroll to position [1171, 0]
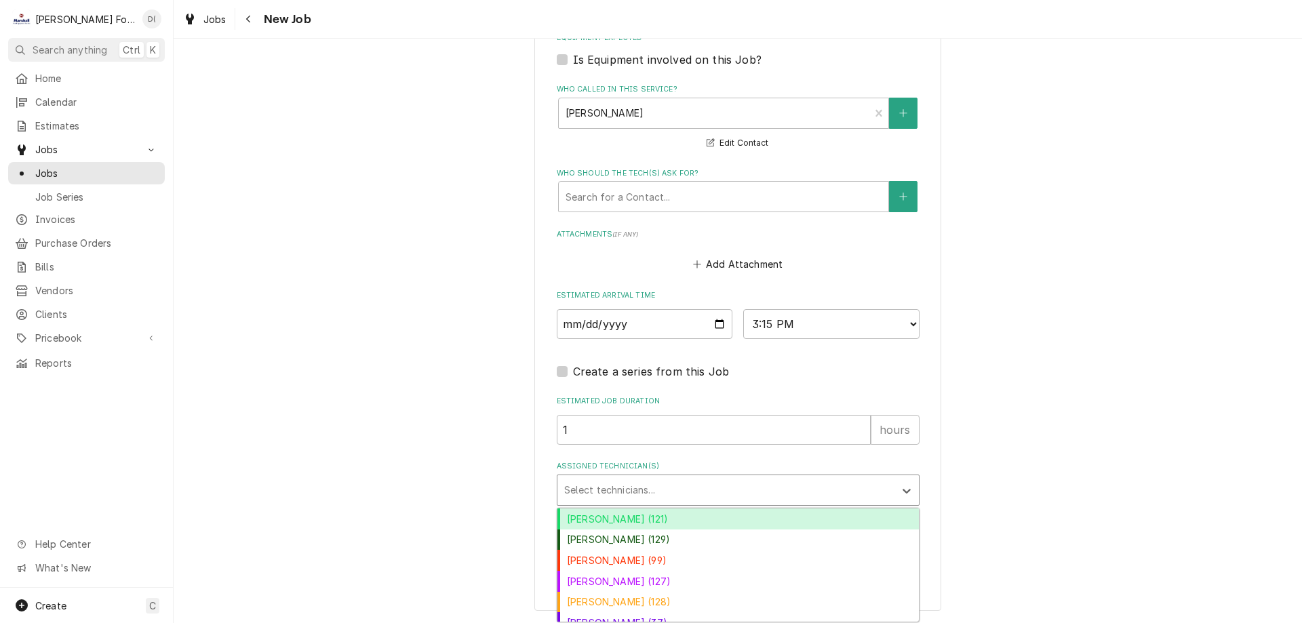
click at [599, 492] on div "Assigned Technician(s)" at bounding box center [725, 490] width 323 height 24
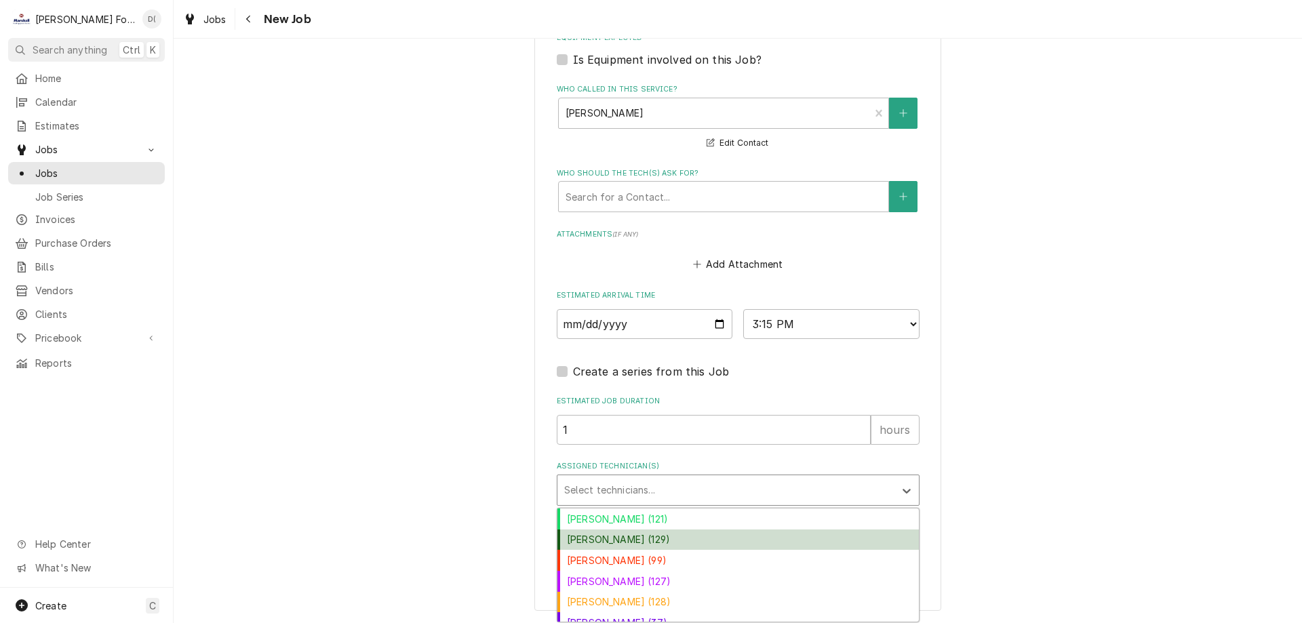
scroll to position [74, 0]
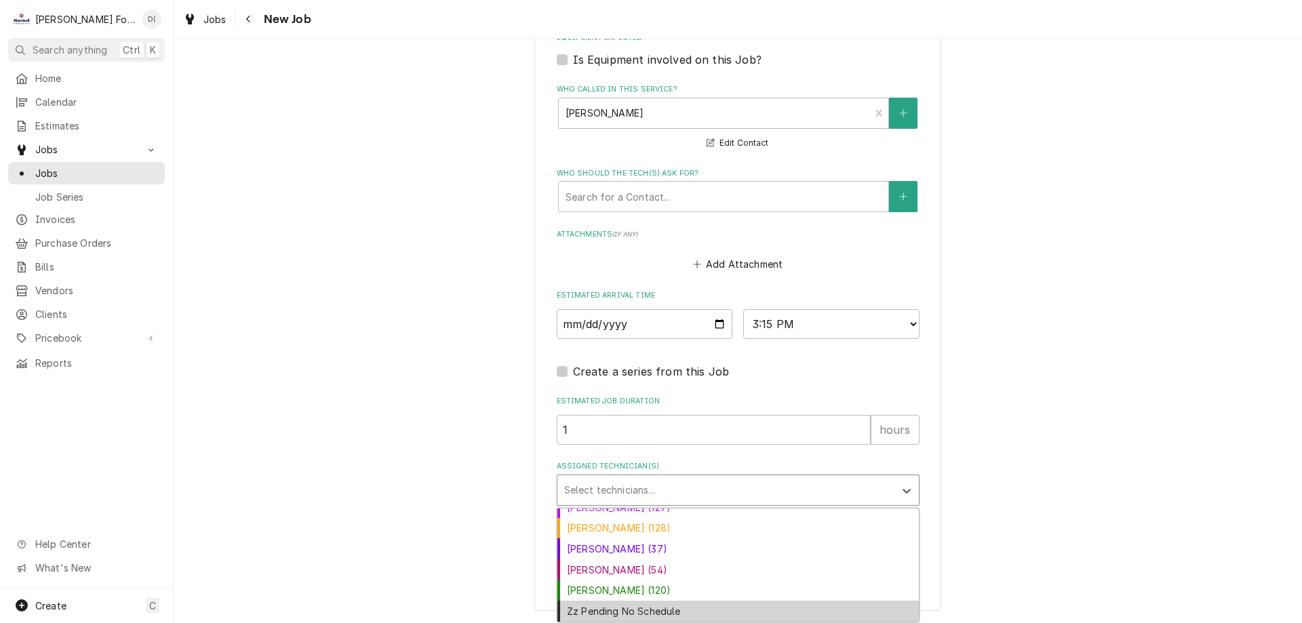
click at [623, 613] on div "Zz Pending No Schedule" at bounding box center [737, 611] width 361 height 21
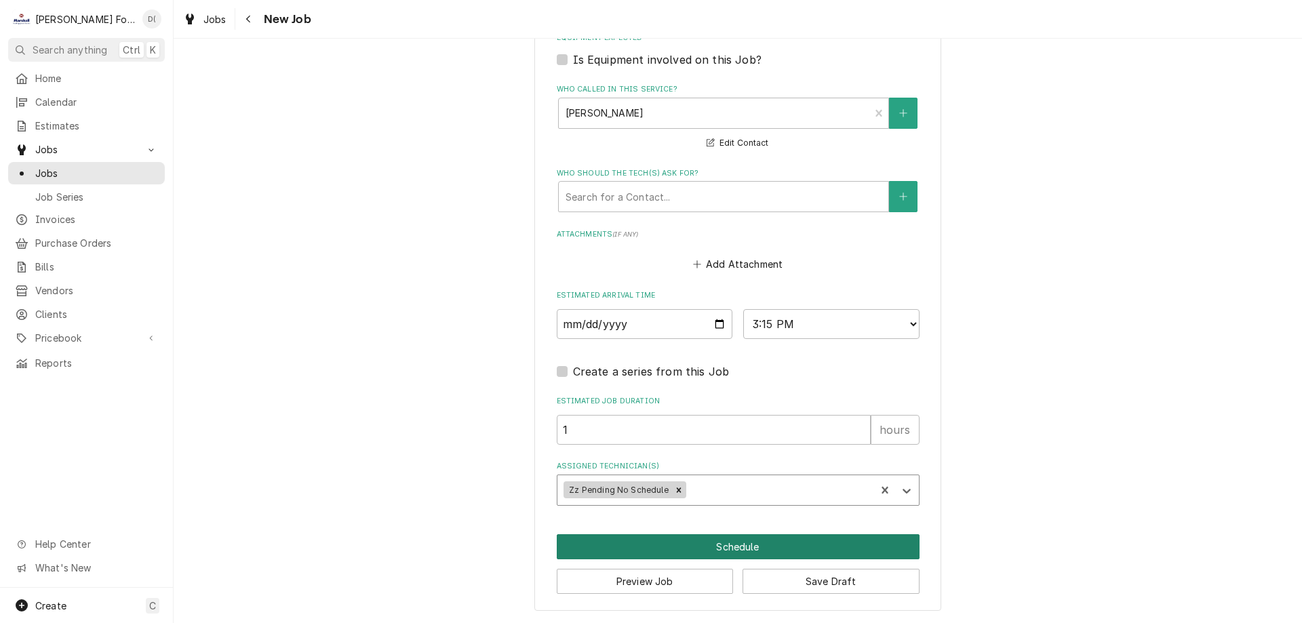
click at [755, 547] on button "Schedule" at bounding box center [738, 546] width 363 height 25
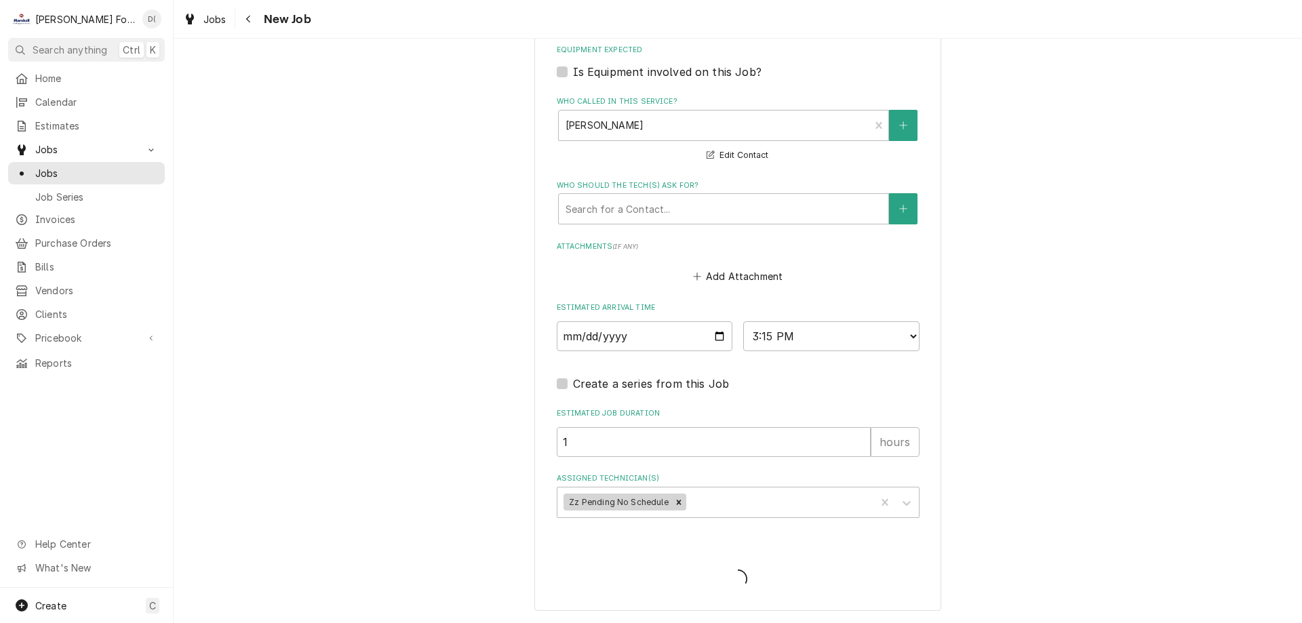
type textarea "x"
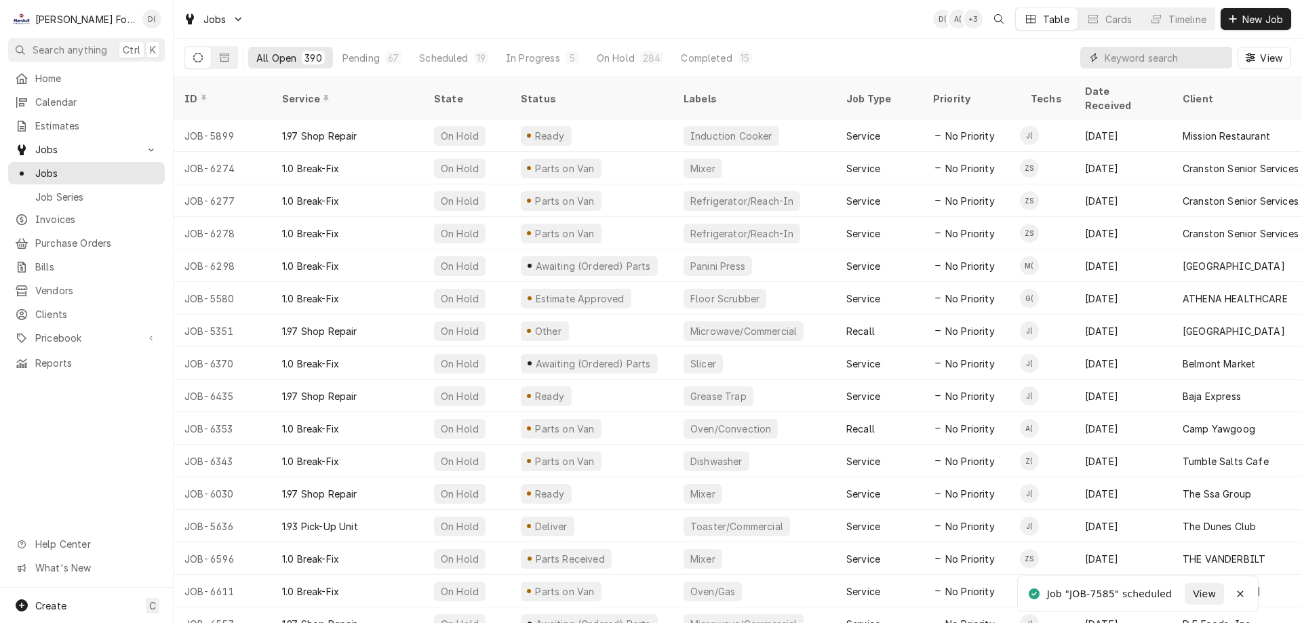
click at [1126, 55] on input "Dynamic Content Wrapper" at bounding box center [1165, 58] width 121 height 22
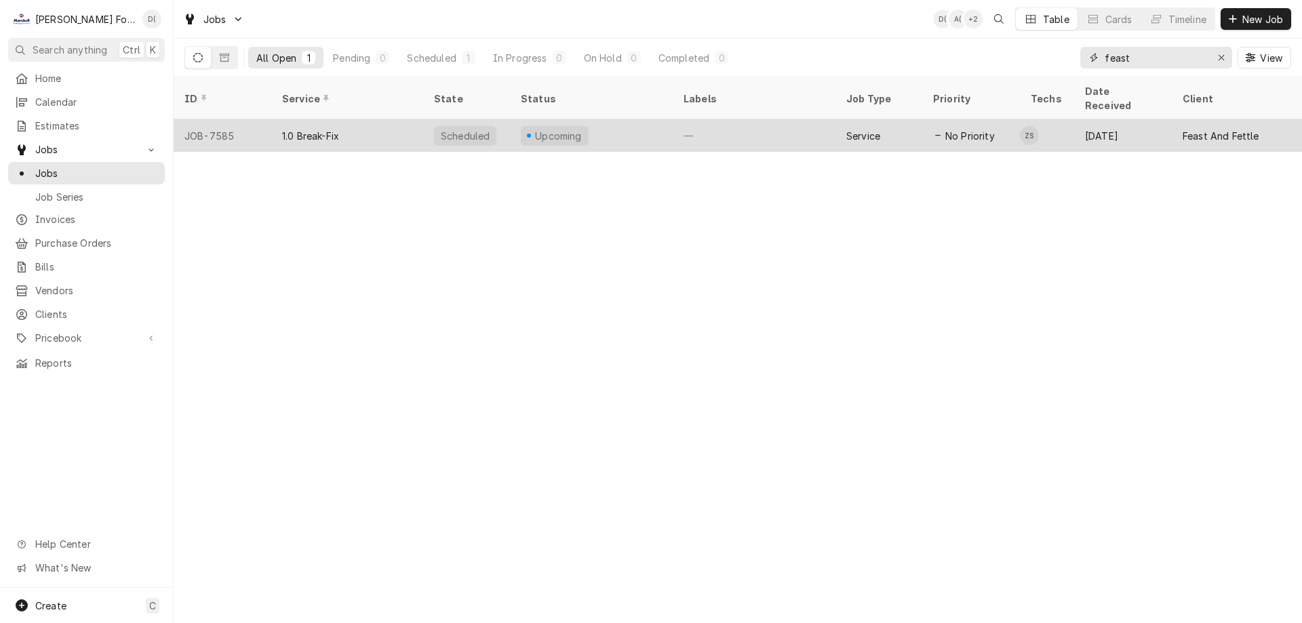
type input "feast"
click at [604, 119] on div "Upcoming" at bounding box center [591, 135] width 163 height 33
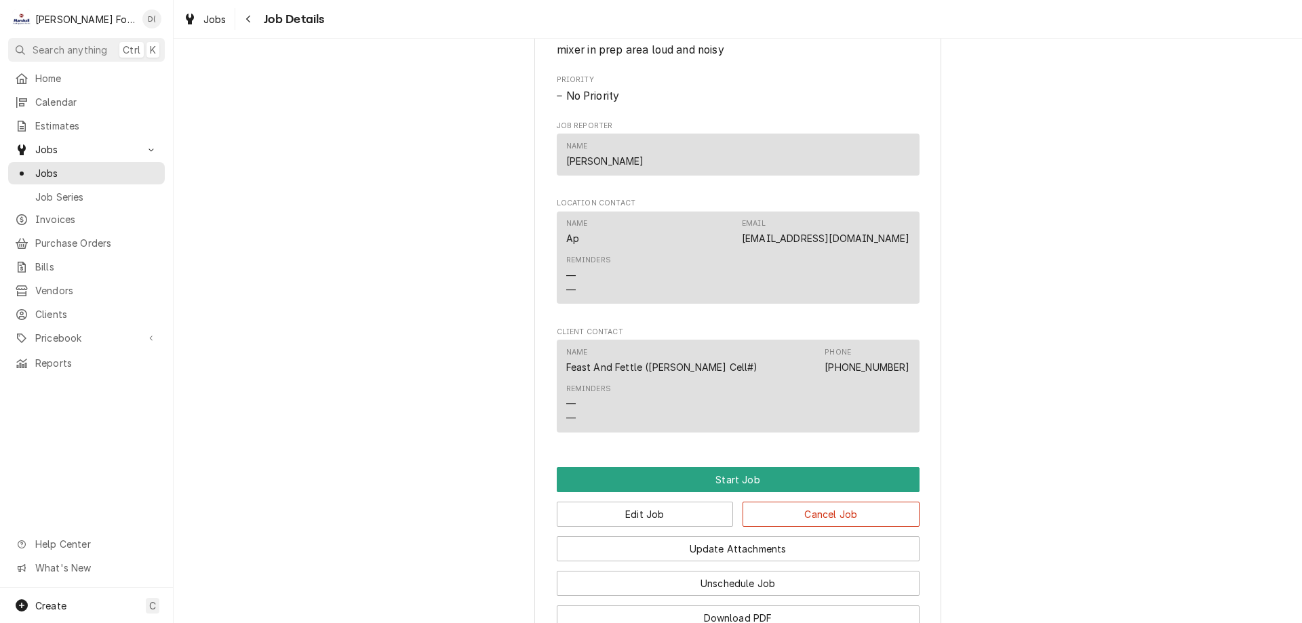
scroll to position [1062, 0]
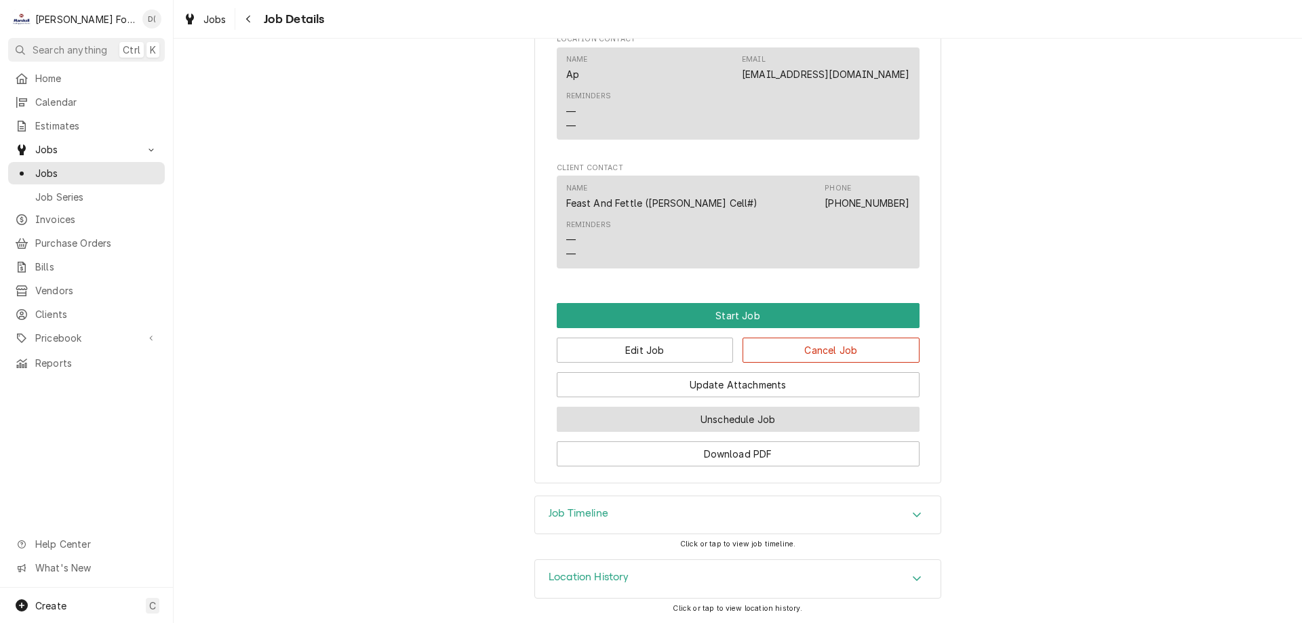
click at [589, 414] on button "Unschedule Job" at bounding box center [738, 419] width 363 height 25
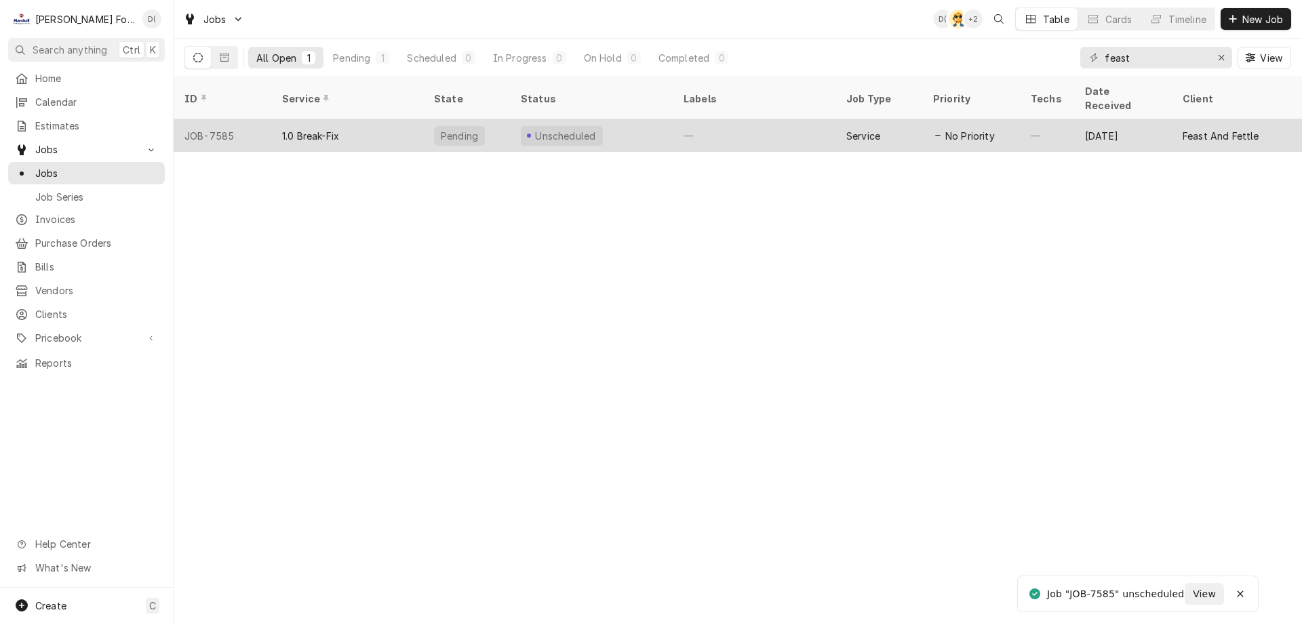
click at [619, 120] on div "Unscheduled" at bounding box center [591, 135] width 163 height 33
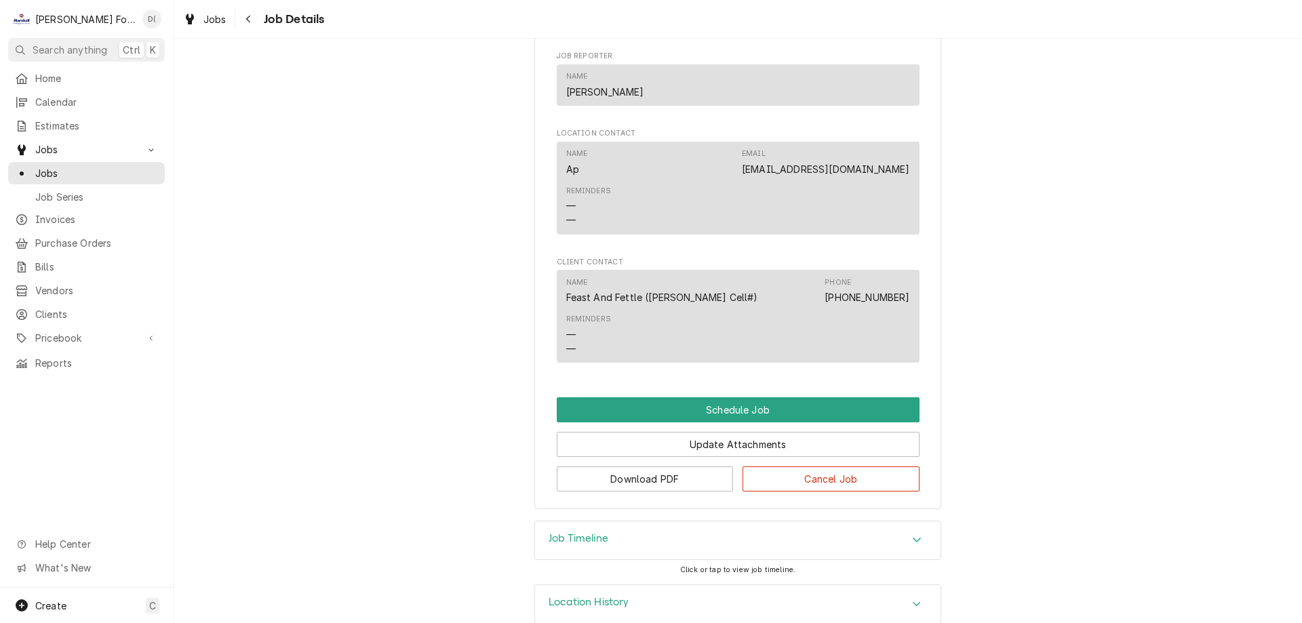
scroll to position [855, 0]
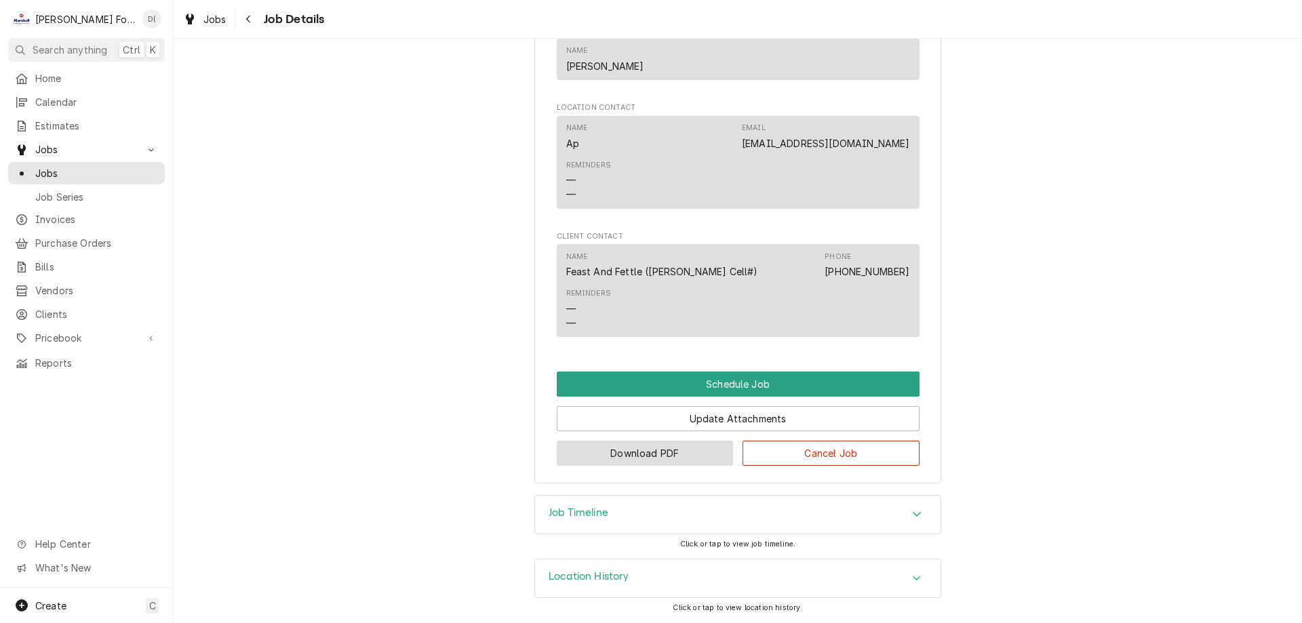
click at [638, 460] on button "Download PDF" at bounding box center [645, 453] width 177 height 25
